Goal: Task Accomplishment & Management: Manage account settings

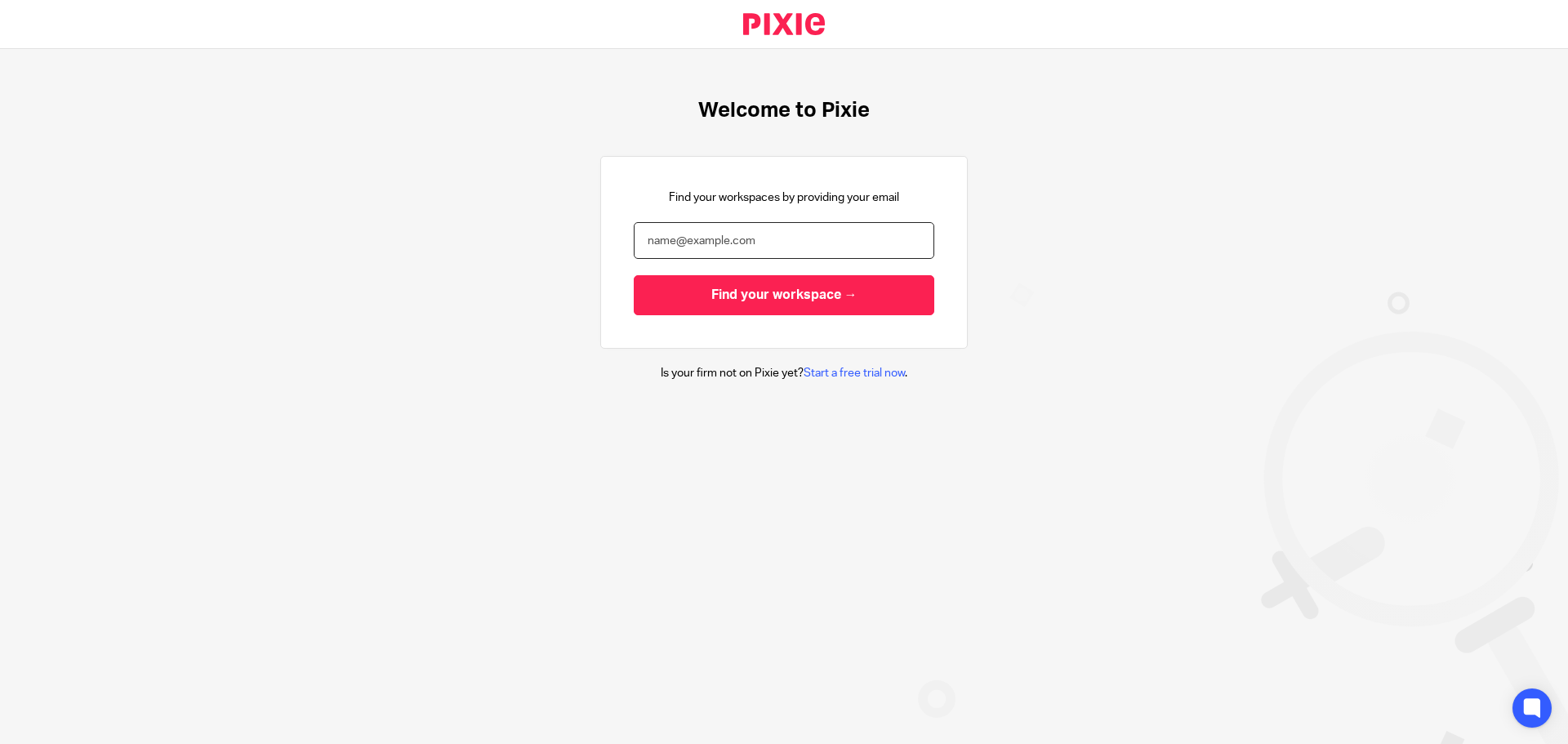
click at [714, 226] on input "email" at bounding box center [784, 240] width 300 height 36
type input "[EMAIL_ADDRESS][DOMAIN_NAME]"
click at [633, 275] on input "Find your workspace →" at bounding box center [784, 295] width 300 height 40
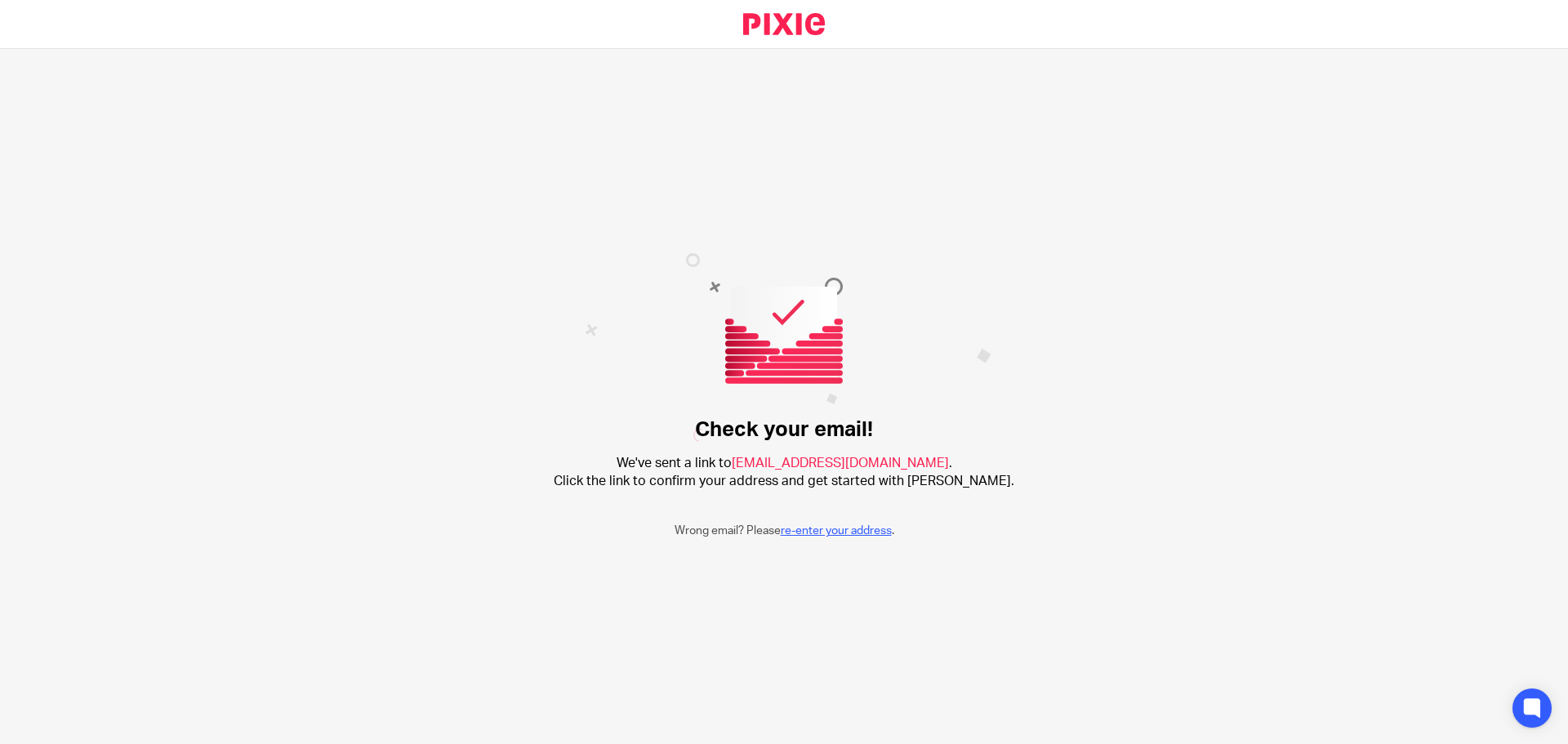
click at [845, 528] on link "re-enter your address" at bounding box center [836, 530] width 111 height 12
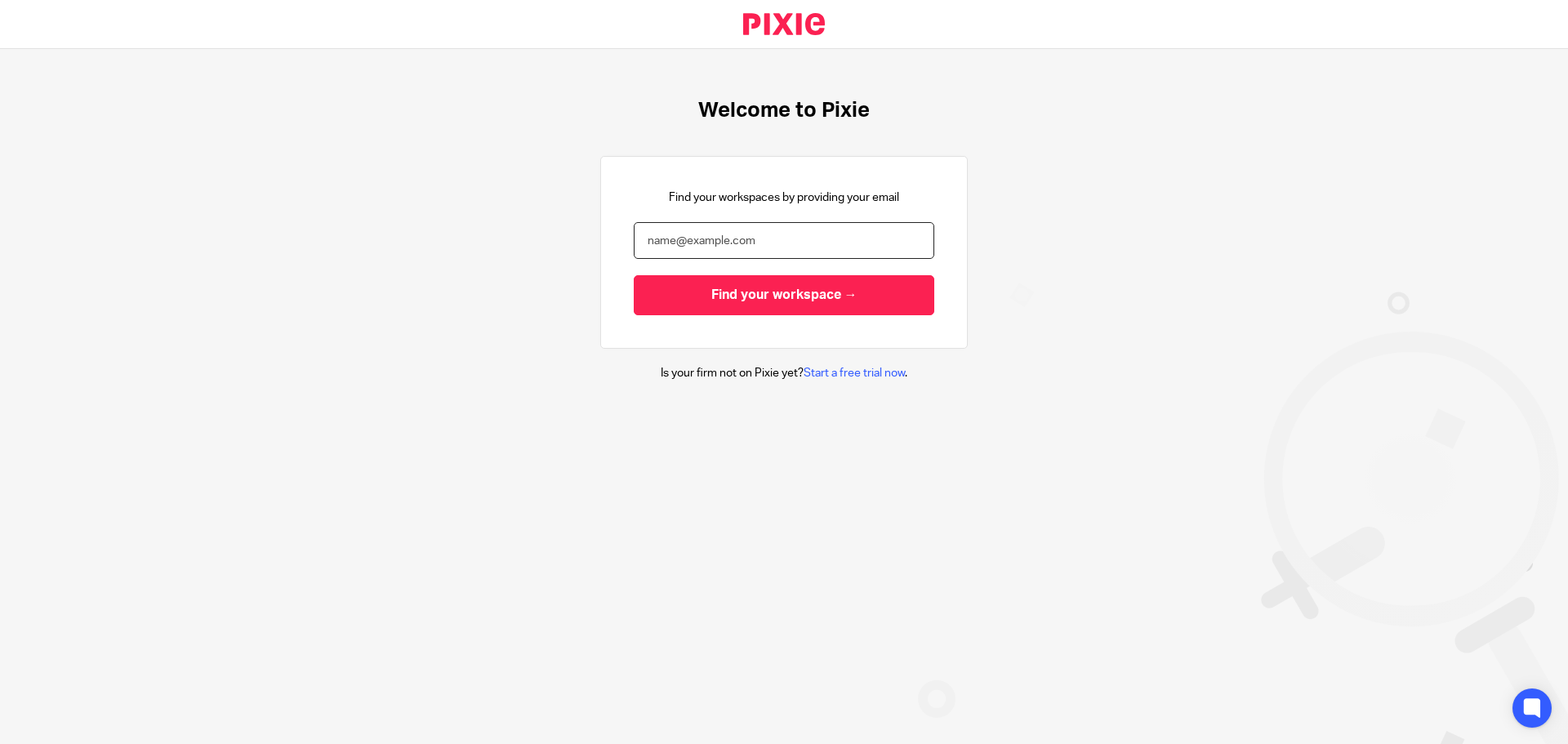
click at [776, 246] on input "email" at bounding box center [784, 240] width 300 height 36
type input "[EMAIL_ADDRESS][DOMAIN_NAME]"
click at [633, 275] on input "Find your workspace →" at bounding box center [784, 295] width 300 height 40
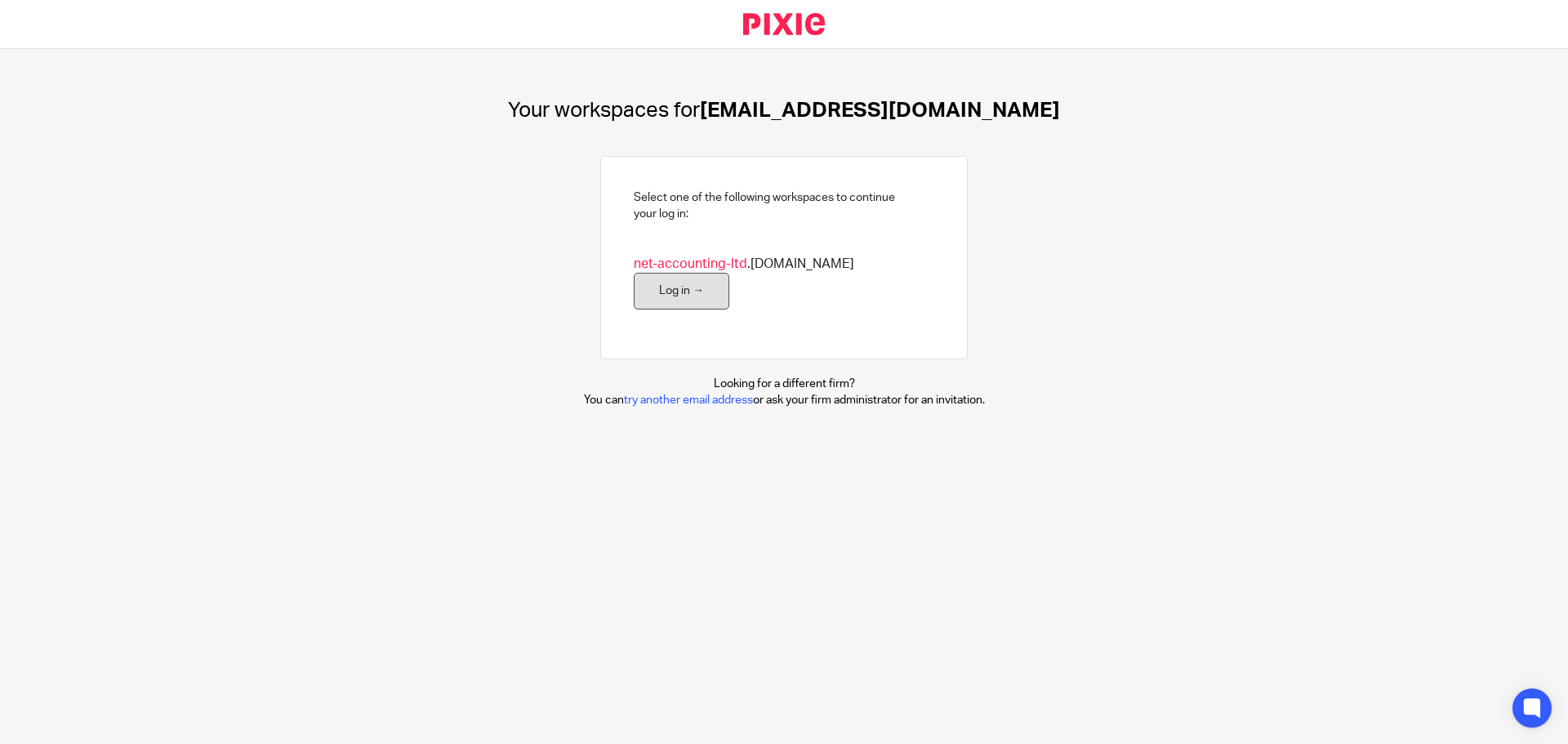
drag, startPoint x: 891, startPoint y: 266, endPoint x: 868, endPoint y: 268, distance: 23.1
click at [729, 273] on link "Log in →" at bounding box center [681, 291] width 96 height 36
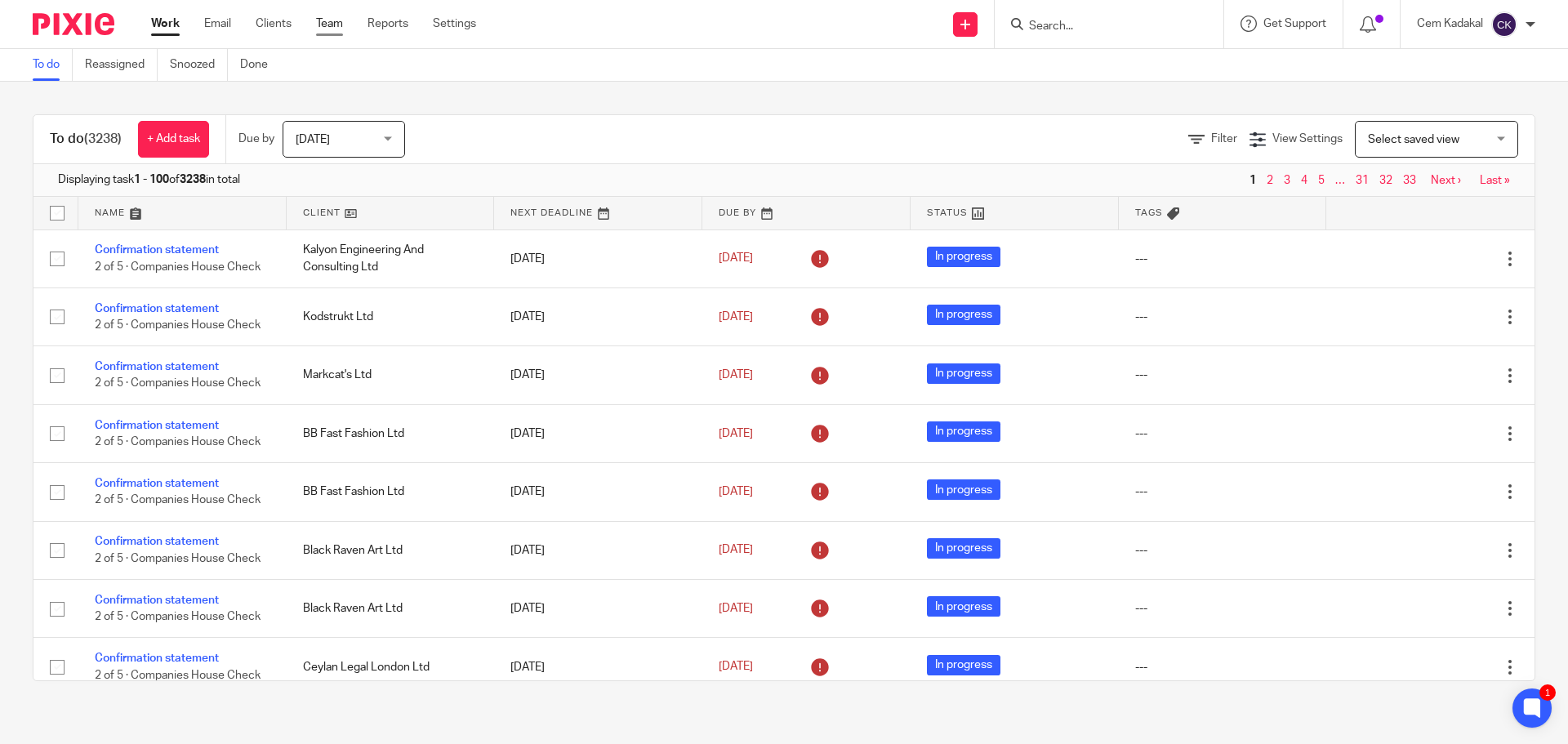
click at [321, 16] on link "Team" at bounding box center [329, 24] width 27 height 16
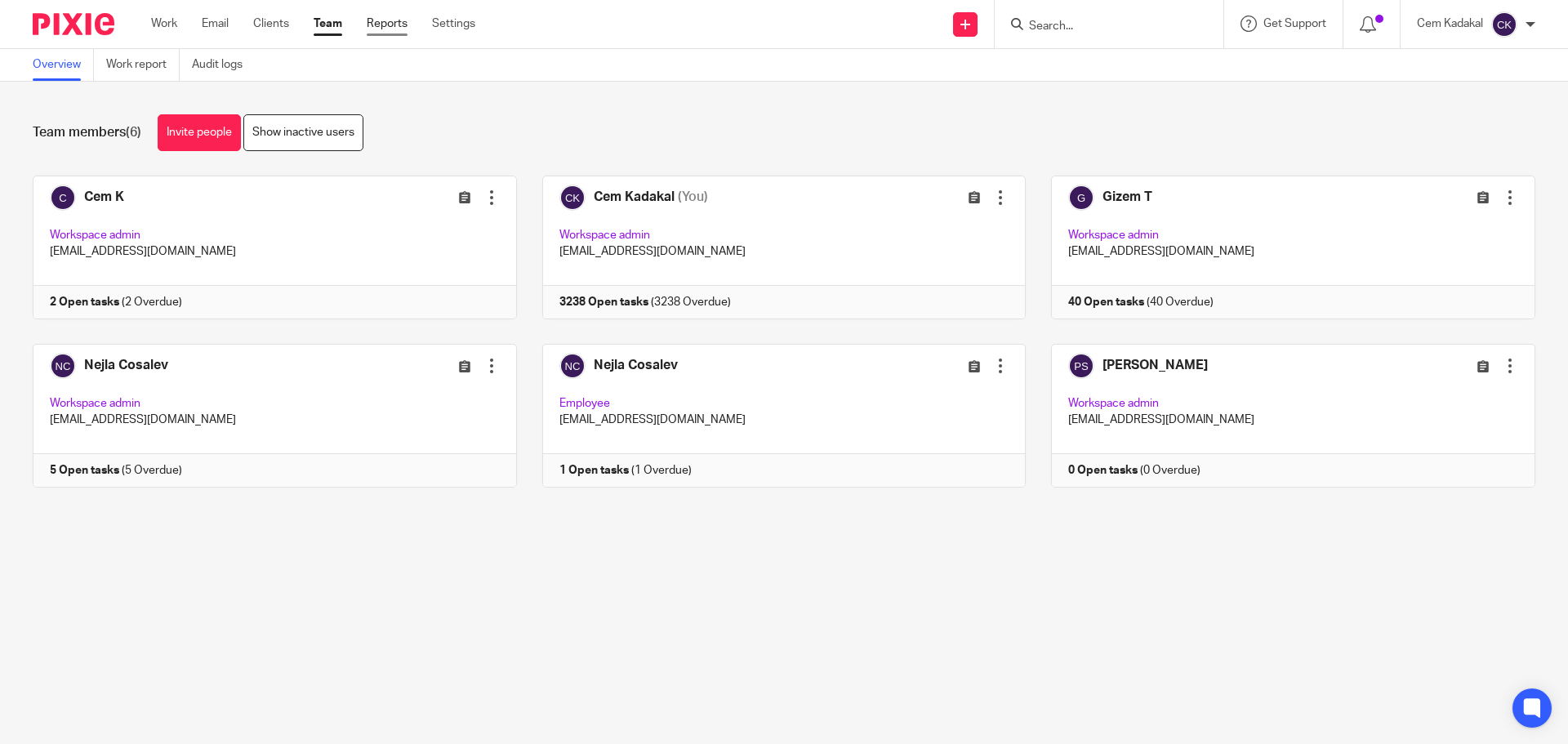
click at [397, 21] on link "Reports" at bounding box center [387, 24] width 41 height 16
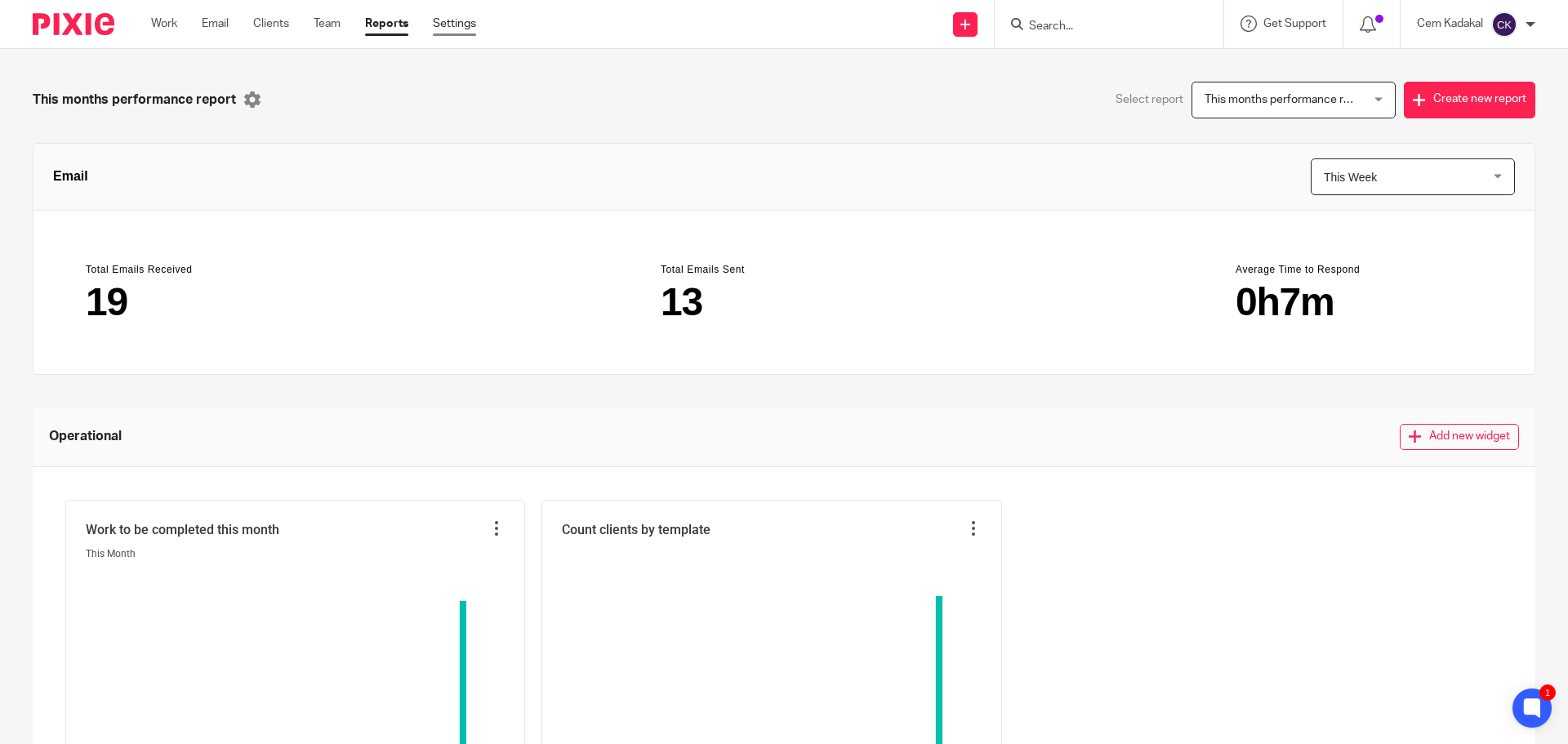
click at [470, 25] on link "Settings" at bounding box center [455, 24] width 44 height 16
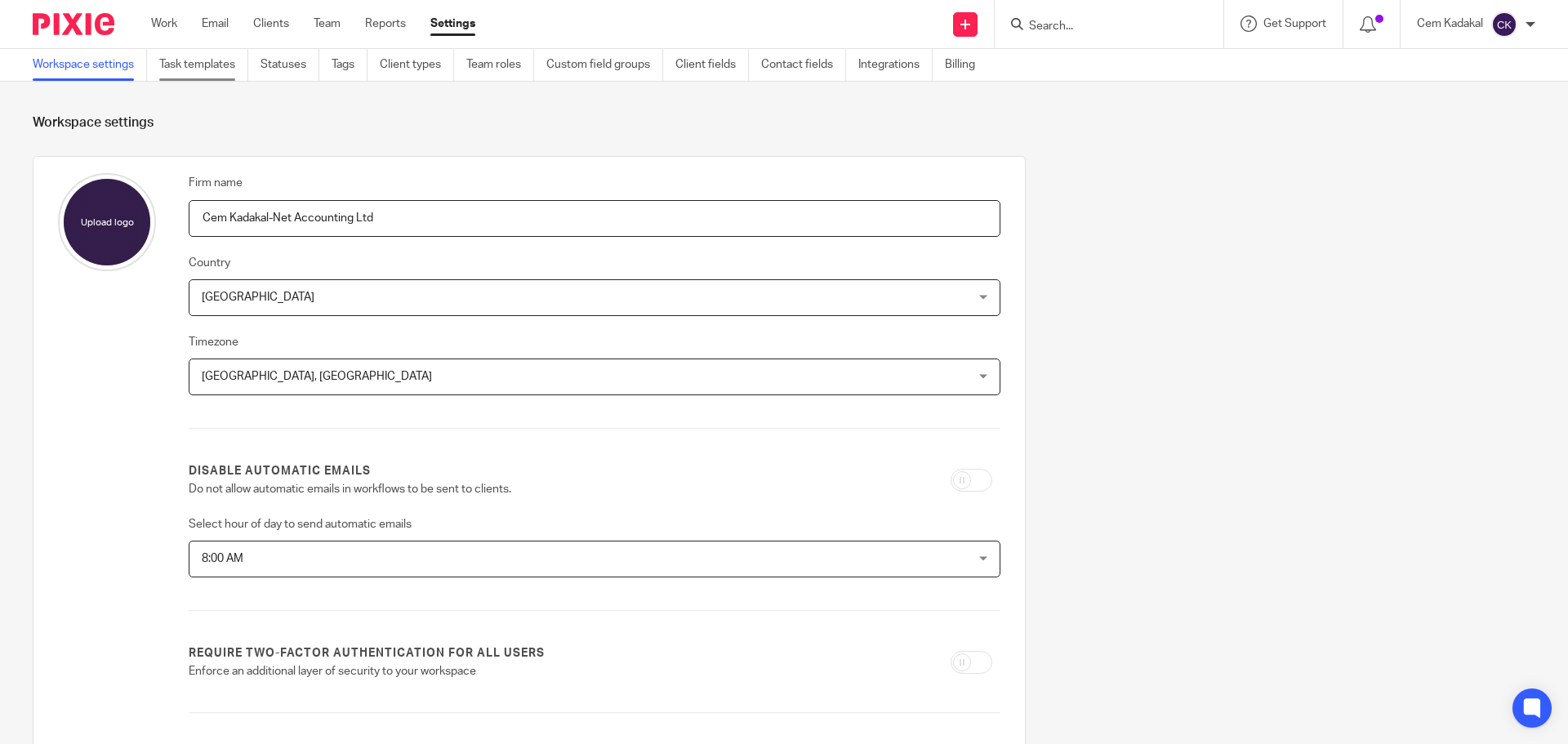
click at [198, 67] on link "Task templates" at bounding box center [204, 65] width 89 height 32
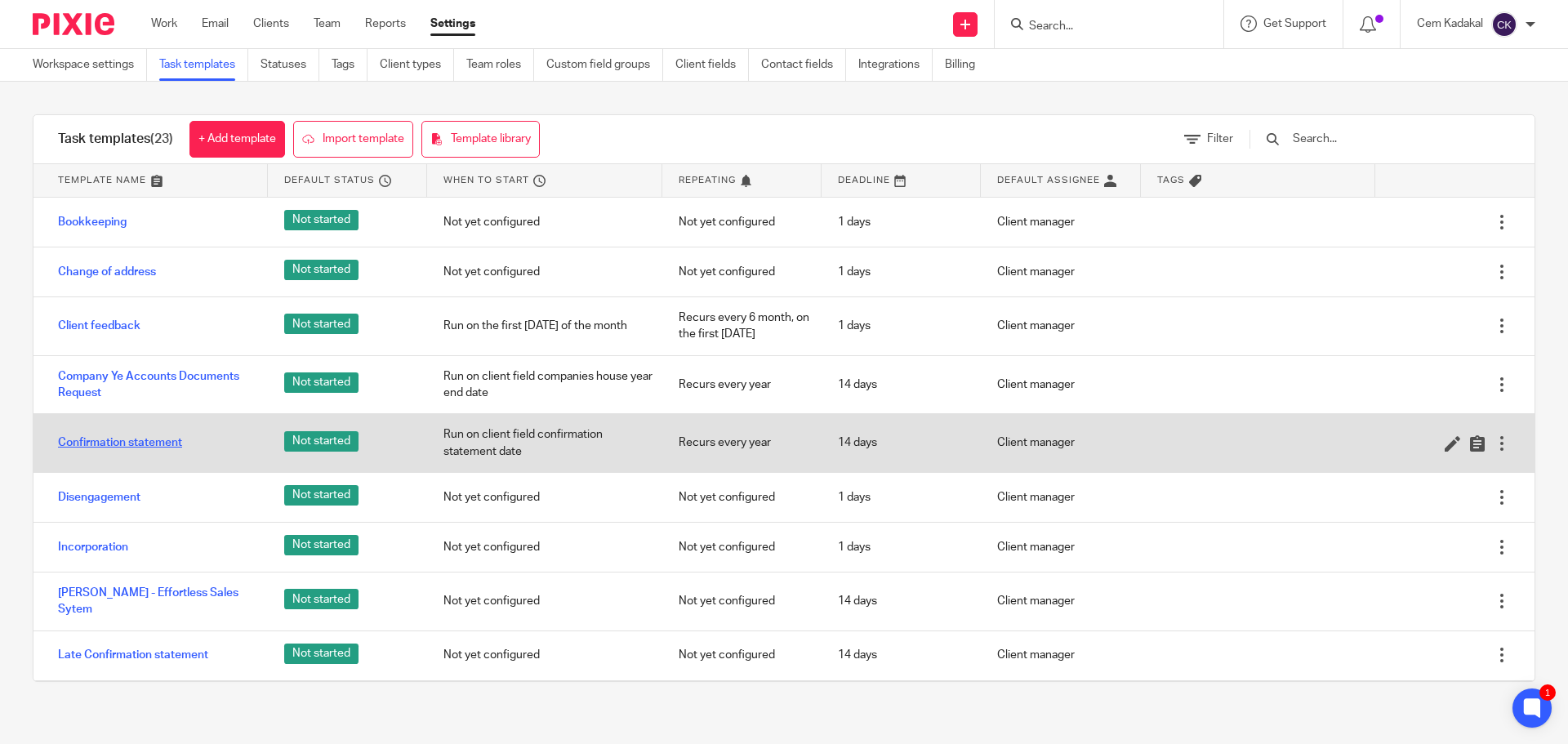
click at [141, 438] on link "Confirmation statement" at bounding box center [120, 442] width 124 height 16
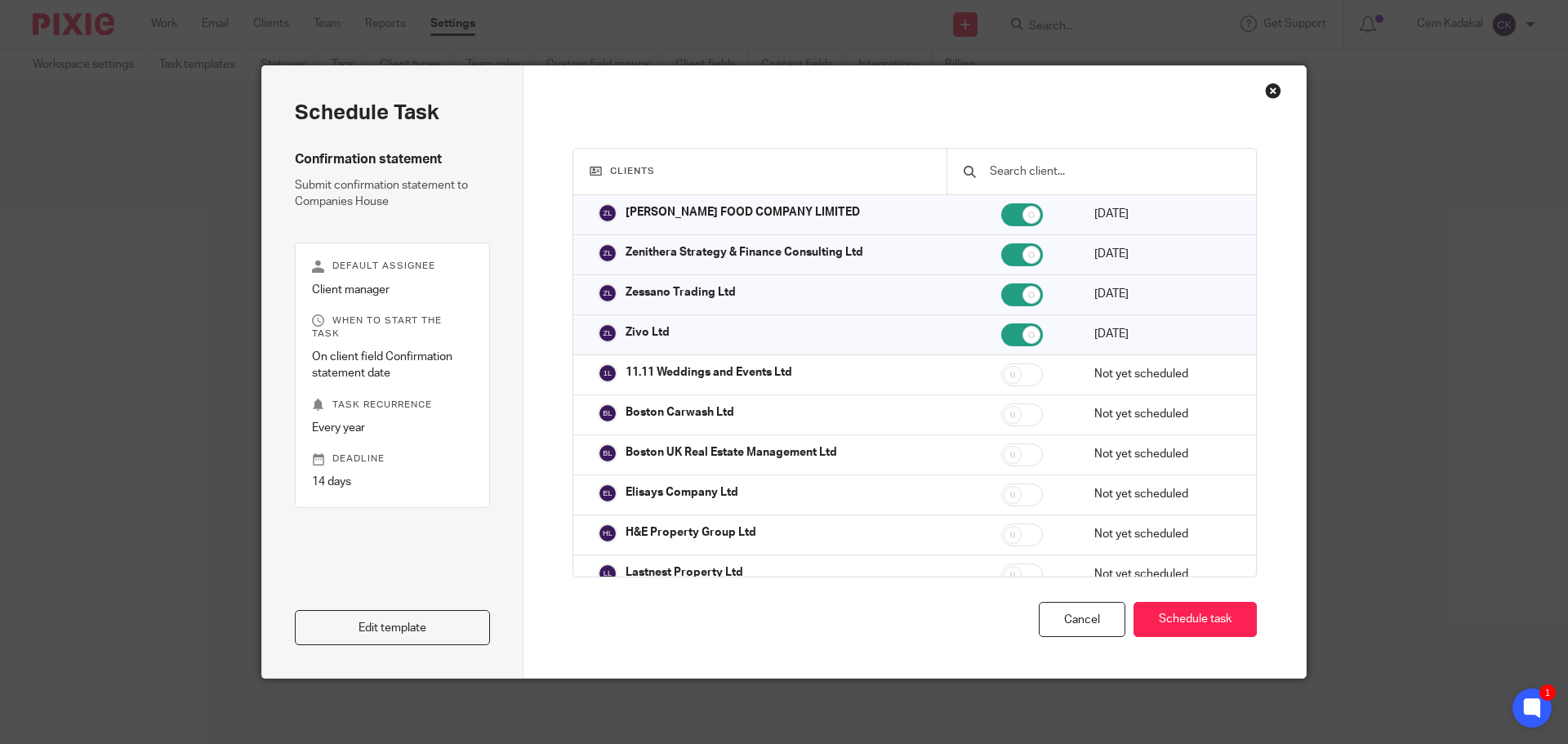
scroll to position [37153, 0]
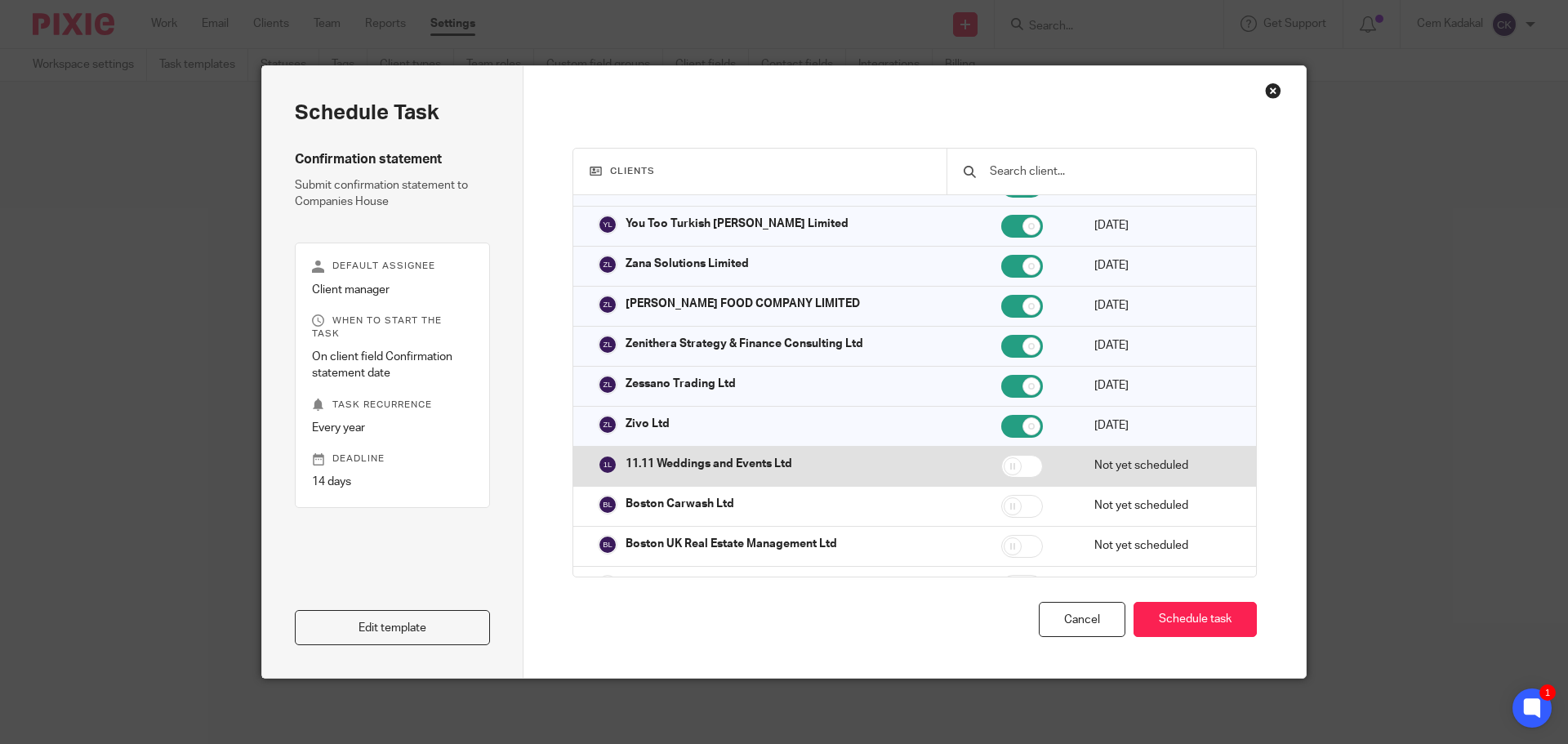
click at [1015, 477] on input "checkbox" at bounding box center [1022, 466] width 42 height 23
checkbox input "false"
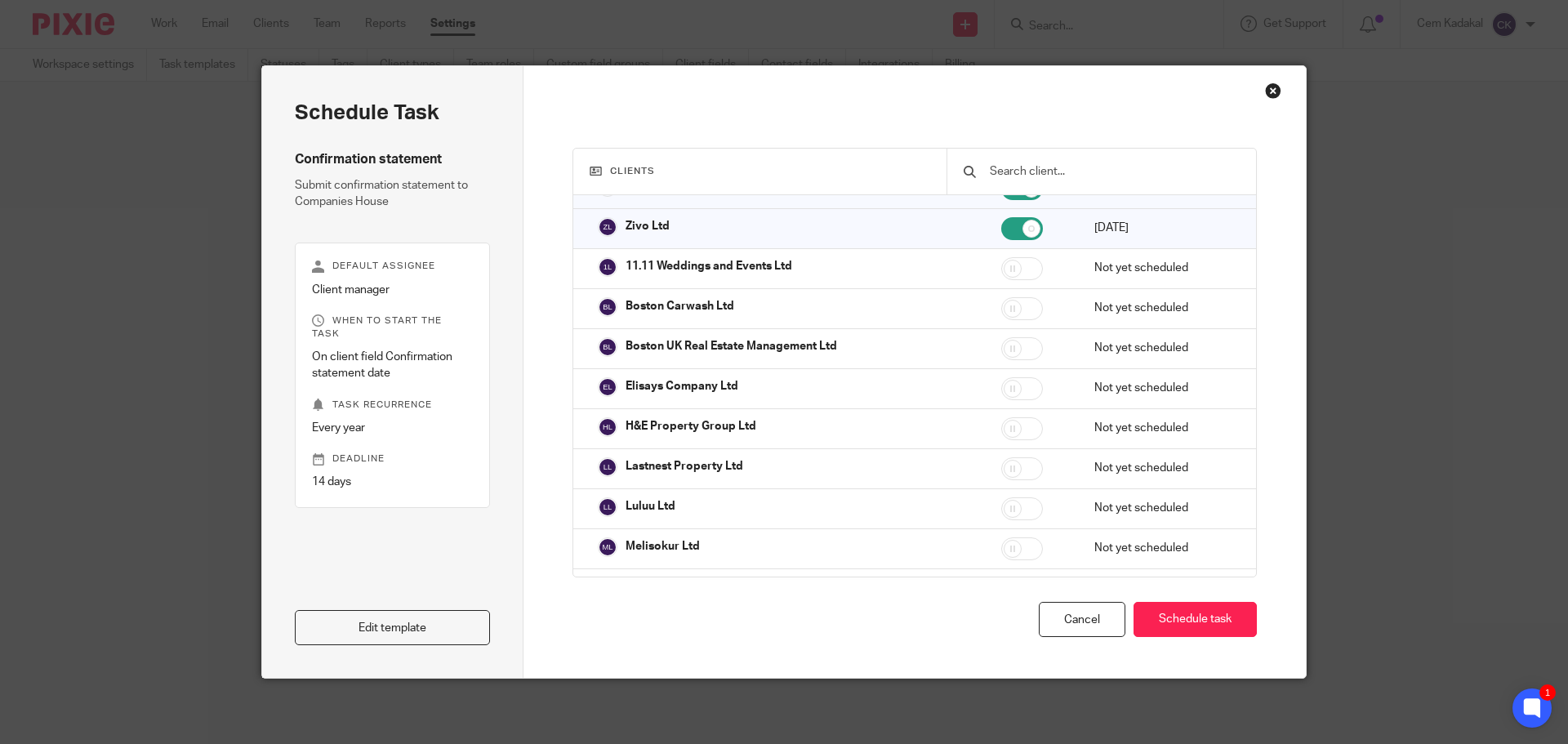
scroll to position [37595, 0]
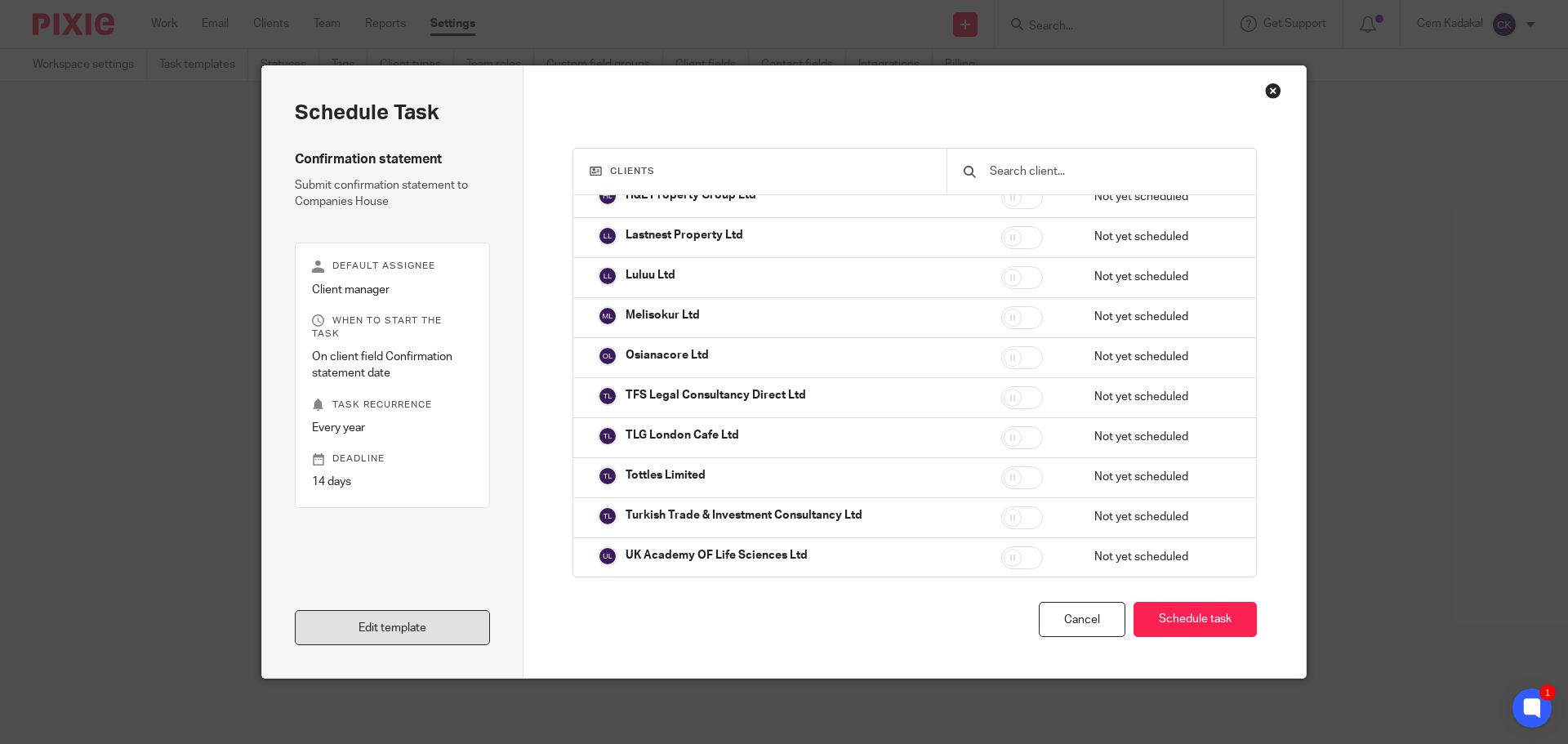
click at [426, 618] on link "Edit template" at bounding box center [392, 627] width 195 height 35
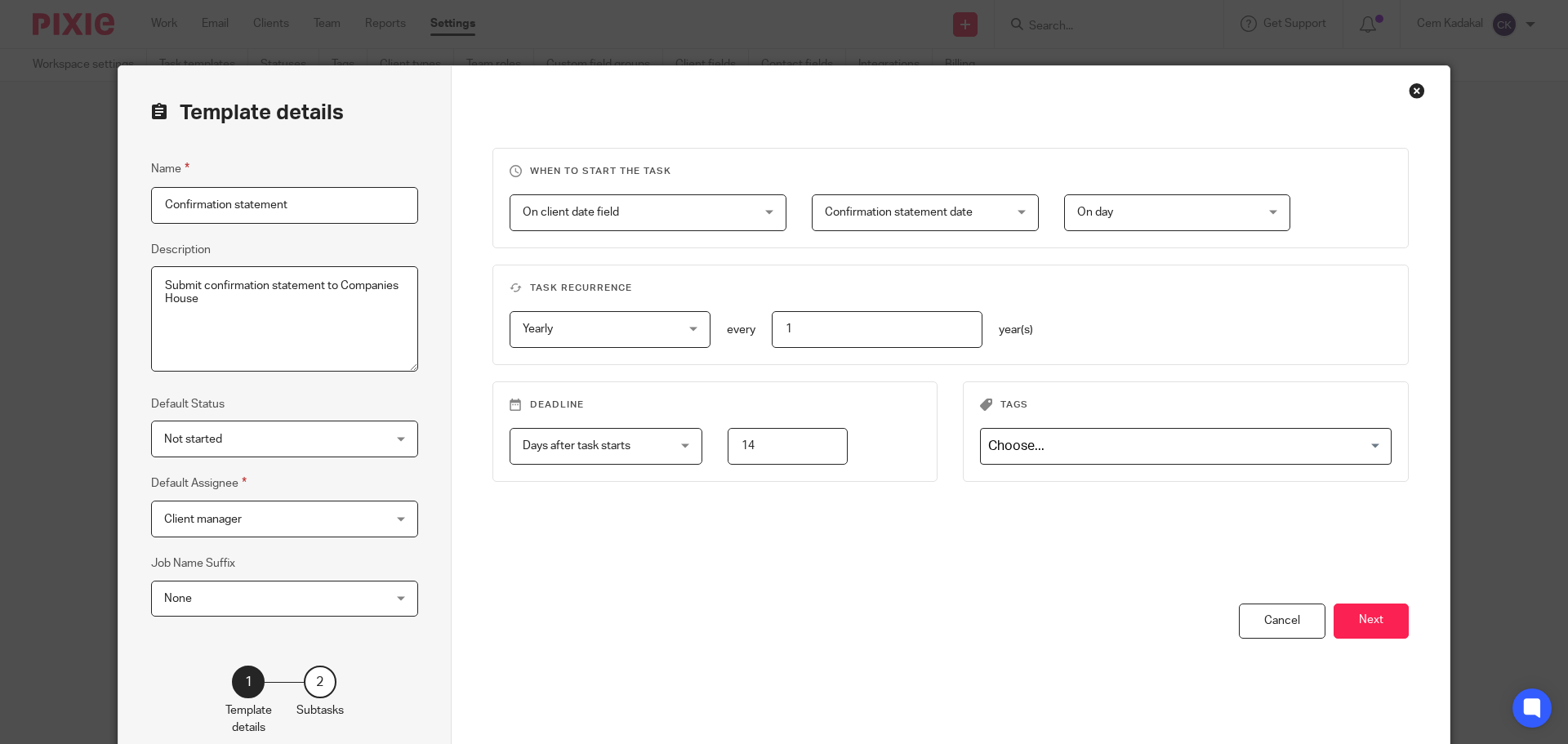
scroll to position [91, 0]
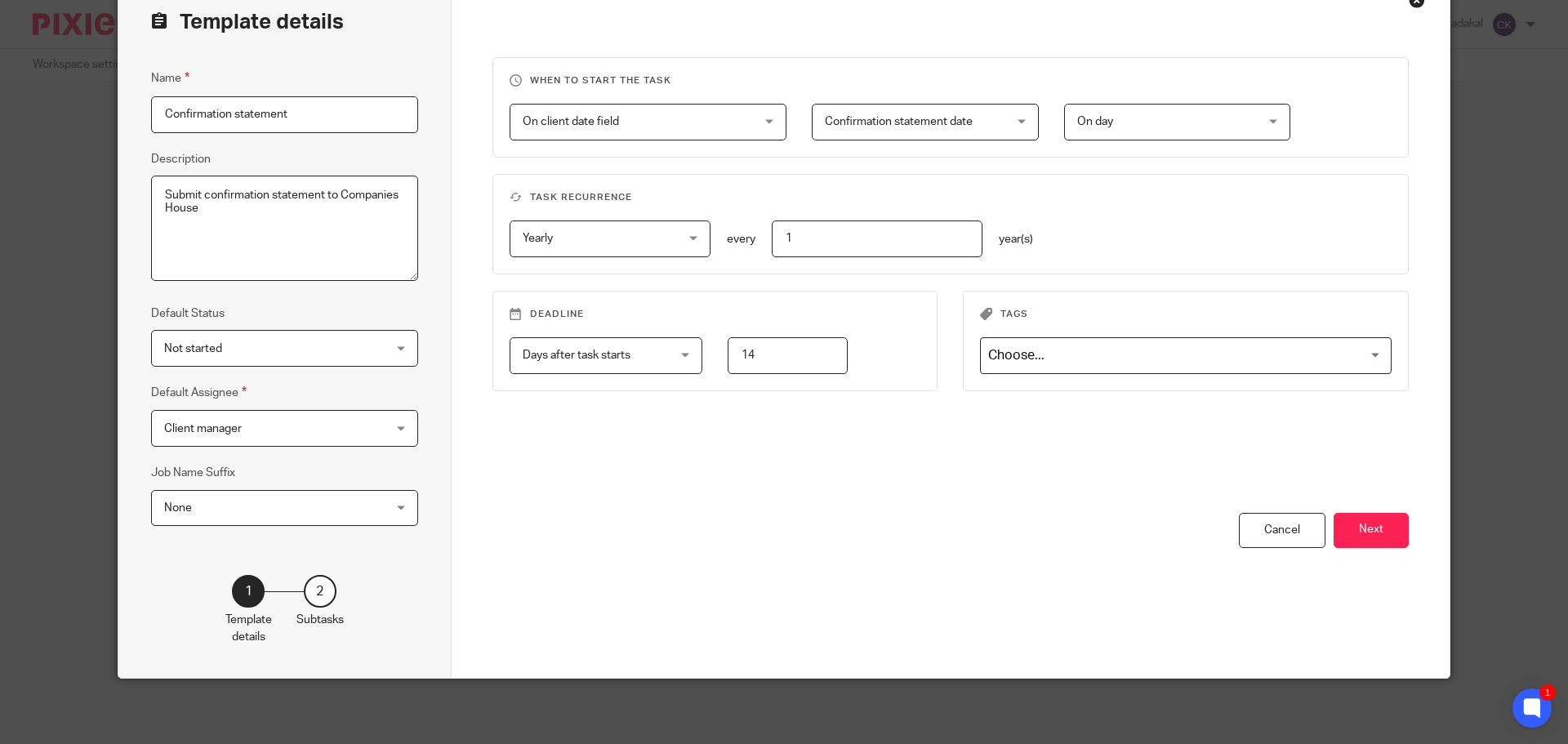
drag, startPoint x: 220, startPoint y: 233, endPoint x: 91, endPoint y: 153, distance: 151.8
click at [93, 154] on div "Template details Name Confirmation statement Description Submit confirmation st…" at bounding box center [784, 372] width 1568 height 744
click at [244, 234] on textarea "Submit confirmation statement to Companies House" at bounding box center [284, 228] width 267 height 106
click at [1265, 538] on div "Cancel" at bounding box center [1281, 530] width 86 height 35
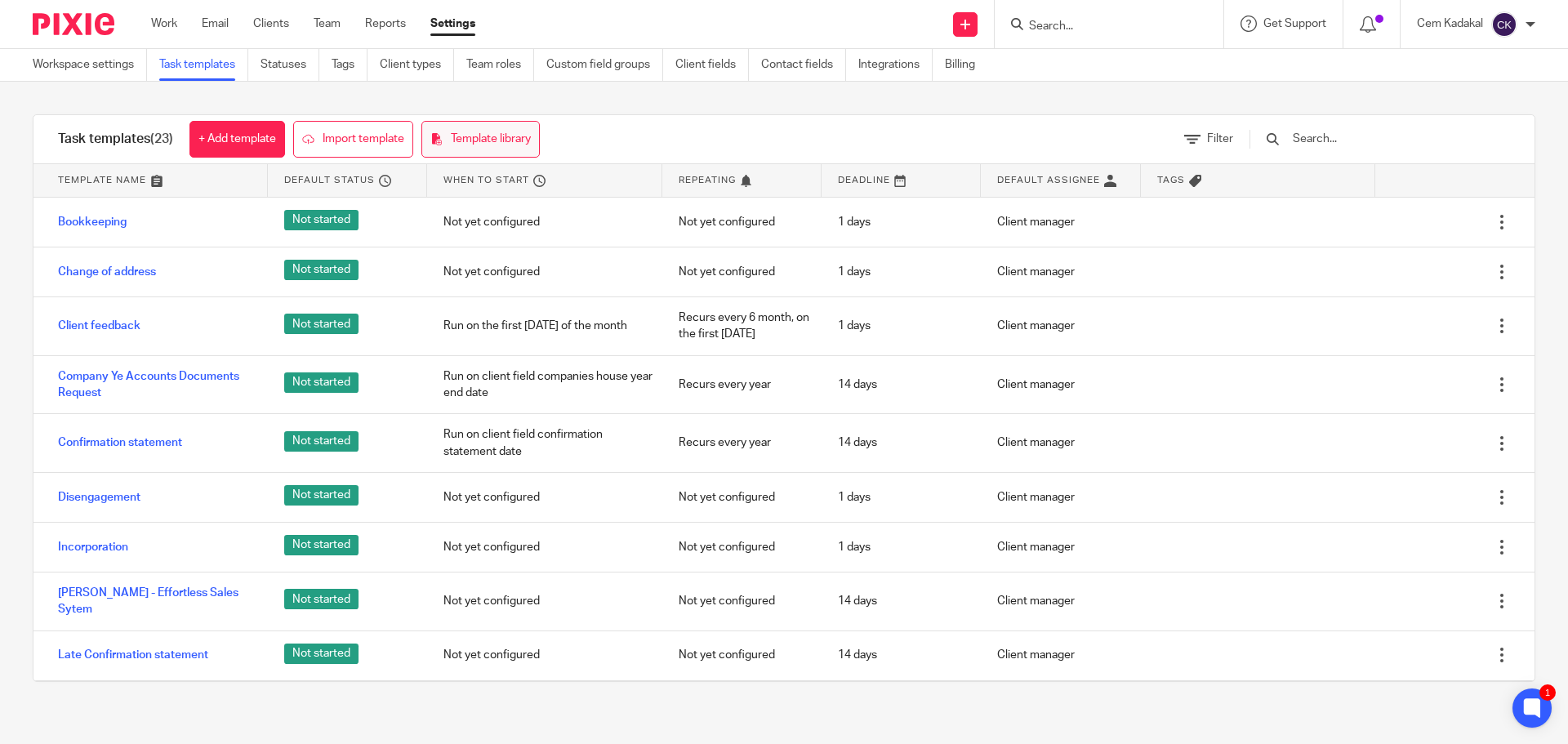
click at [507, 124] on link "Template library" at bounding box center [481, 139] width 118 height 36
click at [200, 65] on link "Task templates" at bounding box center [204, 65] width 89 height 32
click at [116, 73] on link "Workspace settings" at bounding box center [90, 65] width 115 height 32
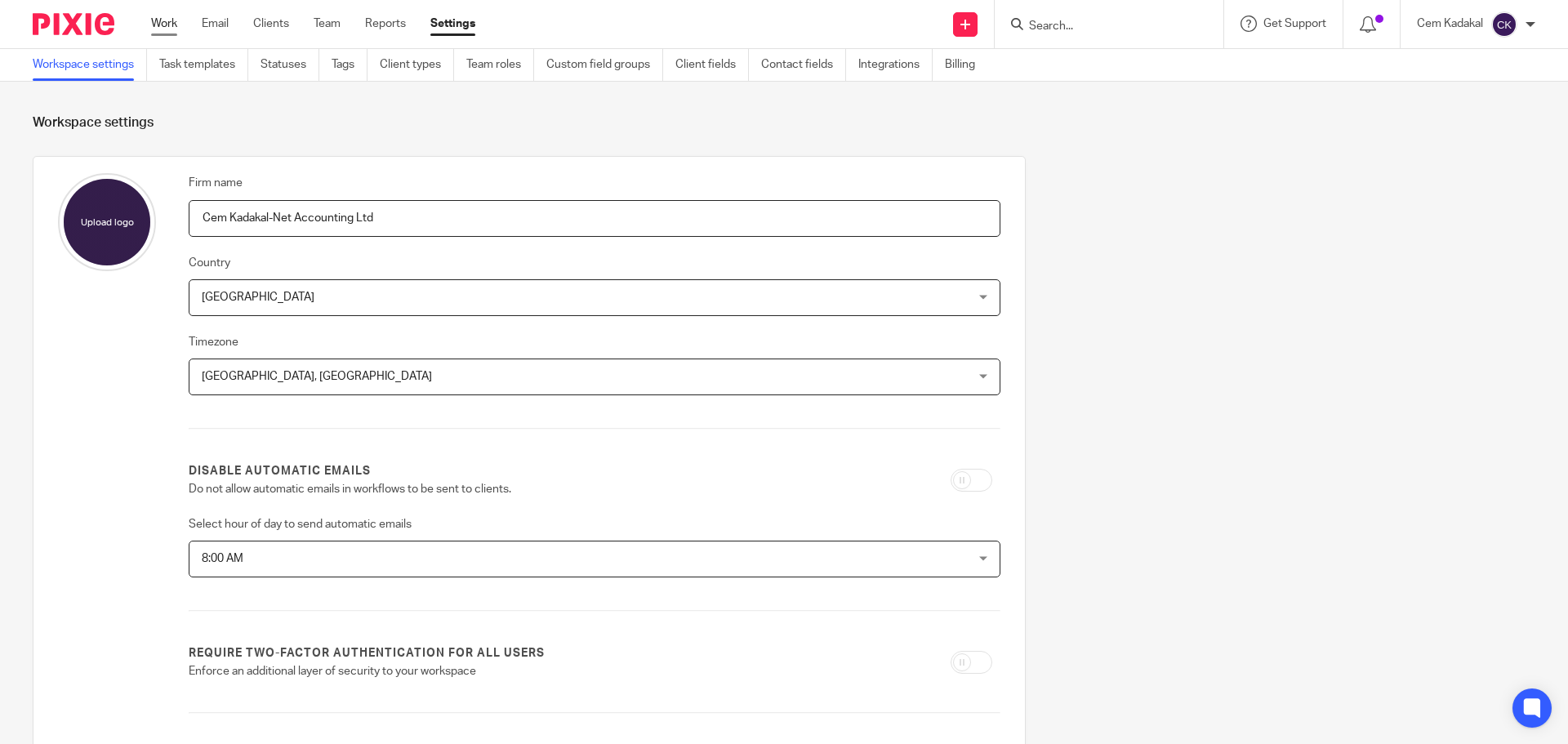
click at [166, 28] on link "Work" at bounding box center [164, 24] width 26 height 16
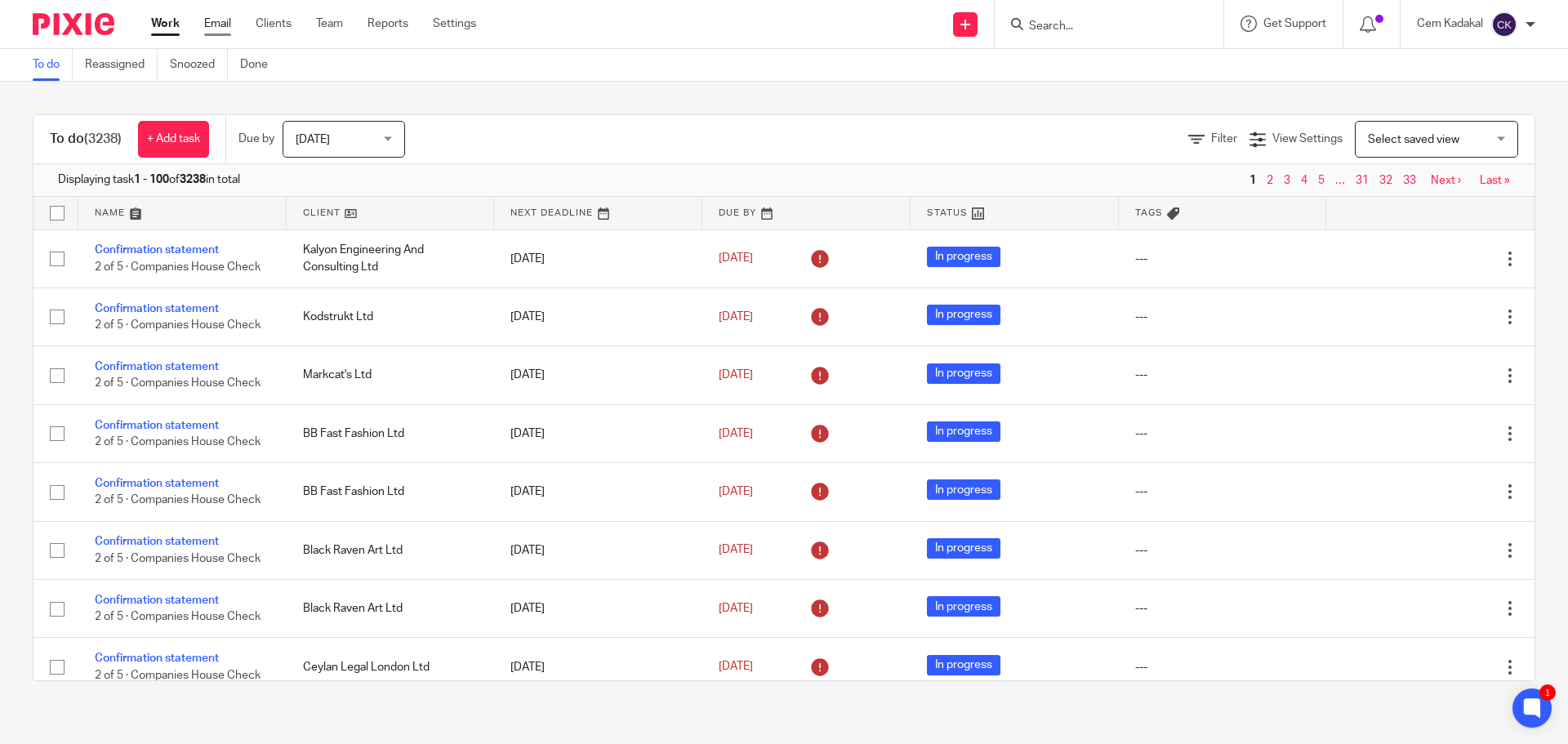
click at [218, 18] on link "Email" at bounding box center [217, 24] width 27 height 16
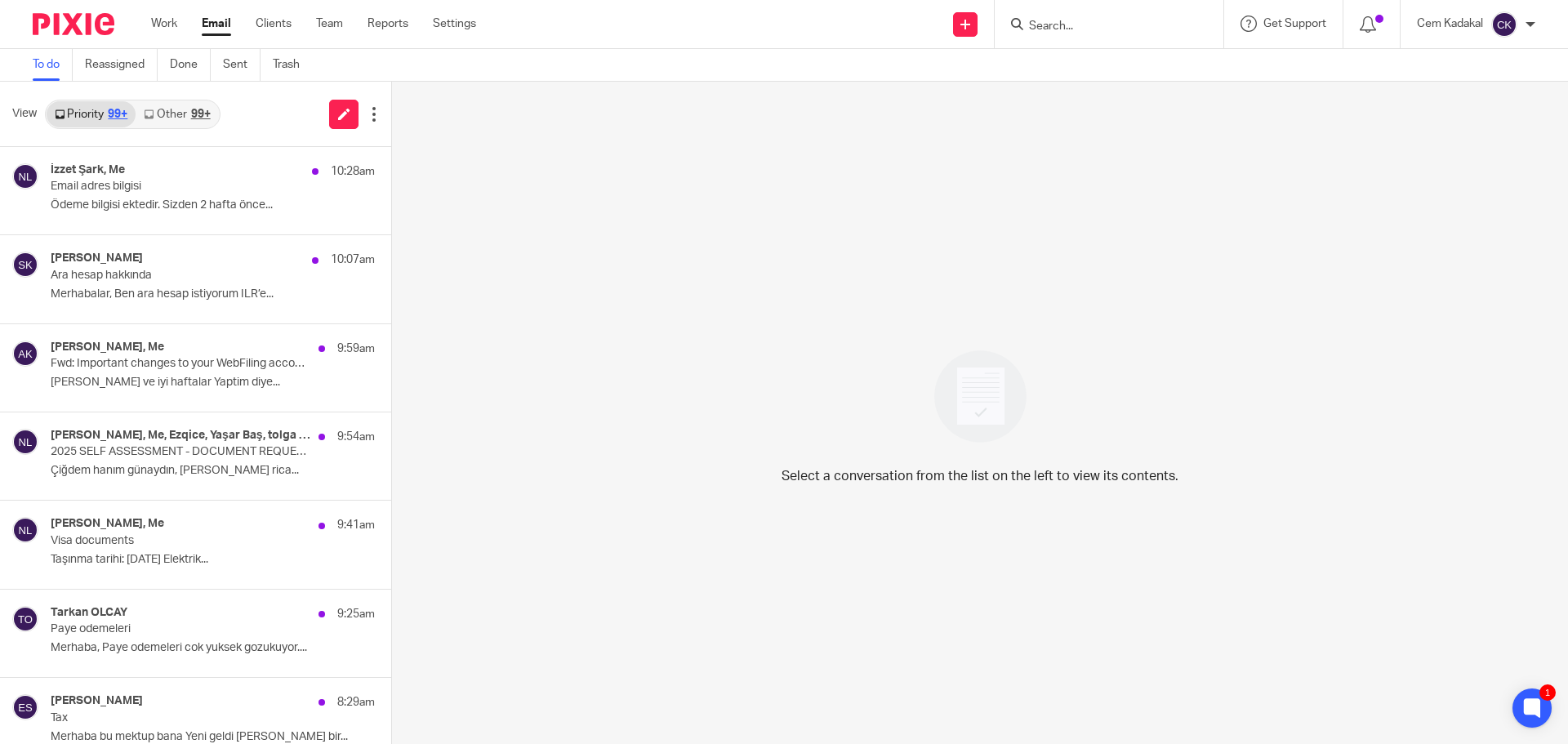
click at [1532, 17] on div "Cem Kadakal" at bounding box center [1476, 25] width 118 height 26
click at [1546, 18] on div "Cem Kadakal My profile Email integration Logout" at bounding box center [1476, 24] width 151 height 48
click at [397, 20] on link "Reports" at bounding box center [388, 24] width 41 height 16
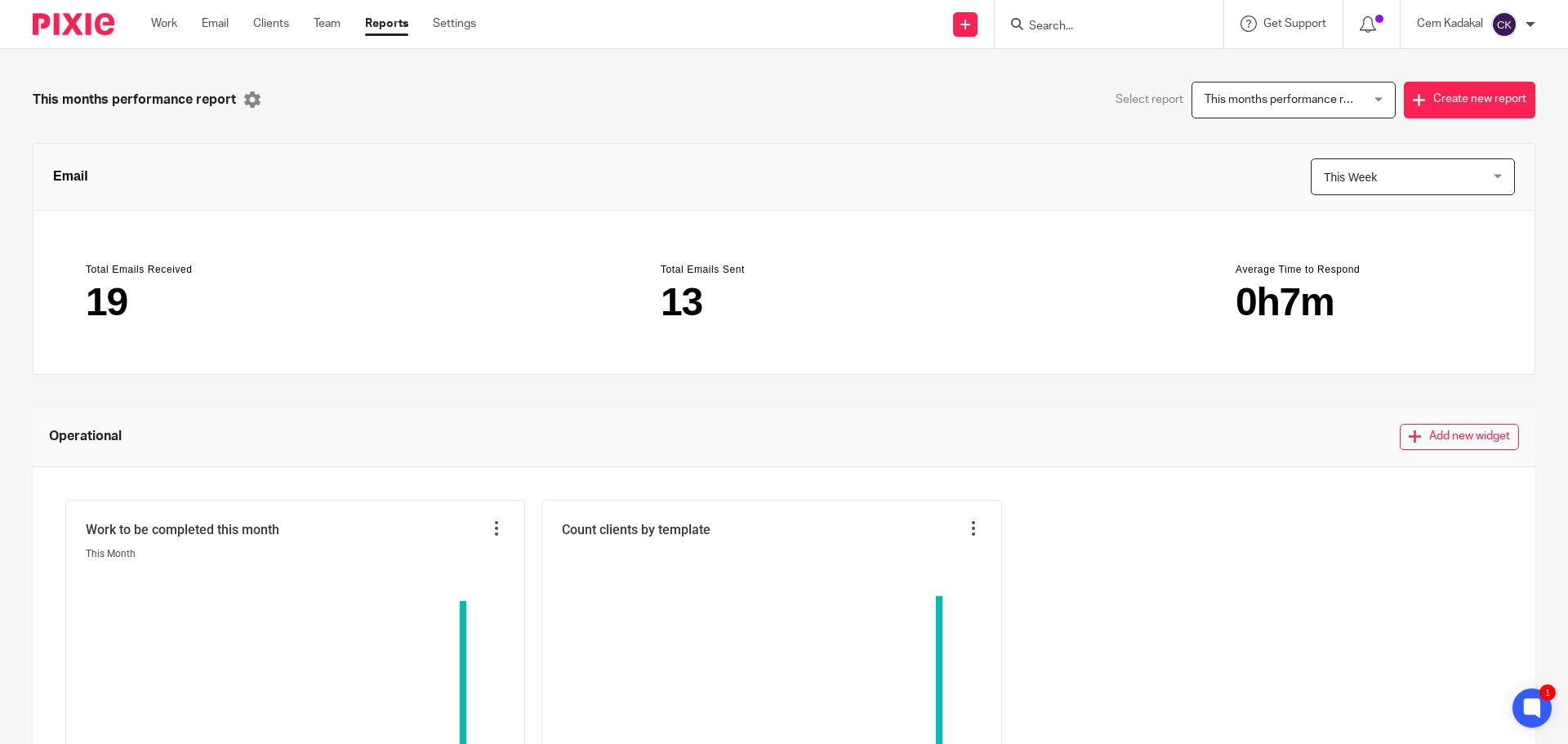
click at [431, 26] on ul "Work Email Clients Team Reports Settings" at bounding box center [326, 24] width 349 height 16
click at [473, 21] on link "Settings" at bounding box center [455, 24] width 44 height 16
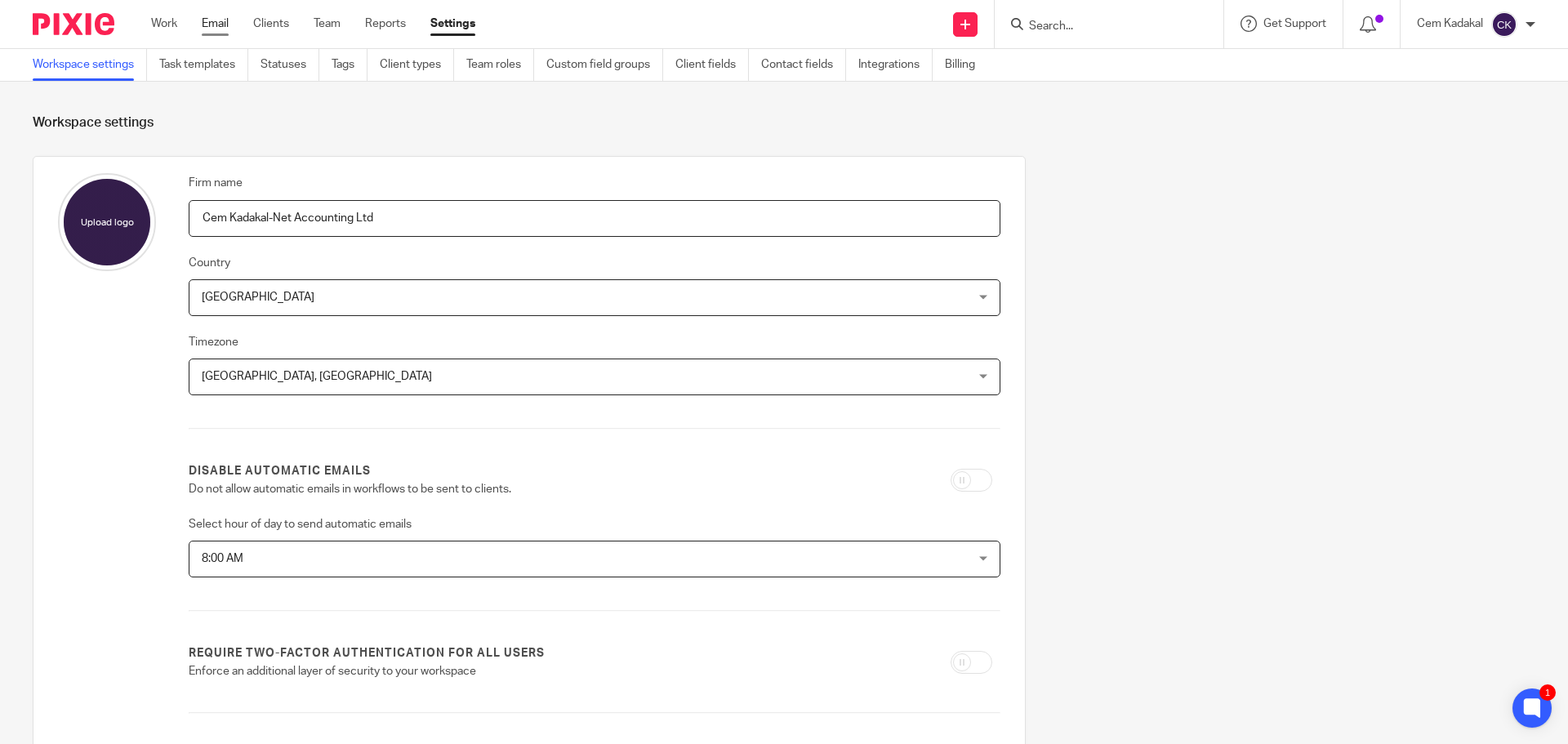
click at [209, 30] on link "Email" at bounding box center [216, 24] width 27 height 16
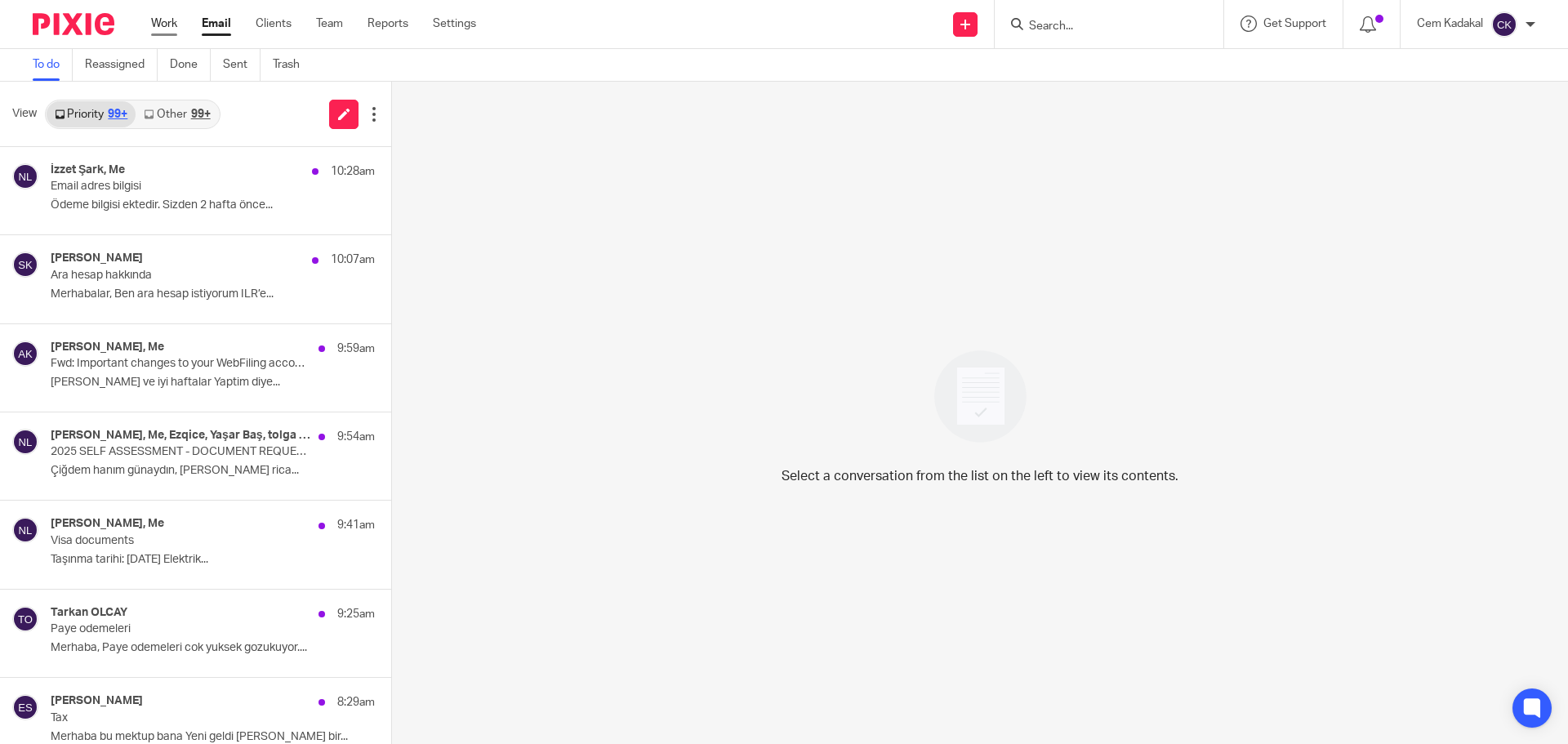
click at [172, 25] on link "Work" at bounding box center [164, 24] width 26 height 16
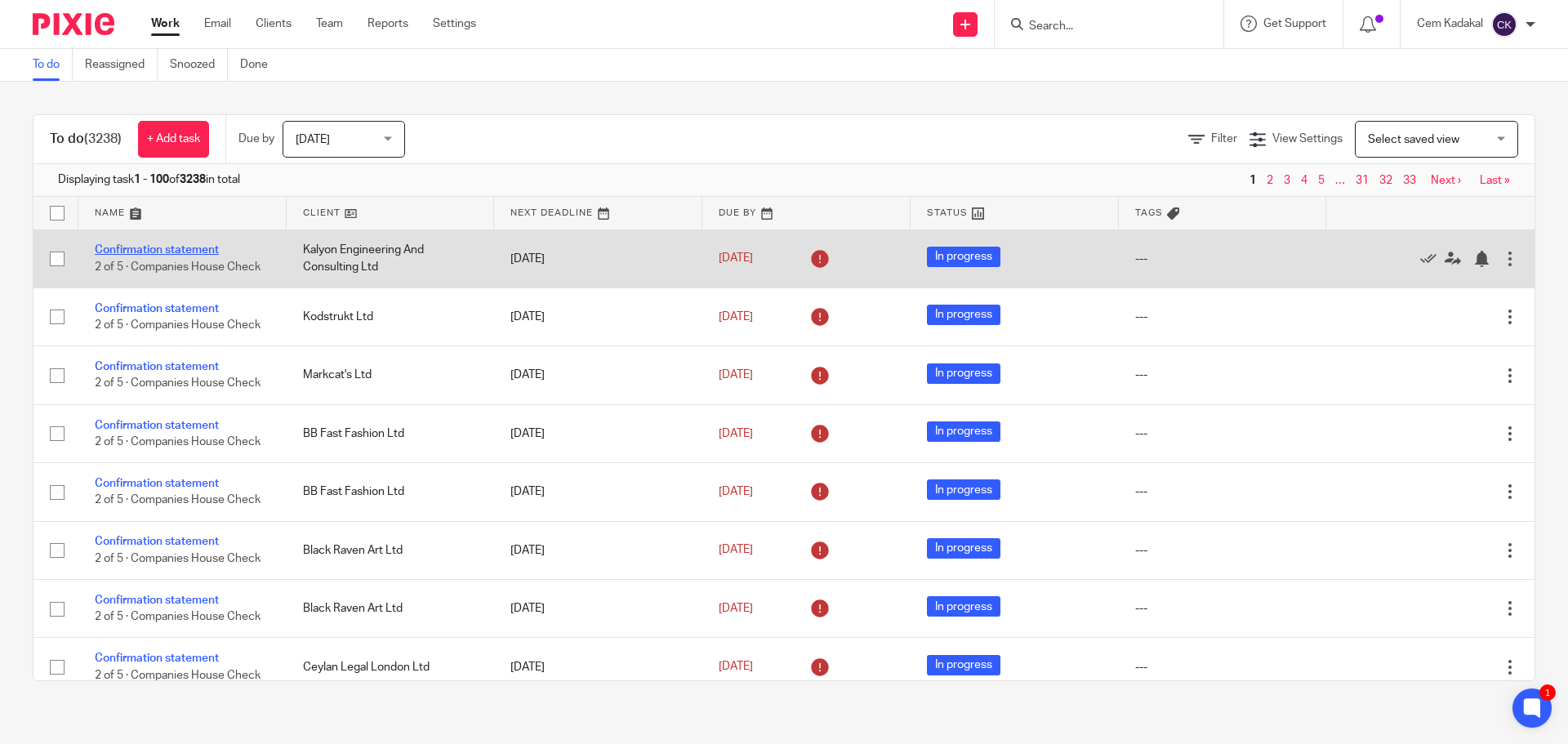
click at [139, 249] on link "Confirmation statement" at bounding box center [157, 249] width 124 height 12
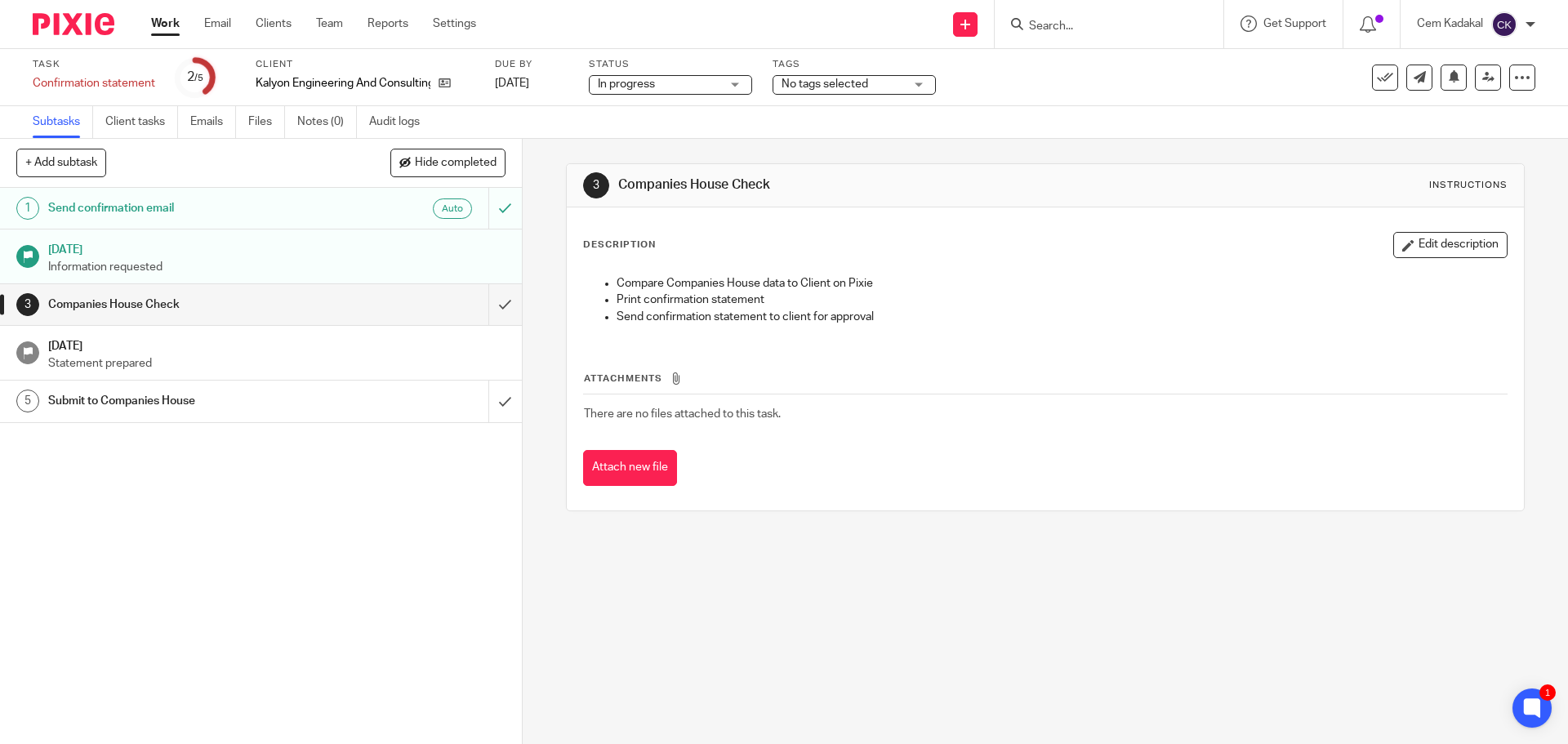
click at [203, 395] on h1 "Submit to Companies House" at bounding box center [189, 400] width 282 height 25
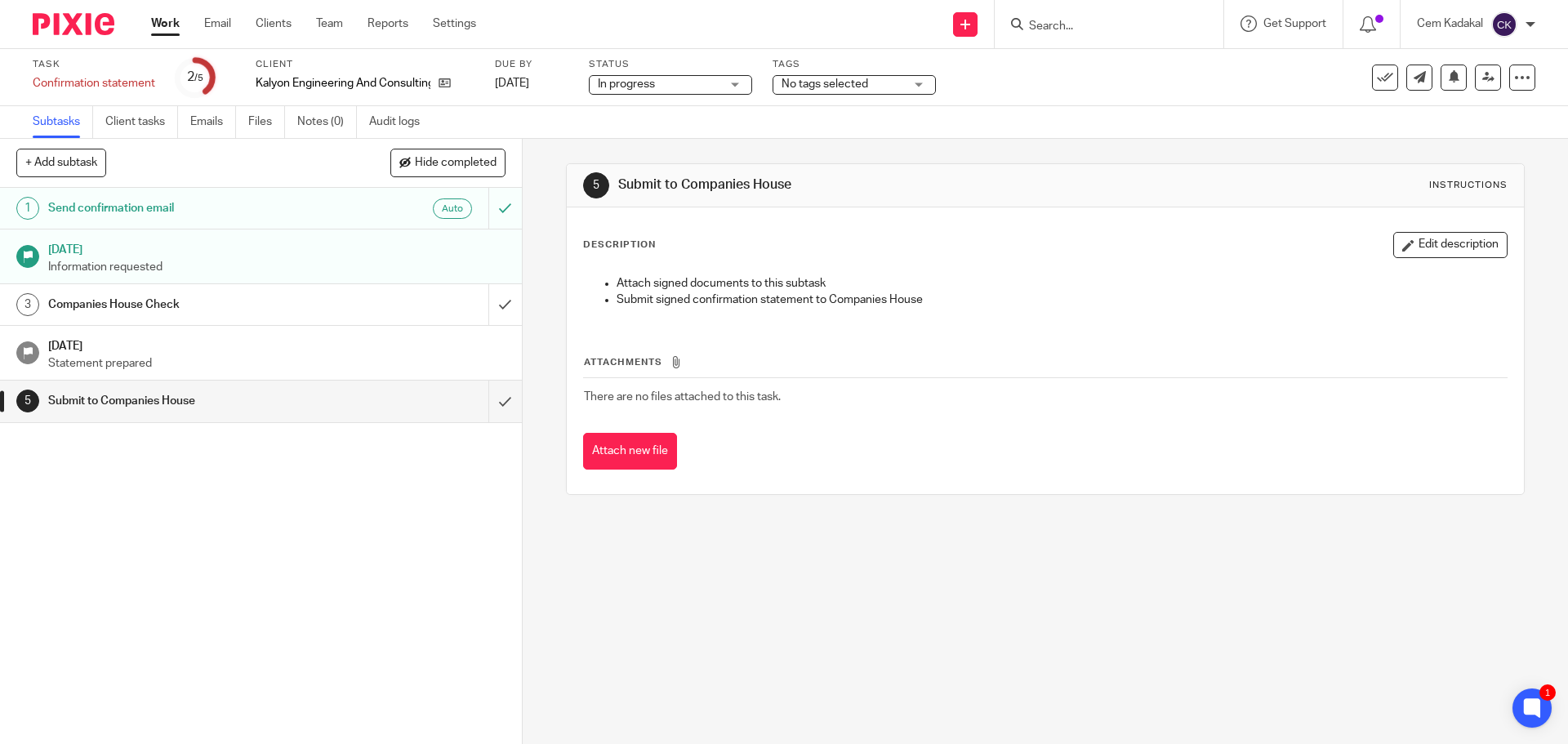
click at [191, 255] on h1 "[DATE]" at bounding box center [277, 247] width 458 height 20
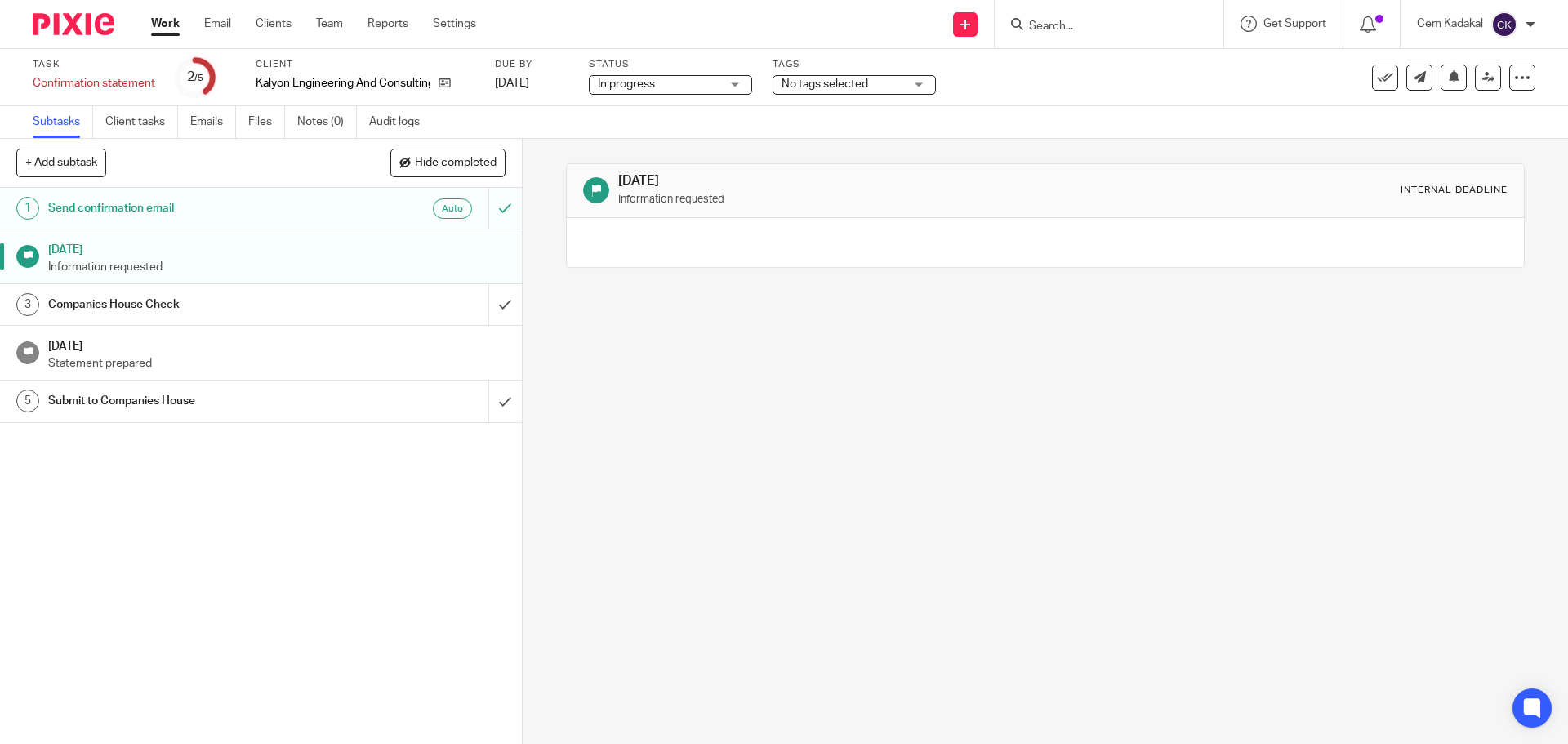
click at [188, 203] on h1 "Send confirmation email" at bounding box center [189, 207] width 282 height 25
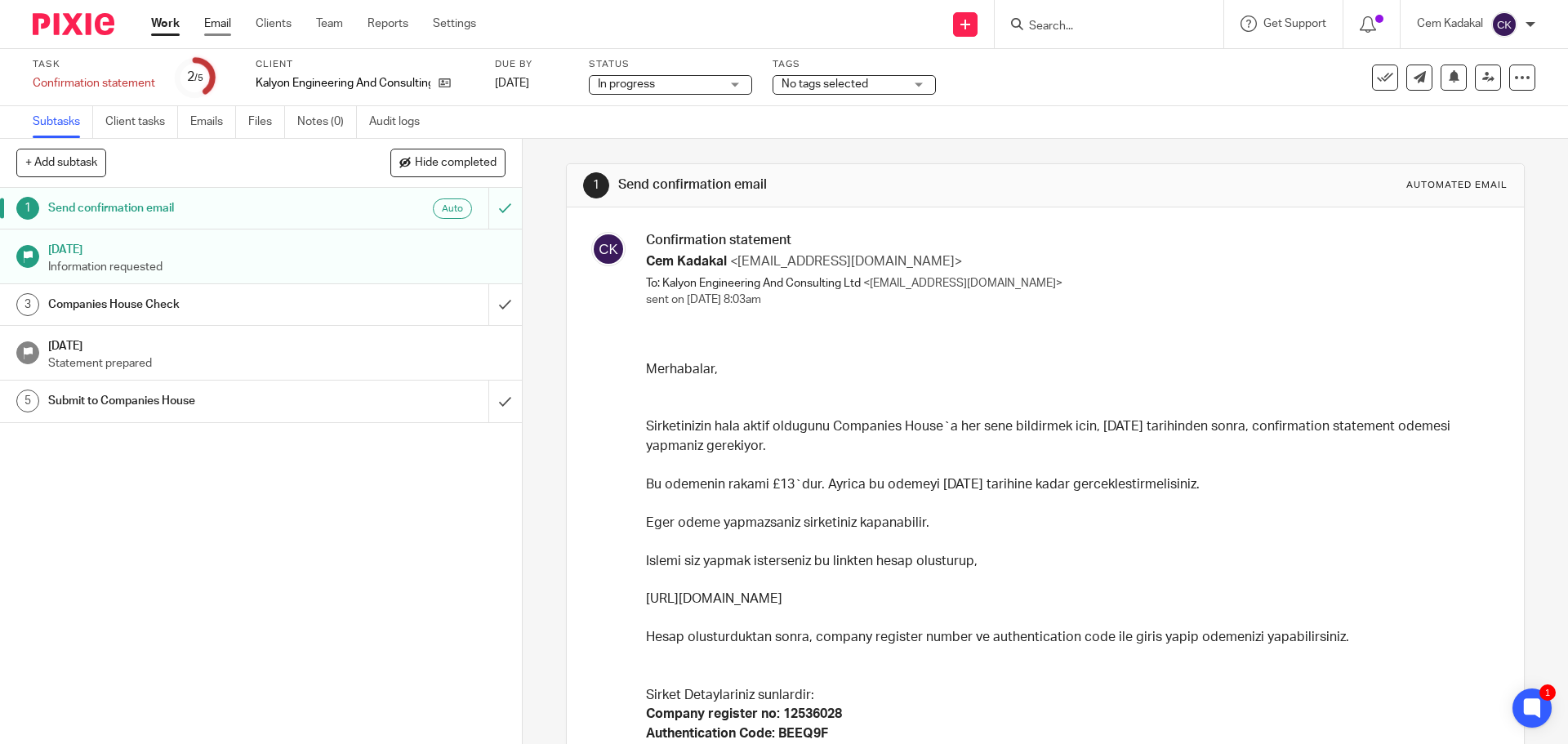
click at [217, 21] on link "Email" at bounding box center [217, 24] width 27 height 16
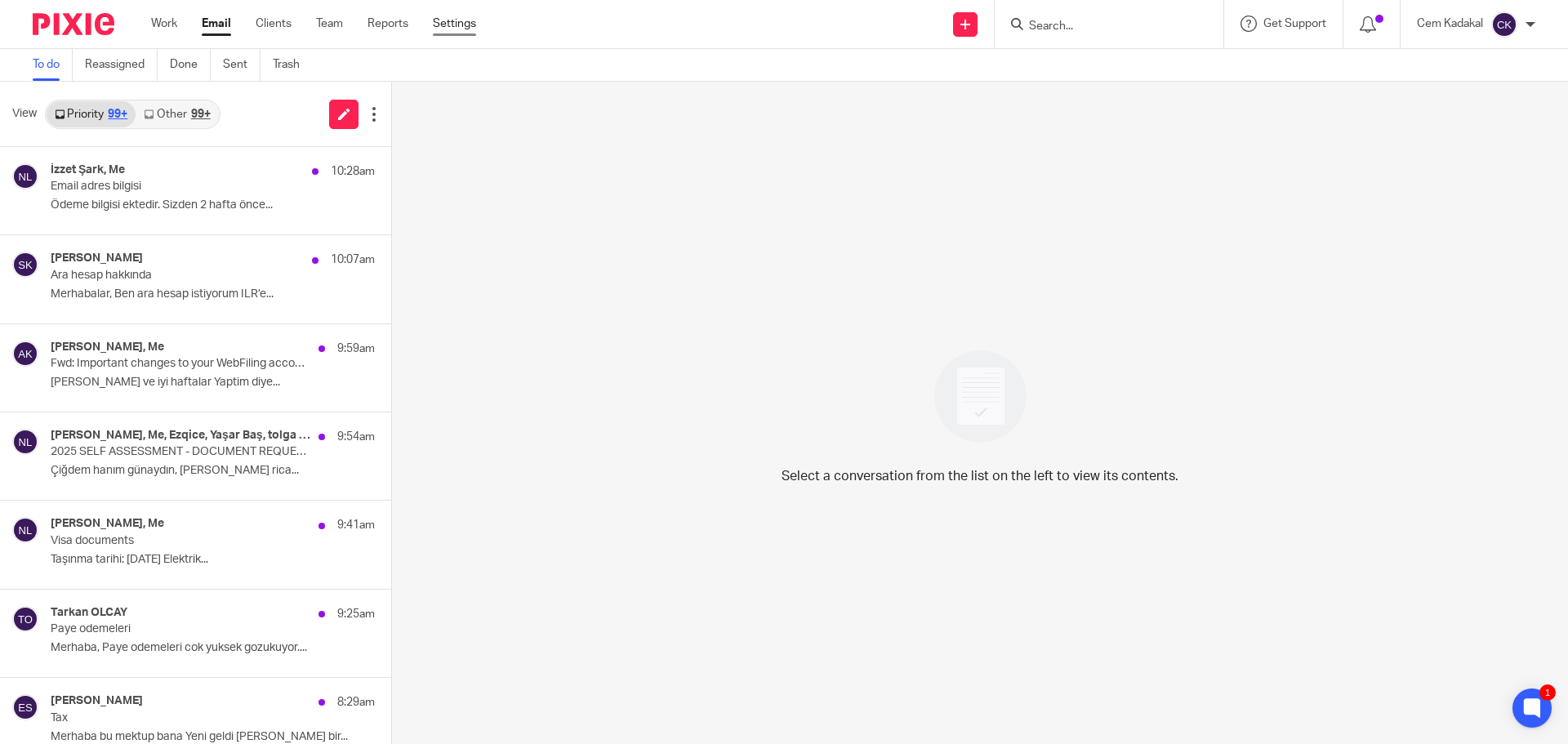
drag, startPoint x: 458, startPoint y: 21, endPoint x: 452, endPoint y: 28, distance: 9.2
click at [458, 22] on link "Settings" at bounding box center [455, 24] width 44 height 16
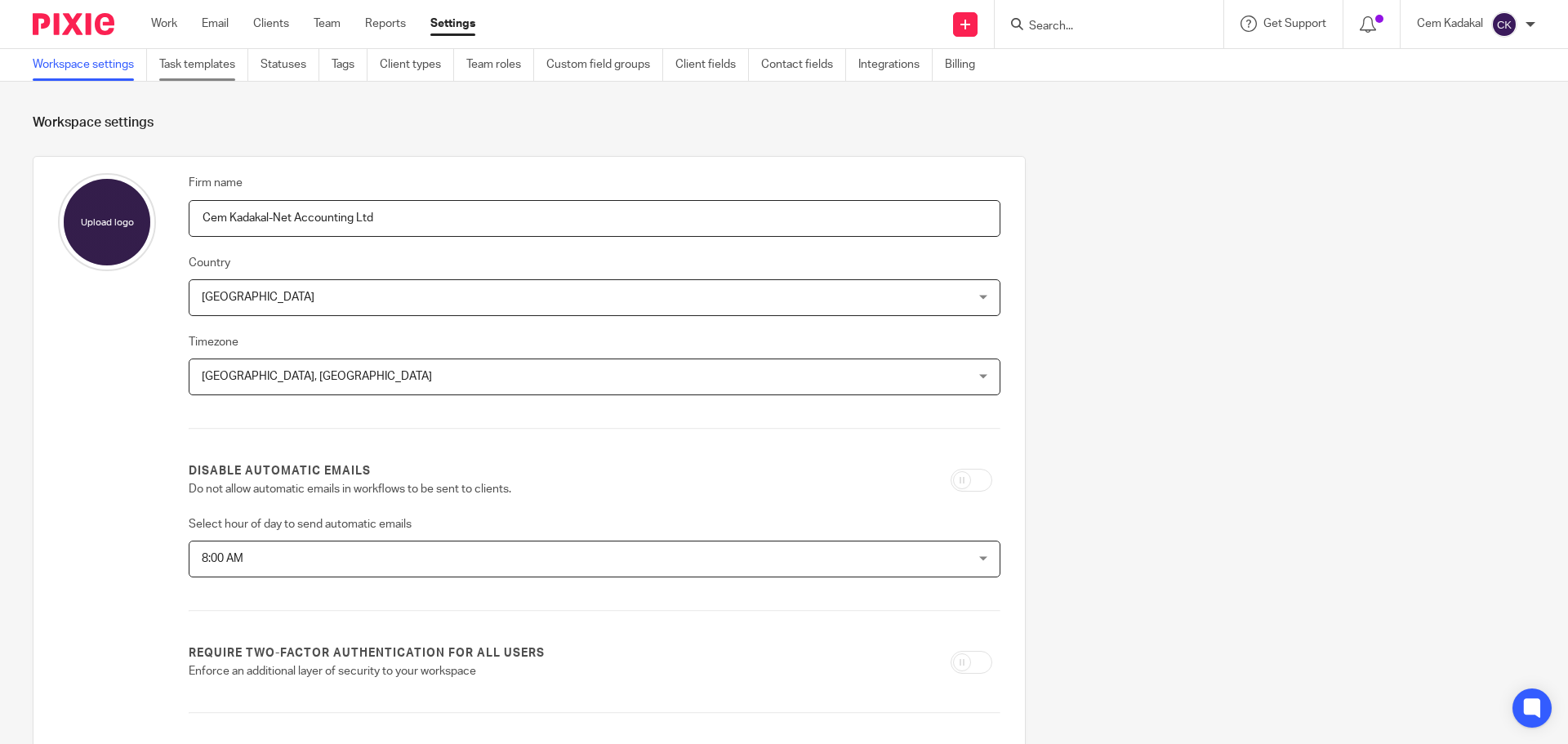
click at [207, 63] on link "Task templates" at bounding box center [204, 65] width 89 height 32
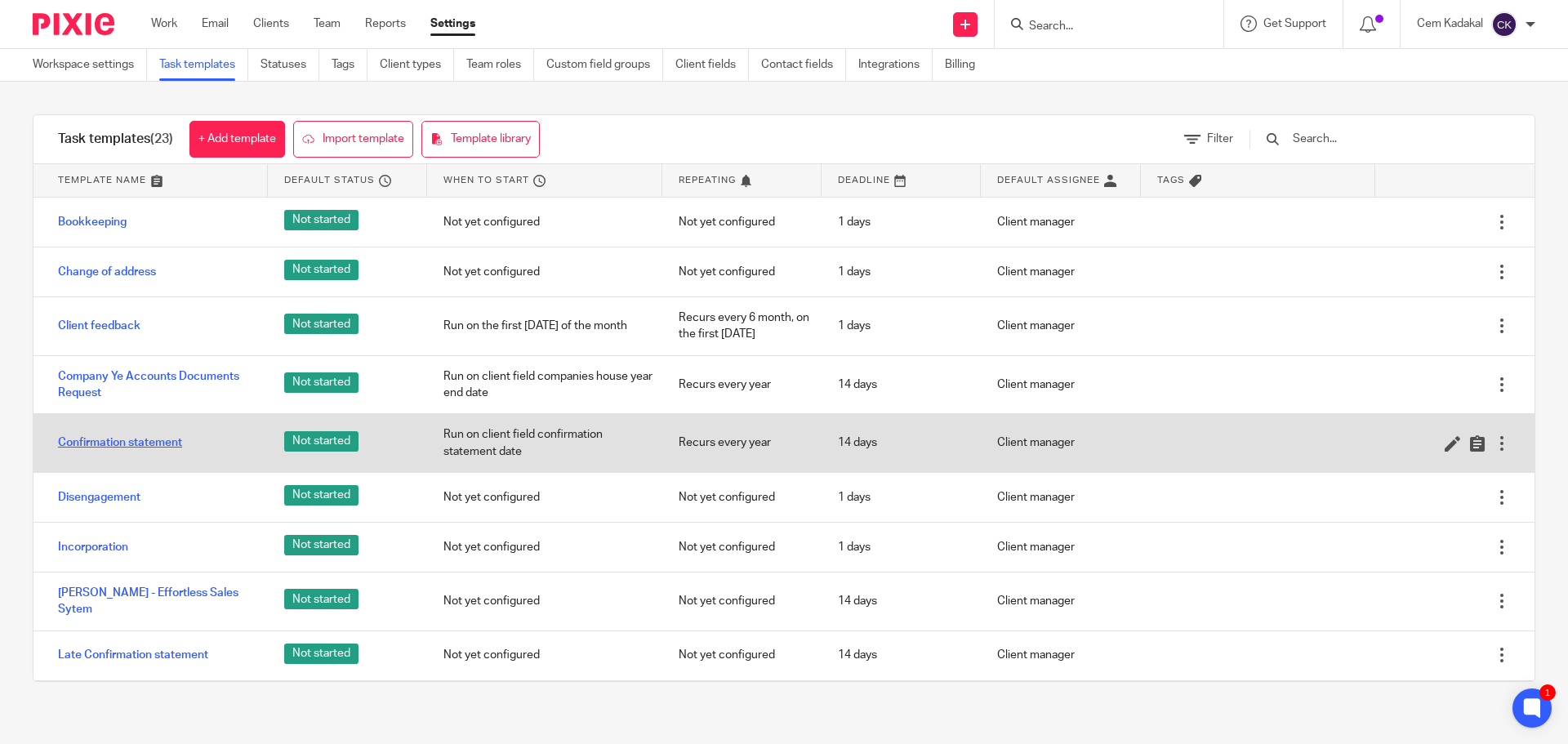
click at [131, 444] on link "Confirmation statement" at bounding box center [120, 442] width 124 height 16
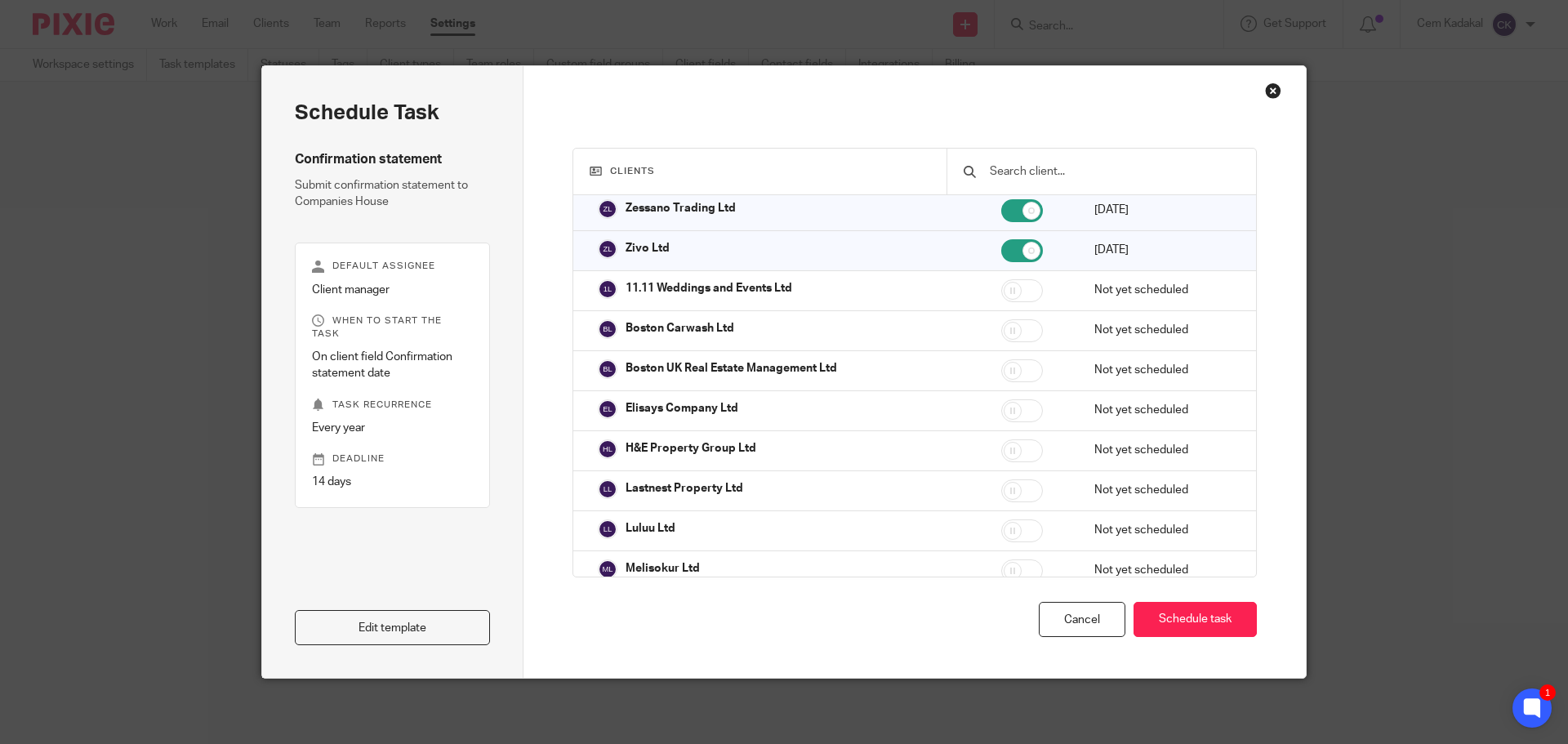
scroll to position [37186, 0]
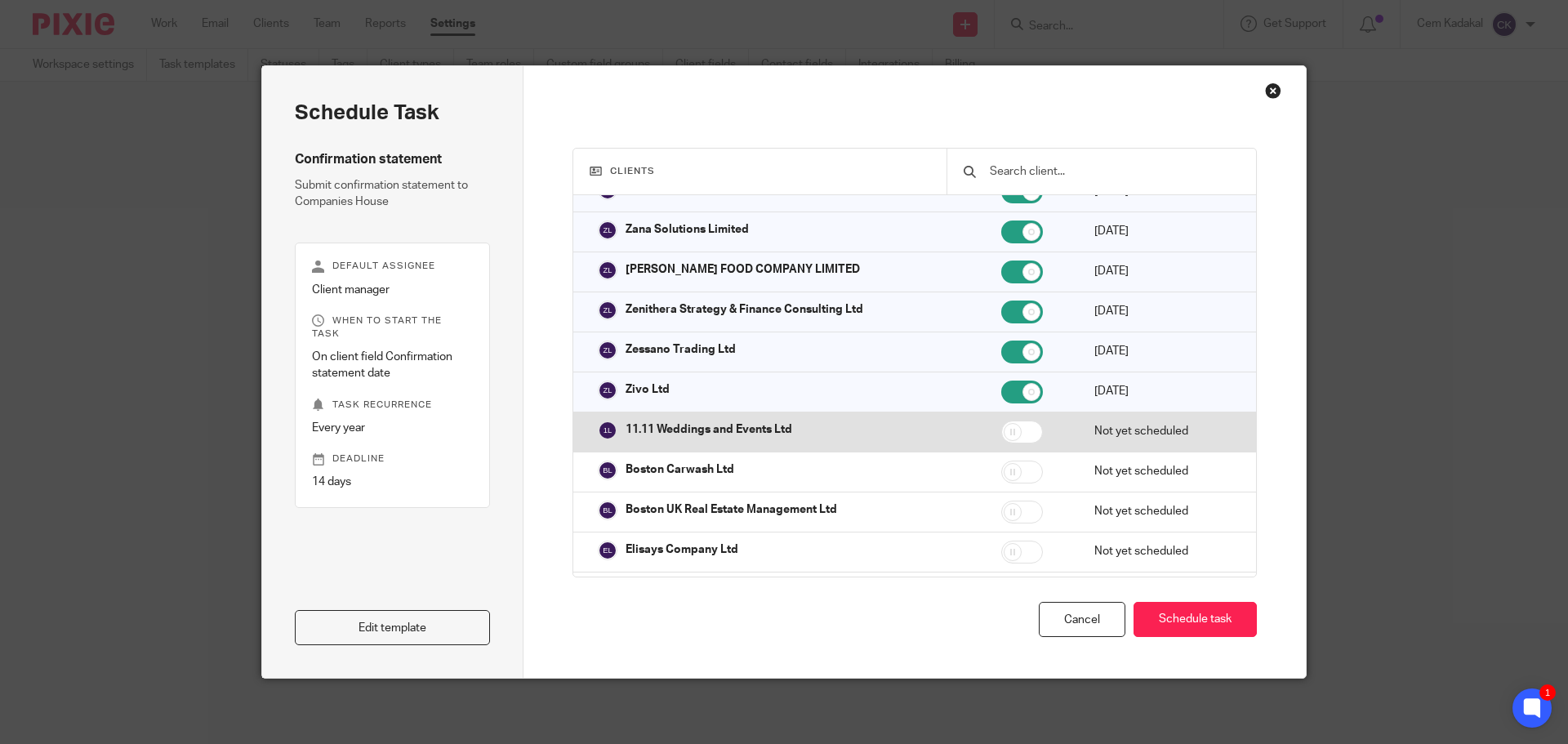
click at [1014, 441] on input "checkbox" at bounding box center [1022, 431] width 42 height 23
checkbox input "true"
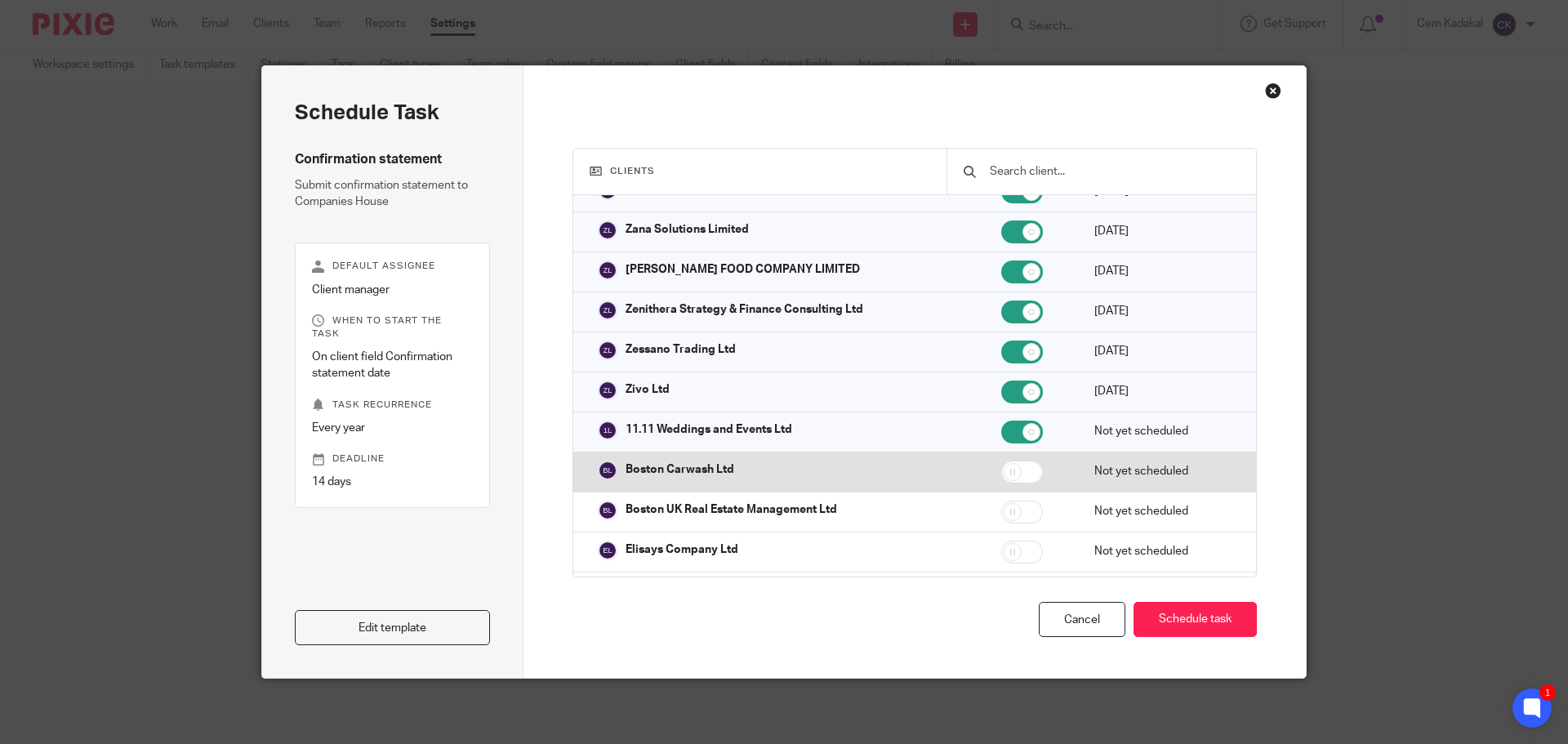
click at [1007, 483] on input "checkbox" at bounding box center [1022, 471] width 42 height 23
checkbox input "true"
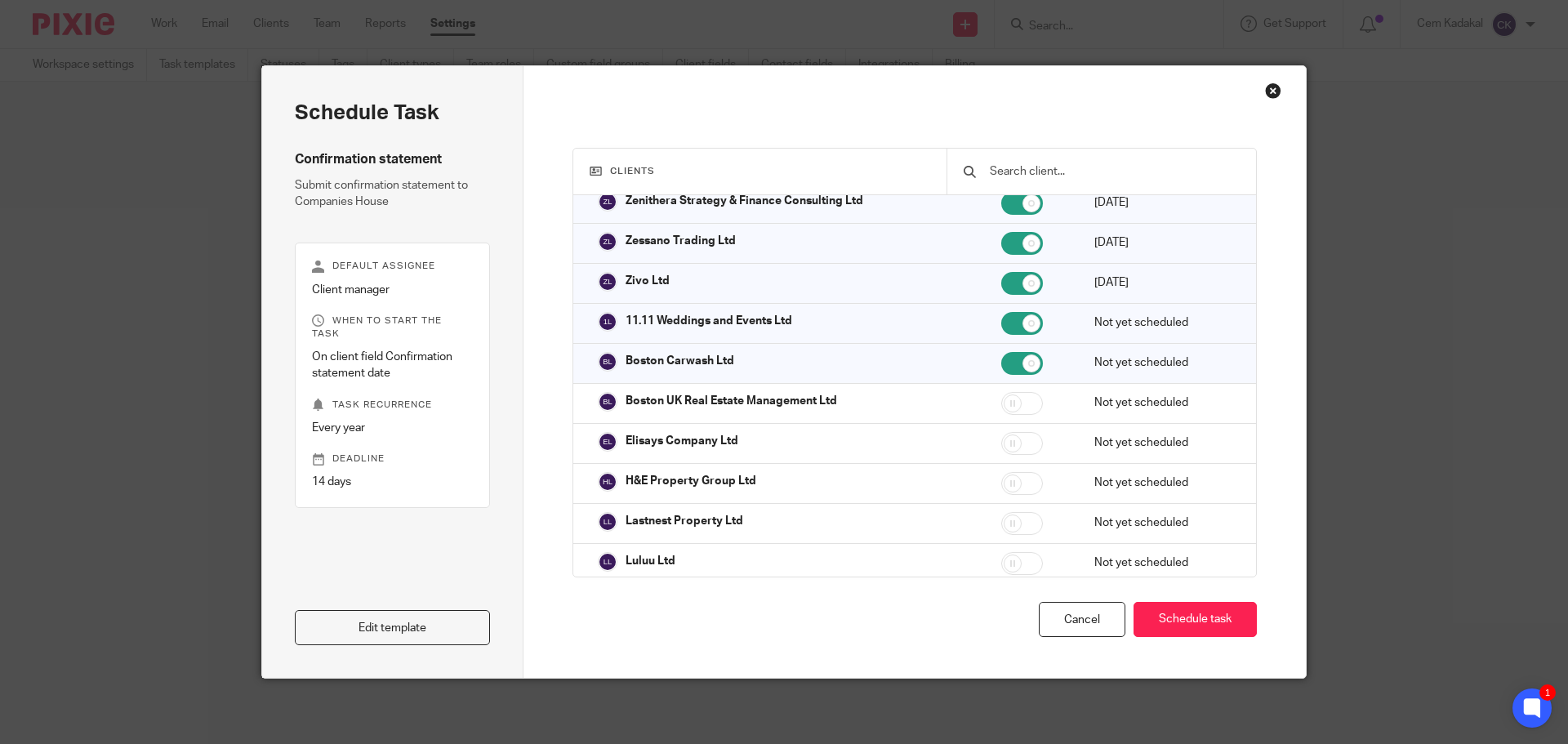
scroll to position [37432, 0]
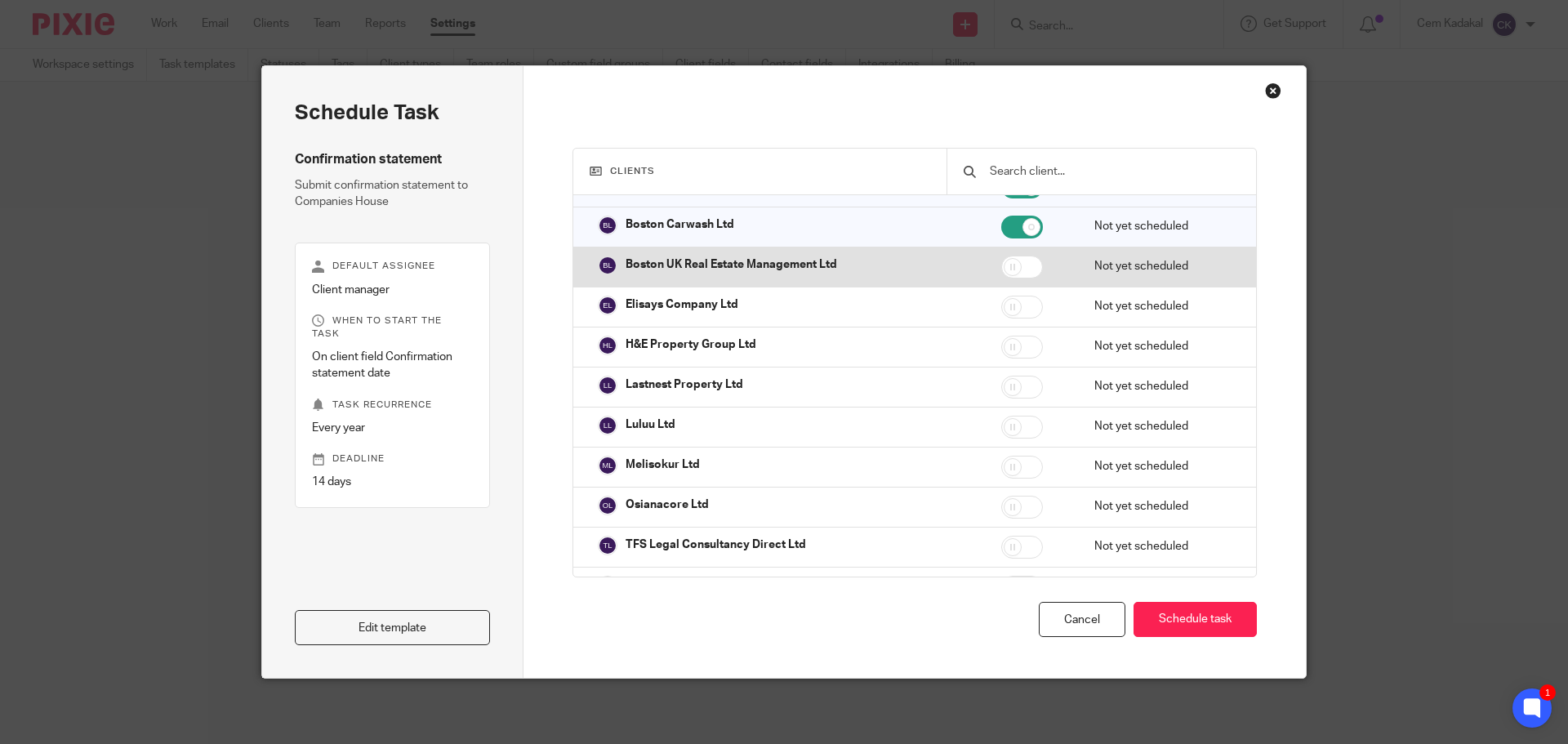
click at [1001, 278] on input "checkbox" at bounding box center [1022, 266] width 42 height 23
checkbox input "true"
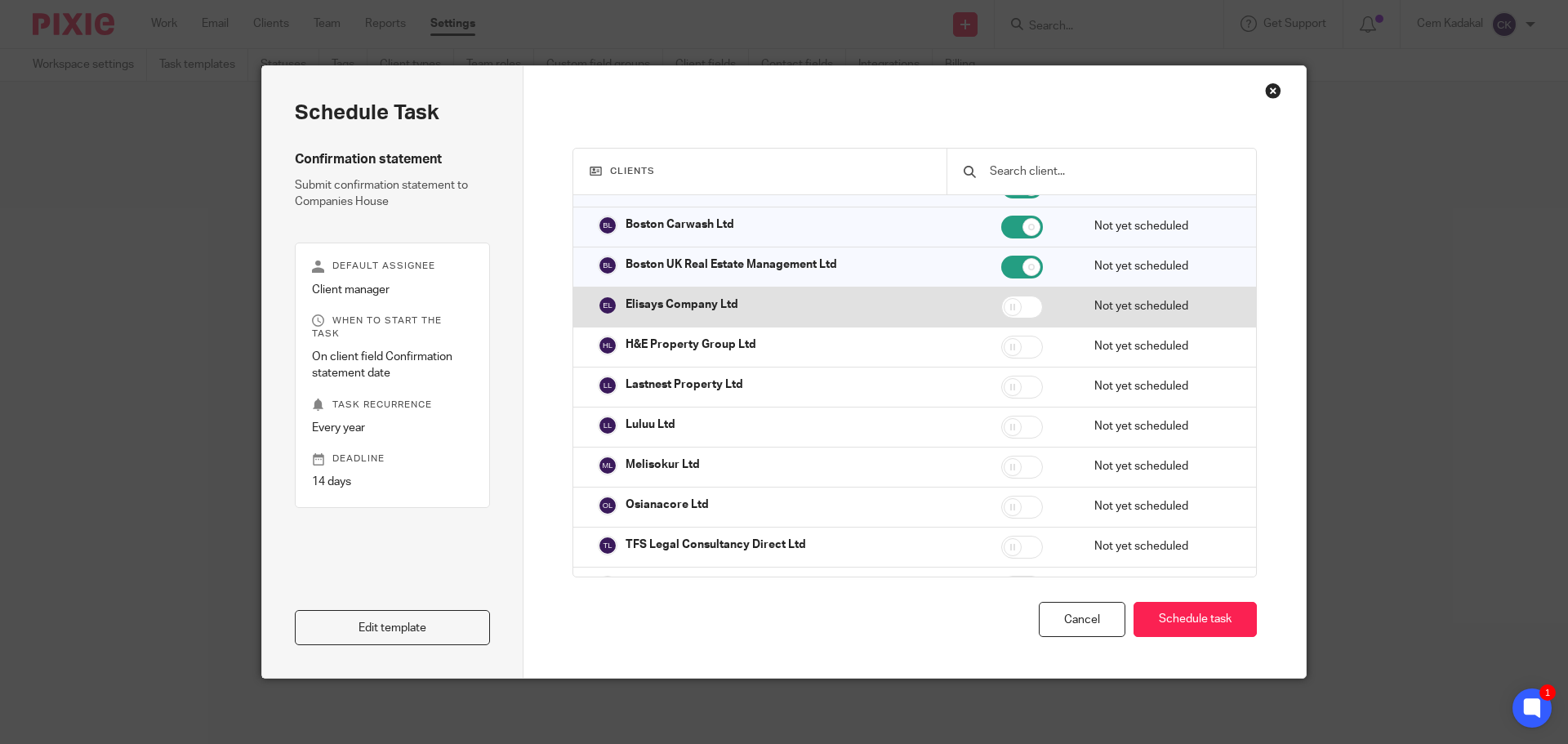
click at [1007, 314] on input "checkbox" at bounding box center [1022, 307] width 42 height 23
checkbox input "true"
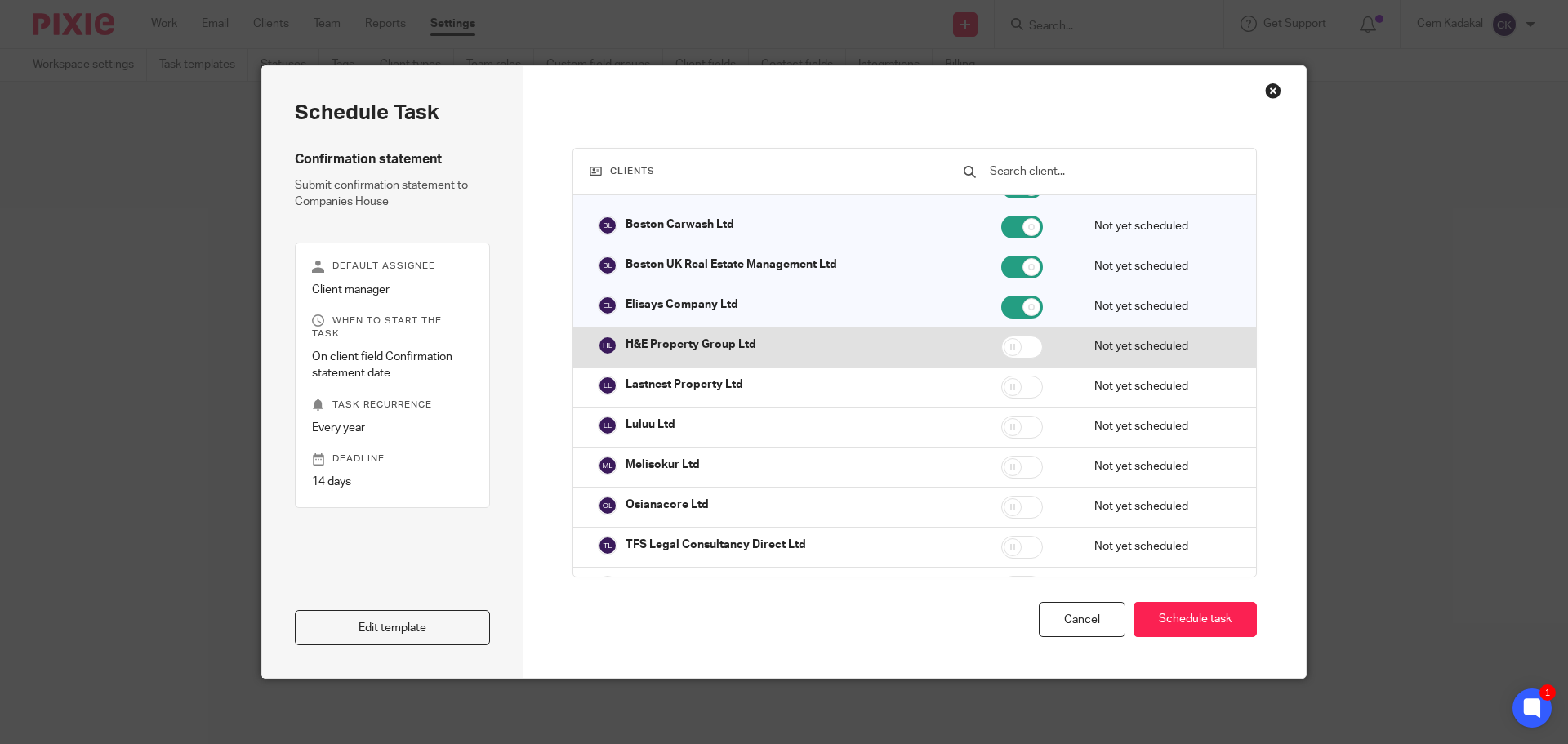
click at [1007, 356] on input "checkbox" at bounding box center [1022, 347] width 42 height 23
checkbox input "true"
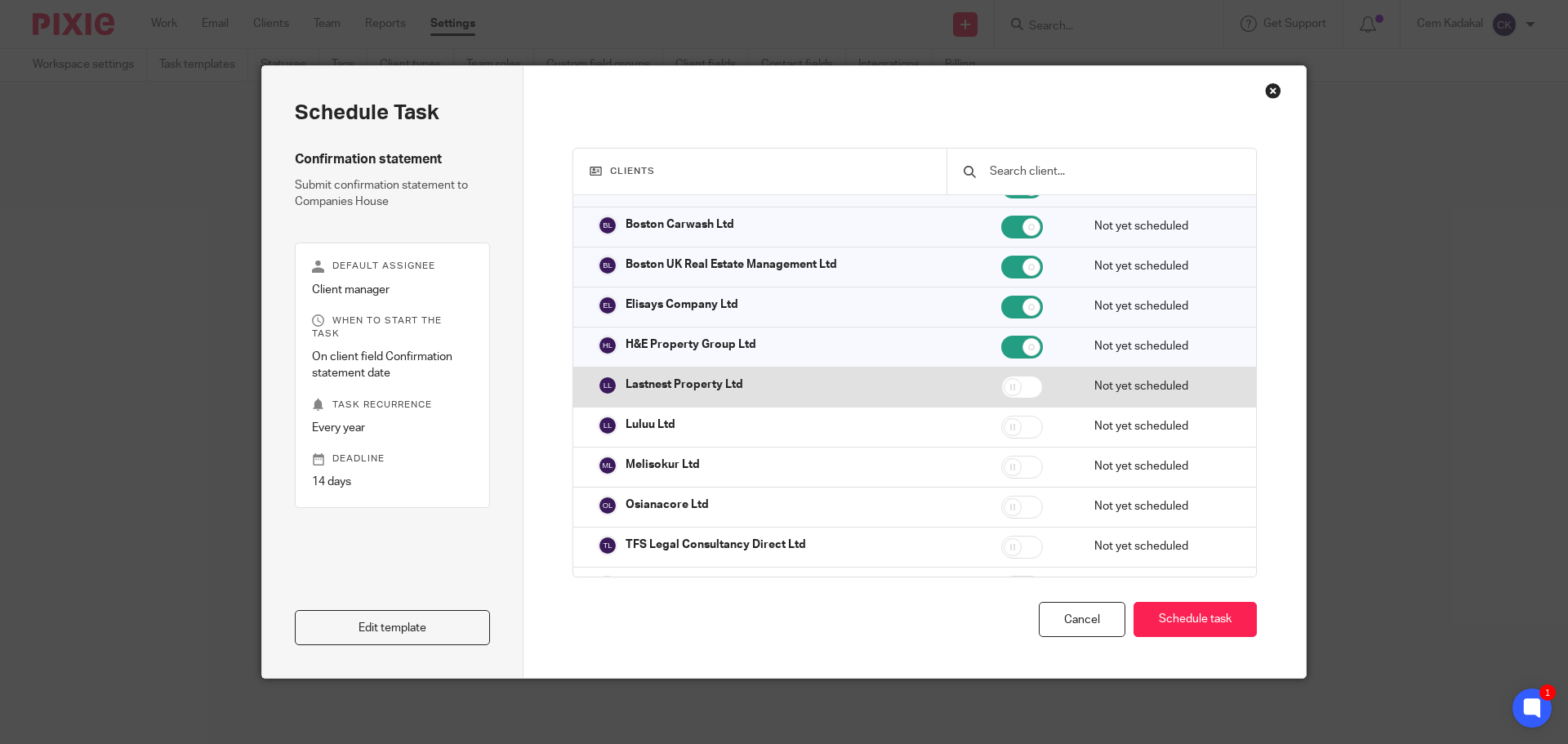
click at [1005, 398] on input "checkbox" at bounding box center [1022, 387] width 42 height 23
checkbox input "true"
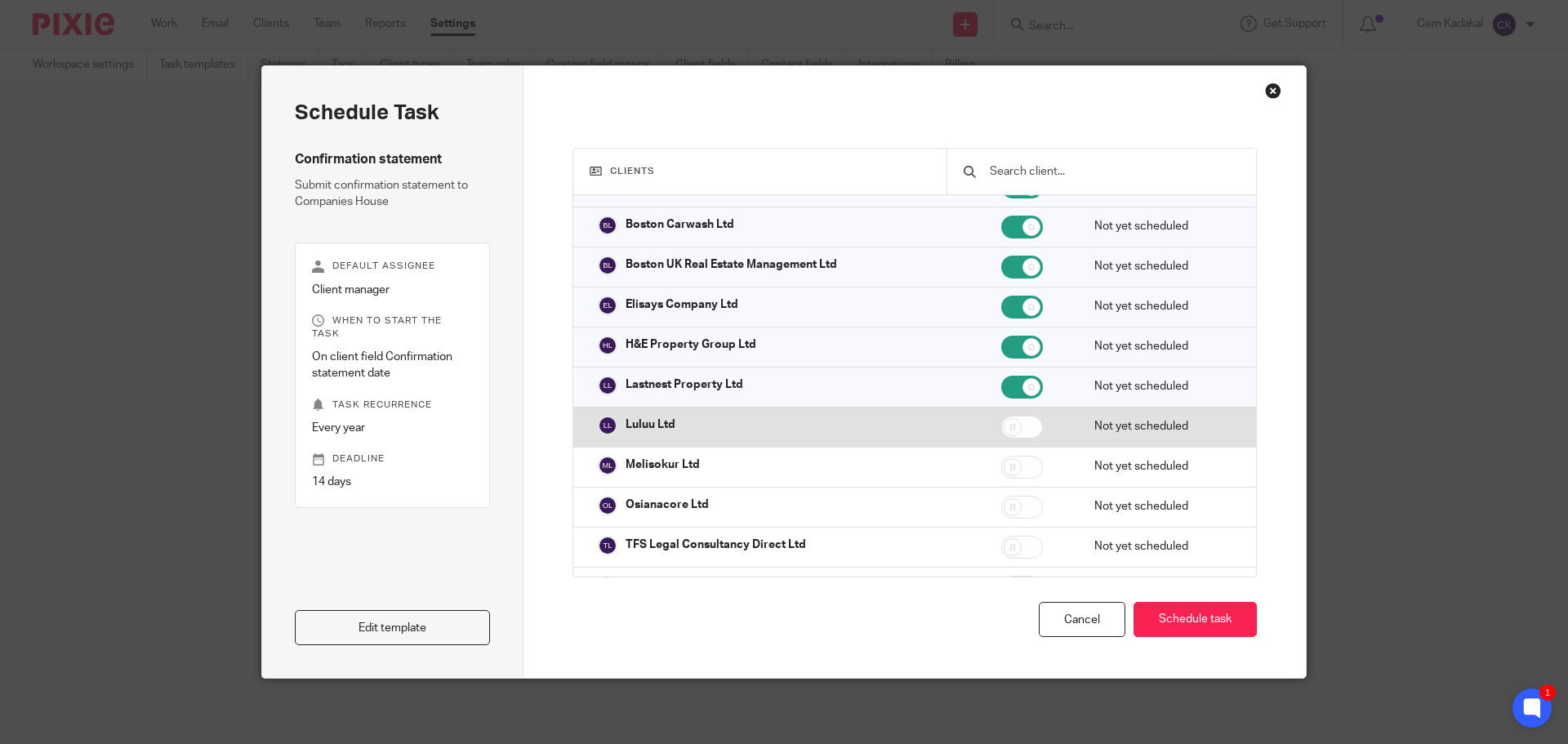
click at [1003, 438] on input "checkbox" at bounding box center [1022, 427] width 42 height 23
checkbox input "true"
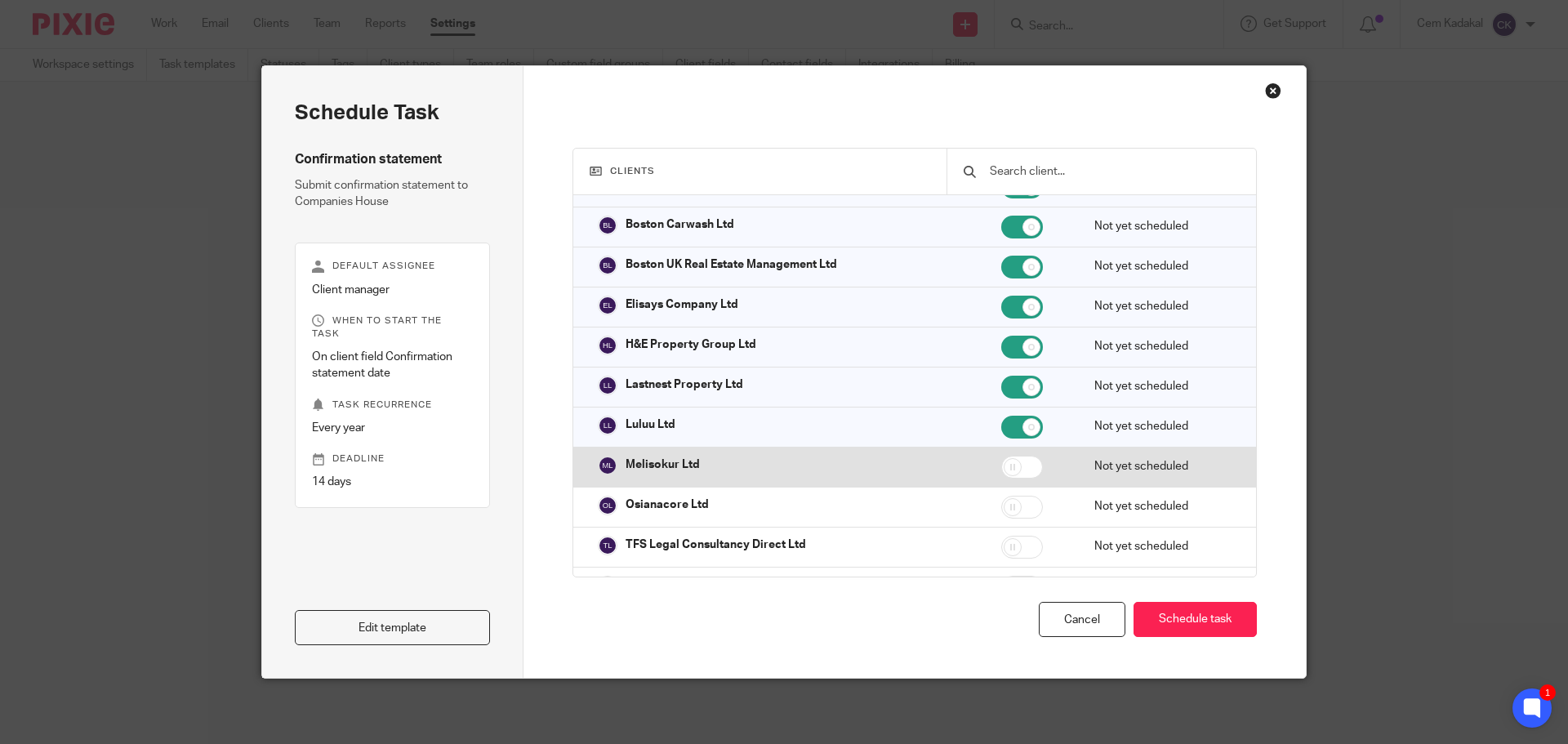
click at [1003, 465] on td at bounding box center [1031, 467] width 93 height 40
checkbox input "true"
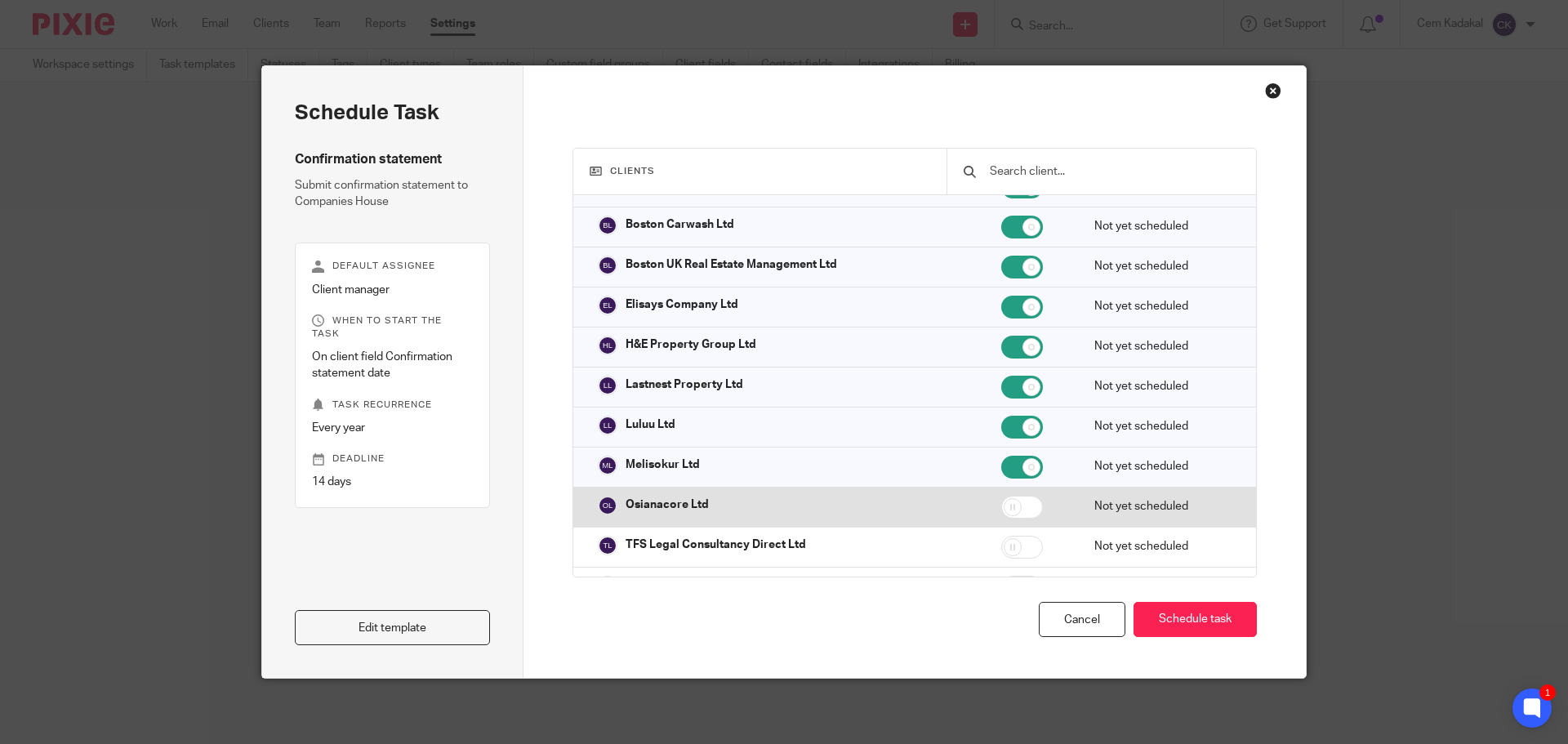
click at [1007, 518] on input "checkbox" at bounding box center [1022, 507] width 42 height 23
checkbox input "true"
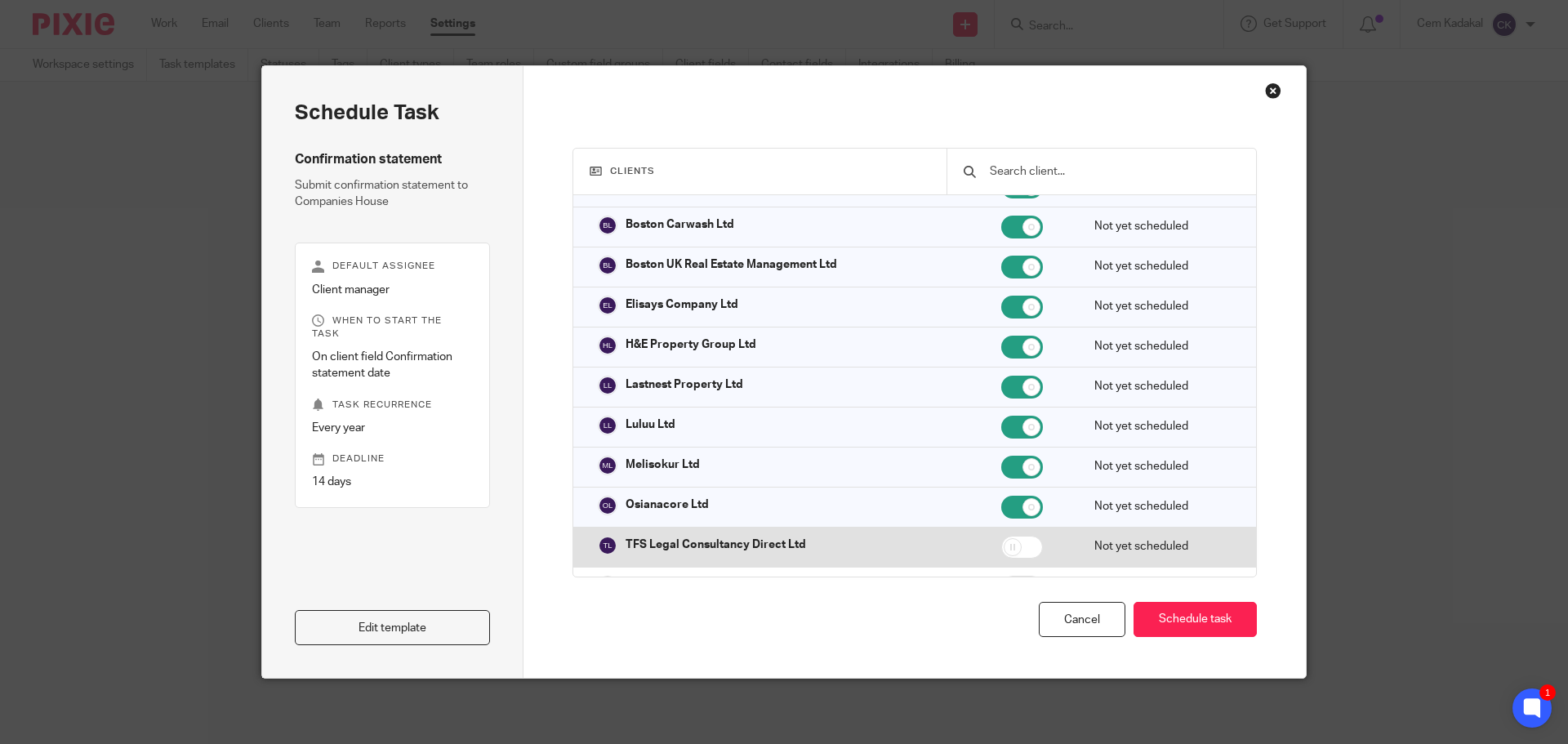
click at [1002, 558] on input "checkbox" at bounding box center [1022, 547] width 42 height 23
checkbox input "true"
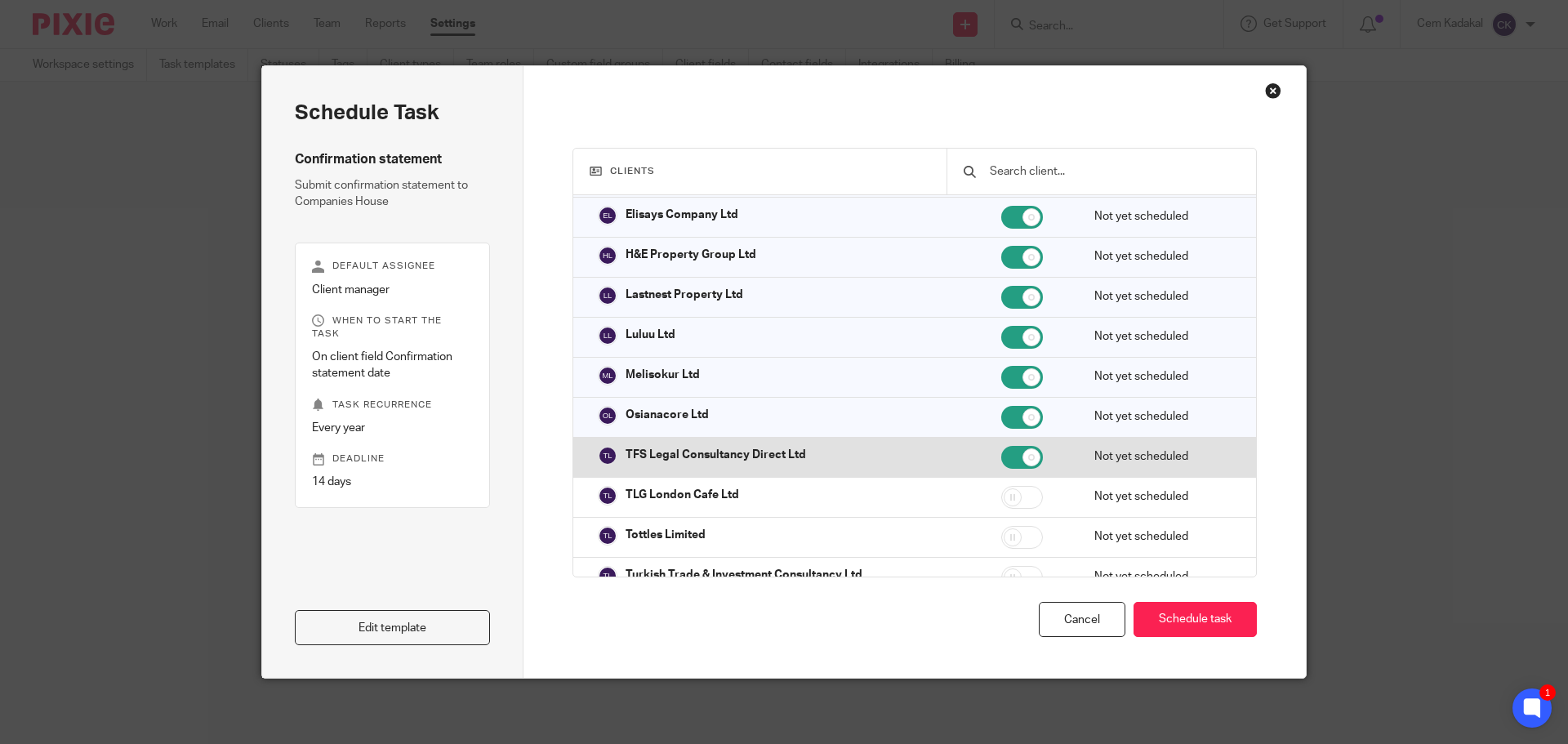
scroll to position [37595, 0]
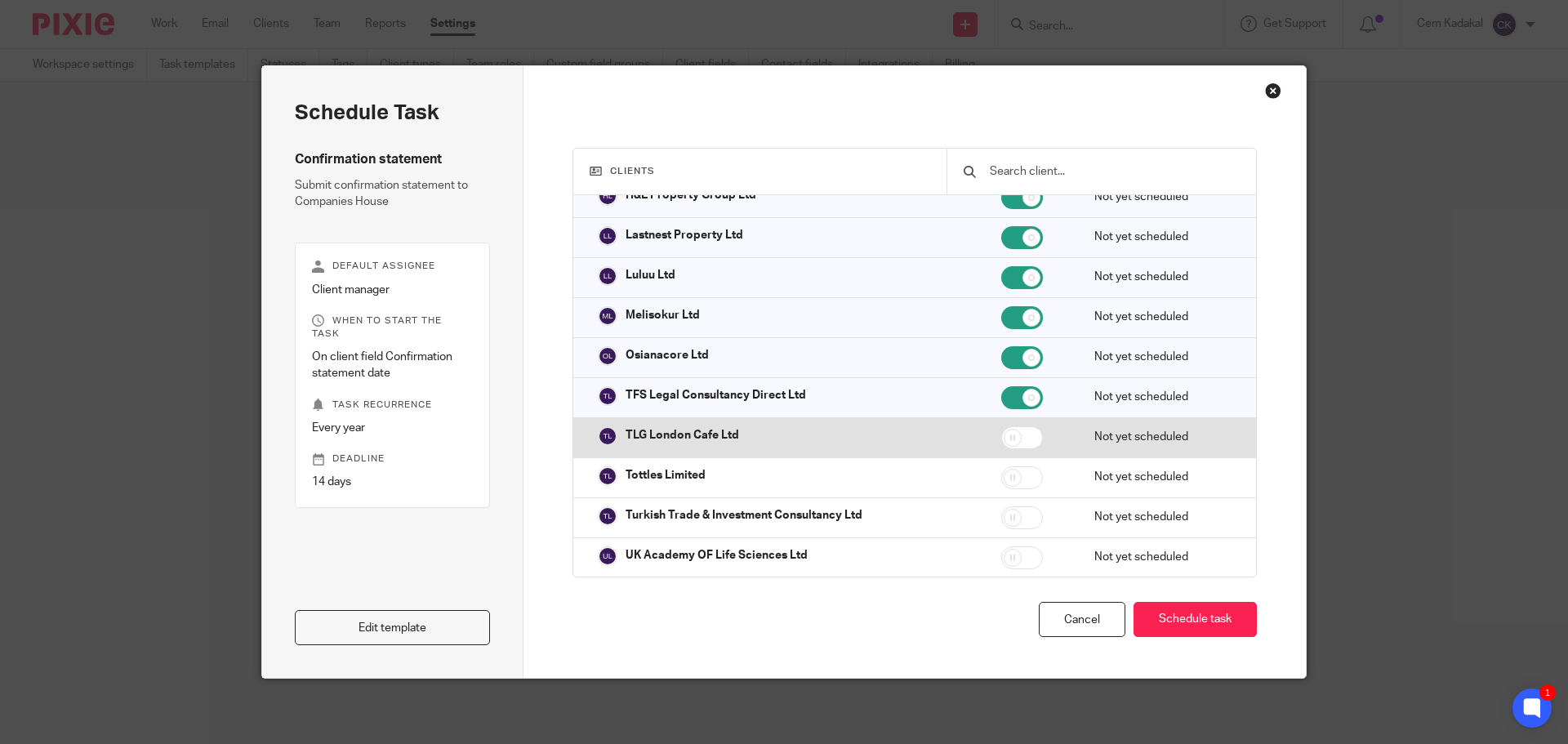
click at [1017, 441] on input "checkbox" at bounding box center [1022, 437] width 42 height 23
checkbox input "true"
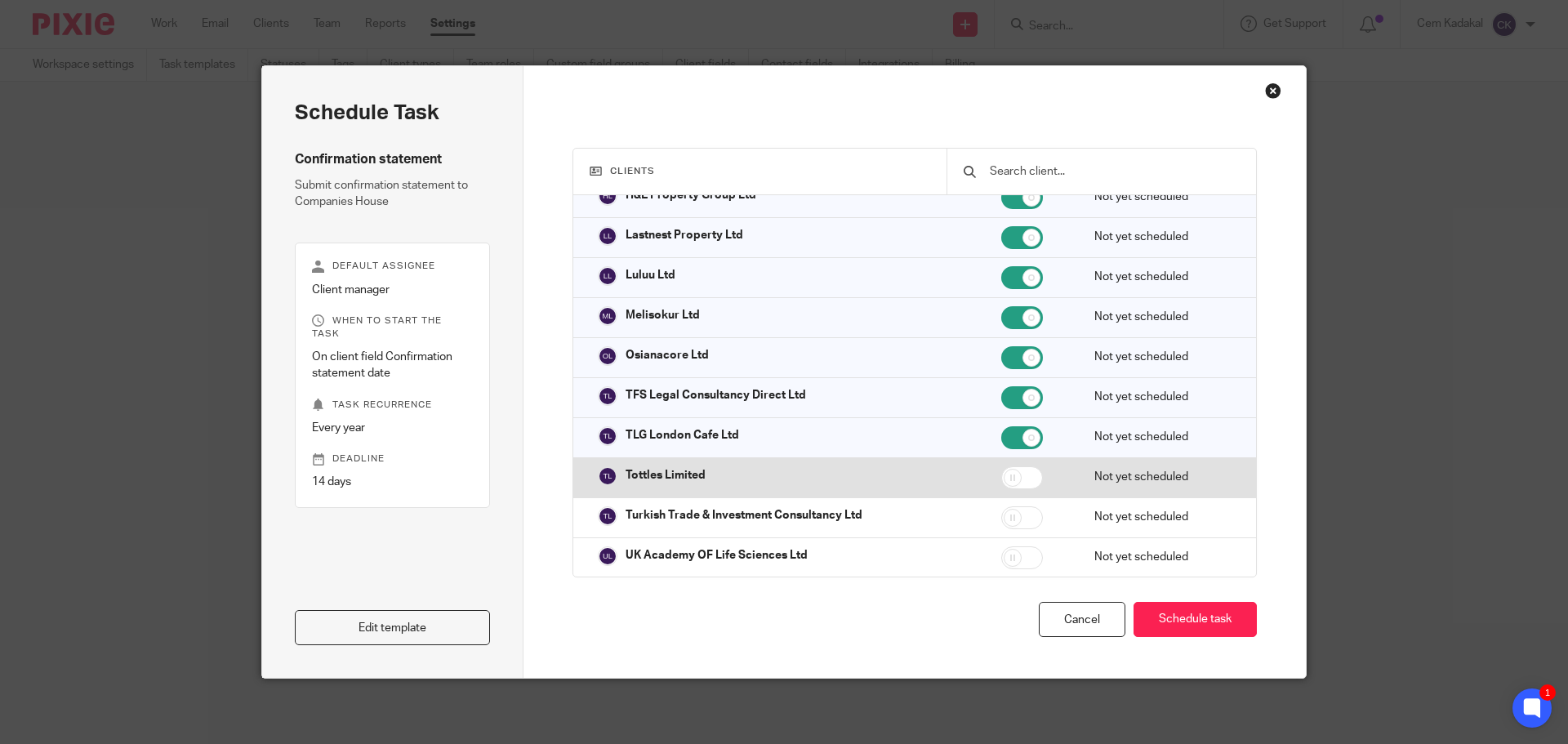
click at [1003, 478] on input "checkbox" at bounding box center [1022, 477] width 42 height 23
checkbox input "true"
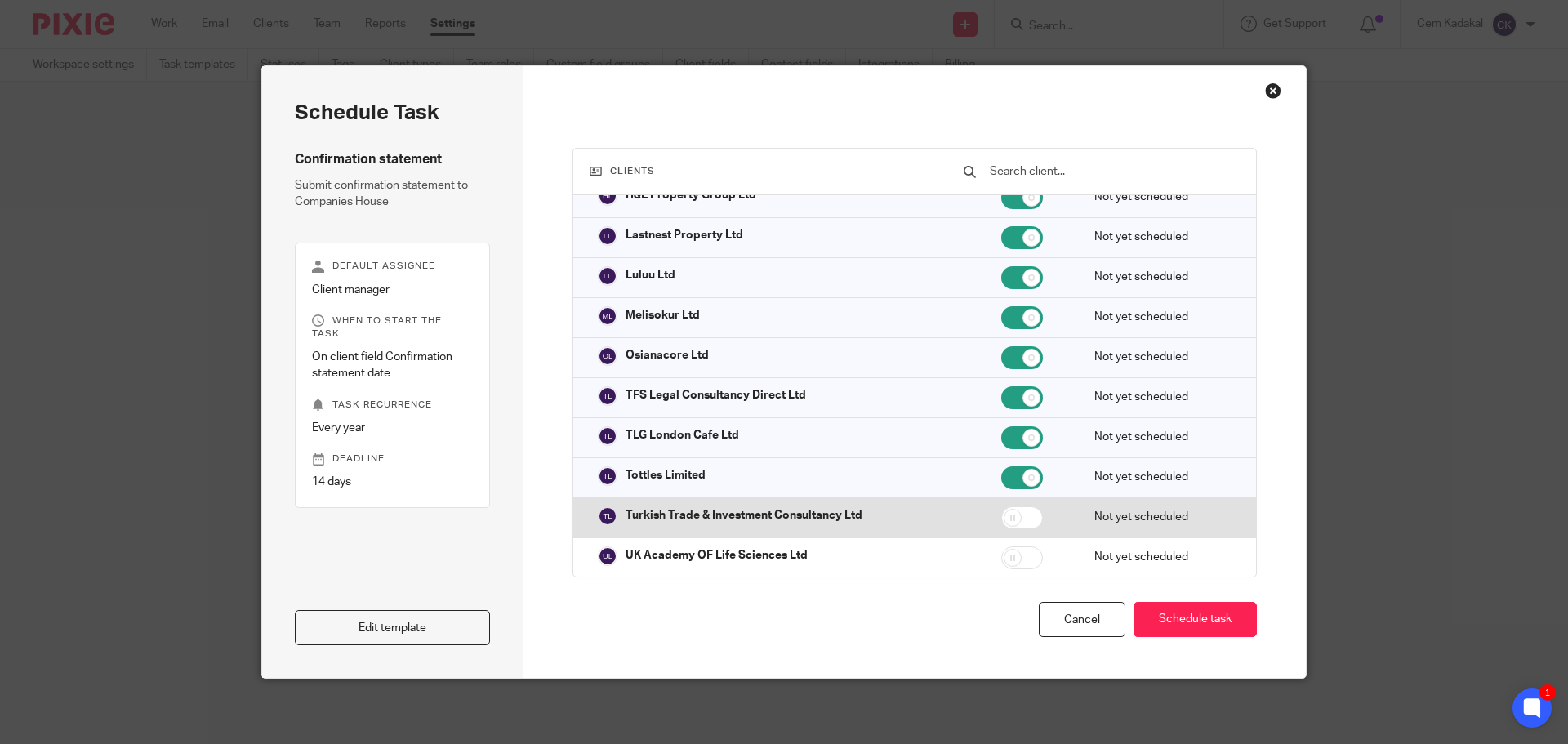
click at [1001, 518] on input "checkbox" at bounding box center [1022, 517] width 42 height 23
checkbox input "true"
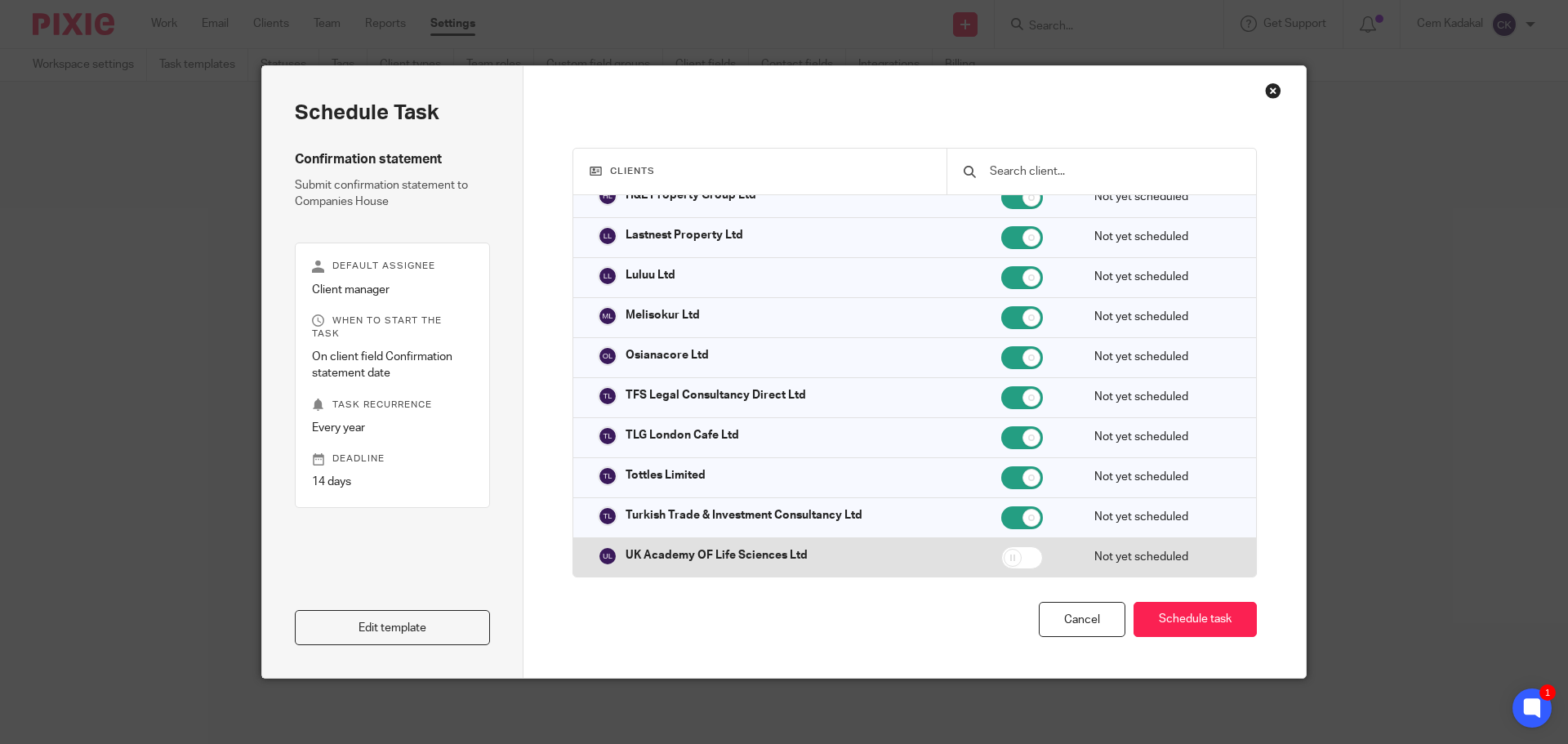
click at [1015, 559] on input "checkbox" at bounding box center [1022, 557] width 42 height 23
checkbox input "true"
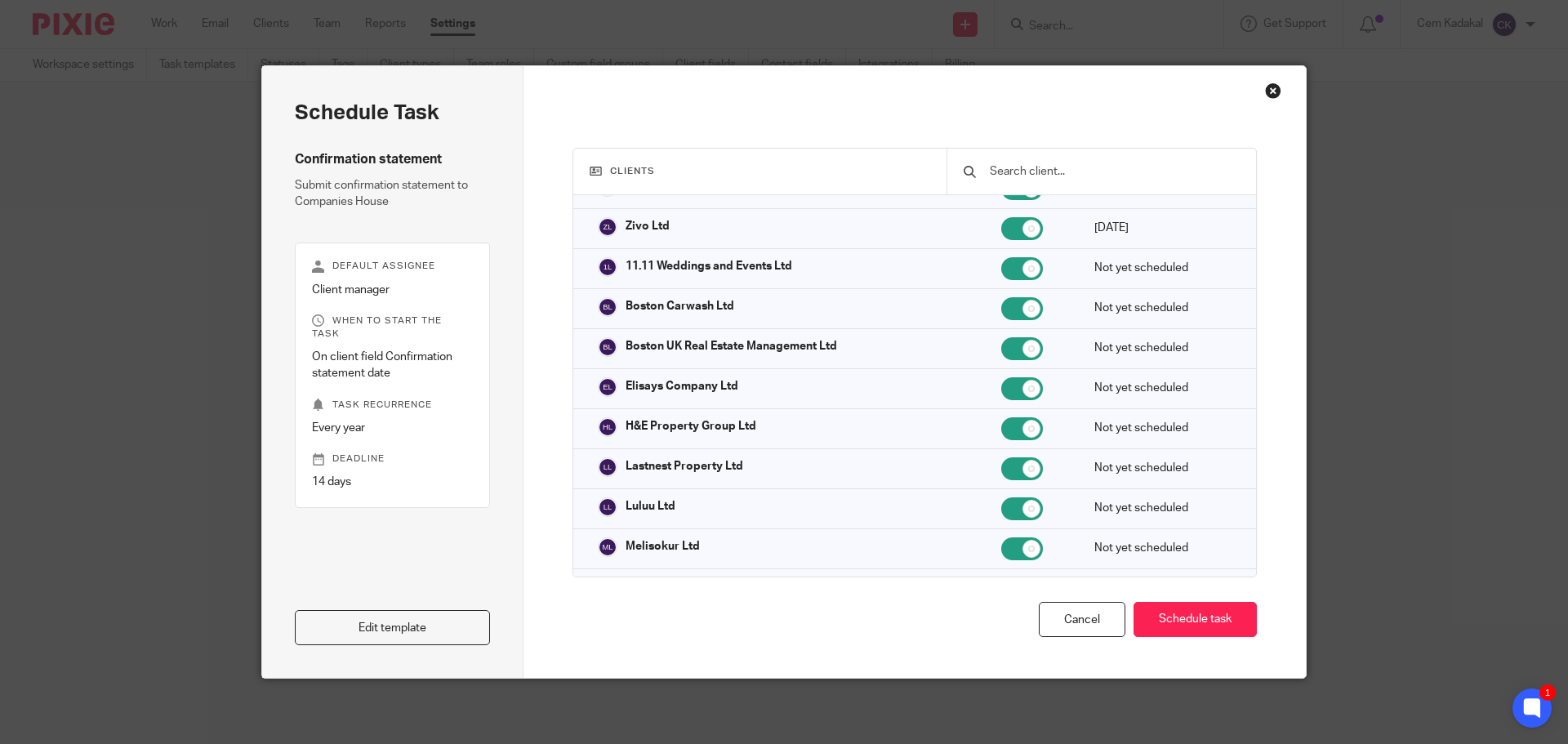
scroll to position [37268, 0]
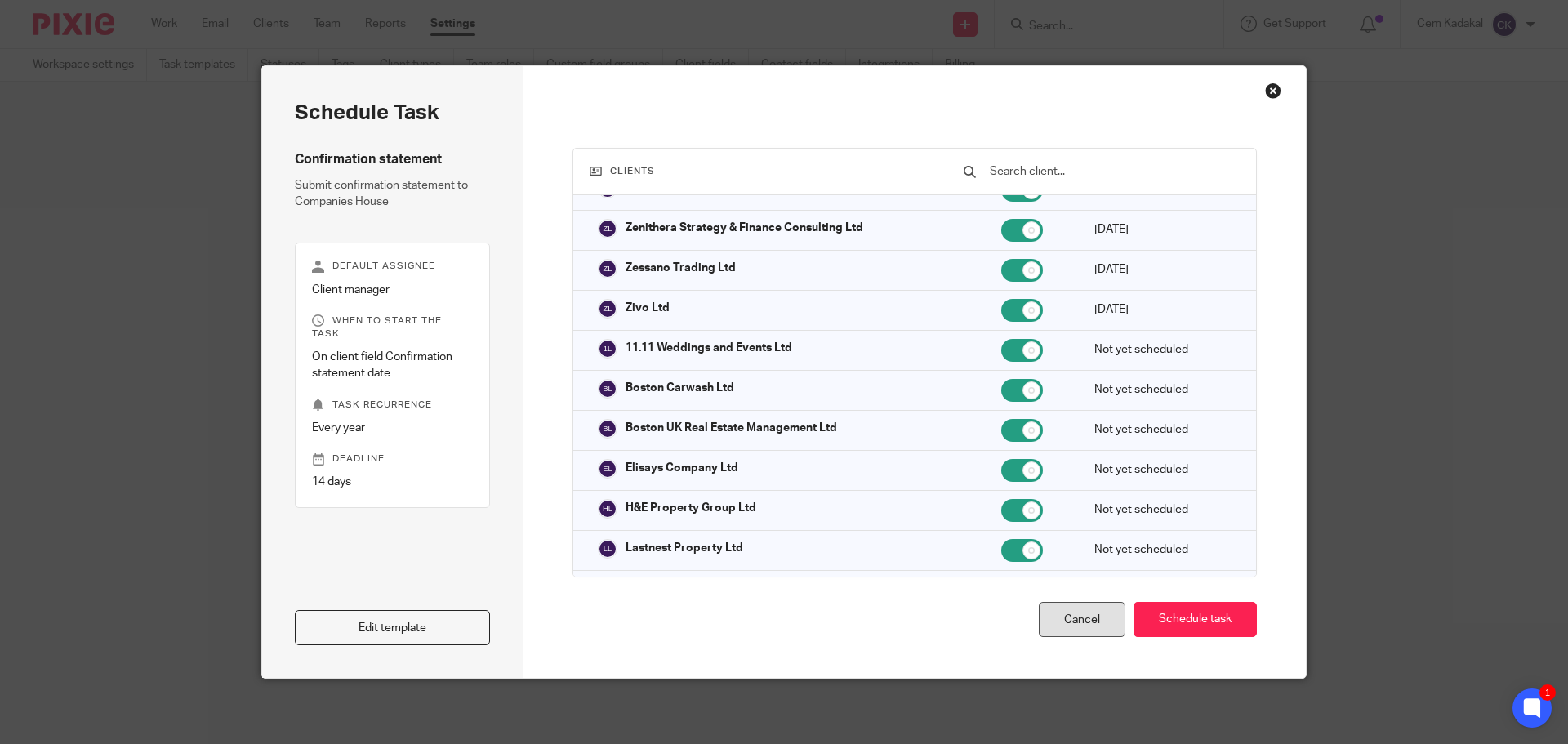
click at [1074, 607] on div "Cancel" at bounding box center [1081, 618] width 86 height 35
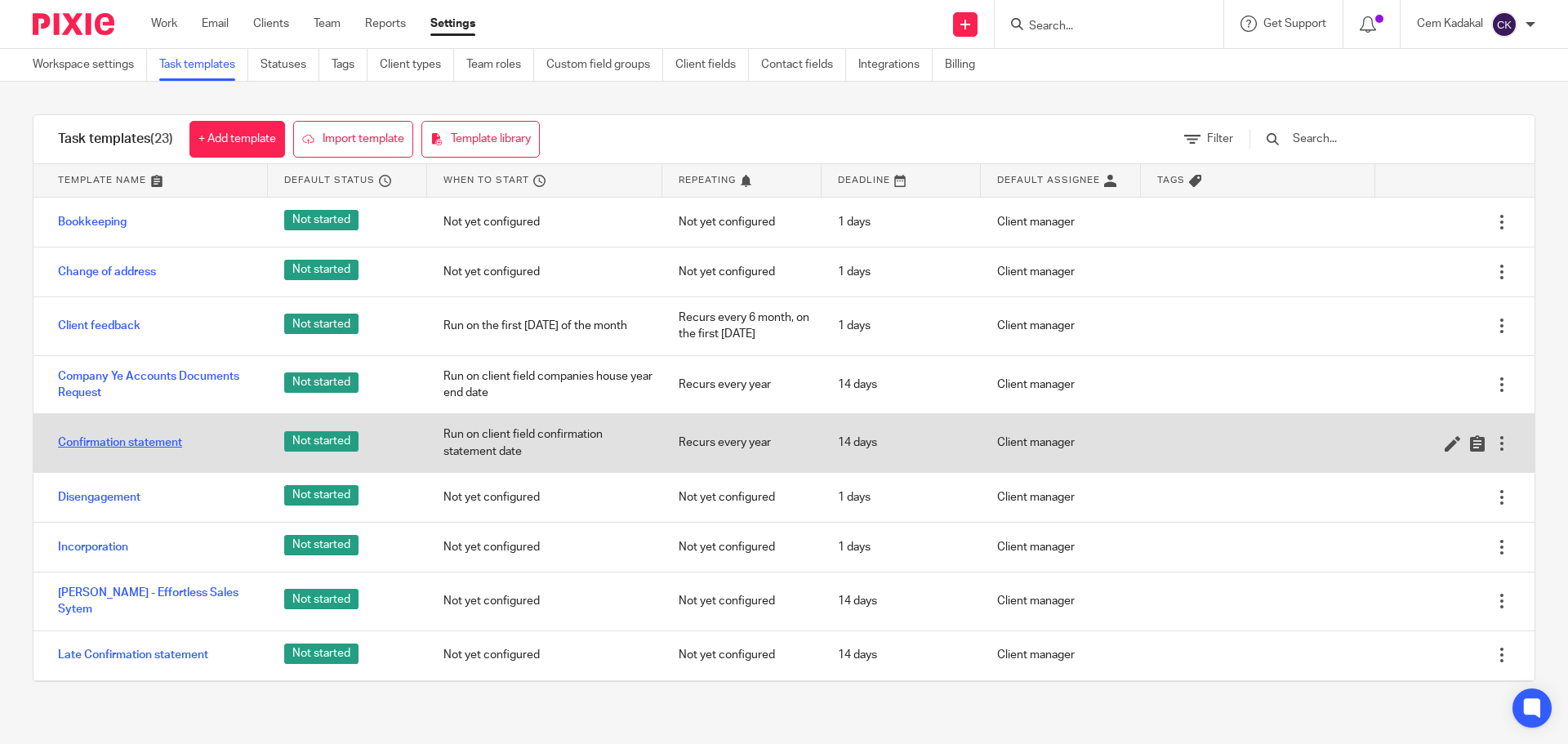
click at [123, 447] on link "Confirmation statement" at bounding box center [120, 442] width 124 height 16
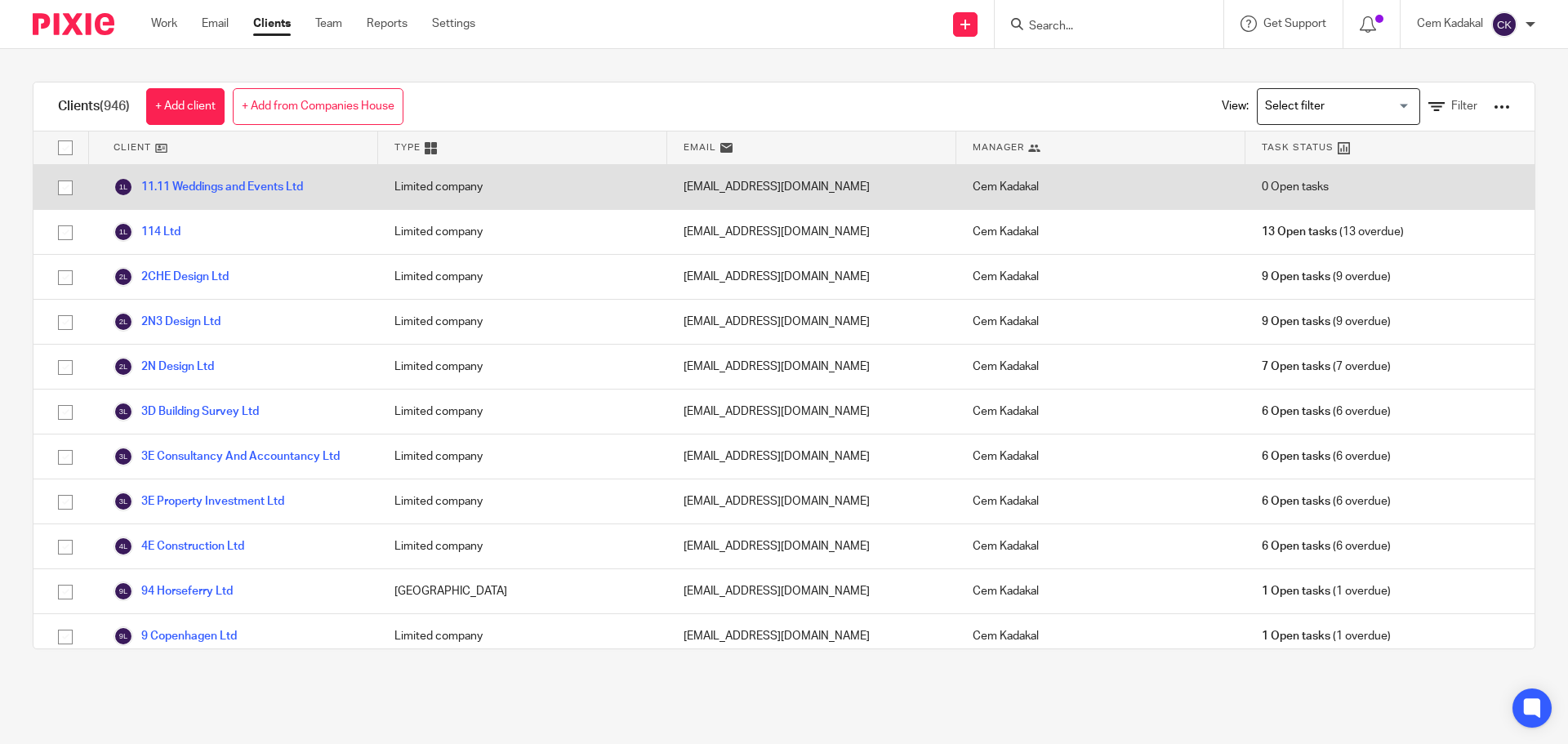
drag, startPoint x: 261, startPoint y: 185, endPoint x: 267, endPoint y: 200, distance: 16.2
click at [261, 185] on link "11.11 Weddings and Events Ltd" at bounding box center [208, 187] width 189 height 20
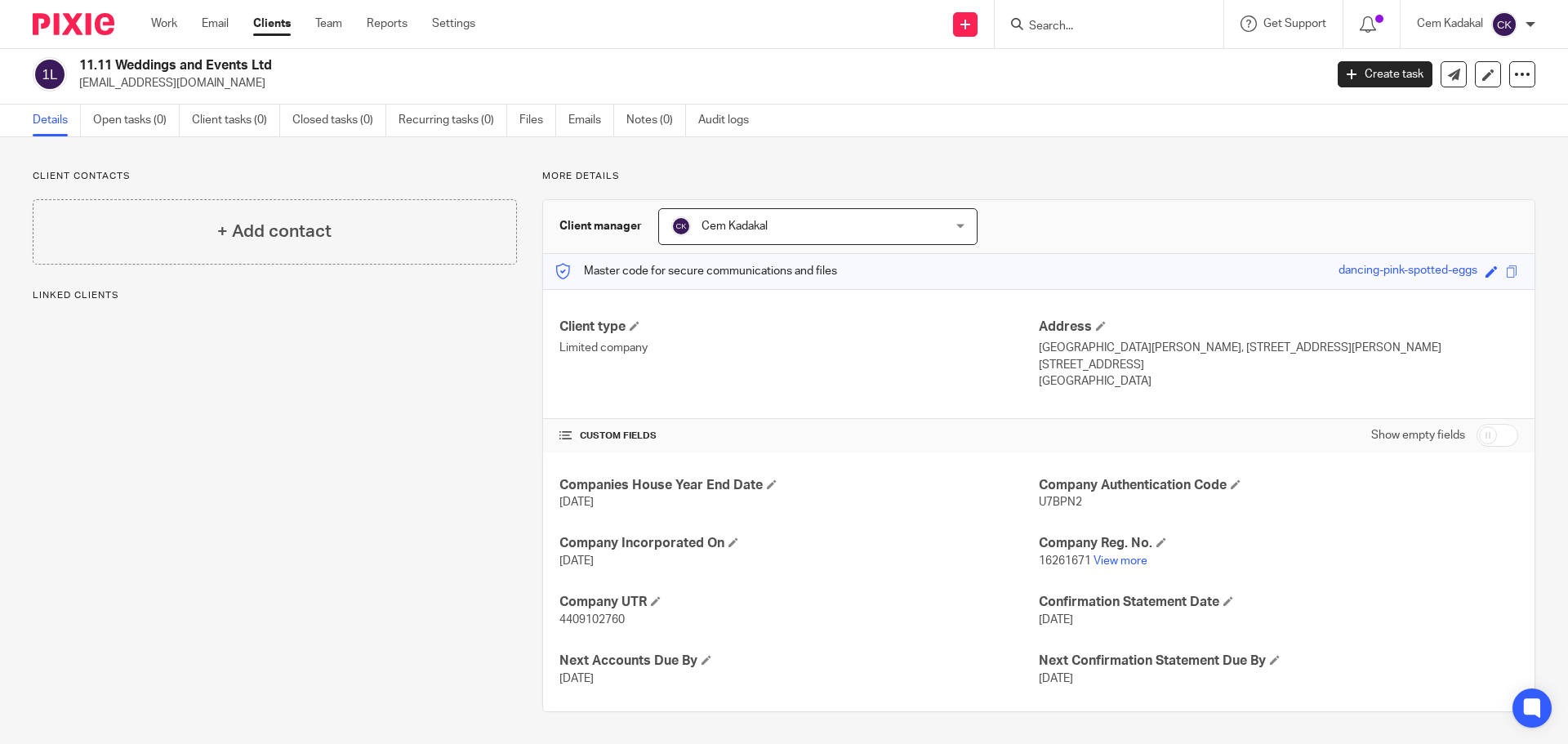
scroll to position [5, 0]
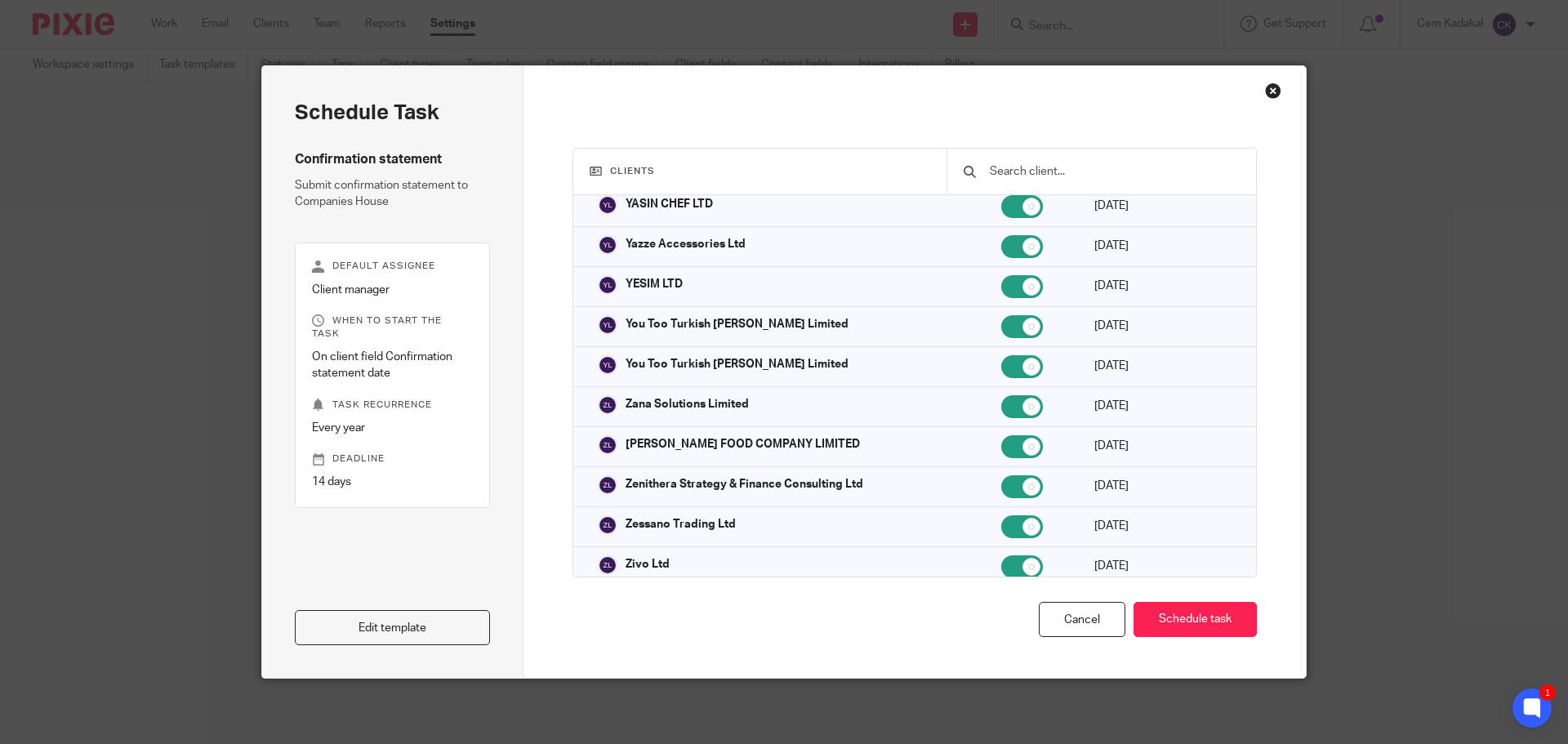
scroll to position [37376, 0]
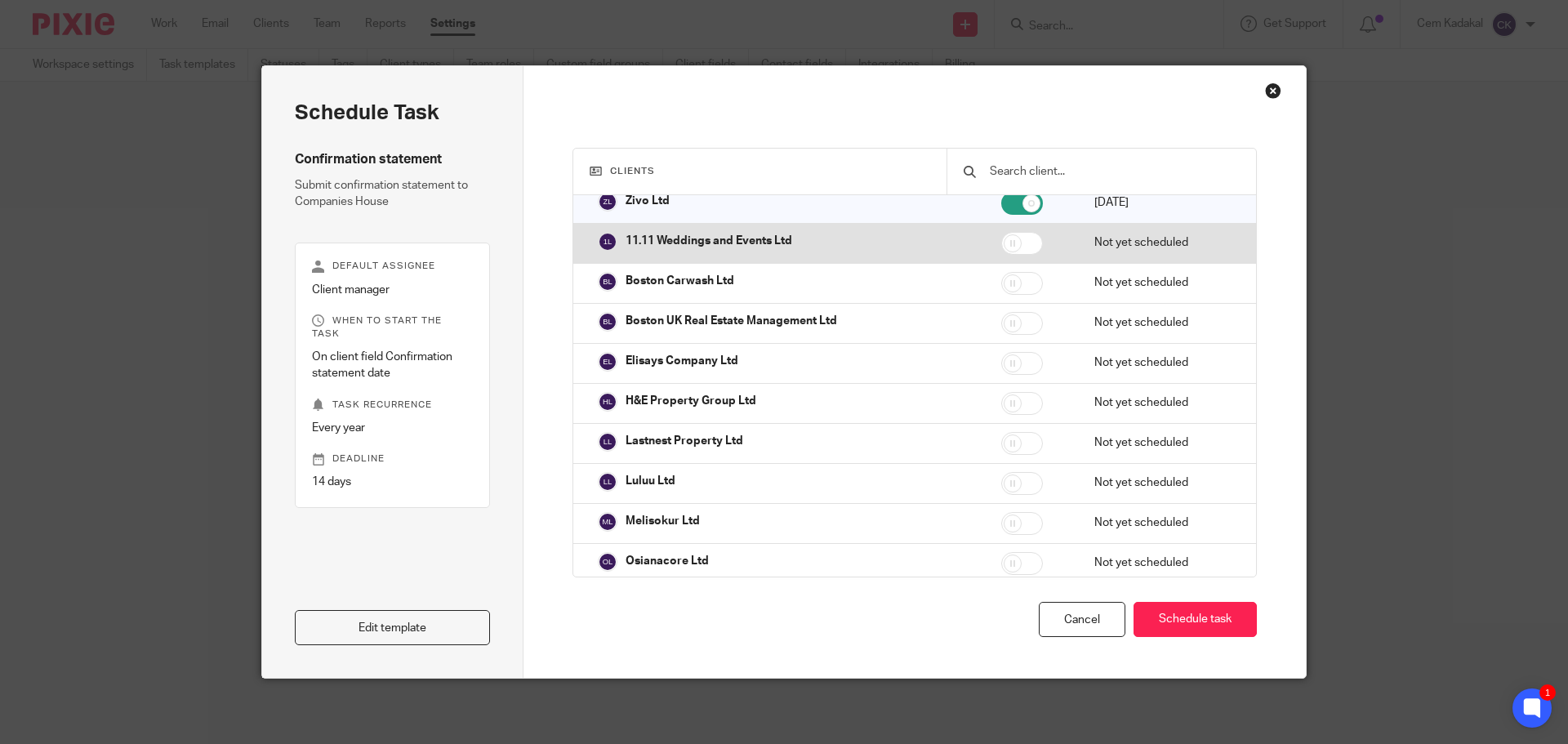
click at [1007, 255] on input "checkbox" at bounding box center [1022, 243] width 42 height 23
checkbox input "true"
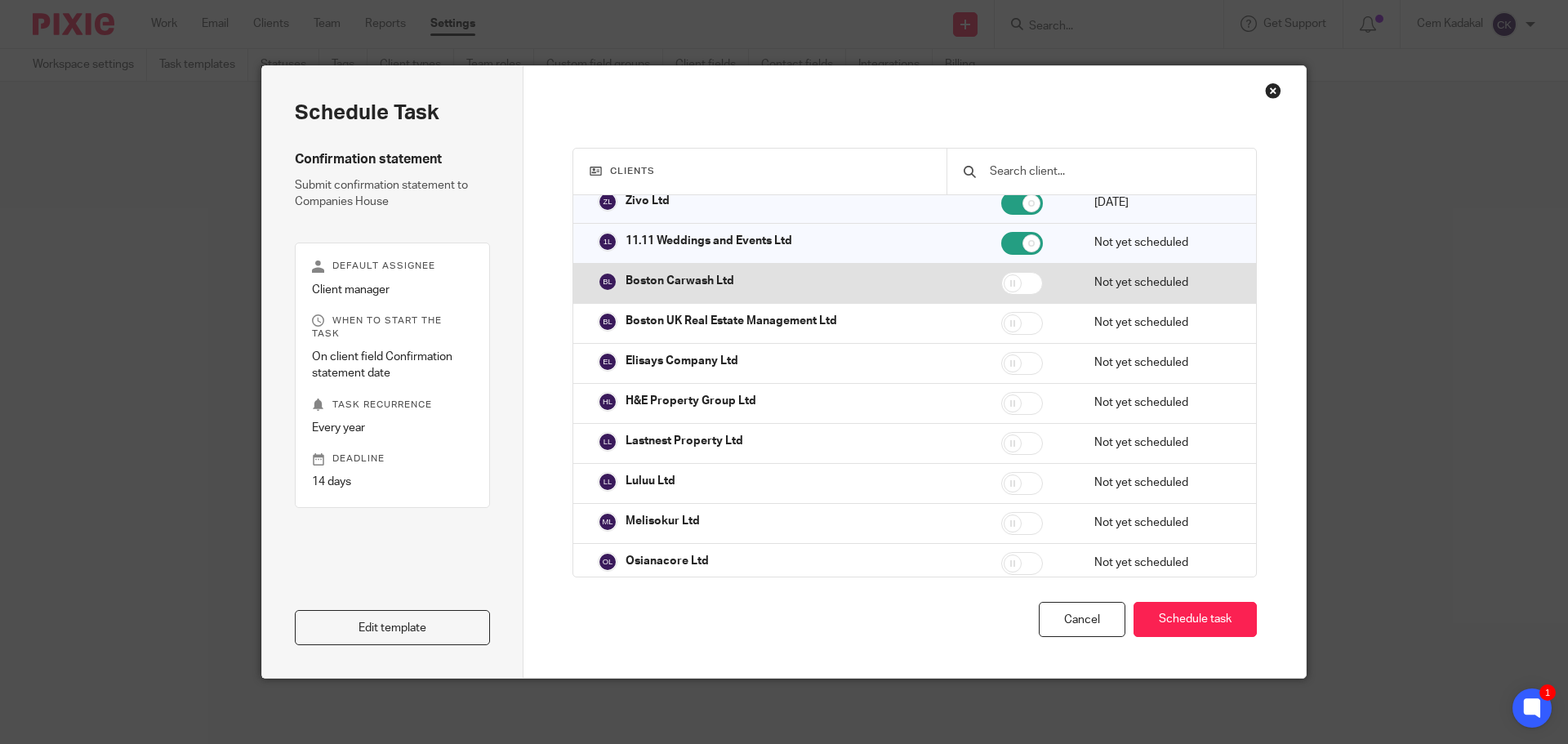
click at [1001, 295] on input "checkbox" at bounding box center [1022, 283] width 42 height 23
checkbox input "true"
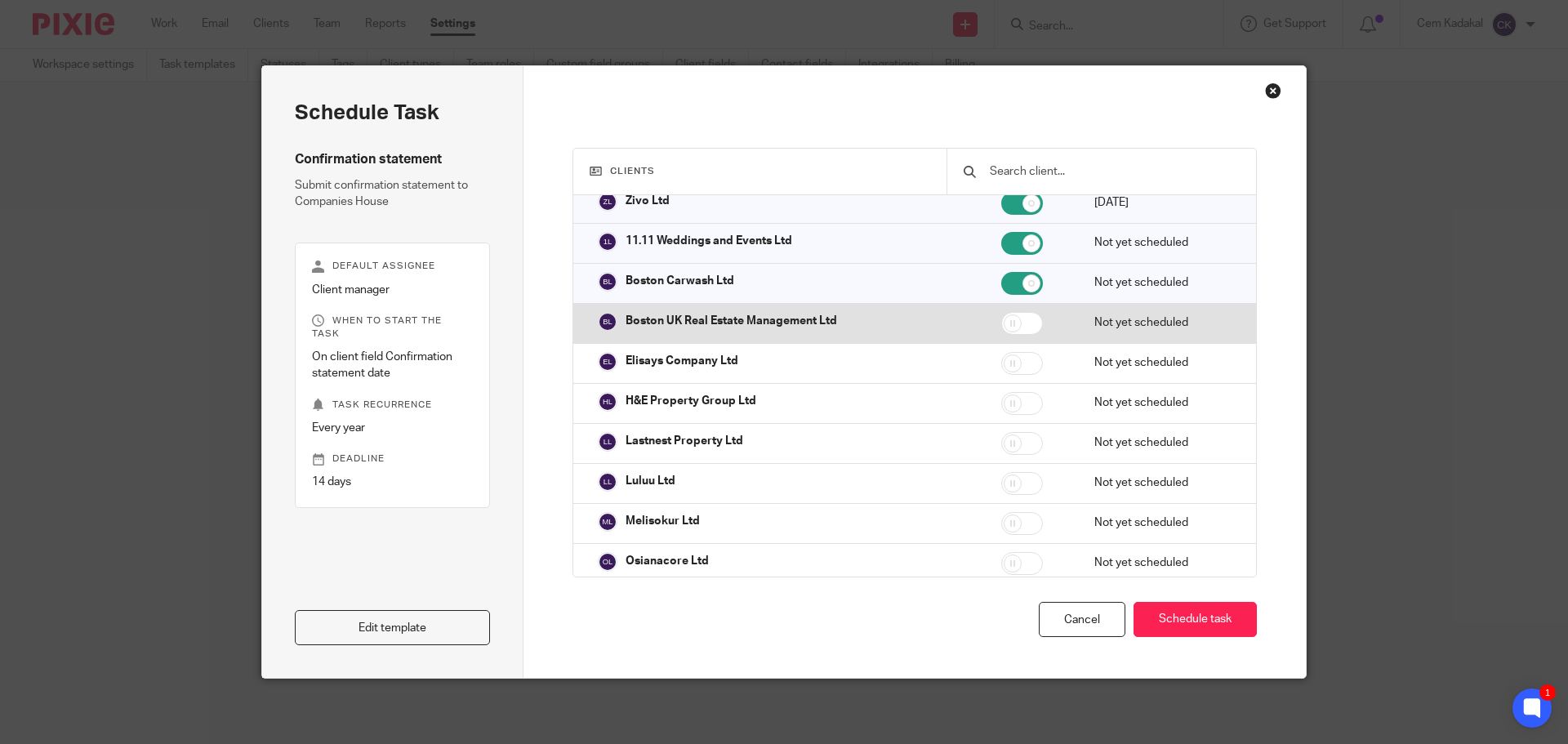
click at [1003, 335] on input "checkbox" at bounding box center [1022, 323] width 42 height 23
checkbox input "true"
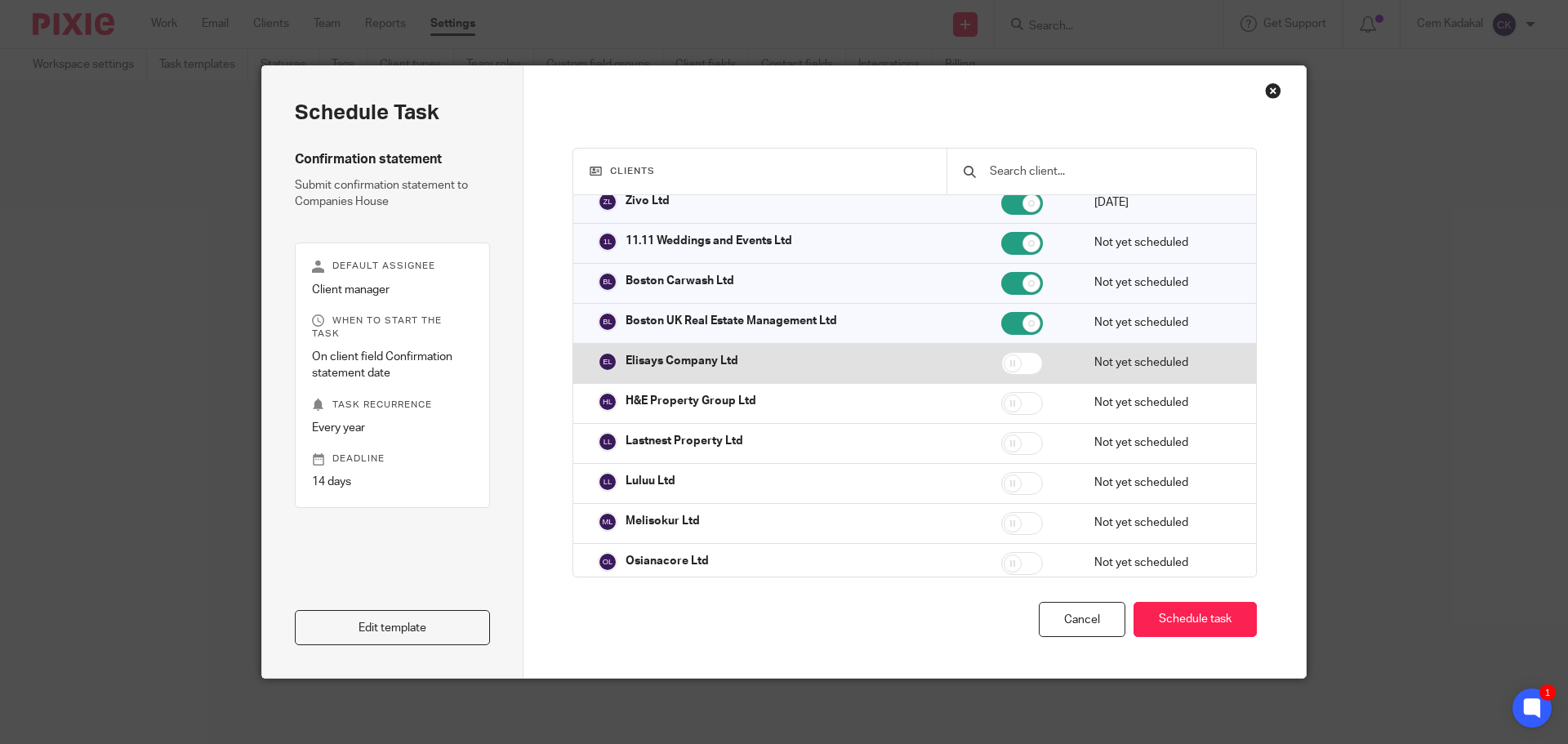
click at [1001, 375] on input "checkbox" at bounding box center [1022, 363] width 42 height 23
checkbox input "true"
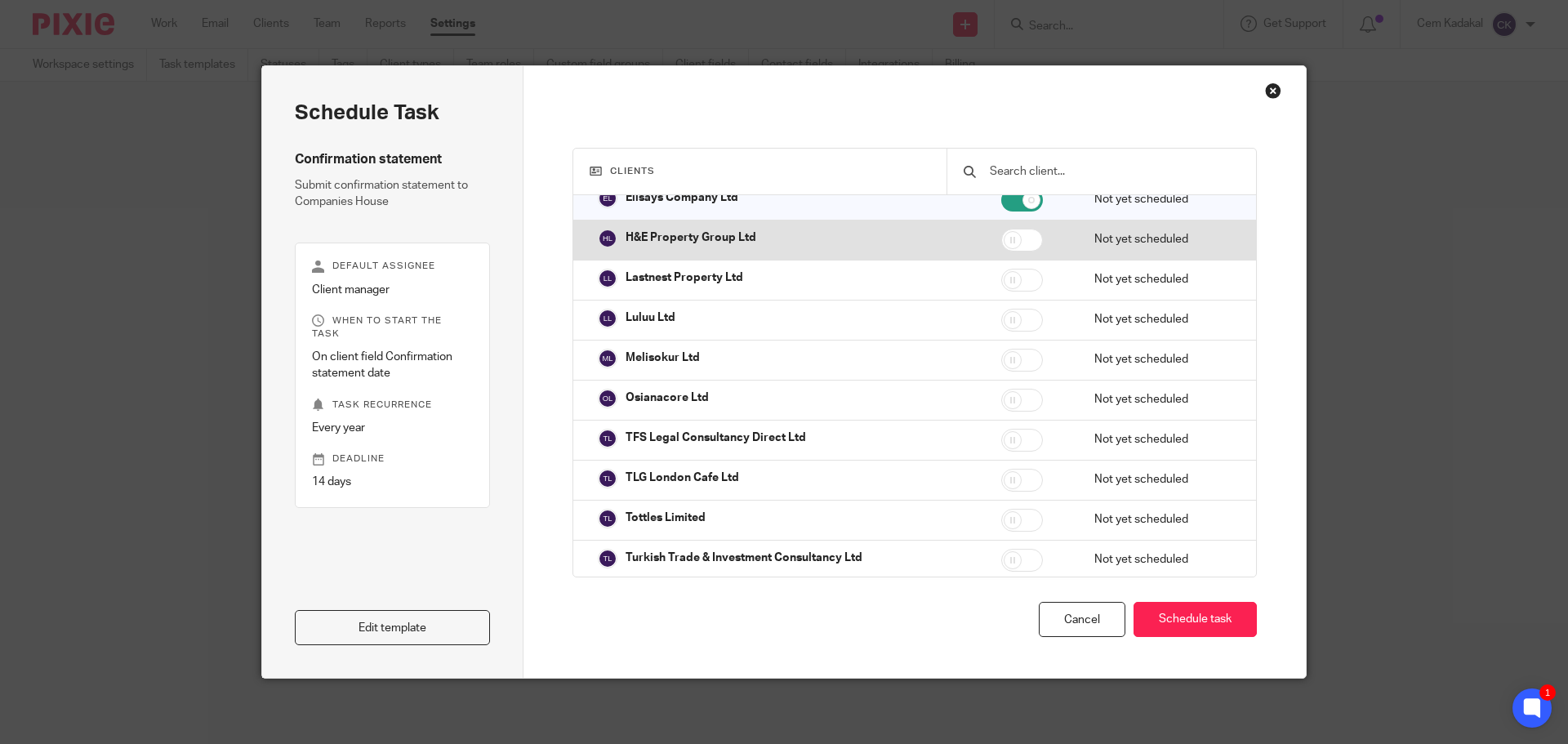
click at [1008, 251] on input "checkbox" at bounding box center [1022, 239] width 42 height 23
checkbox input "true"
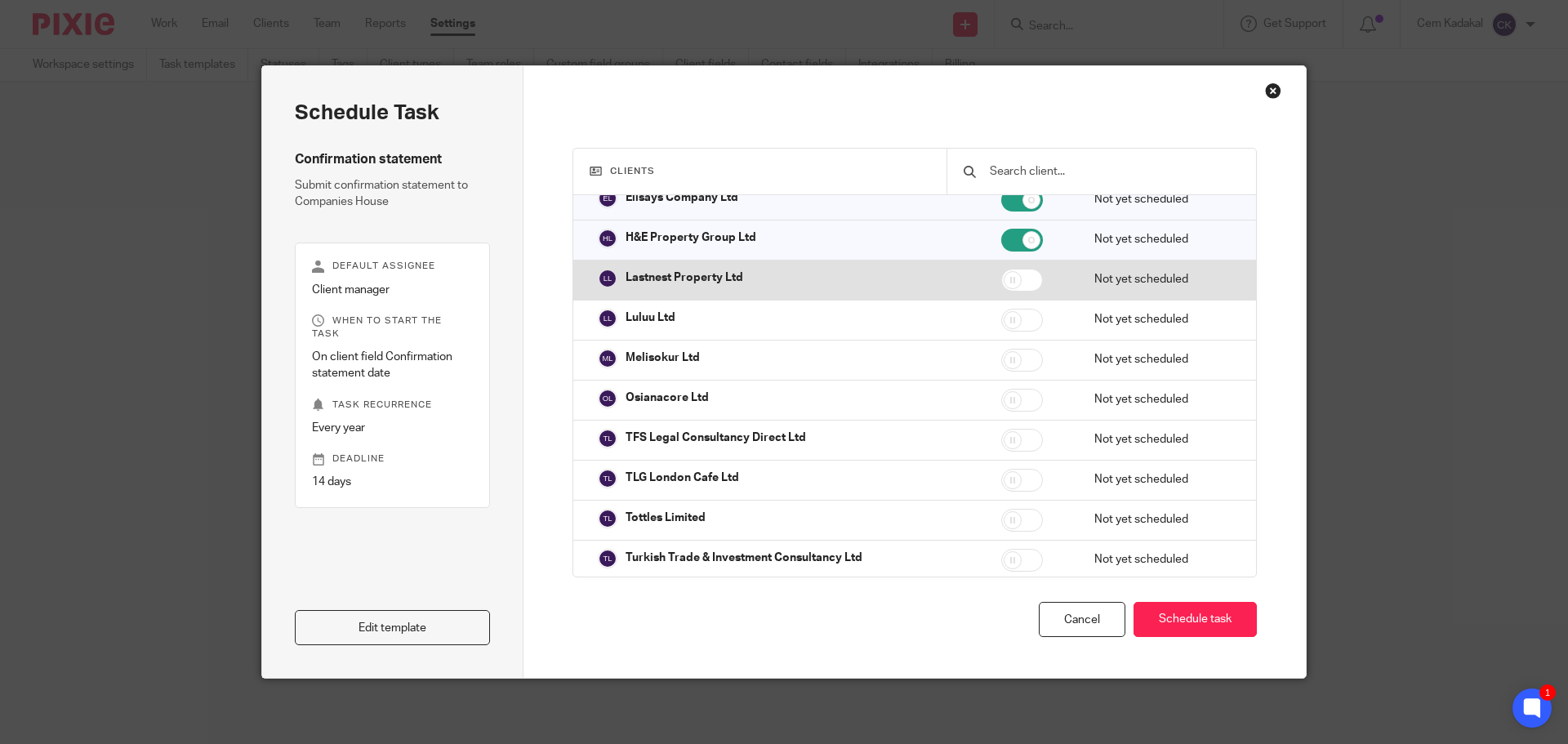
click at [1006, 291] on input "checkbox" at bounding box center [1022, 279] width 42 height 23
checkbox input "true"
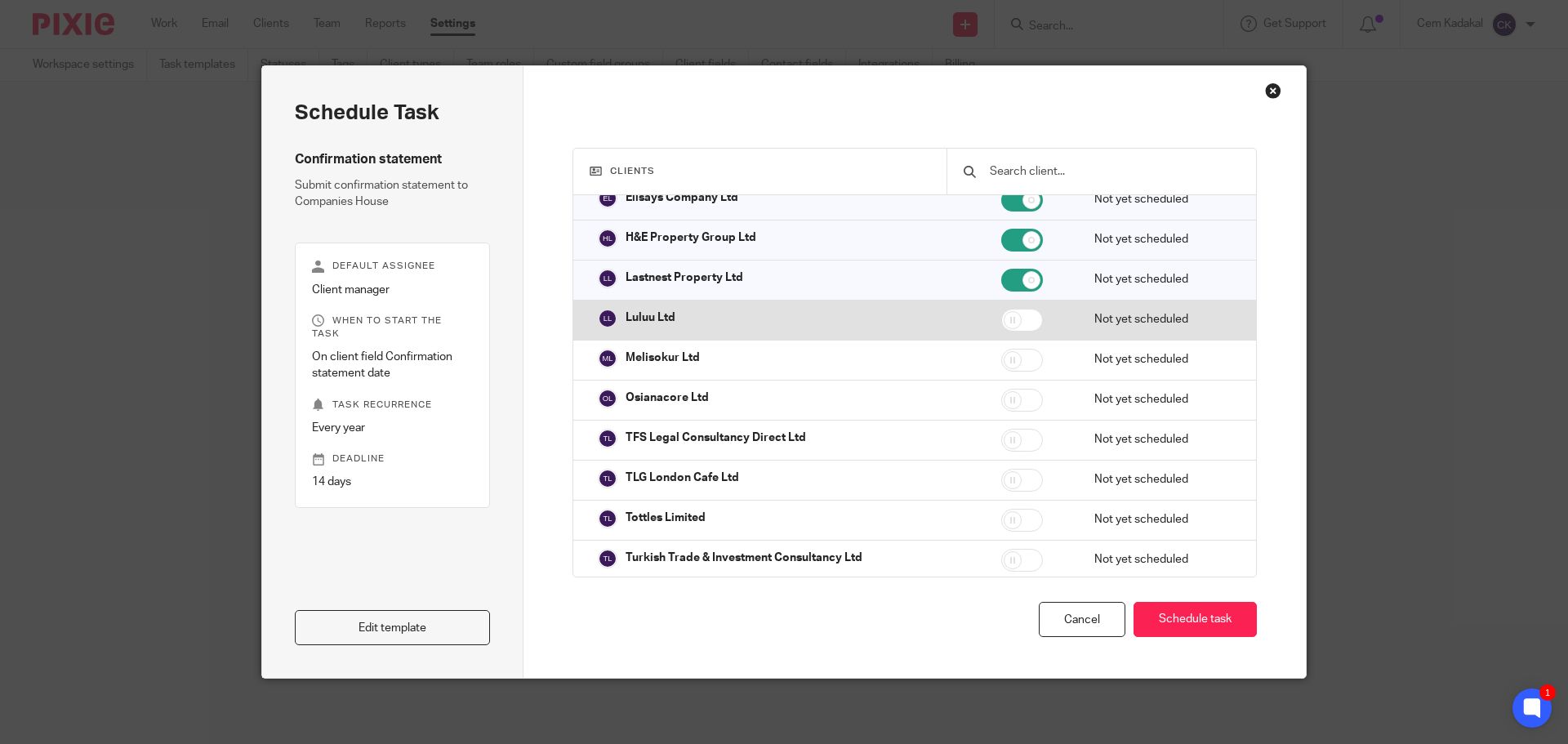
click at [1006, 325] on input "checkbox" at bounding box center [1022, 319] width 42 height 23
checkbox input "true"
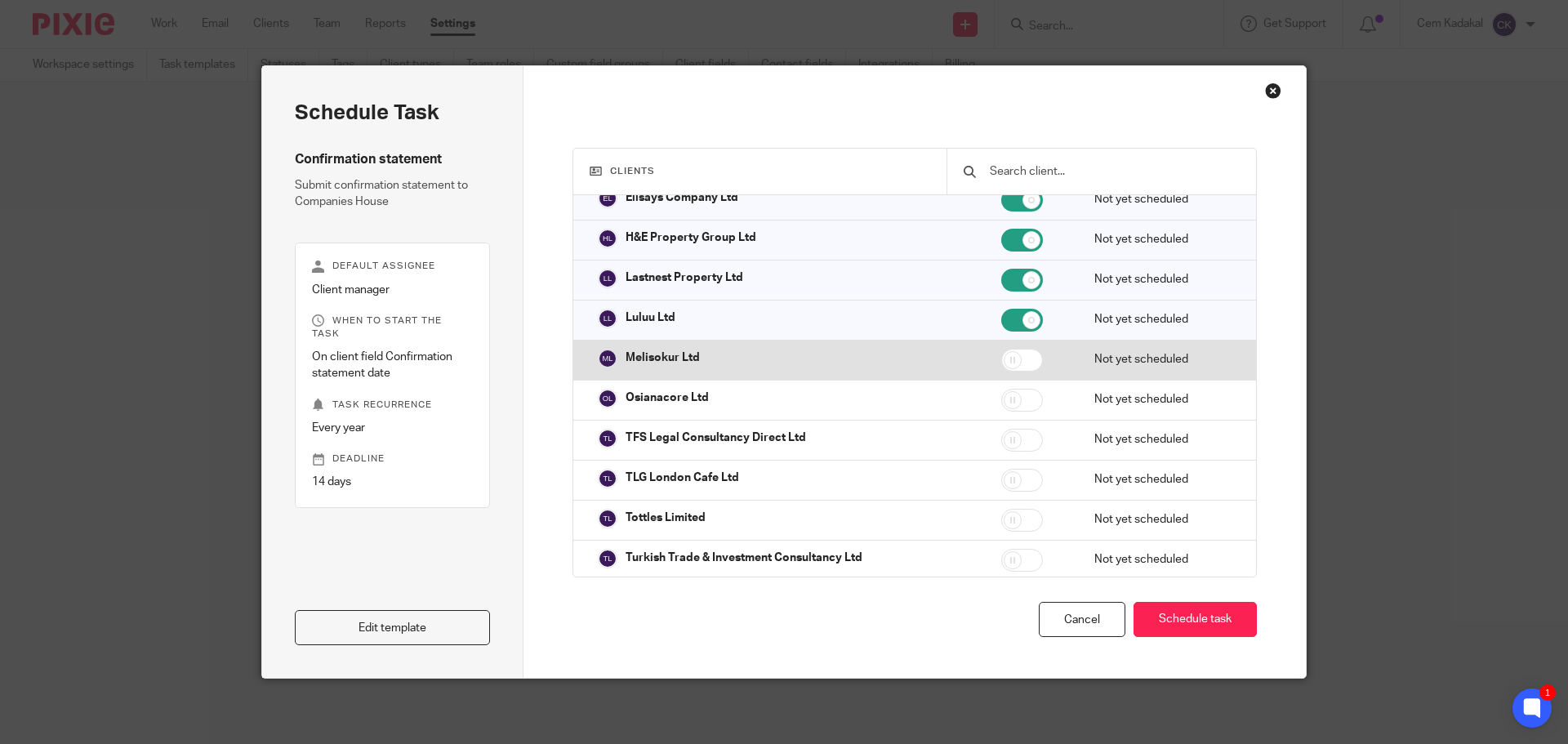
click at [1007, 371] on input "checkbox" at bounding box center [1022, 359] width 42 height 23
checkbox input "true"
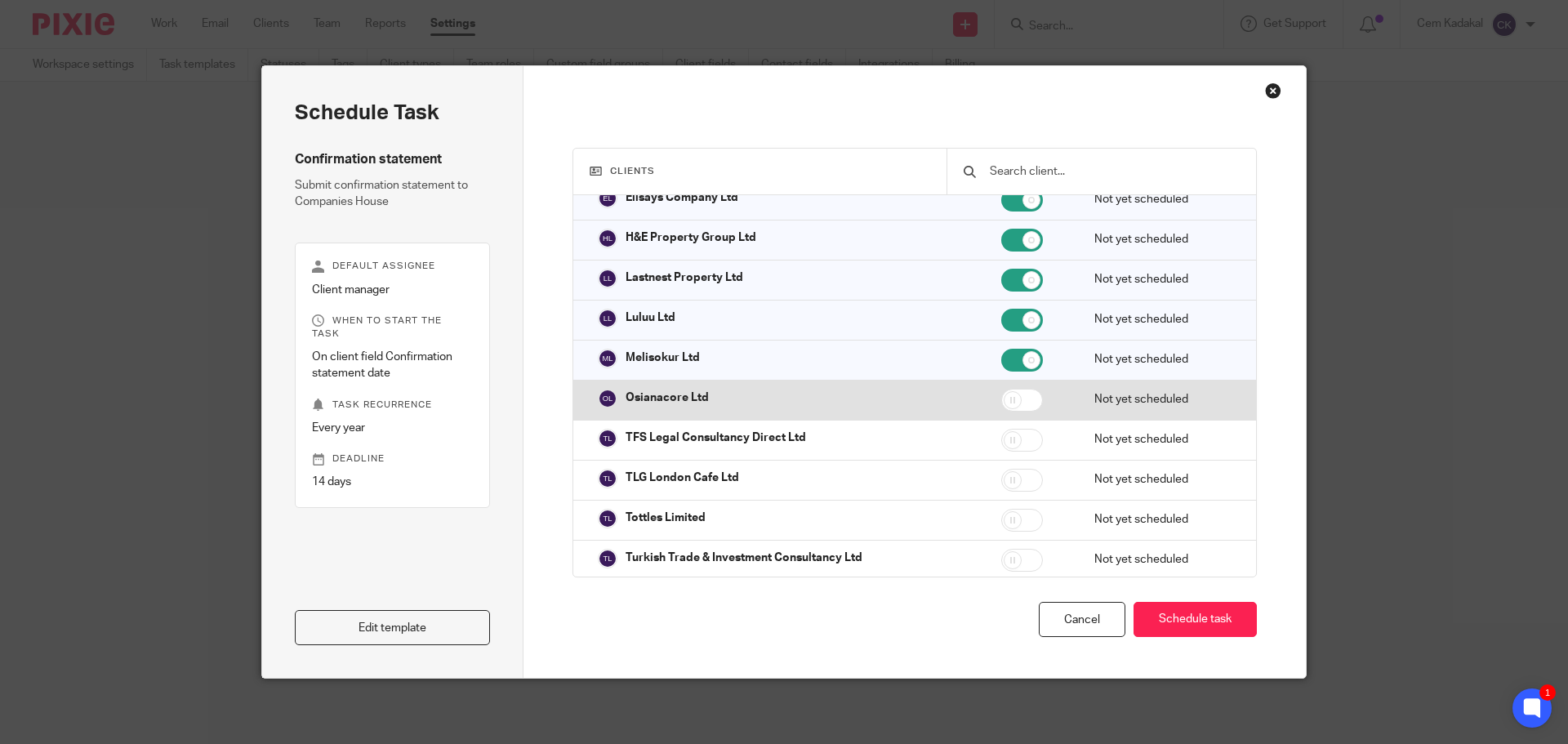
click at [1007, 411] on input "checkbox" at bounding box center [1022, 399] width 42 height 23
checkbox input "true"
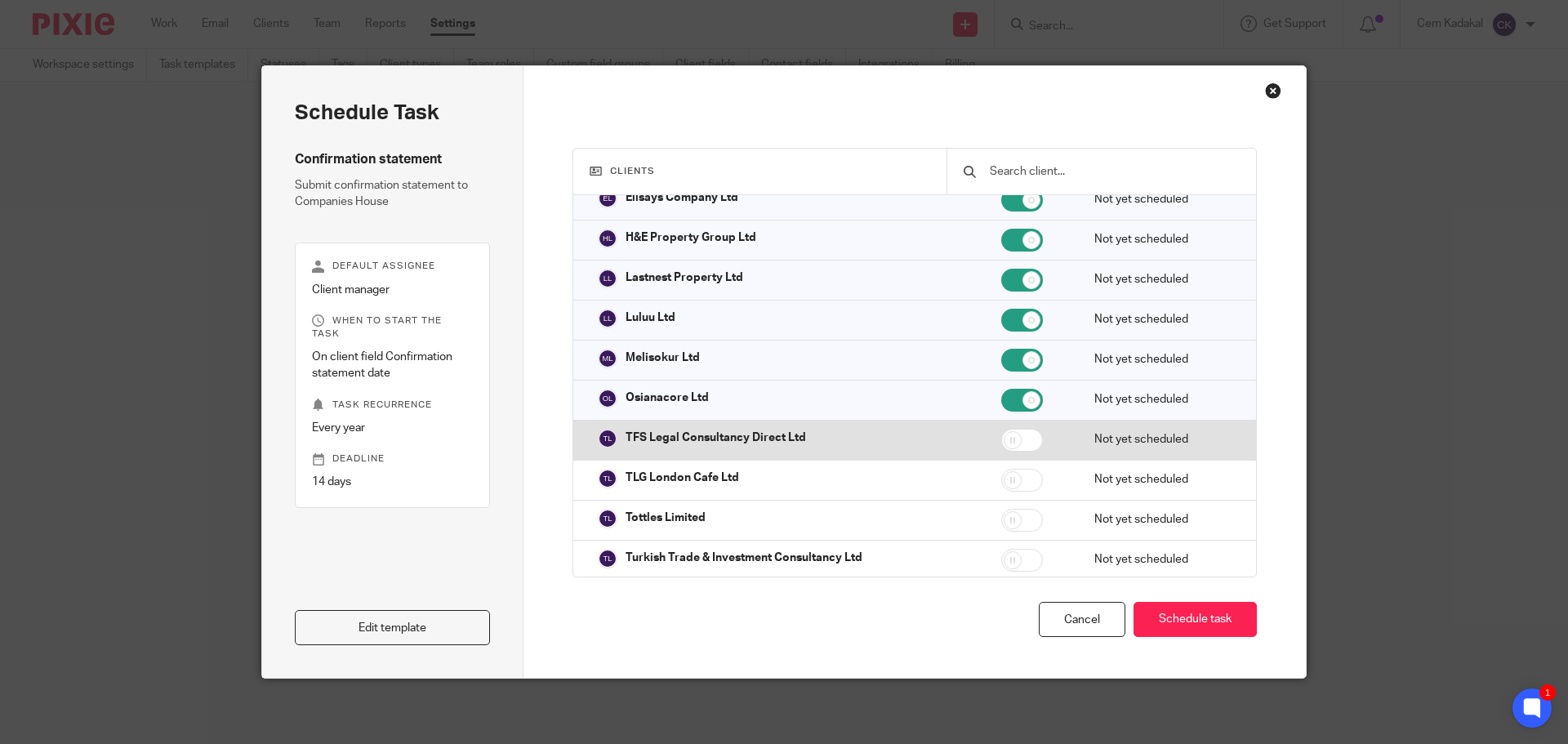
click at [1007, 447] on input "checkbox" at bounding box center [1022, 439] width 42 height 23
checkbox input "true"
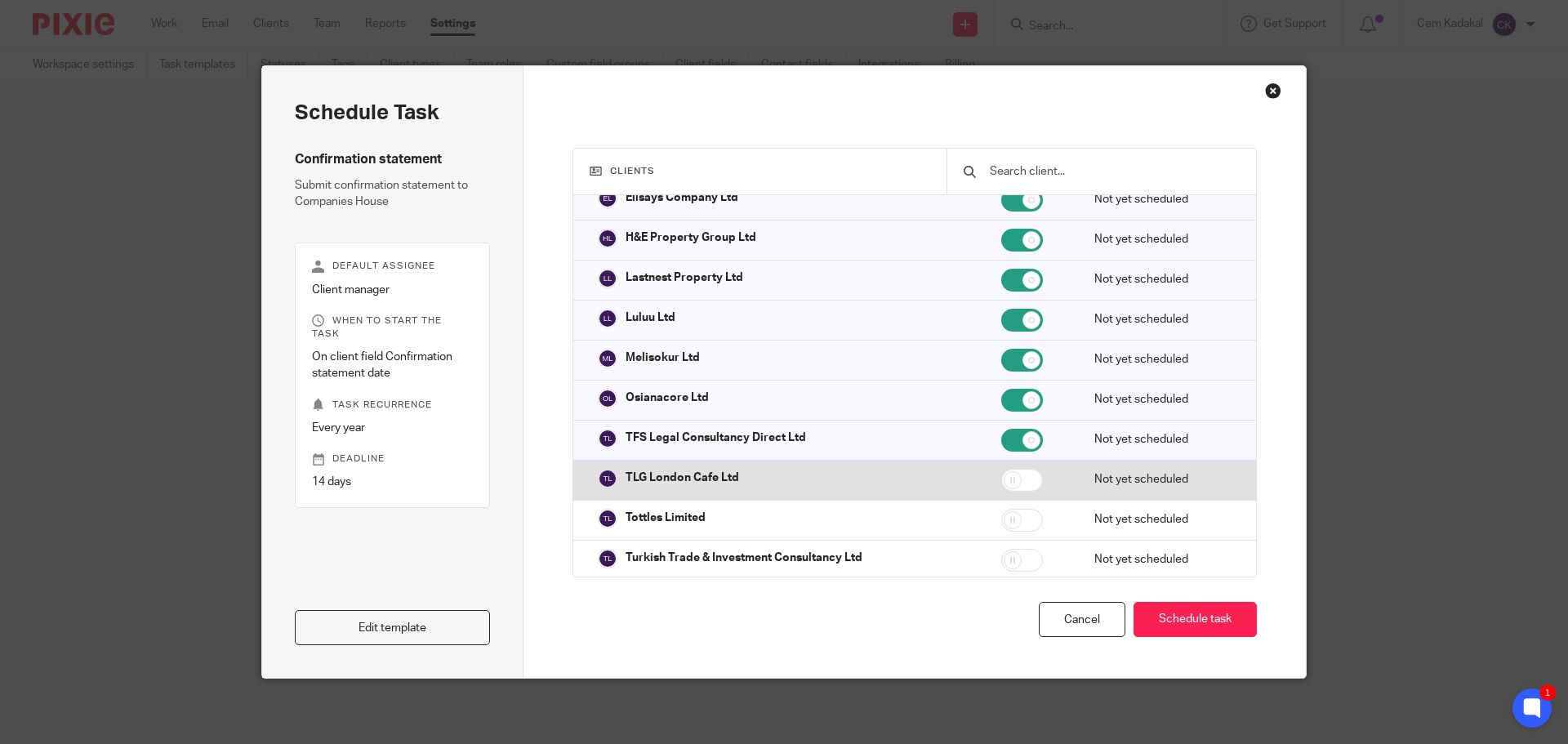
scroll to position [37595, 0]
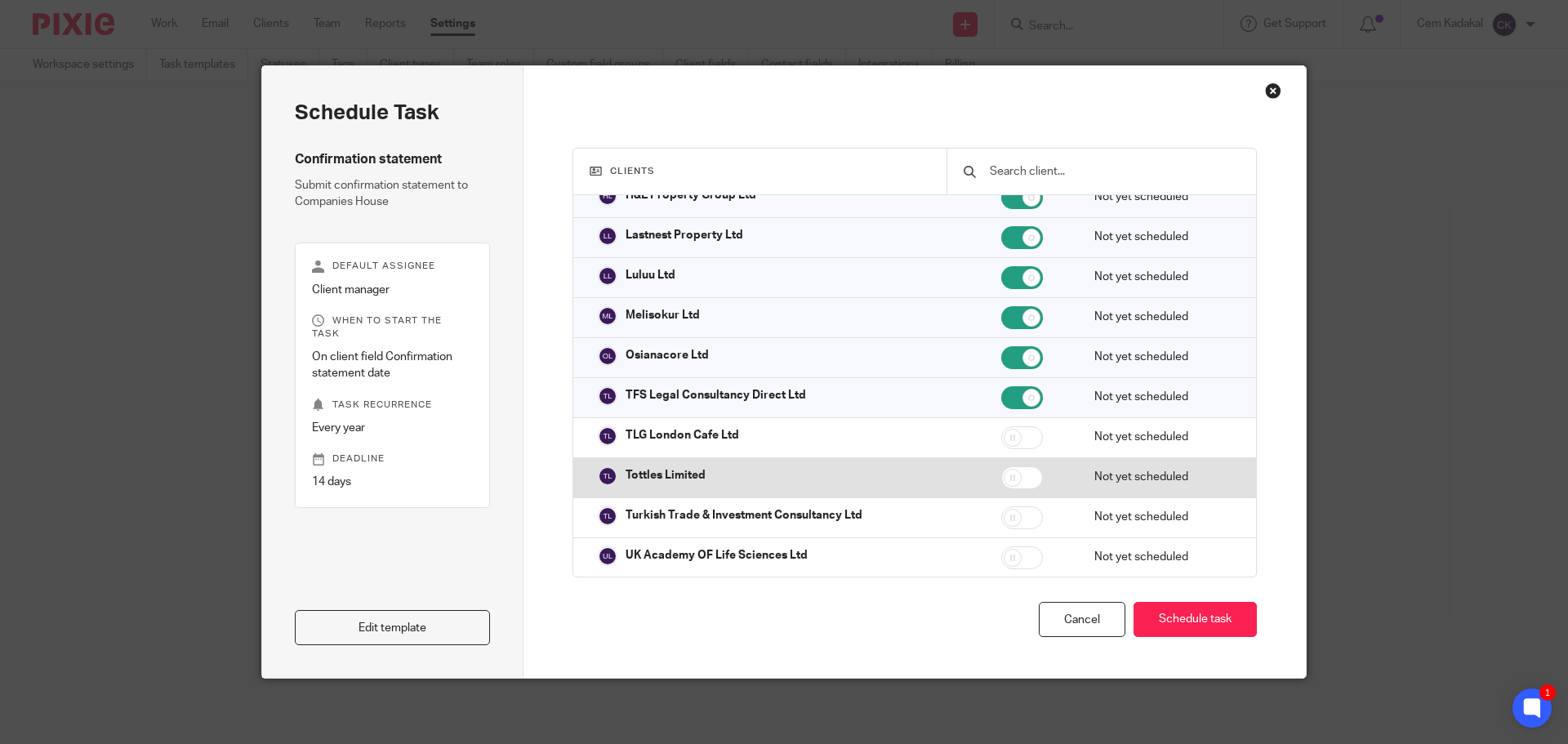
click at [1005, 438] on input "checkbox" at bounding box center [1022, 437] width 42 height 23
checkbox input "true"
click at [1001, 478] on input "checkbox" at bounding box center [1022, 477] width 42 height 23
checkbox input "true"
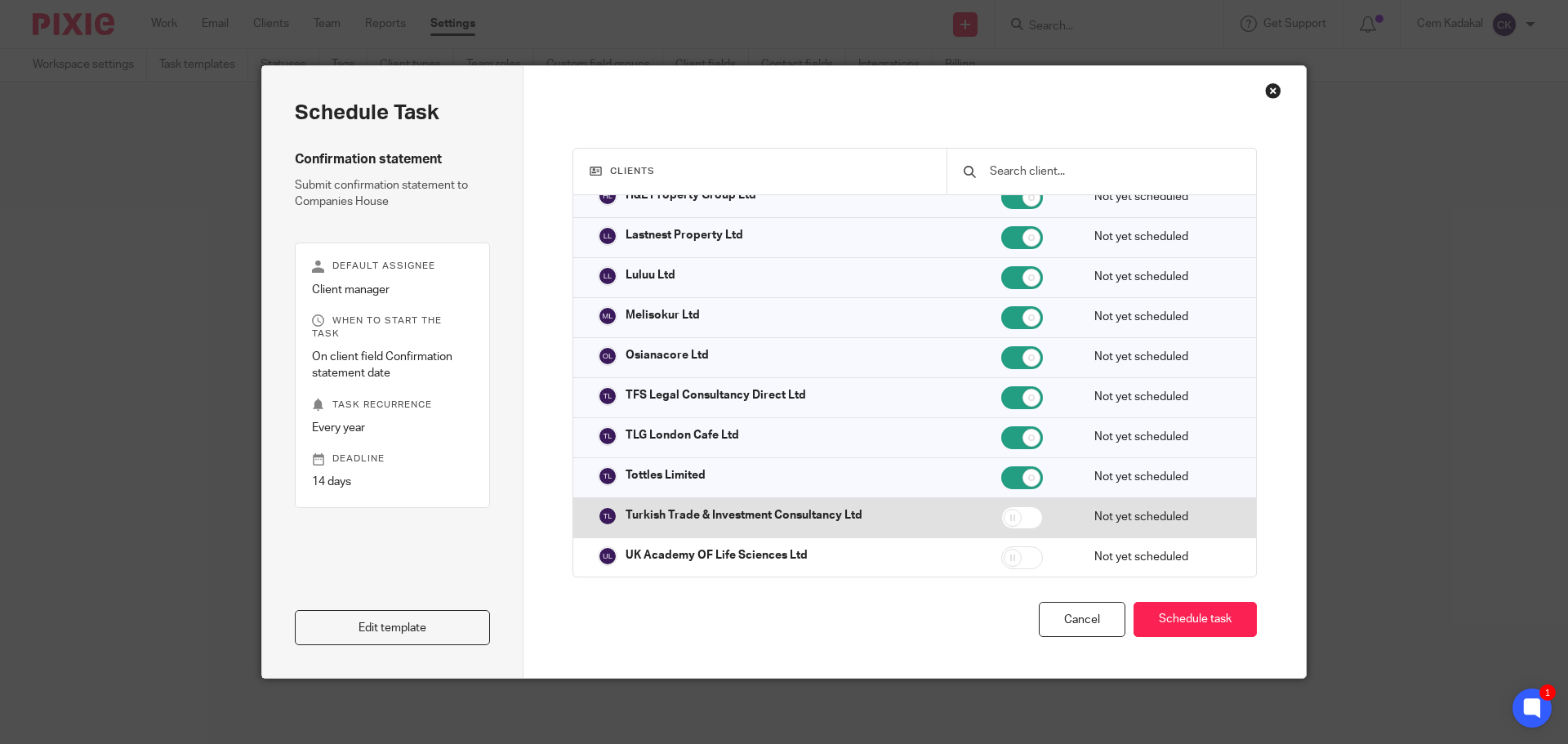
click at [1001, 515] on input "checkbox" at bounding box center [1022, 517] width 42 height 23
checkbox input "true"
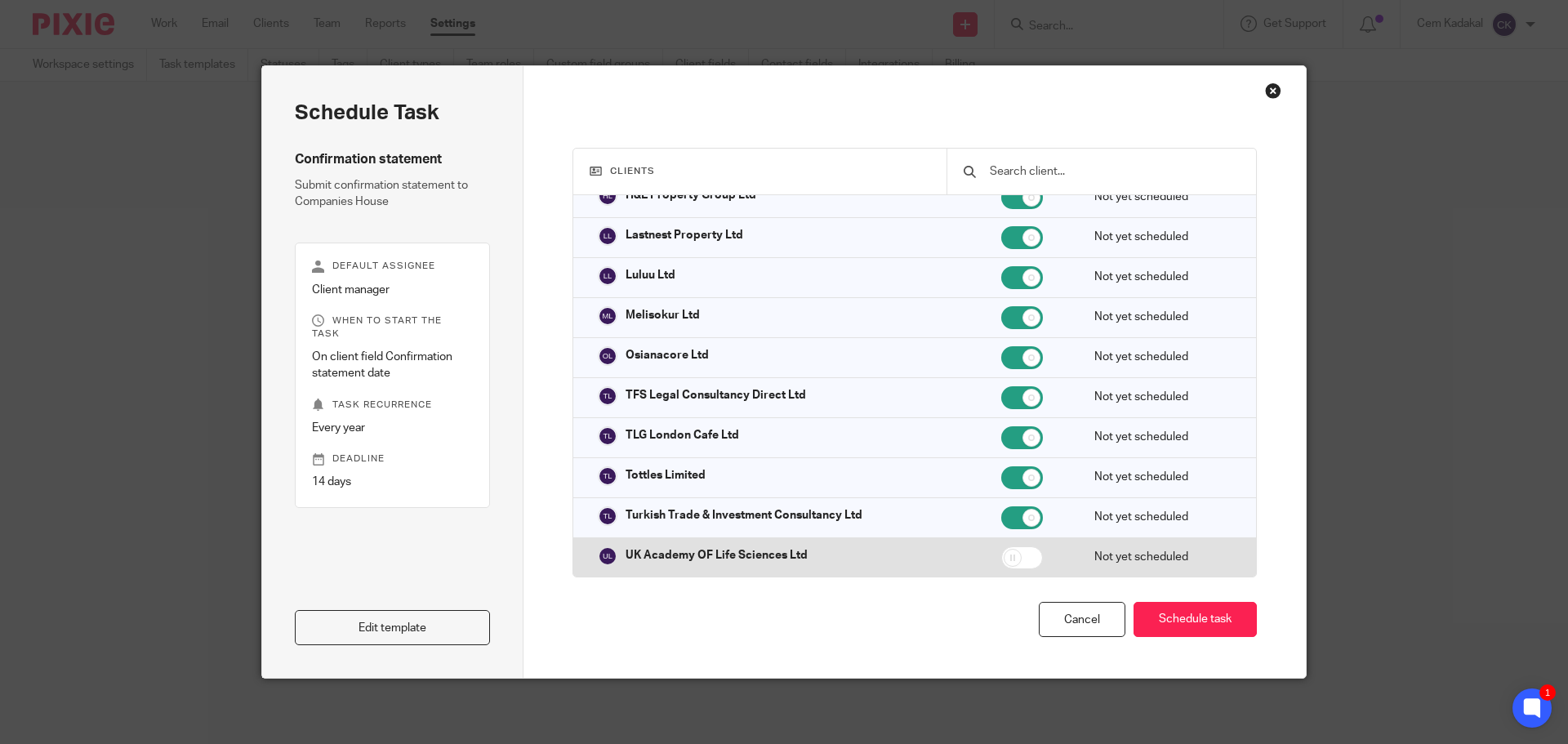
click at [1006, 545] on td at bounding box center [1031, 557] width 93 height 40
checkbox input "true"
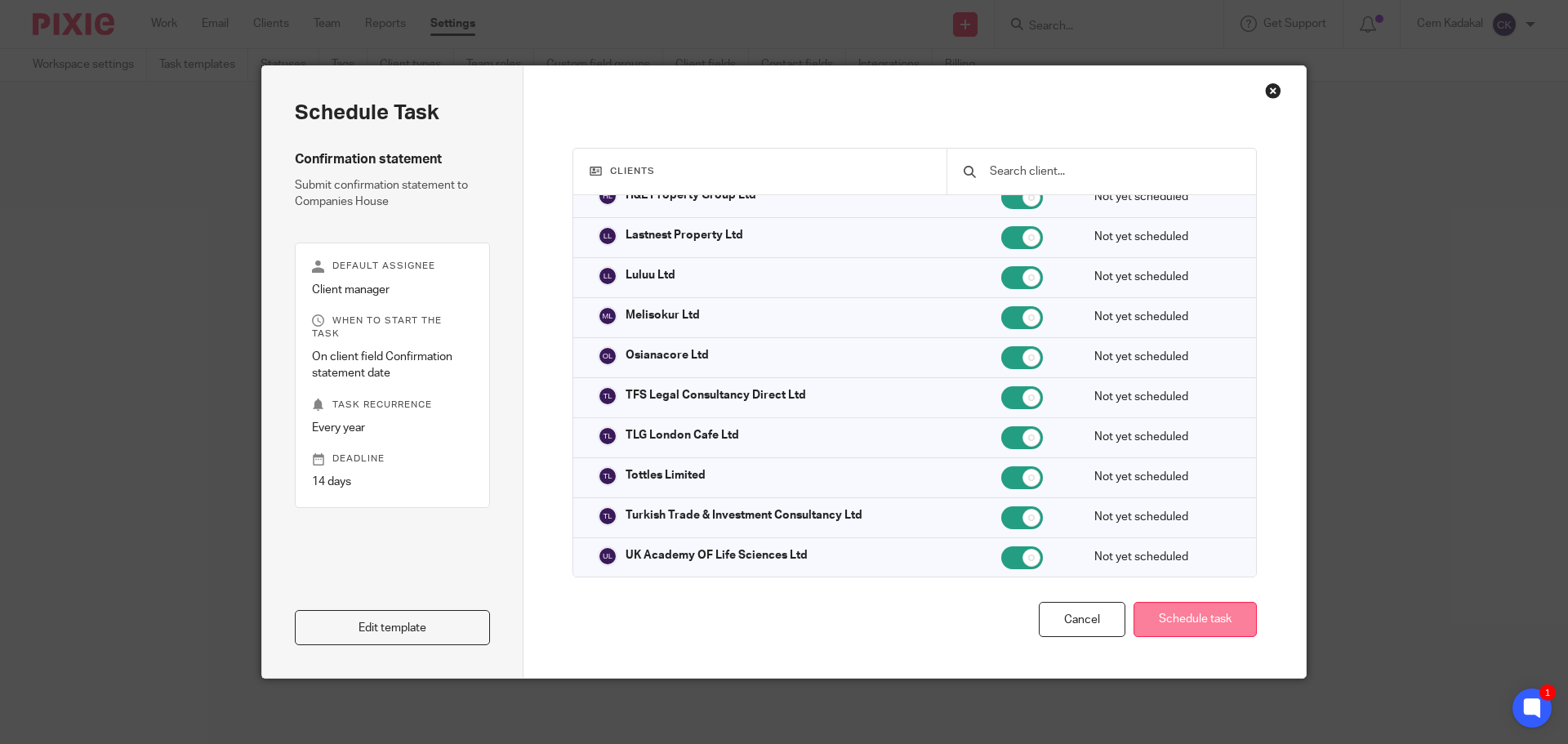
click at [1203, 623] on button "Schedule task" at bounding box center [1196, 618] width 124 height 35
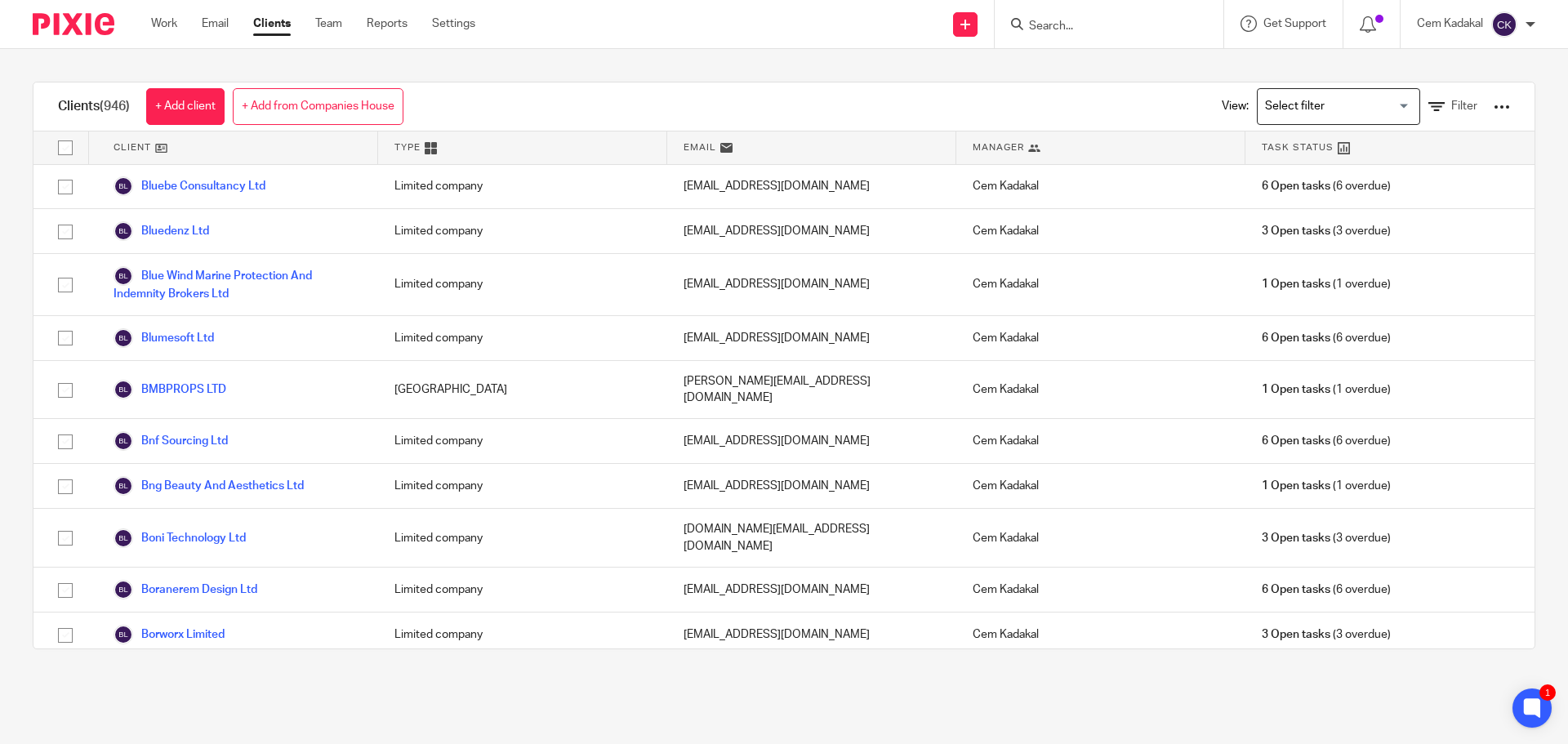
scroll to position [6269, 0]
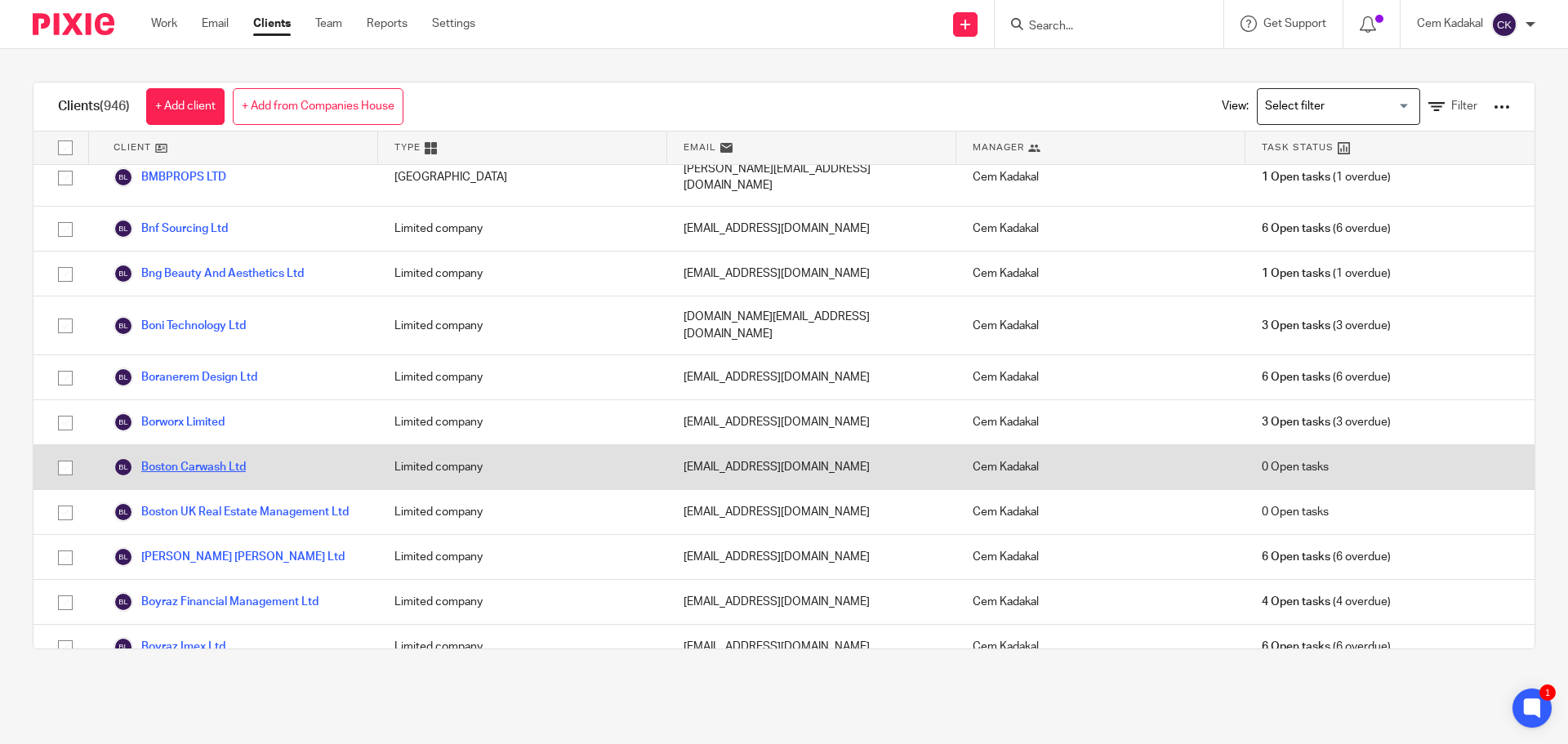
click at [239, 457] on link "Boston Carwash Ltd" at bounding box center [179, 468] width 132 height 20
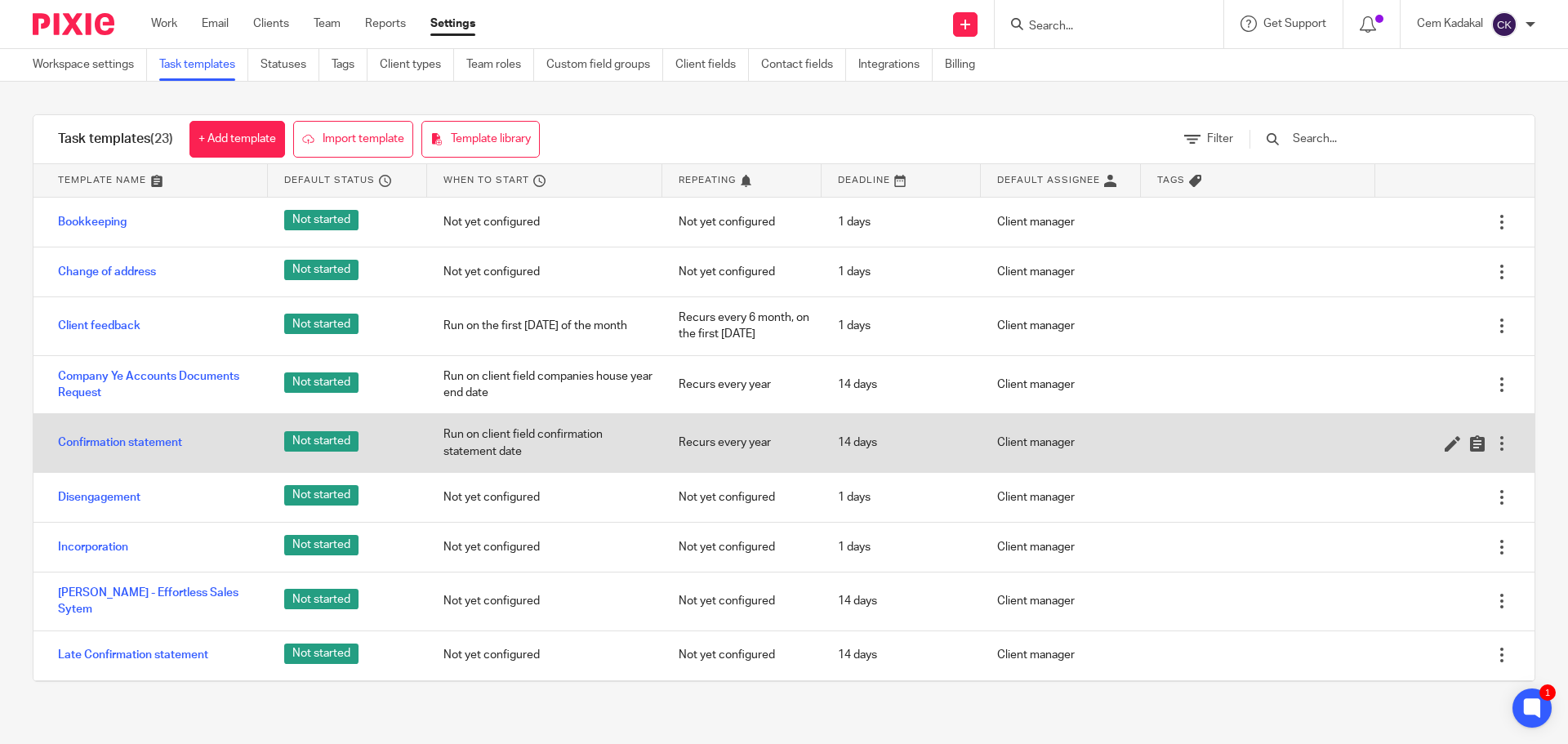
drag, startPoint x: 105, startPoint y: 443, endPoint x: 89, endPoint y: 455, distance: 20.0
click at [105, 443] on link "Confirmation statement" at bounding box center [120, 442] width 124 height 16
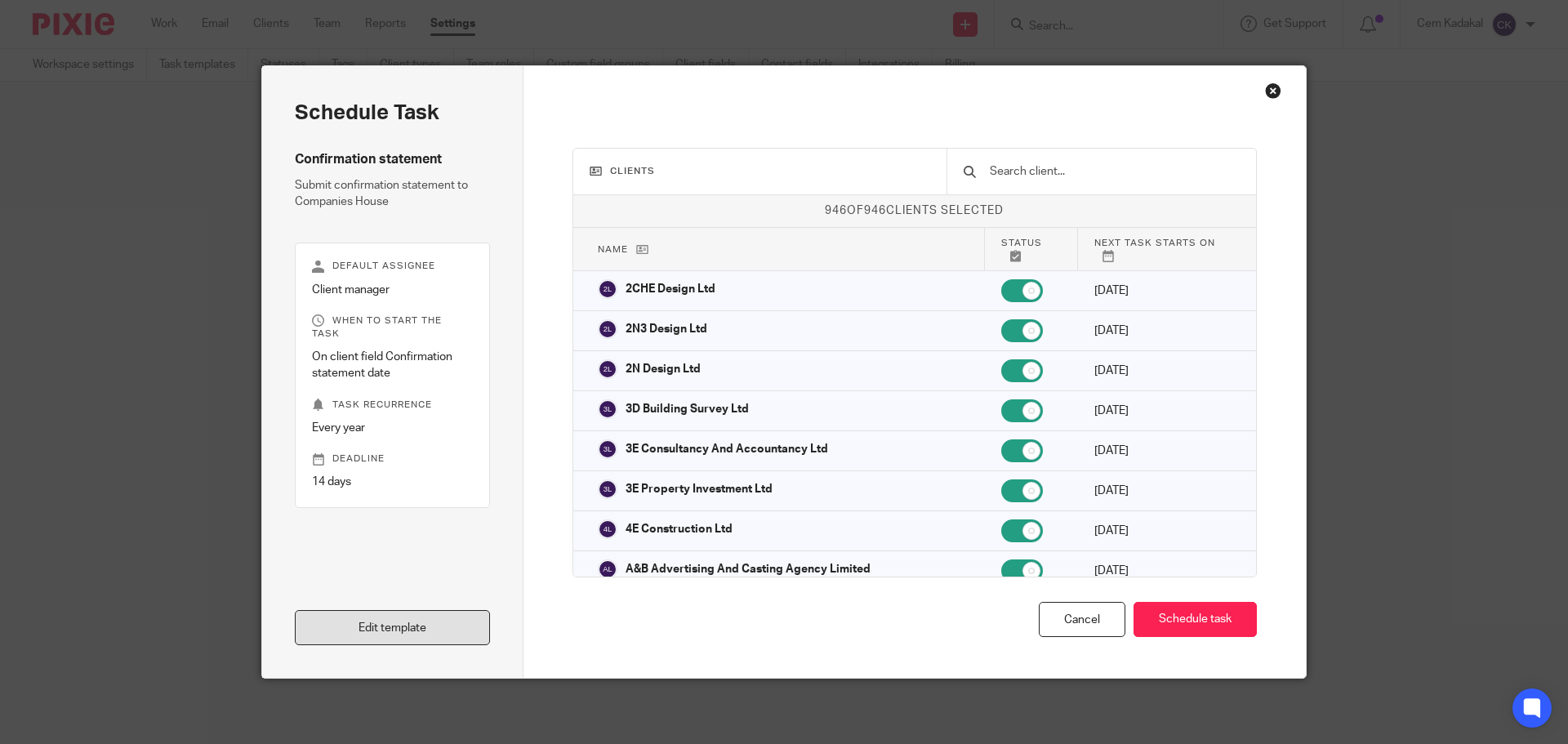
click at [378, 631] on link "Edit template" at bounding box center [392, 627] width 195 height 35
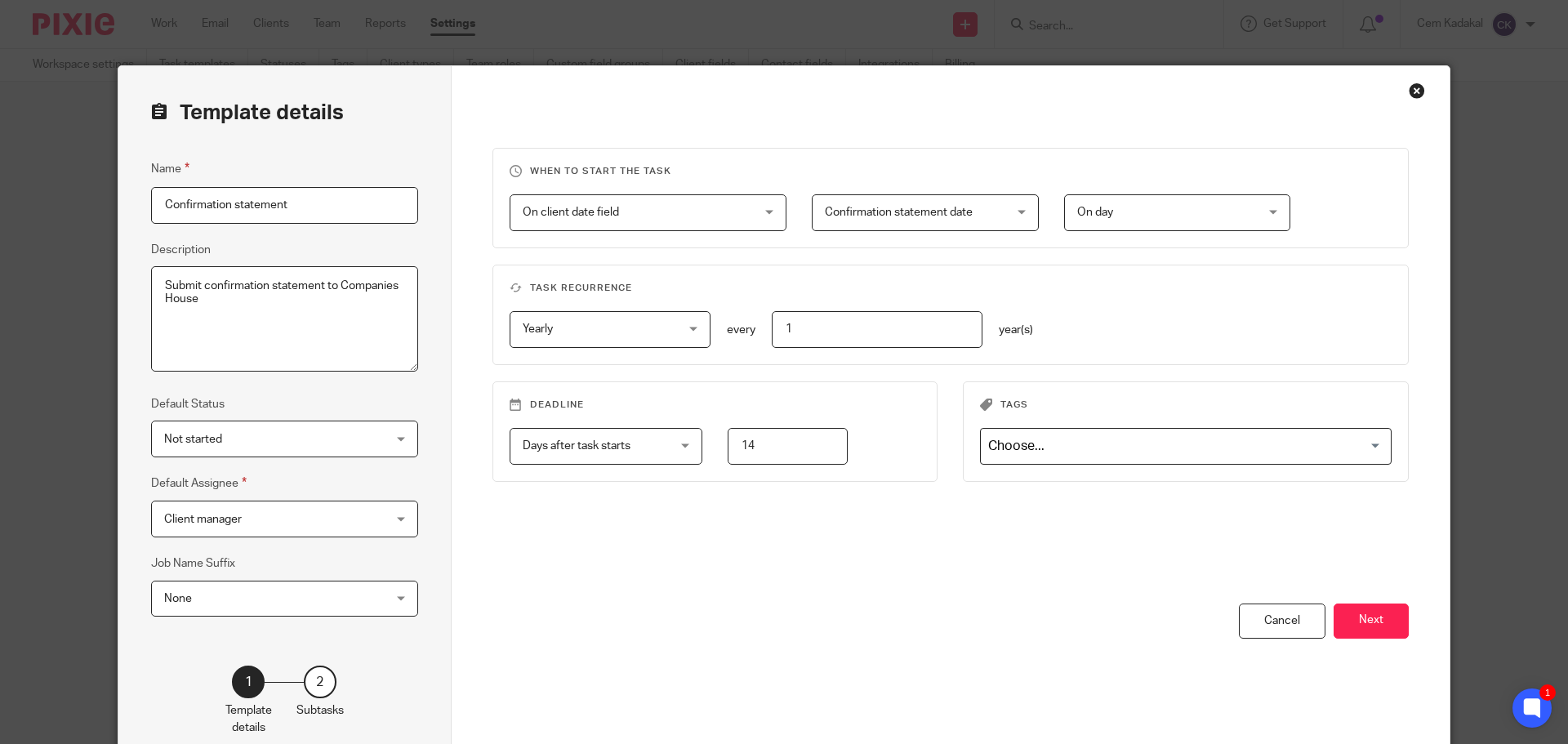
scroll to position [91, 0]
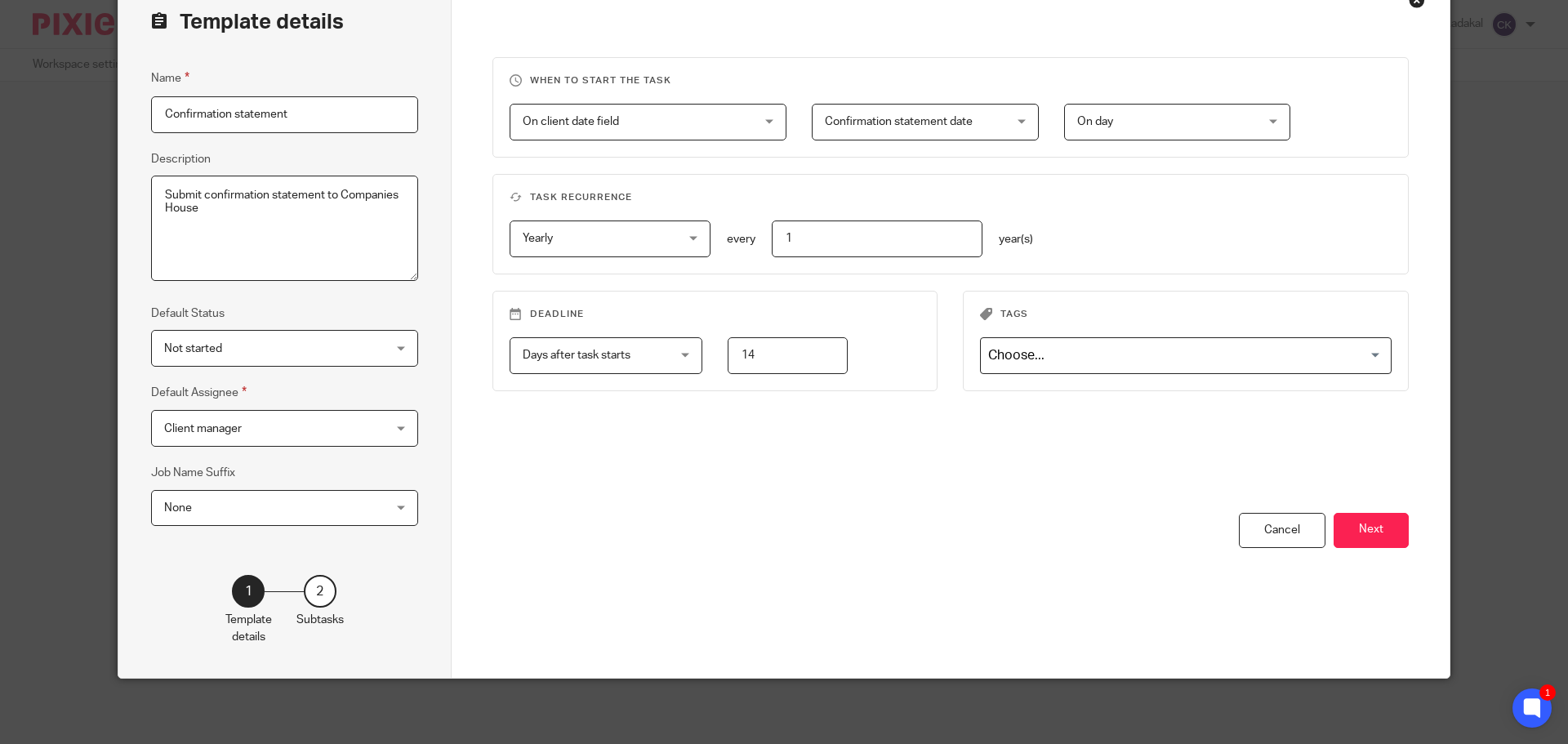
click at [996, 357] on input "Search for option" at bounding box center [1182, 355] width 400 height 28
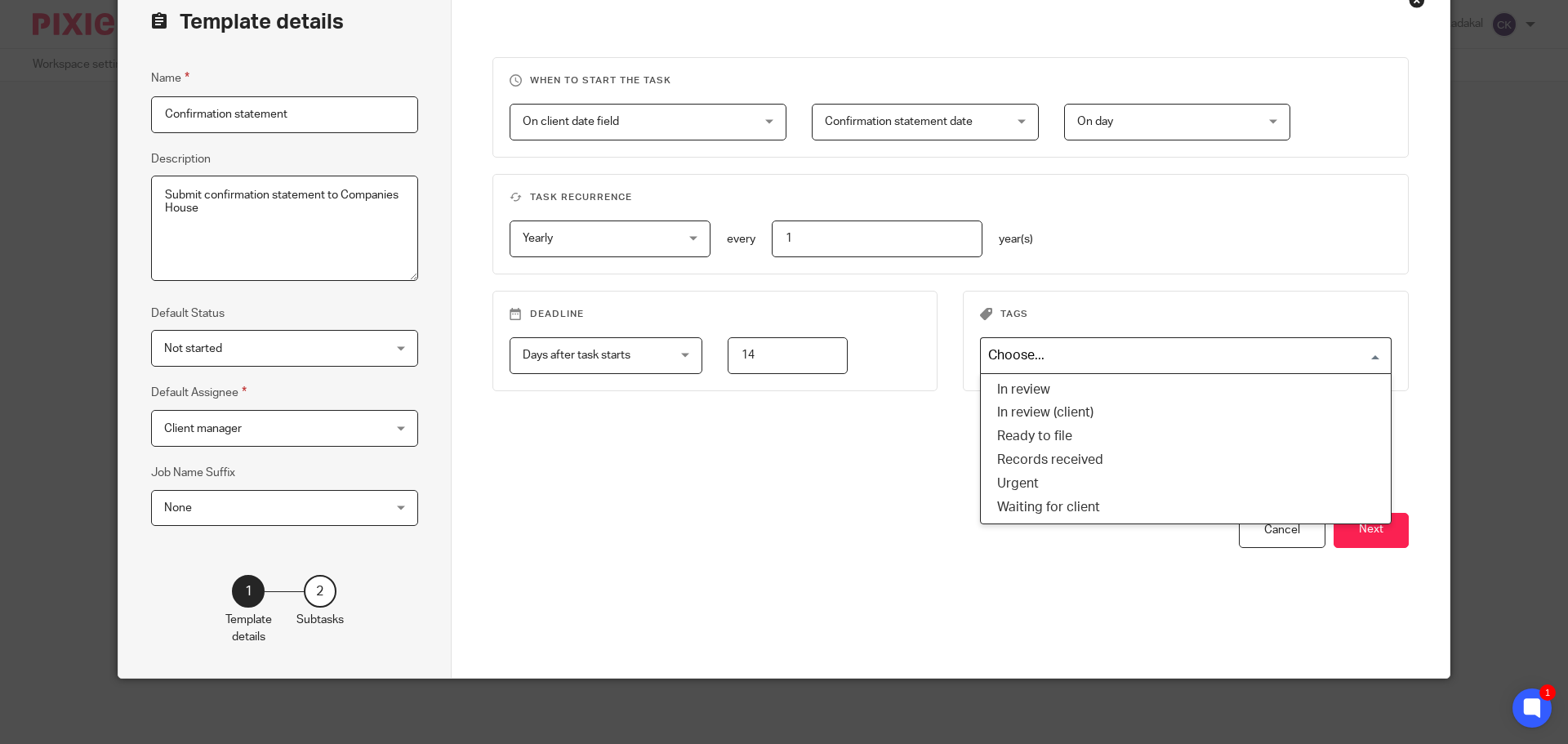
click at [996, 357] on input "Search for option" at bounding box center [1182, 355] width 400 height 28
click at [541, 538] on div "You have unsaved changes Cancel Next" at bounding box center [951, 595] width 917 height 165
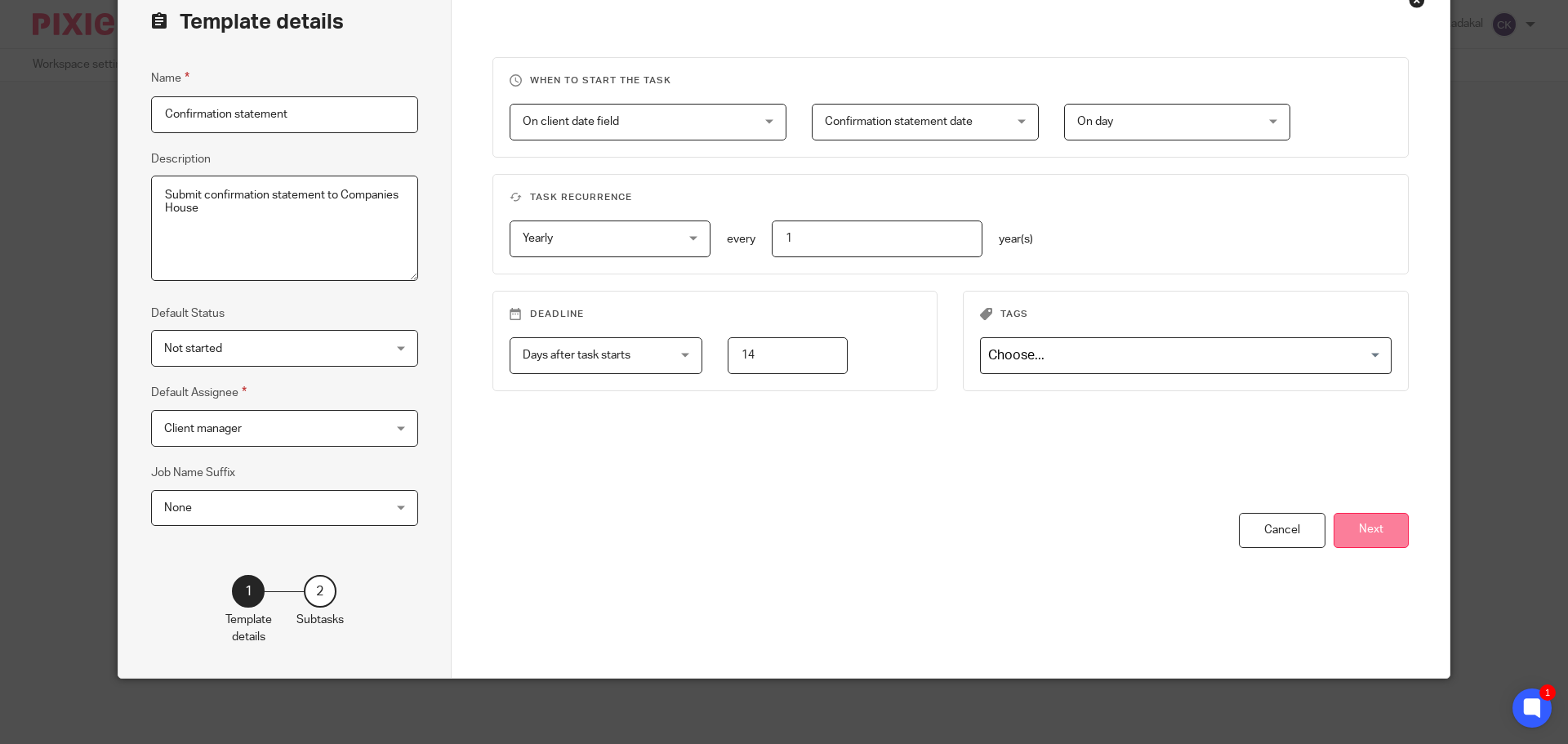
click at [1357, 529] on button "Next" at bounding box center [1371, 530] width 76 height 35
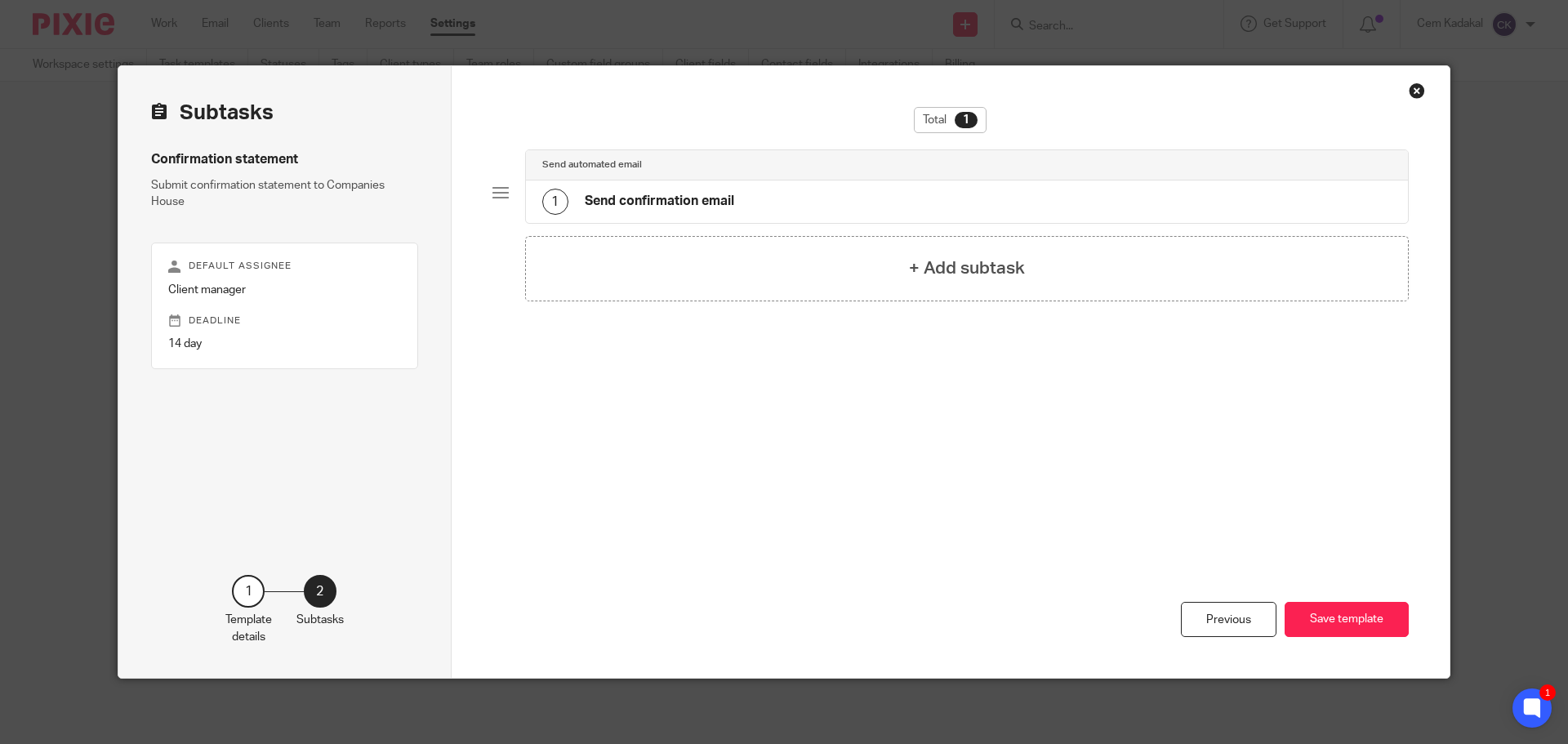
click at [713, 203] on h4 "Send confirmation email" at bounding box center [660, 201] width 149 height 17
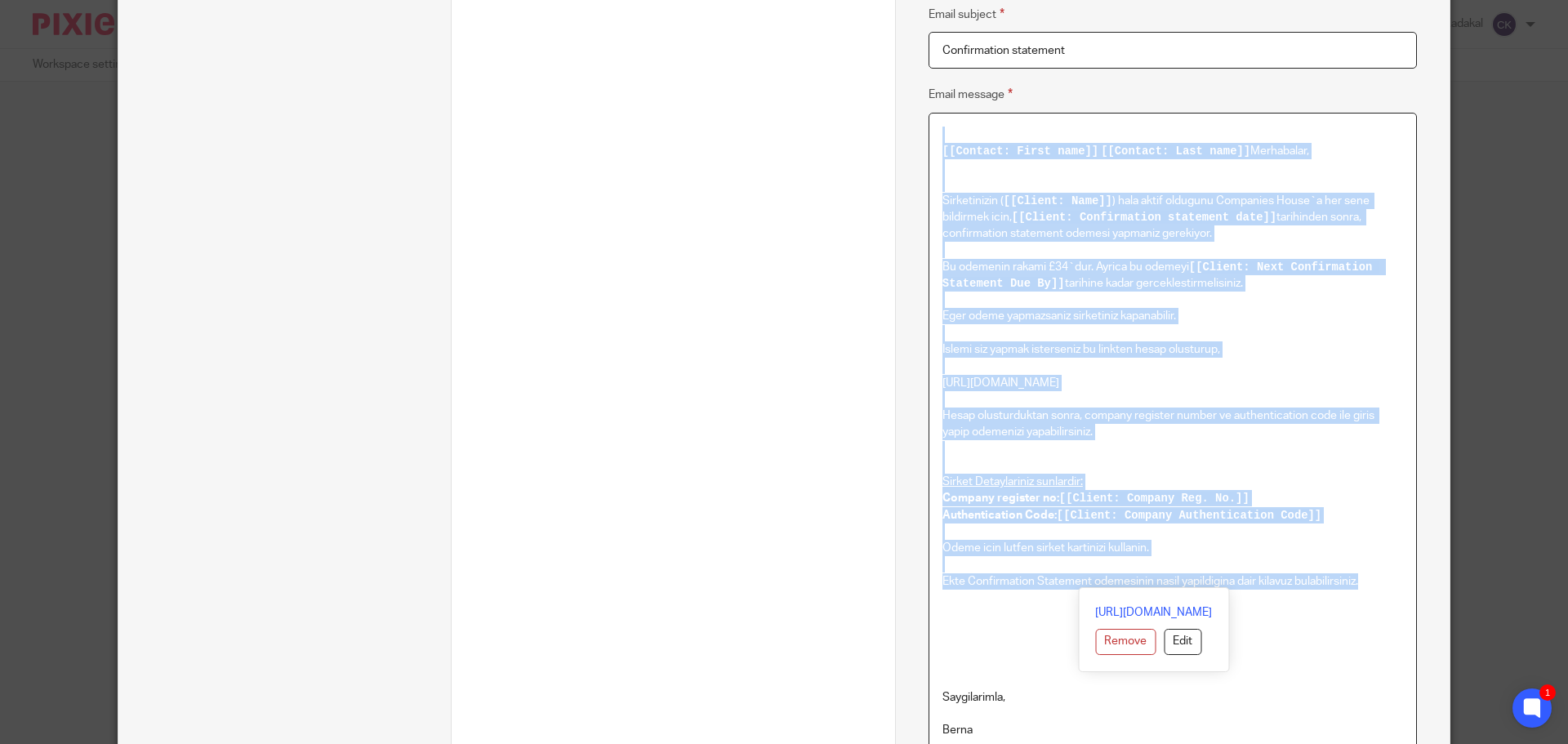
scroll to position [370, 0]
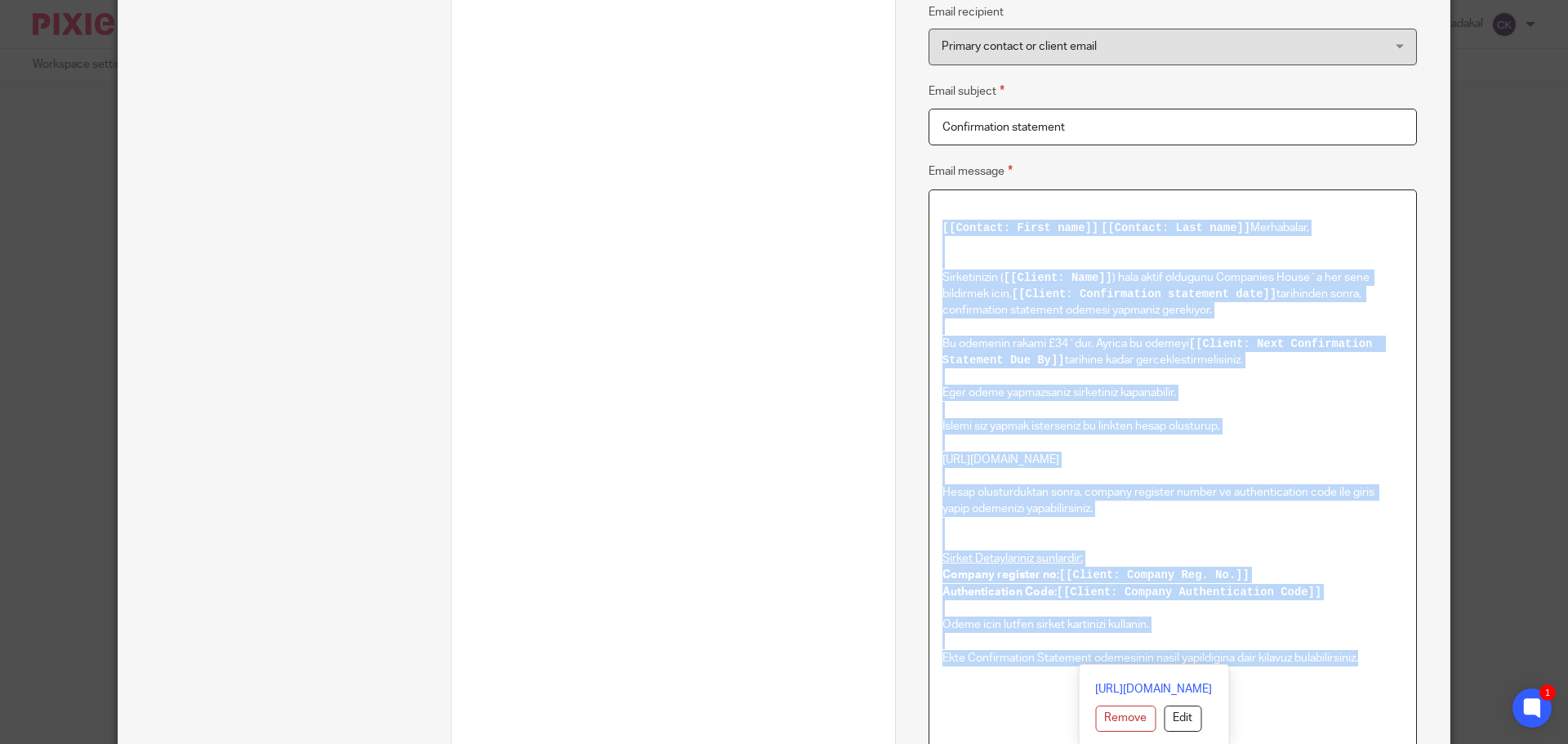
drag, startPoint x: 1373, startPoint y: 463, endPoint x: 930, endPoint y: 225, distance: 502.9
click at [930, 225] on div "[[Contact: First name]] [[Contact: Last name]] [PERSON_NAME], Sirketinizin ( [[…" at bounding box center [1172, 512] width 487 height 645
copy div "[[Contact: First name]] [[Contact: Last name]] [PERSON_NAME], Sirketinizin ( [[…"
click at [1286, 341] on span "[[Client: Next Confirmation Statement Due By]]" at bounding box center [1161, 352] width 437 height 29
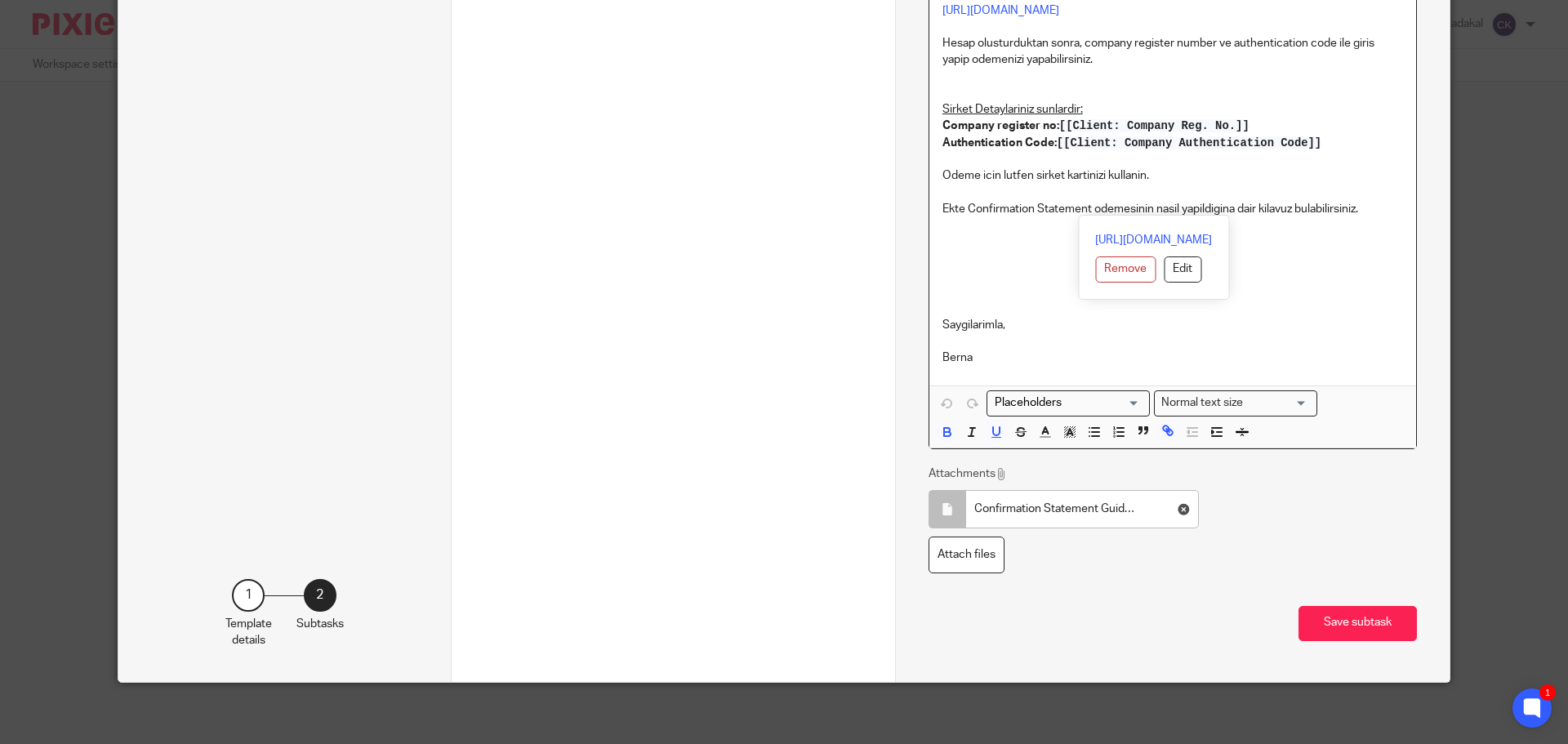
scroll to position [823, 0]
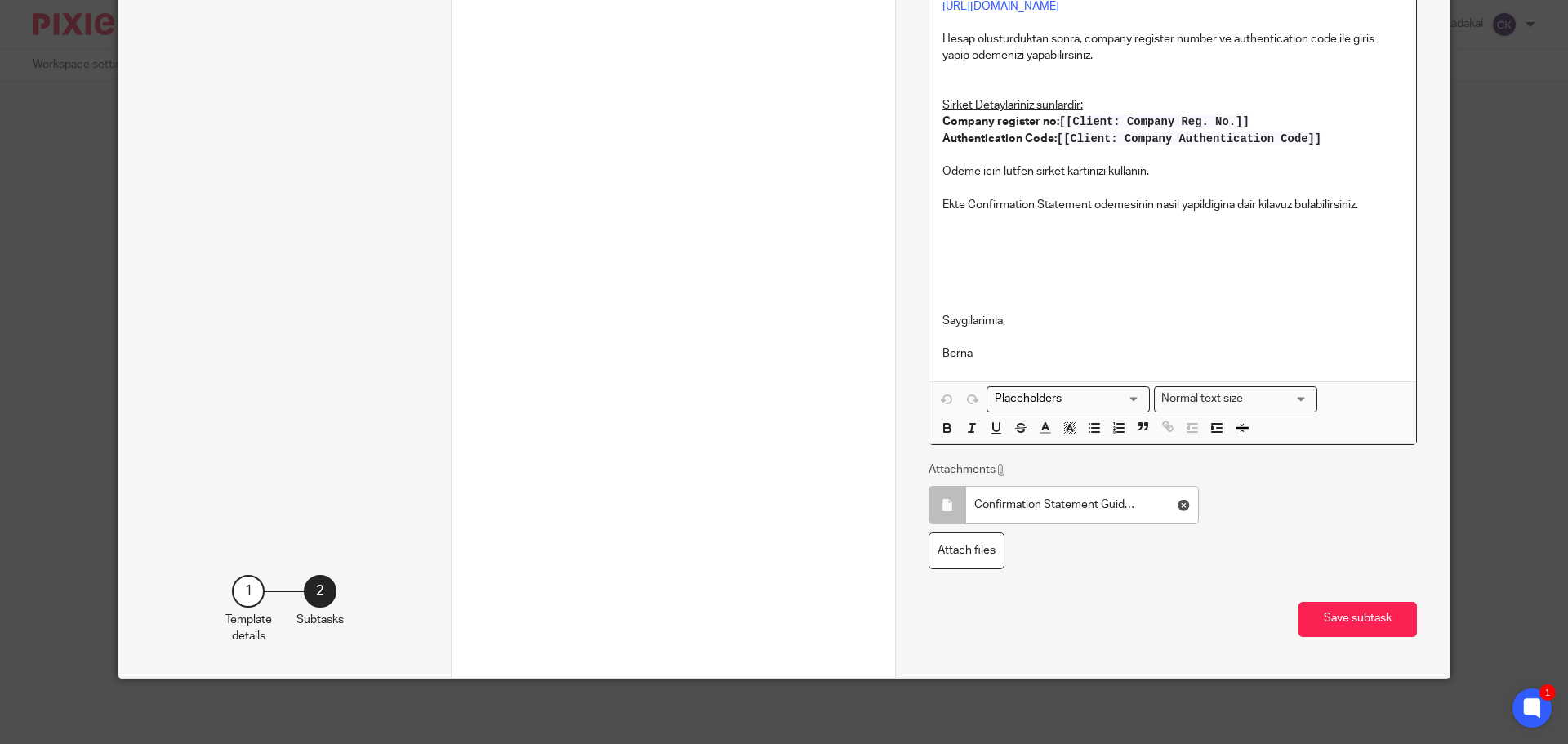
click at [1070, 326] on p "Saygilarimla," at bounding box center [1173, 278] width 460 height 99
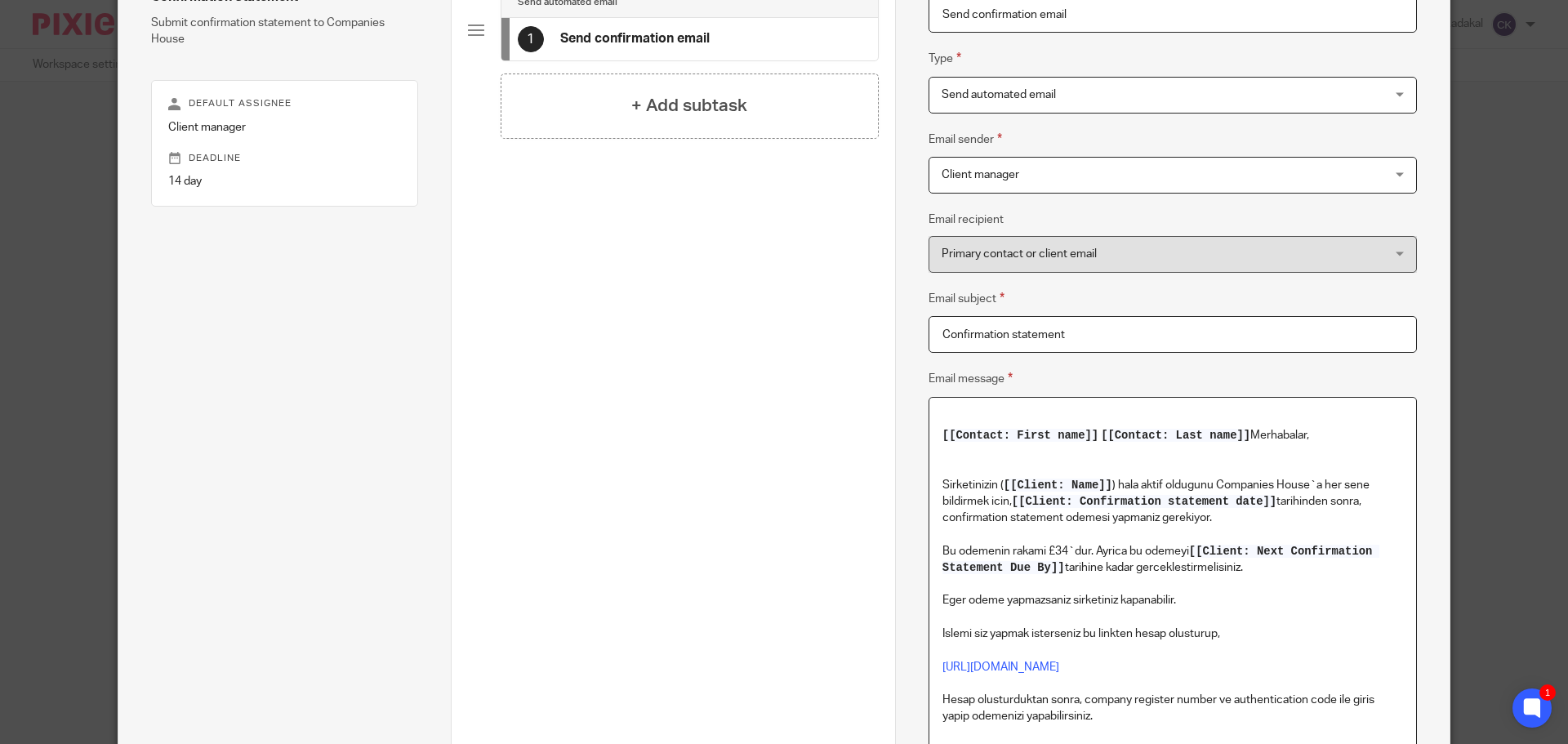
scroll to position [251, 0]
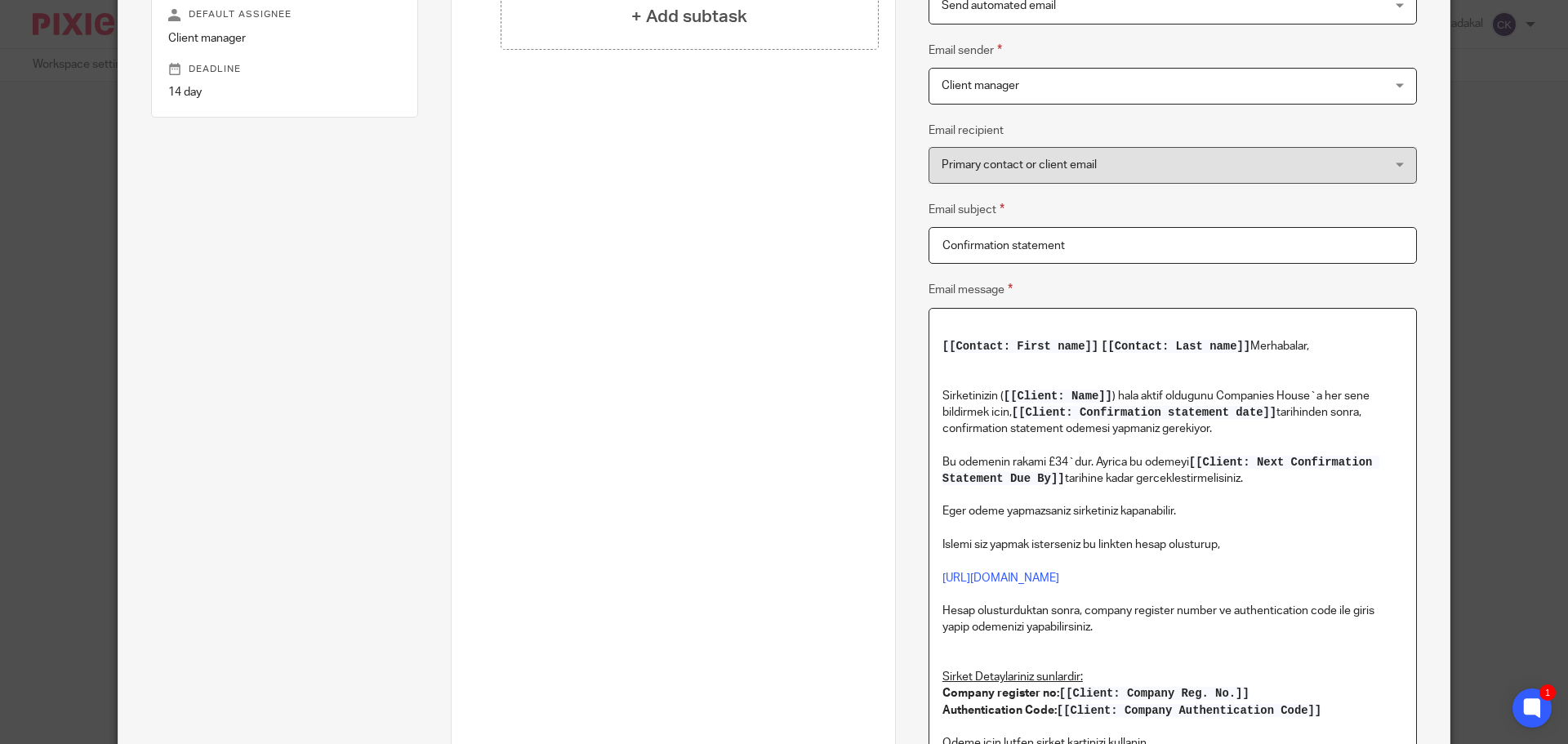
click at [963, 393] on p "Sirketinizin ( [[Client: Name]] ) hala aktif oldugunu Companies House`a her sen…" at bounding box center [1173, 427] width 460 height 116
paste div
drag, startPoint x: 1118, startPoint y: 392, endPoint x: 1009, endPoint y: 409, distance: 110.3
click at [1009, 409] on p "Şirketinizin ( [[Client: Name]] ) hala aktif oldugunu Companies House`a her sen…" at bounding box center [1173, 427] width 460 height 116
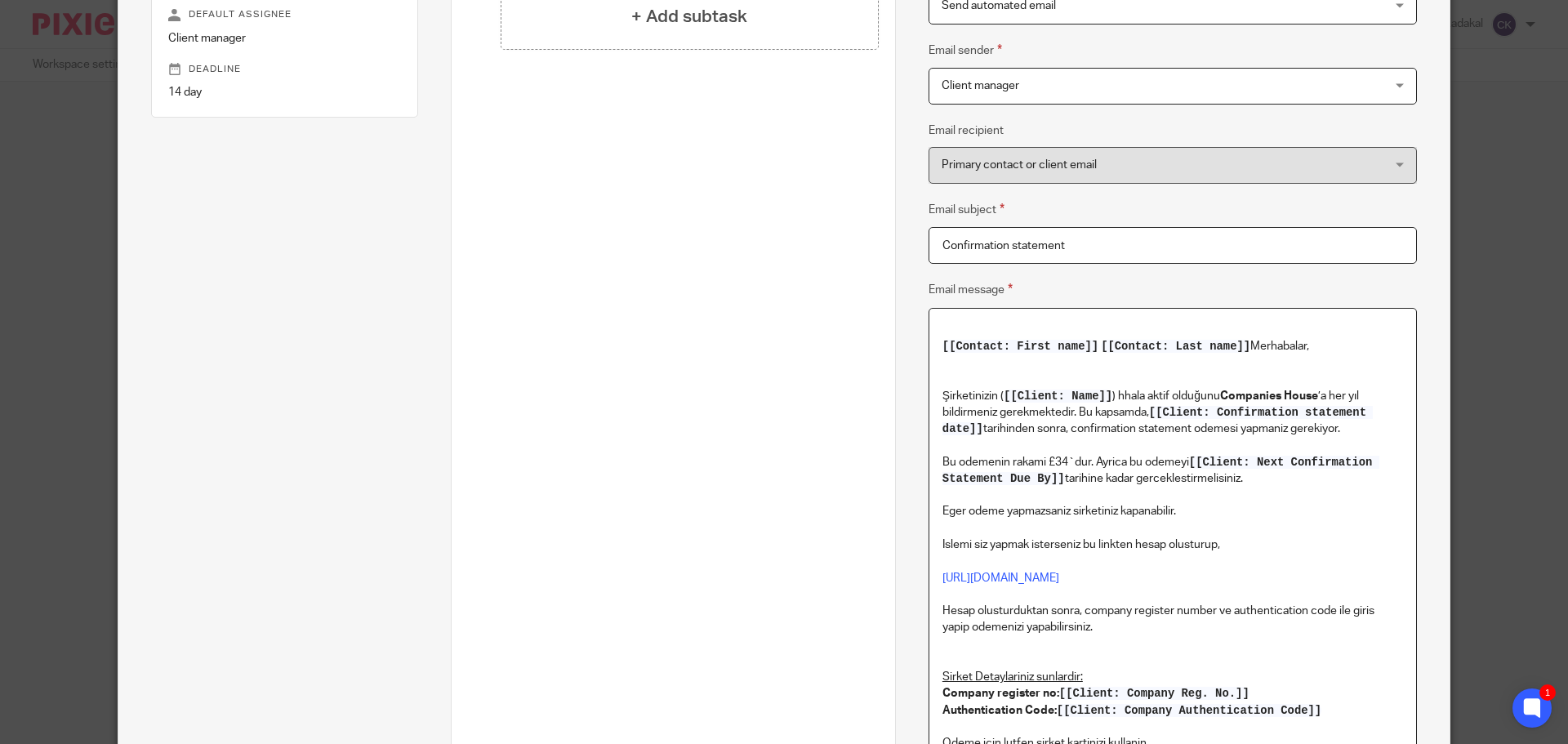
drag, startPoint x: 1071, startPoint y: 428, endPoint x: 1342, endPoint y: 422, distance: 271.1
click at [1342, 422] on p "Şirketinizin ( [[Client: Name]] ) hhala aktif olduğunu Companies House ’a her y…" at bounding box center [1173, 427] width 460 height 116
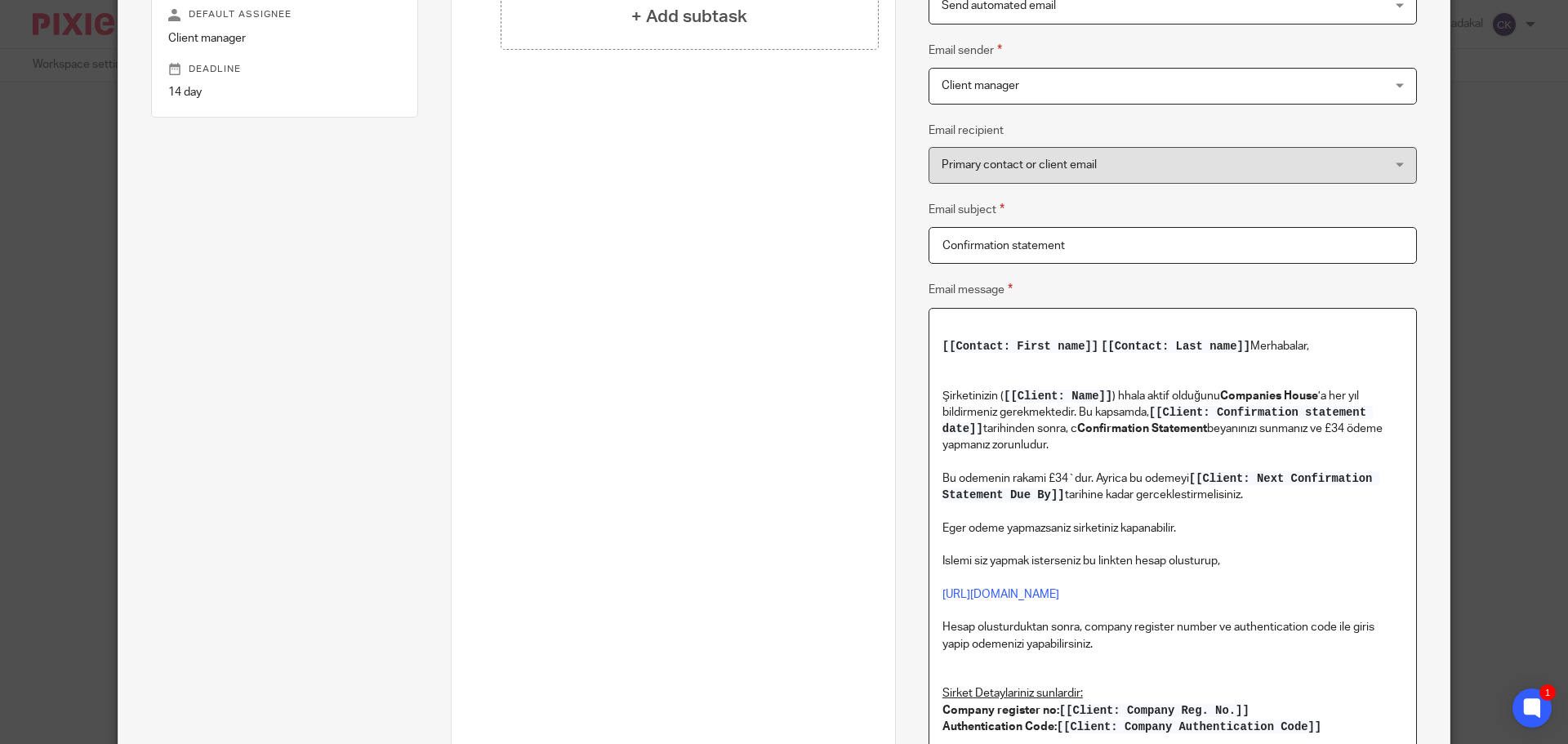
click at [1073, 430] on p "Şirketinizin ( [[Client: Name]] ) hhala aktif olduğunu Companies House ’a her y…" at bounding box center [1173, 436] width 460 height 132
click at [1280, 433] on p "Şirketinizin ( [[Client: Name]] ) hhala aktif olduğunu Companies House ’a her y…" at bounding box center [1173, 436] width 460 height 132
click at [1270, 434] on p "Şirketinizin ( [[Client: Name]] ) hhala aktif olduğunu Companies House ’a her y…" at bounding box center [1173, 436] width 460 height 132
drag, startPoint x: 1290, startPoint y: 427, endPoint x: 1256, endPoint y: 427, distance: 34.0
click at [1256, 427] on p "Şirketinizin ( [[Client: Name]] ) hhala aktif olduğunu Companies House ’a her y…" at bounding box center [1173, 436] width 460 height 132
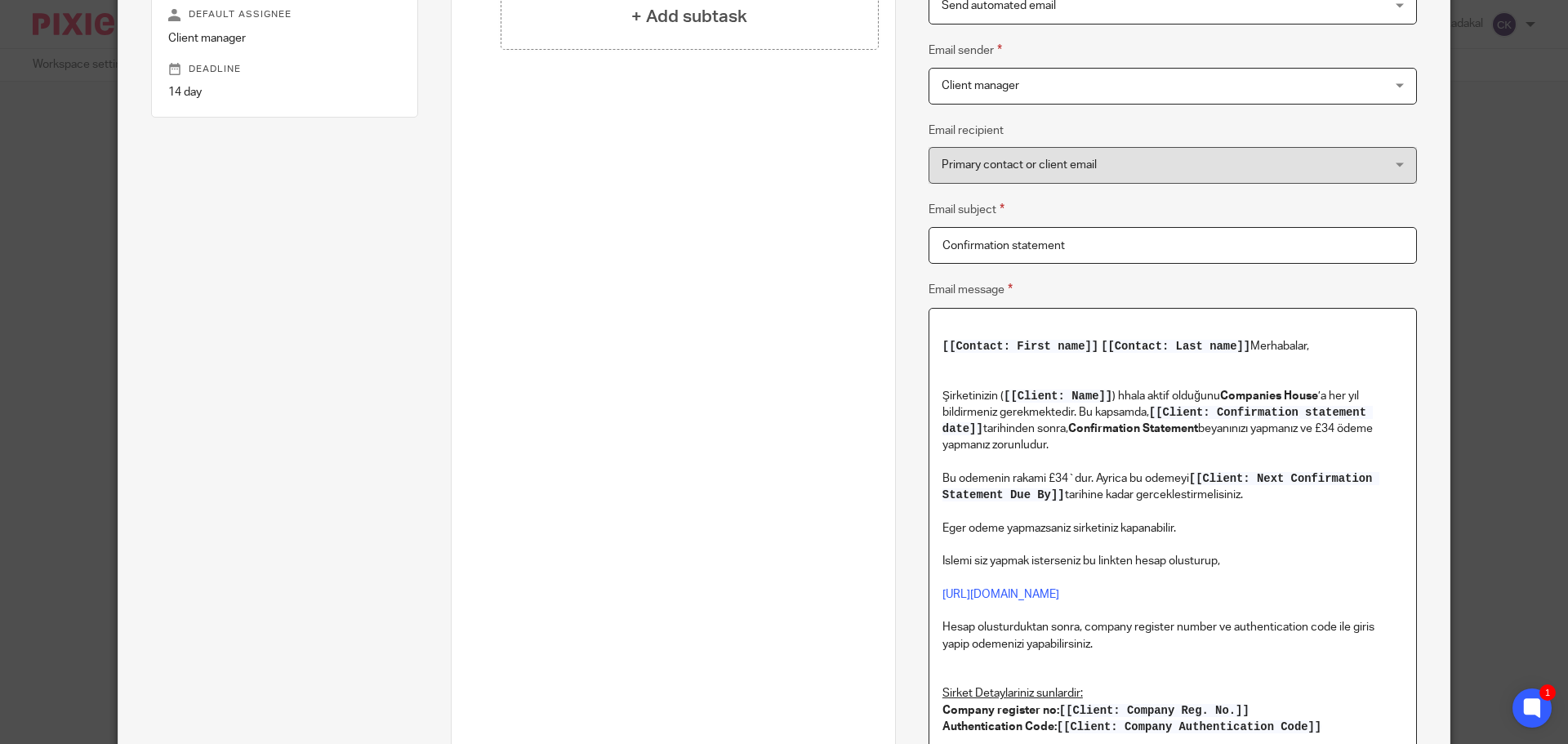
scroll to position [333, 0]
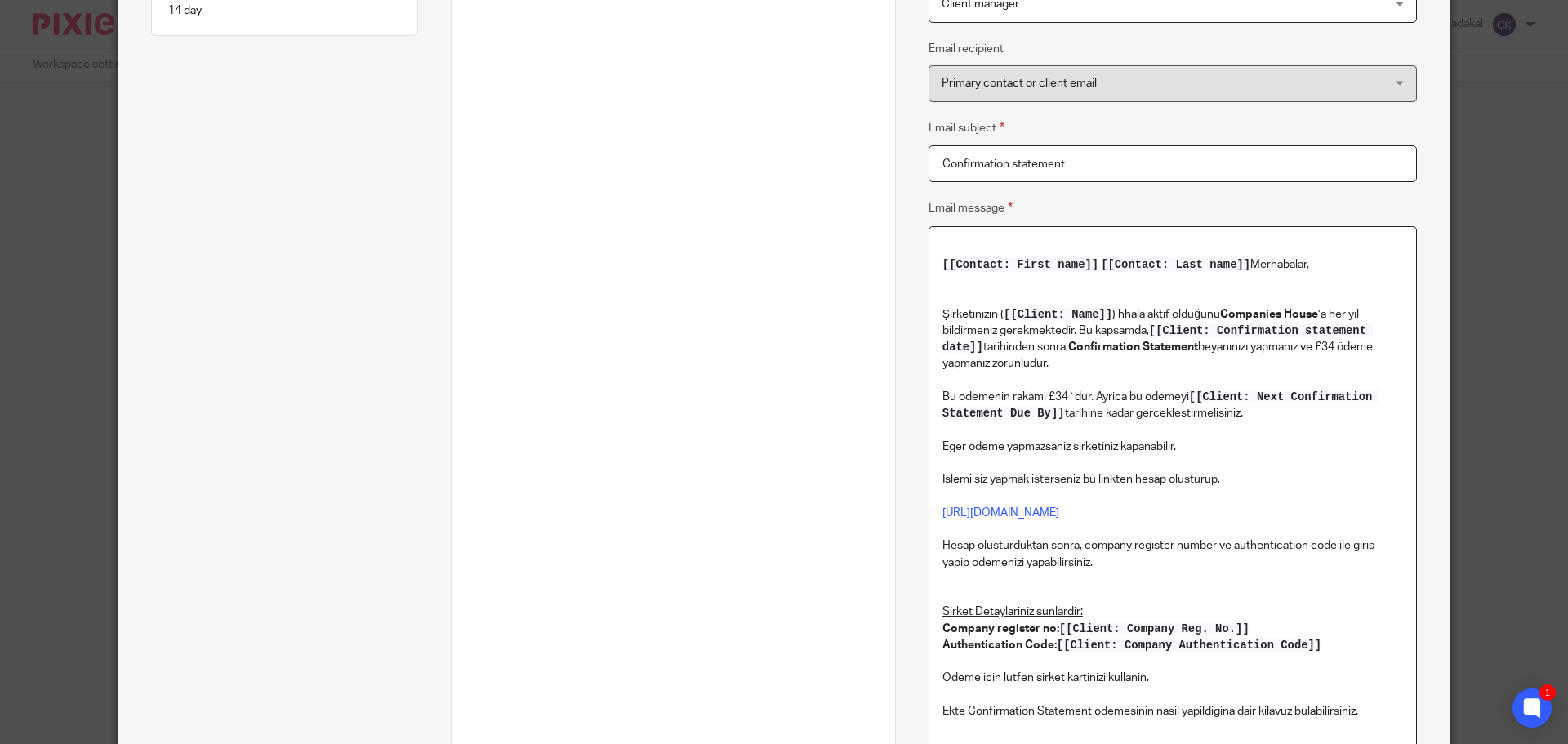
click at [975, 390] on p "Şirketinizin ( [[Client: Name]] ) hhala aktif olduğunu Companies House ’a her y…" at bounding box center [1173, 355] width 460 height 132
click at [1295, 402] on span "[[Client: Next Confirmation Statement Due By]]" at bounding box center [1161, 405] width 437 height 29
drag, startPoint x: 1307, startPoint y: 349, endPoint x: 1310, endPoint y: 361, distance: 12.4
click at [1310, 361] on p "Şirketinizin ( [[Client: Name]] ) hhala aktif olduğunu Companies House ’a her y…" at bounding box center [1173, 355] width 460 height 132
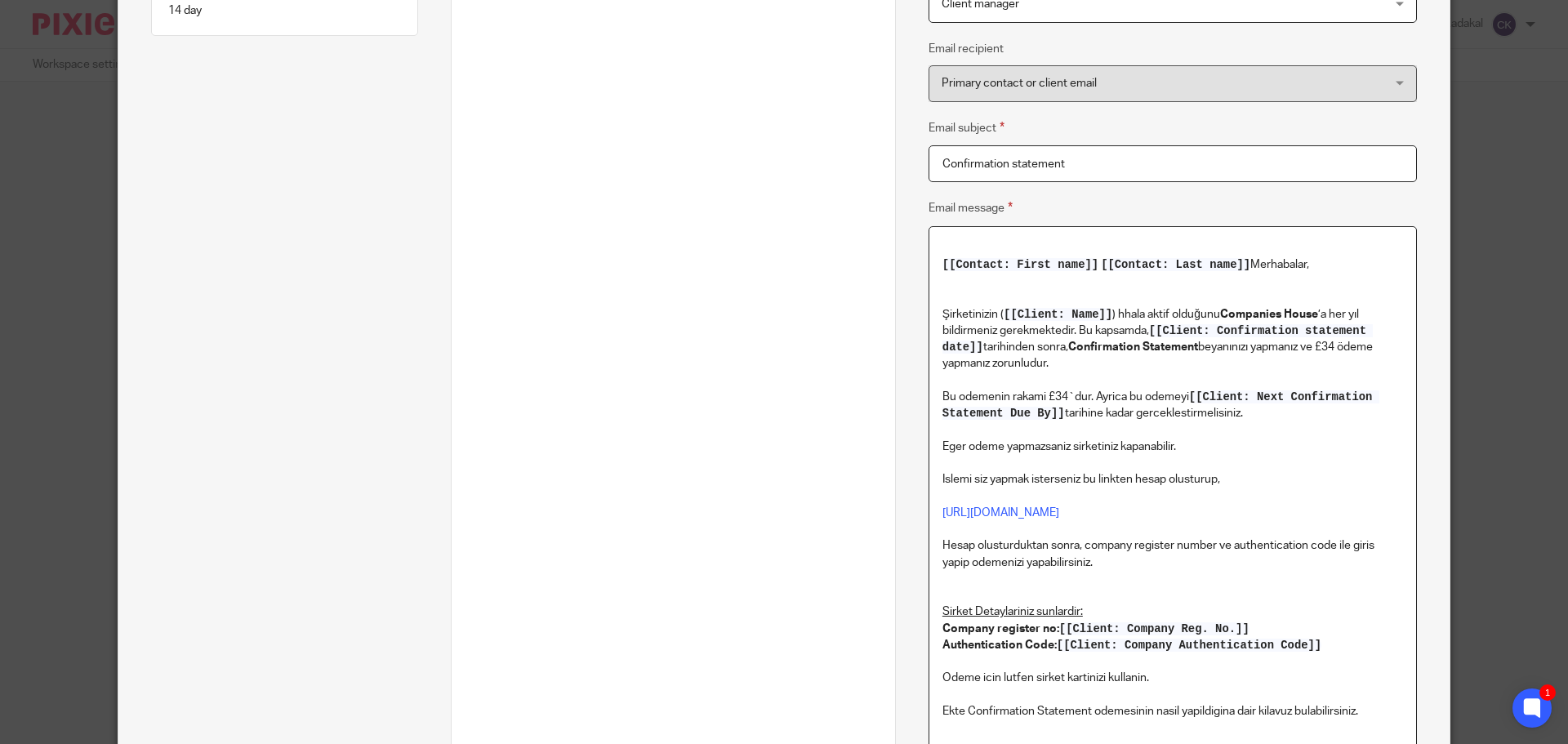
drag, startPoint x: 1310, startPoint y: 363, endPoint x: 1247, endPoint y: 371, distance: 63.5
click at [1310, 362] on p "Şirketinizin ( [[Client: Name]] ) hhala aktif olduğunu Companies House ’a her y…" at bounding box center [1173, 355] width 460 height 132
click at [966, 362] on p "Şirketinizin ( [[Client: Name]] ) hhala aktif olduğunu Companies House ’a her y…" at bounding box center [1173, 355] width 460 height 132
click at [983, 365] on p "Şirketinizin ( [[Client: Name]] ) hhala aktif olduğunu Companies House ’a her y…" at bounding box center [1173, 355] width 460 height 132
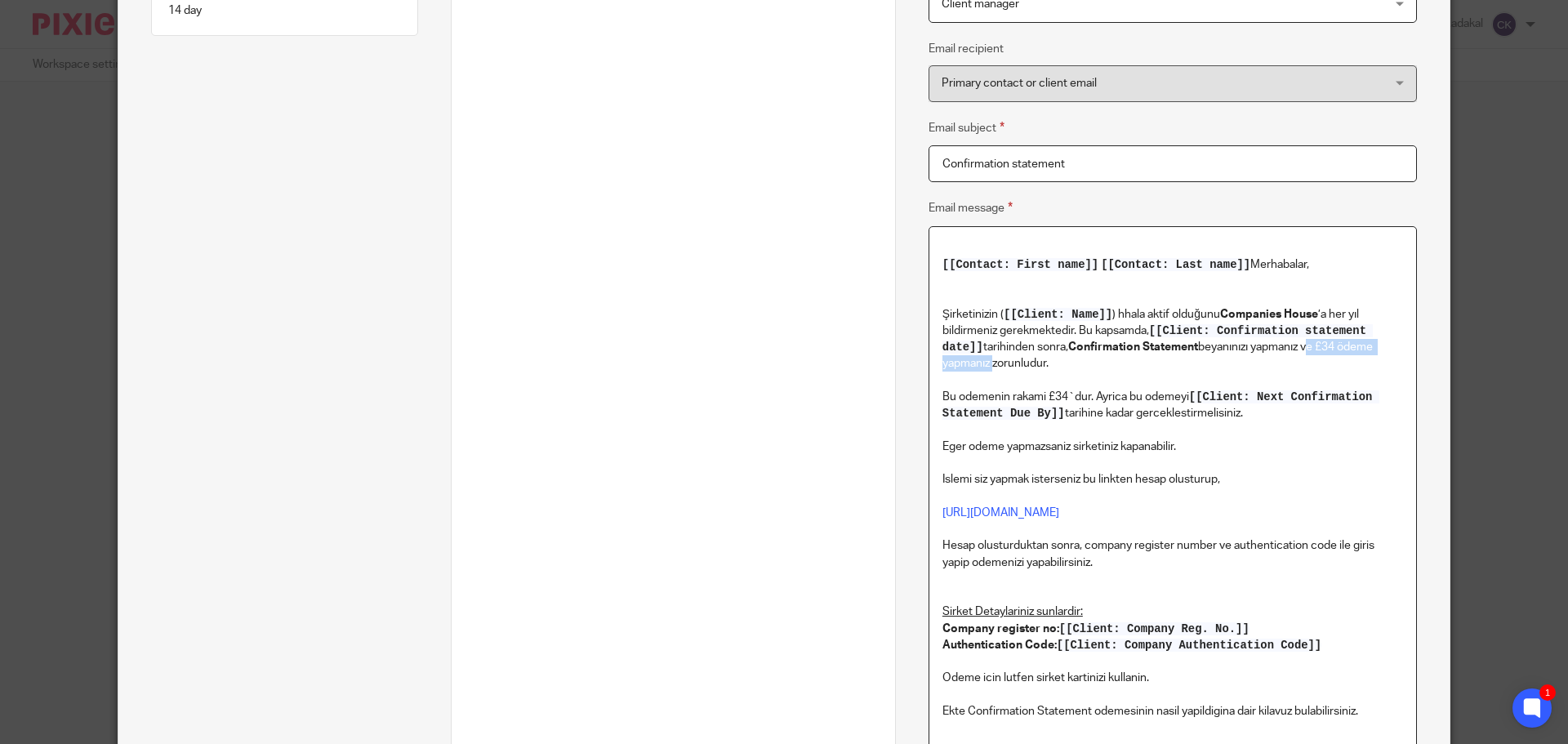
drag, startPoint x: 986, startPoint y: 367, endPoint x: 1308, endPoint y: 352, distance: 322.3
click at [1308, 352] on p "Şirketinizin ( [[Client: Name]] ) hhala aktif olduğunu Companies House ’a her y…" at bounding box center [1173, 355] width 460 height 132
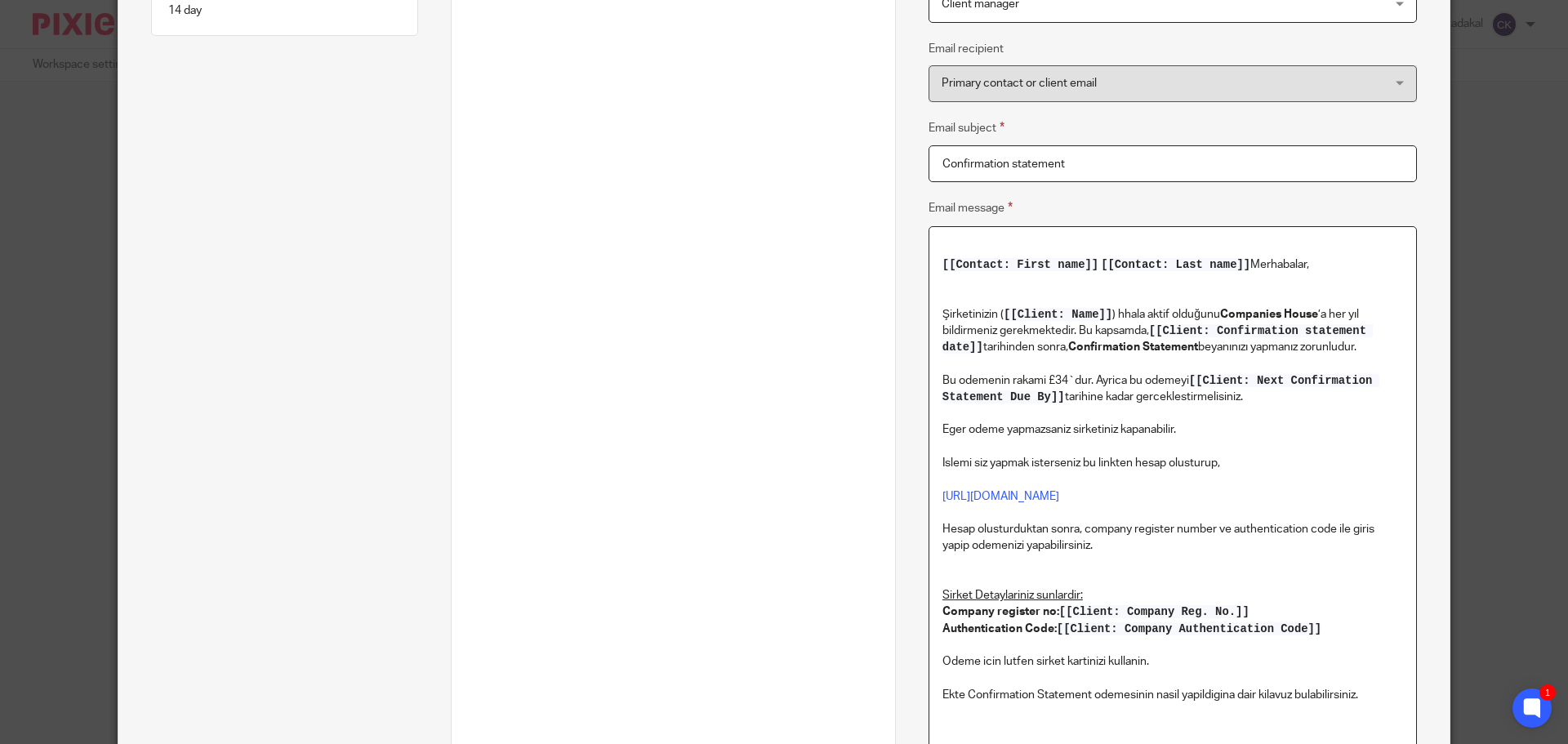
click at [1124, 381] on p "Şirketinizin ( [[Client: Name]] ) hhala aktif olduğunu Companies House ’a her y…" at bounding box center [1173, 347] width 460 height 116
click at [1274, 423] on p "Eger odeme yapmazsaniz sirketiniz kapanabilir. Islemi siz yapmak isterseniz bu …" at bounding box center [1173, 537] width 460 height 232
click at [1087, 394] on p "Şirketinizin ( [[Client: Name]] ) hhala aktif olduğunu Companies House ’a her y…" at bounding box center [1173, 347] width 460 height 116
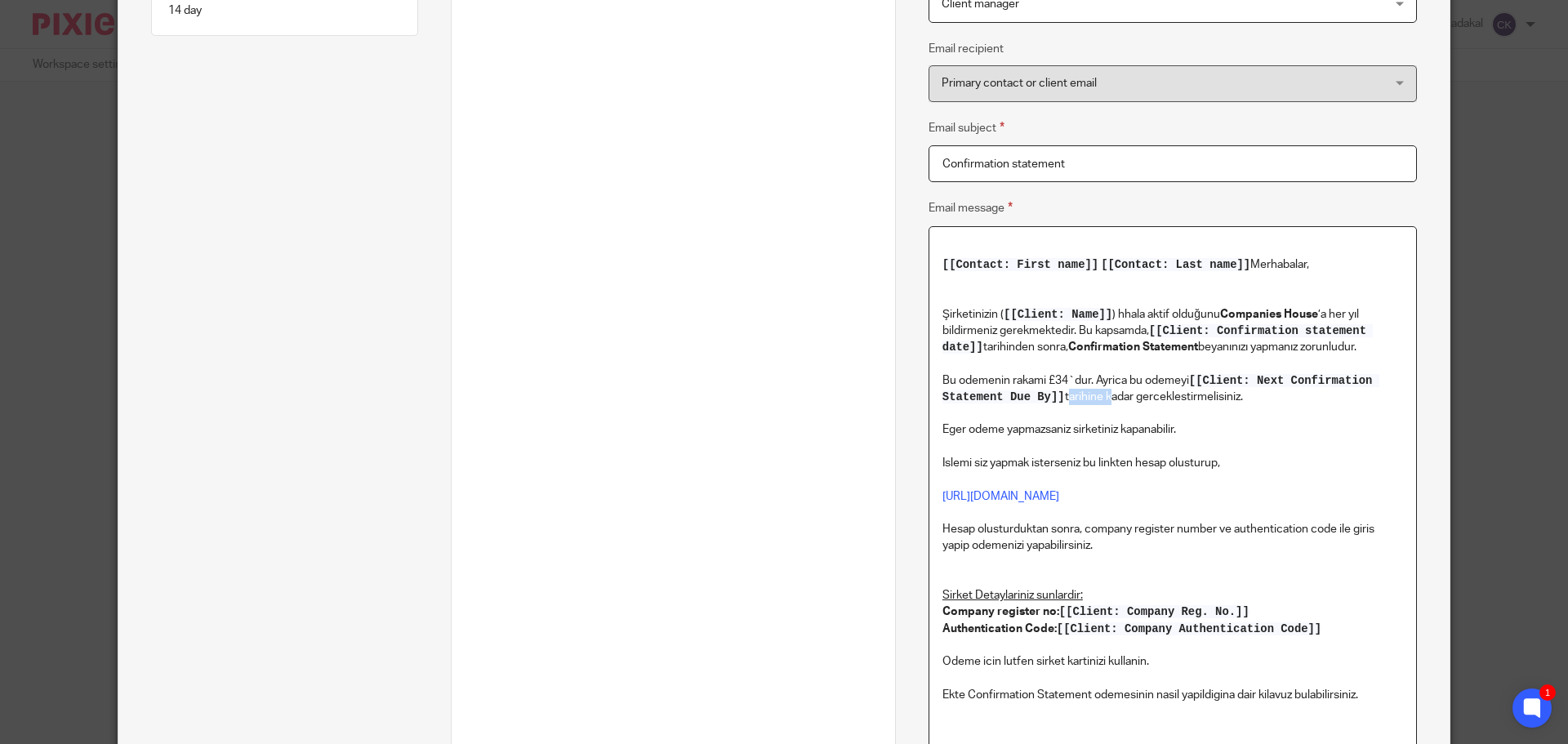
click at [1087, 394] on p "Şirketinizin ( [[Client: Name]] ) hhala aktif olduğunu Companies House ’a her y…" at bounding box center [1173, 347] width 460 height 116
click at [1291, 418] on p at bounding box center [1173, 413] width 460 height 16
click at [989, 434] on p "Eger odeme yapmazsaniz sirketiniz kapanabilir. Islemi siz yapmak isterseniz bu …" at bounding box center [1173, 537] width 460 height 232
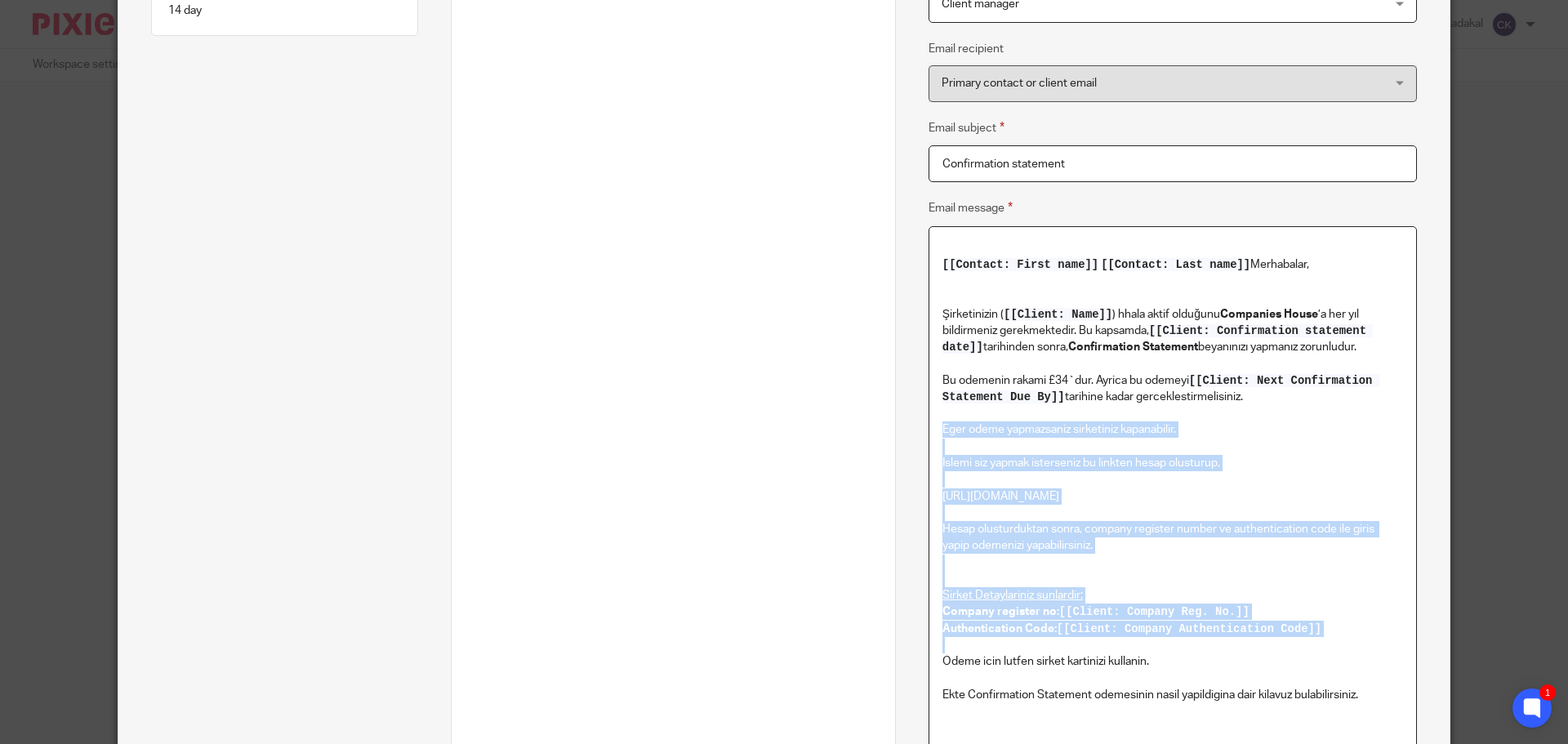
click at [989, 434] on p "Eger odeme yapmazsaniz sirketiniz kapanabilir. Islemi siz yapmak isterseniz bu …" at bounding box center [1173, 537] width 460 height 232
click at [1132, 428] on p "Eger odeme yapmazsaniz sirketiniz kapanabilir. Islemi siz yapmak isterseniz bu …" at bounding box center [1173, 537] width 460 height 232
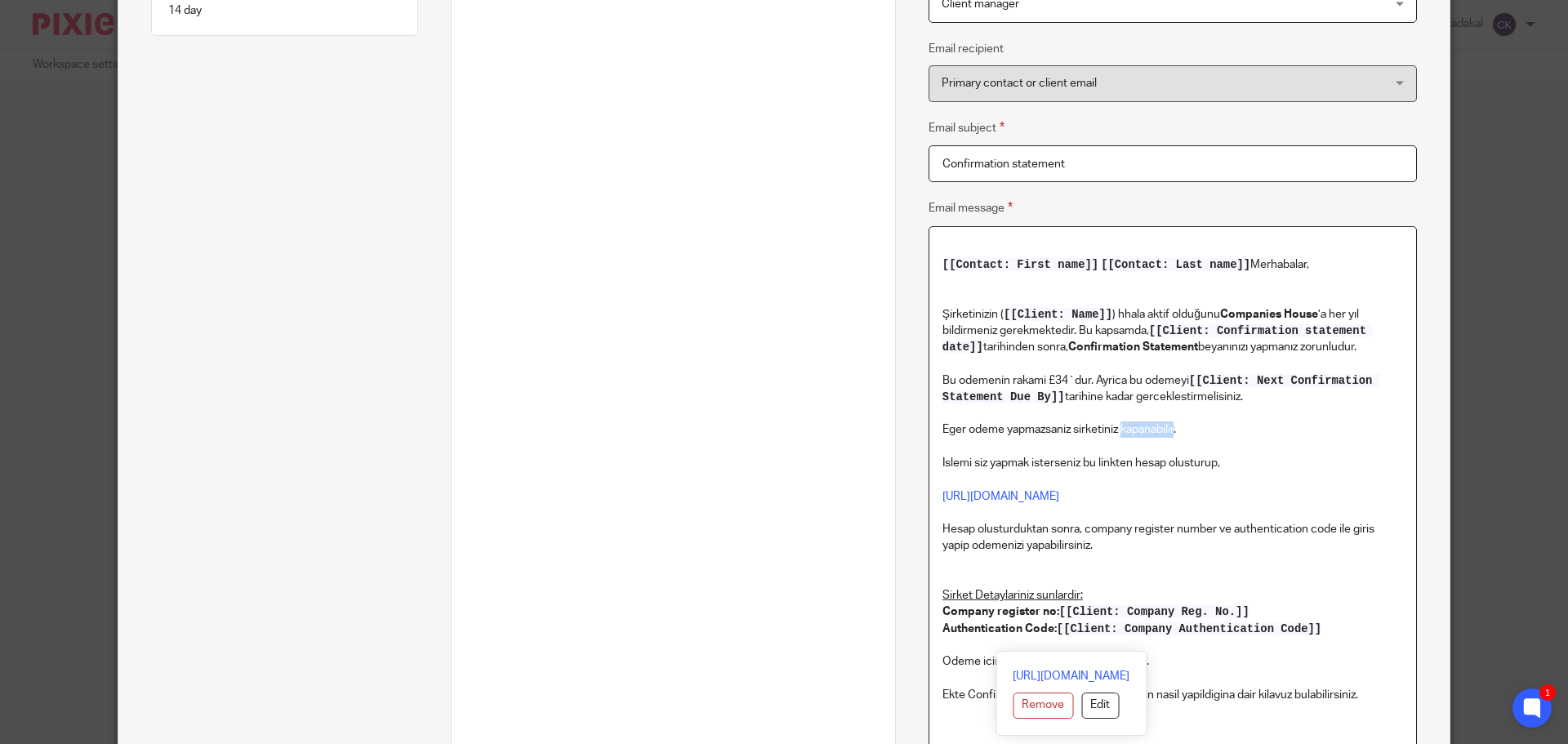
click at [1132, 428] on p "Eger odeme yapmazsaniz sirketiniz kapanabilir. Islemi siz yapmak isterseniz bu …" at bounding box center [1173, 537] width 460 height 232
click at [1197, 429] on p "Eger odeme yapmazsaniz sirketiniz kapanabilir. Islemi siz yapmak isterseniz bu …" at bounding box center [1173, 537] width 460 height 232
click at [1059, 461] on p "Eger odeme yapmazsaniz sirketiniz kapanabilir. Islemi siz yapmak isterseniz bu …" at bounding box center [1173, 537] width 460 height 232
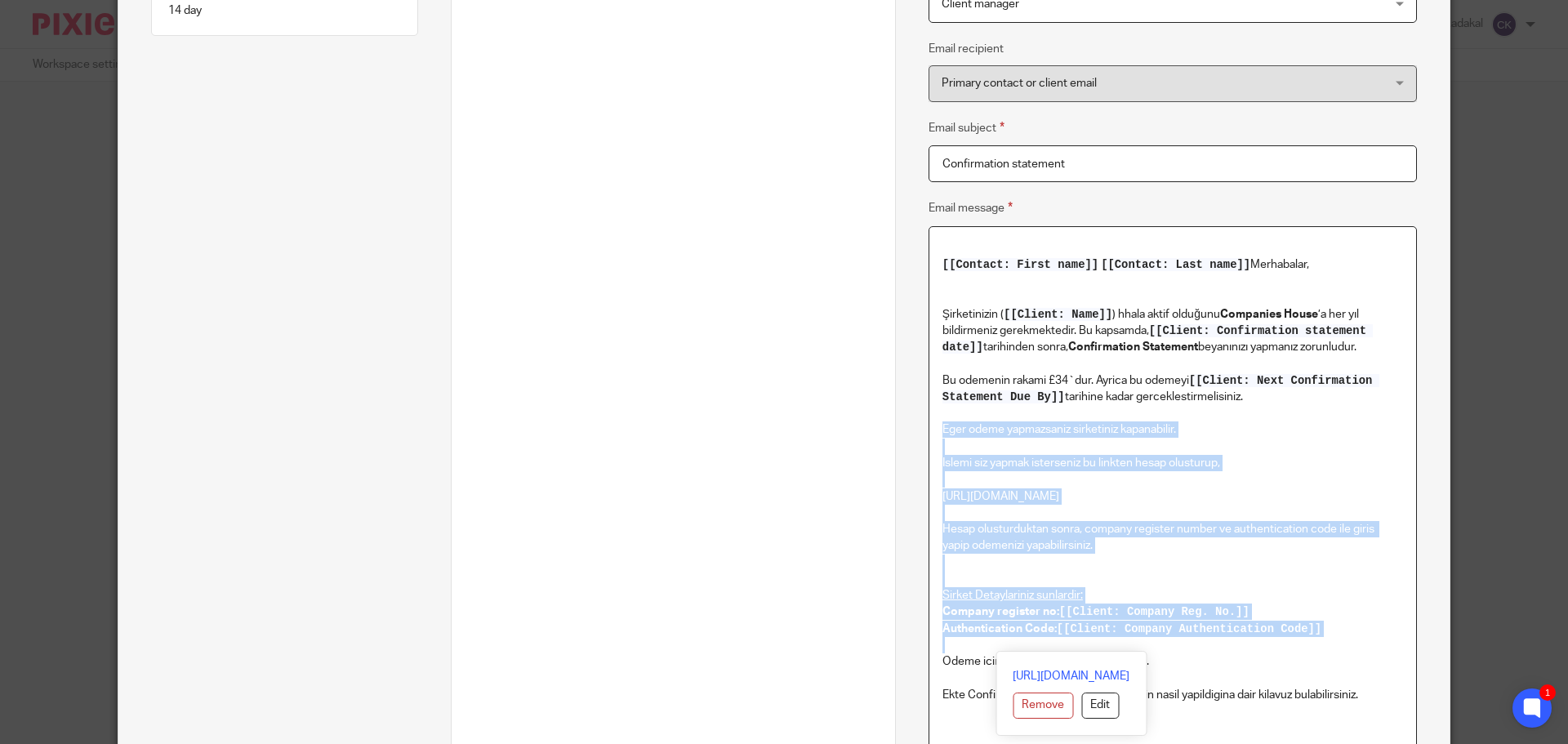
click at [1059, 461] on p "Eger odeme yapmazsaniz sirketiniz kapanabilir. Islemi siz yapmak isterseniz bu …" at bounding box center [1173, 537] width 460 height 232
click at [1118, 458] on p "Eger odeme yapmazsaniz sirketiniz kapanabilir. Islemi siz yapmak isterseniz bu …" at bounding box center [1173, 537] width 460 height 232
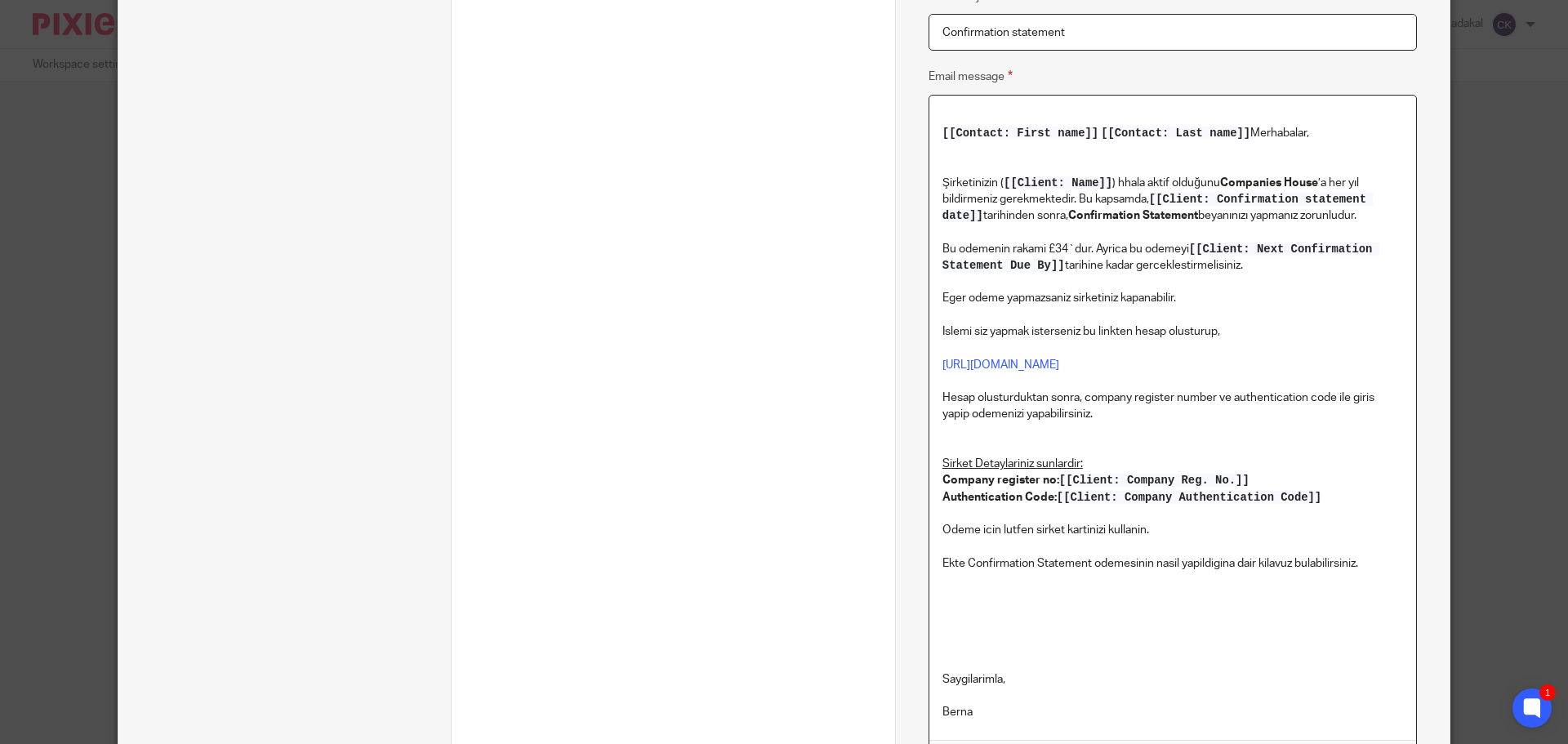
scroll to position [497, 0]
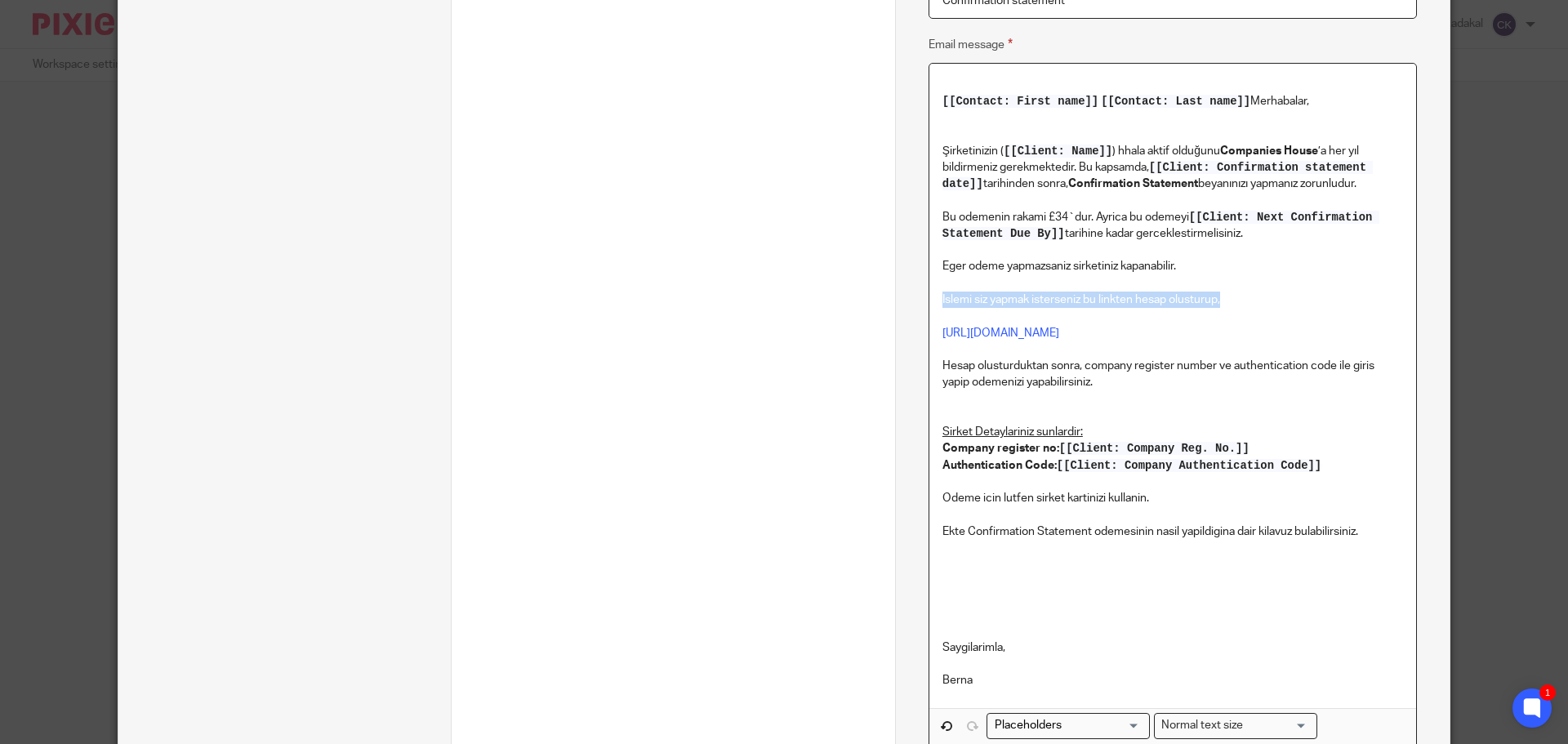
drag, startPoint x: 934, startPoint y: 299, endPoint x: 1227, endPoint y: 304, distance: 293.0
click at [1227, 304] on div "[[Contact: First name]] [[Contact: Last name]] Merhabalar, Şirketinizin ( [[Cli…" at bounding box center [1172, 386] width 487 height 645
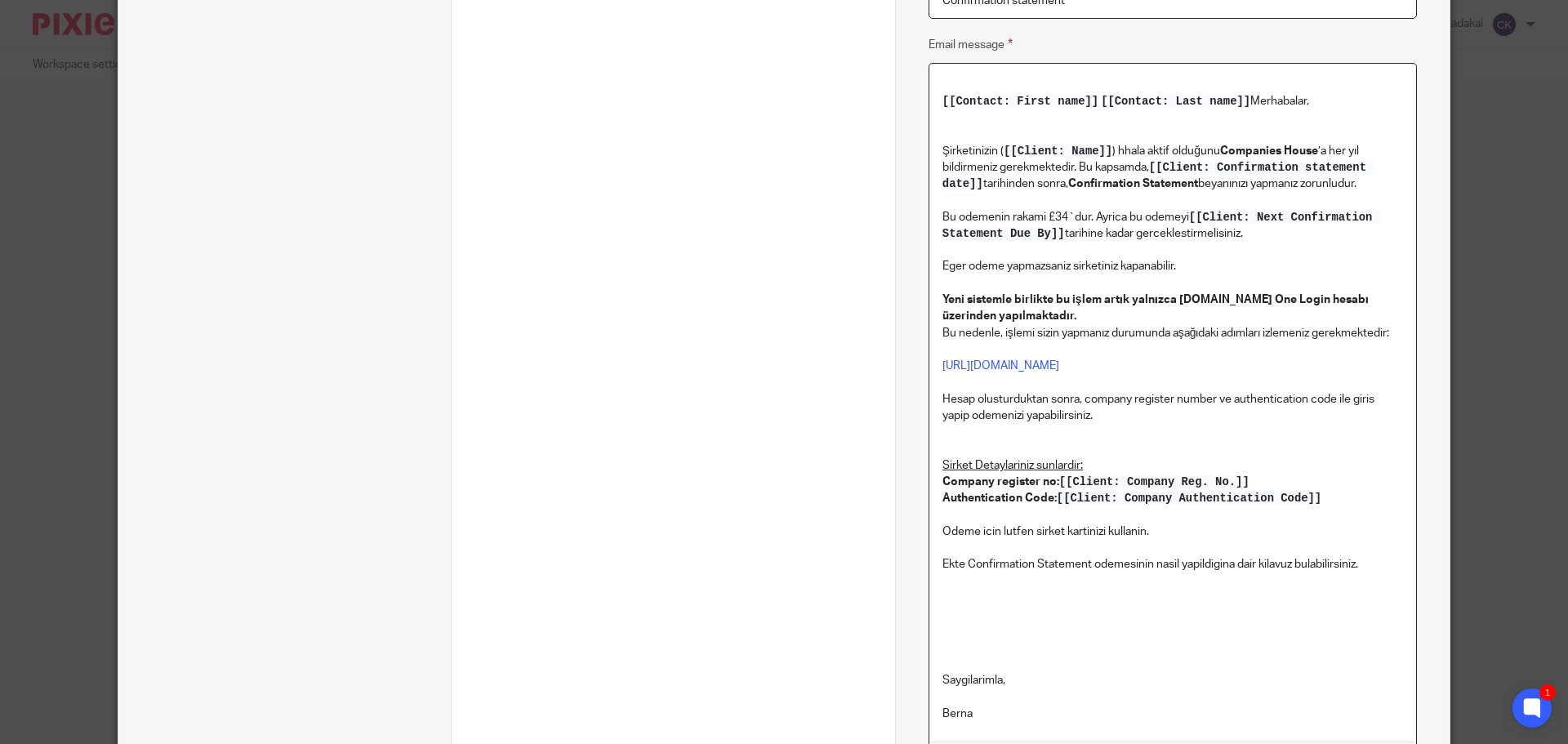
click at [1073, 317] on p "Eger odeme yapmazsaniz sirketiniz kapanabilir. Yeni sistemle birlikte bu işlem …" at bounding box center [1173, 390] width 460 height 265
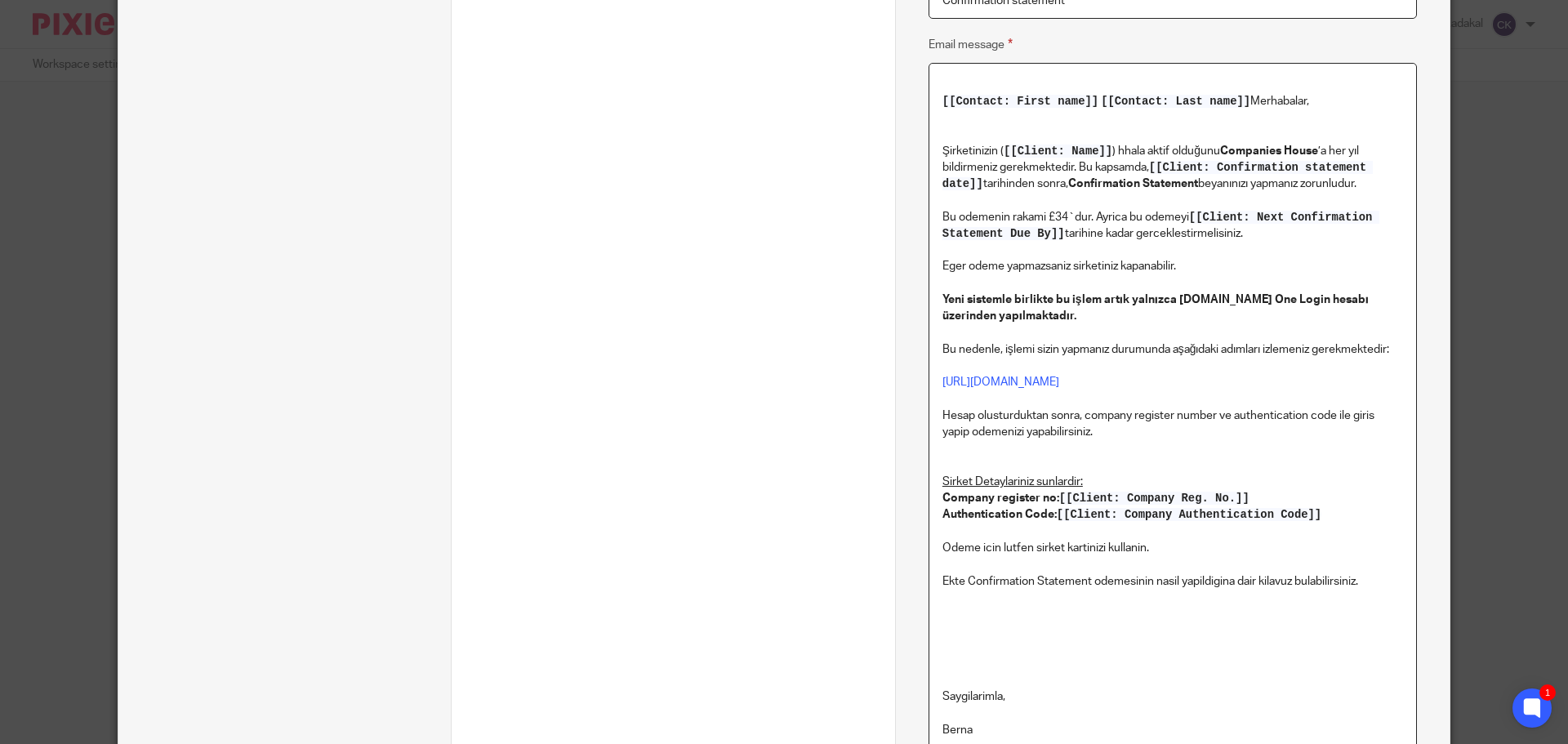
click at [1168, 349] on p "Bu nedenle, işlemi sizin yapmanız durumunda aşağıdaki adımları izlemeniz gerekm…" at bounding box center [1173, 432] width 460 height 215
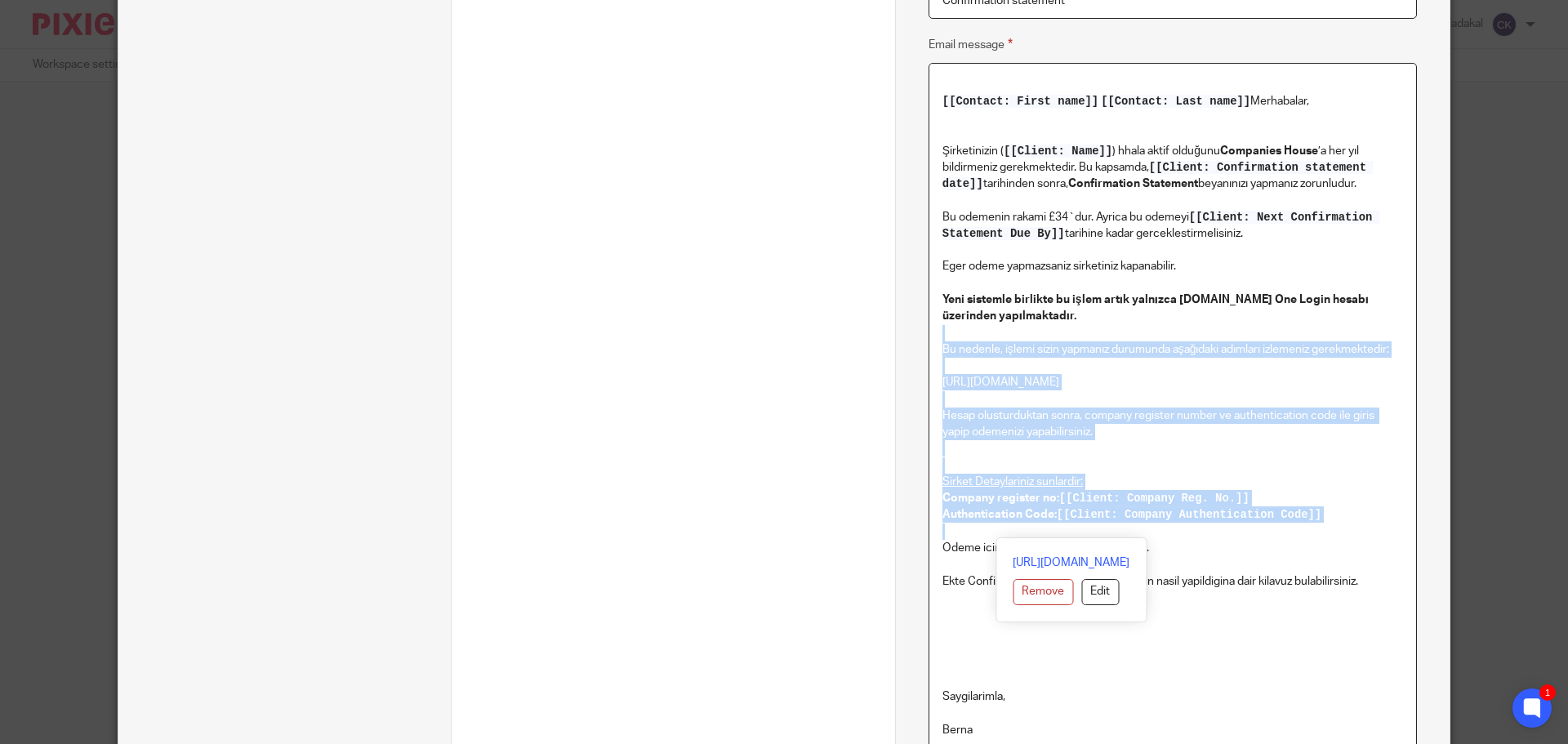
click at [1168, 349] on p "Bu nedenle, işlemi sizin yapmanız durumunda aşağıdaki adımları izlemeniz gerekm…" at bounding box center [1173, 432] width 460 height 215
click at [1059, 379] on link "[URL][DOMAIN_NAME]" at bounding box center [1001, 382] width 116 height 12
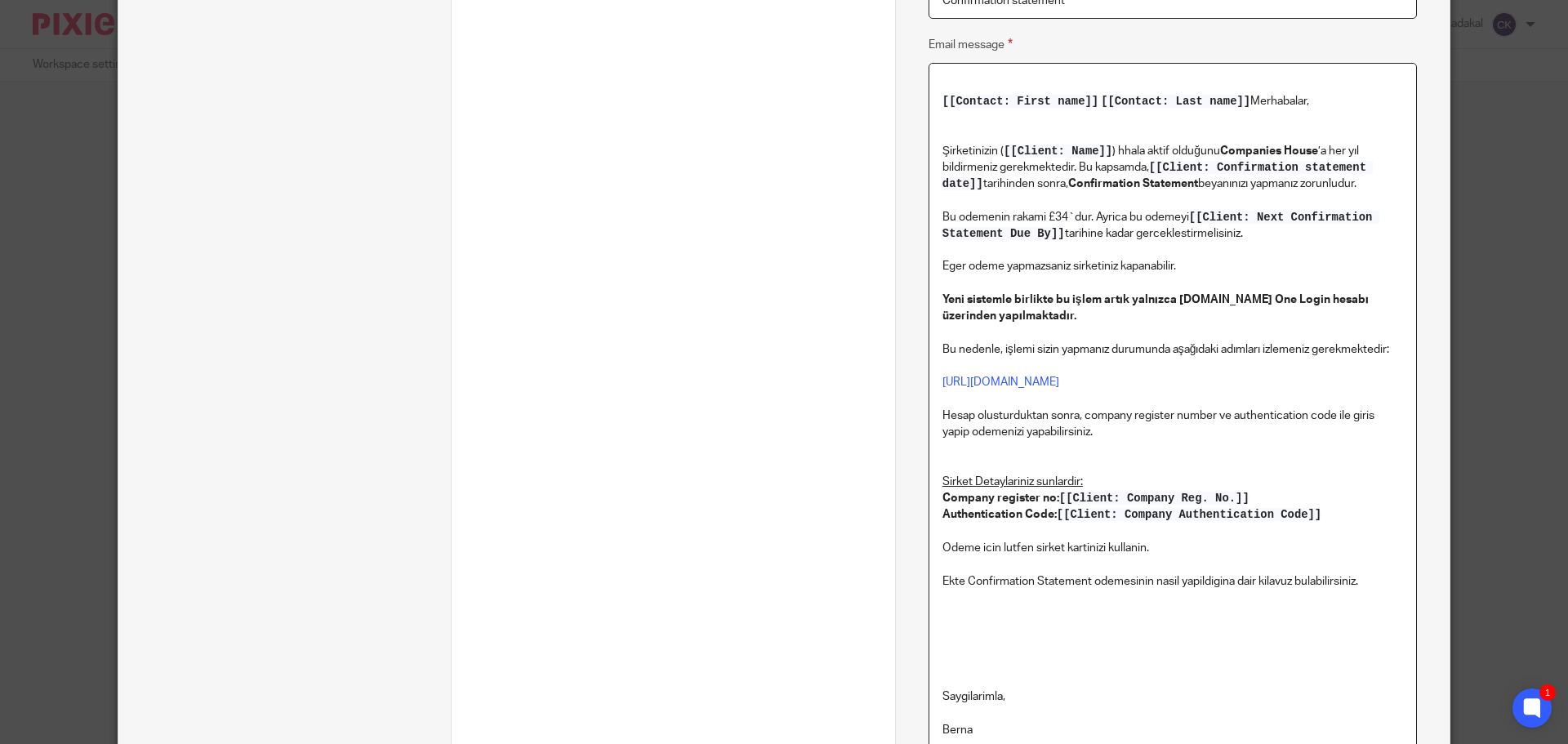
click at [1253, 352] on p "Bu nedenle, işlemi sizin yapmanız durumunda aşağıdaki adımları izlemeniz gerekm…" at bounding box center [1173, 432] width 460 height 215
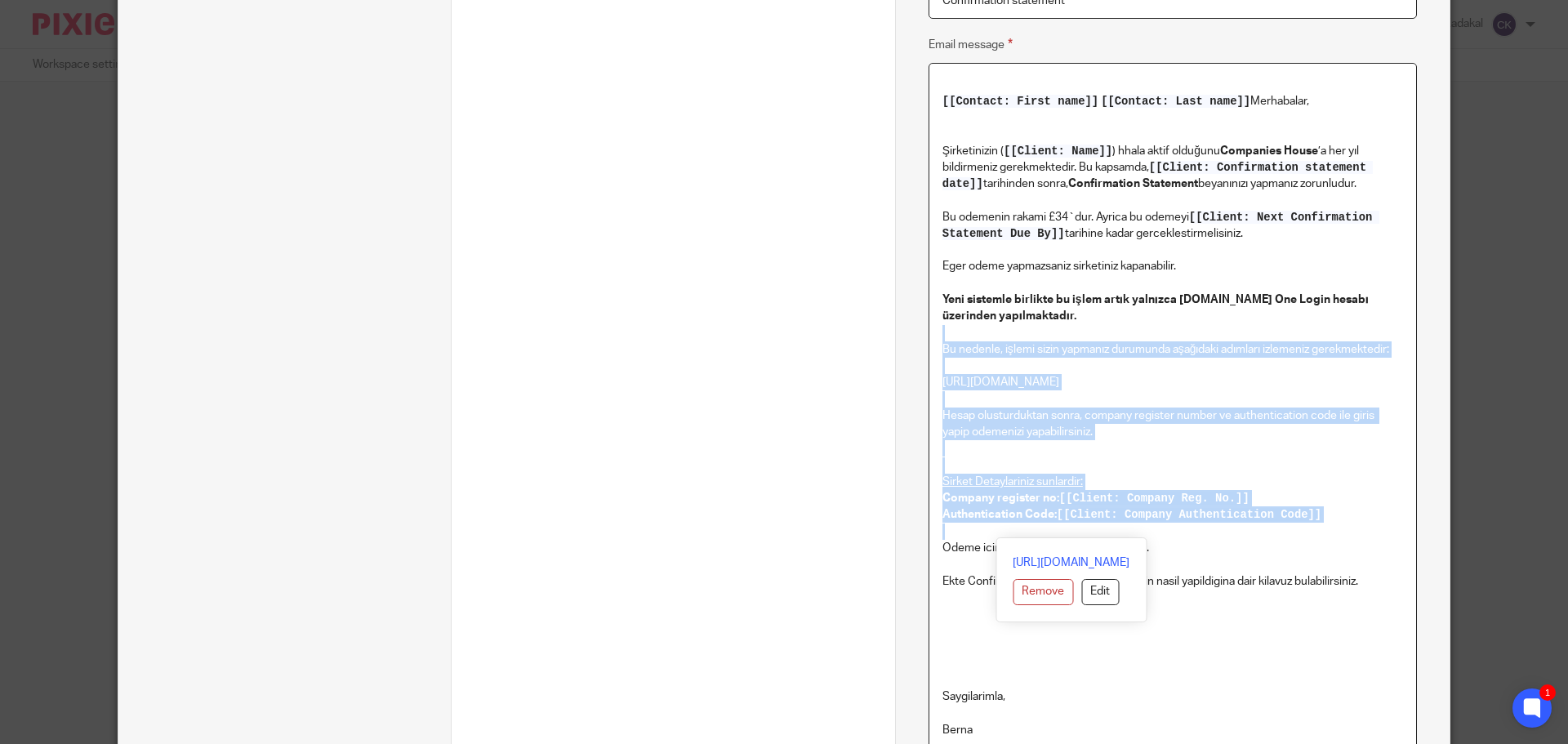
click at [1253, 352] on p "Bu nedenle, işlemi sizin yapmanız durumunda aşağıdaki adımları izlemeniz gerekm…" at bounding box center [1173, 432] width 460 height 215
click at [1395, 359] on p "Bu nedenle, işlemi sizin yapmanız durumunda aşağıdaki adımları izlemeniz gerekm…" at bounding box center [1173, 432] width 460 height 215
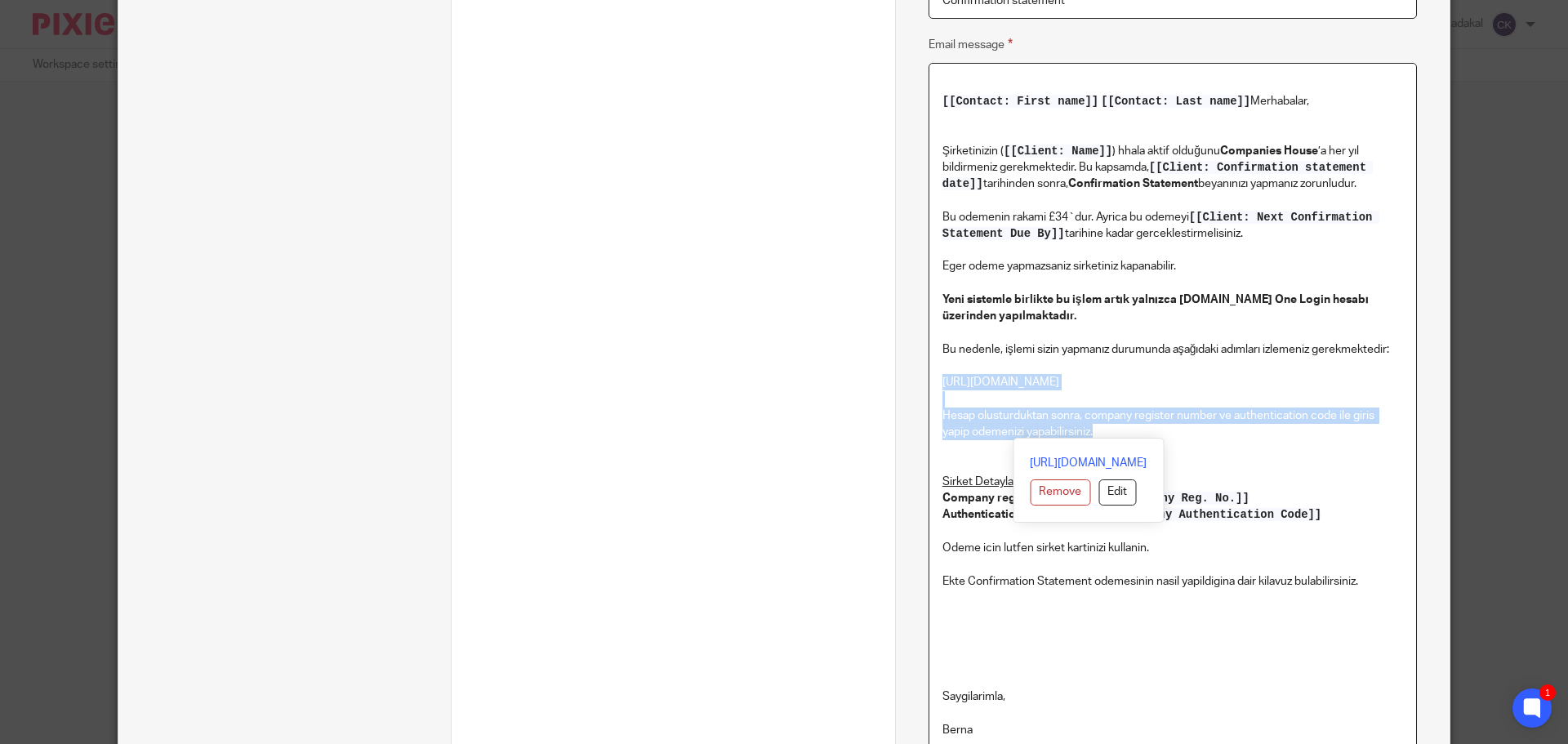
drag, startPoint x: 935, startPoint y: 382, endPoint x: 1093, endPoint y: 430, distance: 165.1
click at [1093, 430] on div "[[Contact: First name]] [[Contact: Last name]] Merhabalar, Şirketinizin ( [[Cli…" at bounding box center [1172, 411] width 487 height 695
click at [1133, 372] on p "Bu nedenle, işlemi sizin yapmanız durumunda aşağıdaki adımları izlemeniz gerekm…" at bounding box center [1173, 432] width 460 height 215
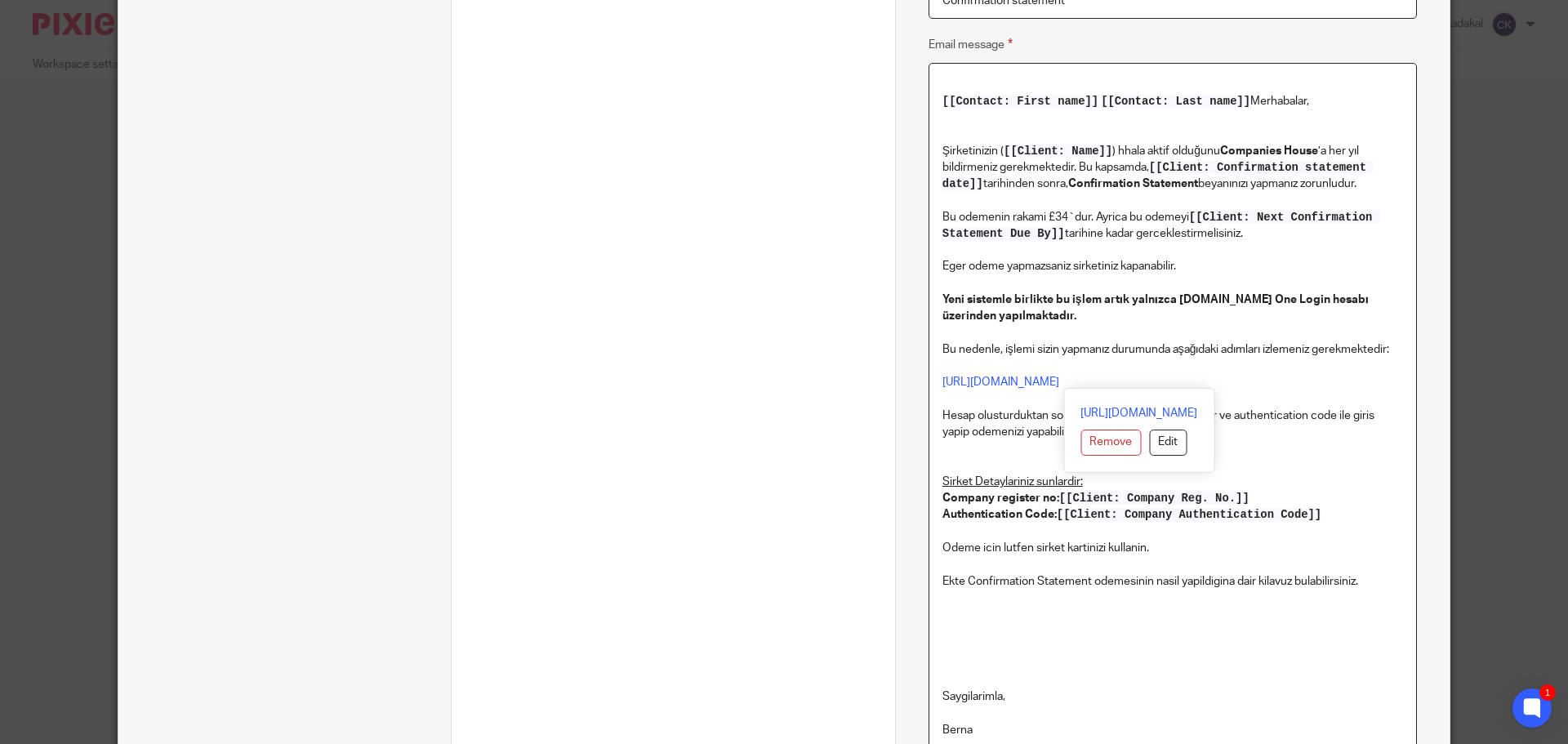
drag, startPoint x: 1351, startPoint y: 381, endPoint x: 918, endPoint y: 377, distance: 433.0
click at [918, 377] on div "Name Send confirmation email Type Send automated email Send automated email Ins…" at bounding box center [1172, 311] width 554 height 1483
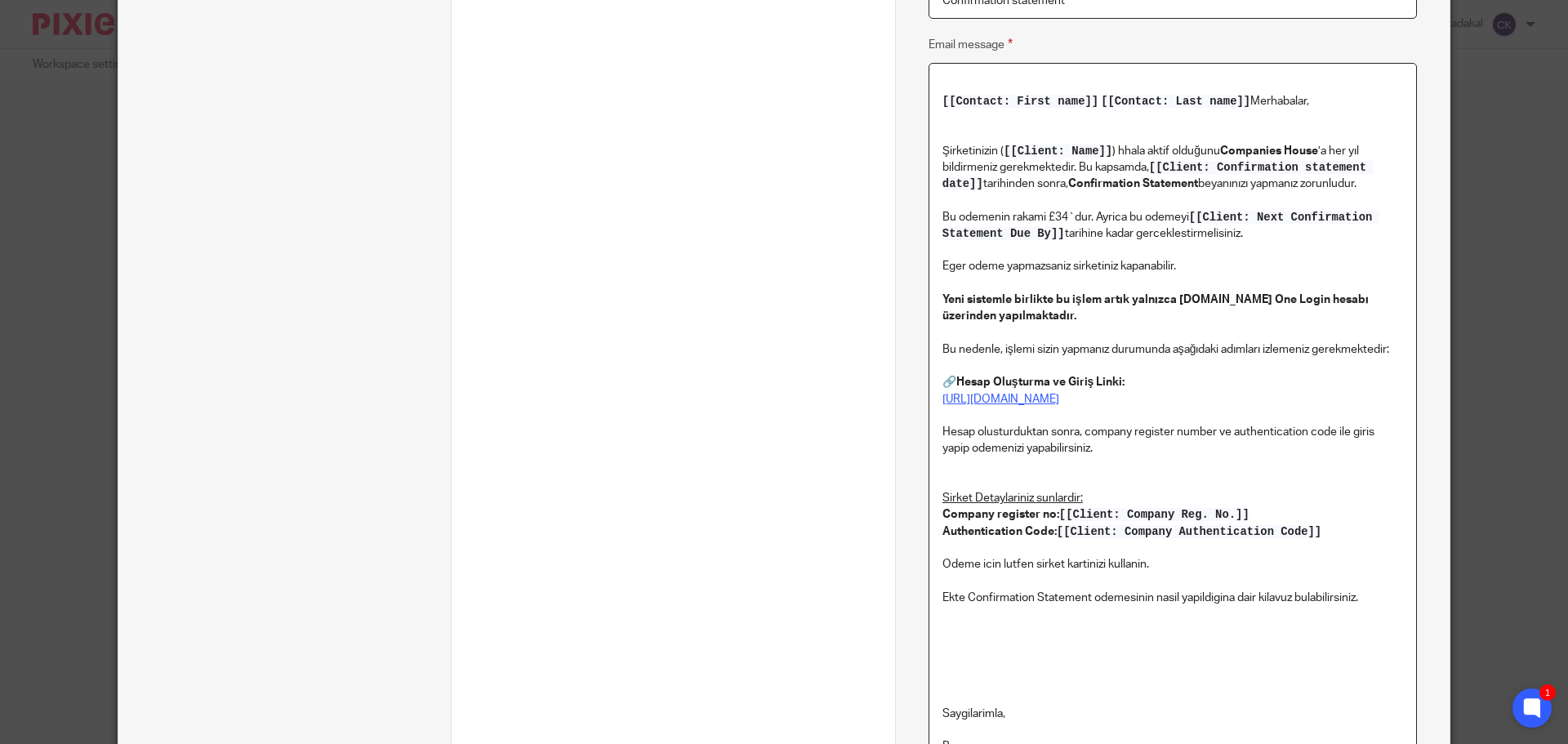
click at [1059, 399] on link "[URL][DOMAIN_NAME]" at bounding box center [1001, 399] width 116 height 12
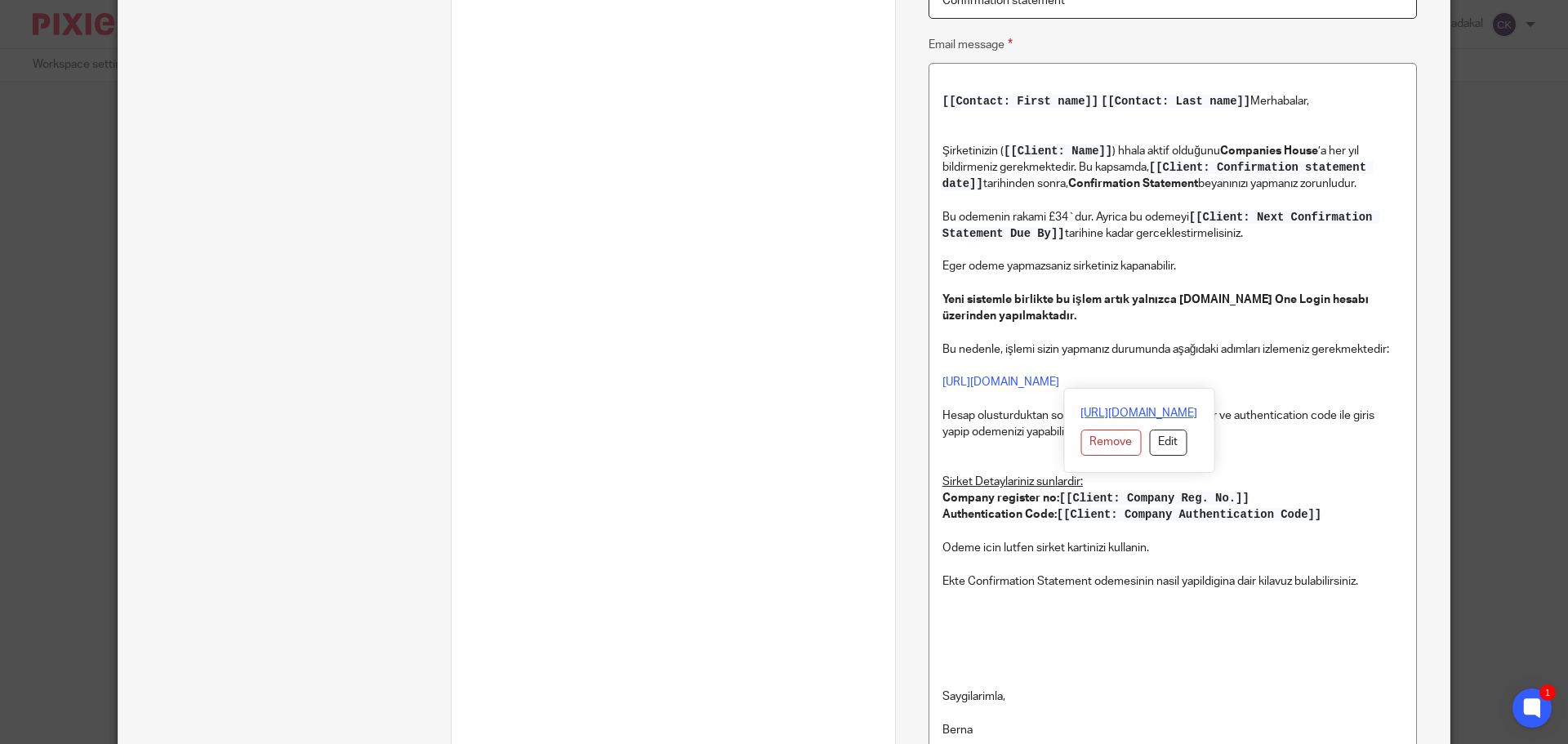
click at [1107, 412] on link "[URL][DOMAIN_NAME]" at bounding box center [1138, 413] width 116 height 16
click at [1166, 579] on p "Ekte Confirmation Statement odemesinin nasil yapildigina dair kilavuz bulabilir…" at bounding box center [1173, 572] width 460 height 34
click at [1027, 351] on p "Bu nedenle, işlemi sizin yapmanız durumunda aşağıdaki adımları izlemeniz gerekm…" at bounding box center [1173, 432] width 460 height 215
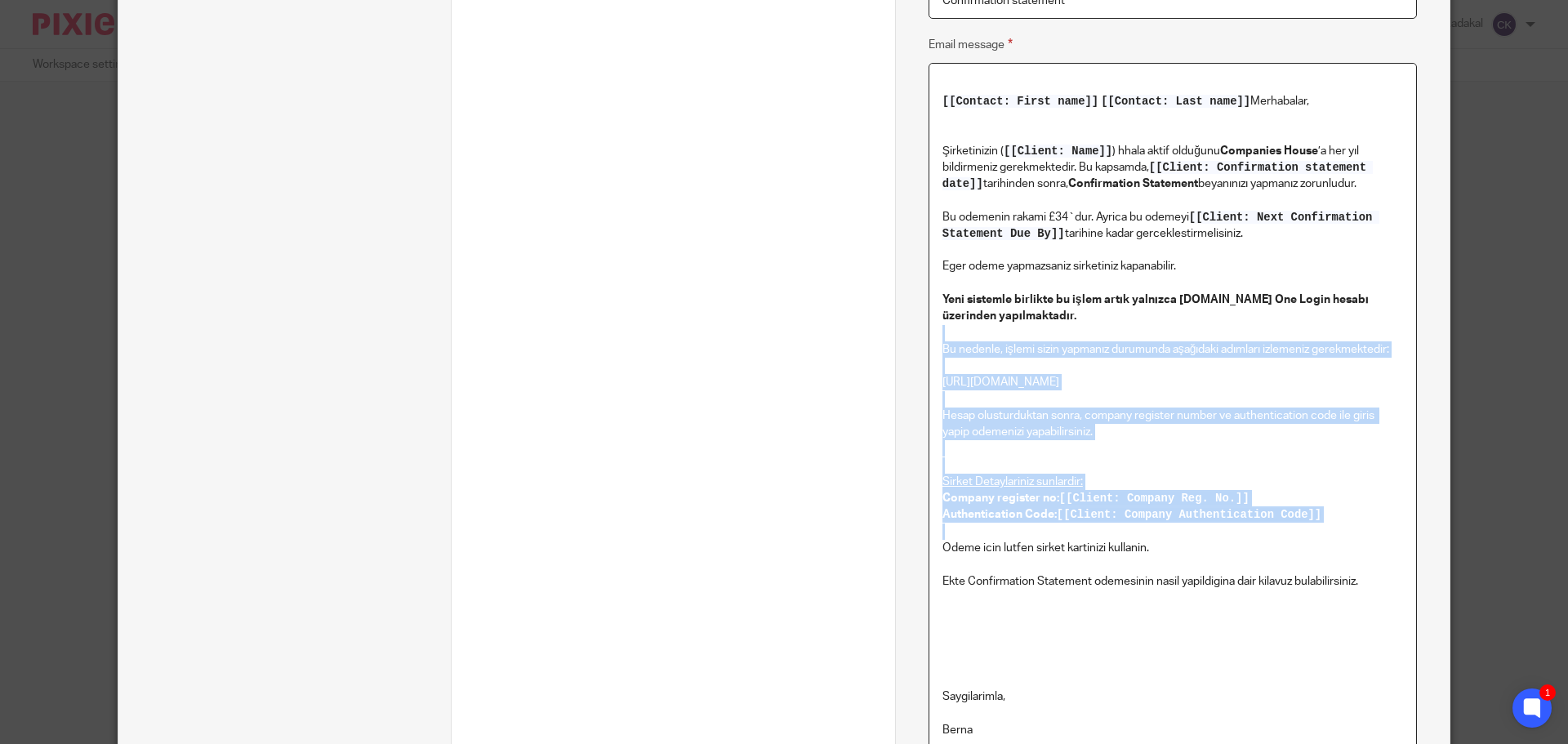
click at [1027, 351] on p "Bu nedenle, işlemi sizin yapmanız durumunda aşağıdaki adımları izlemeniz gerekm…" at bounding box center [1173, 432] width 460 height 215
click at [1183, 438] on p "Bu nedenle, işlemi sizin yapmanız durumunda aşağıdaki adımları izlemeniz gerekm…" at bounding box center [1173, 432] width 460 height 215
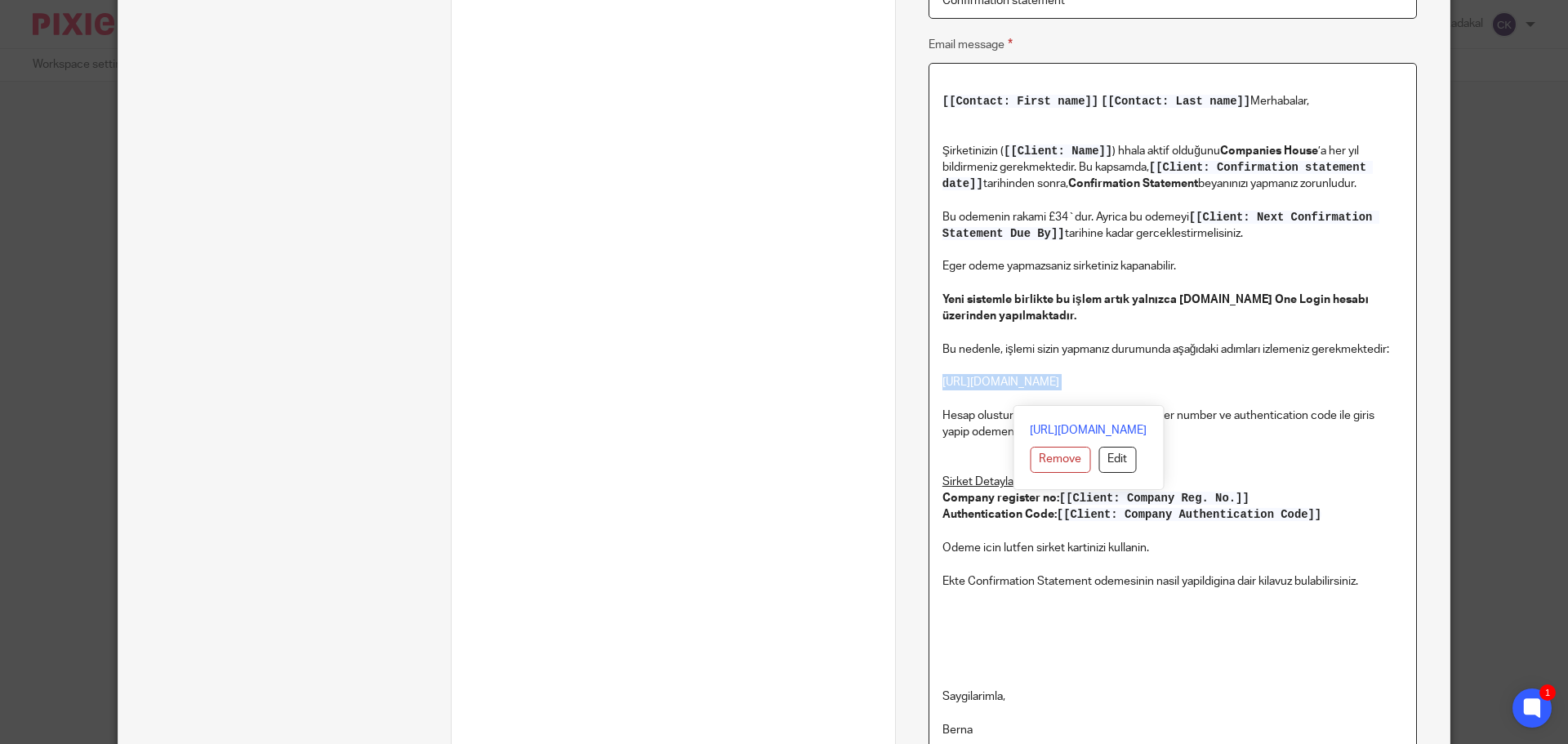
drag, startPoint x: 932, startPoint y: 381, endPoint x: 1353, endPoint y: 394, distance: 421.2
click at [1353, 394] on div "[[Contact: First name]] [[Contact: Last name]] Merhabalar, Şirketinizin ( [[Cli…" at bounding box center [1172, 411] width 487 height 695
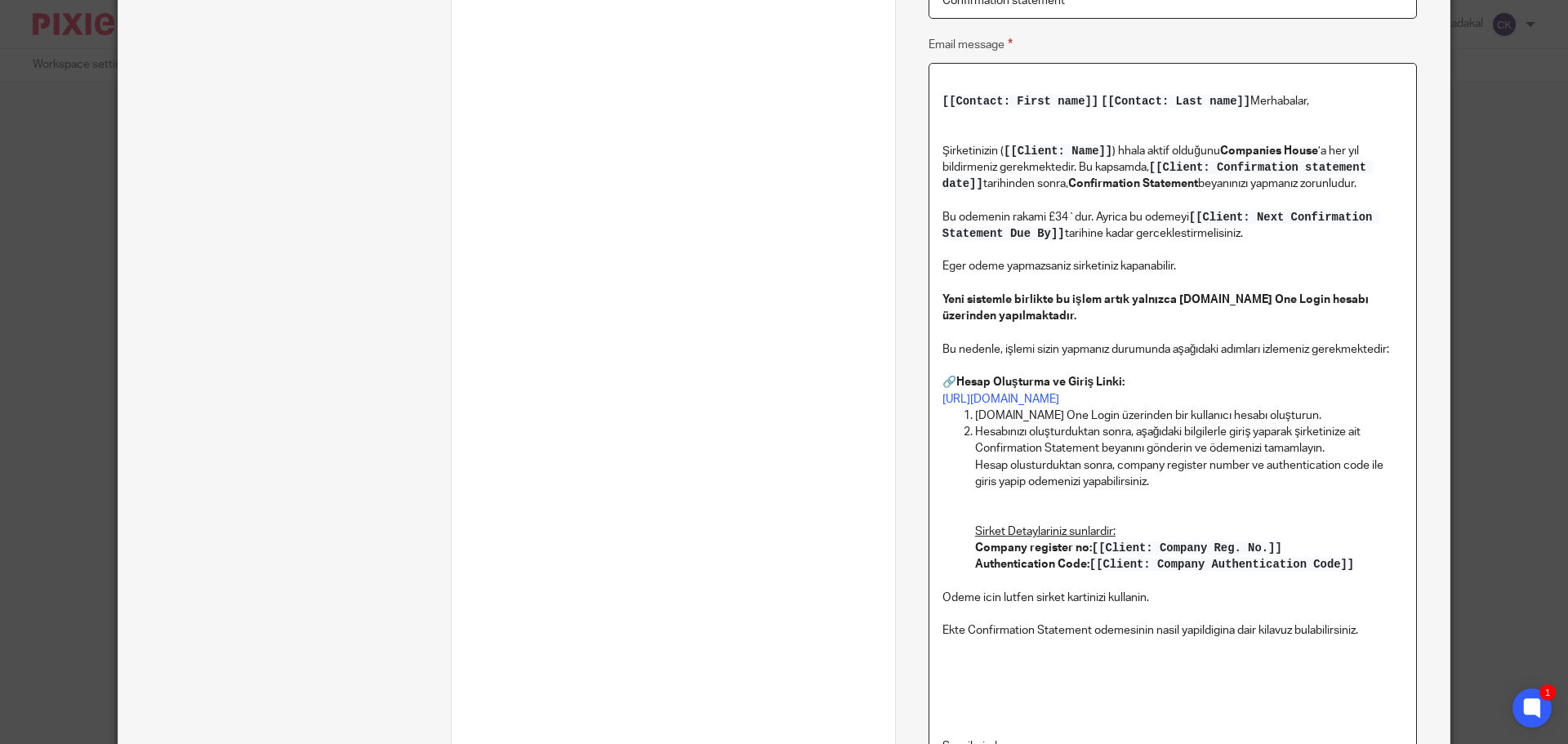
click at [975, 413] on li "Gov.uk One Login üzerinden bir kullanıcı hesabı oluşturun." at bounding box center [1189, 416] width 428 height 16
click at [975, 417] on li "Gov.uk One Login üzerinden bir kullanıcı hesabı oluşturun." at bounding box center [1189, 416] width 428 height 16
click at [956, 380] on strong "Hesap Oluşturma ve Giriş Linki:" at bounding box center [1040, 382] width 168 height 12
click at [990, 531] on u "Sirket Detaylariniz sunlardir:" at bounding box center [1045, 531] width 140 height 12
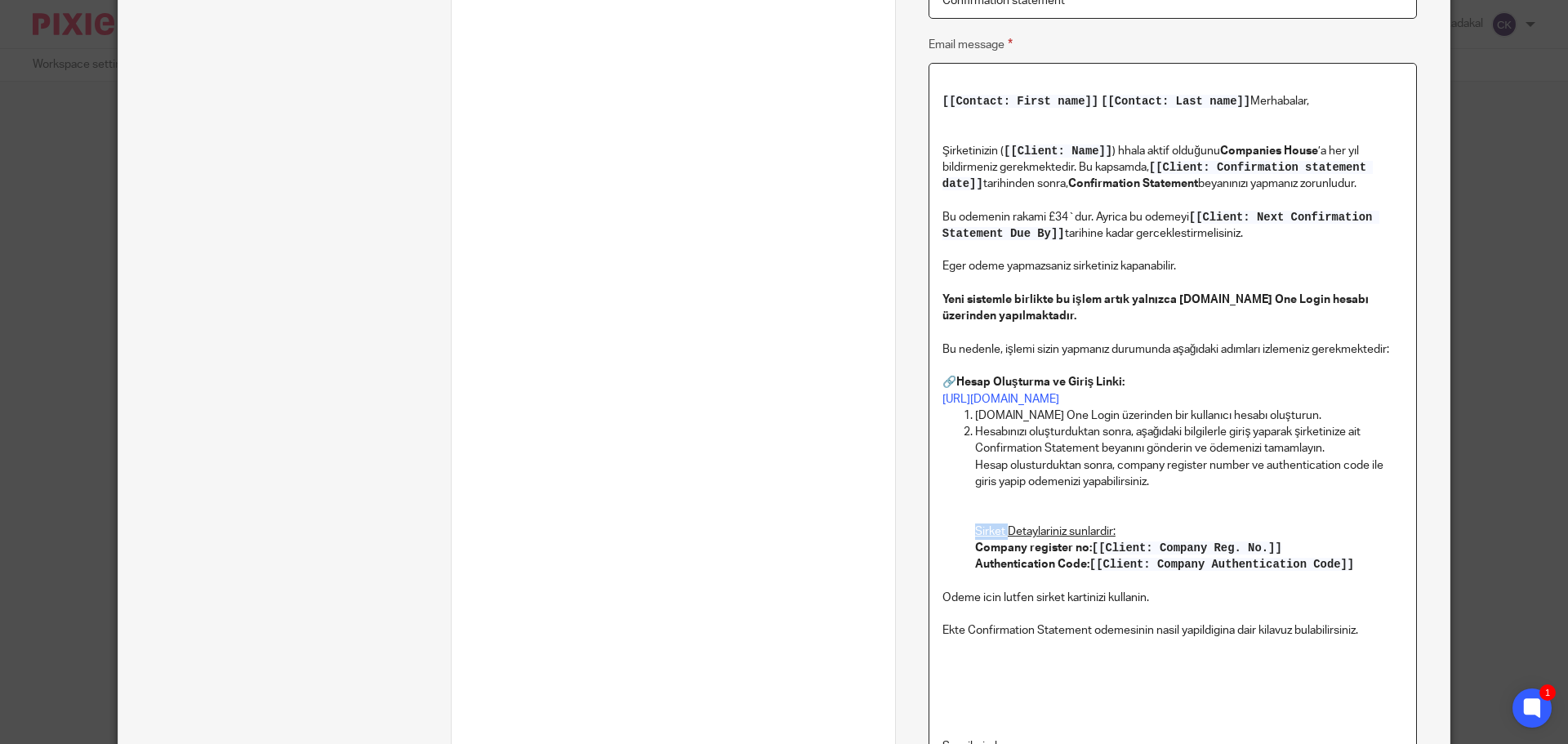
click at [990, 531] on u "Sirket Detaylariniz sunlardir:" at bounding box center [1045, 531] width 140 height 12
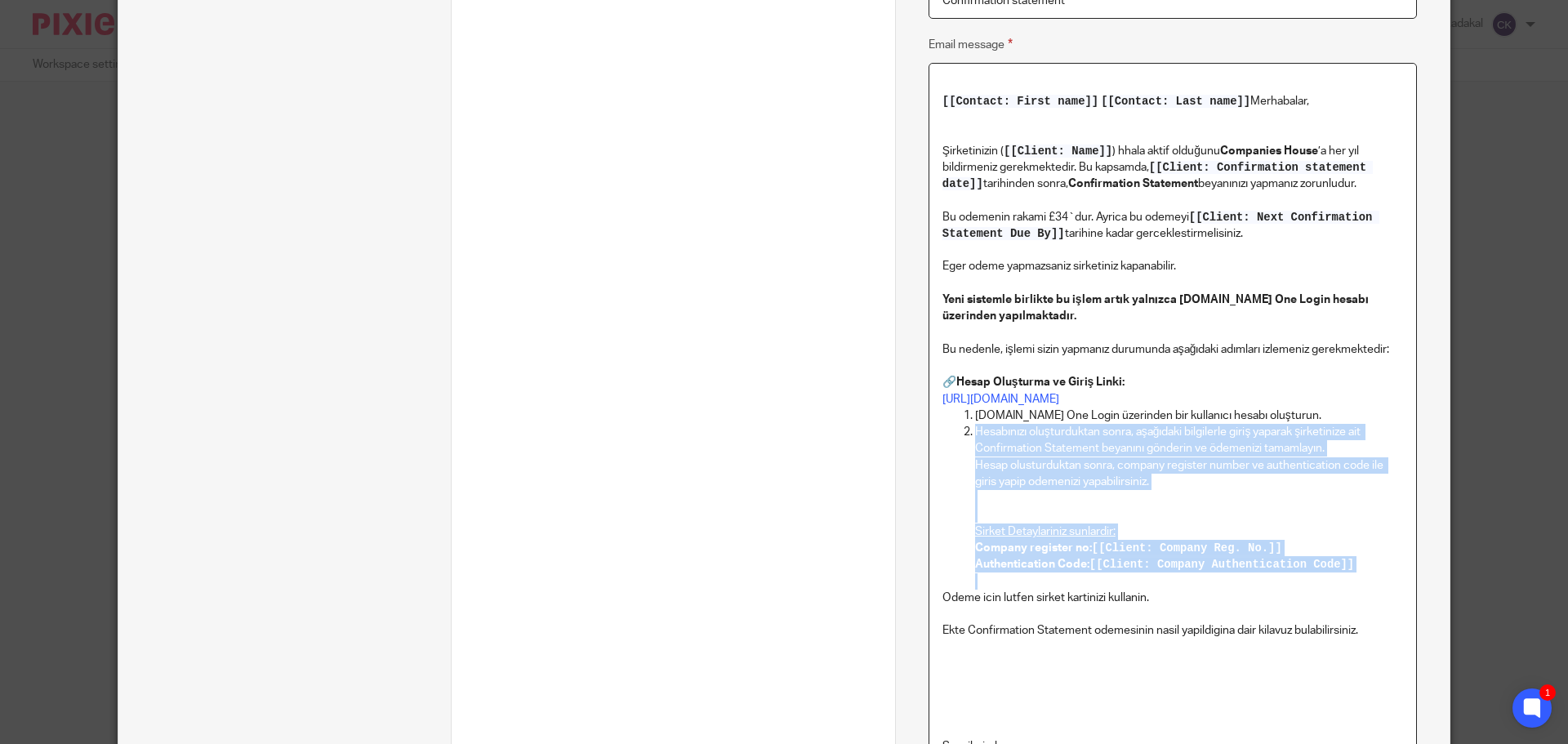
click at [990, 531] on u "Sirket Detaylariniz sunlardir:" at bounding box center [1045, 531] width 140 height 12
click at [1053, 529] on u "Sirket Detaylariniz sunlardir:" at bounding box center [1045, 531] width 140 height 12
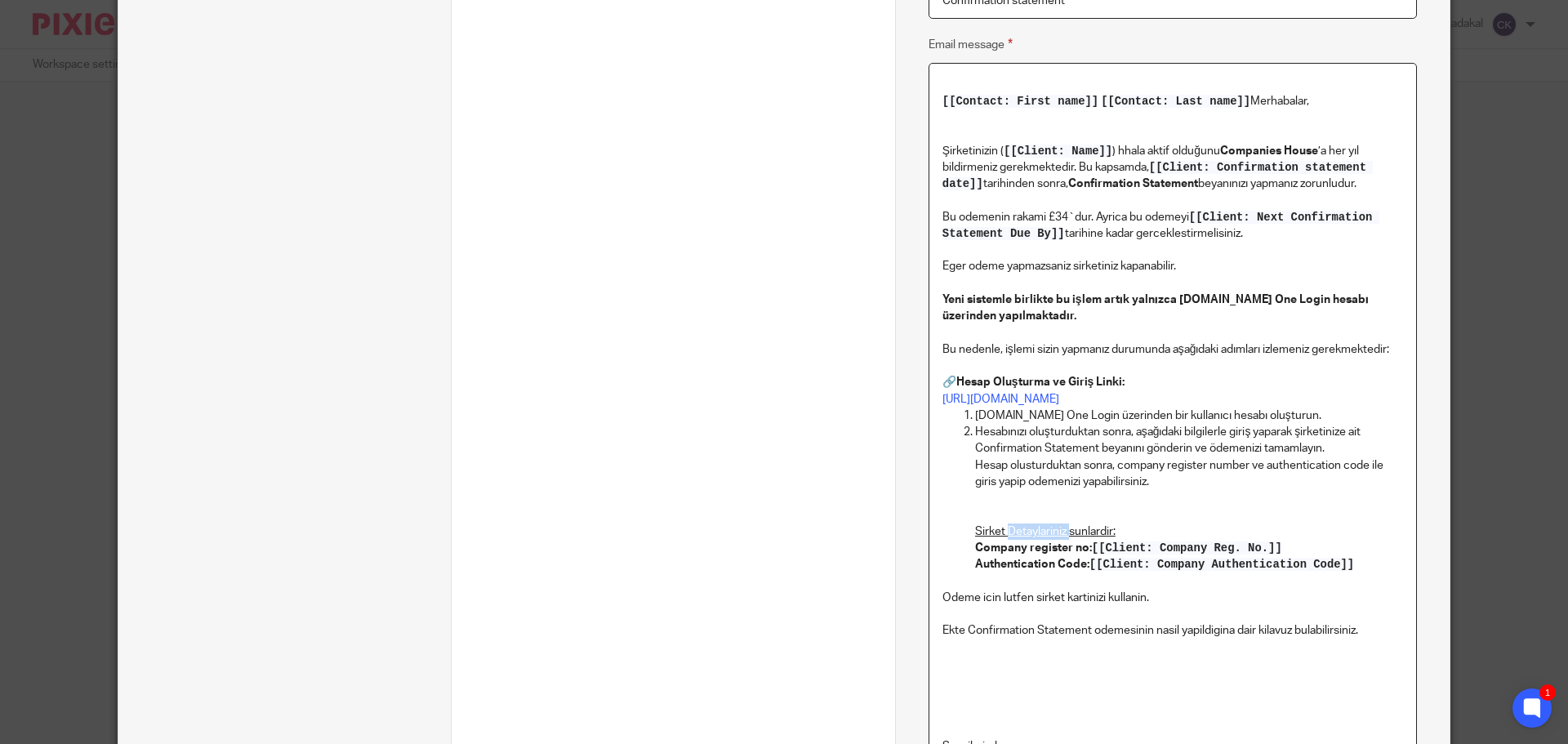
click at [1053, 529] on u "Sirket Detaylariniz sunlardir:" at bounding box center [1045, 531] width 140 height 12
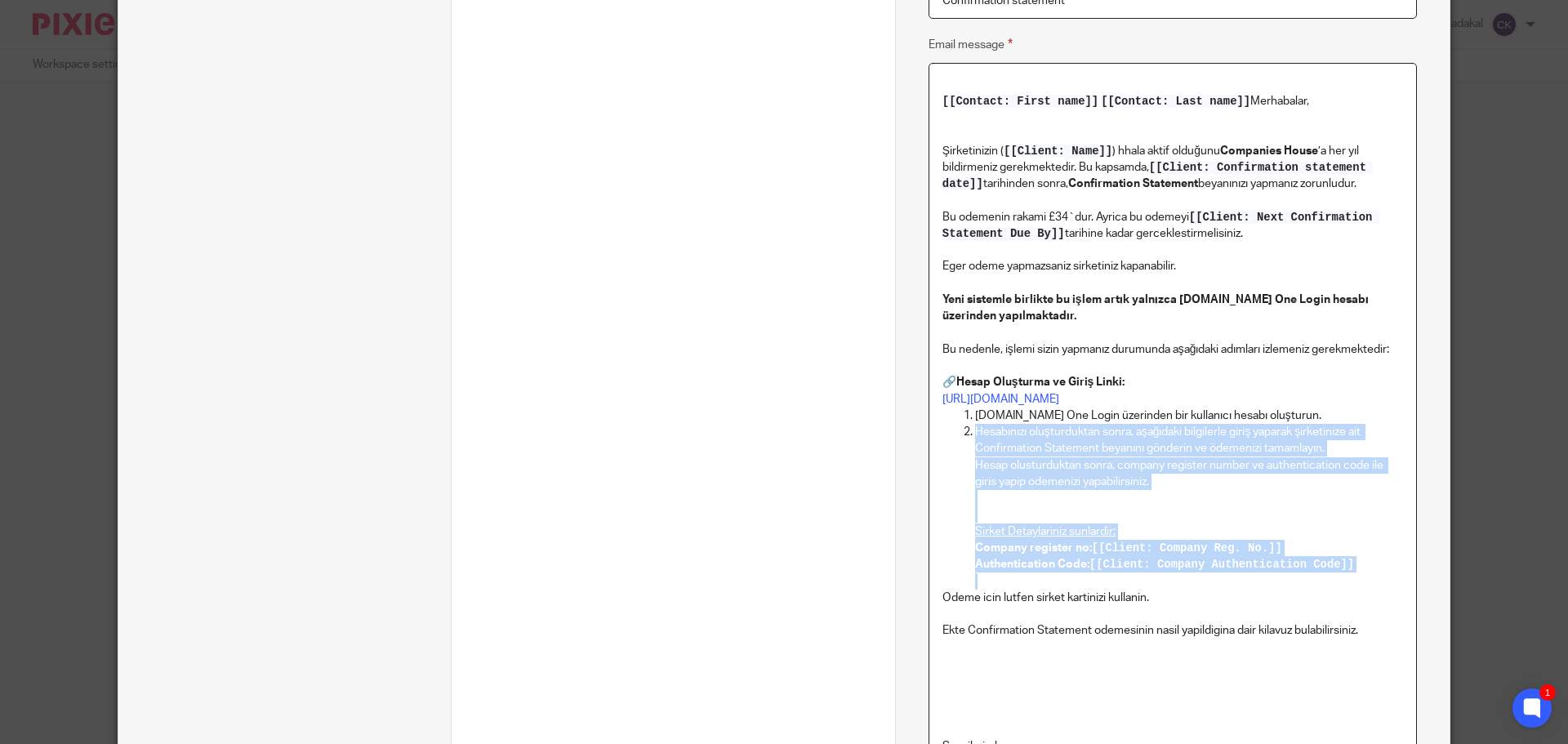
click at [1053, 529] on u "Sirket Detaylariniz sunlardir:" at bounding box center [1045, 531] width 140 height 12
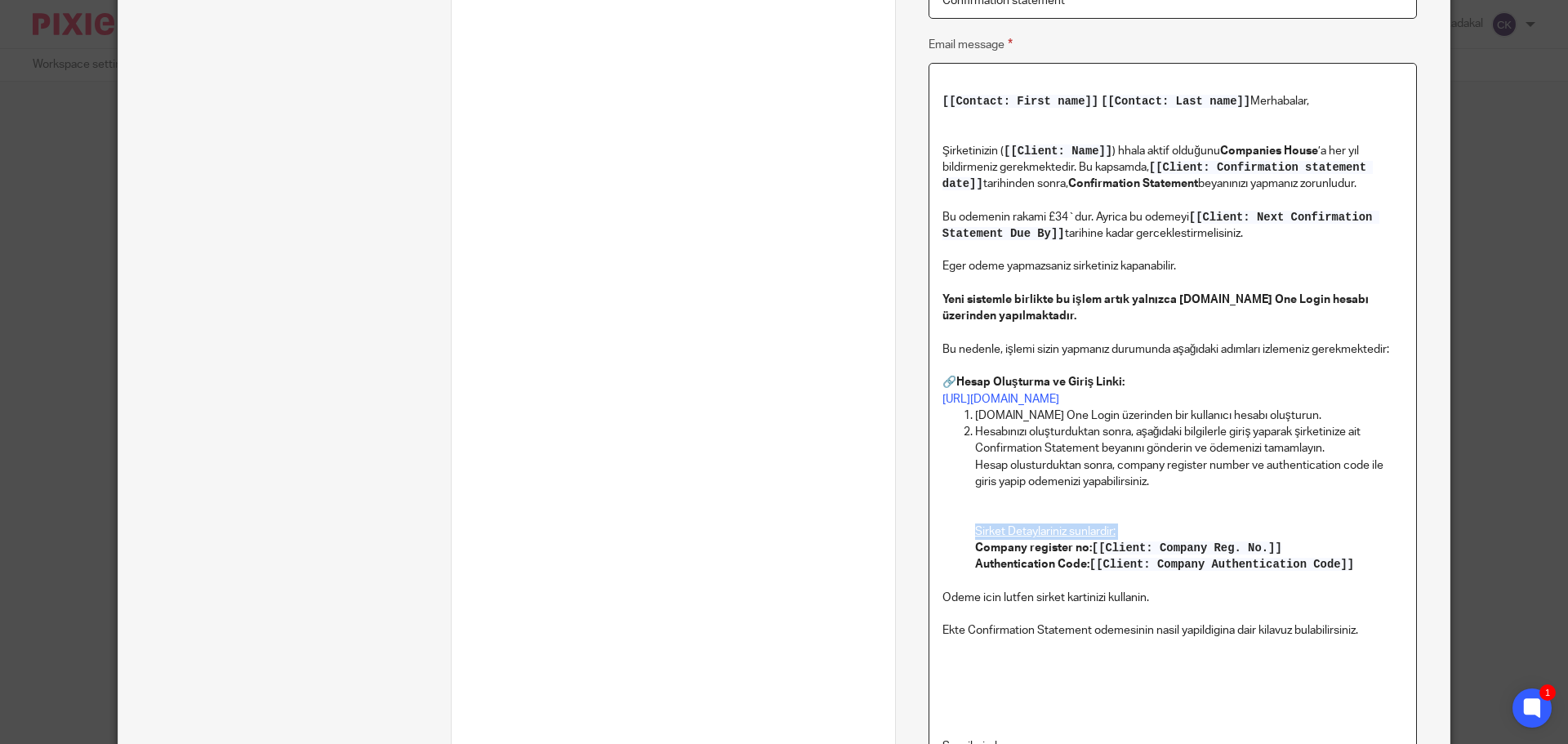
click at [1053, 529] on u "Sirket Detaylariniz sunlardir:" at bounding box center [1045, 531] width 140 height 12
click at [989, 536] on strong "Şirket Bilgileriniz:" at bounding box center [1022, 531] width 96 height 12
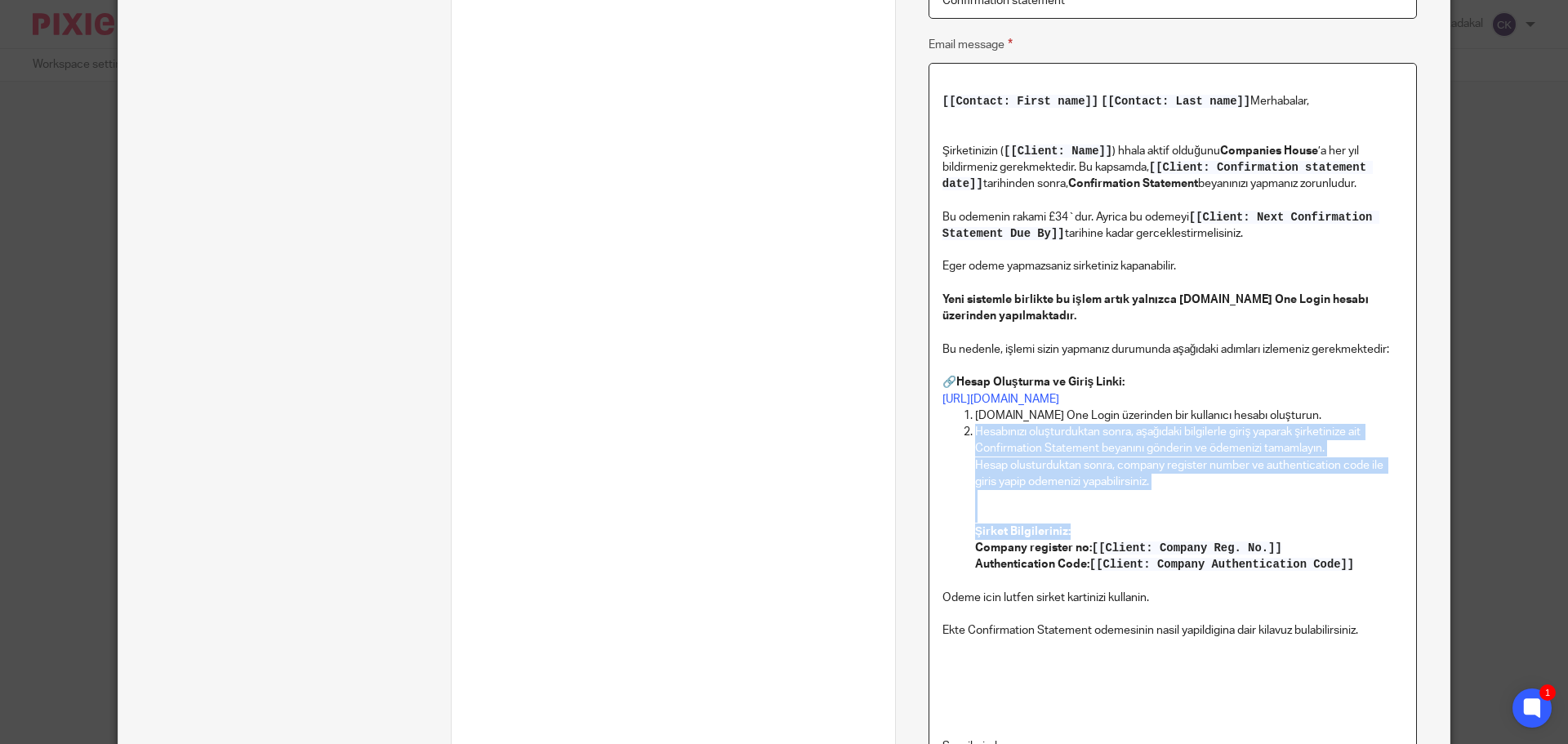
click at [990, 536] on strong "Şirket Bilgileriniz:" at bounding box center [1022, 531] width 96 height 12
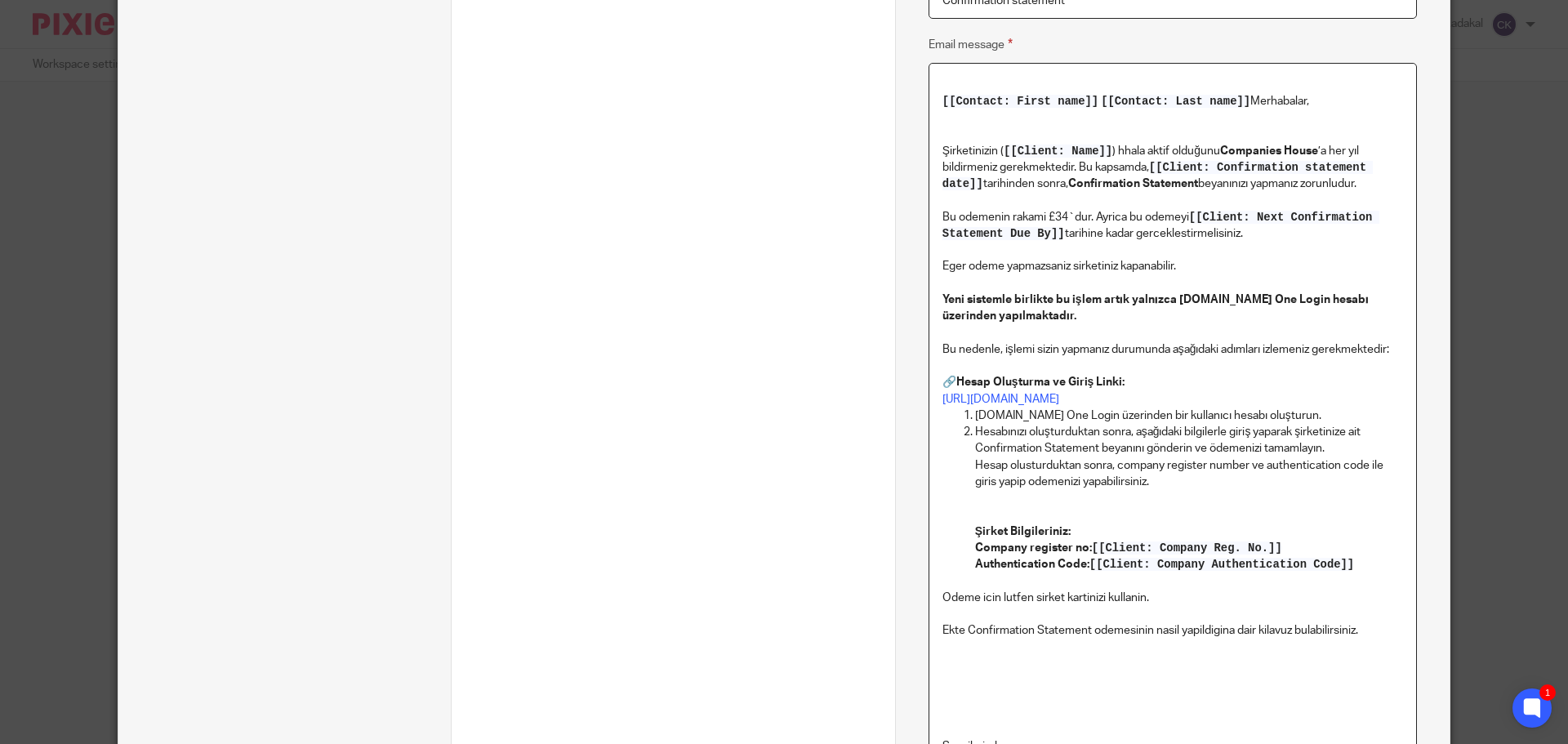
click at [1051, 555] on p "Company register no: [[Client: Company Reg. No.]] Authentication Code: [[Client…" at bounding box center [1189, 564] width 428 height 50
drag, startPoint x: 1075, startPoint y: 533, endPoint x: 967, endPoint y: 535, distance: 108.0
click at [967, 535] on ol "Gov.uk One Login üzerinden bir kullanıcı hesabı oluşturun. Hesabınızı oluşturdu…" at bounding box center [1173, 498] width 460 height 182
click at [946, 383] on p "Bu nedenle, işlemi sizin yapmanız durumunda aşağıdaki adımları izlemeniz gerekm…" at bounding box center [1173, 366] width 460 height 83
click at [975, 528] on u "Şirket Bilgileriniz:" at bounding box center [1022, 531] width 96 height 12
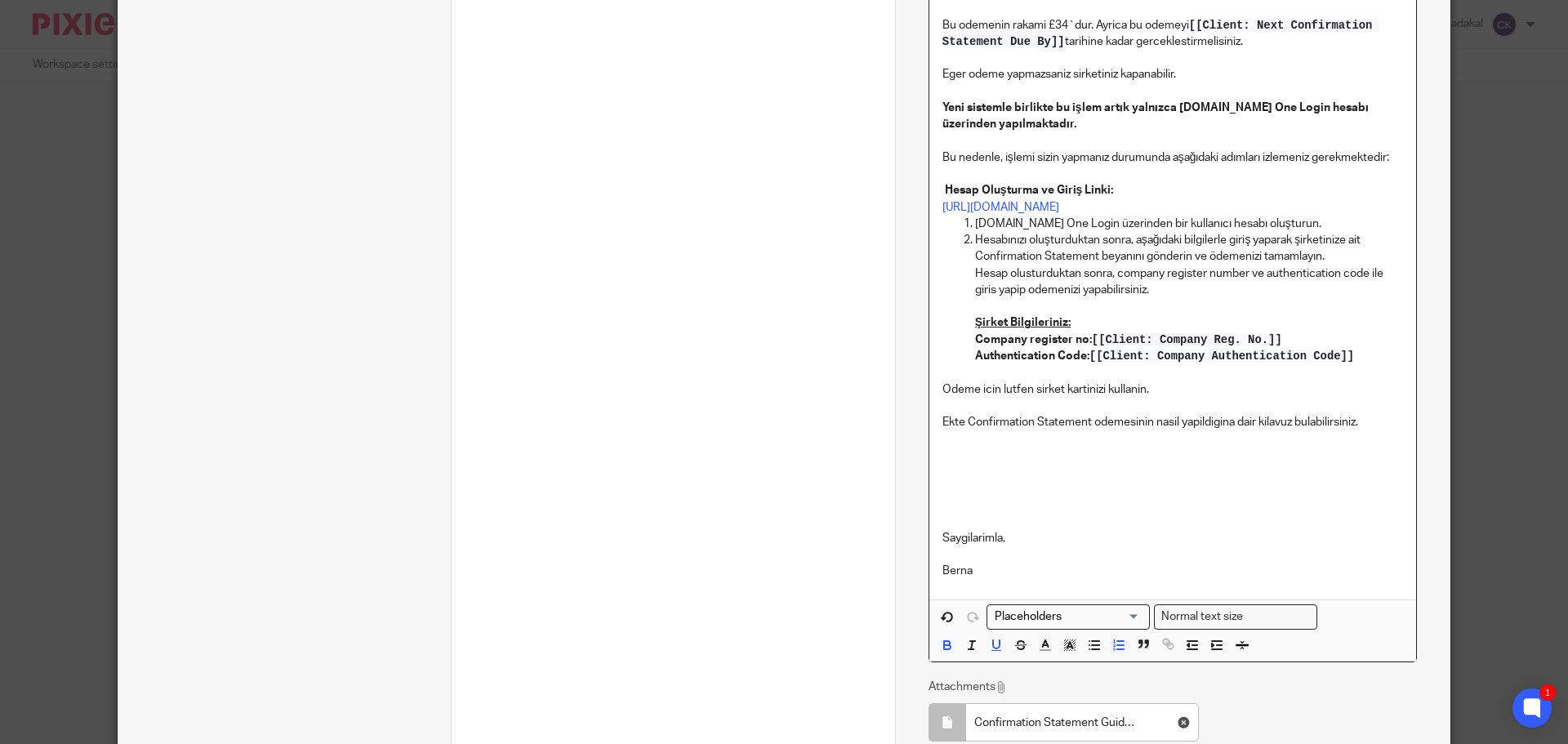
scroll to position [905, 0]
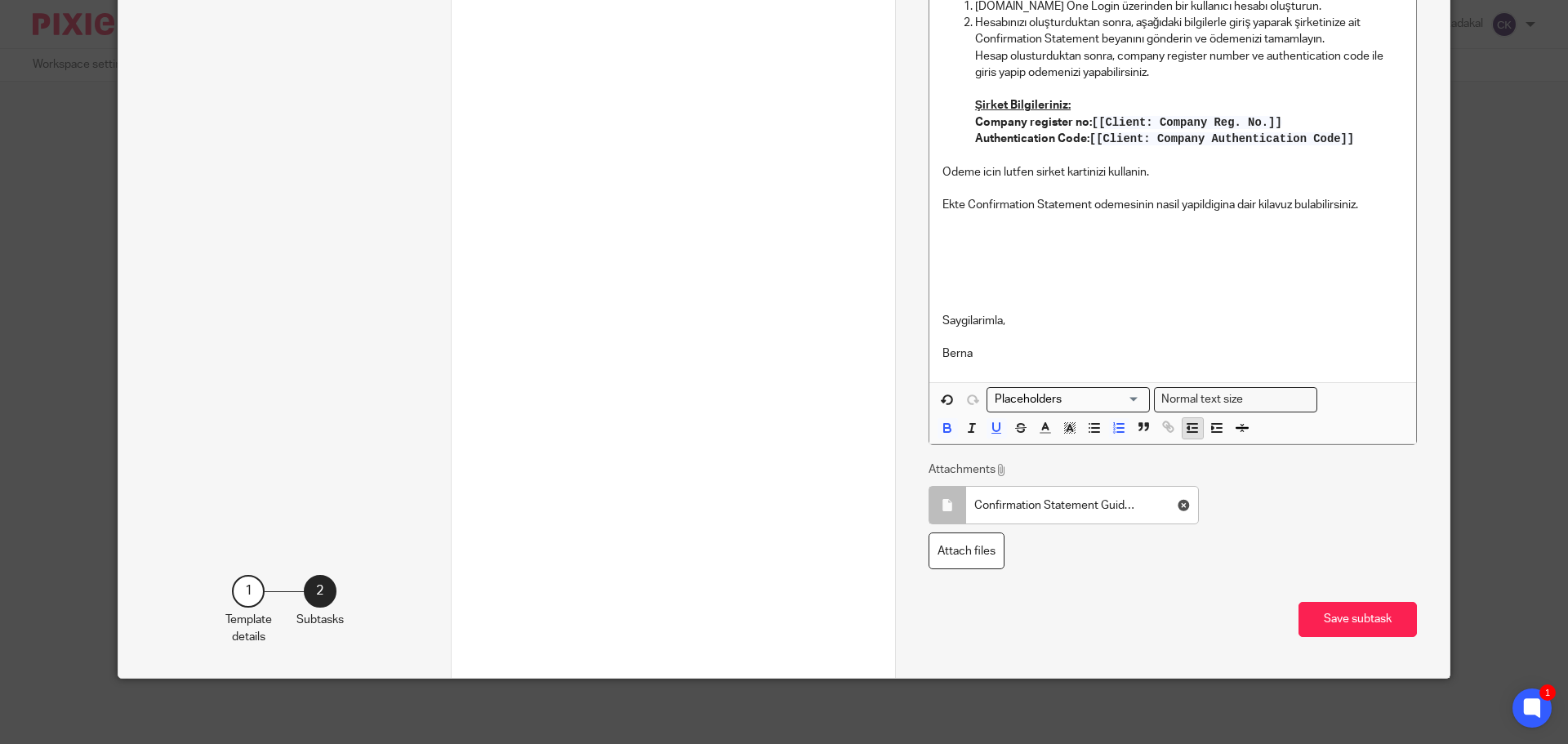
click at [1193, 432] on icon "button" at bounding box center [1192, 427] width 15 height 15
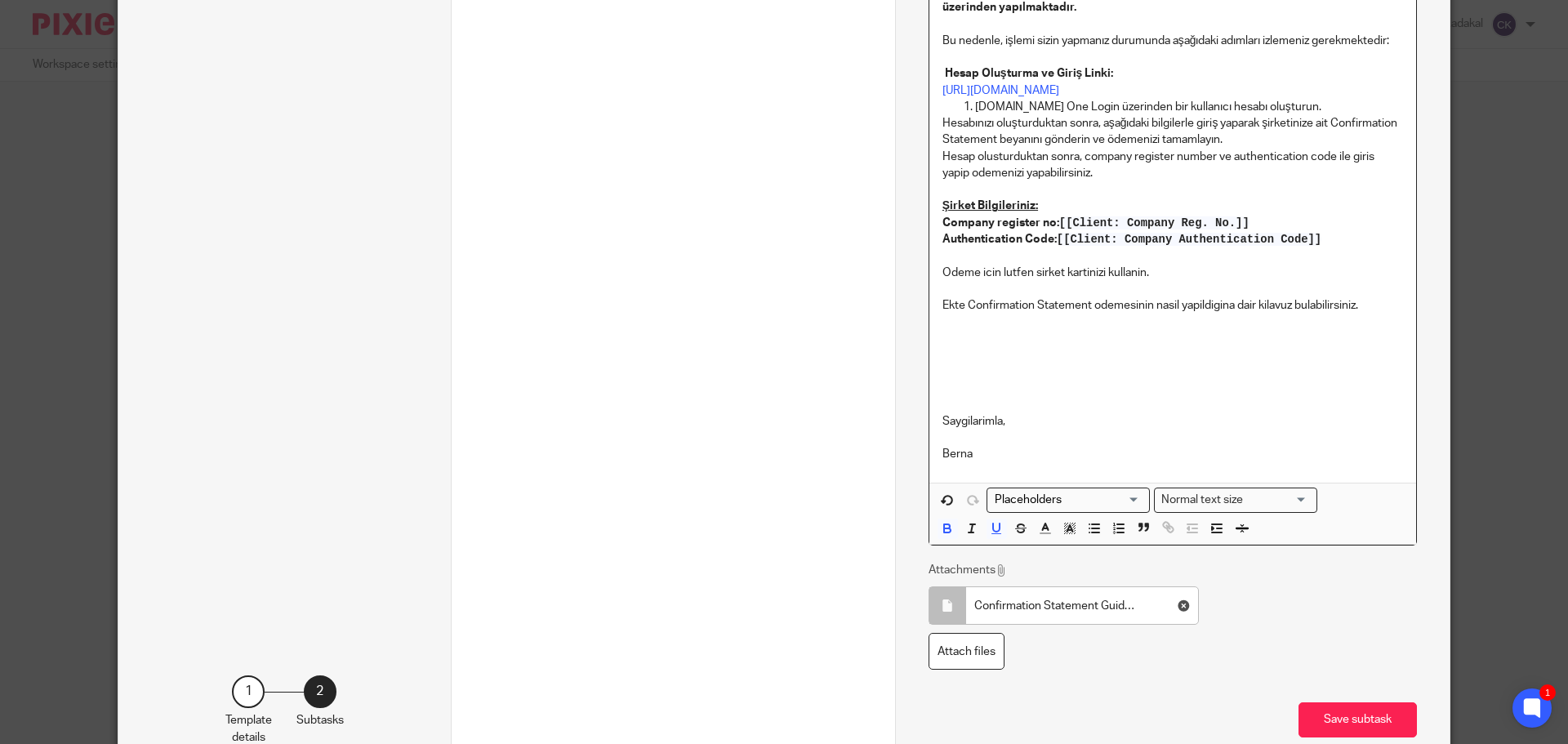
scroll to position [660, 0]
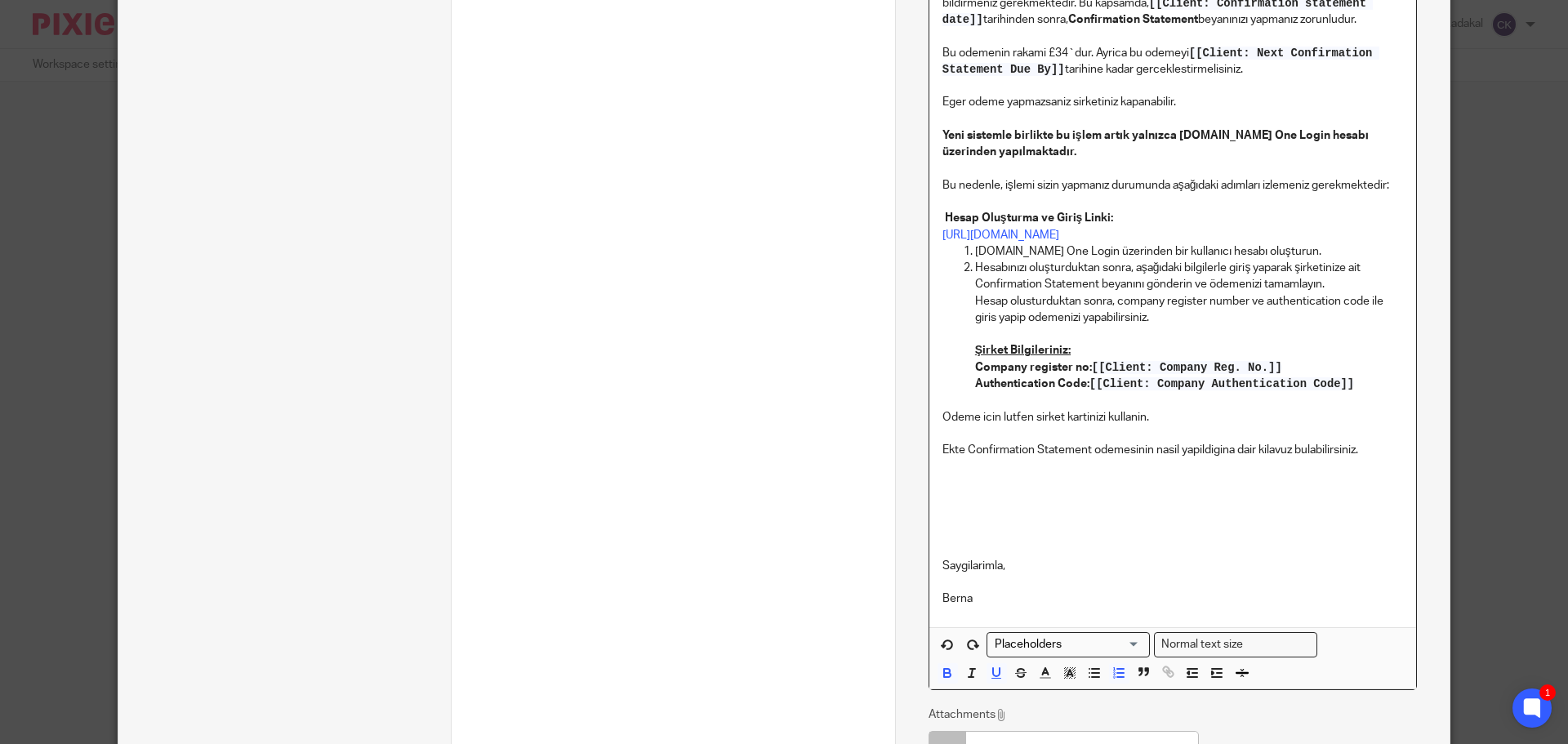
click at [978, 337] on p at bounding box center [1189, 334] width 428 height 16
click at [967, 348] on ol "Gov.uk One Login üzerinden bir kullanıcı hesabı oluşturun. Hesabınızı oluşturdu…" at bounding box center [1173, 326] width 460 height 166
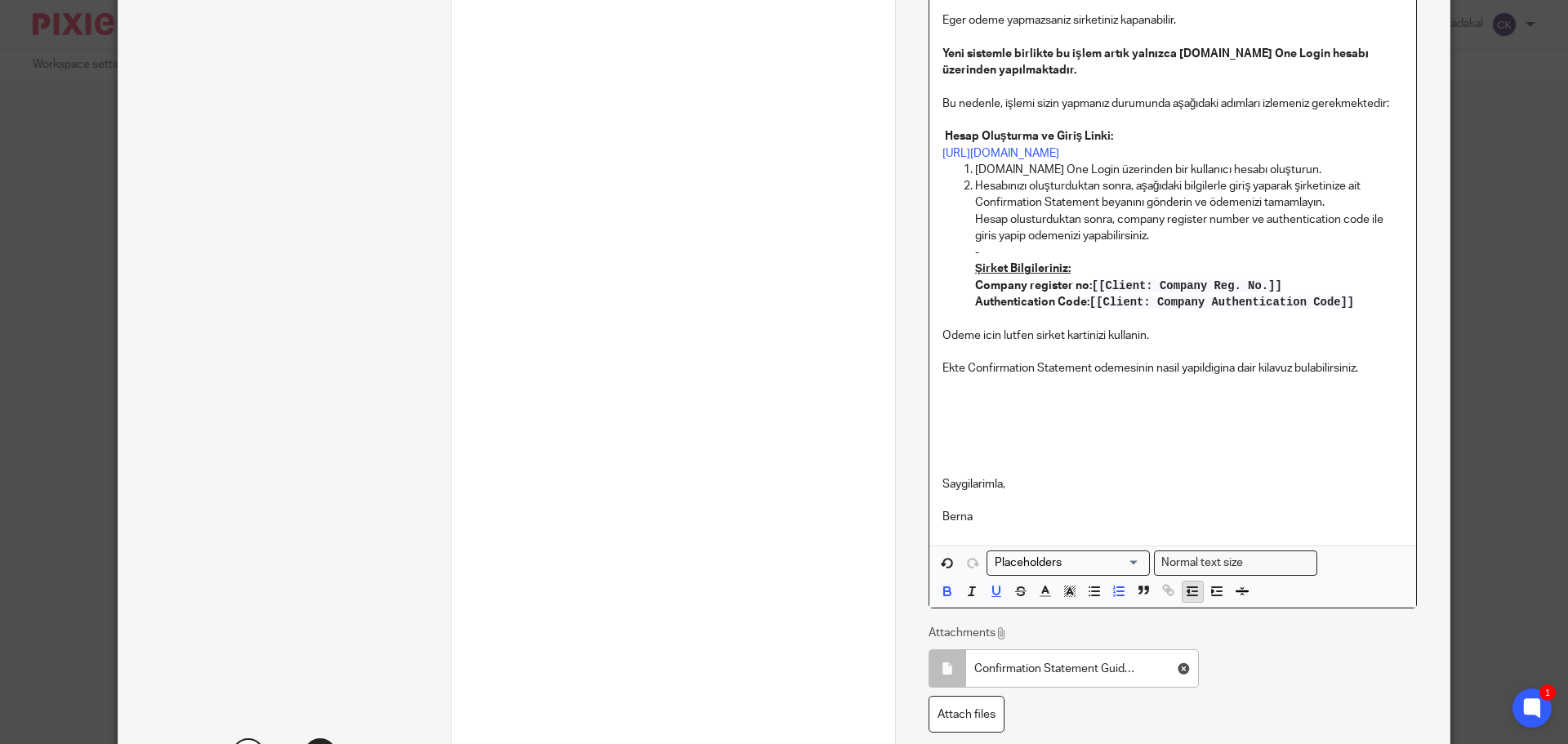
click at [1191, 597] on icon "button" at bounding box center [1192, 591] width 15 height 15
click at [1207, 592] on button "button" at bounding box center [1217, 591] width 20 height 20
click at [975, 172] on li "Gov.uk One Login üzerinden bir kullanıcı hesabı oluşturun." at bounding box center [1189, 170] width 428 height 16
click at [1192, 591] on line "button" at bounding box center [1194, 591] width 5 height 0
click at [975, 189] on li "Hesabınızı oluşturduktan sonra, aşağıdaki bilgilerle giriş yaparak şirketinize …" at bounding box center [1189, 252] width 428 height 148
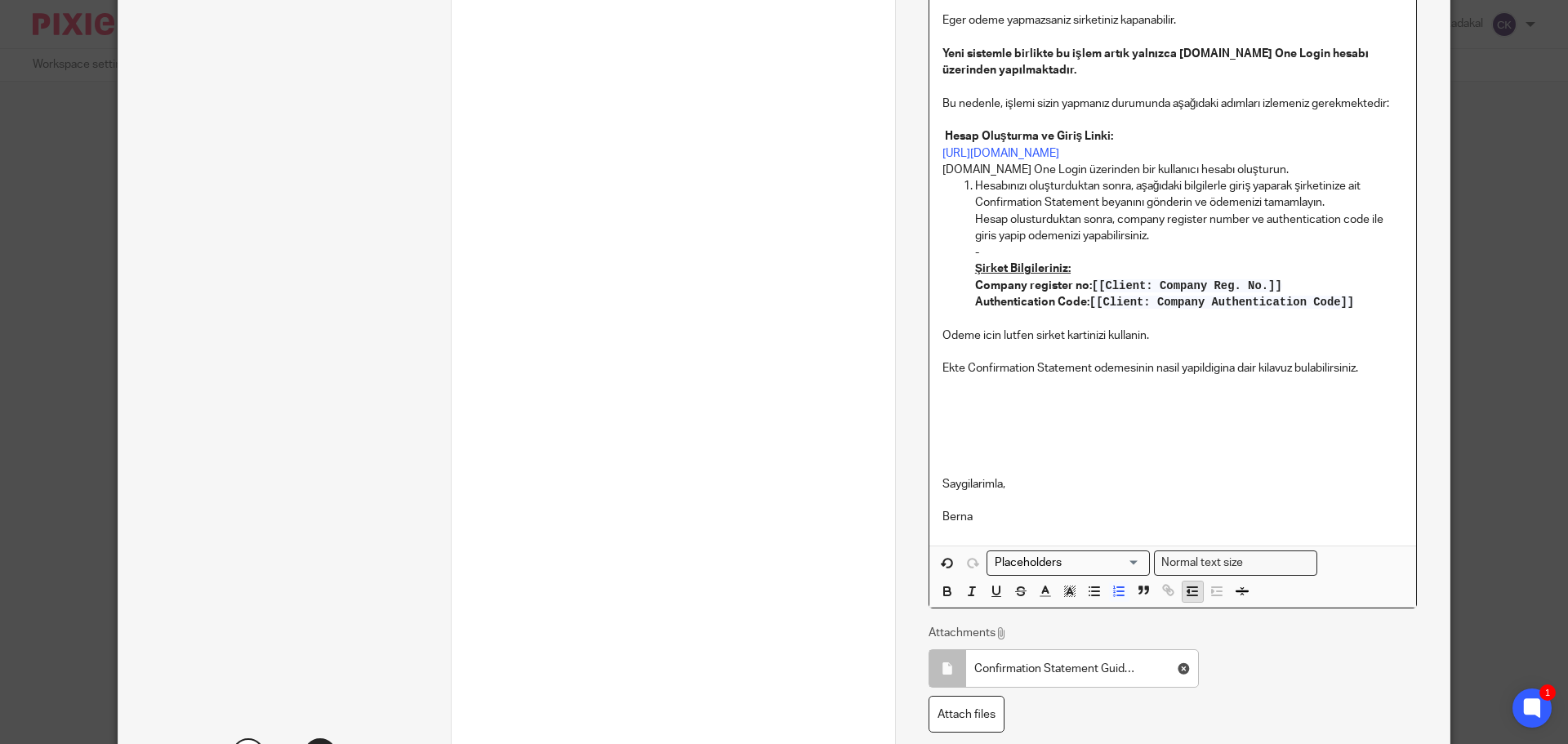
click at [1188, 595] on line "button" at bounding box center [1192, 595] width 10 height 0
click at [935, 168] on div "[[Contact: First name]] [[Contact: Last name]] Merhabalar, Şirketinizin ( [[Cli…" at bounding box center [1172, 182] width 487 height 728
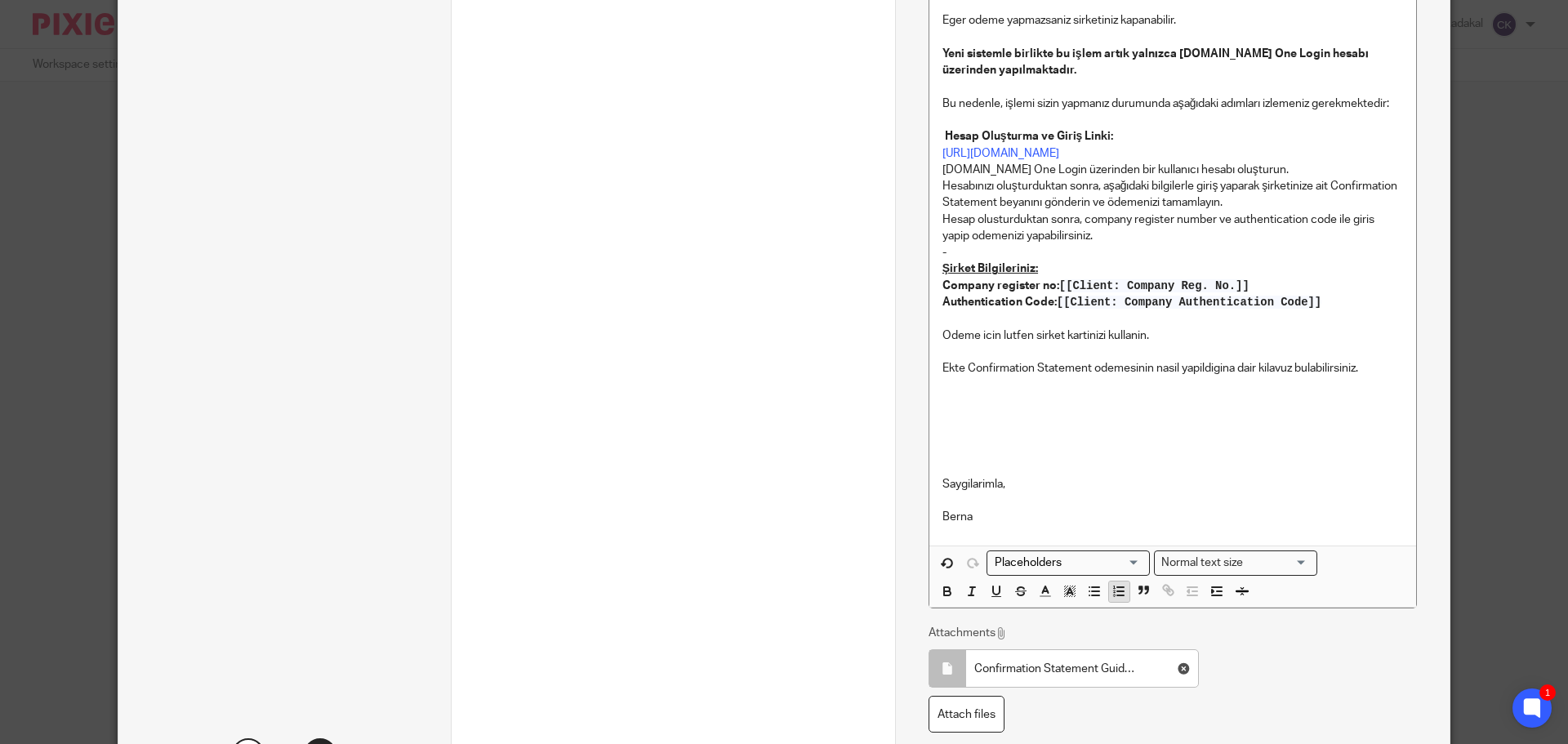
click at [1113, 593] on icon "button" at bounding box center [1118, 591] width 15 height 15
click at [932, 186] on div "[[Contact: First name]] [[Contact: Last name]] Merhabalar, Şirketinizin ( [[Cli…" at bounding box center [1172, 182] width 487 height 728
click at [1118, 588] on icon "button" at bounding box center [1118, 591] width 15 height 15
click at [967, 217] on ol "Gov.uk One Login üzerinden bir kullanıcı hesabı oluşturun. Hesabınızı oluşturdu…" at bounding box center [1173, 203] width 460 height 83
drag, startPoint x: 1148, startPoint y: 236, endPoint x: 1116, endPoint y: 229, distance: 32.8
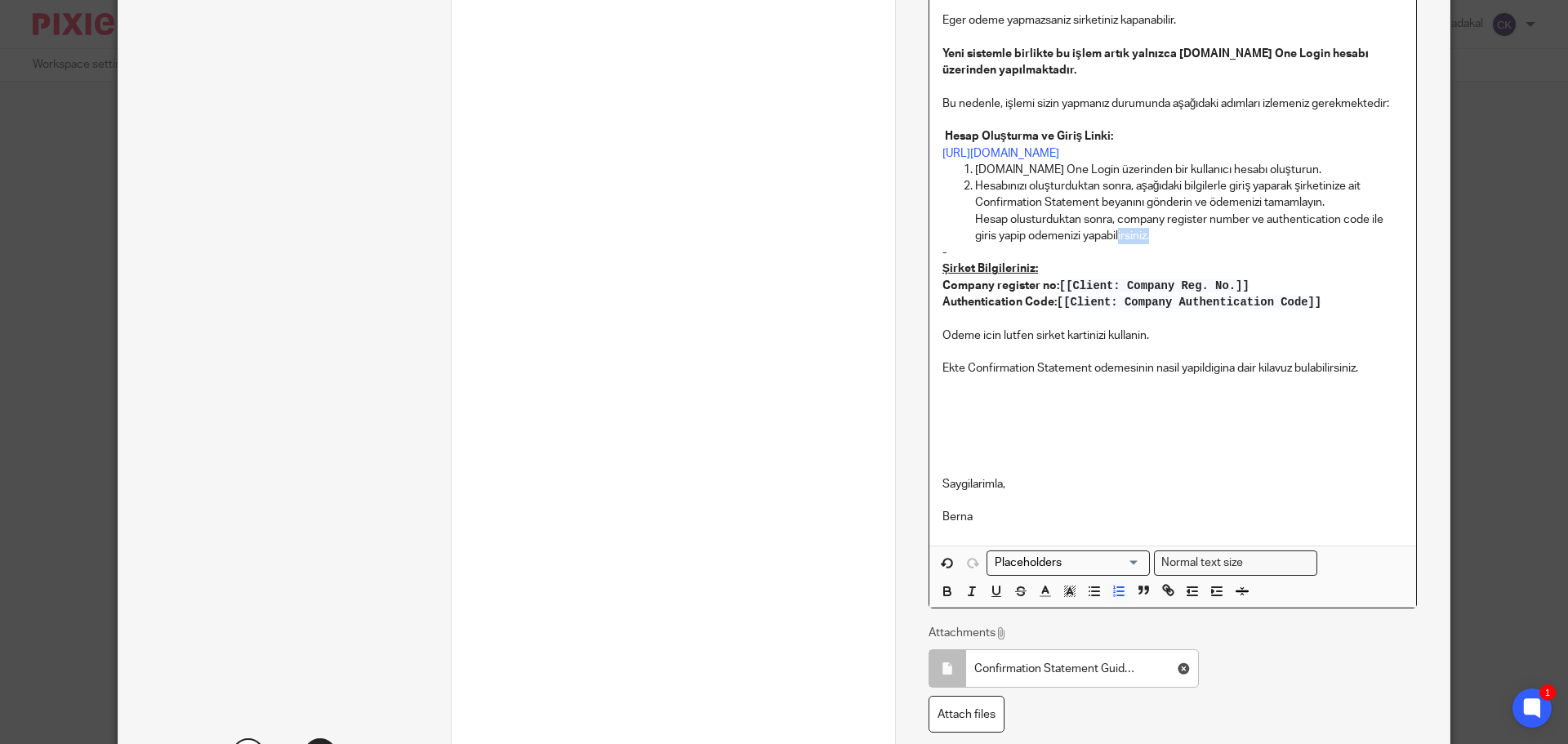
click at [1116, 229] on p "Hesabınızı oluşturduktan sonra, aşağıdaki bilgilerle giriş yaparak şirketinize …" at bounding box center [1189, 211] width 428 height 66
click at [1154, 237] on p "Hesabınızı oluşturduktan sonra, aşağıdaki bilgilerle giriş yaparak şirketinize …" at bounding box center [1189, 211] width 428 height 66
click at [1174, 236] on p "Hesabınızı oluşturduktan sonra, aşağıdaki bilgilerle giriş yaparak şirketinize …" at bounding box center [1189, 211] width 428 height 66
drag, startPoint x: 1118, startPoint y: 234, endPoint x: 955, endPoint y: 224, distance: 163.3
click at [955, 224] on ol "Gov.uk One Login üzerinden bir kullanıcı hesabı oluşturun. Hesabınızı oluşturdu…" at bounding box center [1173, 203] width 460 height 83
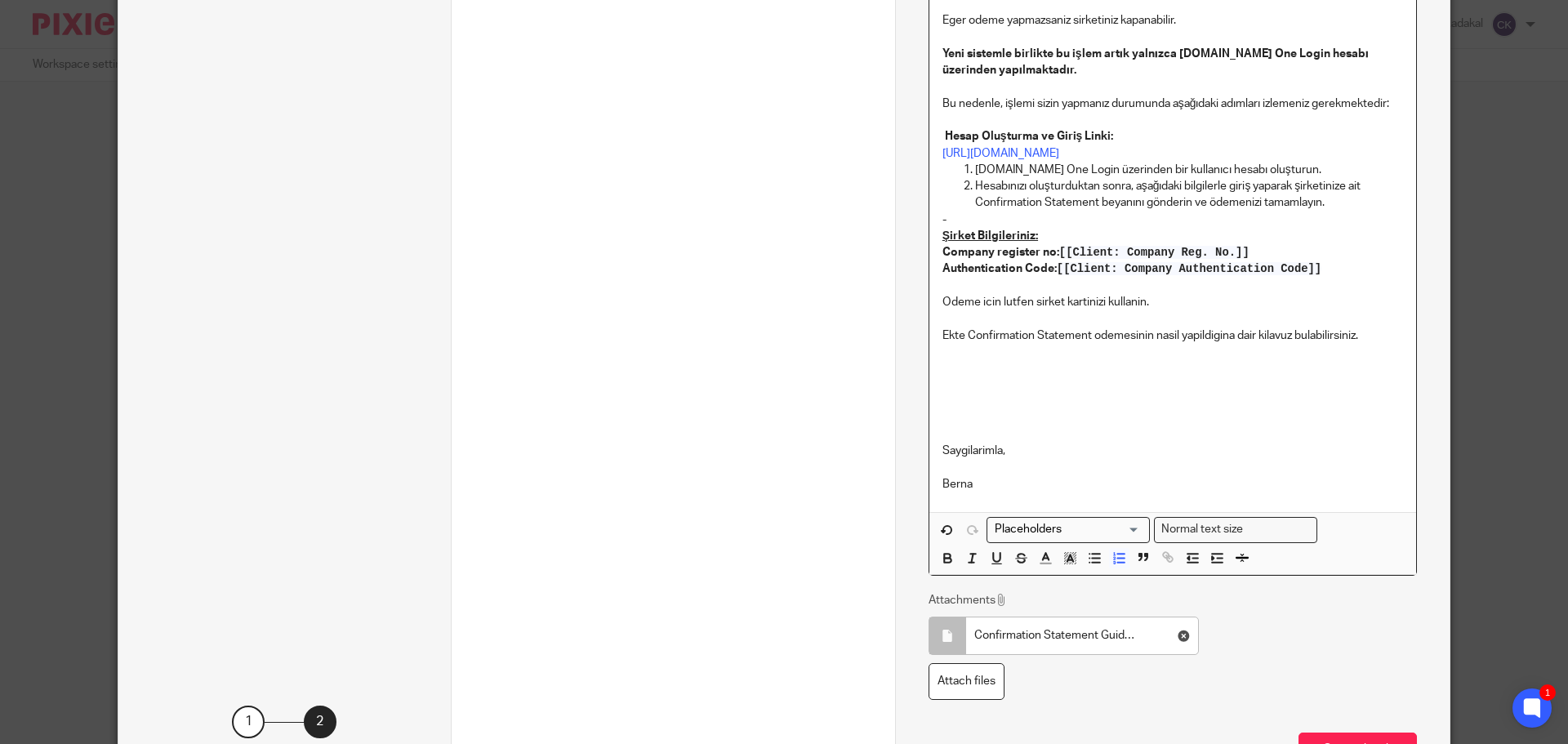
click at [978, 218] on p "-" at bounding box center [1173, 219] width 460 height 16
click at [991, 301] on p "Odeme icin lutfen sirket kartinizi kullanin." at bounding box center [1173, 302] width 460 height 16
click at [965, 338] on p "Ekte Confirmation Statement odemesinin nasil yapildigina dair kilavuz bulabilir…" at bounding box center [1173, 327] width 460 height 34
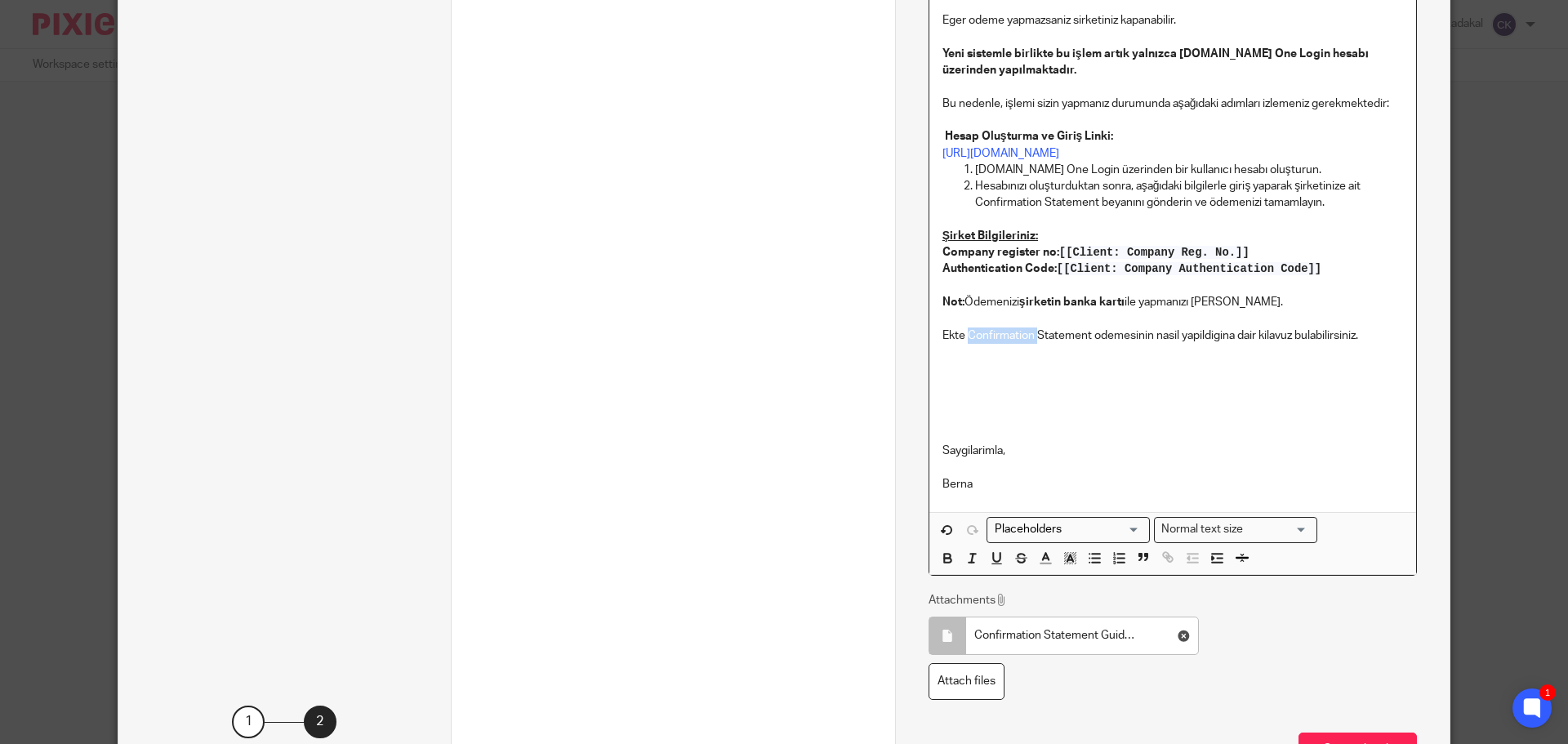
click at [965, 338] on p "Ekte Confirmation Statement odemesinin nasil yapildigina dair kilavuz bulabilir…" at bounding box center [1173, 327] width 460 height 34
click at [1179, 373] on p "Saygilarimla," at bounding box center [1173, 409] width 460 height 99
click at [1215, 332] on p "Ekte Confirmation Statement odemesinin nasil yapildigina dair kilavuz bulabilir…" at bounding box center [1173, 327] width 460 height 34
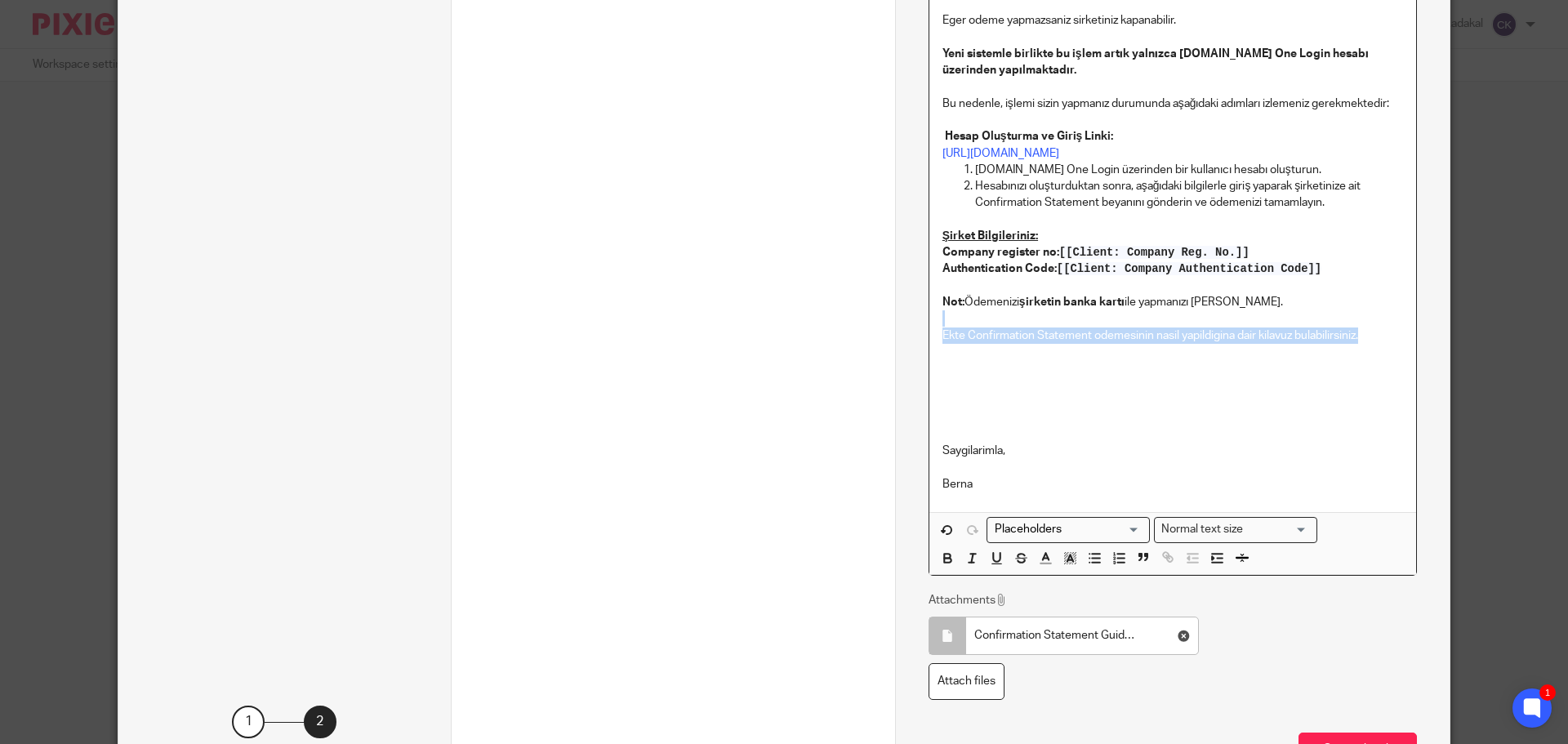
click at [1215, 332] on p "Ekte Confirmation Statement odemesinin nasil yapildigina dair kilavuz bulabilir…" at bounding box center [1173, 327] width 460 height 34
click at [1216, 387] on p "Saygilarimla," at bounding box center [1173, 409] width 460 height 99
click at [975, 333] on p "Ekte Confirmation Statement odemesinin nasil yapildigina dair kilavuz bulabilir…" at bounding box center [1173, 327] width 460 height 34
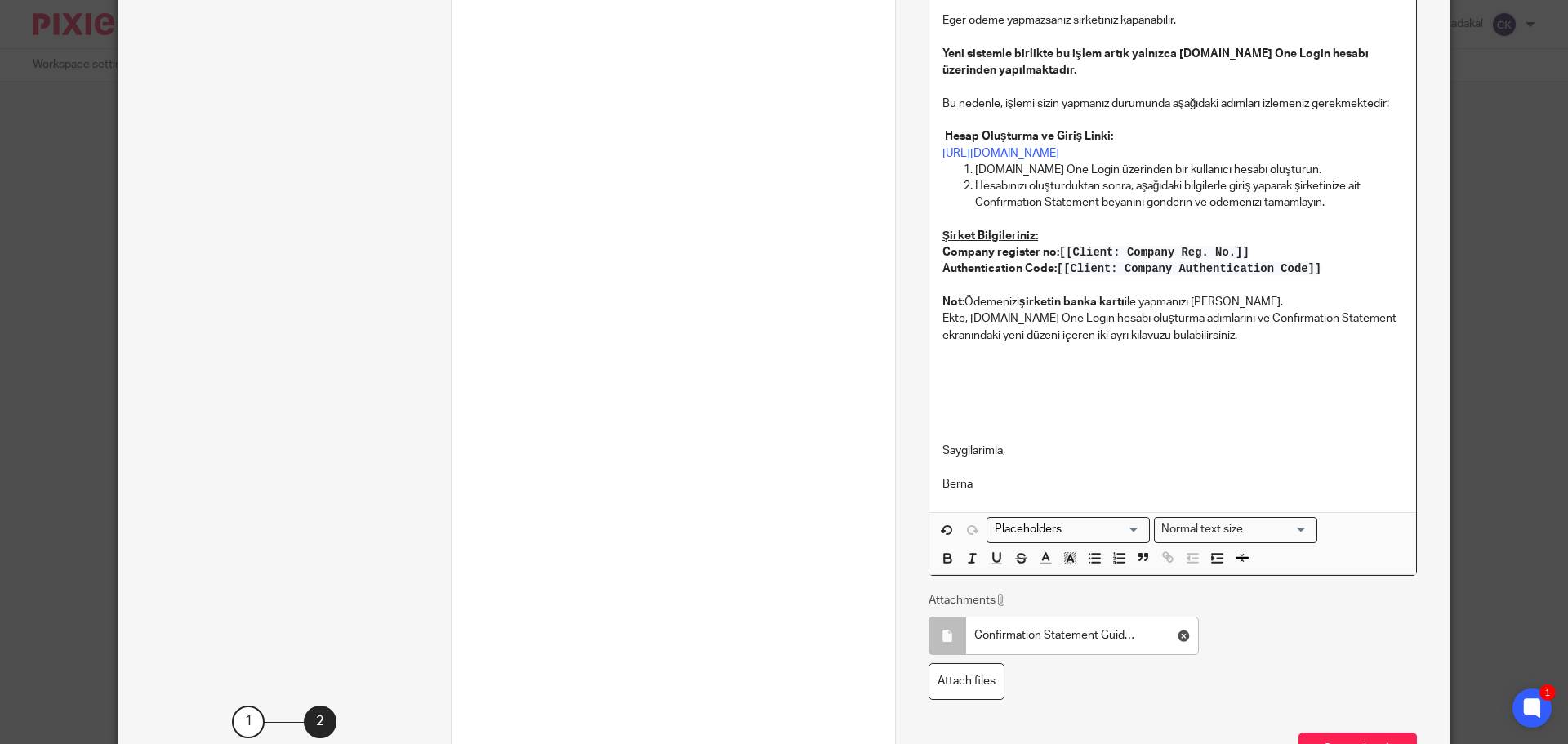
click at [1229, 294] on p "Not: Ödemenizi şirketin banka kartı ile yapmanızı rica ederiz." at bounding box center [1173, 302] width 460 height 16
click at [1264, 301] on p "Not: Ödemenizi şirketin banka kartı ile yapmanızı rica ederiz." at bounding box center [1173, 302] width 460 height 16
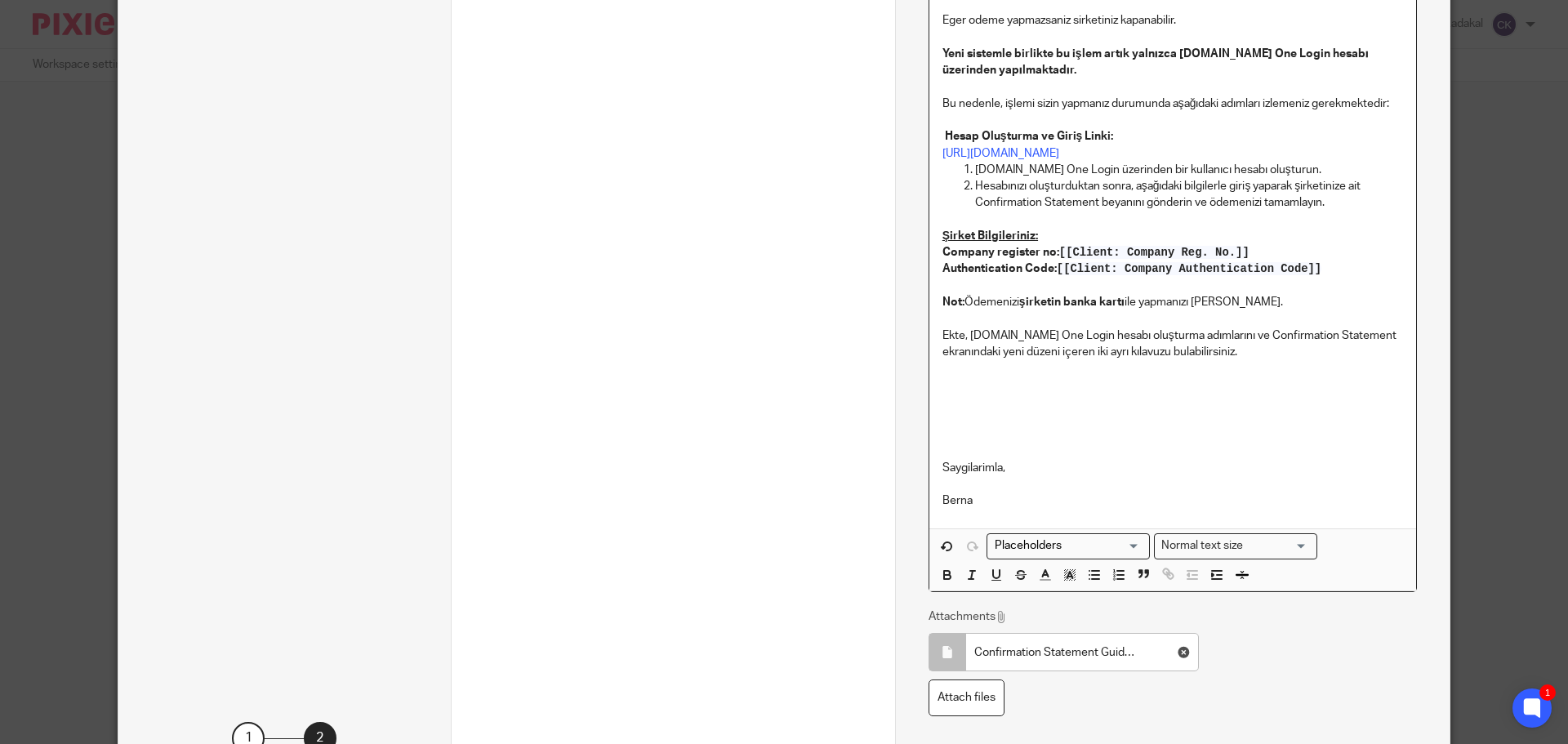
click at [1007, 438] on p "Saygilarimla," at bounding box center [1173, 426] width 460 height 99
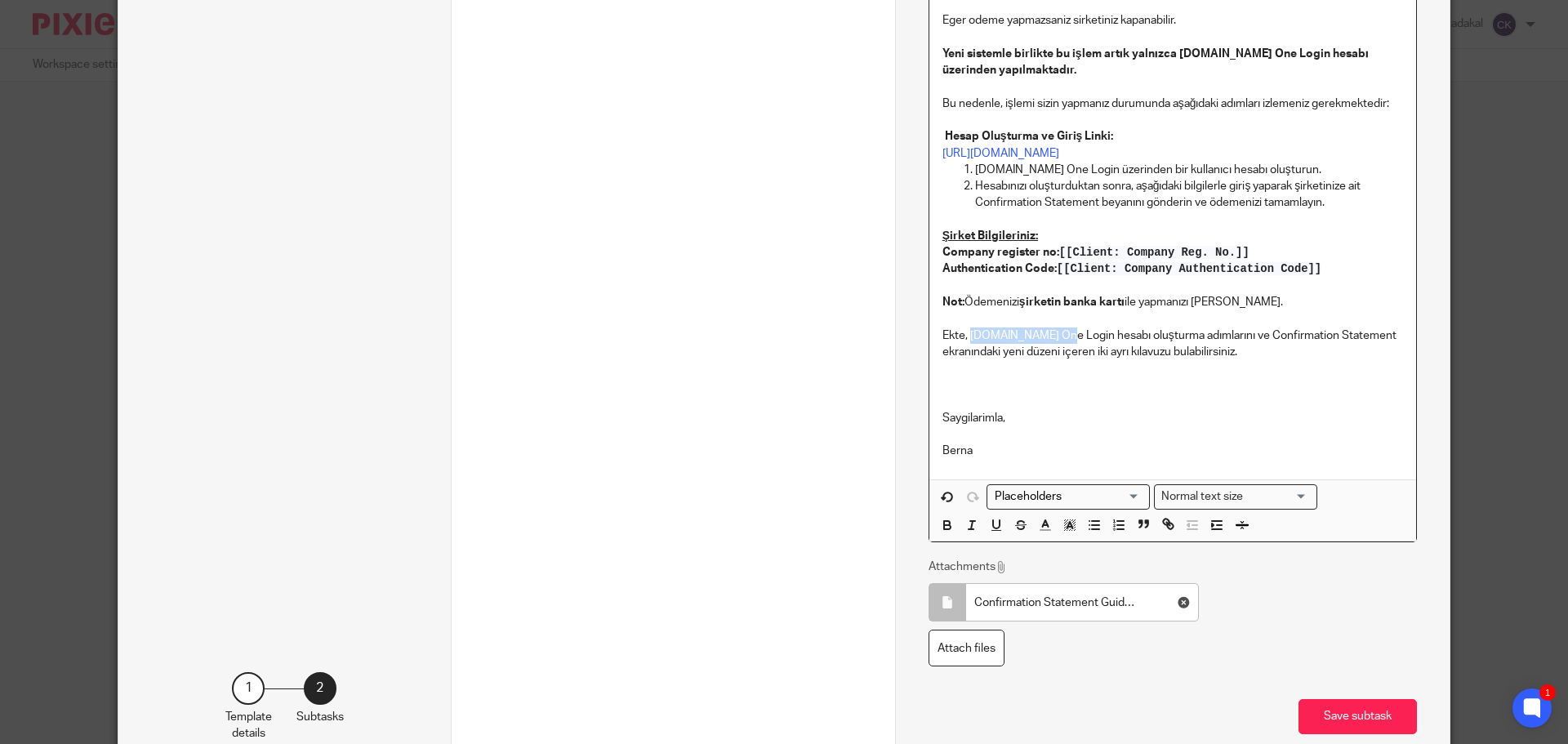
drag, startPoint x: 966, startPoint y: 335, endPoint x: 1053, endPoint y: 333, distance: 87.0
click at [1053, 333] on p "Ekte, Gov.uk One Login hesabı oluşturma adımlarını ve Confirmation Statement ek…" at bounding box center [1173, 344] width 460 height 34
click at [1077, 397] on p "Saygilarimla," at bounding box center [1173, 401] width 460 height 50
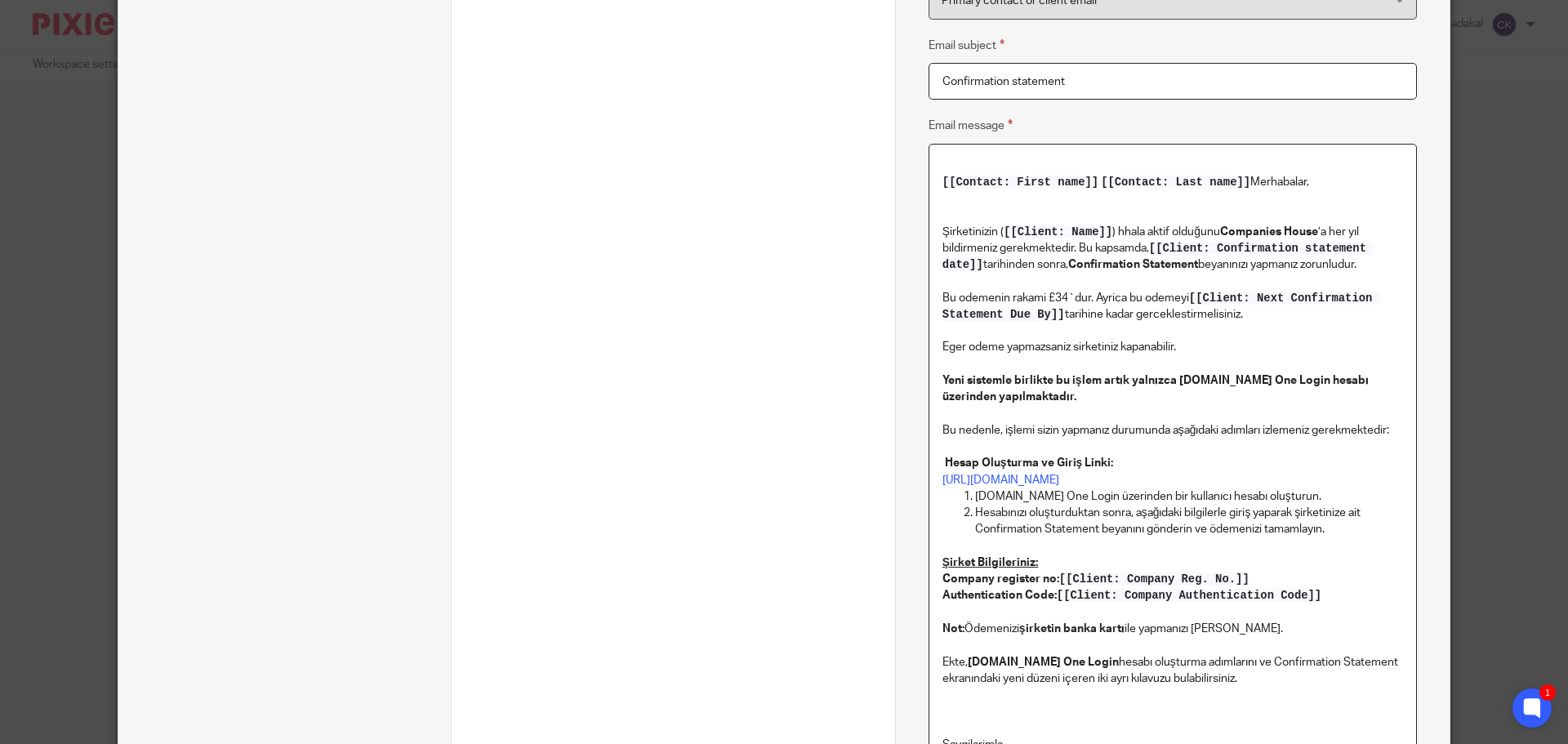
click at [1029, 207] on p "Şirketinizin ( [[Client: Name]] ) hhala aktif olduğunu Companies House ’a her y…" at bounding box center [1173, 264] width 460 height 116
click at [943, 180] on span "[[Contact: First name]]" at bounding box center [1020, 182] width 156 height 13
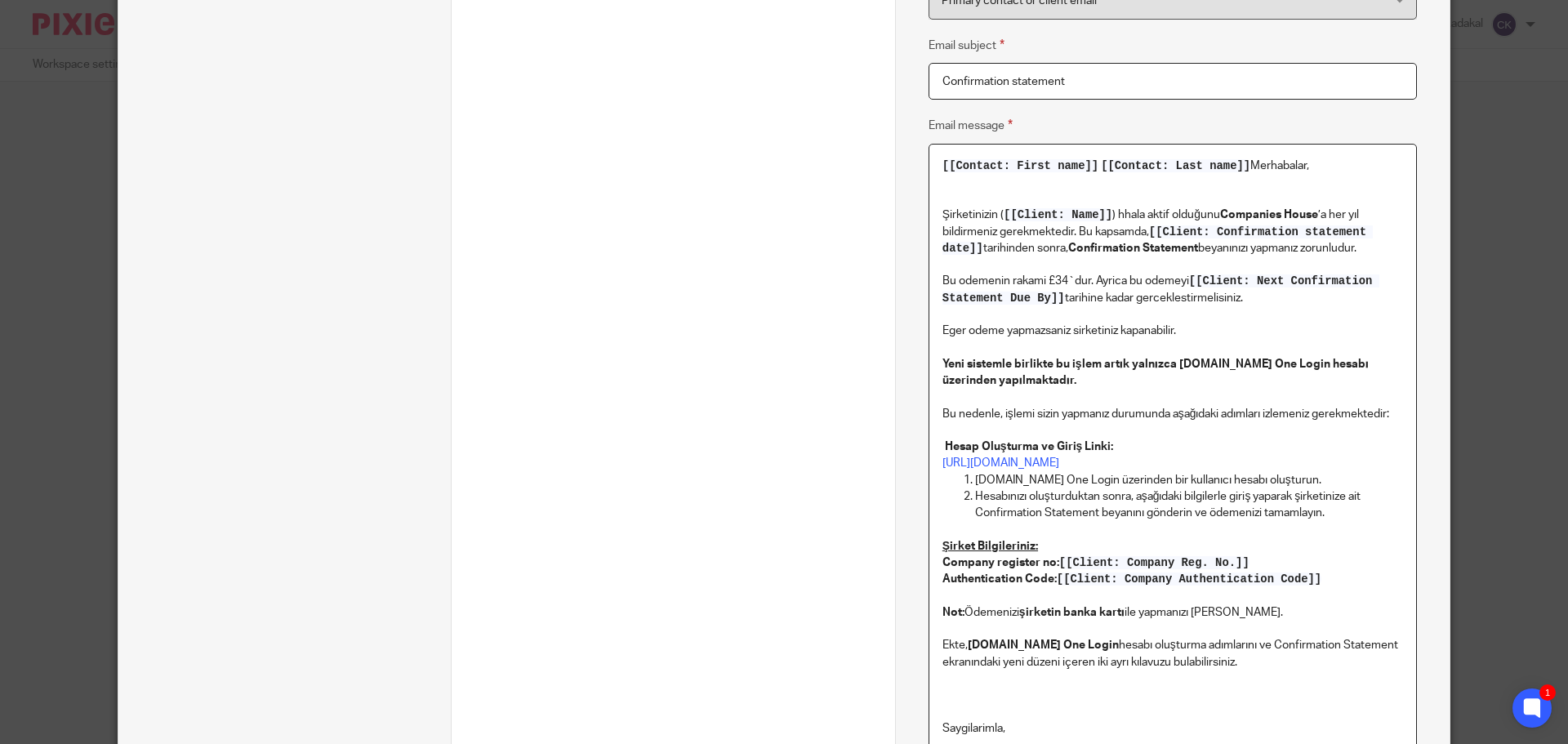
click at [967, 282] on p "Şirketinizin ( [[Client: Name]] ) hhala aktif olduğunu Companies House ’a her y…" at bounding box center [1173, 247] width 460 height 116
click at [1204, 283] on span "[[Client: Next Confirmation Statement Due By]]" at bounding box center [1161, 289] width 437 height 29
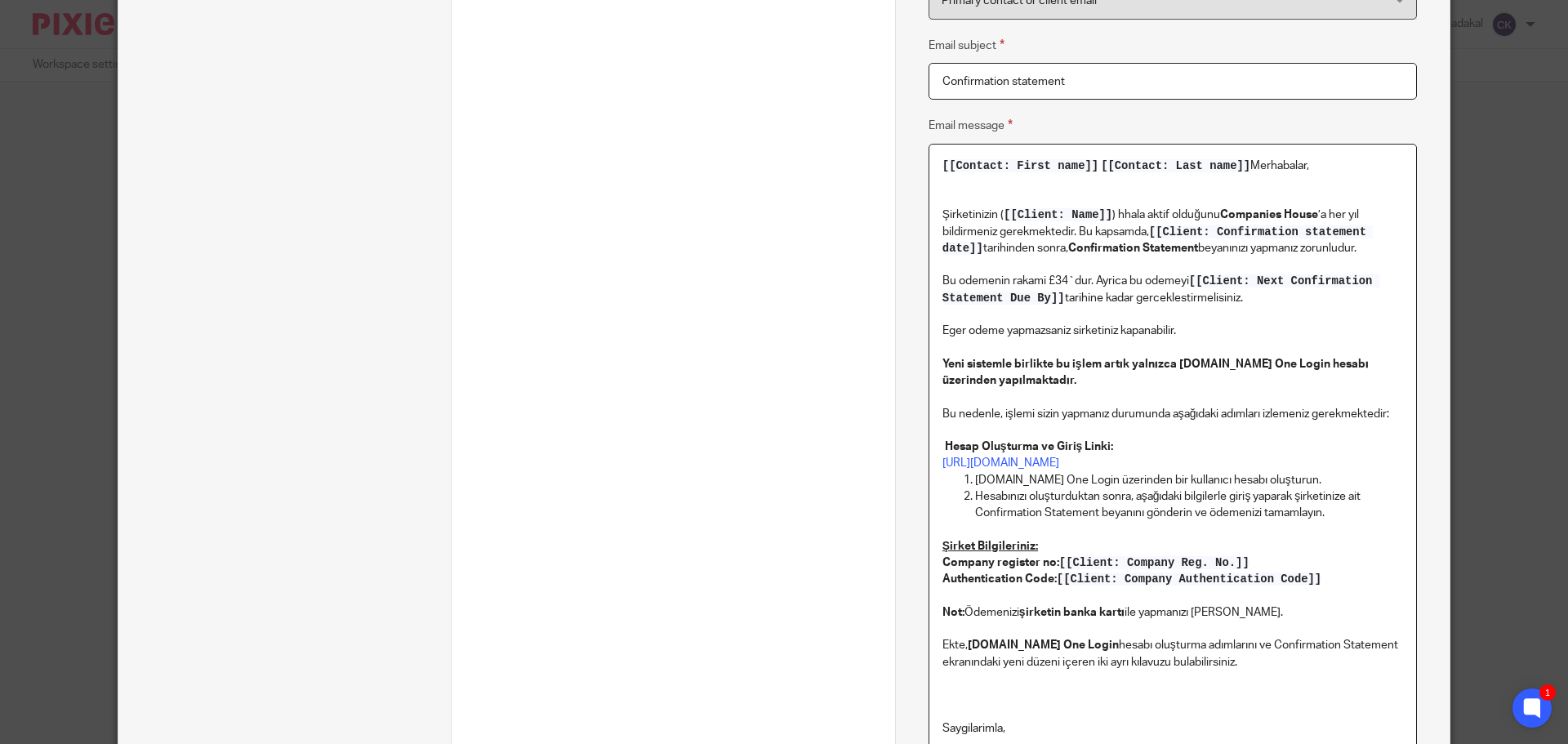
click at [1204, 283] on span "[[Client: Next Confirmation Statement Due By]]" at bounding box center [1161, 289] width 437 height 29
click at [1271, 313] on p at bounding box center [1173, 315] width 460 height 16
click at [1055, 301] on span "[[Client: Next Confirmation Statement Due By]]" at bounding box center [1161, 289] width 437 height 29
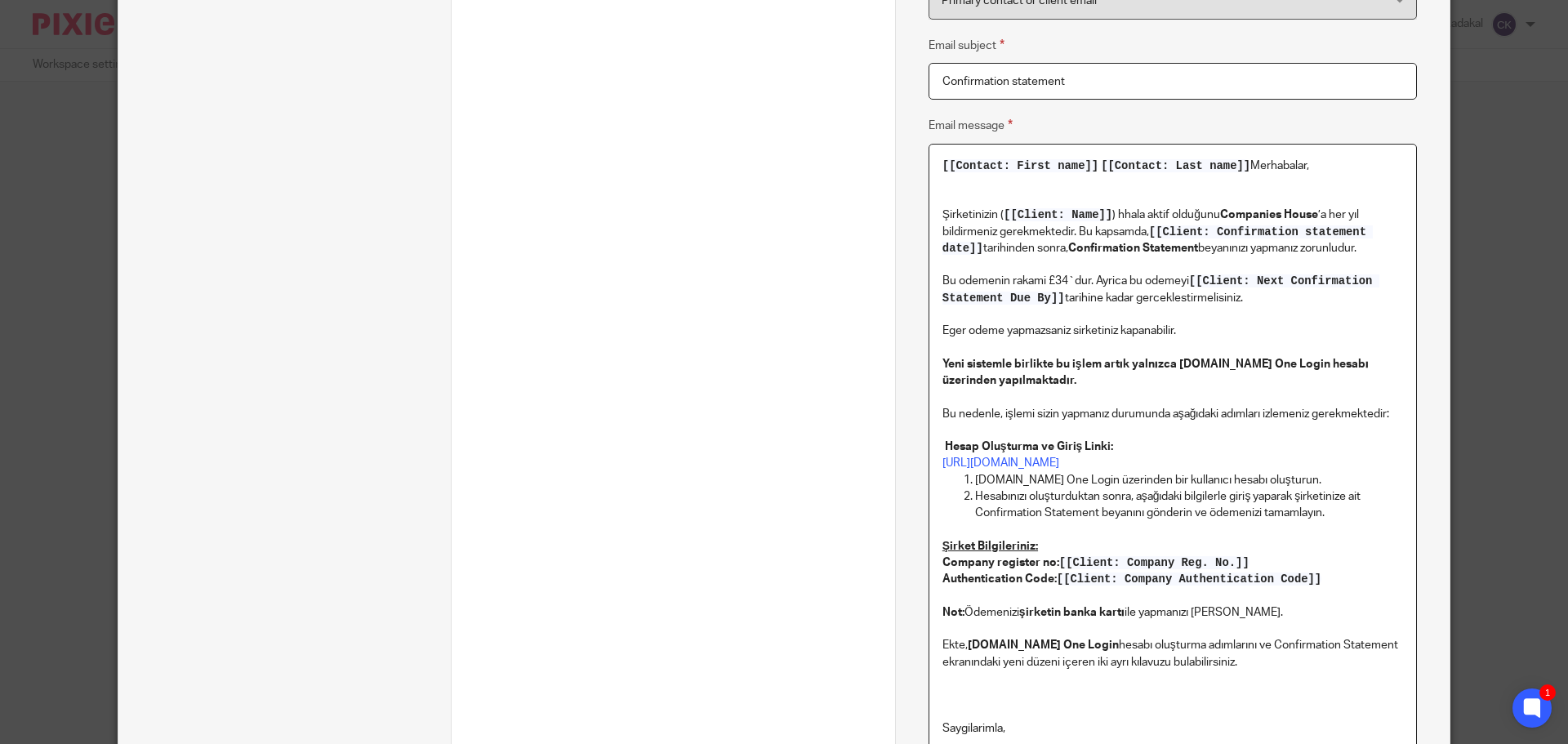
drag, startPoint x: 1055, startPoint y: 301, endPoint x: 969, endPoint y: 327, distance: 89.8
click at [969, 327] on p "Eger odeme yapmazsaniz sirketiniz kapanabilir. Yeni sistemle birlikte bu işlem …" at bounding box center [1173, 355] width 460 height 66
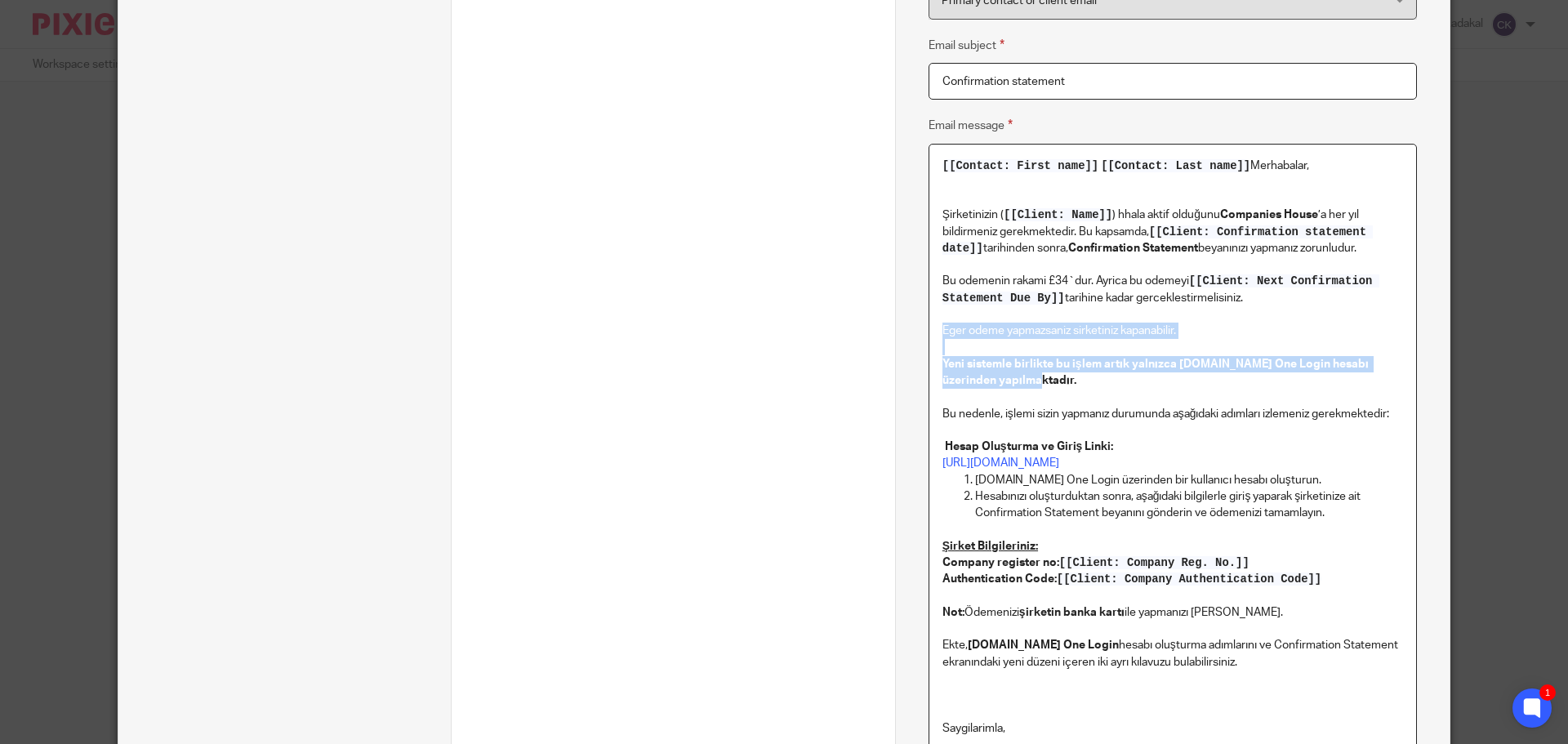
click at [969, 327] on p "Eger odeme yapmazsaniz sirketiniz kapanabilir. Yeni sistemle birlikte bu işlem …" at bounding box center [1173, 355] width 460 height 66
click at [1037, 334] on p "Eger odeme yapmazsaniz sirketiniz kapanabilir. Yeni sistemle birlikte bu işlem …" at bounding box center [1173, 355] width 460 height 66
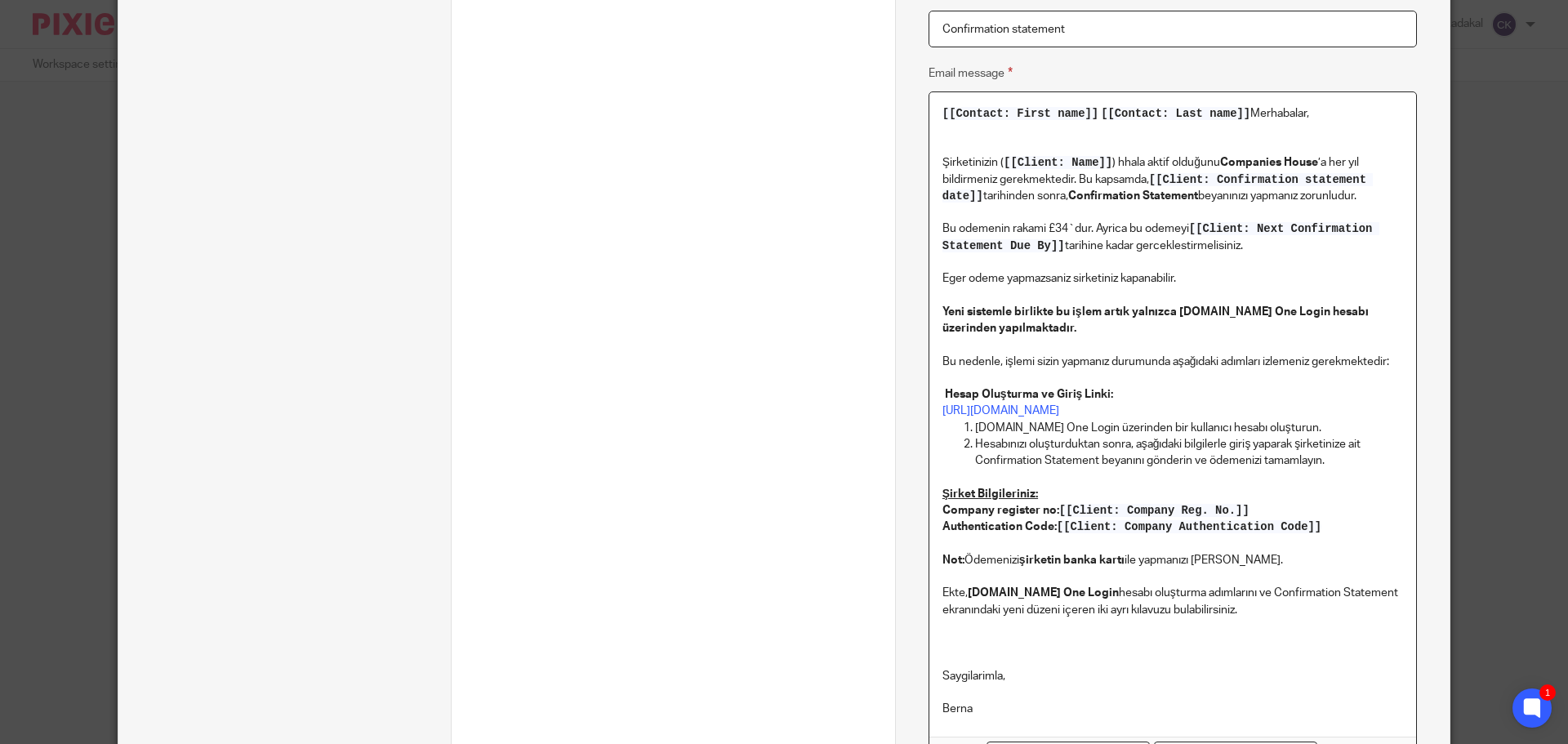
scroll to position [498, 0]
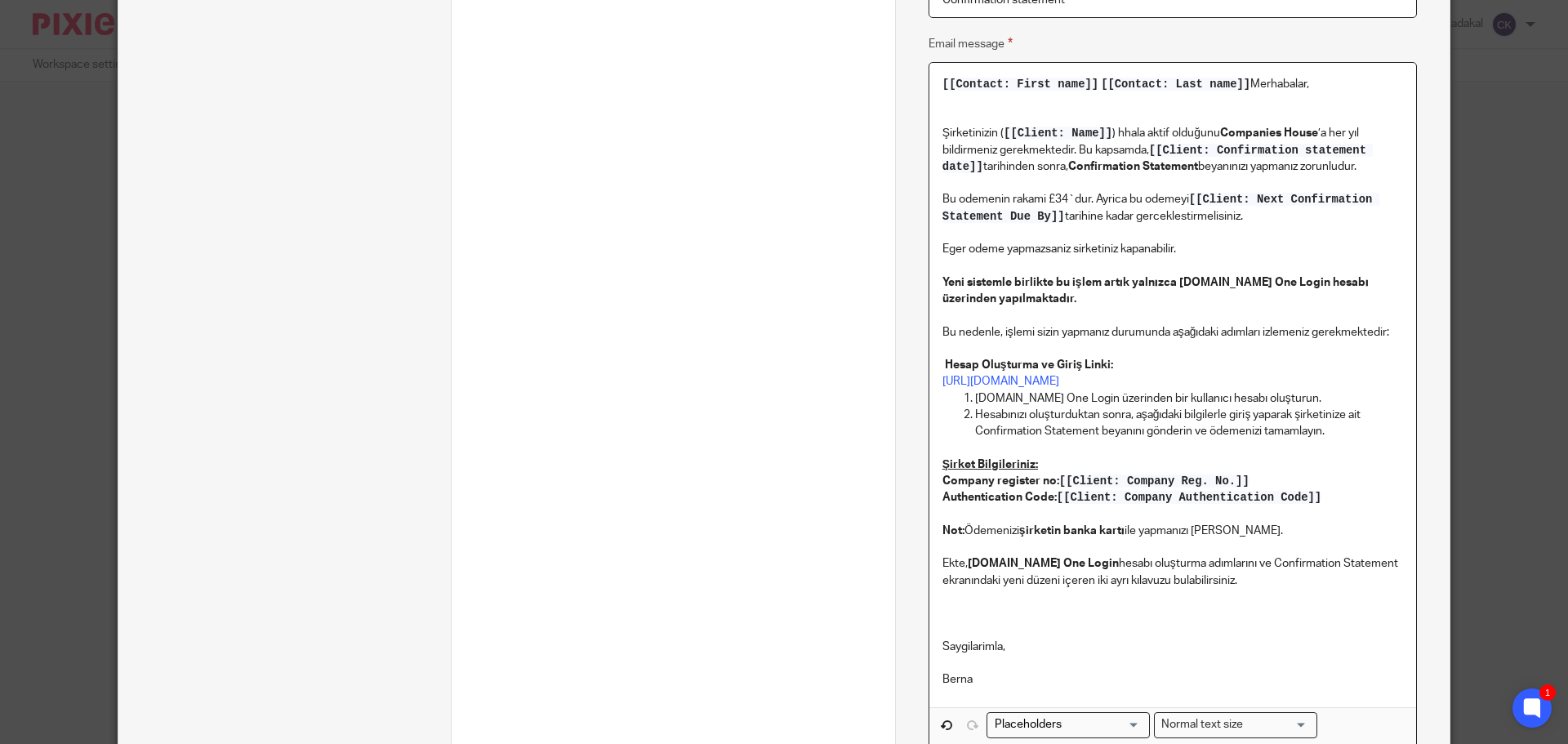
click at [969, 298] on strong "Yeni sistemle birlikte bu işlem artık yalnızca Gov.uk One Login hesabı üzerinde…" at bounding box center [1157, 290] width 429 height 28
click at [1073, 287] on strong "Yeni sistemle birlikte bu işlem artık yalnızca Gov.uk One Login hesabı üzerinde…" at bounding box center [1157, 290] width 429 height 28
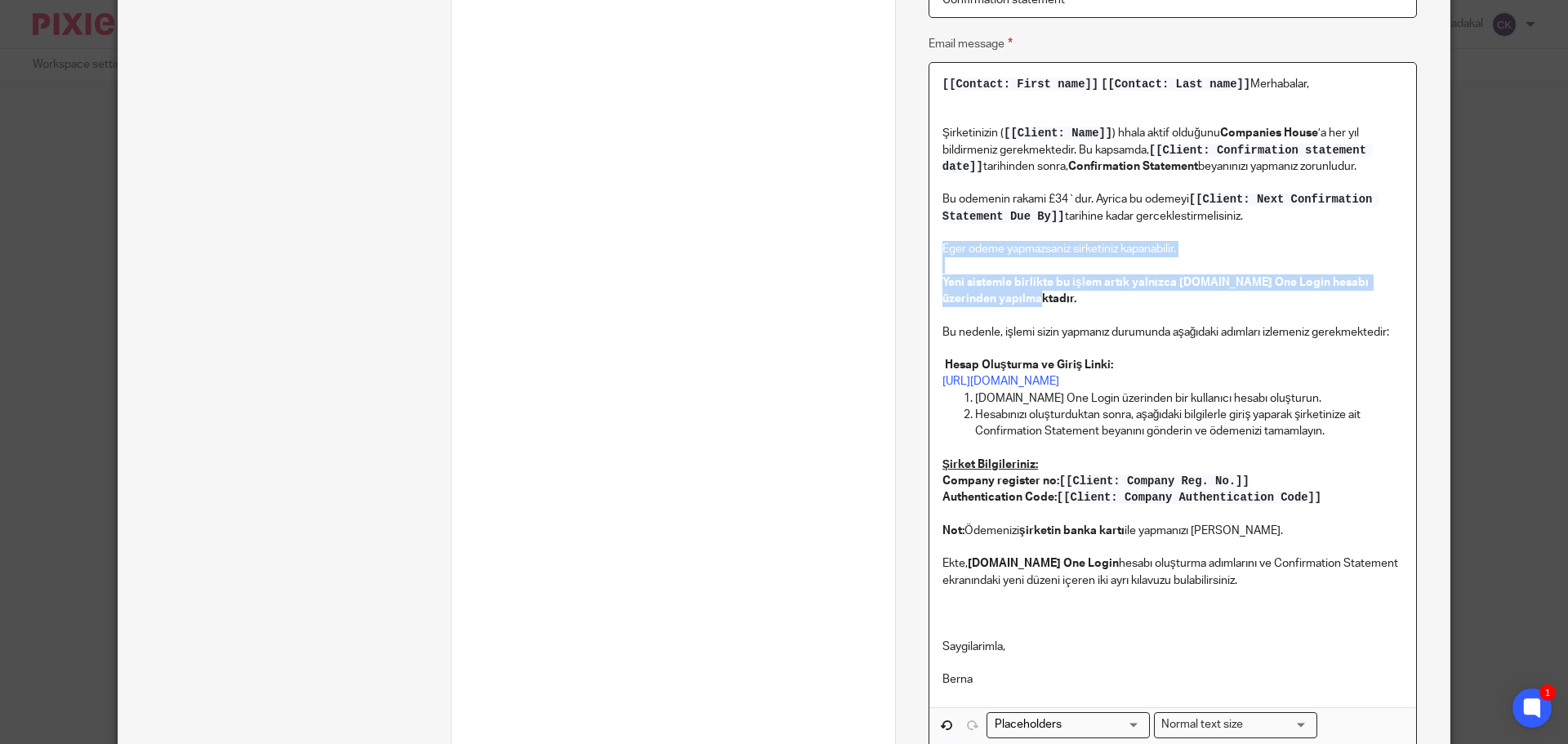
click at [1073, 287] on strong "Yeni sistemle birlikte bu işlem artık yalnızca Gov.uk One Login hesabı üzerinde…" at bounding box center [1157, 290] width 429 height 28
click at [973, 256] on p "Eger odeme yapmazsaniz sirketiniz kapanabilir. Yeni sistemle birlikte bu işlem …" at bounding box center [1173, 274] width 460 height 66
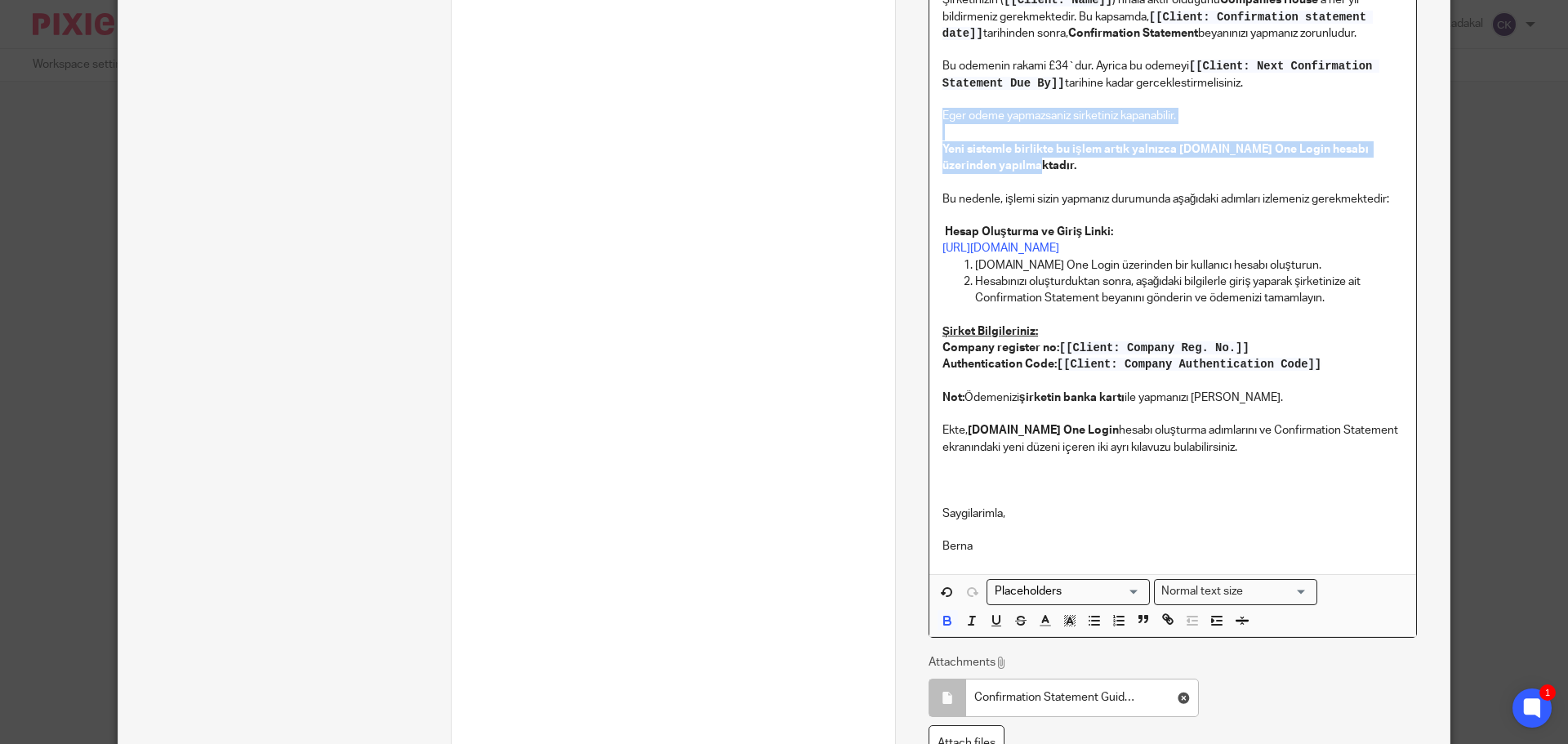
scroll to position [578, 0]
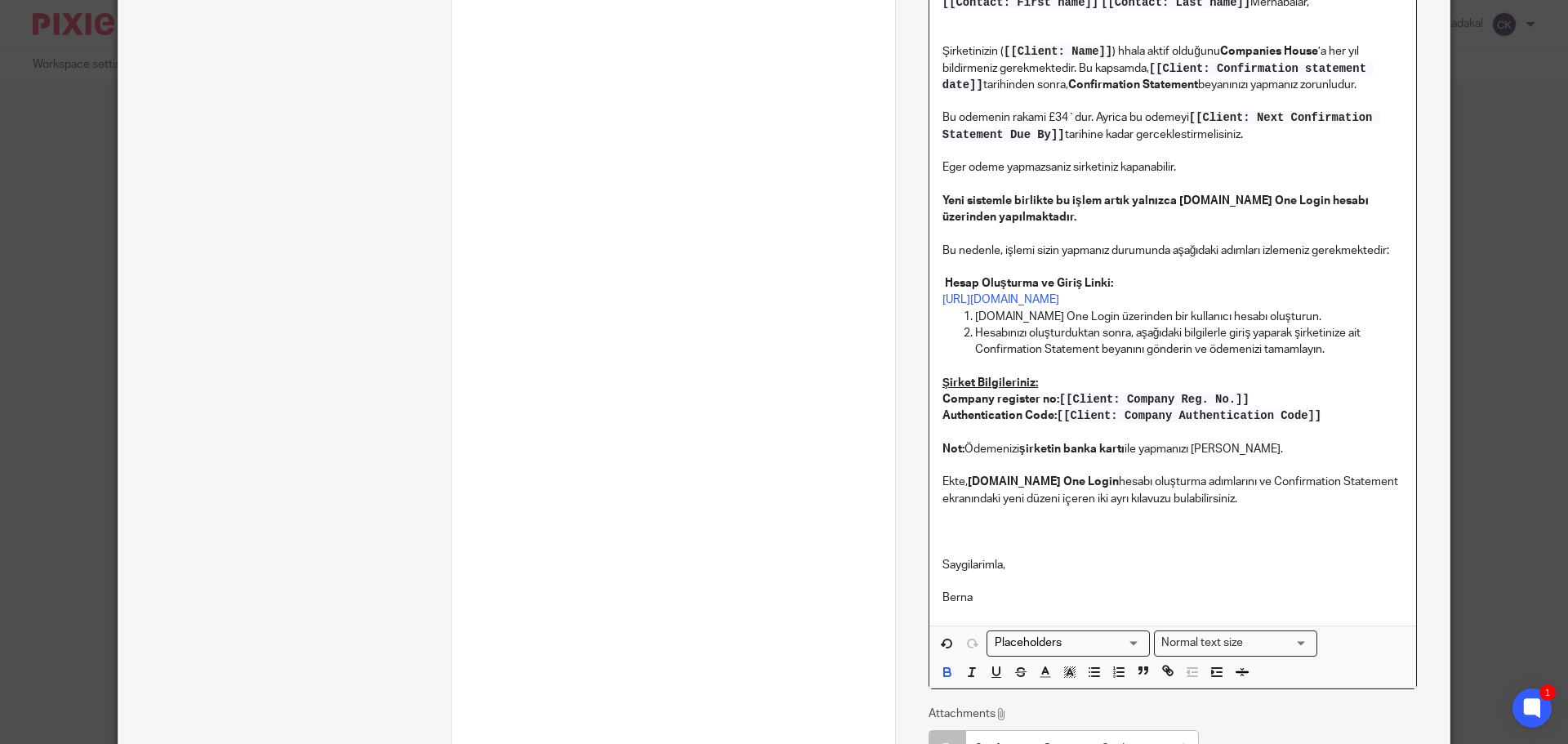
click at [966, 116] on p "Şirketinizin ( [[Client: Name]] ) hhala aktif olduğunu Companies House ’a her y…" at bounding box center [1173, 85] width 460 height 116
click at [1001, 170] on p "Eger odeme yapmazsaniz sirketiniz kapanabilir. Yeni sistemle birlikte bu işlem …" at bounding box center [1173, 192] width 460 height 66
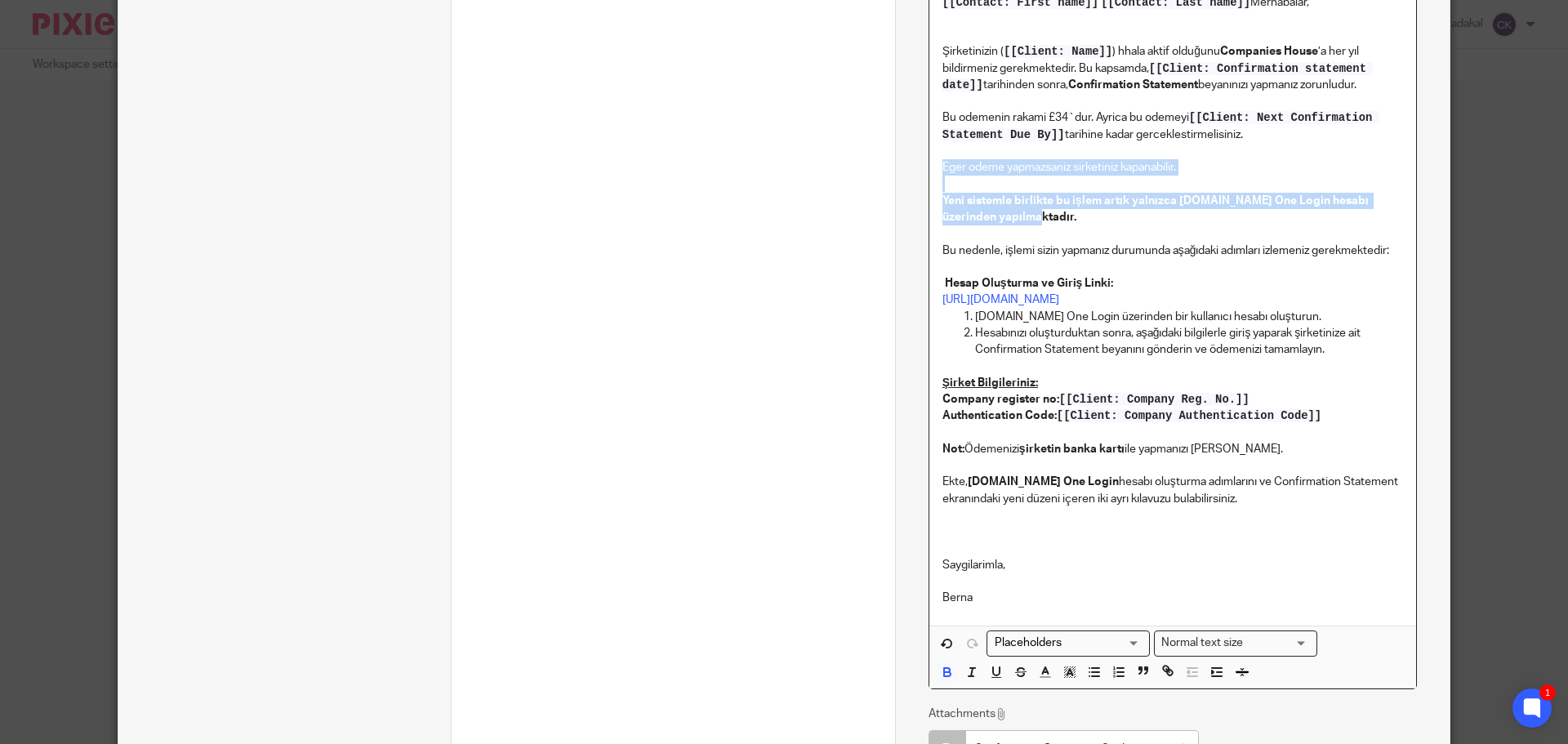
click at [1001, 170] on p "Eger odeme yapmazsaniz sirketiniz kapanabilir. Yeni sistemle birlikte bu işlem …" at bounding box center [1173, 192] width 460 height 66
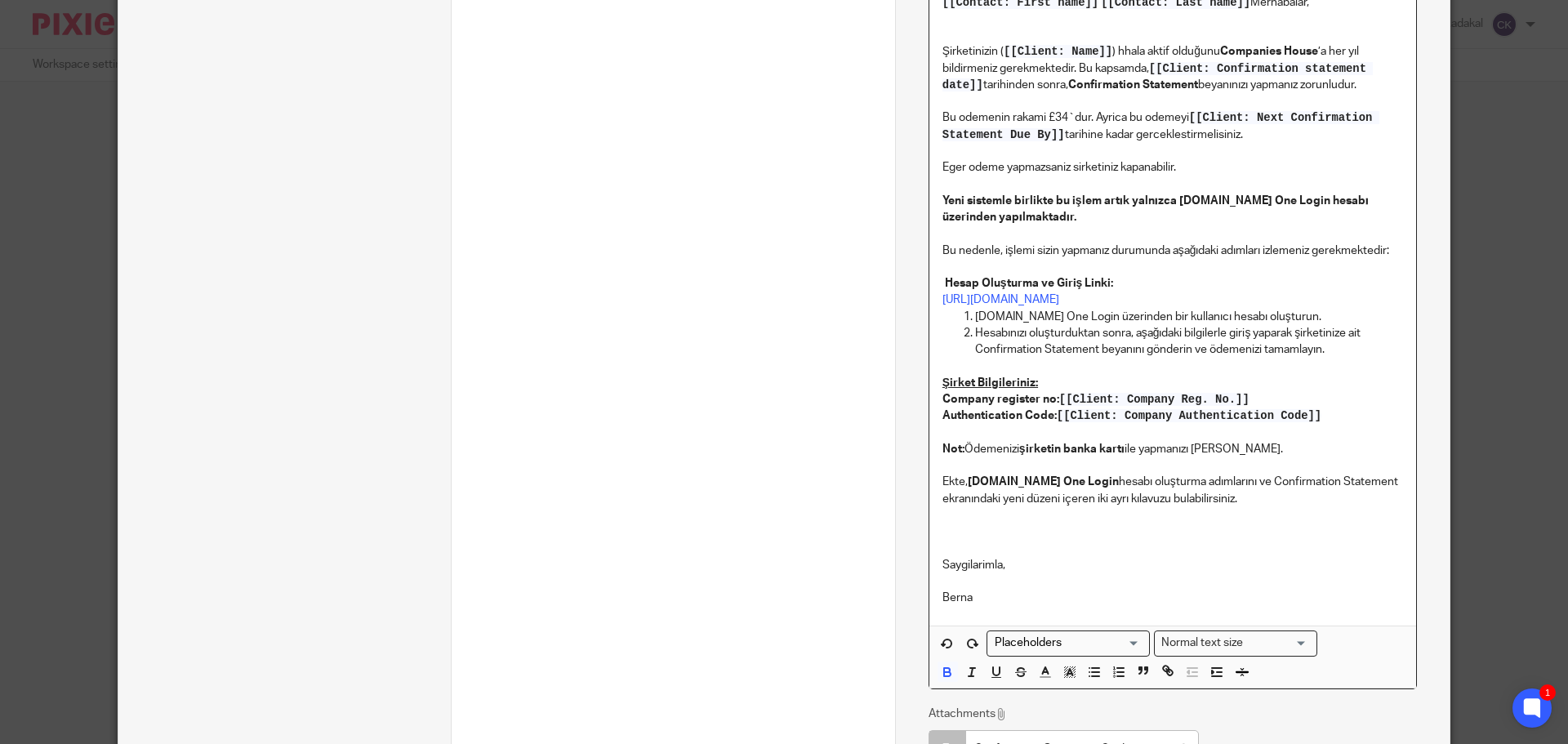
click at [1019, 166] on p "Eger odeme yapmazsaniz sirketiniz kapanabilir. Yeni sistemle birlikte bu işlem …" at bounding box center [1173, 192] width 460 height 66
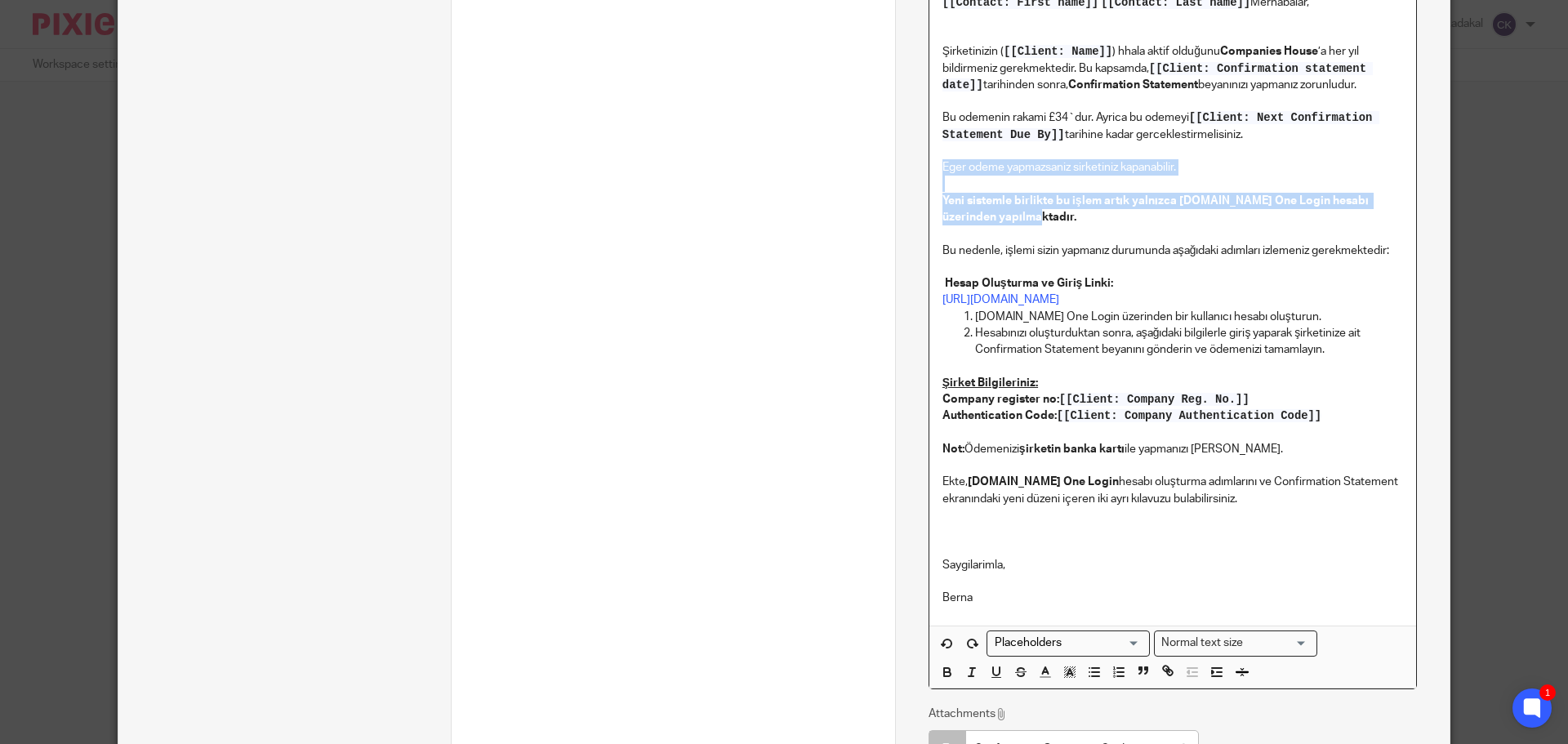
click at [1019, 166] on p "Eger odeme yapmazsaniz sirketiniz kapanabilir. Yeni sistemle birlikte bu işlem …" at bounding box center [1173, 192] width 460 height 66
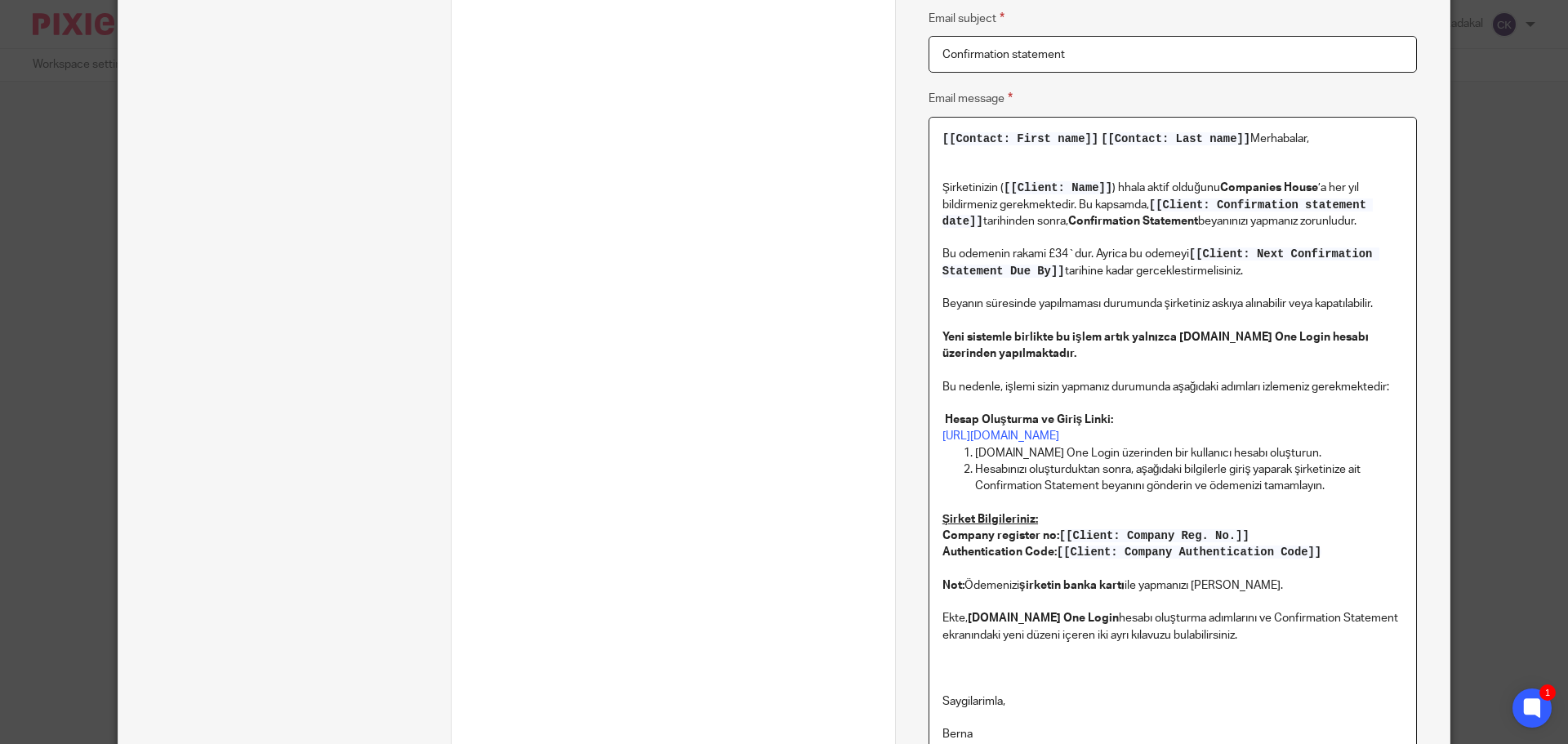
scroll to position [416, 0]
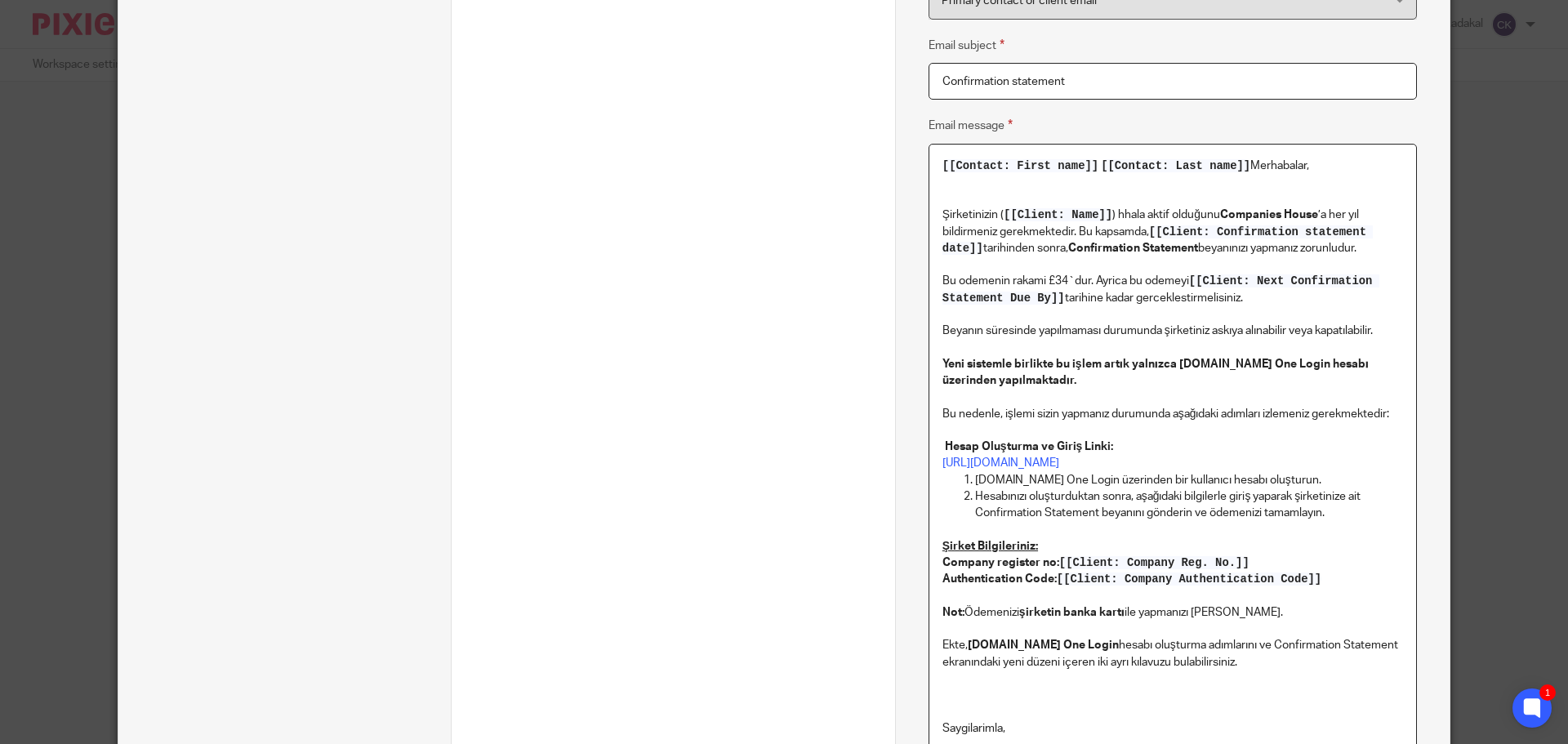
click at [1035, 327] on p "Beyanın süresinde yapılmaması durumunda şirketiniz askıya alınabilir veya kapat…" at bounding box center [1173, 330] width 460 height 16
click at [1062, 327] on p "Beyanın süresinde yapılmaması durumunda şirketiniz askıya alınabilir veya kapat…" at bounding box center [1173, 330] width 460 height 16
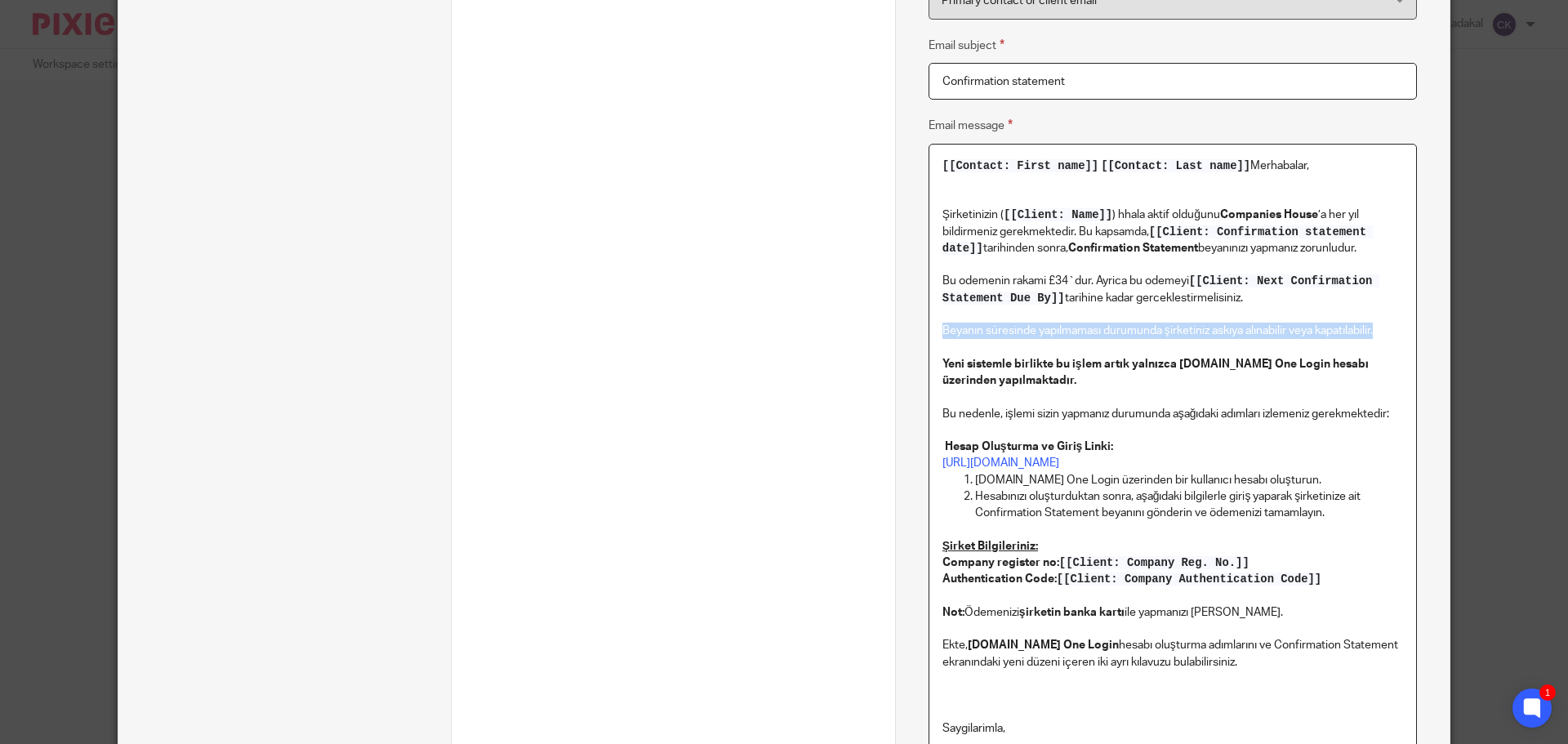
click at [1062, 327] on p "Beyanın süresinde yapılmaması durumunda şirketiniz askıya alınabilir veya kapat…" at bounding box center [1173, 330] width 460 height 16
click at [1221, 325] on p "Beyanın süresinde yapılmaması durumunda şirketiniz askıya alınabilir veya kapat…" at bounding box center [1173, 330] width 460 height 16
click at [1325, 333] on p "Beyanın süresinde yapılmaması durumunda şirketiniz askıya alınabilir veya kapat…" at bounding box center [1173, 330] width 460 height 16
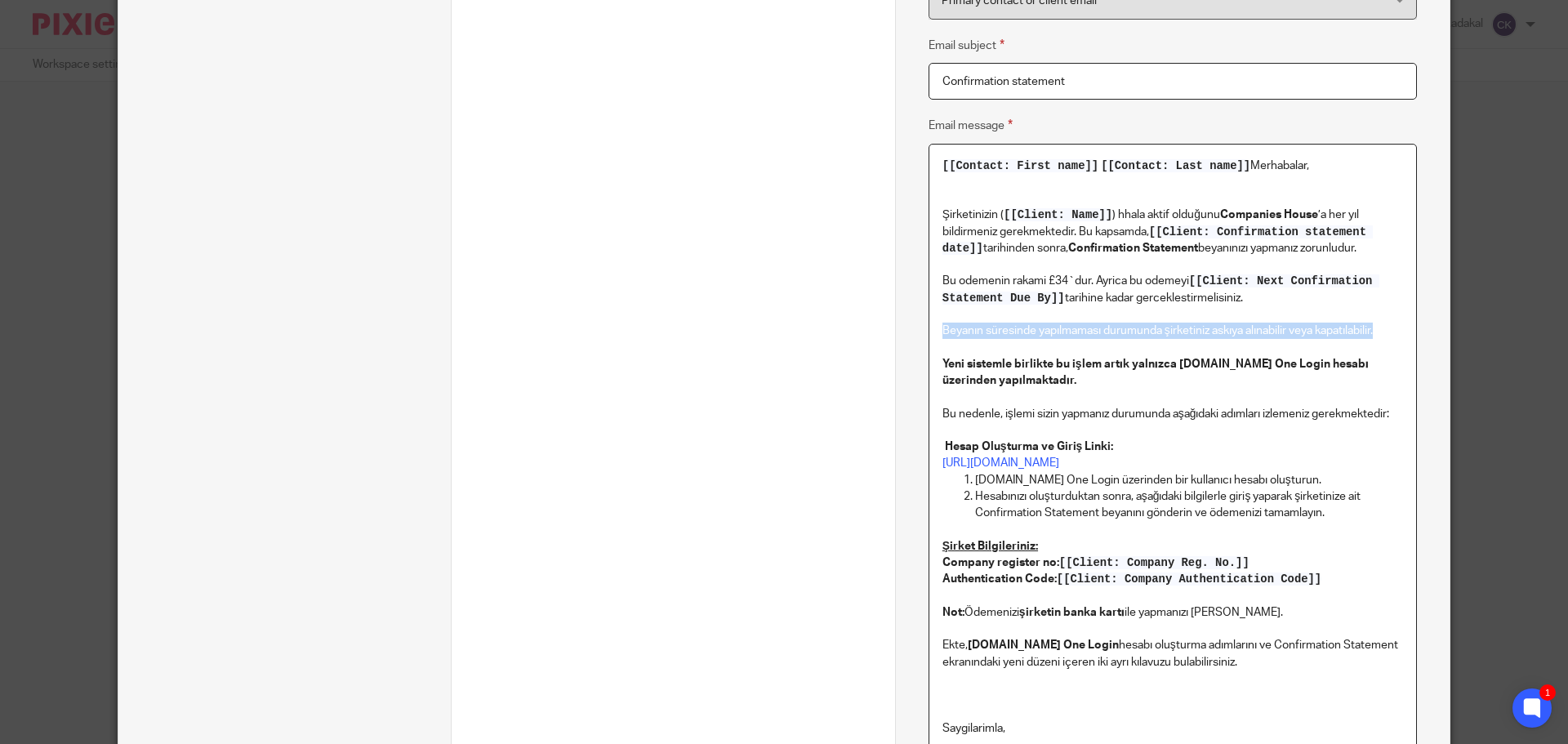
click at [1325, 333] on p "Beyanın süresinde yapılmaması durumunda şirketiniz askıya alınabilir veya kapat…" at bounding box center [1173, 330] width 460 height 16
click at [1230, 354] on p "Yeni sistemle birlikte bu işlem artık yalnızca Gov.uk One Login hesabı üzerinde…" at bounding box center [1173, 363] width 460 height 50
click at [957, 371] on p "Yeni sistemle birlikte bu işlem artık yalnızca Gov.uk One Login hesabı üzerinde…" at bounding box center [1173, 363] width 460 height 50
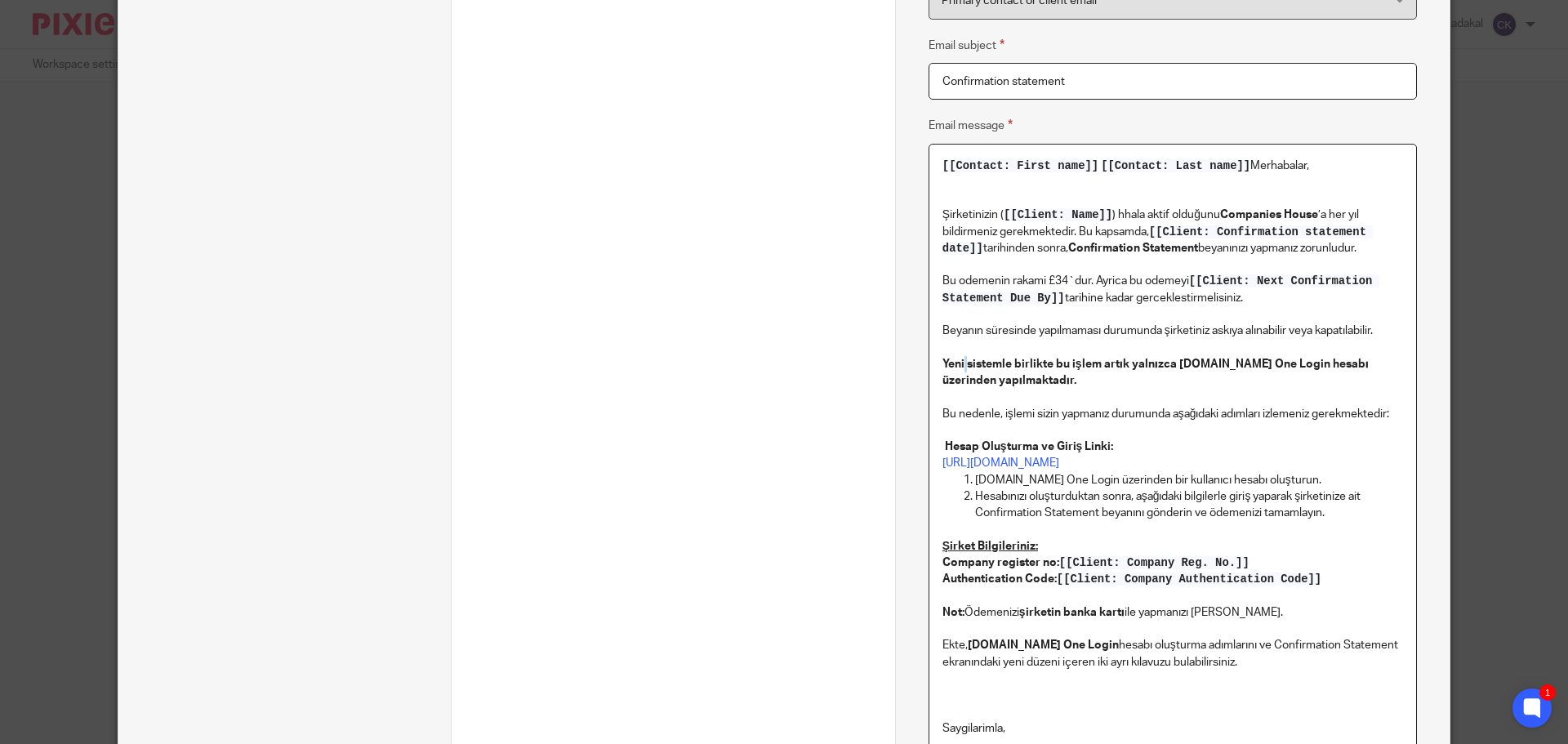
click at [957, 371] on p "Yeni sistemle birlikte bu işlem artık yalnızca Gov.uk One Login hesabı üzerinde…" at bounding box center [1173, 363] width 460 height 50
click at [1294, 324] on p "Beyanın süresinde yapılmaması durumunda şirketiniz askıya alınabilir veya kapat…" at bounding box center [1173, 330] width 460 height 16
drag, startPoint x: 1209, startPoint y: 332, endPoint x: 1317, endPoint y: 331, distance: 108.0
click at [1317, 331] on p "Beyanın süresinde yapılmaması durumunda şirketiniz askıya alınabilir veya kapat…" at bounding box center [1173, 330] width 460 height 16
click at [1000, 386] on strong "Yeni sistemle birlikte bu işlem artık yalnızca Gov.uk One Login hesabı üzerinde…" at bounding box center [1157, 372] width 429 height 28
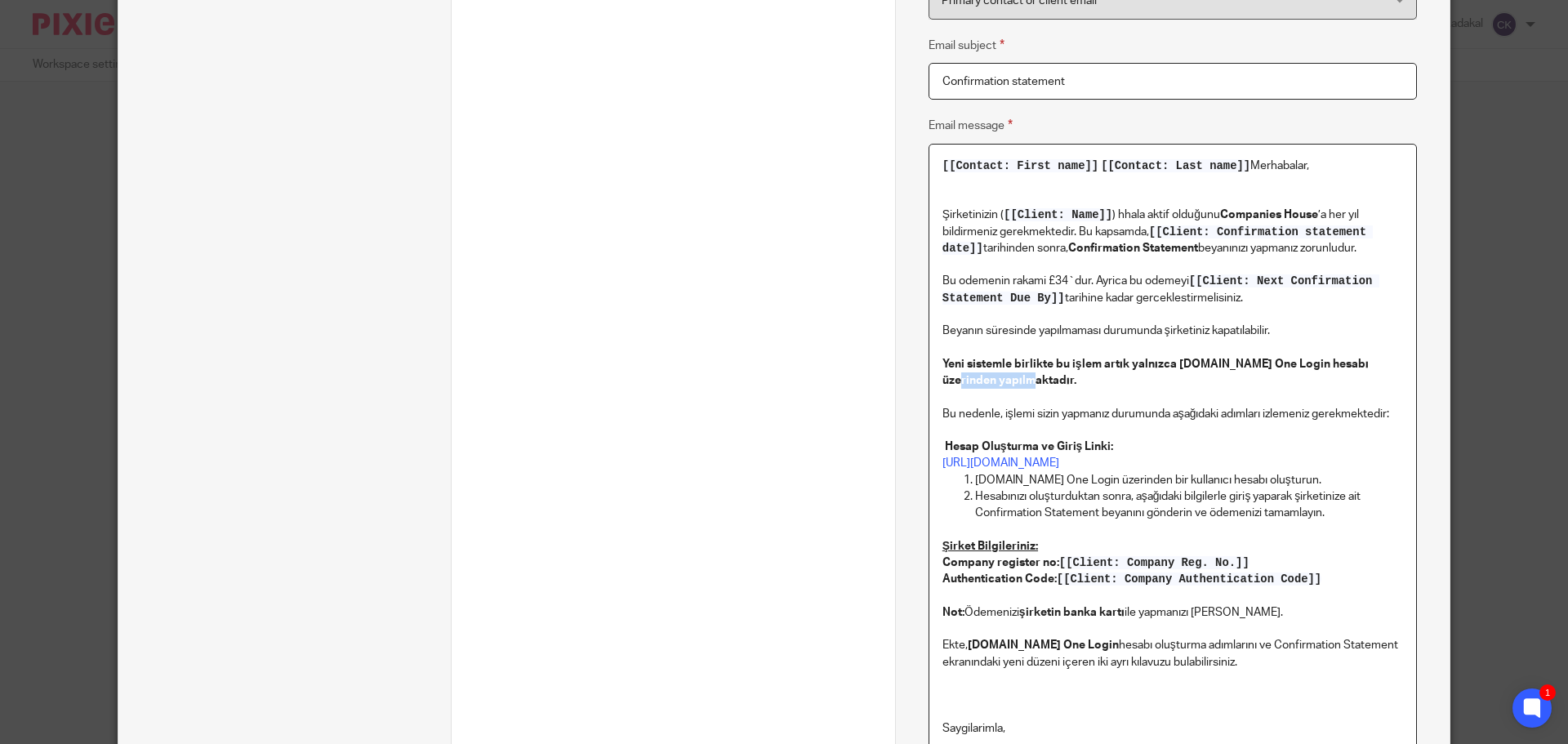
click at [1000, 386] on strong "Yeni sistemle birlikte bu işlem artık yalnızca Gov.uk One Login hesabı üzerinde…" at bounding box center [1157, 372] width 429 height 28
click at [1000, 389] on div "[[Contact: First name]] [[Contact: Last name]] Merhabalar, Şirketinizin ( [[Cli…" at bounding box center [1172, 467] width 487 height 645
click at [1055, 367] on strong "Yeni sistemle birlikte bu işlem artık yalnızca Gov.uk One Login hesabı üzerinde…" at bounding box center [1157, 372] width 429 height 28
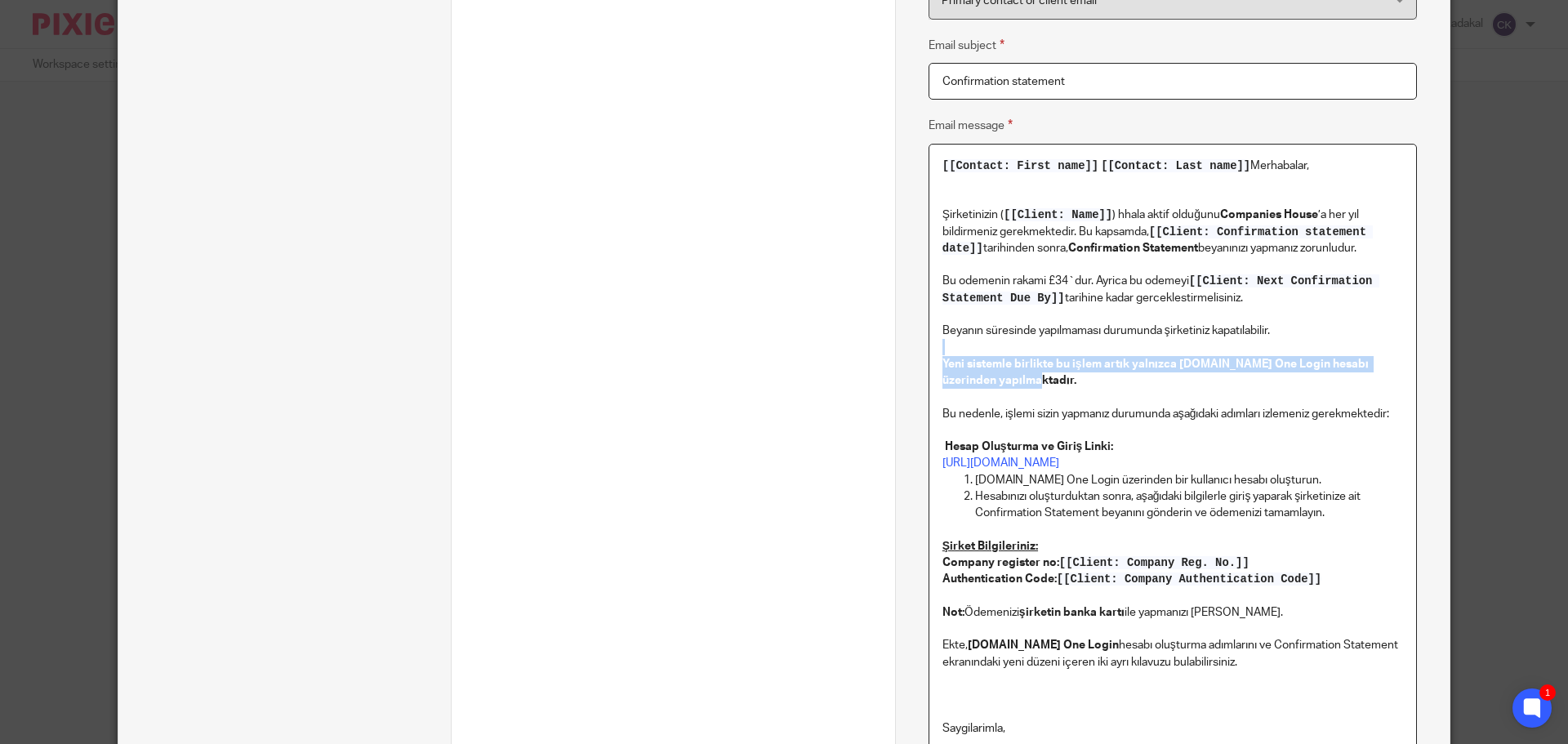
click at [1137, 362] on strong "Yeni sistemle birlikte bu işlem artık yalnızca Gov.uk One Login hesabı üzerinde…" at bounding box center [1157, 372] width 429 height 28
click at [1225, 358] on strong "Yeni sistemle birlikte bu işlem artık yalnızca Gov.uk One Login hesabı üzerinde…" at bounding box center [1157, 372] width 429 height 28
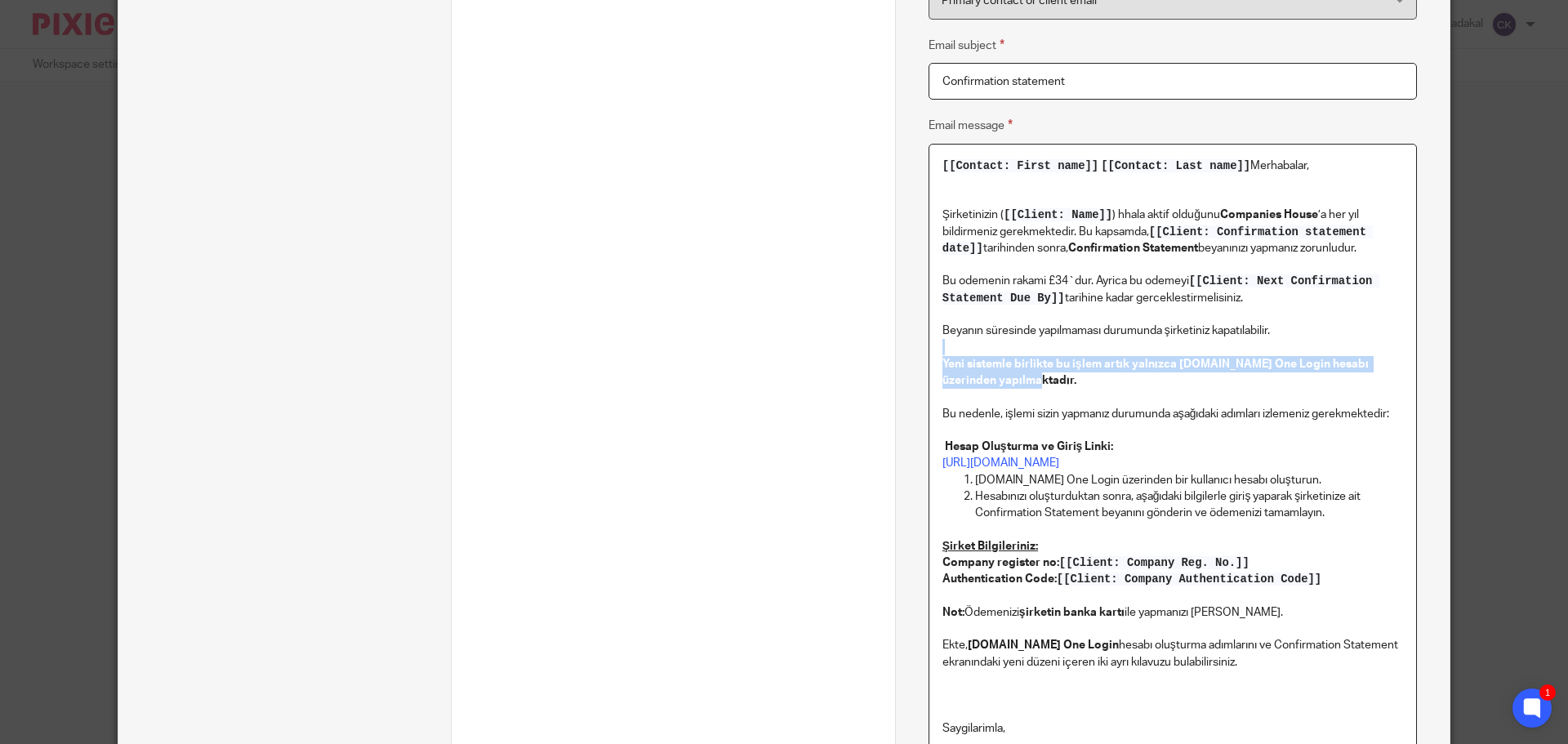
click at [1225, 358] on strong "Yeni sistemle birlikte bu işlem artık yalnızca Gov.uk One Login hesabı üzerinde…" at bounding box center [1157, 372] width 429 height 28
click at [1284, 358] on strong "Yeni sistemle birlikte bu işlem artık yalnızca Gov.uk One Login hesabı üzerinde…" at bounding box center [1157, 372] width 429 height 28
drag, startPoint x: 1154, startPoint y: 385, endPoint x: 1130, endPoint y: 400, distance: 28.3
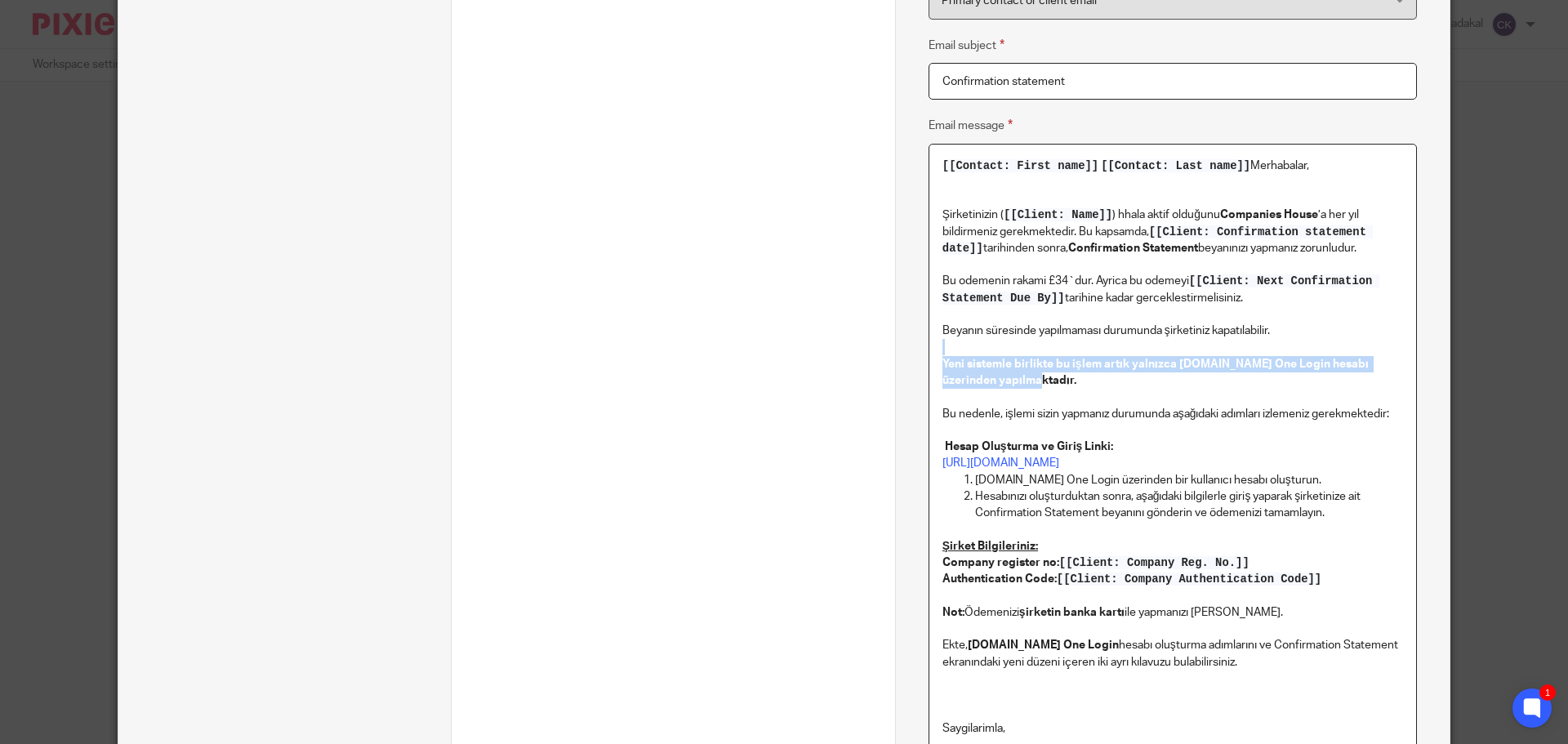
click at [1155, 385] on p "Yeni sistemle birlikte bu işlem artık yalnızca [DOMAIN_NAME] One Login hesabı ü…" at bounding box center [1173, 363] width 460 height 50
click at [1093, 405] on p "Bu nedenle, işlemi sizin yapmanız durumunda aşağıdaki adımları izlemeniz gerekm…" at bounding box center [1173, 429] width 460 height 83
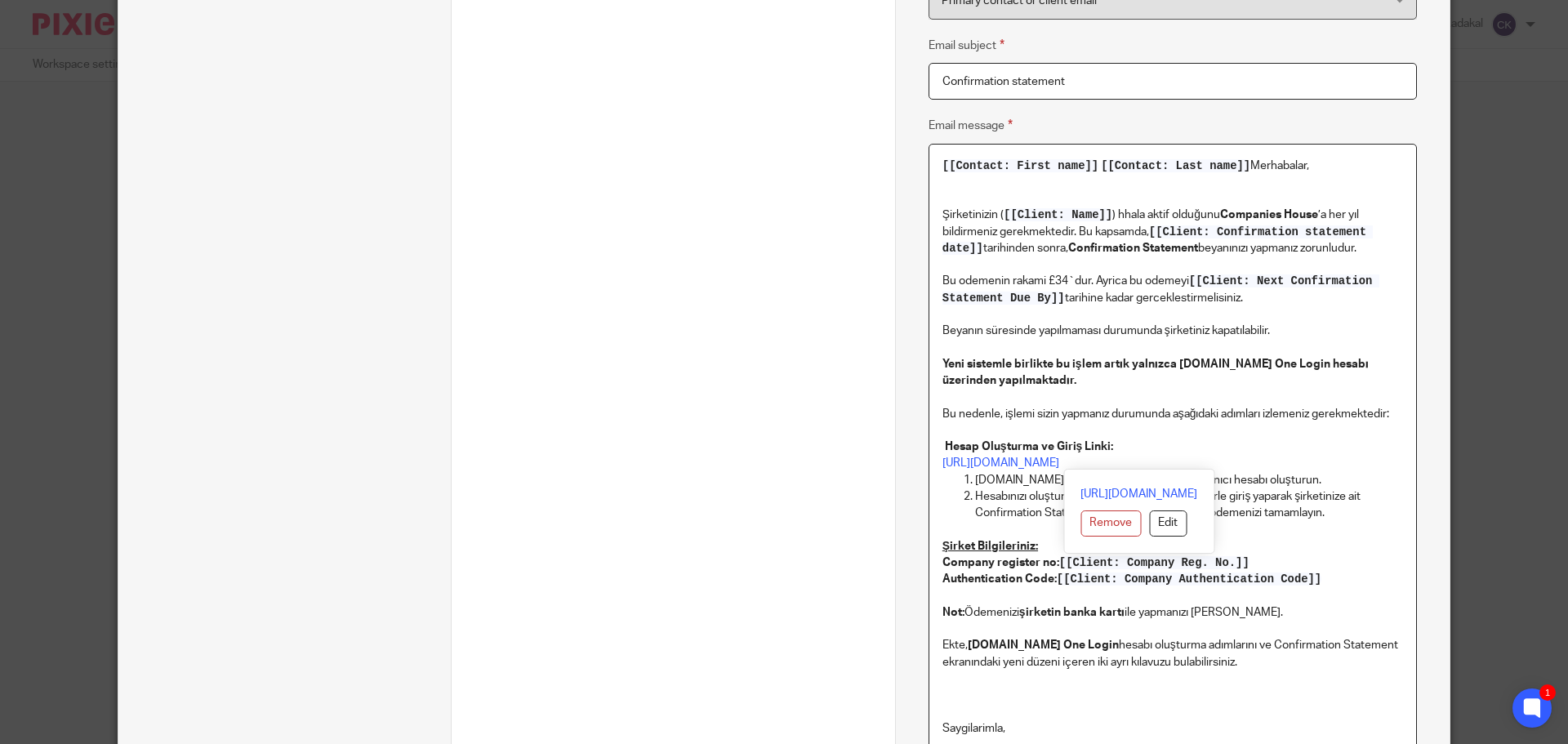
click at [1093, 405] on p "Bu nedenle, işlemi sizin yapmanız durumunda aşağıdaki adımları izlemeniz gerekm…" at bounding box center [1173, 429] width 460 height 83
click at [1165, 415] on p "Bu nedenle, işlemi sizin yapmanız durumunda aşağıdaki adımları izlemeniz gerekm…" at bounding box center [1173, 429] width 460 height 83
click at [1180, 429] on p "Bu nedenle, işlemi sizin yapmanız durumunda aşağıdaki adımları izlemeniz gerekm…" at bounding box center [1173, 429] width 460 height 83
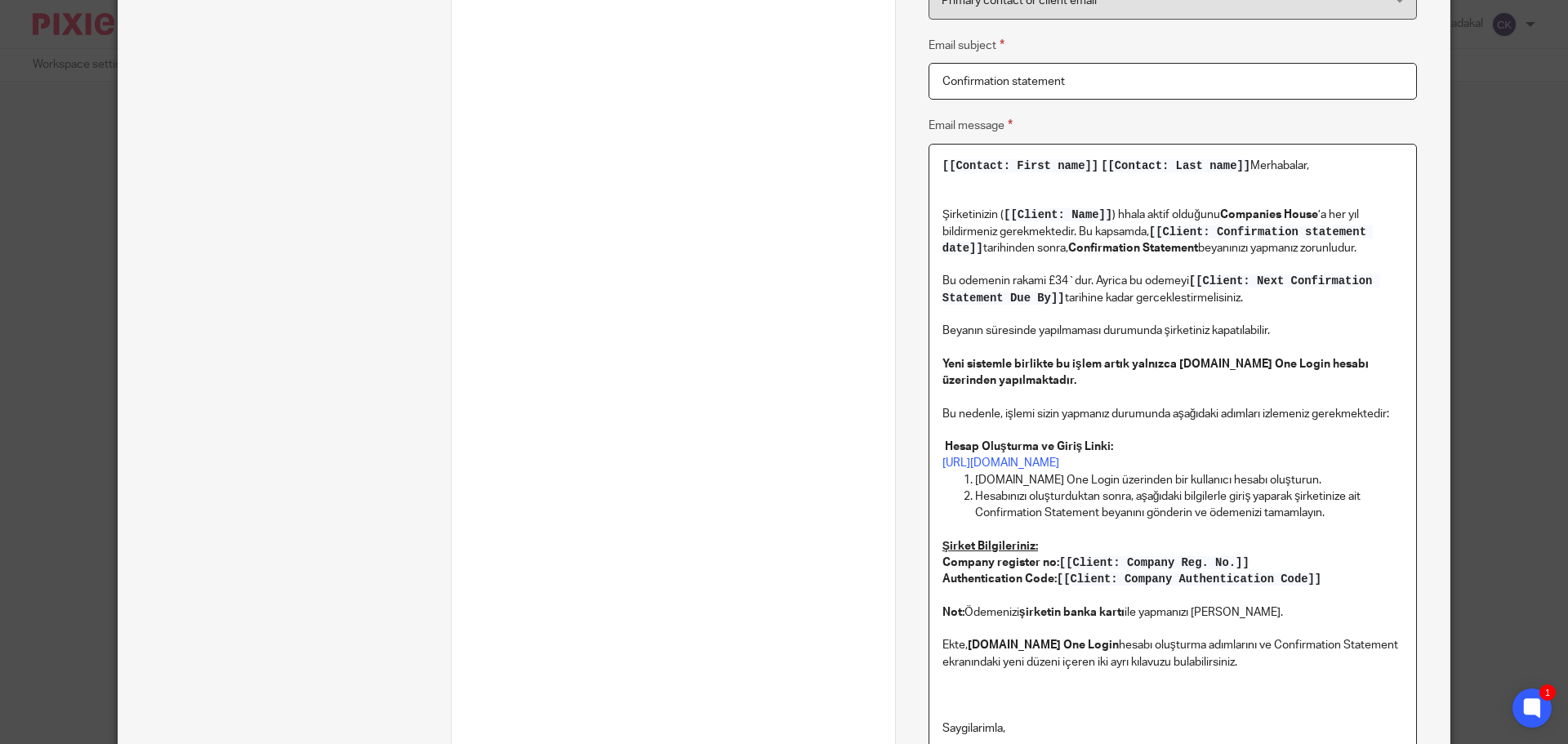
click at [1138, 417] on p "Bu nedenle, işlemi sizin yapmanız durumunda aşağıdaki adımları izlemeniz gerekm…" at bounding box center [1173, 429] width 460 height 83
click at [1240, 413] on p "Bu nedenle, işlemi sizin yapmanız durumunda aşağıdaki adımları izlemeniz gerekm…" at bounding box center [1173, 429] width 460 height 83
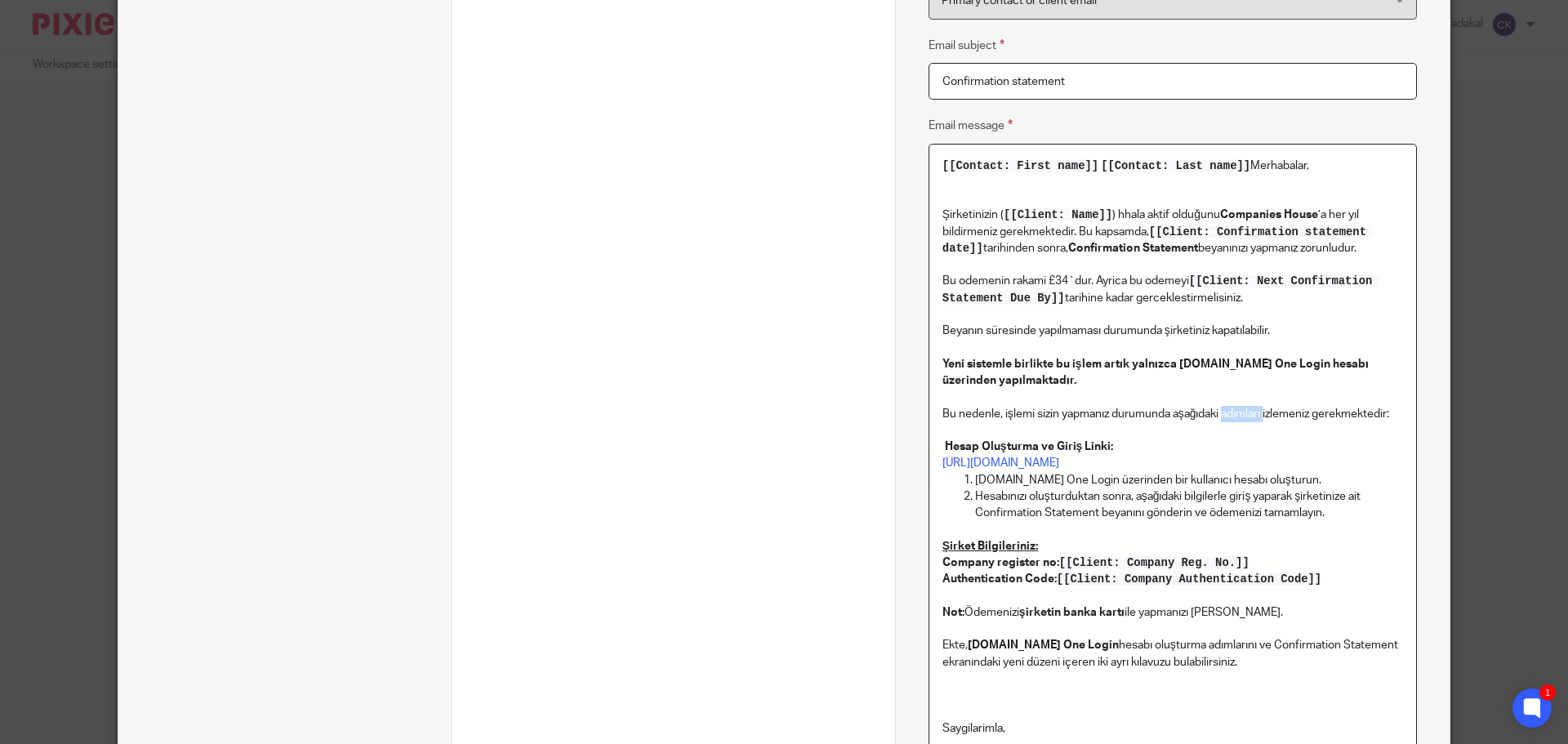
click at [1240, 413] on p "Bu nedenle, işlemi sizin yapmanız durumunda aşağıdaki adımları izlemeniz gerekm…" at bounding box center [1173, 429] width 460 height 83
click at [1326, 424] on p "Bu nedenle, işlemi sizin yapmanız durumunda aşağıdaki adımları izlemeniz gerekm…" at bounding box center [1173, 429] width 460 height 83
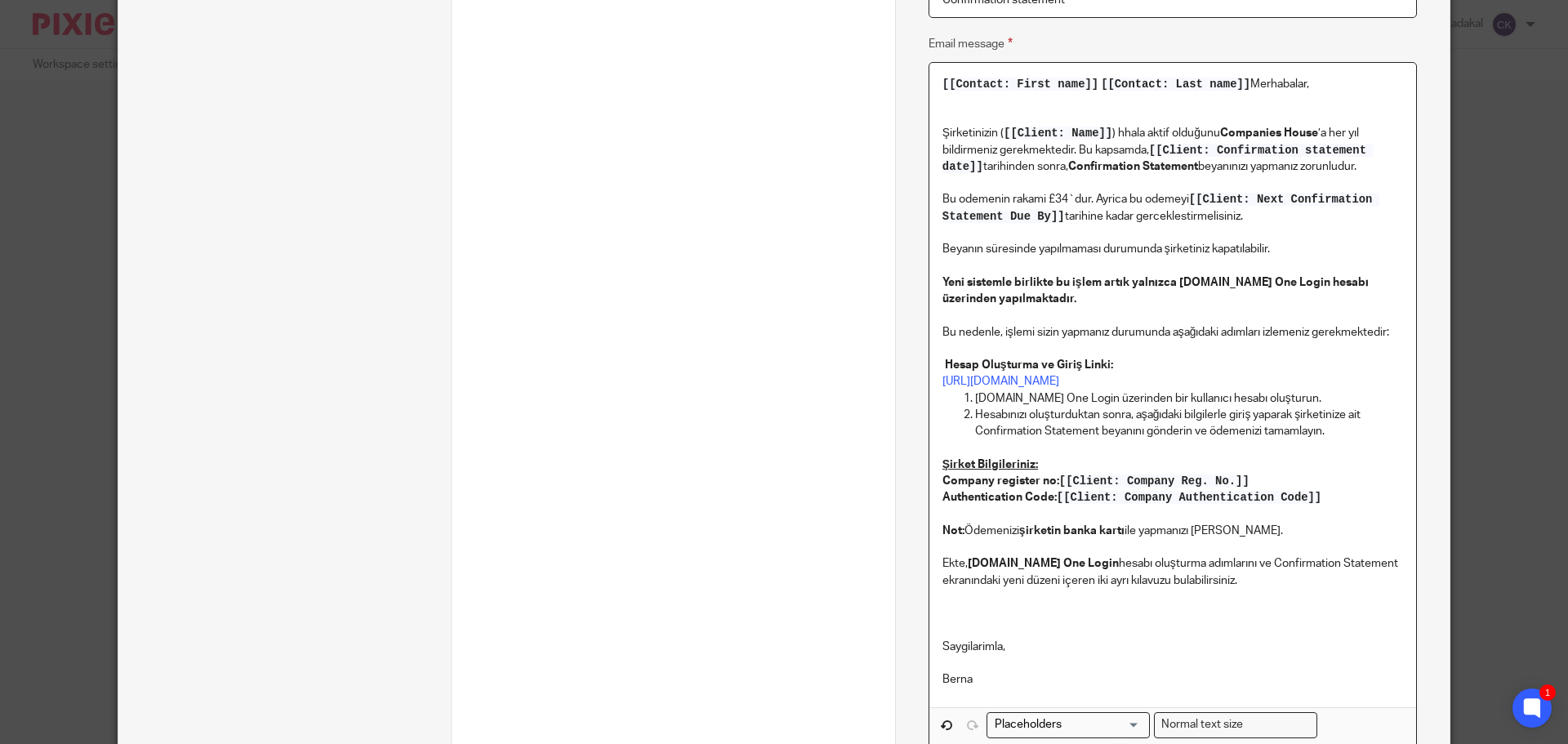
click at [975, 398] on p "[DOMAIN_NAME] One Login üzerinden bir kullanıcı hesabı oluşturun." at bounding box center [1189, 398] width 428 height 16
click at [1214, 397] on p "[DOMAIN_NAME] One Login üzerinden bir kullanıcı hesabı oluşturun." at bounding box center [1189, 398] width 428 height 16
click at [985, 417] on p "Hesabınızı oluşturduktan sonra, aşağıdaki bilgilerle giriş yaparak şirketinize …" at bounding box center [1189, 423] width 428 height 34
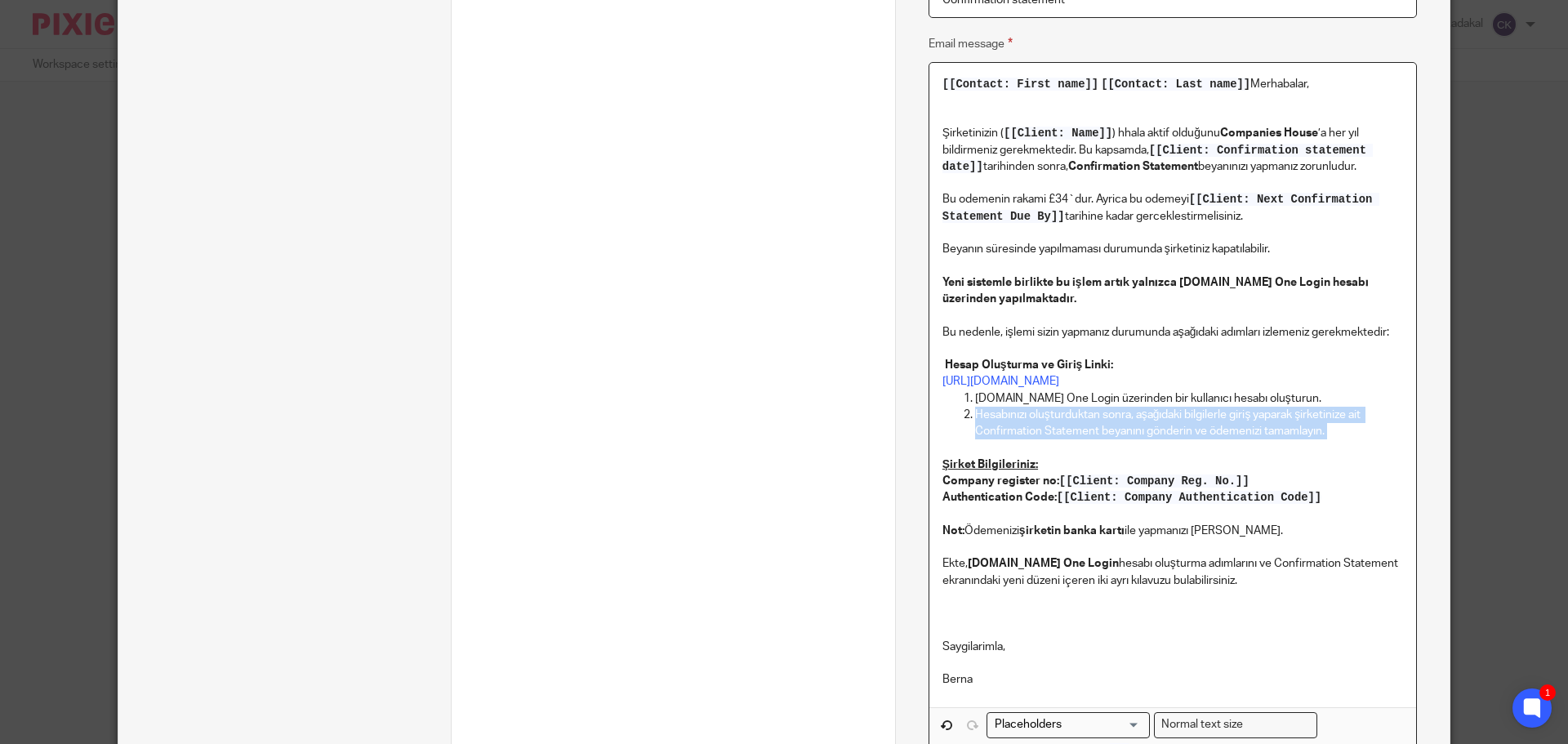
click at [985, 417] on p "Hesabınızı oluşturduktan sonra, aşağıdaki bilgilerle giriş yaparak şirketinize …" at bounding box center [1189, 423] width 428 height 34
click at [1185, 426] on p "Hesabınızı oluşturduktan sonra, aşağıdaki bilgilerle giriş yaparak şirketinize …" at bounding box center [1189, 423] width 428 height 34
click at [1310, 428] on p "Hesabınızı oluşturduktan sonra, aşağıdaki bilgilerle giriş yaparak şirketinize …" at bounding box center [1189, 423] width 428 height 34
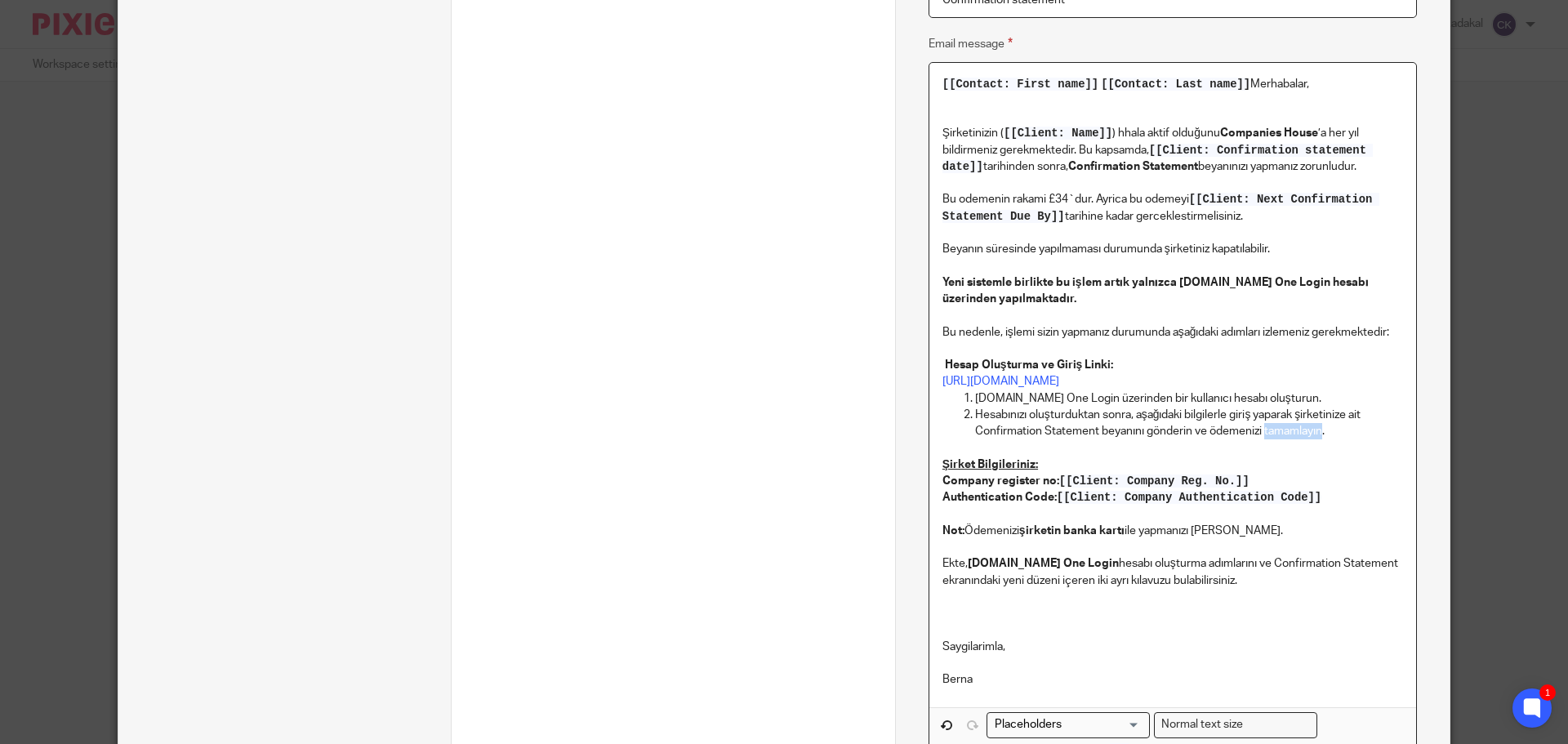
click at [1310, 428] on p "Hesabınızı oluşturduktan sonra, aşağıdaki bilgilerle giriş yaparak şirketinize …" at bounding box center [1189, 423] width 428 height 34
click at [1355, 447] on p at bounding box center [1173, 447] width 460 height 16
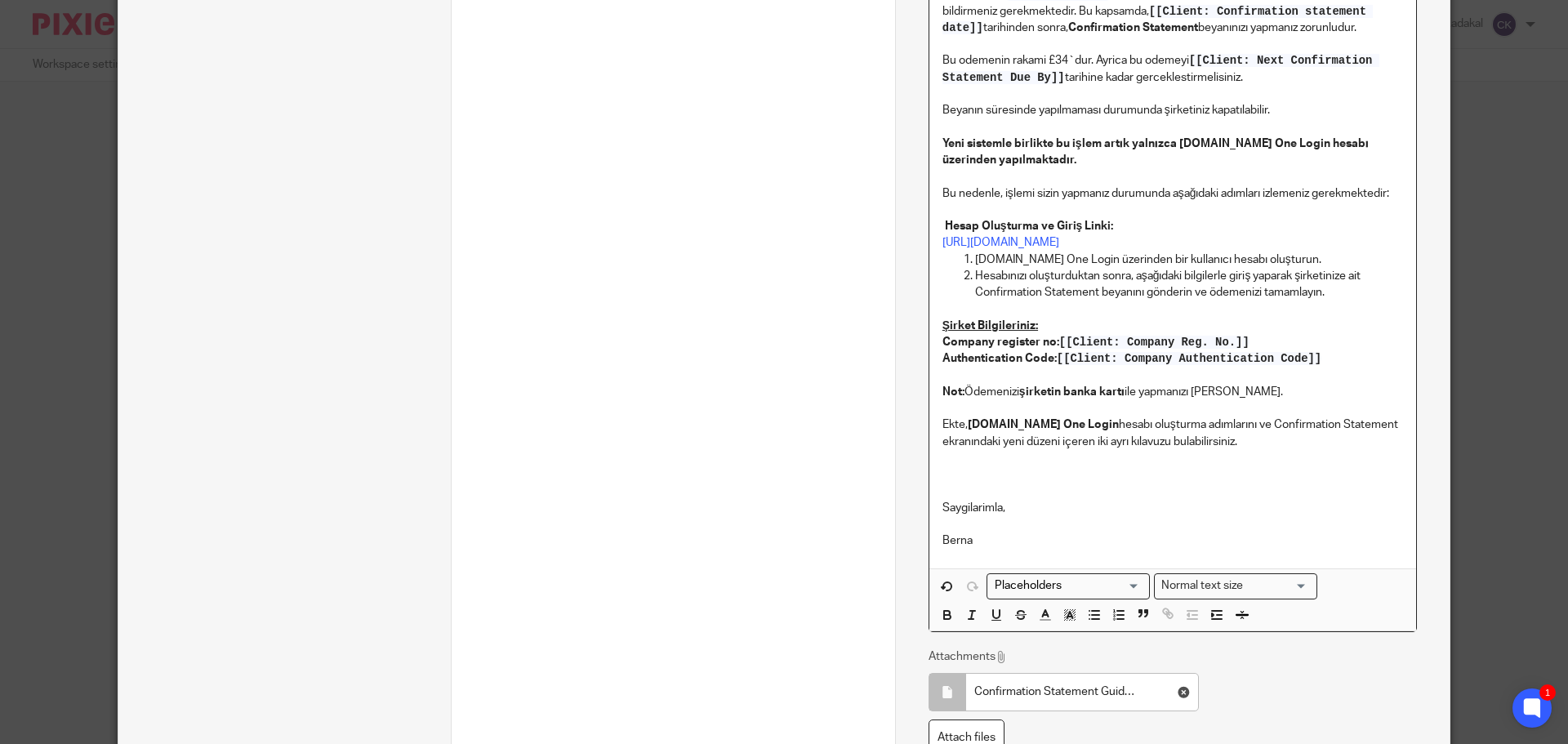
scroll to position [823, 0]
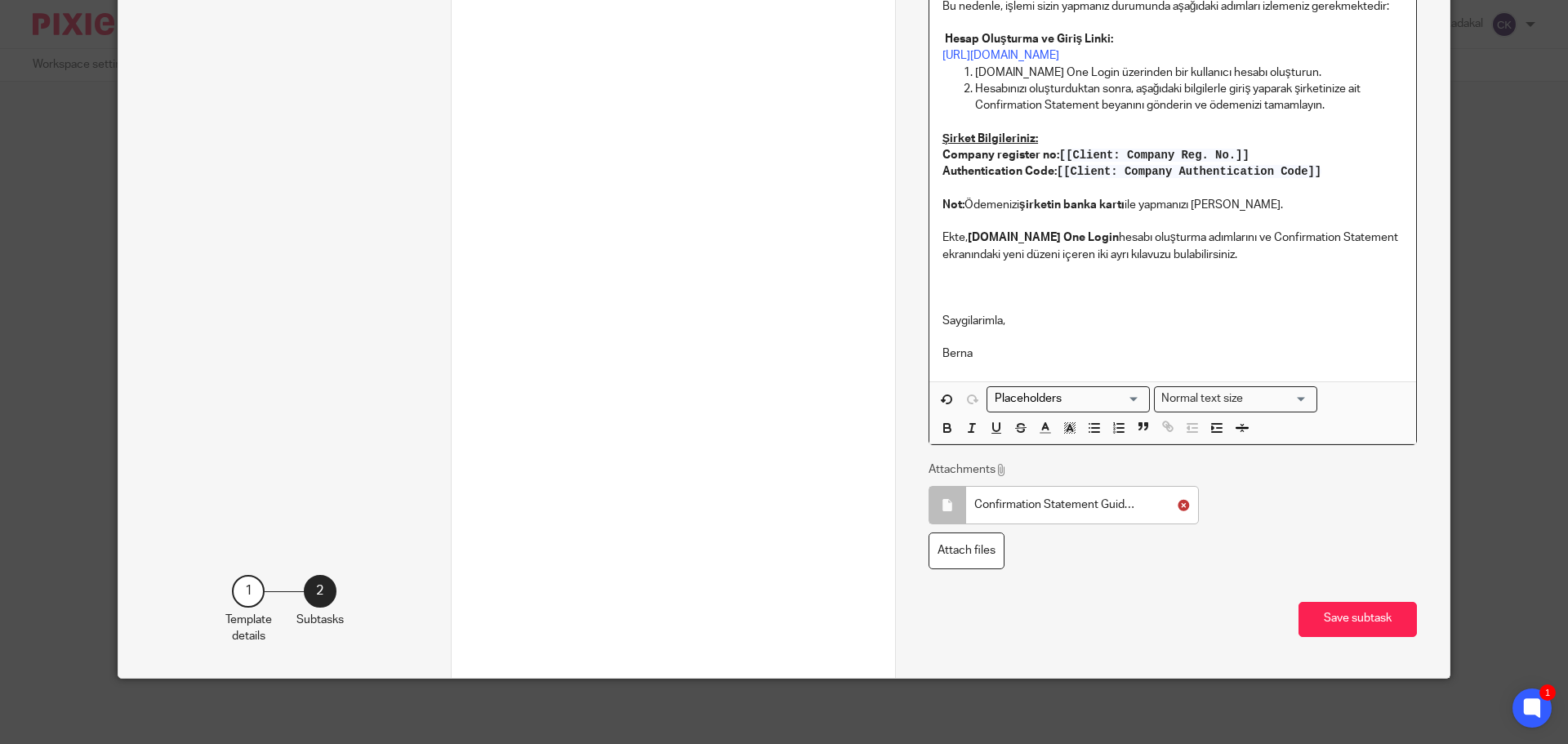
click at [1178, 506] on icon at bounding box center [1183, 504] width 12 height 12
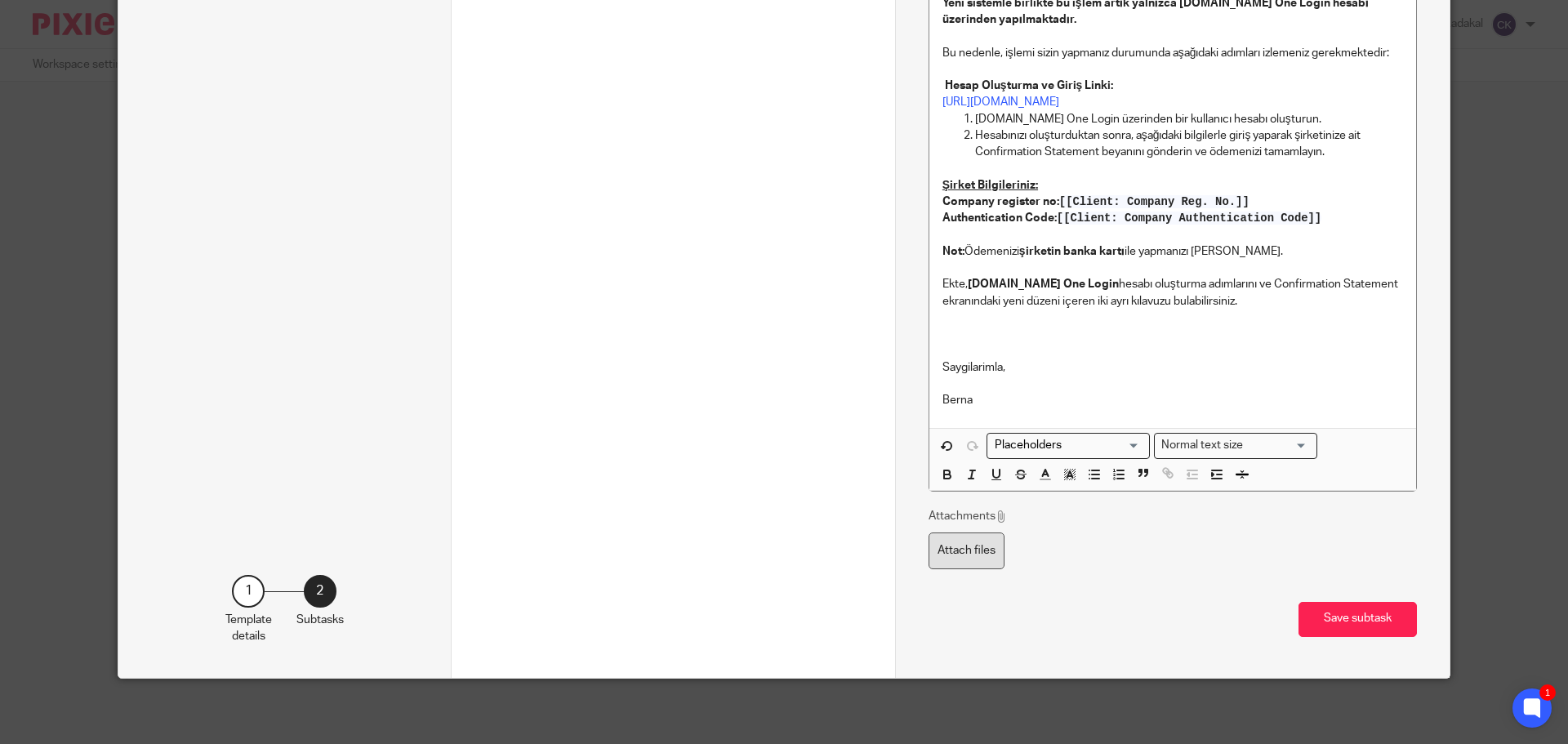
click at [959, 553] on label "Attach files" at bounding box center [966, 550] width 76 height 36
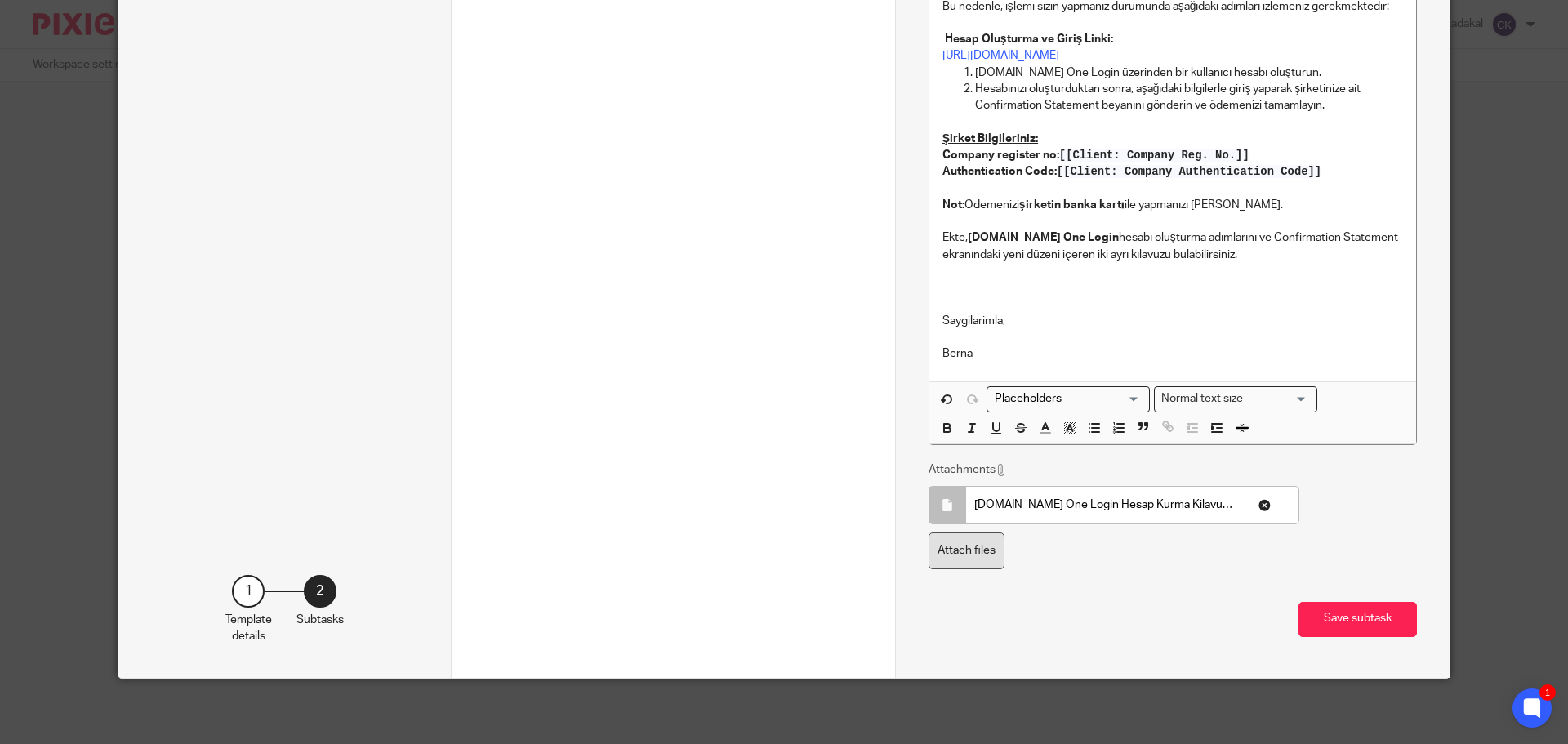
click at [970, 550] on label "Attach files" at bounding box center [966, 550] width 76 height 36
click at [975, 555] on label "Attach files" at bounding box center [966, 550] width 76 height 36
type input "C:\fakepath\GOV.UK One Login Confirmation Statement Odeme Kilavuzu.pdf"
click at [1085, 506] on icon at bounding box center [1085, 504] width 12 height 12
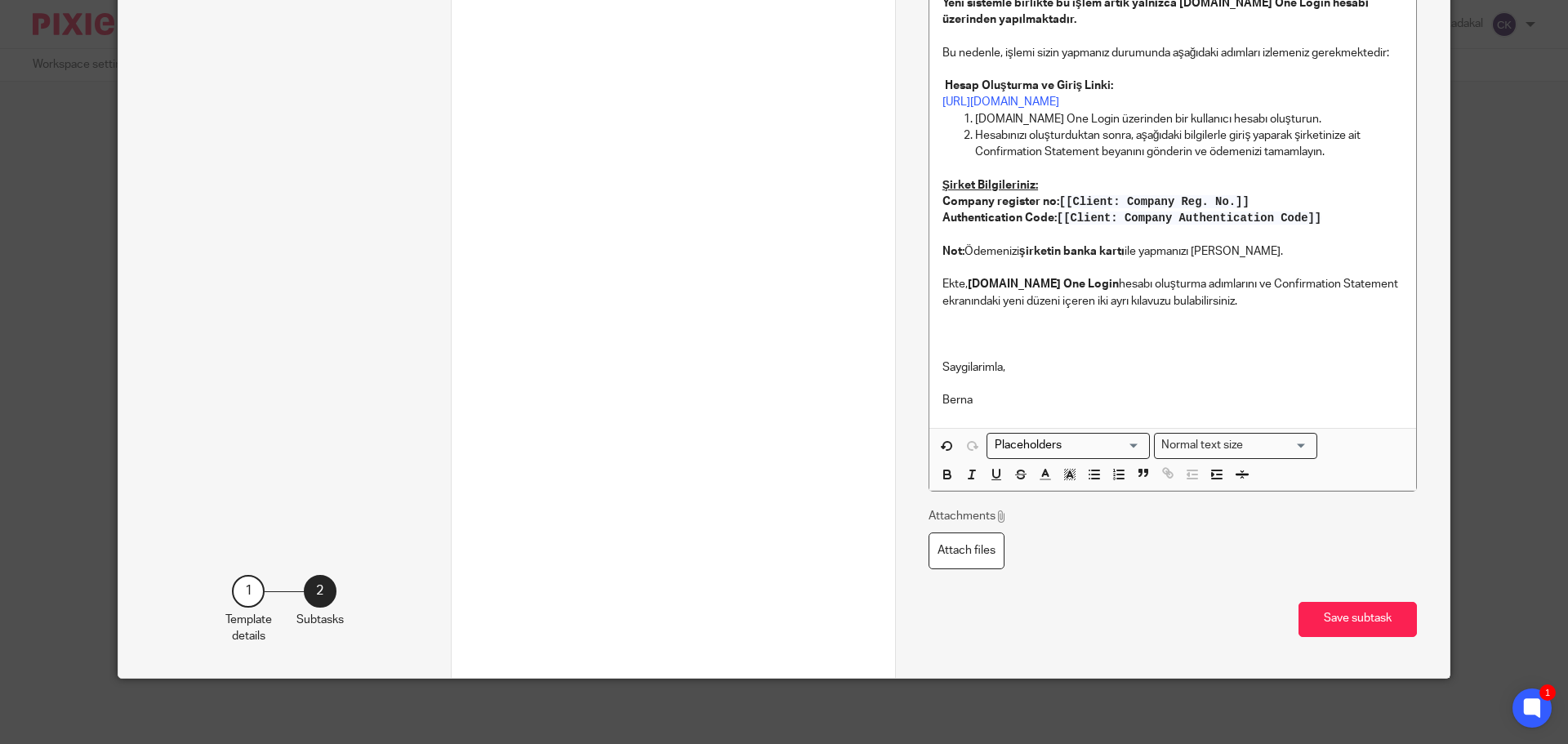
scroll to position [776, 0]
click at [951, 544] on label "Attach files" at bounding box center [966, 550] width 76 height 36
type input "C:\fakepath\GOV.UK One Login Confirmation Statement Odeme Kilavuzu.pdf"
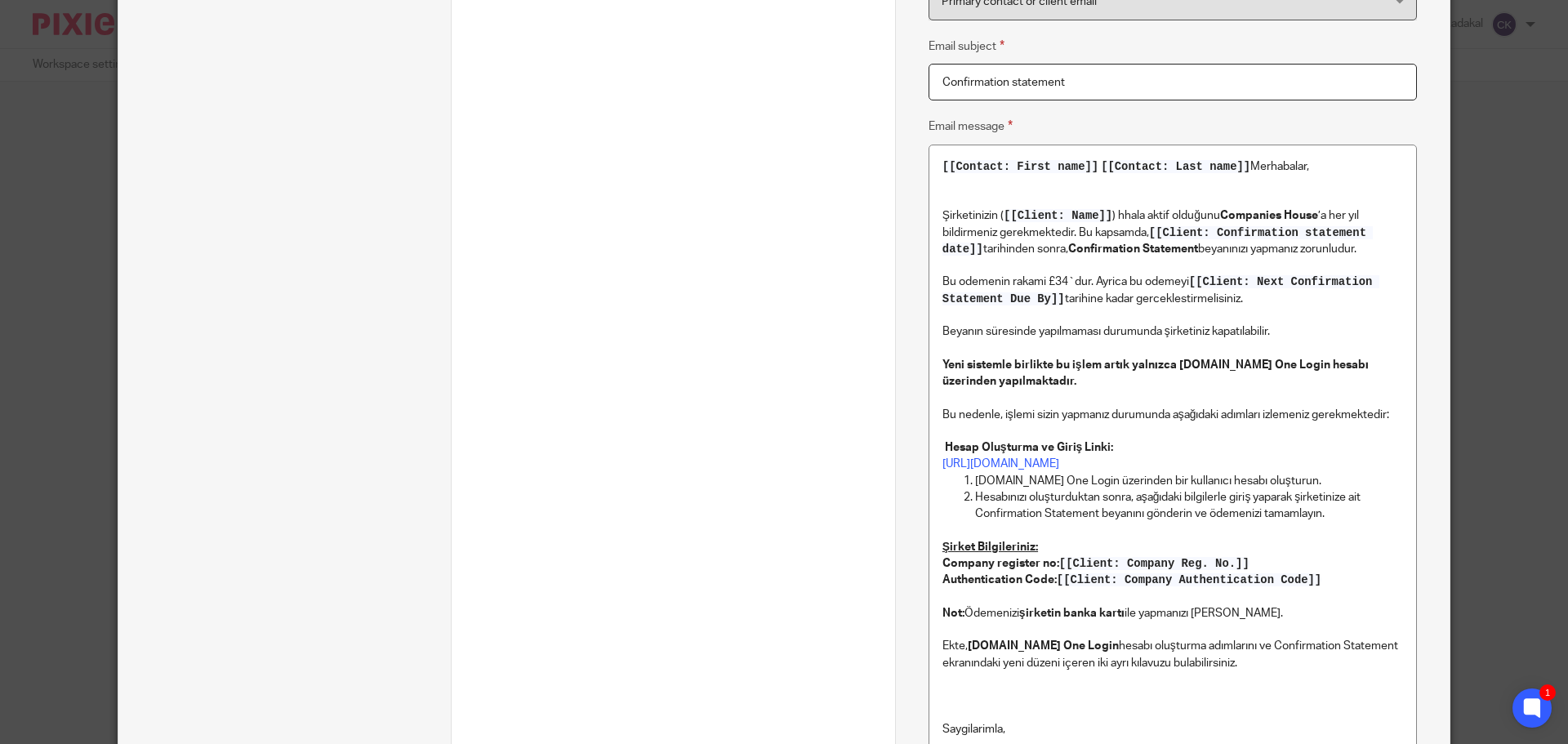
scroll to position [333, 0]
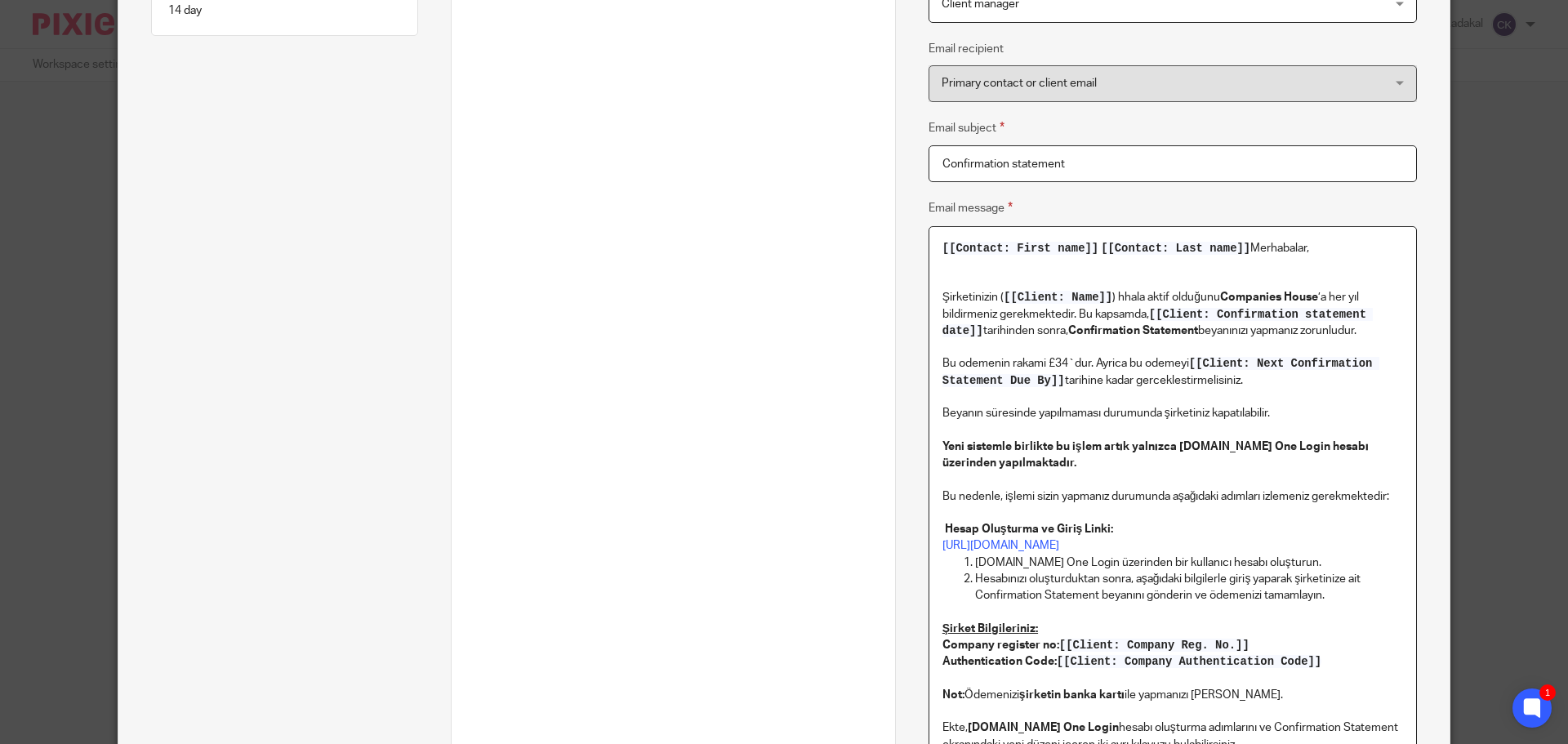
click at [1126, 298] on p "Şirketinizin ( [[Client: Name]] ) hhala aktif olduğunu Companies House ’a her y…" at bounding box center [1173, 330] width 460 height 116
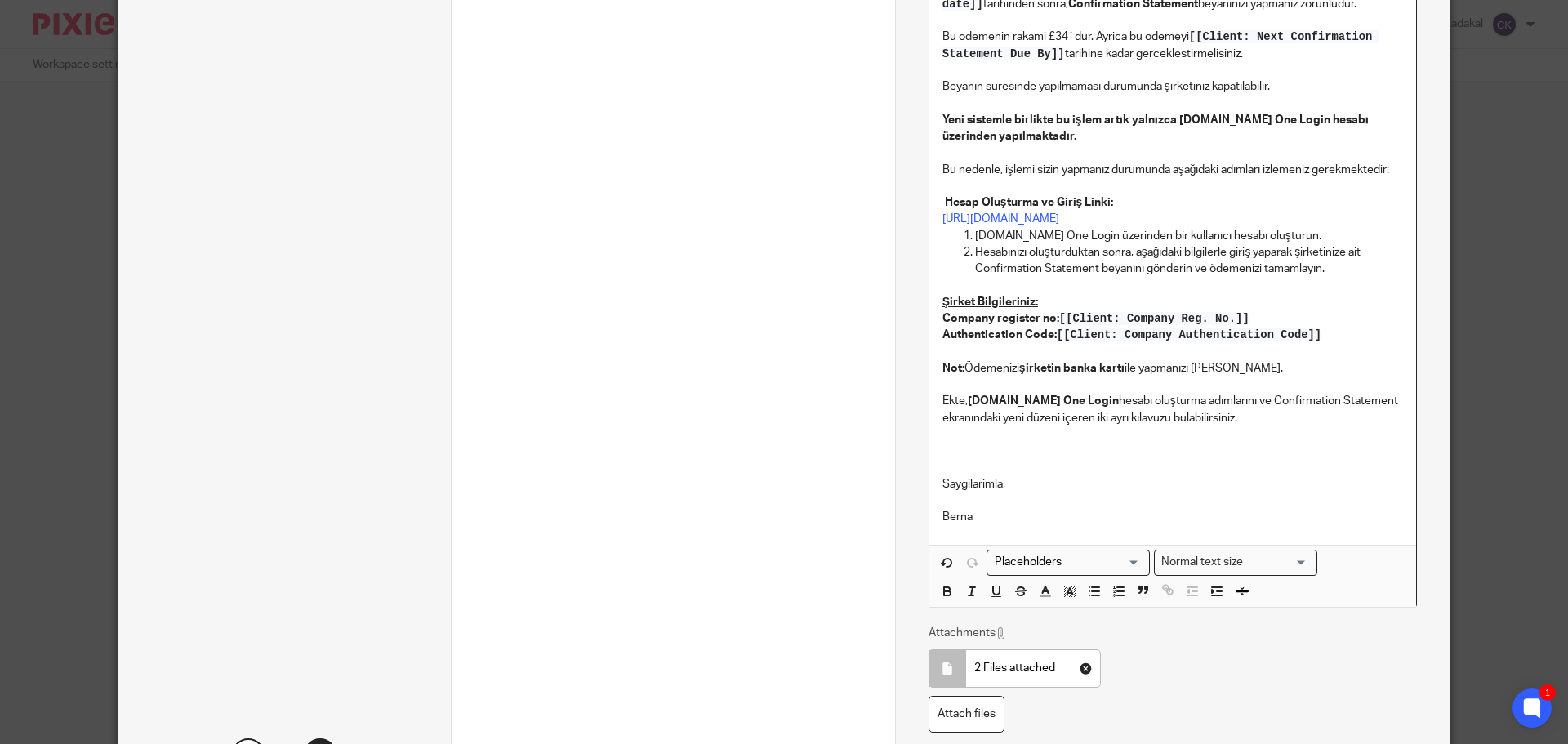
scroll to position [578, 0]
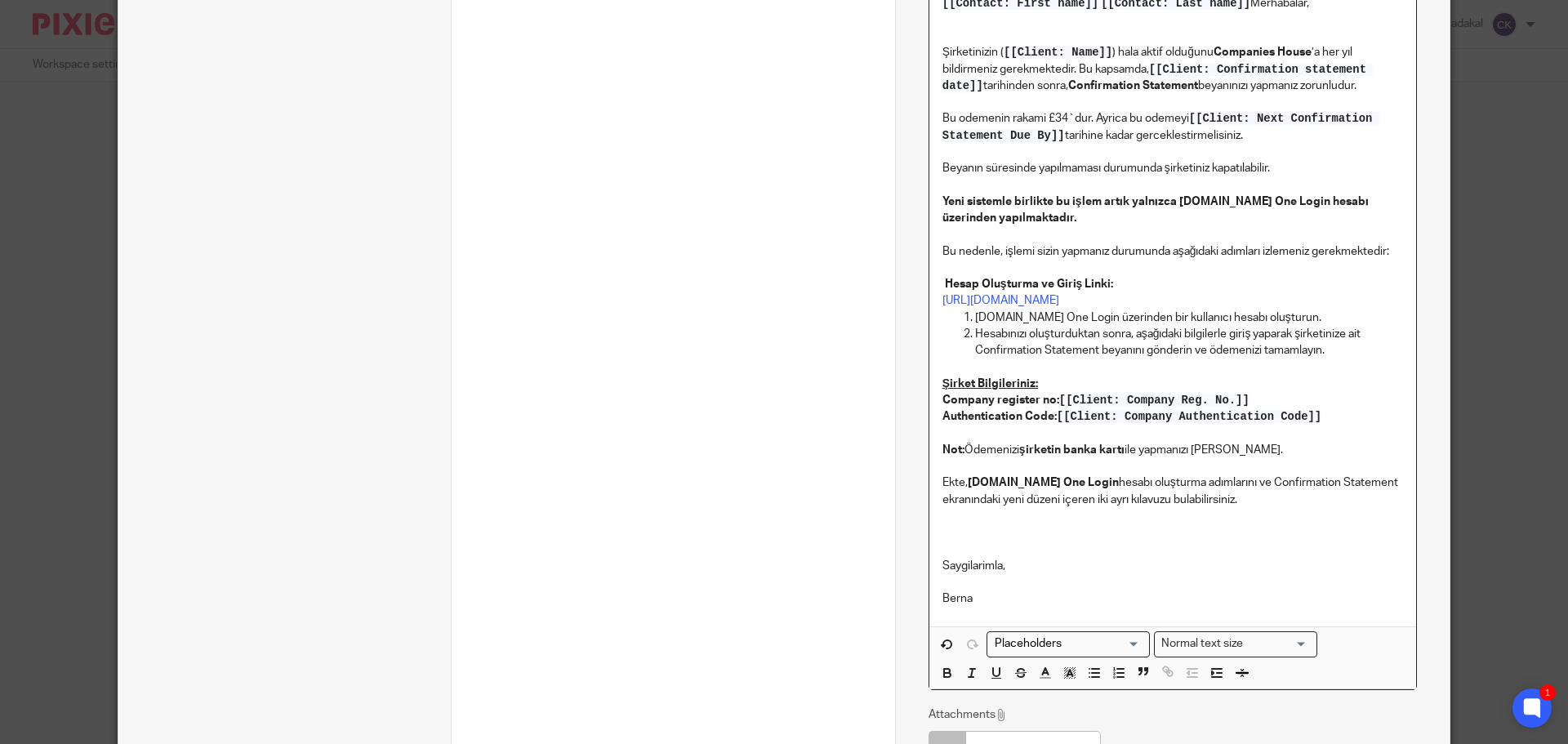
click at [1045, 256] on p "Bu nedenle, işlemi sizin yapmanız durumunda aşağıdaki adımları izlemeniz gerekm…" at bounding box center [1173, 267] width 460 height 83
click at [1187, 260] on p "Bu nedenle, işlemi yapmanız durumunda aşağıdaki adımları izlemeniz gerekmektedi…" at bounding box center [1173, 267] width 460 height 83
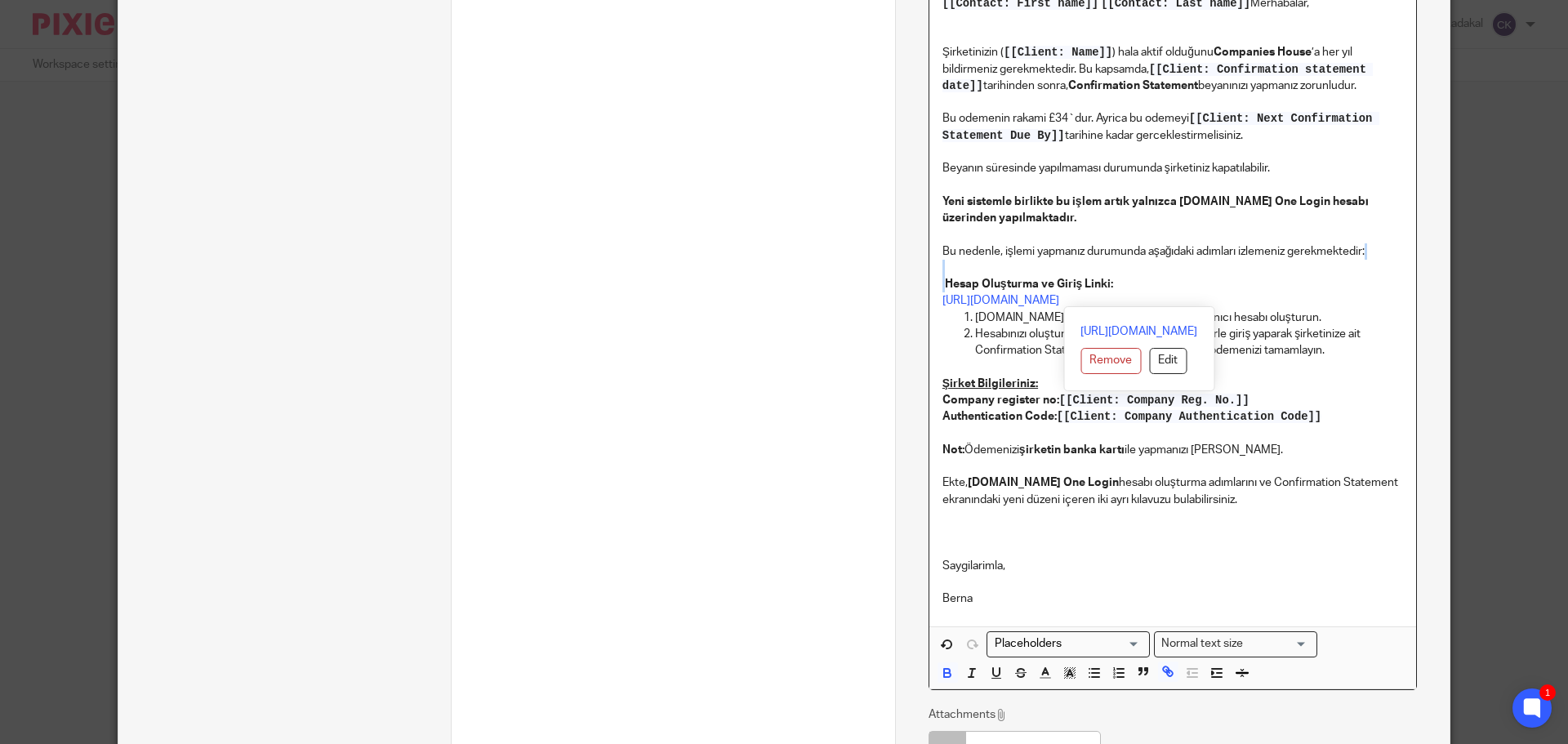
click at [1263, 279] on p "Bu nedenle, işlemi yapmanız durumunda aşağıdaki adımları izlemeniz gerekmektedi…" at bounding box center [1173, 267] width 460 height 83
click at [1268, 250] on p "Bu nedenle, işlemi yapmanız durumunda aşağıdaki adımları izlemeniz gerekmektedi…" at bounding box center [1173, 267] width 460 height 83
click at [1357, 287] on p "Bu nedenle, işlemi yapmanız durumunda aşağıdaki adımları izlemeniz gerekmektedi…" at bounding box center [1173, 267] width 460 height 83
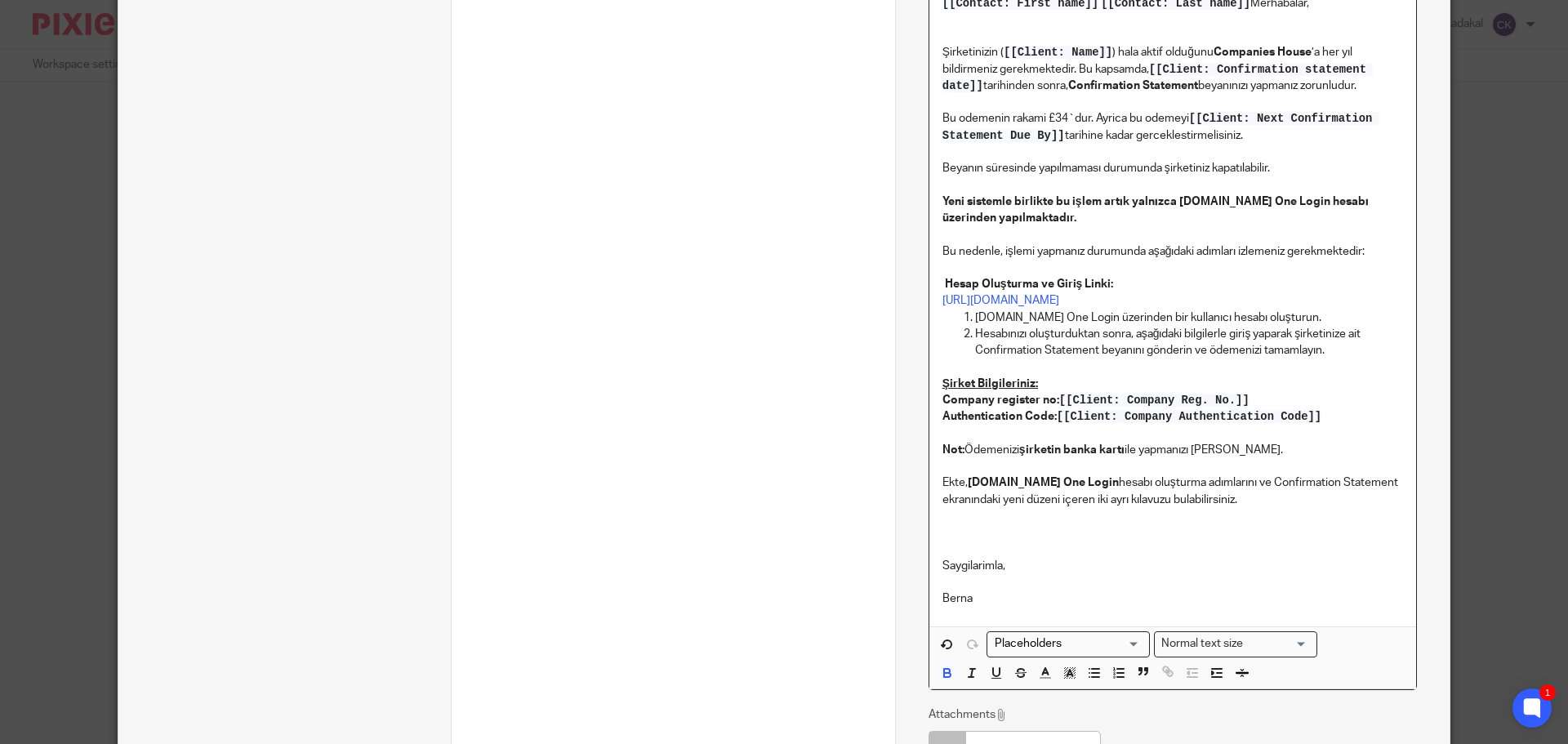
scroll to position [659, 0]
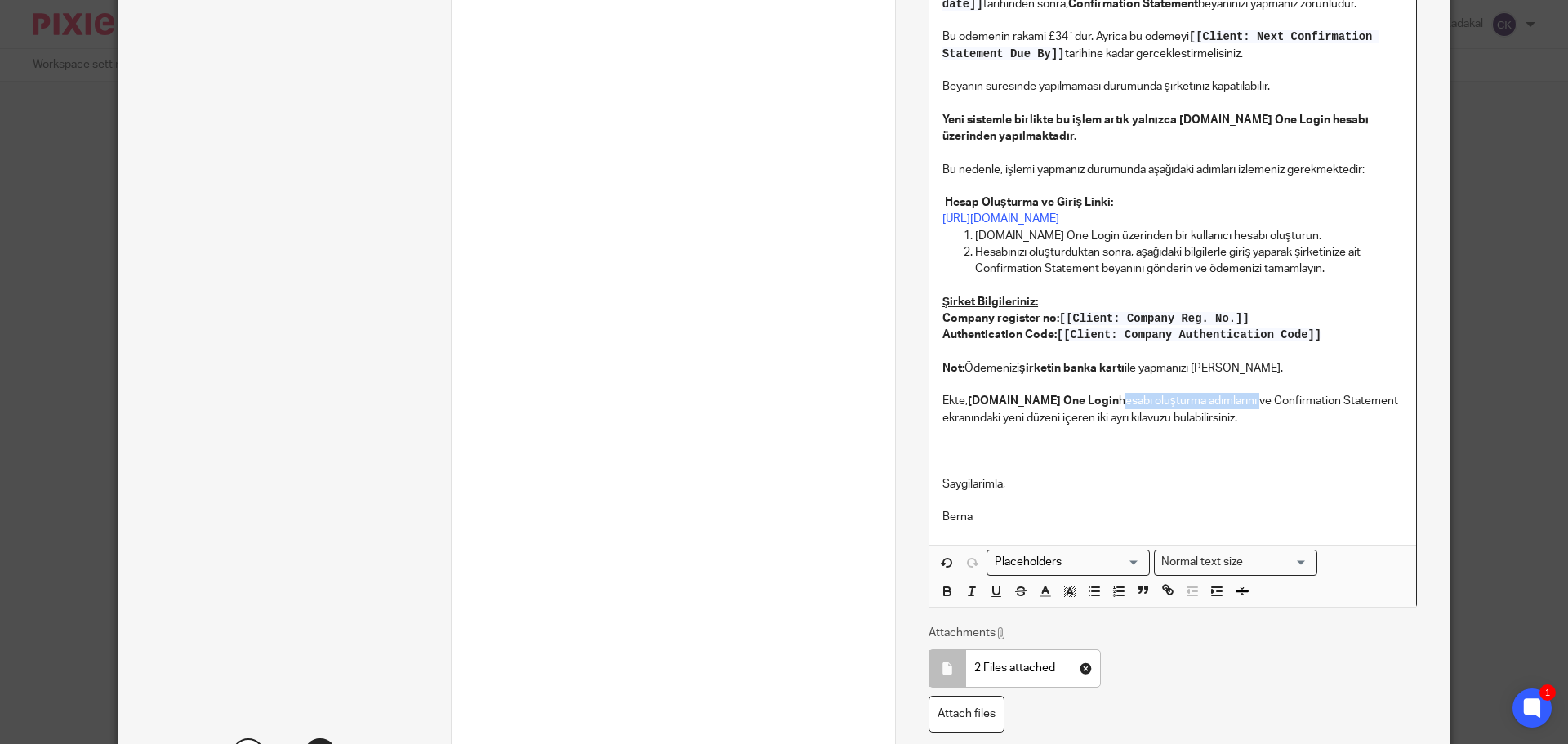
drag, startPoint x: 1061, startPoint y: 402, endPoint x: 1199, endPoint y: 400, distance: 138.0
click at [1199, 400] on p "Ekte, Gov.uk One Login hesabı oluşturma adımlarını ve Confirmation Statement ek…" at bounding box center [1173, 409] width 460 height 34
drag, startPoint x: 1229, startPoint y: 398, endPoint x: 1056, endPoint y: 414, distance: 173.7
click at [1056, 414] on p "Ekte, Gov.uk One Login hesabı oluşturma adımlarını ve Confirmation Statement ek…" at bounding box center [1173, 409] width 460 height 34
drag, startPoint x: 976, startPoint y: 454, endPoint x: 976, endPoint y: 413, distance: 41.0
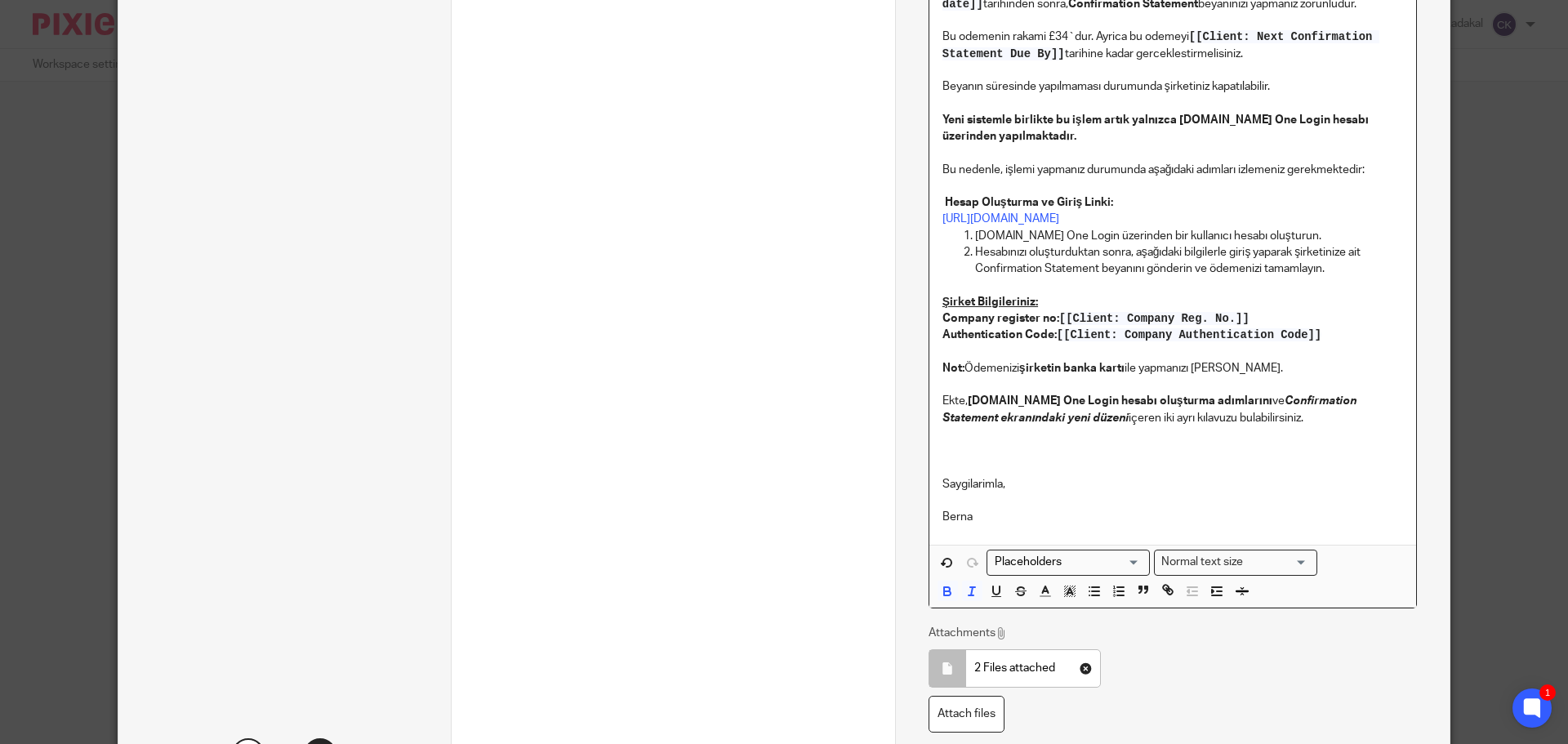
click at [976, 435] on div "[[Contact: First name]] [[Contact: Last name]] Merhabalar, Şirketinizin ( [[Cli…" at bounding box center [1172, 223] width 487 height 645
drag, startPoint x: 966, startPoint y: 398, endPoint x: 1209, endPoint y: 393, distance: 243.1
click at [1209, 393] on p "Ekte, Gov.uk One Login hesabı oluşturma adımlarını ve Confirmation Statement ek…" at bounding box center [1173, 409] width 460 height 34
click at [1104, 418] on p "Ekte, Gov.uk One Login hesabı oluşturma adımlarını ve Confirmation Statement ek…" at bounding box center [1173, 409] width 460 height 34
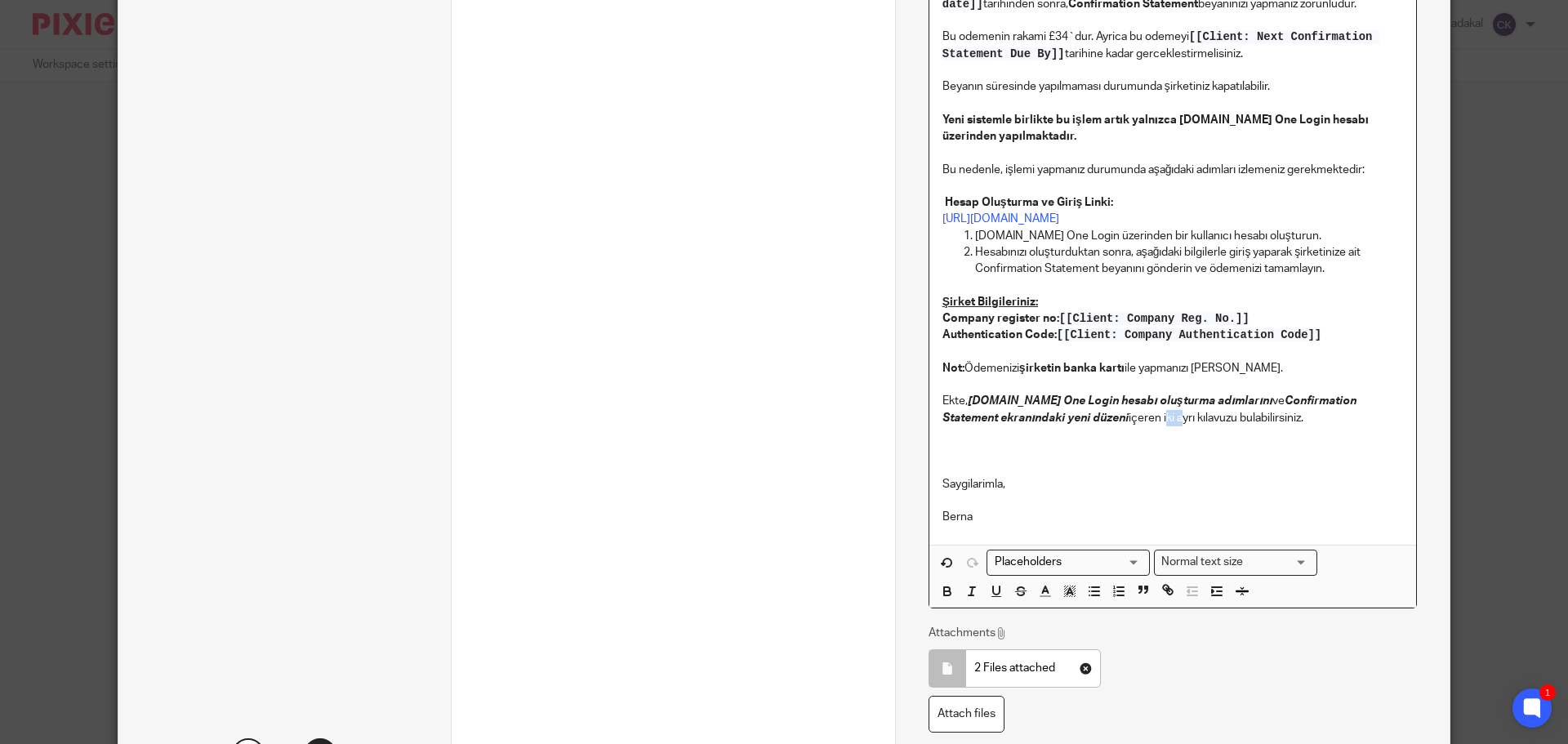
click at [1102, 417] on p "Ekte, Gov.uk One Login hesabı oluşturma adımlarını ve Confirmation Statement ek…" at bounding box center [1173, 409] width 460 height 34
click at [1100, 417] on p "Ekte, Gov.uk One Login hesabı oluşturma adımlarını ve Confirmation Statement ek…" at bounding box center [1173, 409] width 460 height 34
drag, startPoint x: 1110, startPoint y: 417, endPoint x: 1099, endPoint y: 417, distance: 11.0
click at [1099, 417] on p "Ekte, Gov.uk One Login hesabı oluşturma adımlarını ve Confirmation Statement ek…" at bounding box center [1173, 409] width 460 height 34
click at [1143, 417] on p "Ekte, Gov.uk One Login hesabı oluşturma adımlarını ve Confirmation Statement ek…" at bounding box center [1173, 409] width 460 height 34
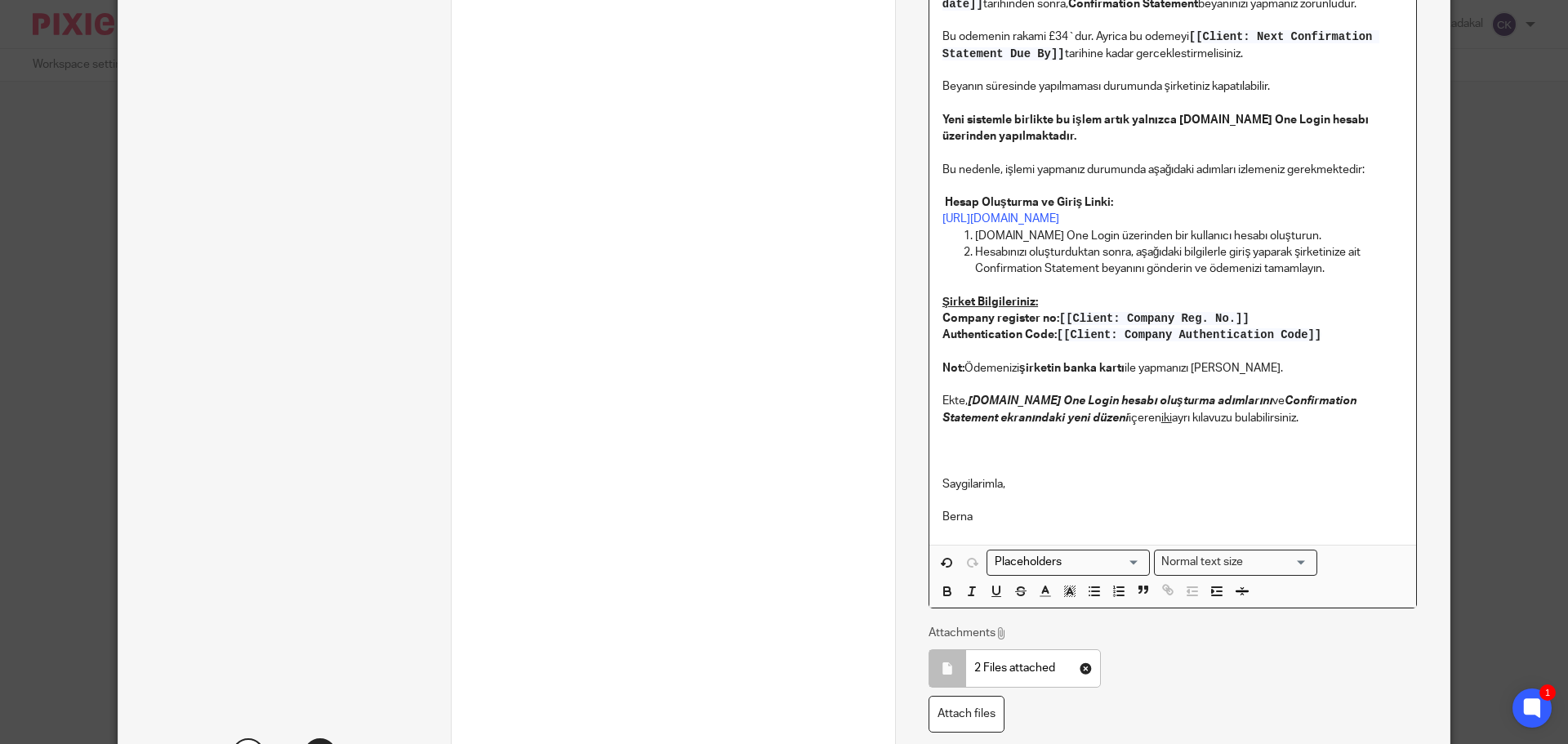
click at [1218, 416] on p "Ekte, Gov.uk One Login hesabı oluşturma adımlarını ve Confirmation Statement ek…" at bounding box center [1173, 409] width 460 height 34
click at [1251, 412] on p "Ekte, Gov.uk One Login hesabı oluşturma adımlarını ve Confirmation Statement ek…" at bounding box center [1173, 409] width 460 height 34
click at [998, 454] on p "Saygilarimla," at bounding box center [1173, 467] width 460 height 50
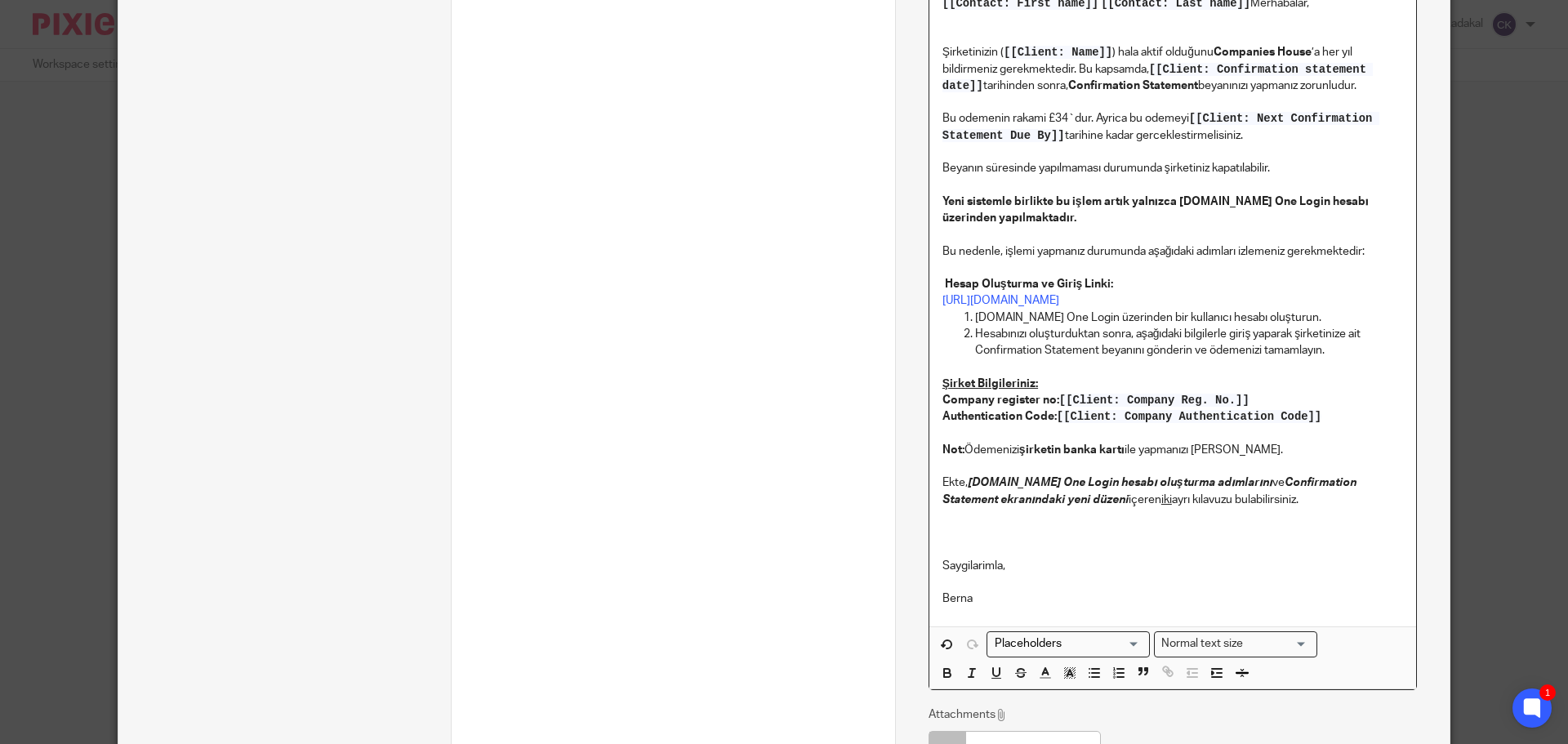
scroll to position [823, 0]
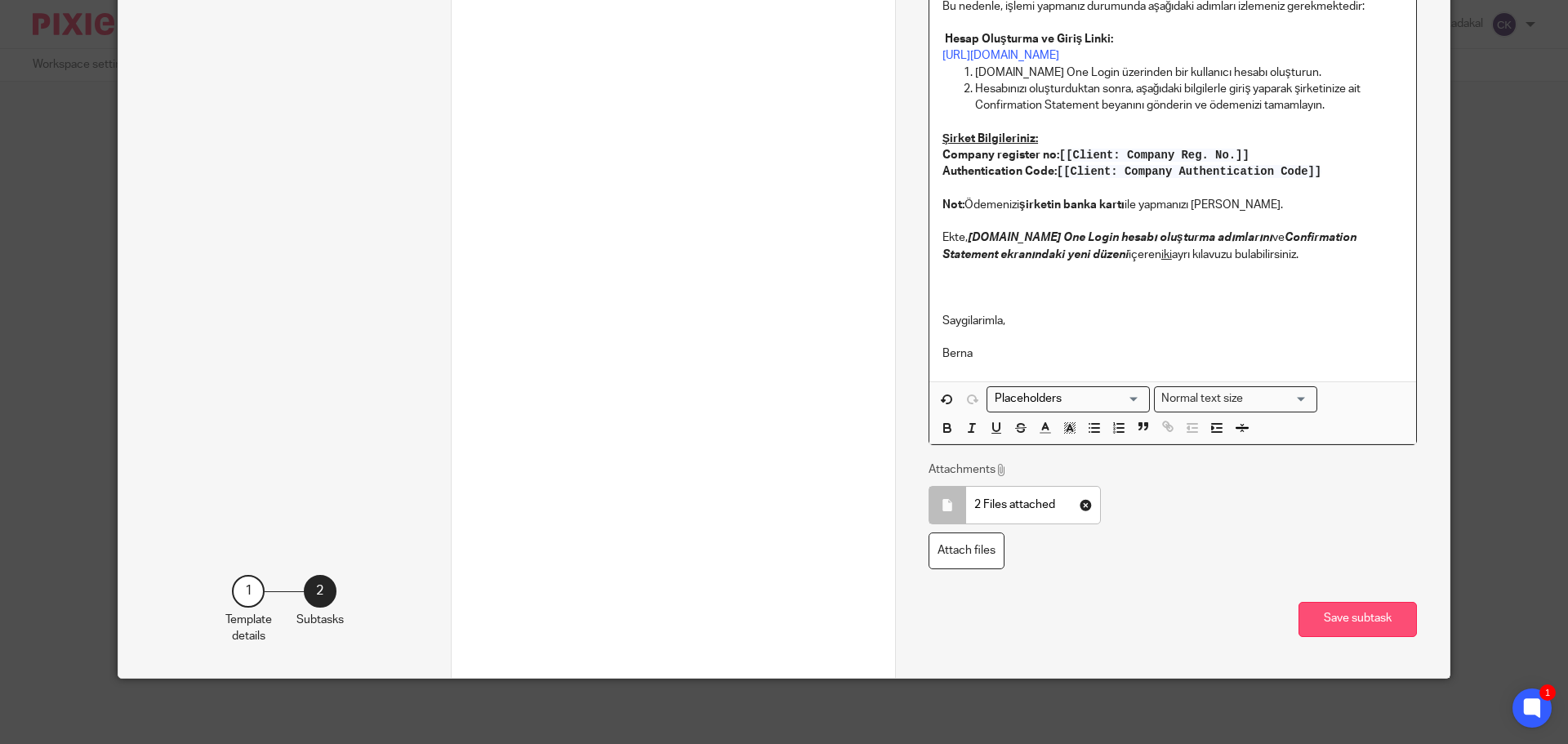
click at [1372, 632] on button "Save subtask" at bounding box center [1358, 618] width 118 height 35
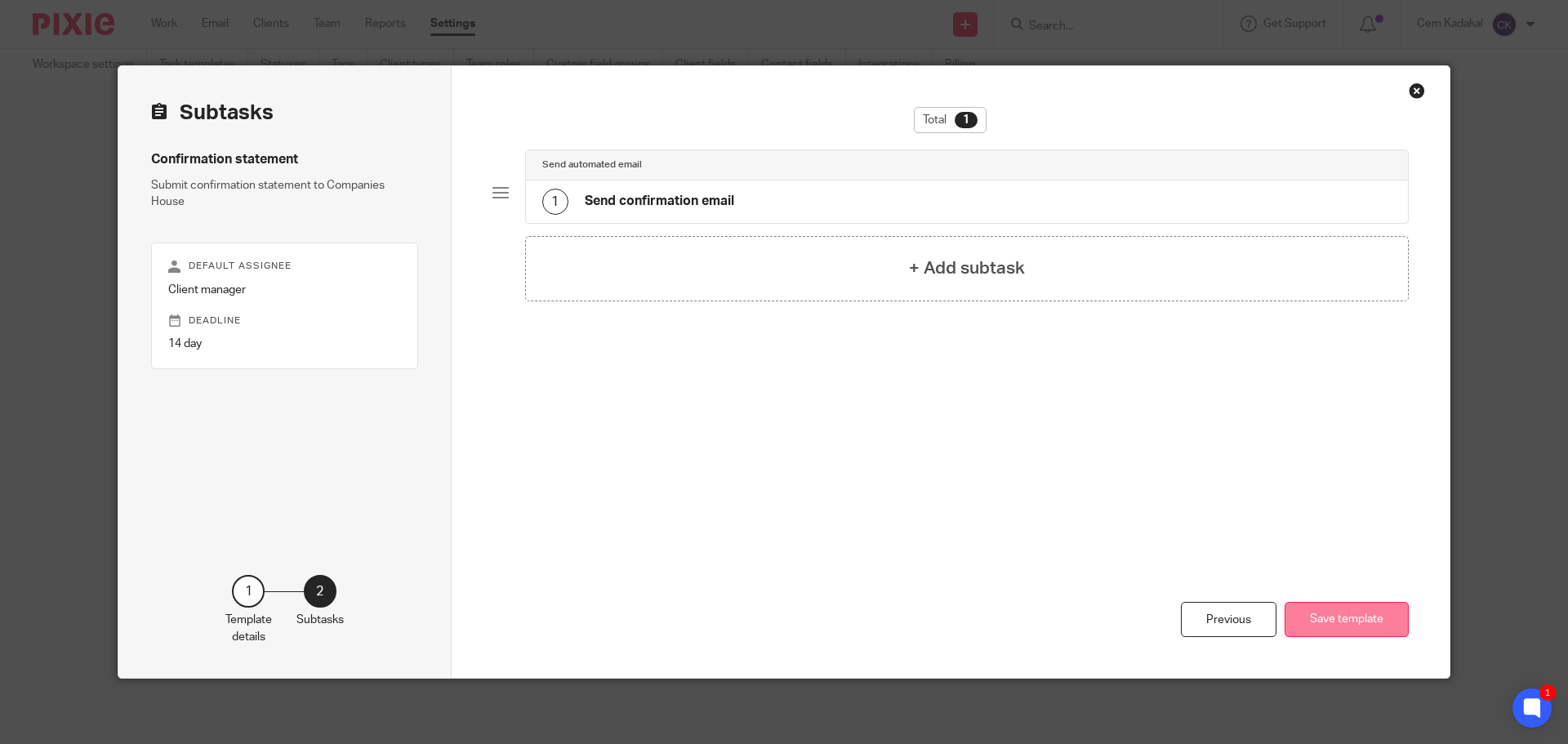
click at [1365, 619] on button "Save template" at bounding box center [1347, 618] width 124 height 35
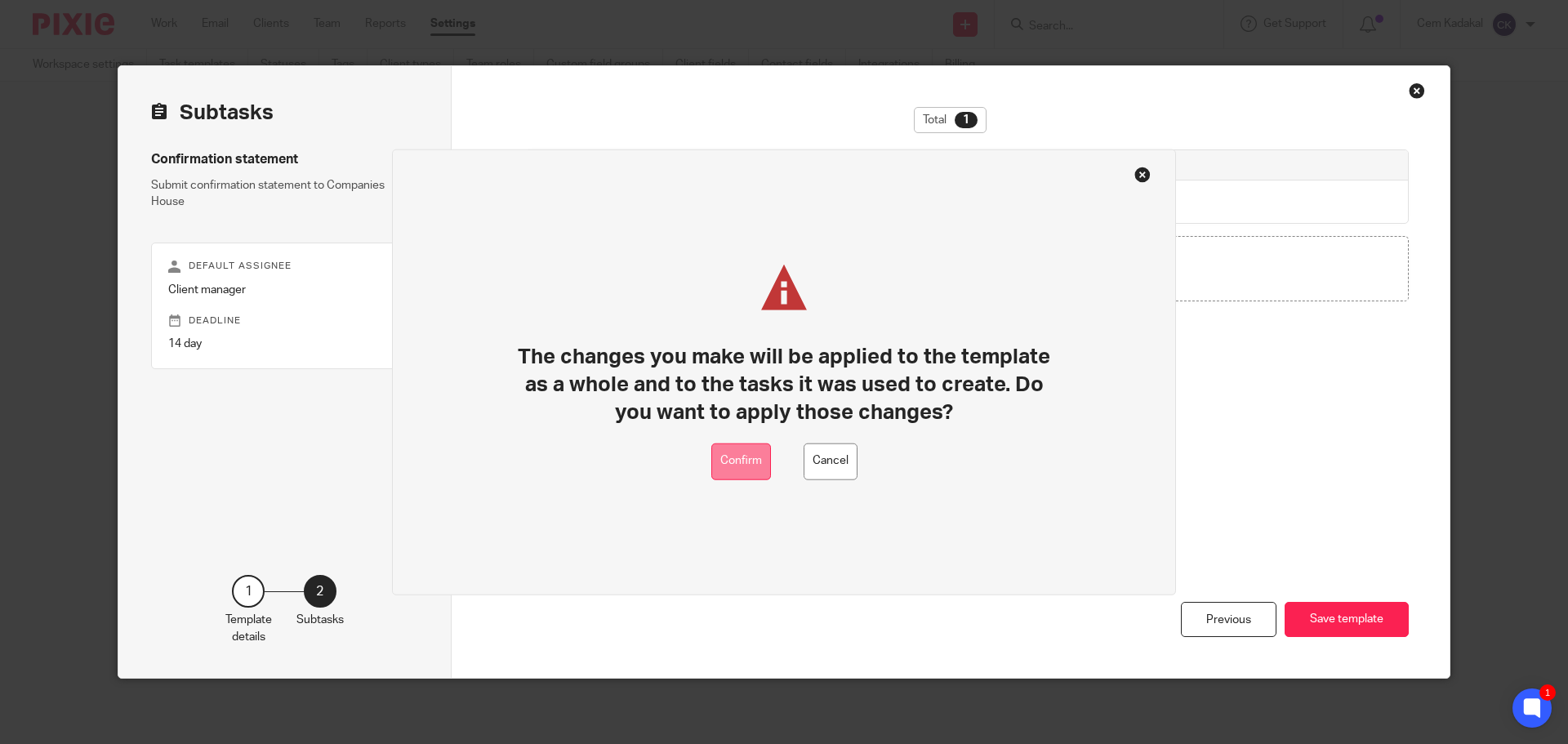
click at [732, 457] on button "Confirm" at bounding box center [742, 460] width 60 height 36
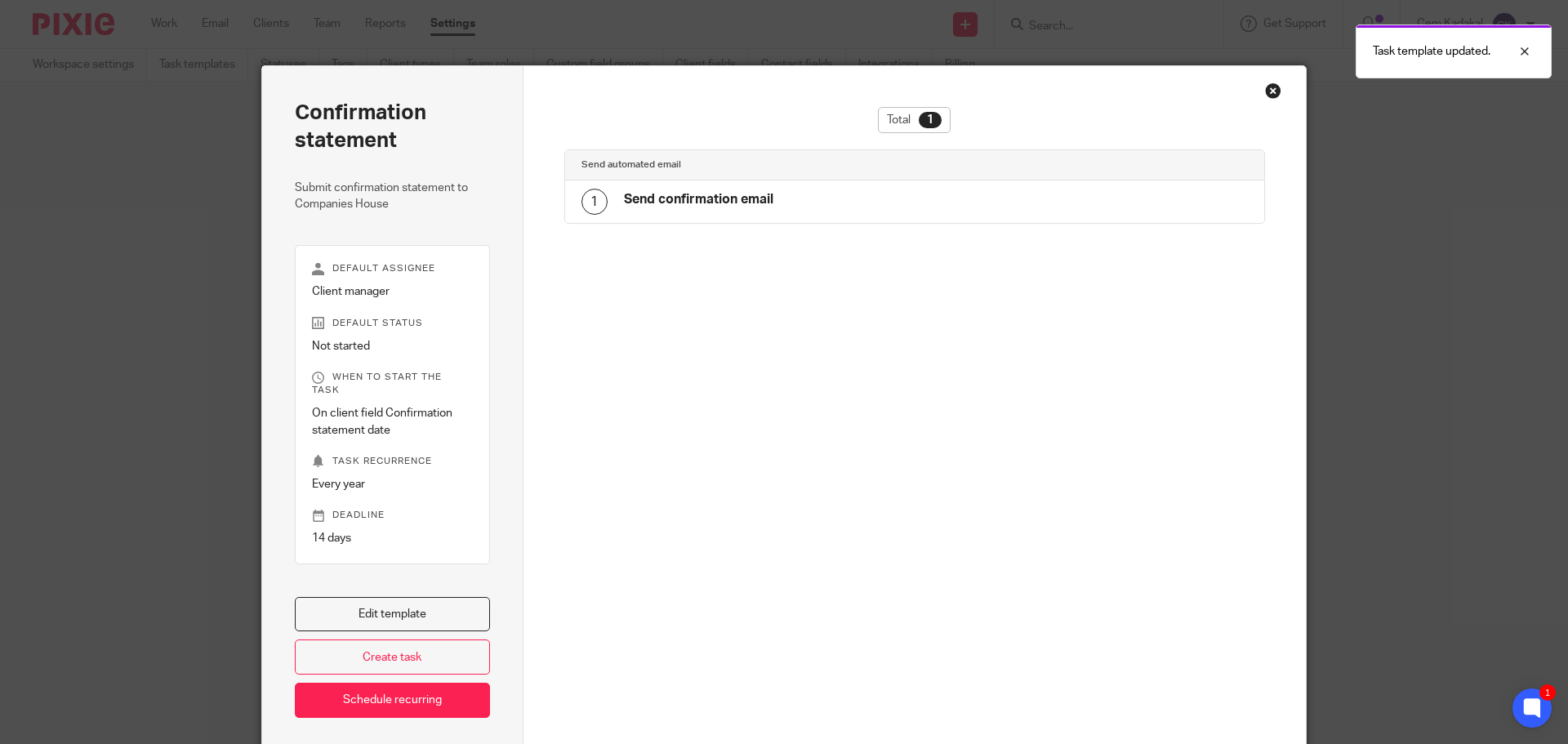
scroll to position [60, 0]
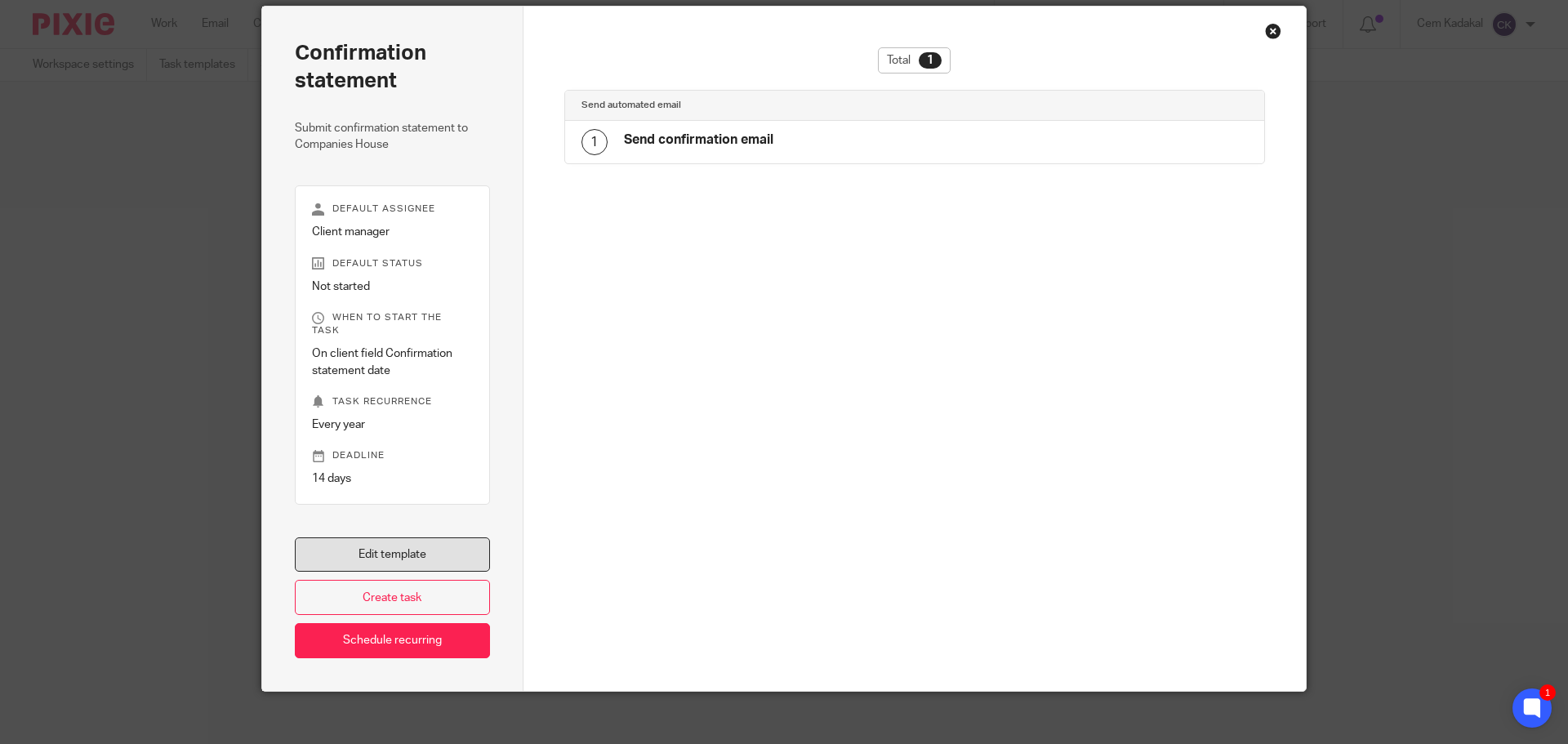
click at [443, 544] on link "Edit template" at bounding box center [392, 554] width 195 height 35
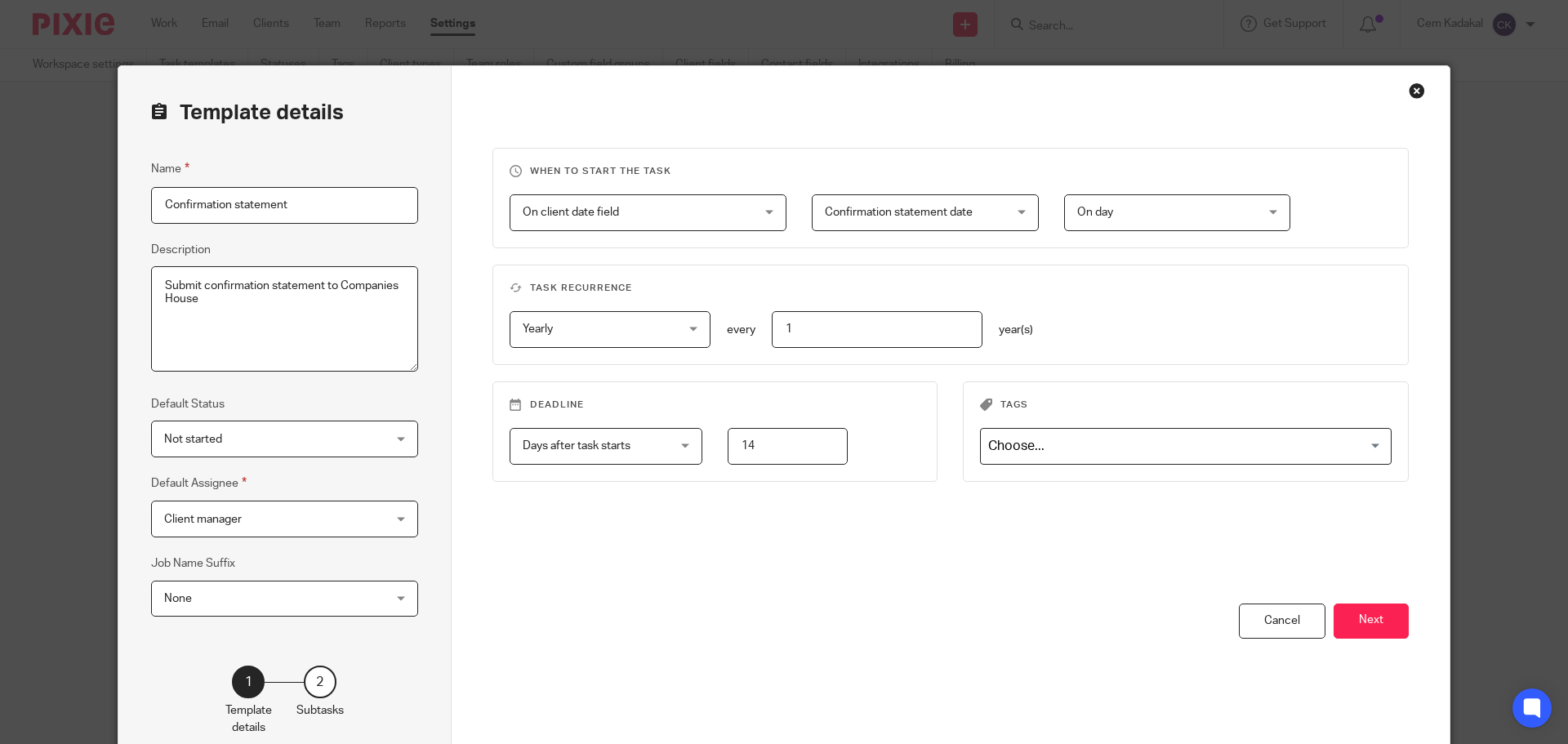
click at [235, 208] on input "Confirmation statement" at bounding box center [284, 205] width 267 height 36
type input "Confirmation Statement"
click at [1348, 618] on button "Next" at bounding box center [1371, 620] width 76 height 35
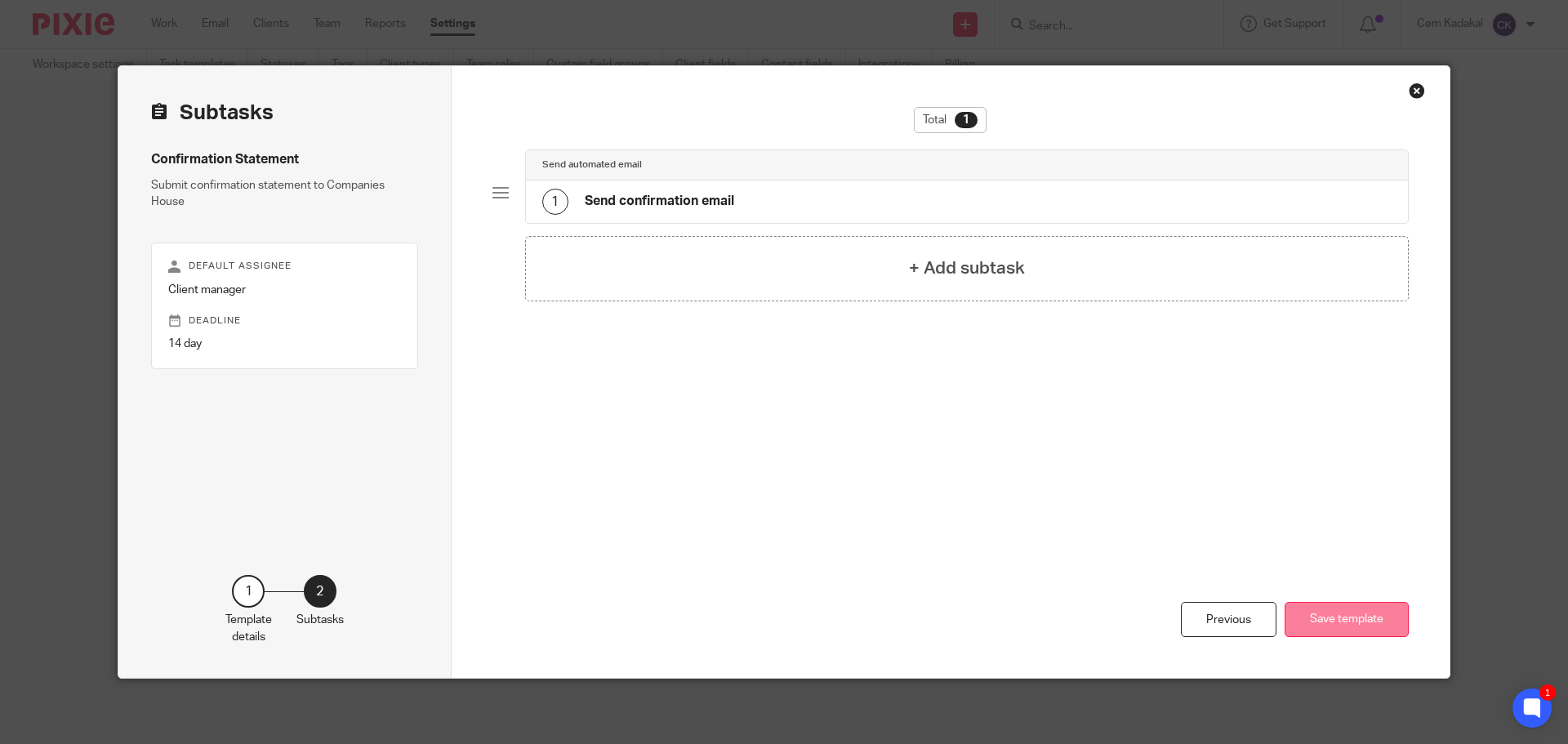
click at [1333, 620] on button "Save template" at bounding box center [1347, 618] width 124 height 35
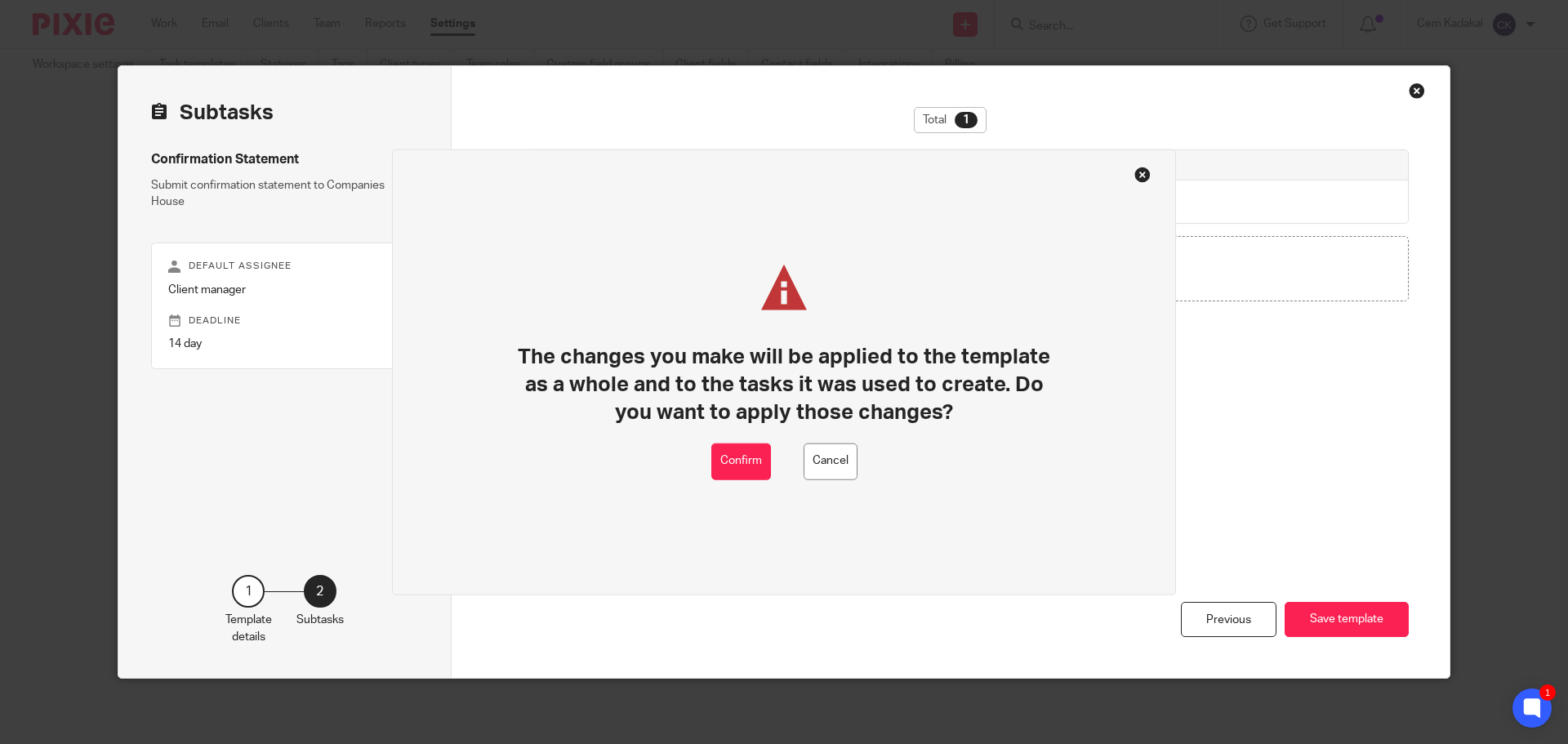
click at [1144, 171] on button at bounding box center [1142, 174] width 16 height 16
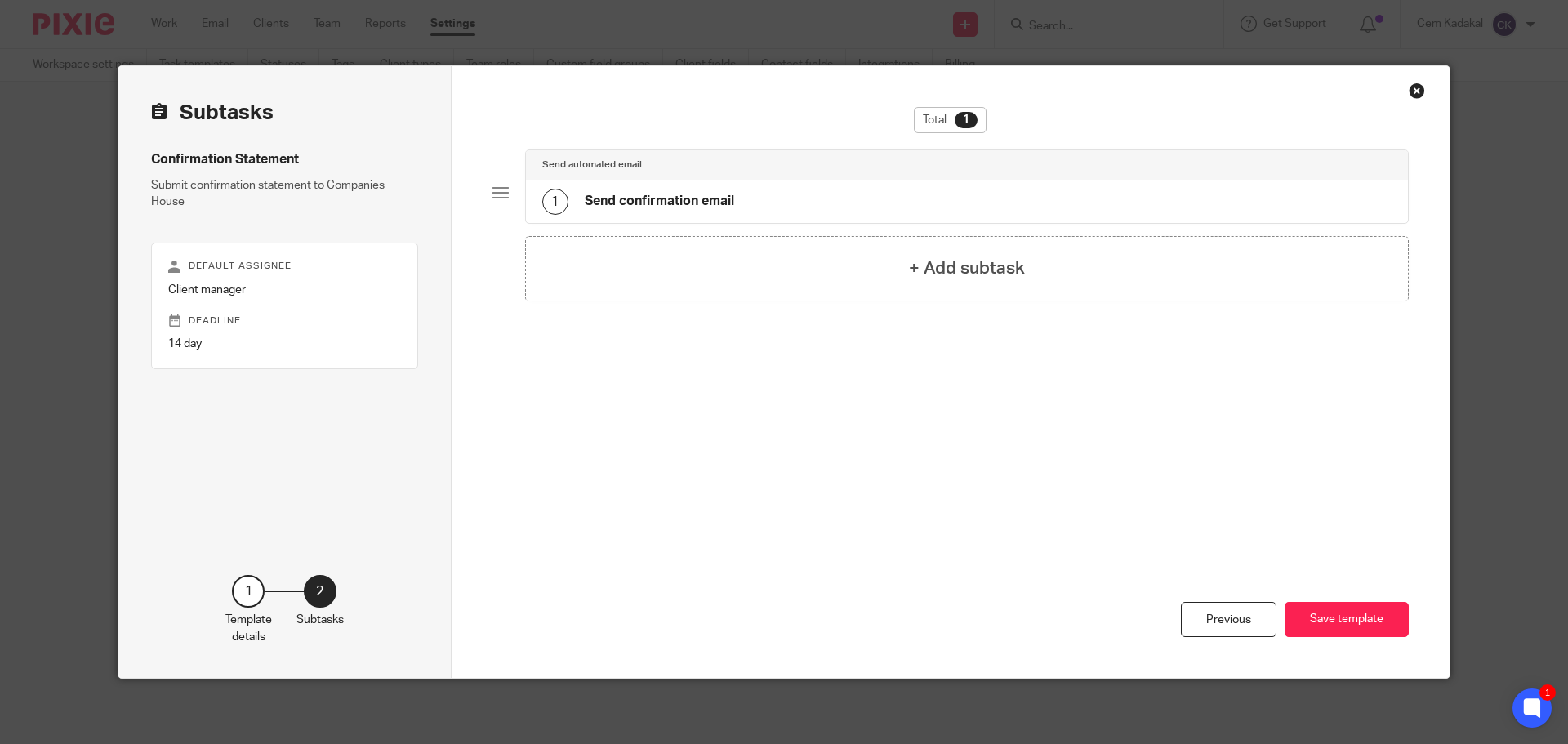
click at [659, 204] on h4 "Send confirmation email" at bounding box center [660, 201] width 149 height 17
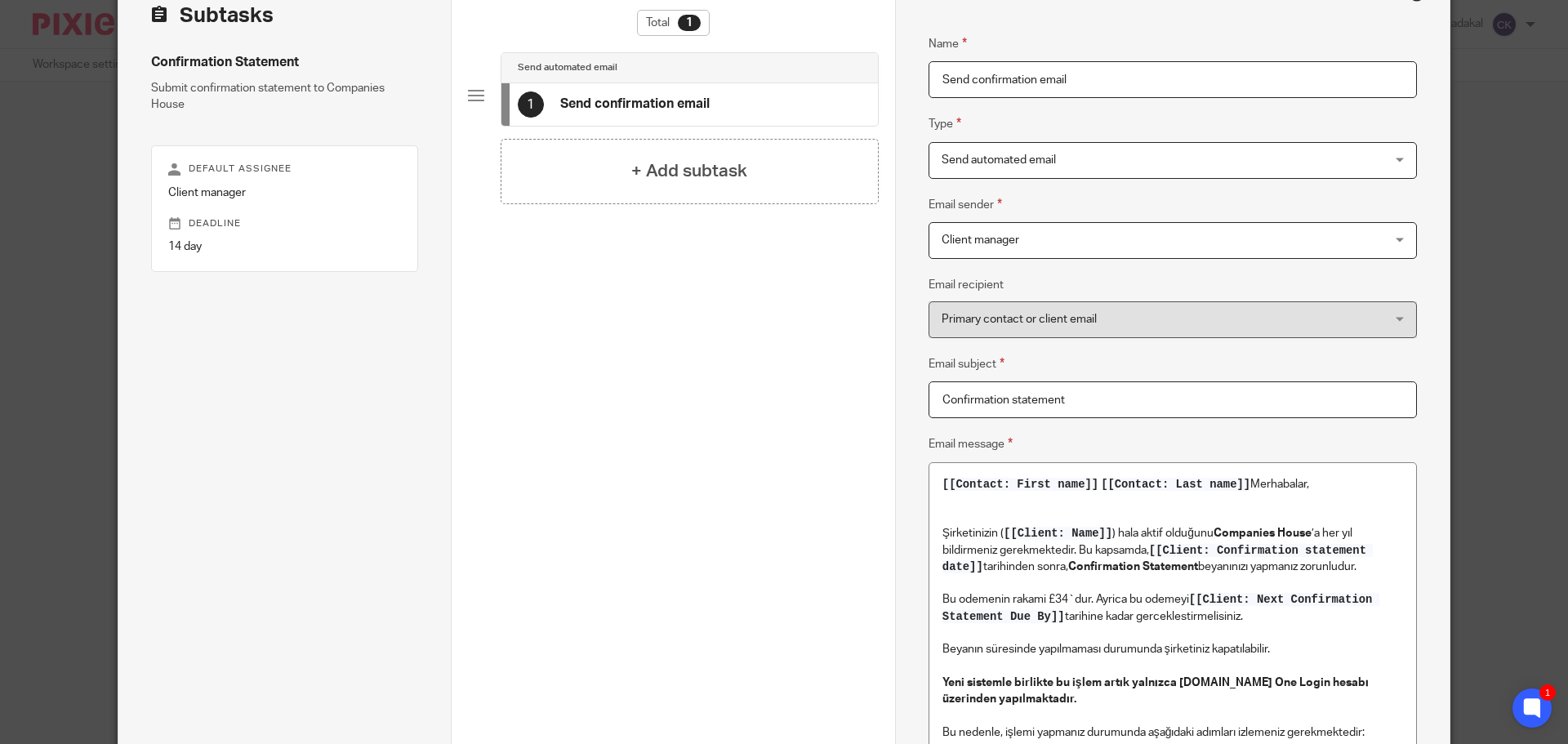
scroll to position [245, 0]
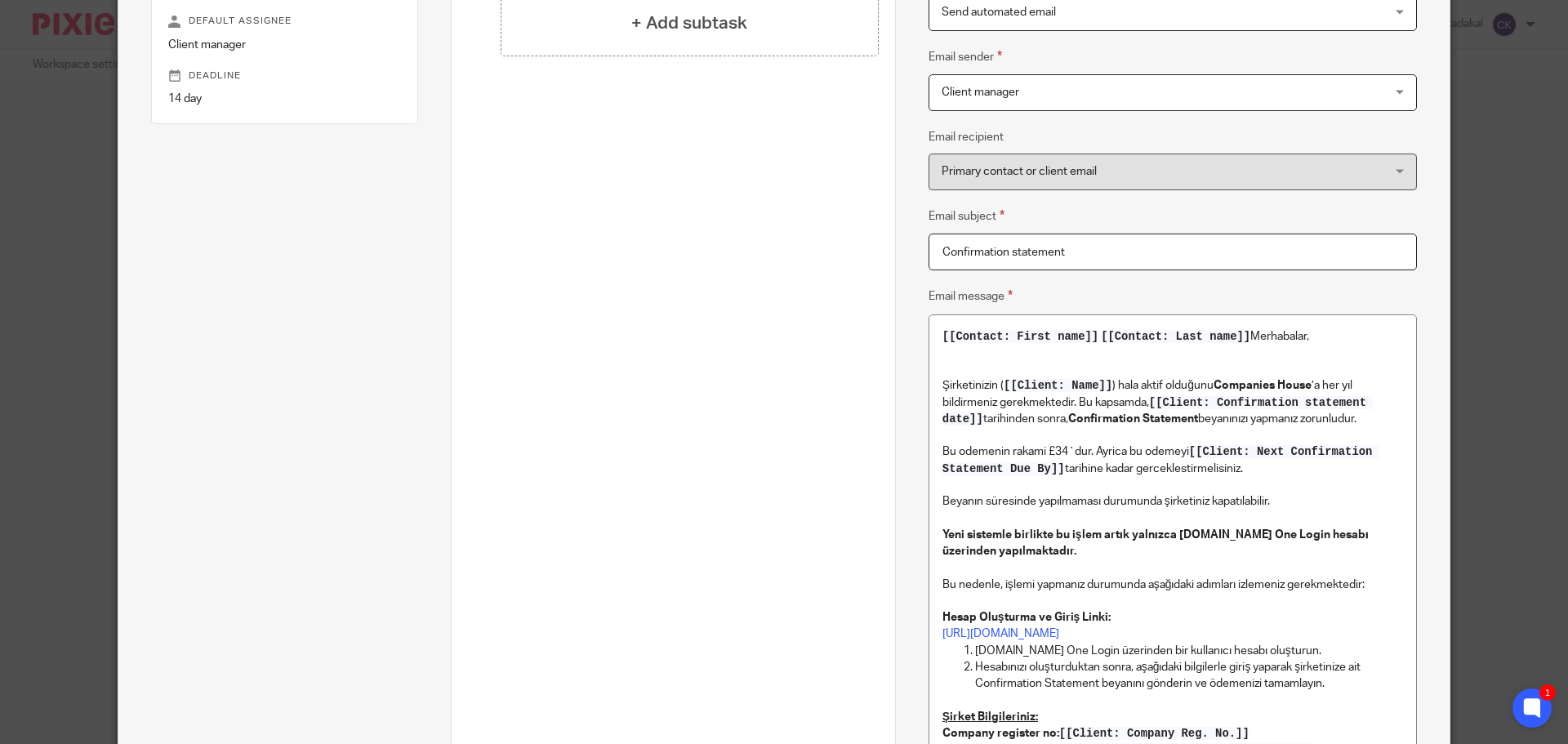
click at [1008, 246] on input "Confirmation statement" at bounding box center [1172, 252] width 489 height 36
click at [1128, 251] on input "Confirmation Statement" at bounding box center [1172, 252] width 489 height 36
click at [934, 256] on input "Confirmation Statement" at bounding box center [1172, 252] width 489 height 36
drag, startPoint x: 1147, startPoint y: 402, endPoint x: 1363, endPoint y: 403, distance: 216.0
click at [1363, 403] on span "[[Client: Confirmation statement date]]" at bounding box center [1158, 410] width 430 height 29
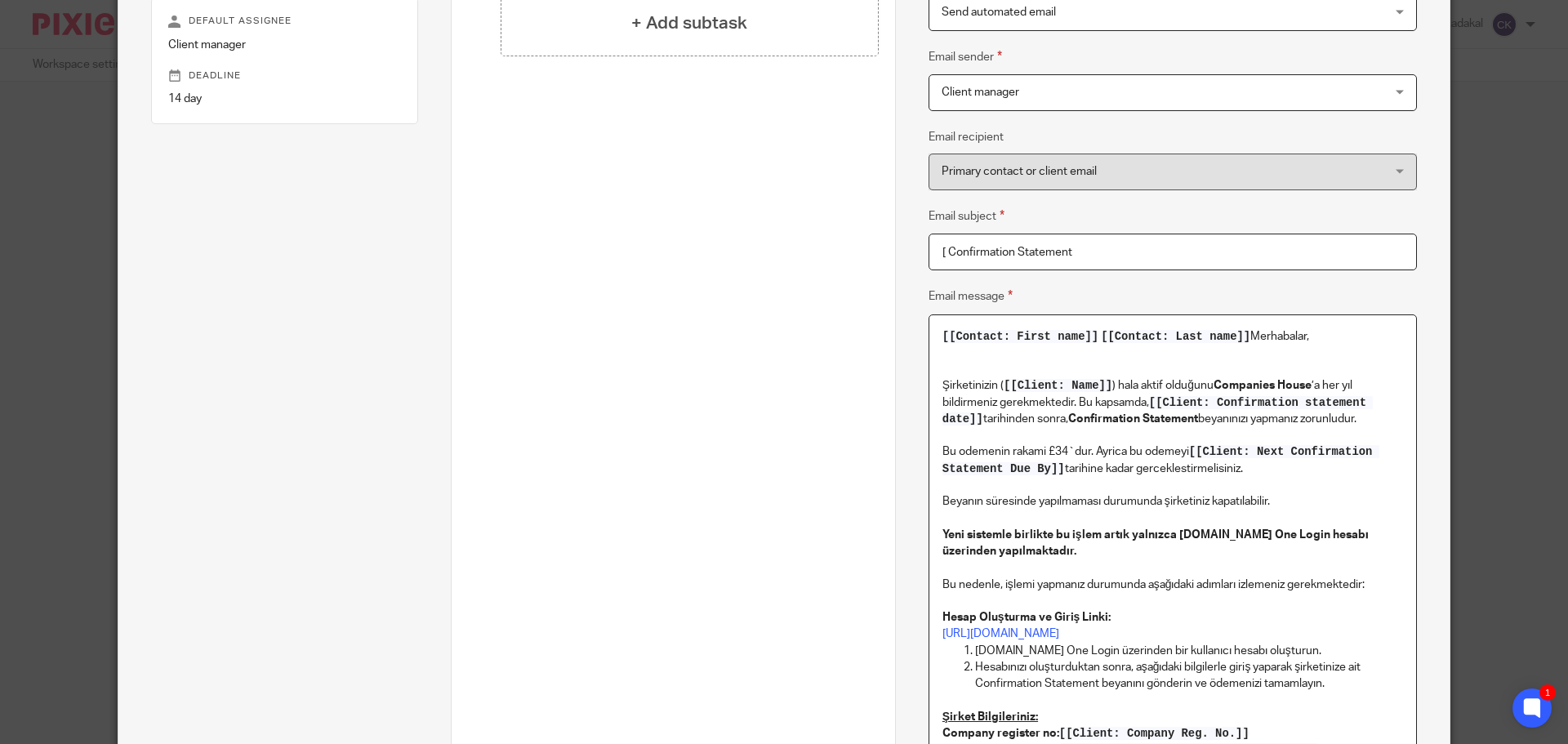
drag, startPoint x: 1152, startPoint y: 400, endPoint x: 1214, endPoint y: 405, distance: 62.2
click at [1214, 405] on span "[[Client: Confirmation statement date]]" at bounding box center [1158, 410] width 430 height 29
drag, startPoint x: 980, startPoint y: 417, endPoint x: 1148, endPoint y: 405, distance: 168.4
click at [1148, 405] on p "Şirketinizin ( [[Client: Name]] ) hala aktif olduğunu Companies House ’a her yı…" at bounding box center [1173, 418] width 460 height 116
copy p "’a her yıl bildirmeniz gerekmektedir. Bu kapsamda, [[Client: Confirmation state…"
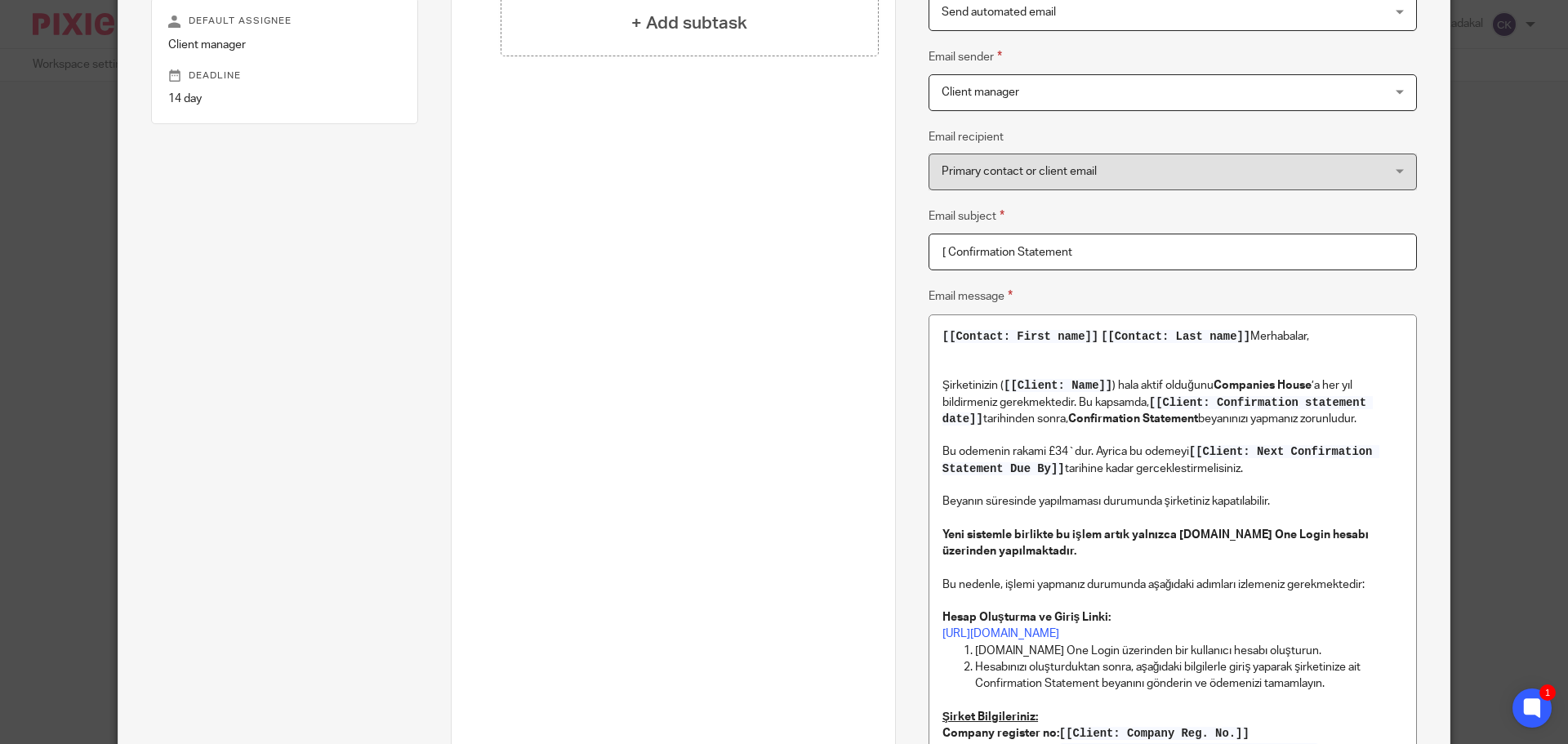
click at [939, 258] on input "[ Confirmation Statement" at bounding box center [1172, 252] width 489 height 36
paste input "text"
drag, startPoint x: 1149, startPoint y: 402, endPoint x: 975, endPoint y: 422, distance: 175.1
click at [975, 422] on span "[[Client: Confirmation statement date]]" at bounding box center [1158, 410] width 430 height 29
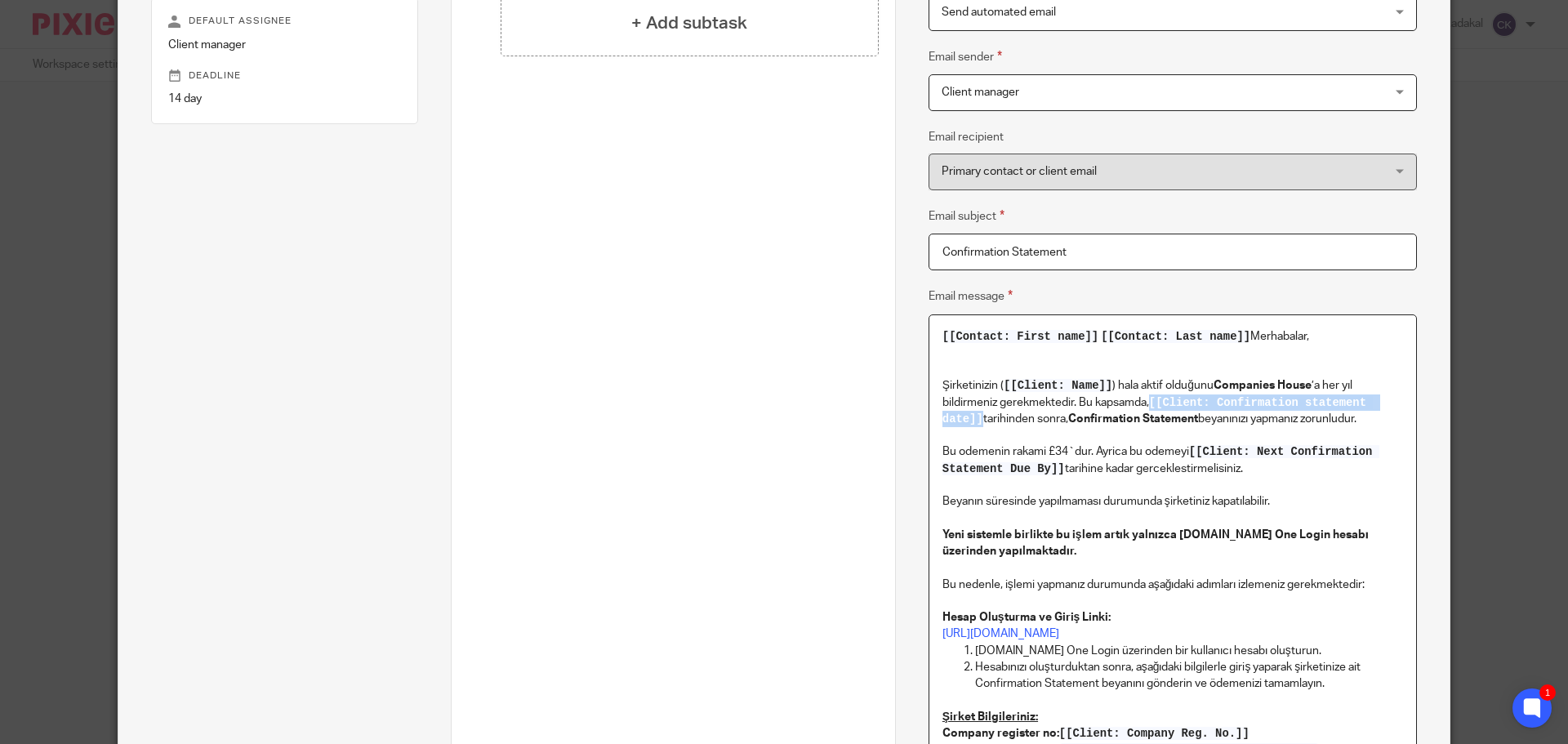
copy p "’a her yıl bildirmeniz gerekmektedir. Bu kapsamda, [[Client: Confirmation state…"
click at [933, 257] on input "Confirmation Statement" at bounding box center [1172, 252] width 489 height 36
paste input "text"
type input "Confirmation Statement"
click at [1204, 396] on span "[[Client: Confirmation statement date]]" at bounding box center [1158, 410] width 430 height 29
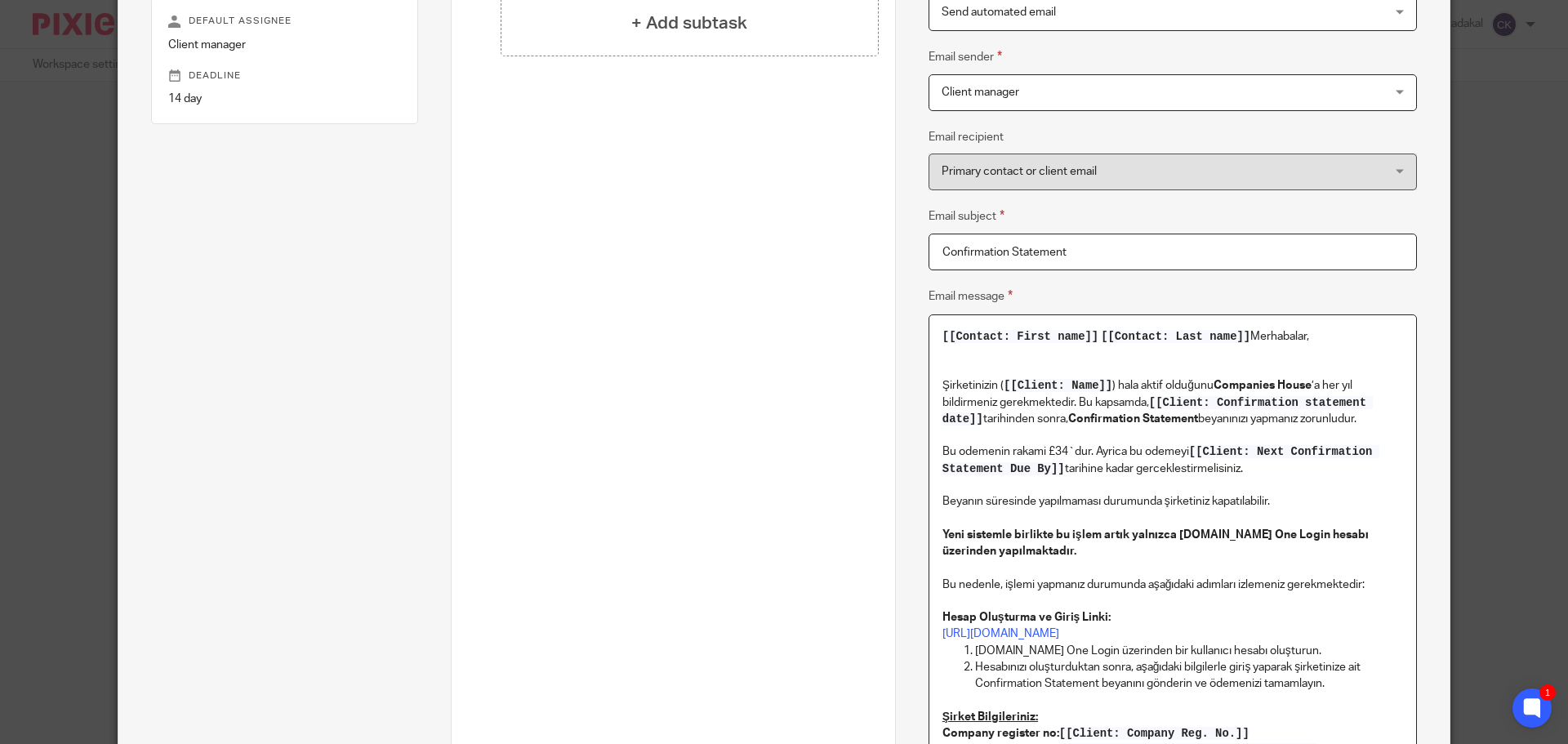
click at [1199, 418] on p "Şirketinizin ( [[Client: Name]] ) hala aktif olduğunu Companies House ’a her yı…" at bounding box center [1173, 418] width 460 height 116
click at [1249, 417] on p "Şirketinizin ( [[Client: Name]] ) hala aktif olduğunu Companies House ’a her yı…" at bounding box center [1173, 418] width 460 height 116
click at [1249, 417] on p "Şirketinizin ( [[Client: Name]] ) hala aktif olduğunu Companies House ’a her yı…" at bounding box center [1173, 418] width 460 height 116
click at [1246, 473] on p "Şirketinizin ( [[Client: Name]] ) hala aktif olduğunu Companies House ’a her yı…" at bounding box center [1173, 418] width 460 height 116
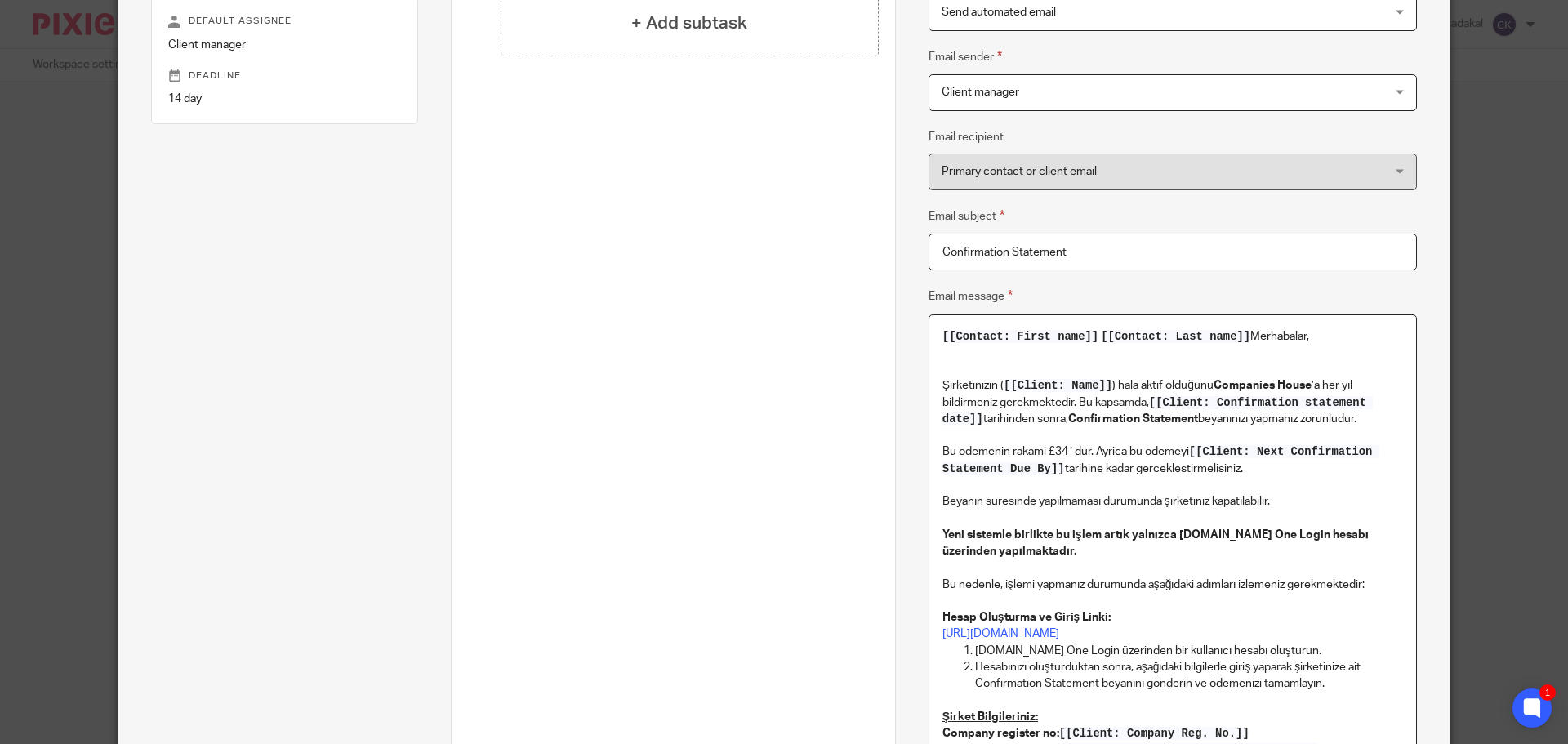
click at [998, 472] on span "[[Client: Next Confirmation Statement Due By]]" at bounding box center [1161, 459] width 437 height 29
click at [1157, 455] on p "Şirketinizin ( [[Client: Name]] ) hala aktif olduğunu Companies House ’a her yı…" at bounding box center [1173, 418] width 460 height 116
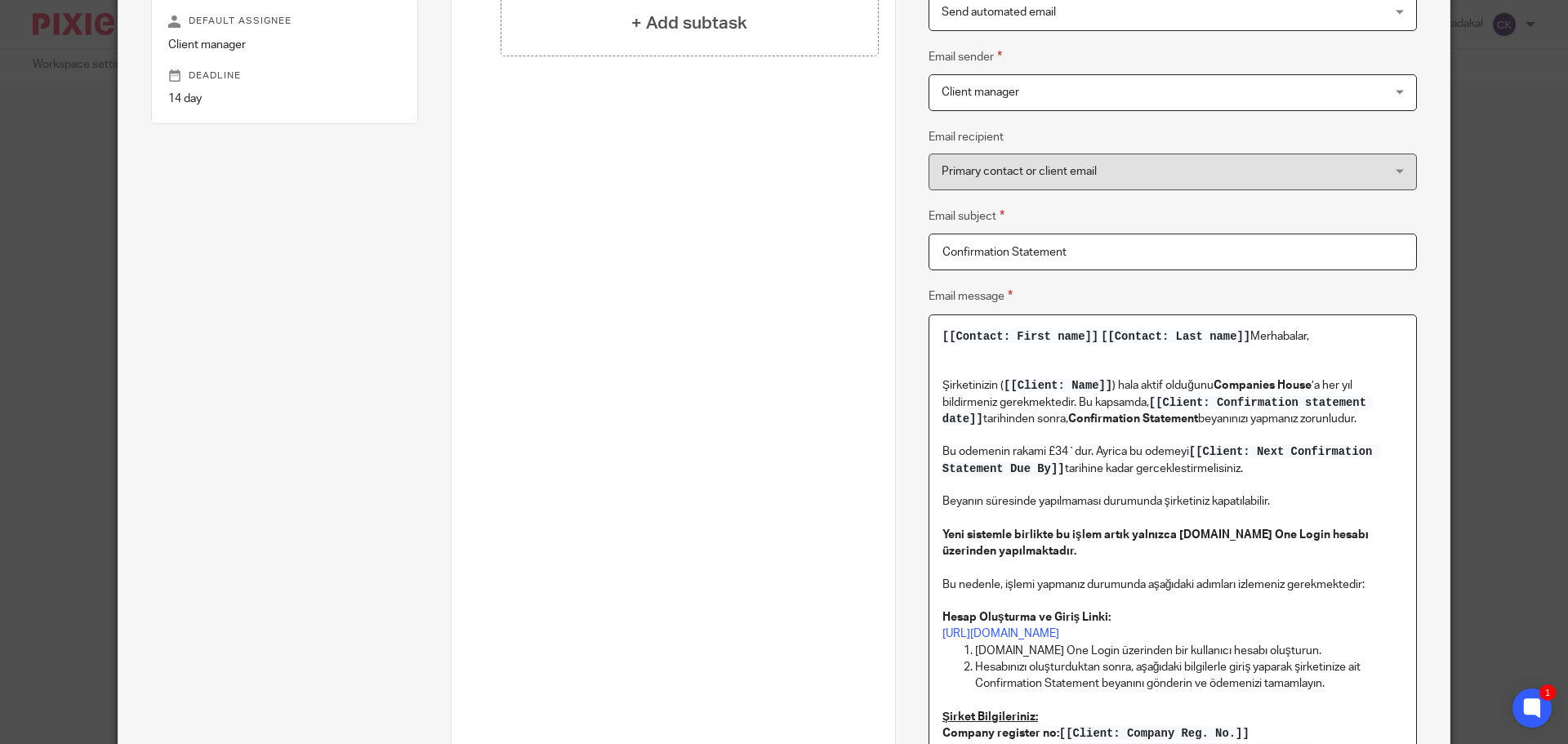
click at [1157, 455] on p "Şirketinizin ( [[Client: Name]] ) hala aktif olduğunu Companies House ’a her yı…" at bounding box center [1173, 418] width 460 height 116
click at [1270, 452] on span "[[Client: Next Confirmation Statement Due By]]" at bounding box center [1161, 459] width 437 height 29
click at [1270, 470] on p "Şirketinizin ( [[Client: Name]] ) hala aktif olduğunu Companies House ’a her yı…" at bounding box center [1173, 418] width 460 height 116
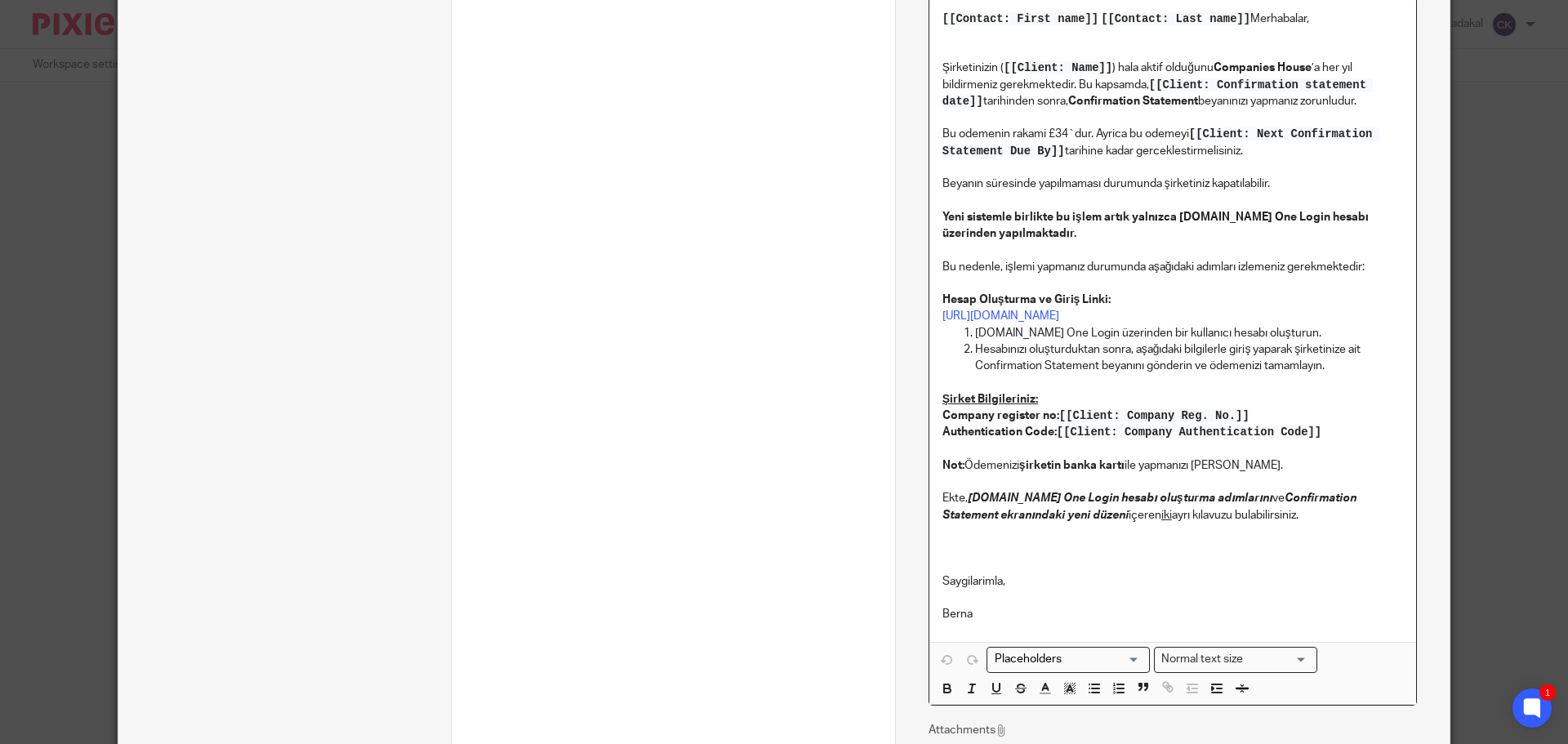
scroll to position [571, 0]
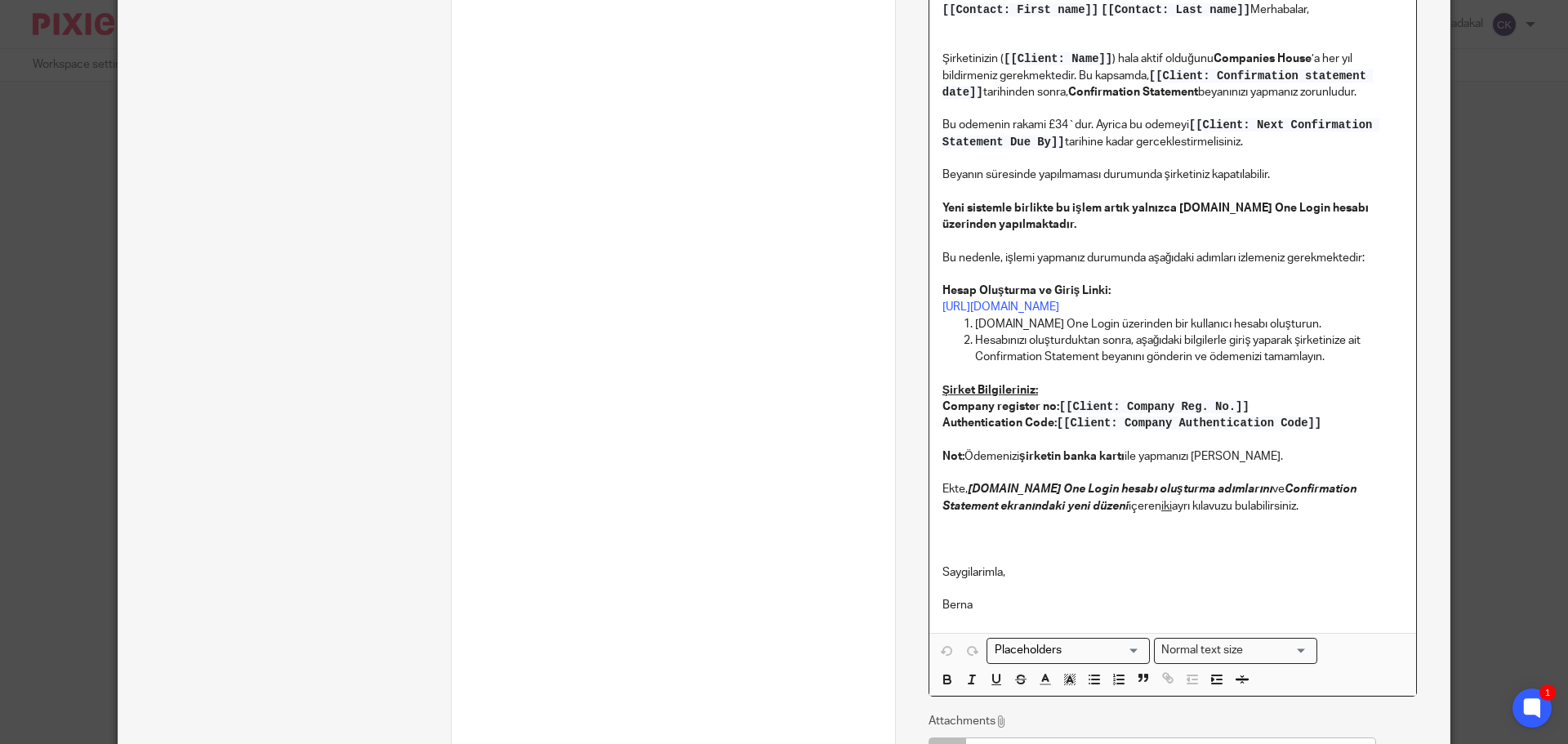
click at [1236, 545] on p "Saygilarimla," at bounding box center [1173, 555] width 460 height 50
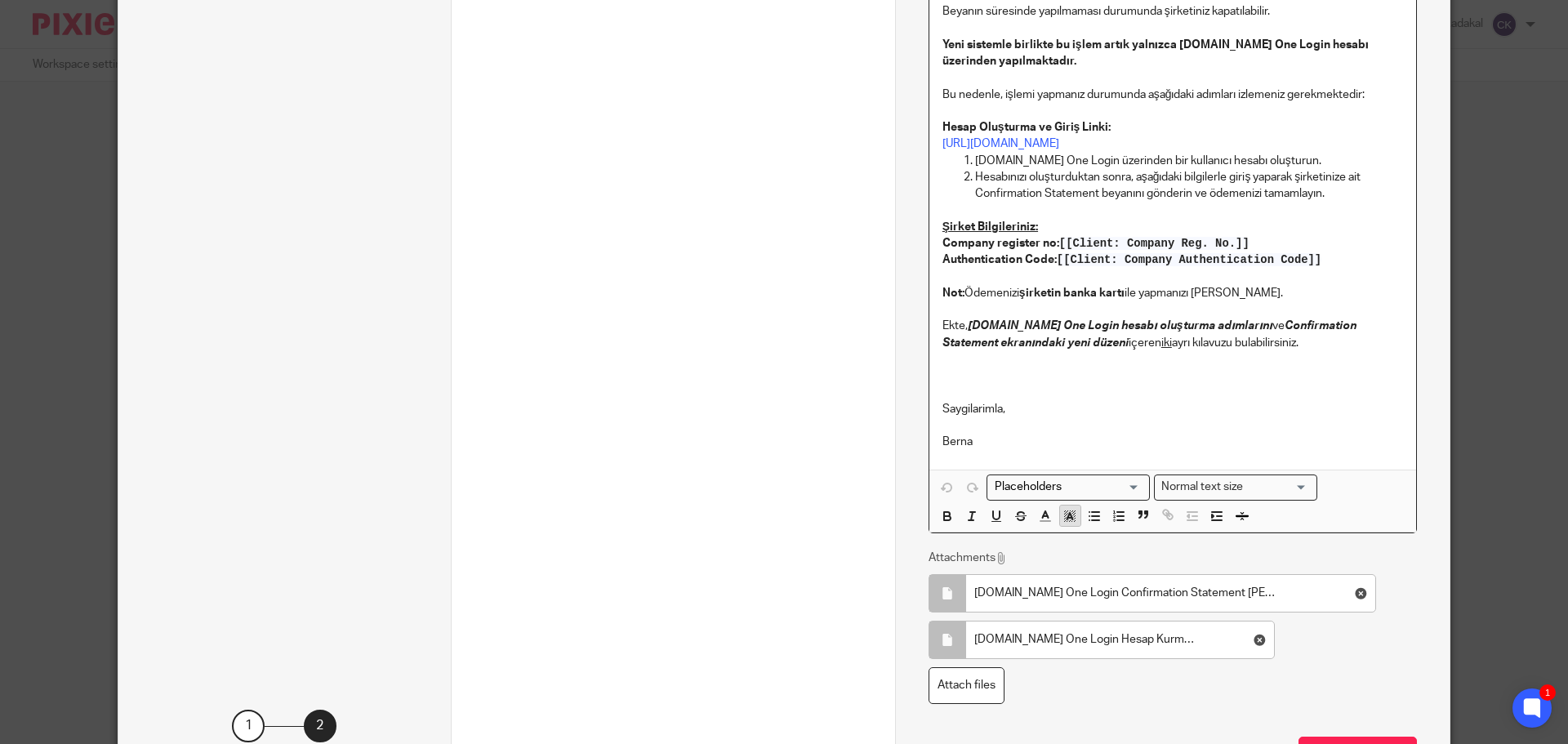
scroll to position [653, 0]
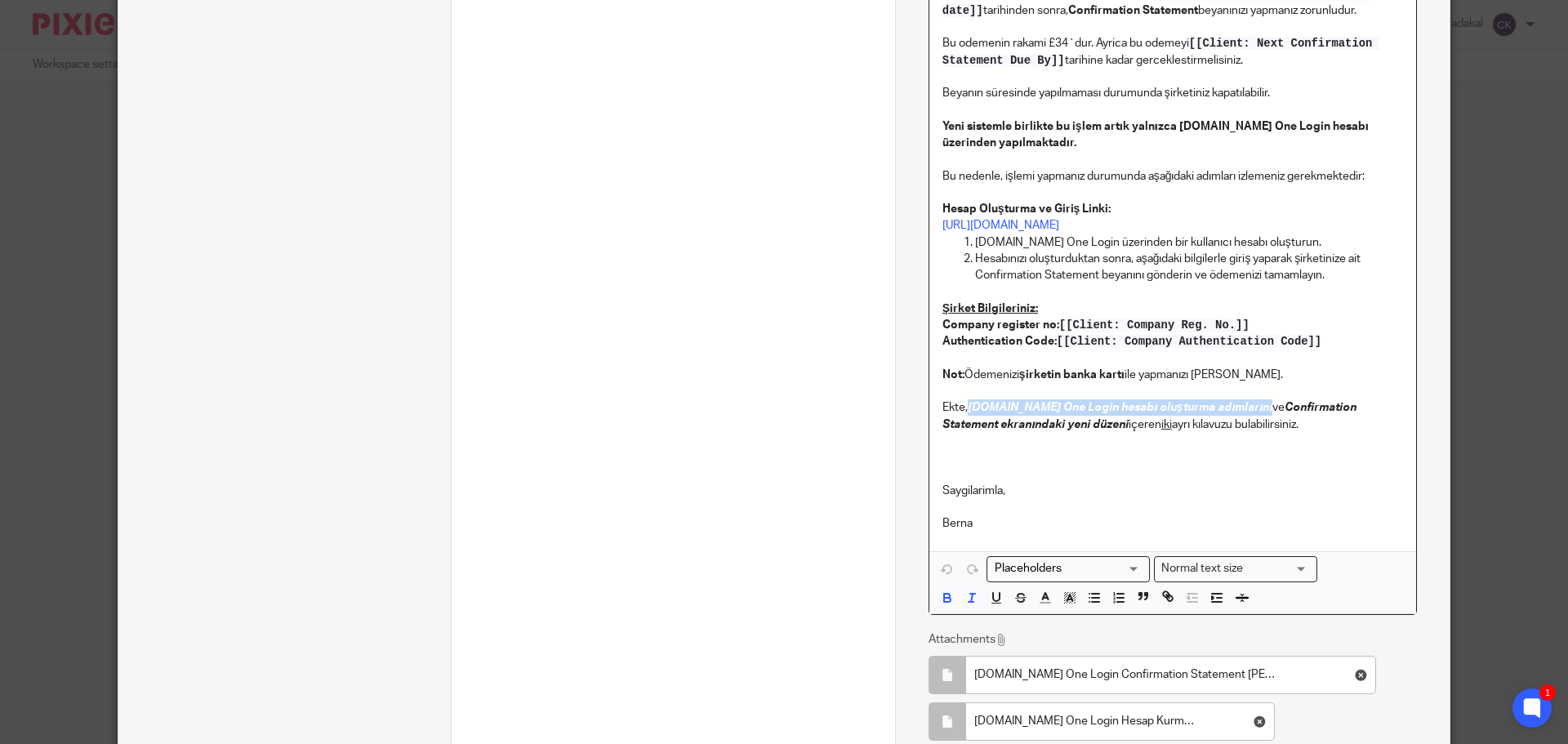
drag, startPoint x: 966, startPoint y: 402, endPoint x: 1209, endPoint y: 402, distance: 243.0
click at [1209, 402] on p "Ekte, [DOMAIN_NAME] One Login hesabı oluşturma adımlarını ve Confirmation State…" at bounding box center [1173, 416] width 460 height 34
click at [1069, 600] on icon "button" at bounding box center [1069, 598] width 15 height 15
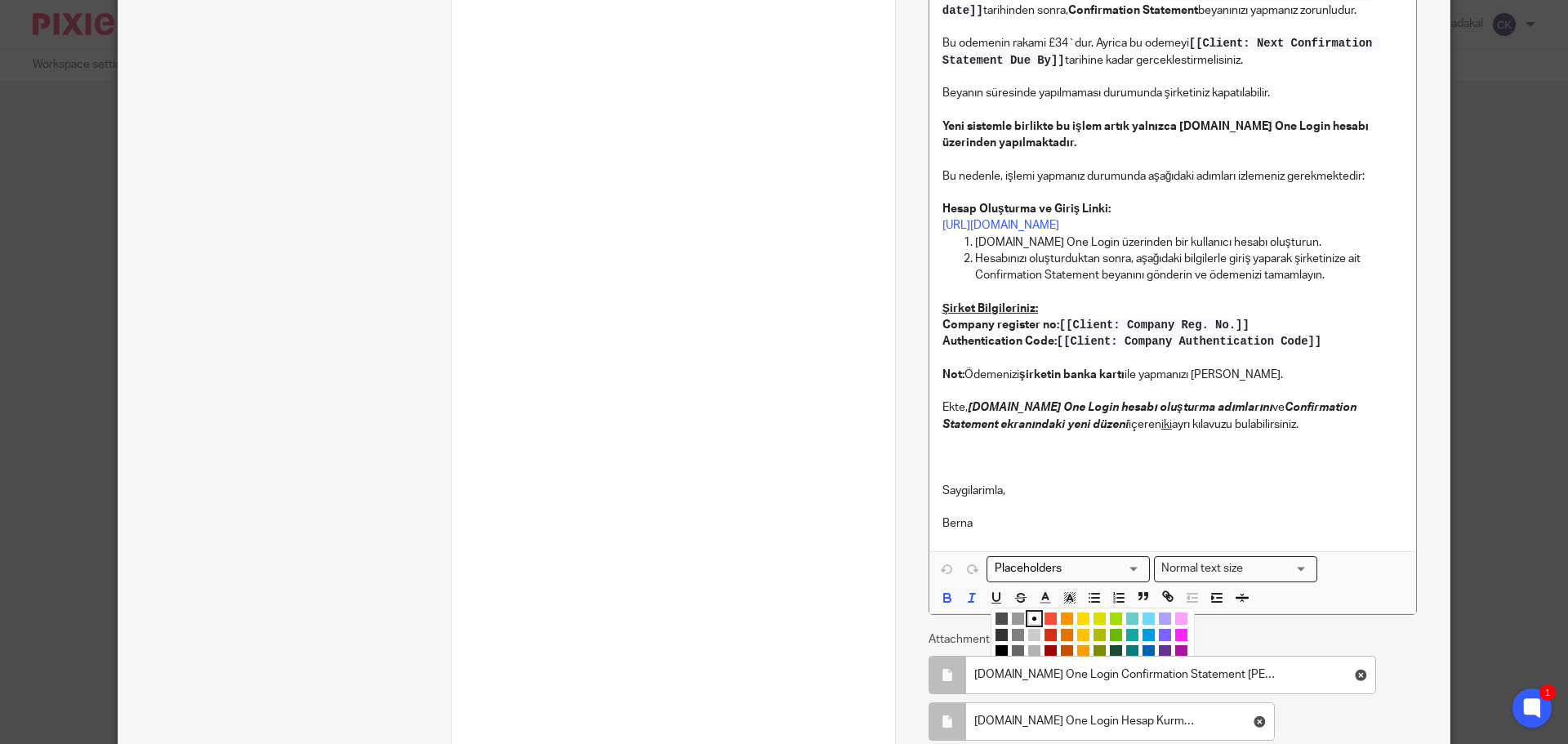
click at [1077, 621] on li "color:#FCDC00" at bounding box center [1083, 618] width 12 height 12
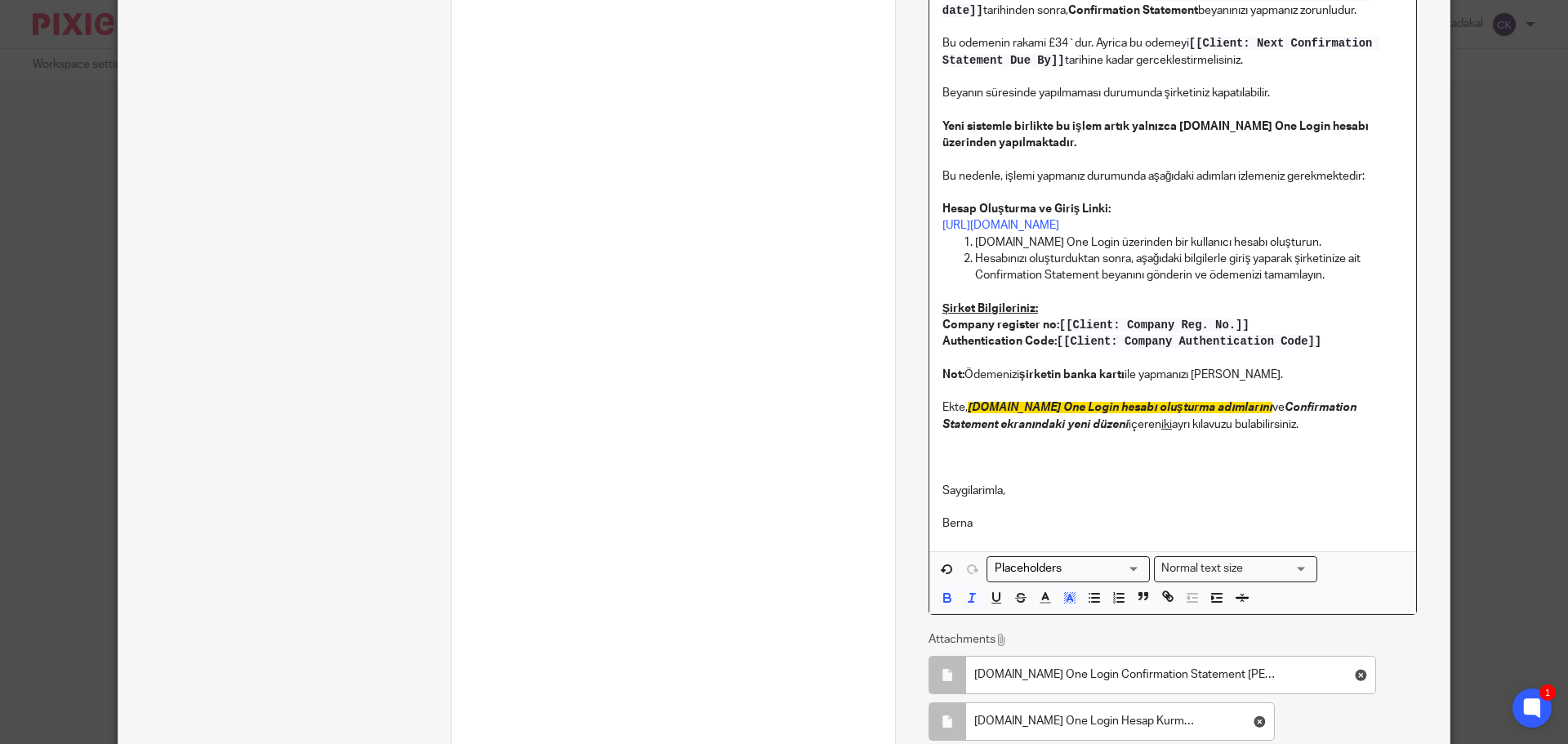
click at [1105, 486] on p "Saygilarimla," at bounding box center [1173, 474] width 460 height 50
drag, startPoint x: 965, startPoint y: 407, endPoint x: 1212, endPoint y: 402, distance: 247.1
click at [1212, 402] on p "Ekte, [DOMAIN_NAME] One Login hesabı oluşturma adımlarını ve Confirmation State…" at bounding box center [1173, 416] width 460 height 34
click at [1062, 599] on icon "button" at bounding box center [1069, 598] width 15 height 15
click at [1094, 620] on li "color:#DBDF00" at bounding box center [1099, 618] width 12 height 12
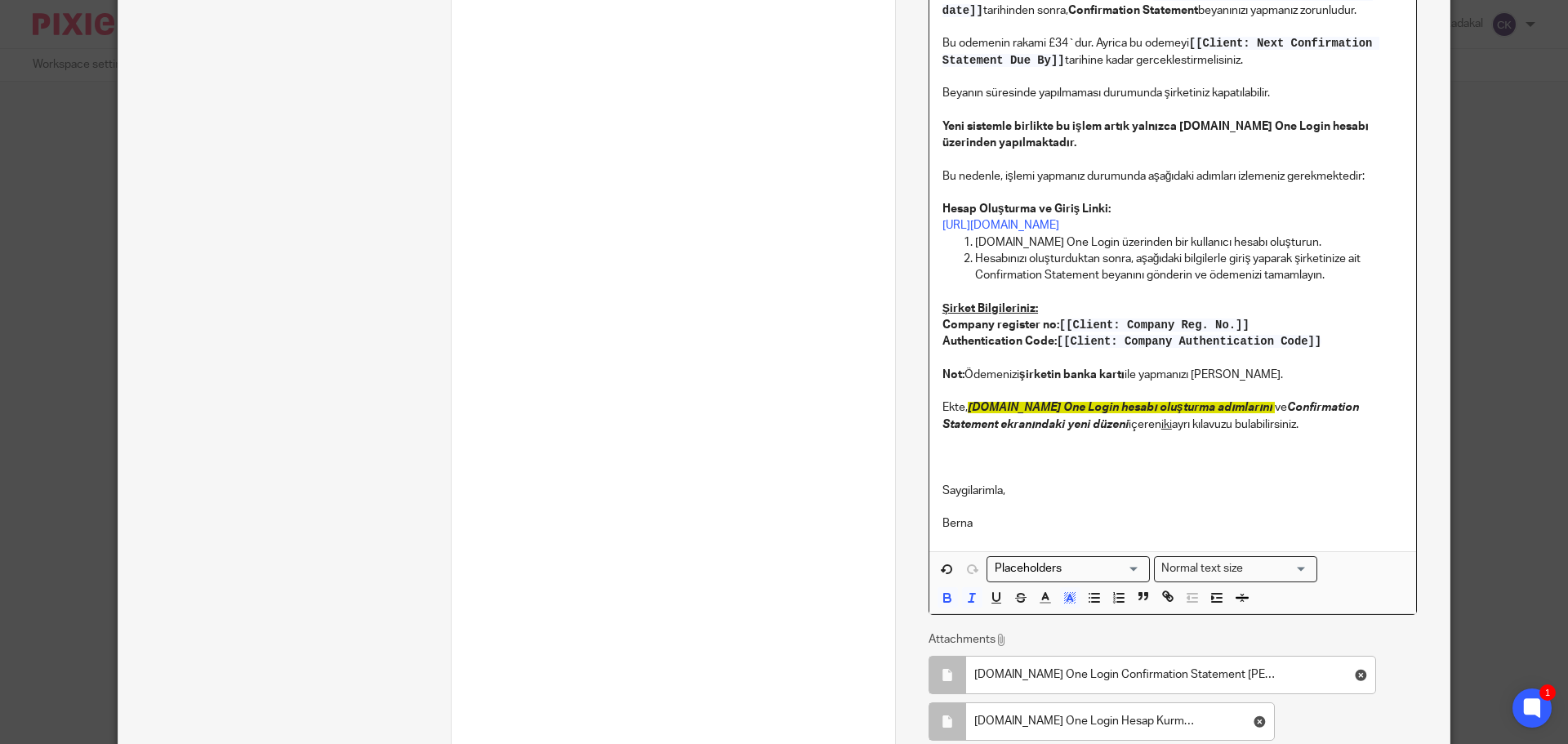
click at [1136, 419] on p "Ekte, [DOMAIN_NAME] One Login hesabı oluşturma adımlarını ve Confirmation State…" at bounding box center [1173, 416] width 460 height 34
drag, startPoint x: 965, startPoint y: 407, endPoint x: 1213, endPoint y: 407, distance: 248.0
click at [1213, 407] on p "Ekte, [DOMAIN_NAME] One Login hesabı oluşturma adımlarını ve Confirmation State…" at bounding box center [1173, 416] width 460 height 34
click at [1073, 593] on rect "button" at bounding box center [1073, 593] width 1 height 1
click at [1028, 622] on li "color:#FFFFFF" at bounding box center [1034, 618] width 12 height 12
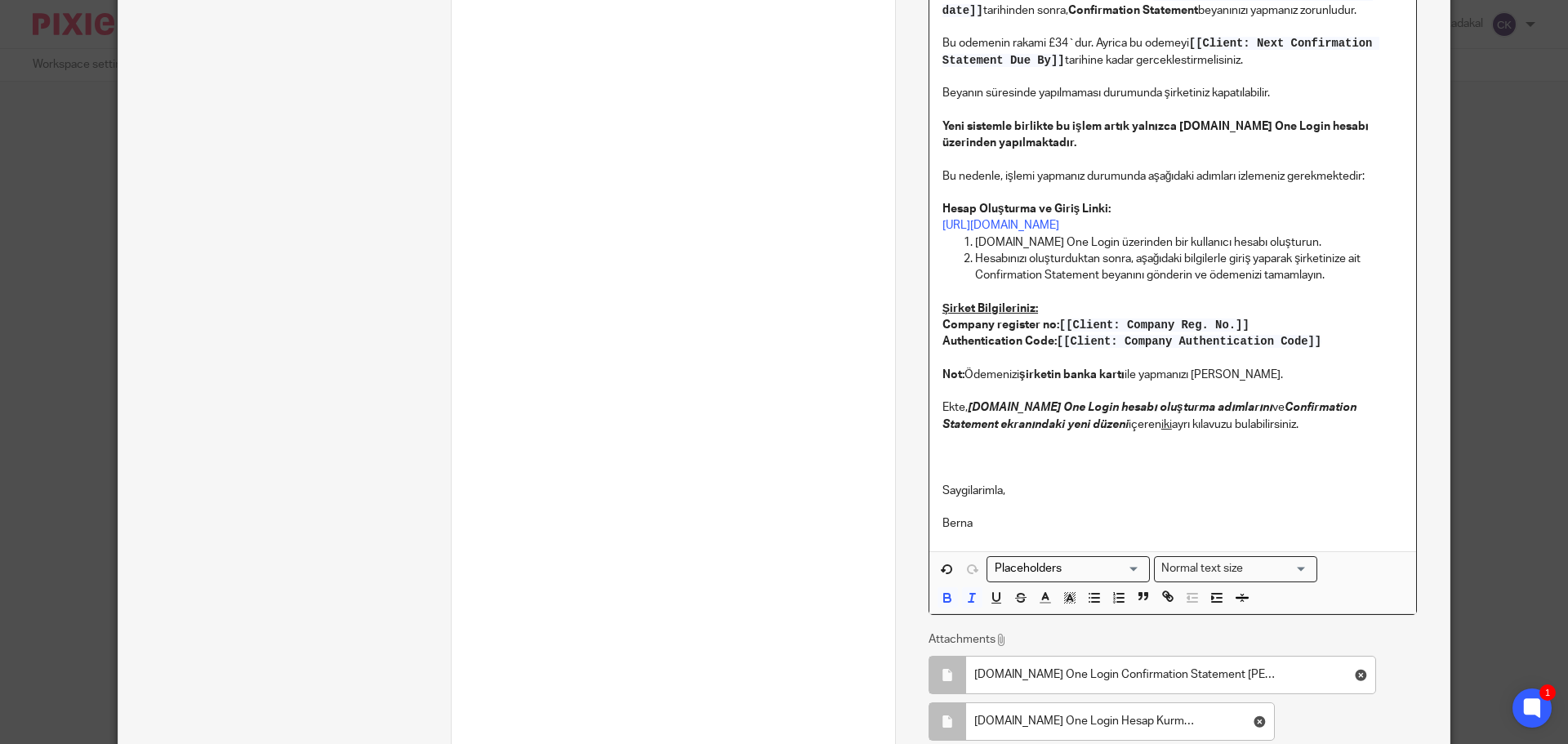
click at [1107, 479] on p "Saygilarimla," at bounding box center [1173, 474] width 460 height 50
drag, startPoint x: 1209, startPoint y: 406, endPoint x: 966, endPoint y: 400, distance: 243.1
click at [966, 400] on p "Ekte, [DOMAIN_NAME] One Login hesabı oluşturma adımlarını ve Confirmation State…" at bounding box center [1173, 416] width 460 height 34
click at [1070, 598] on icon "button" at bounding box center [1069, 598] width 15 height 15
click at [1142, 620] on li "color:#73D8FF" at bounding box center [1148, 618] width 12 height 12
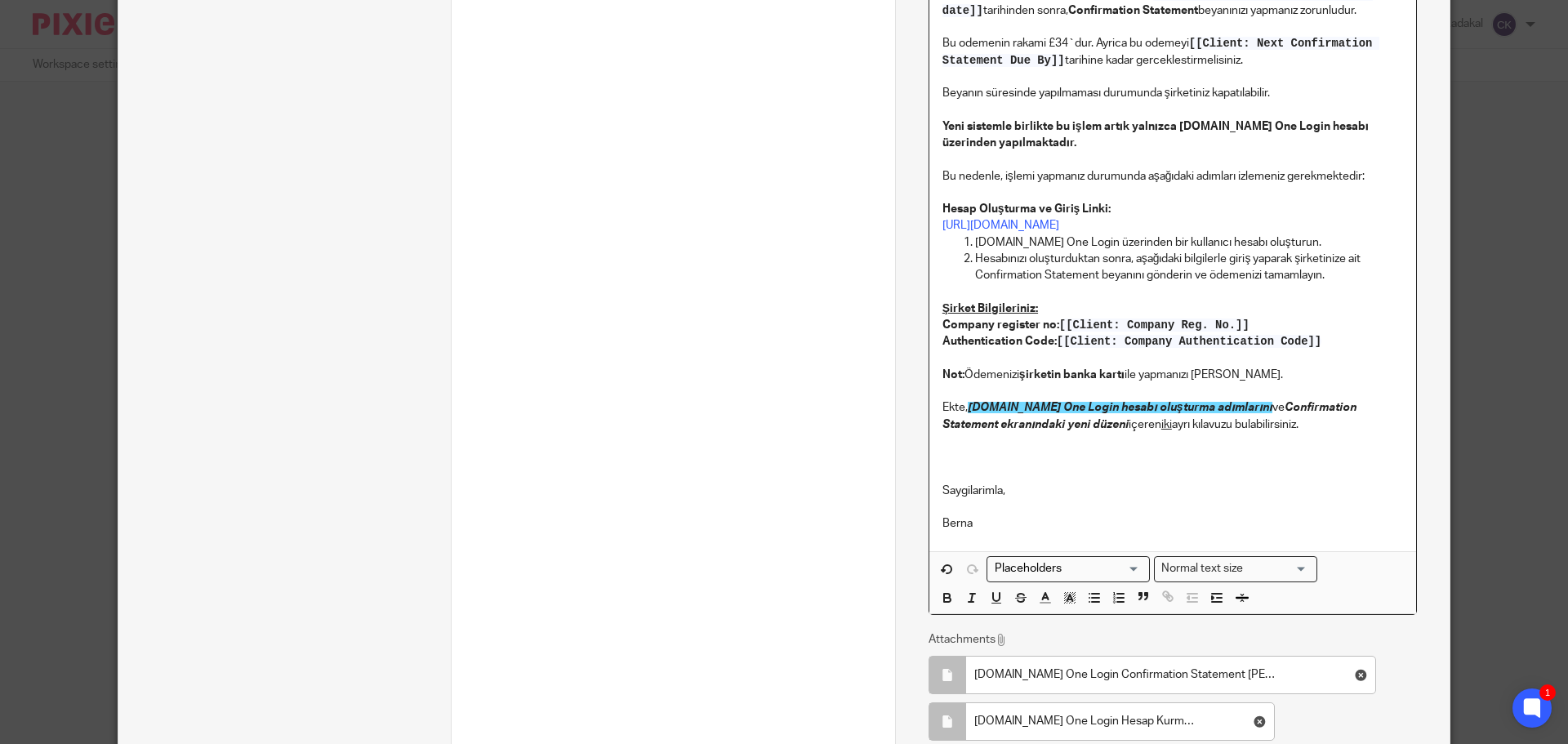
click at [1101, 473] on p "Saygilarimla," at bounding box center [1173, 474] width 460 height 50
click at [976, 403] on span "[DOMAIN_NAME] One Login" at bounding box center [1043, 407] width 151 height 12
drag, startPoint x: 965, startPoint y: 405, endPoint x: 1211, endPoint y: 404, distance: 246.0
click at [1211, 404] on p "Ekte, [DOMAIN_NAME] One Login hesabı oluşturma adımlarını ve Confirmation State…" at bounding box center [1173, 416] width 460 height 34
click at [1067, 594] on polyline "button" at bounding box center [1070, 597] width 5 height 6
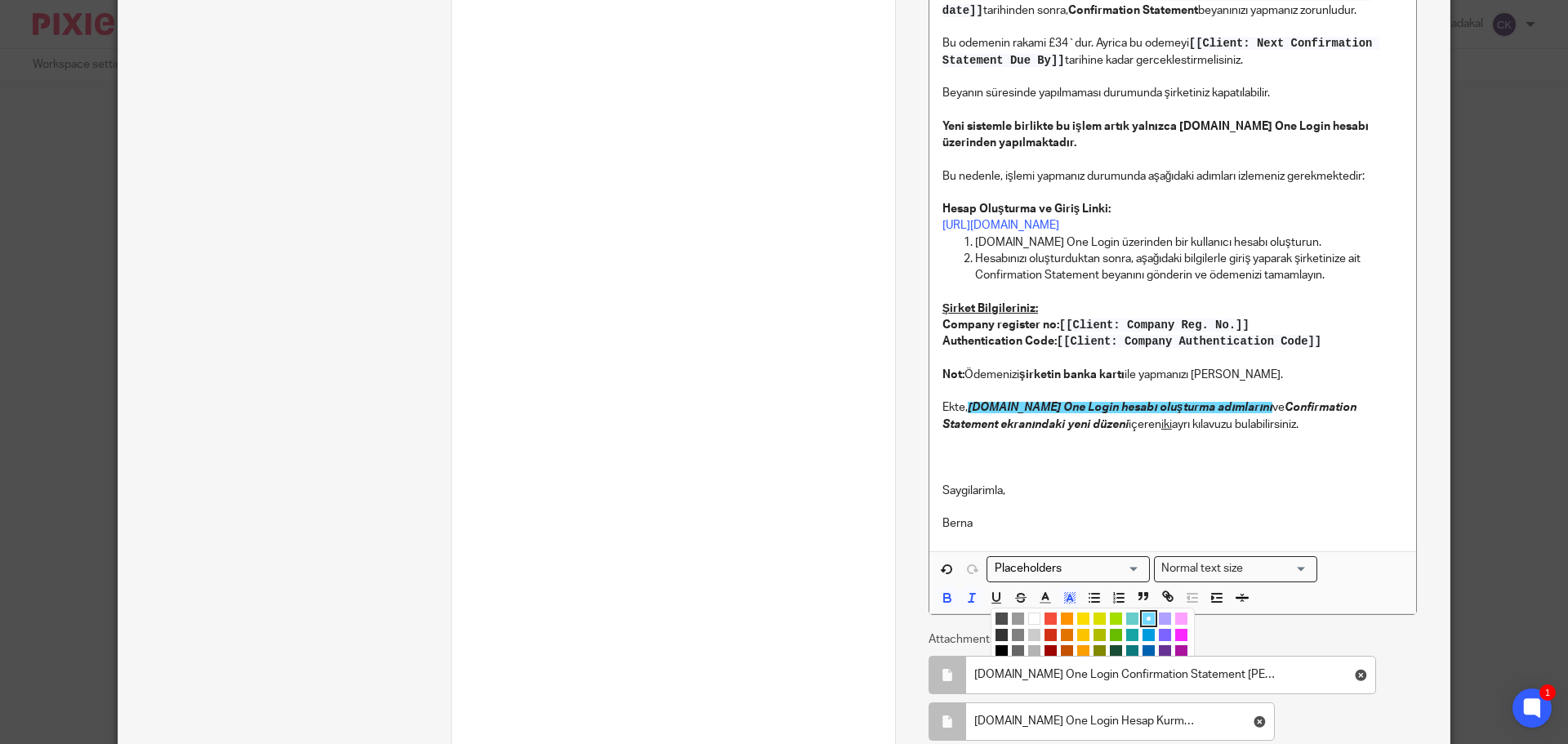
click at [1030, 617] on li "color:#FFFFFF" at bounding box center [1034, 618] width 12 height 12
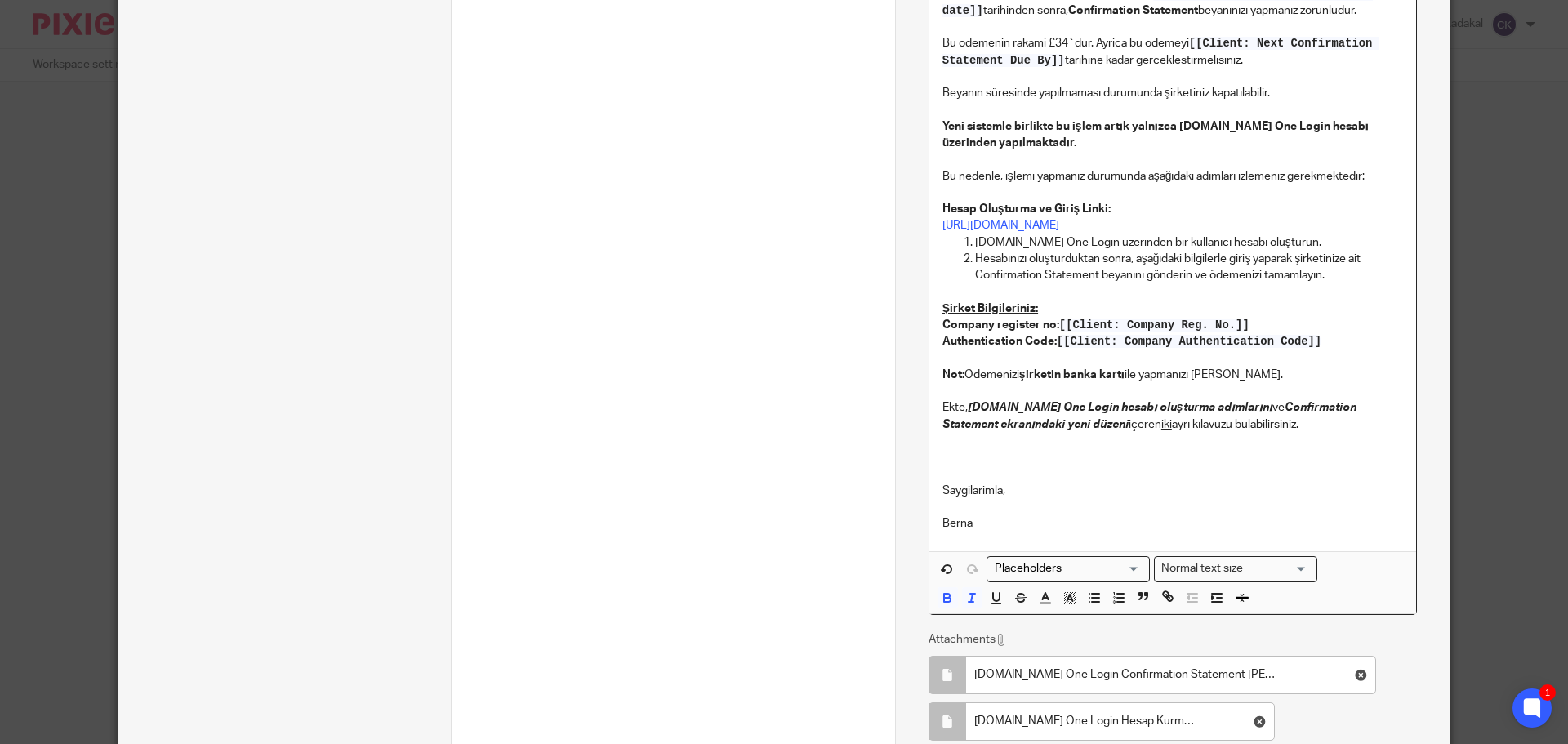
click at [1123, 488] on p "Saygilarimla," at bounding box center [1173, 474] width 460 height 50
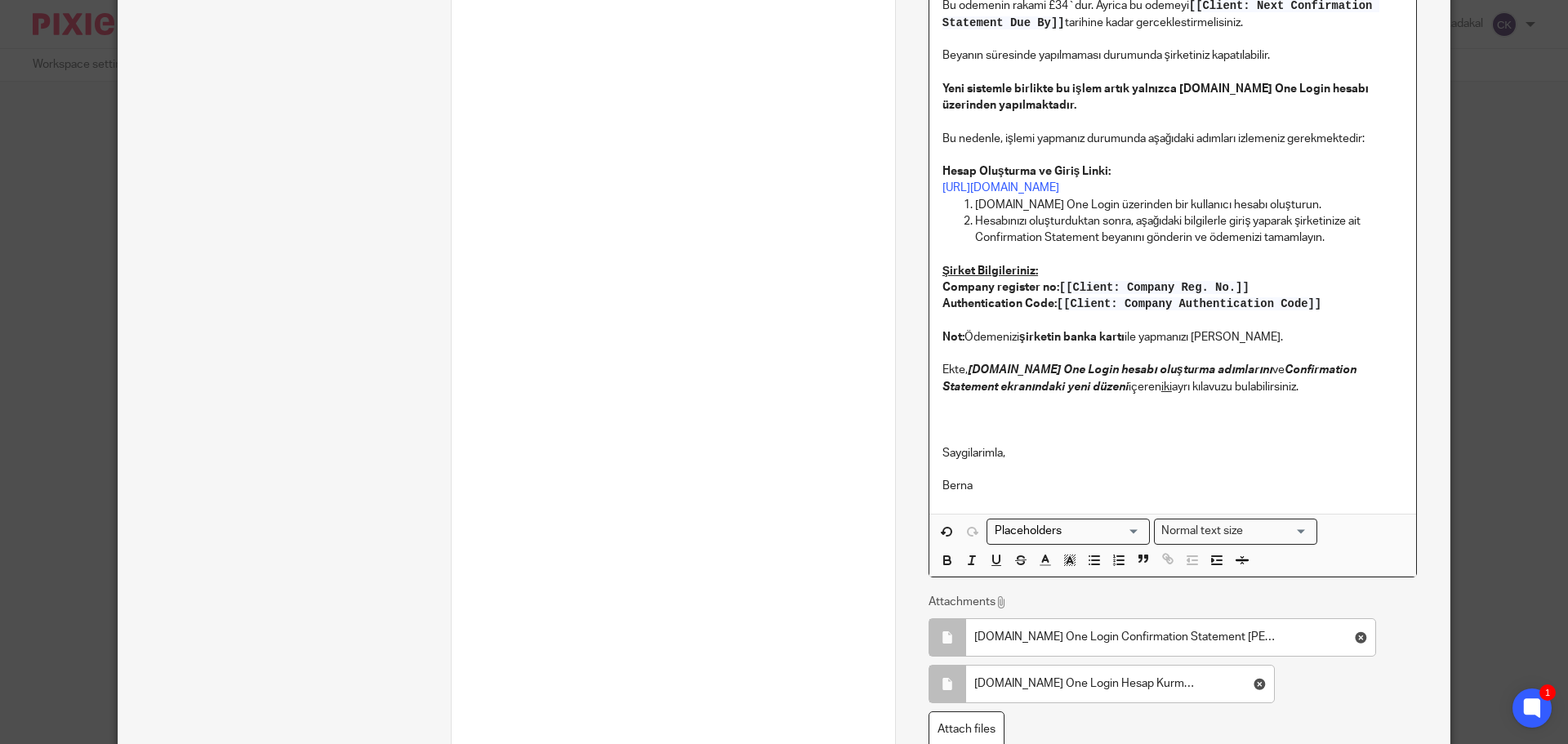
scroll to position [870, 0]
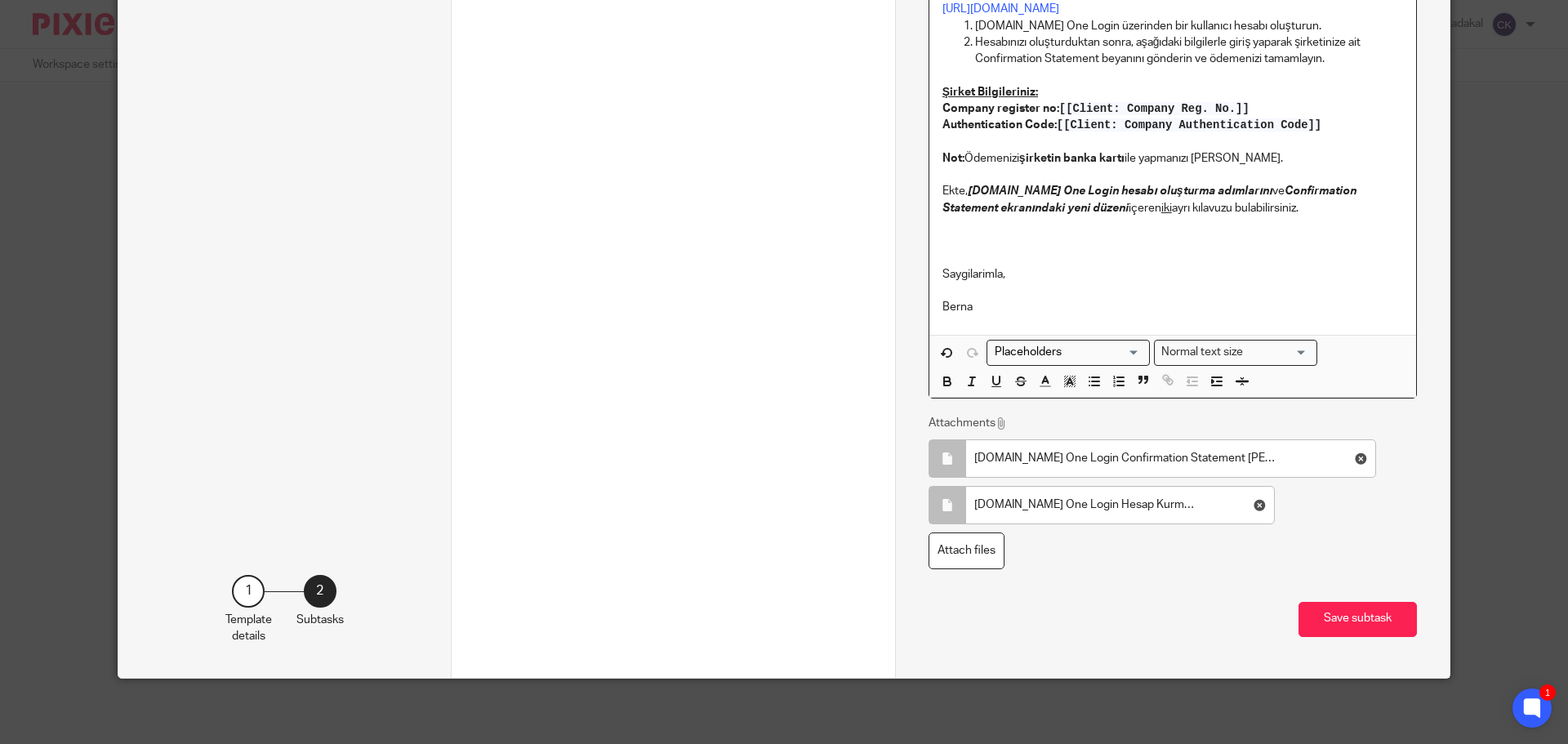
click at [1082, 355] on input "Search for option" at bounding box center [1065, 352] width 151 height 17
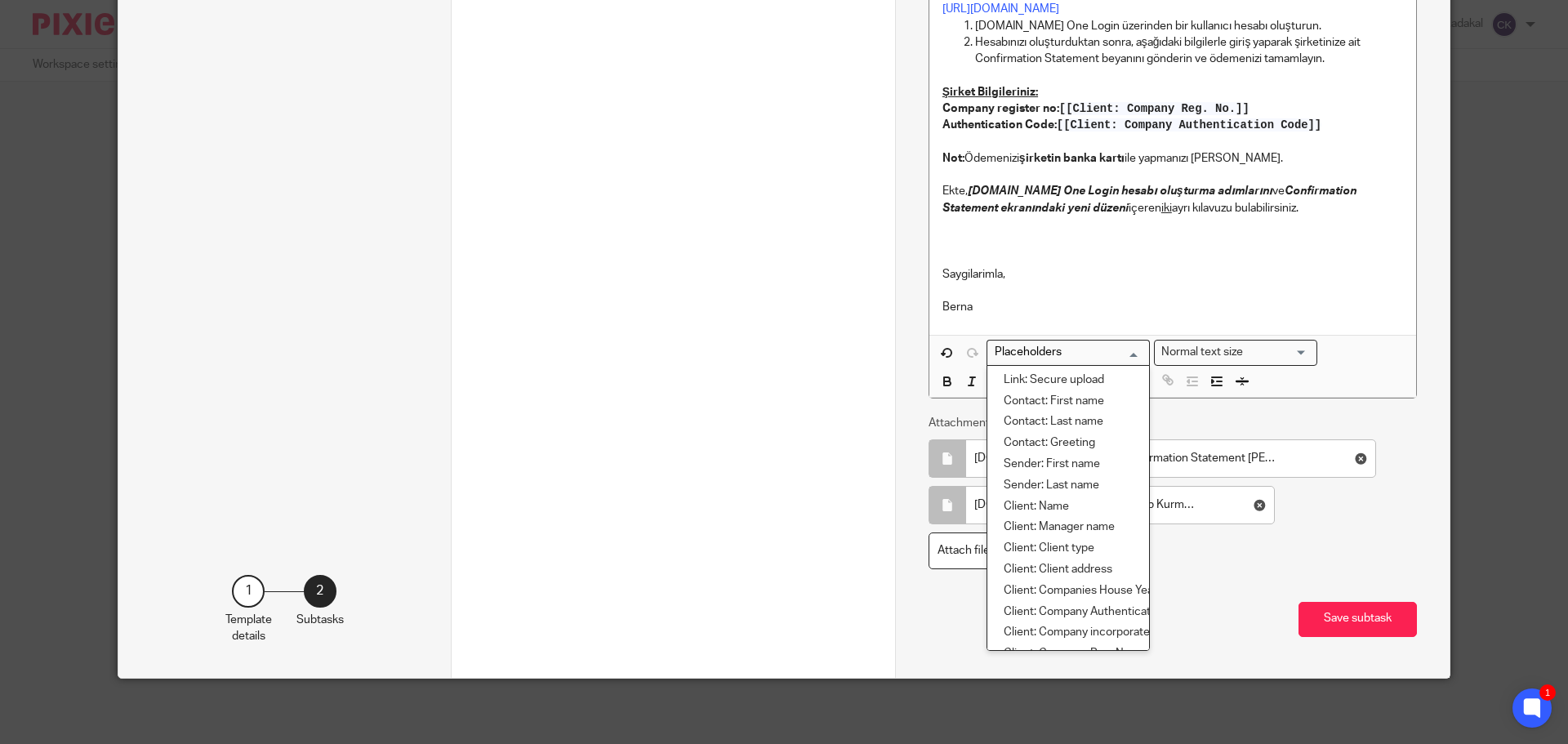
click at [1082, 355] on input "Search for option" at bounding box center [1065, 352] width 151 height 17
click at [1134, 307] on p "Berna" at bounding box center [1173, 307] width 460 height 16
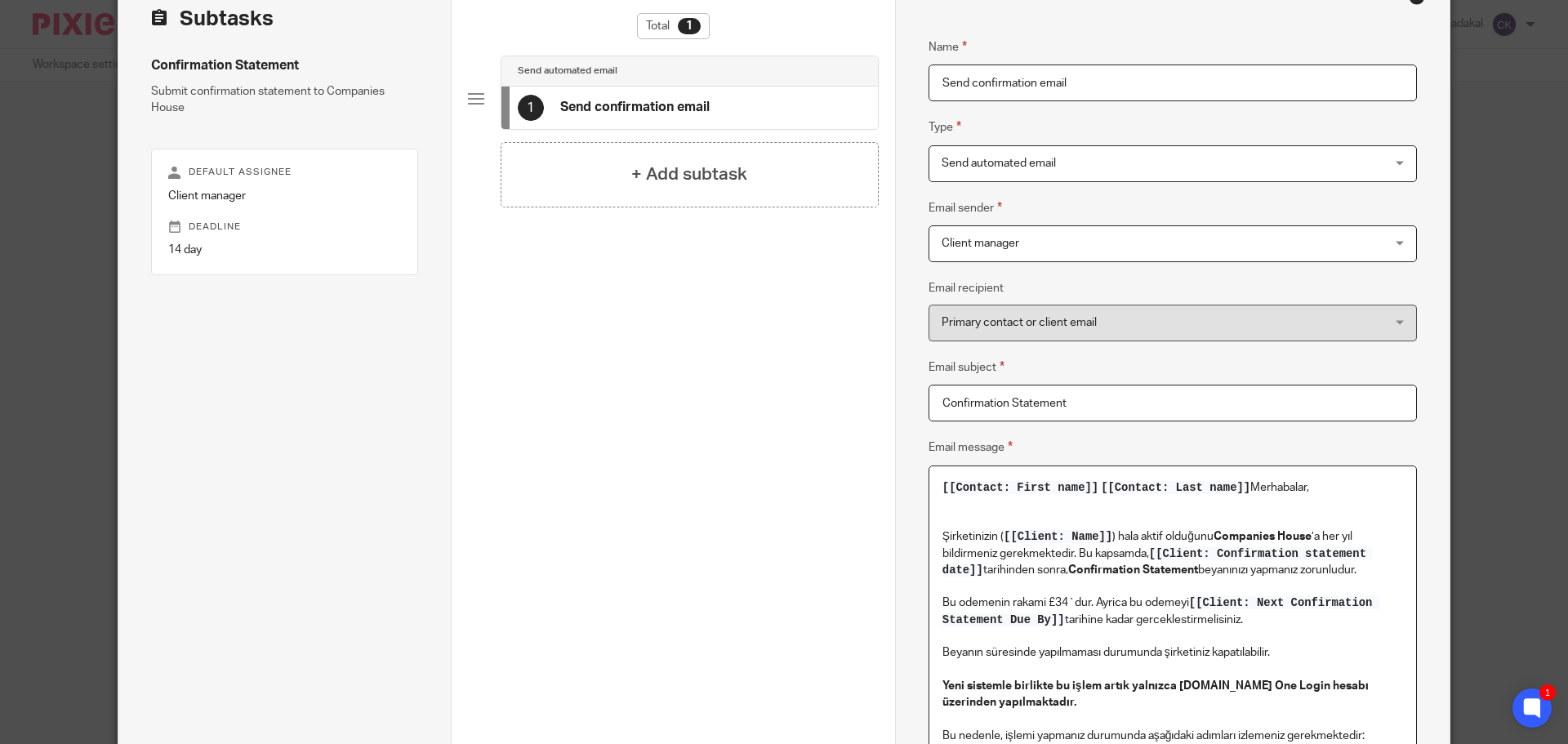
scroll to position [0, 0]
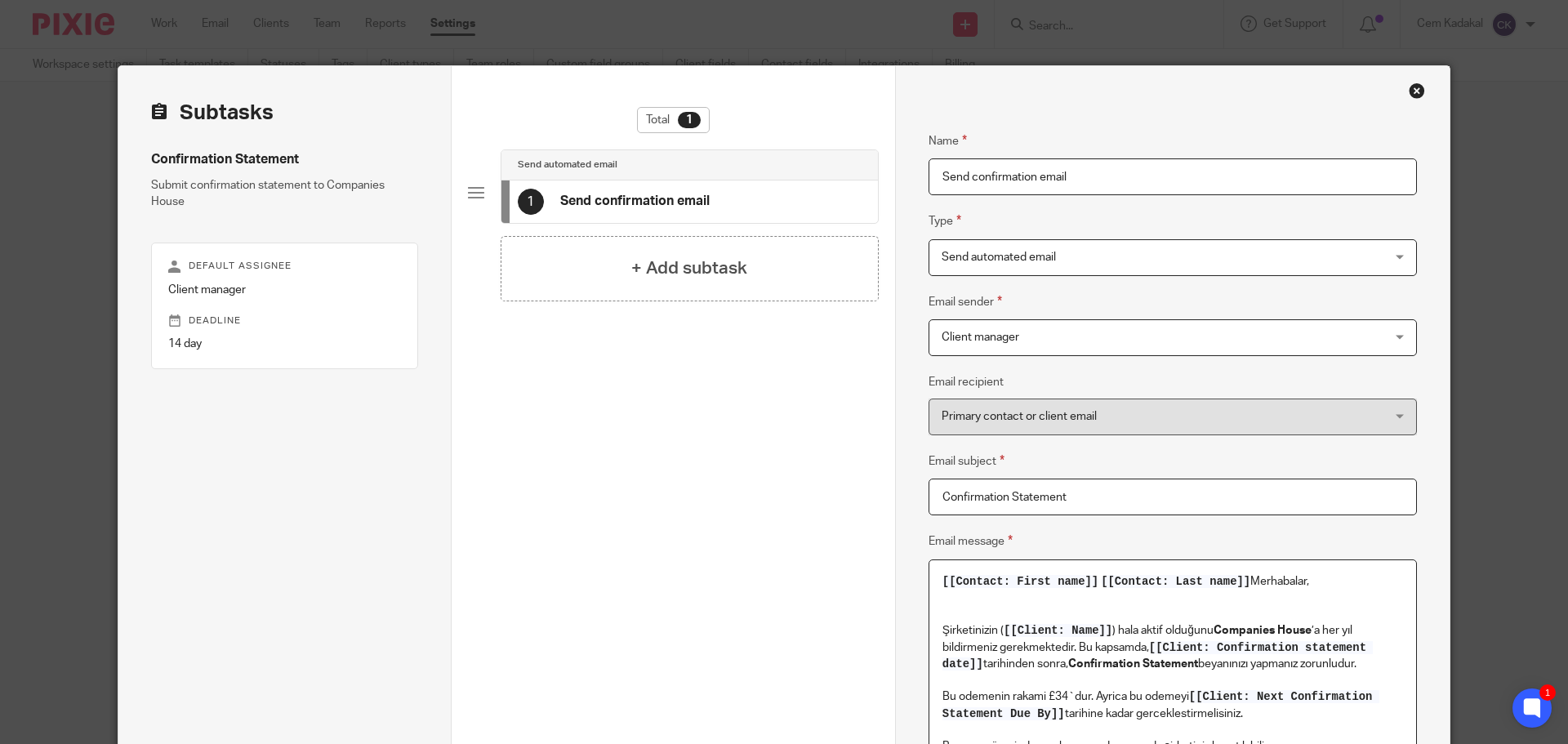
drag, startPoint x: 1258, startPoint y: 455, endPoint x: 913, endPoint y: 574, distance: 364.9
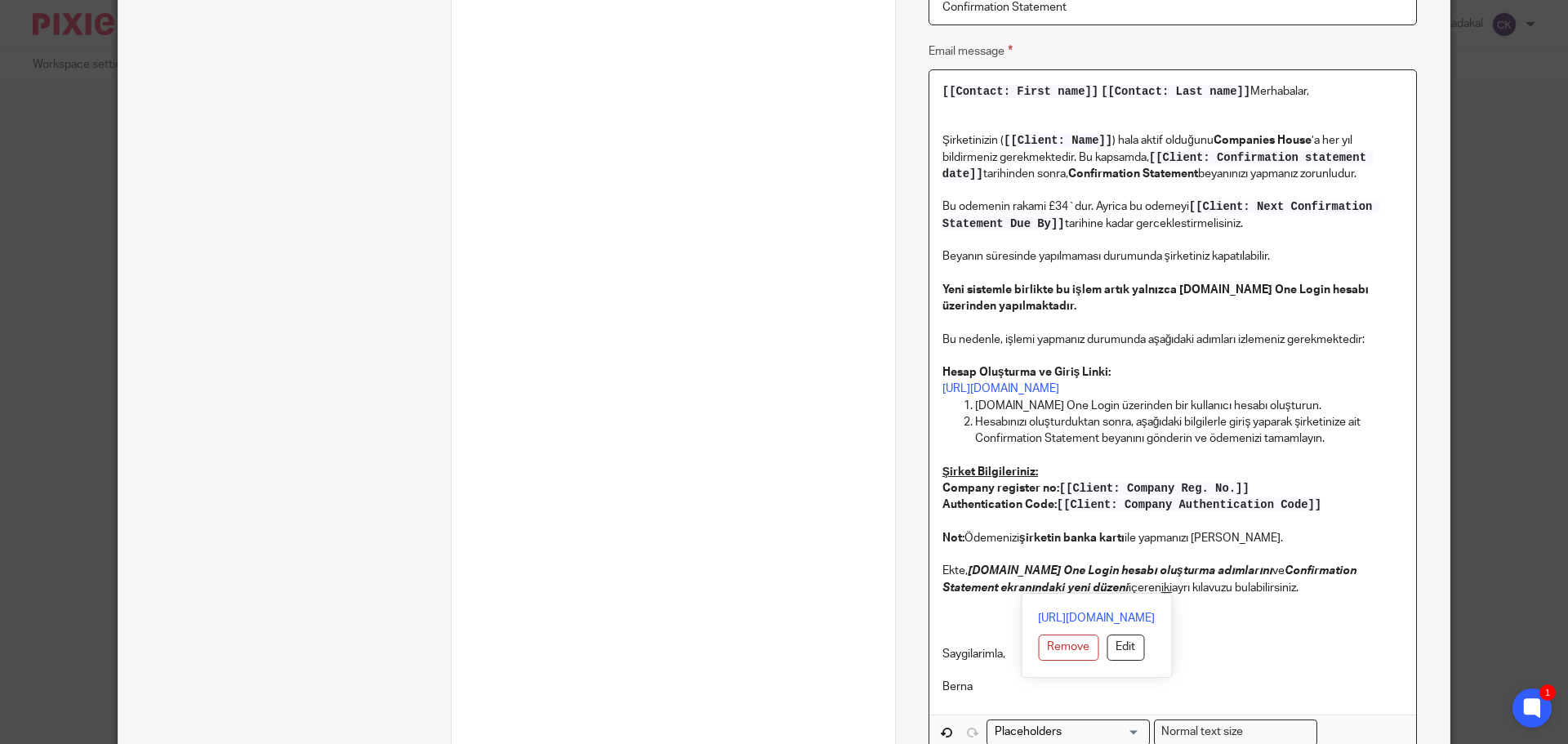
scroll to position [735, 0]
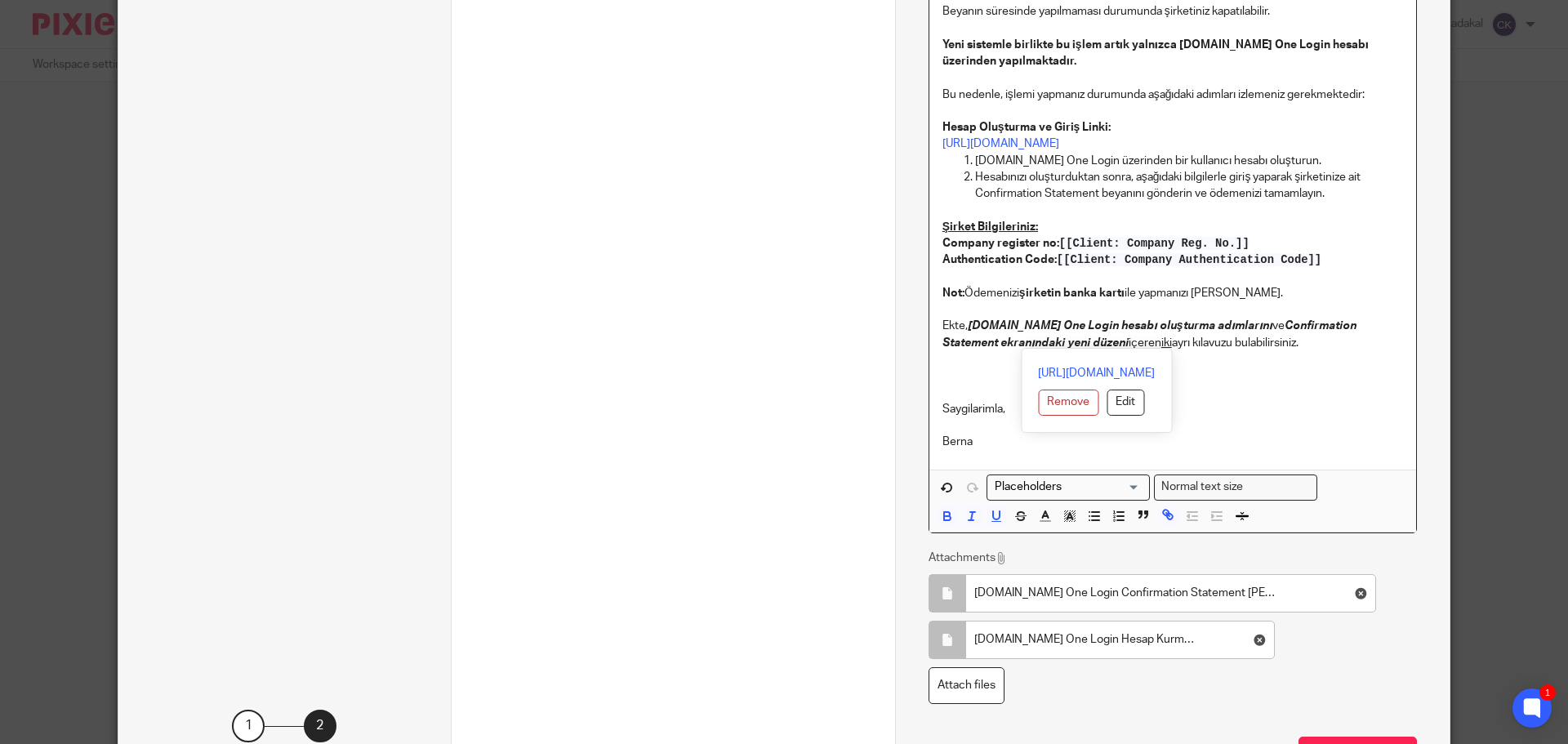
click at [1198, 489] on span "Normal text size" at bounding box center [1202, 487] width 89 height 17
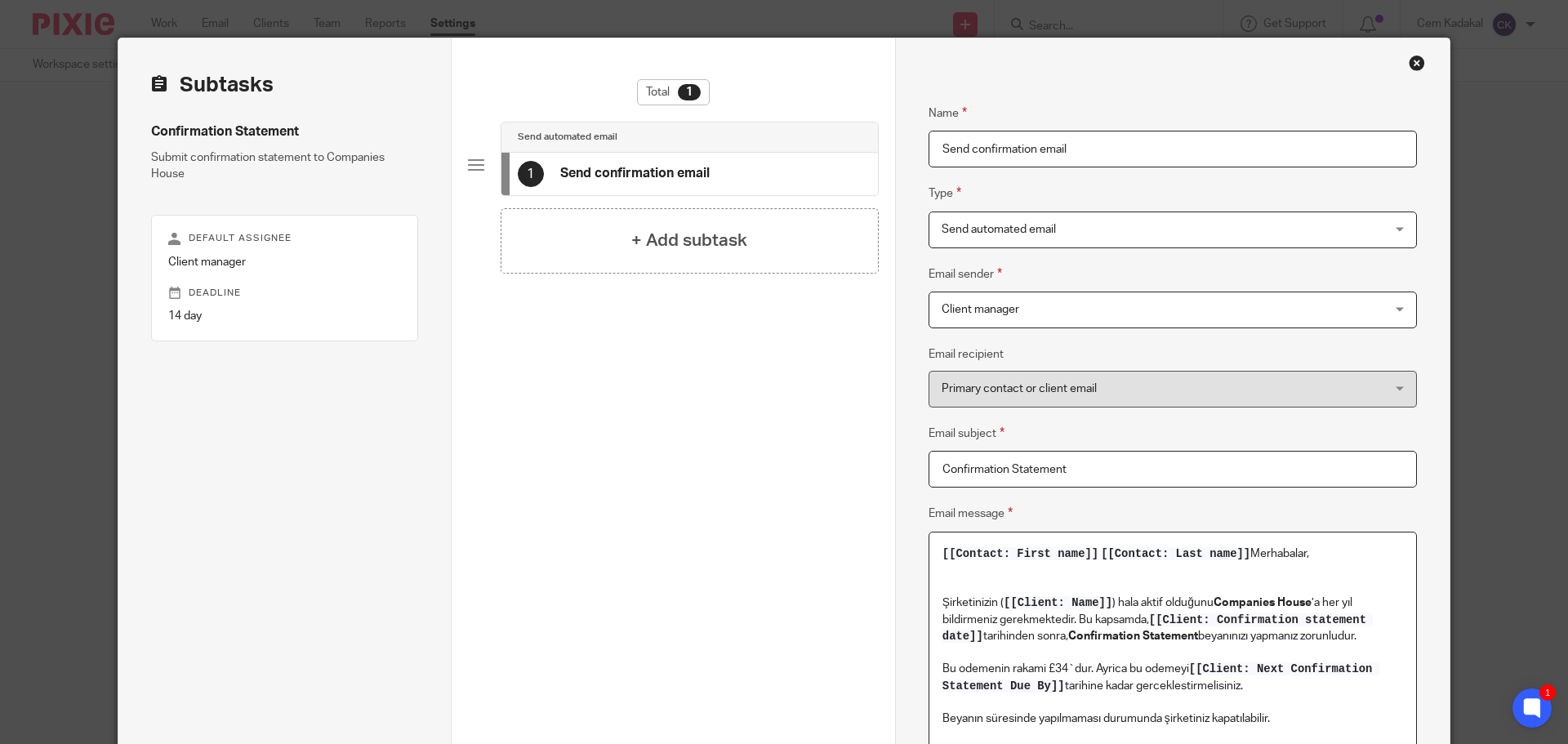
scroll to position [0, 0]
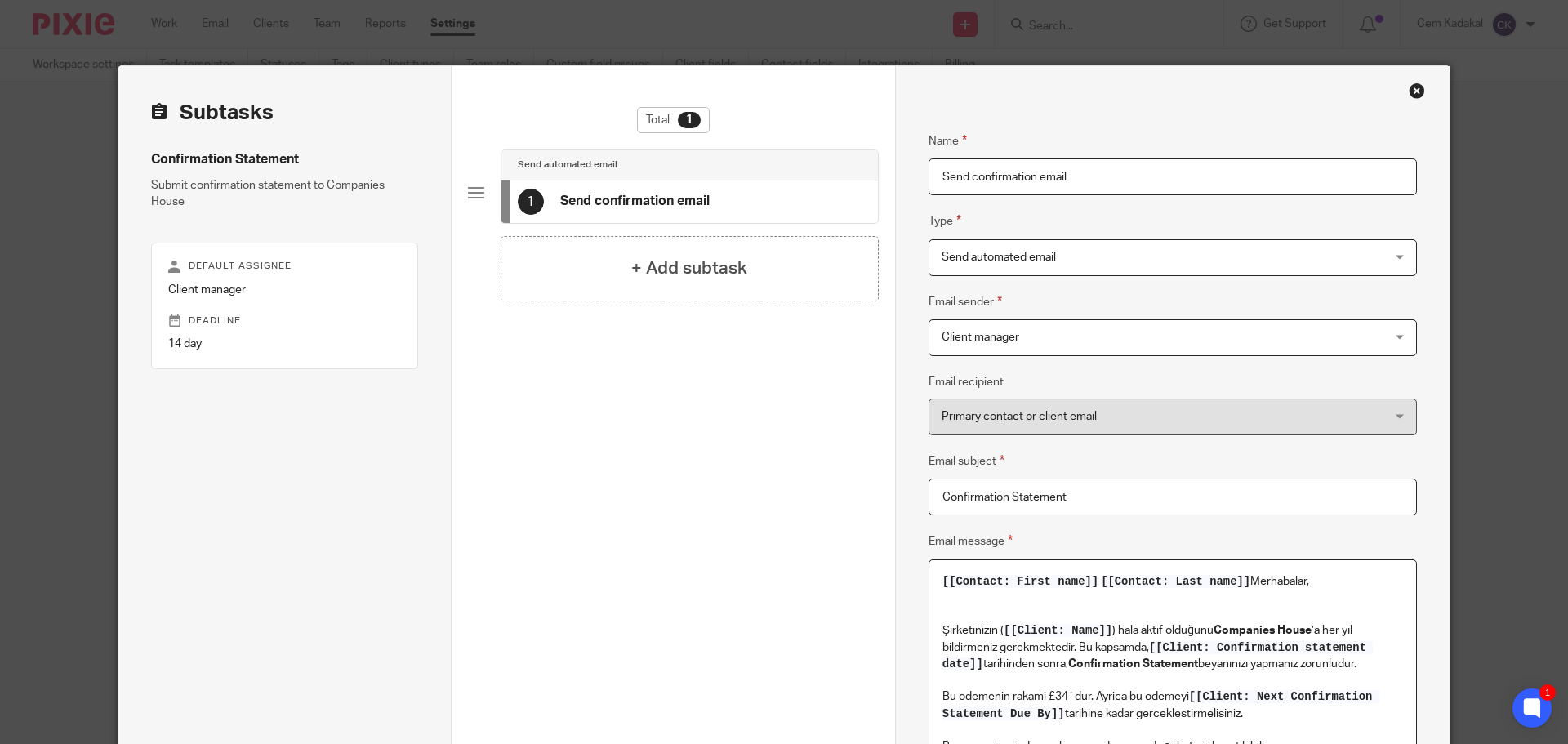
drag, startPoint x: 1289, startPoint y: 347, endPoint x: 876, endPoint y: 573, distance: 470.8
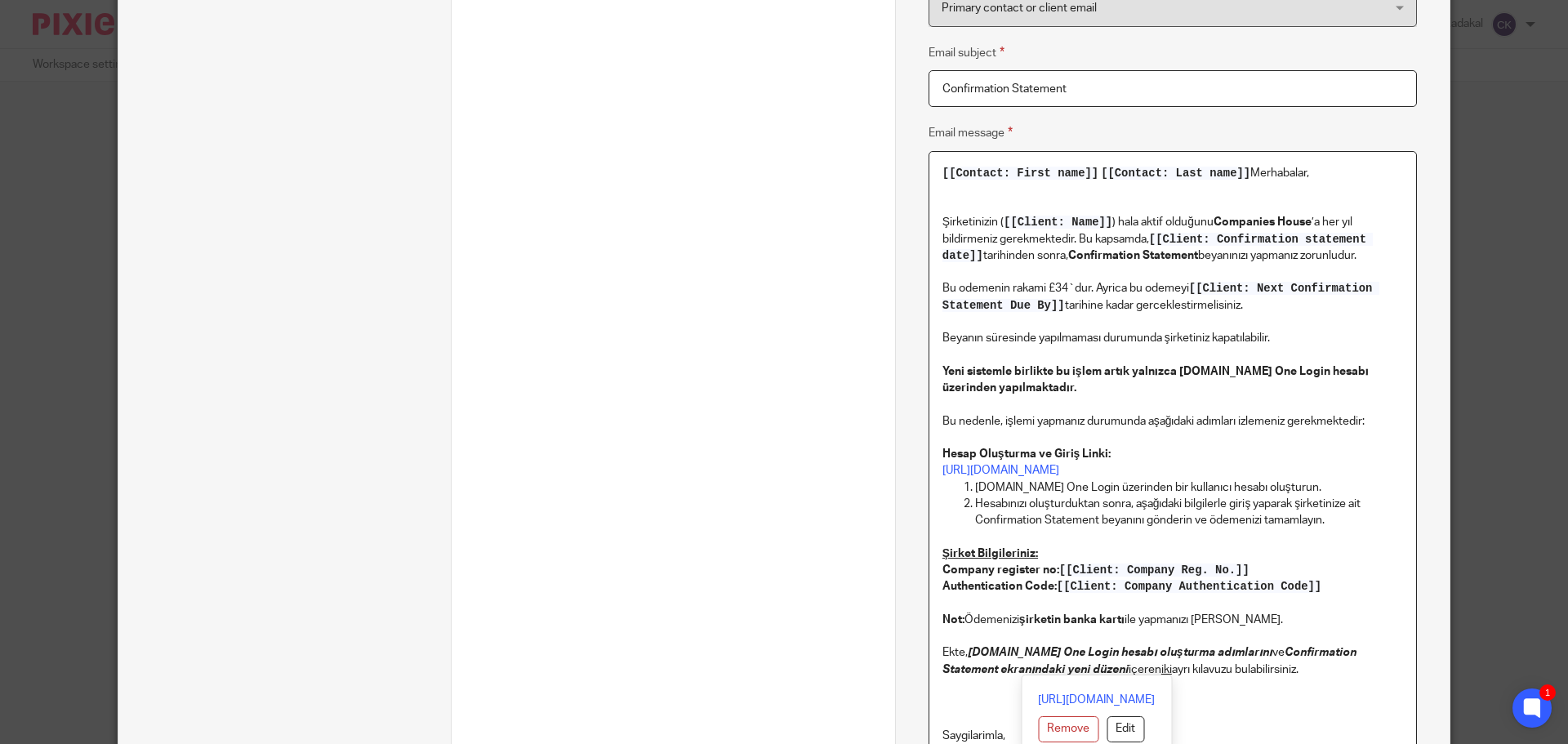
scroll to position [571, 0]
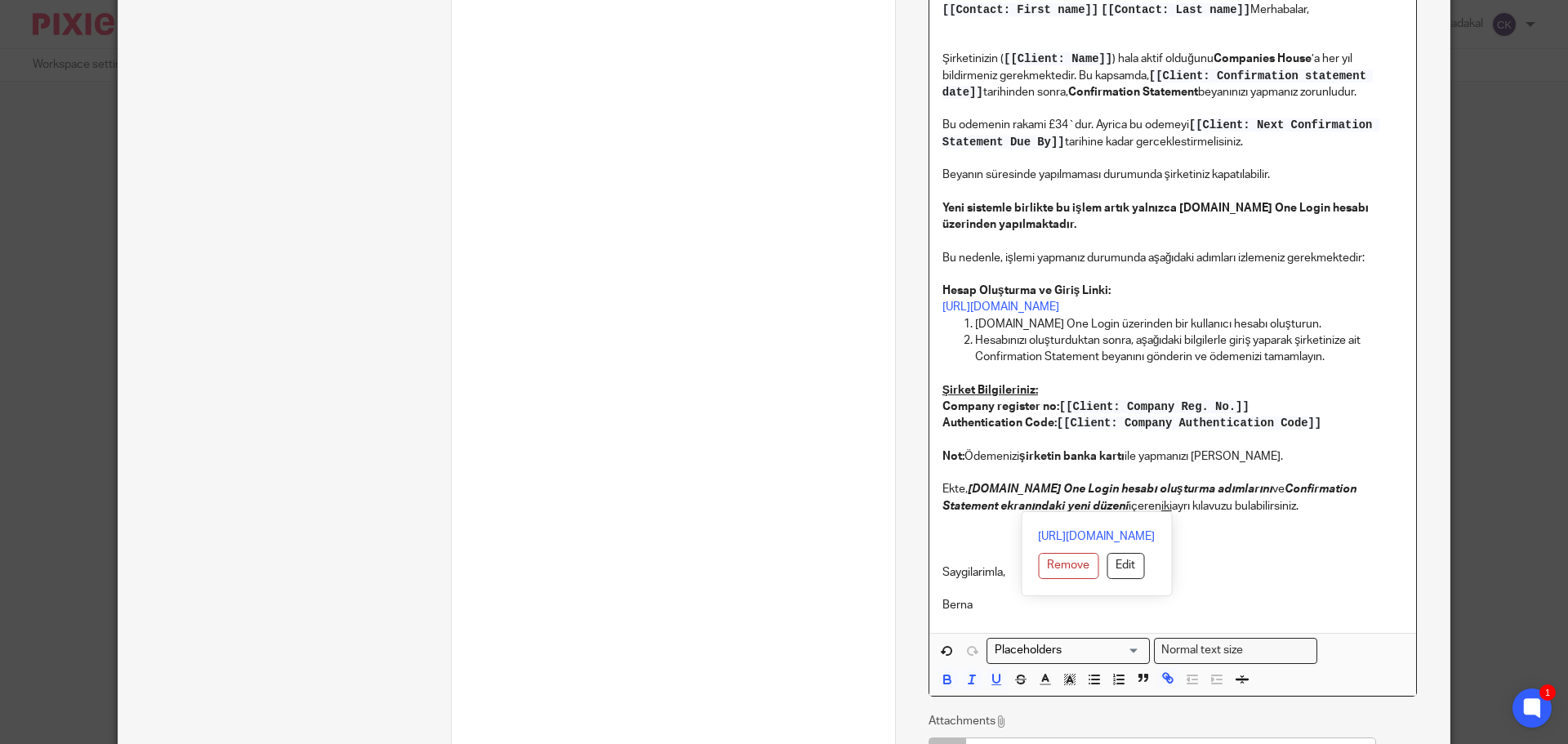
click at [1363, 574] on p "Saygilarimla," at bounding box center [1173, 555] width 460 height 50
drag, startPoint x: 1272, startPoint y: 510, endPoint x: 925, endPoint y: 330, distance: 390.9
click at [929, 330] on div "[[Contact: First name]] [[Contact: Last name]] [PERSON_NAME], Şirketinizin ( [[…" at bounding box center [1172, 310] width 487 height 645
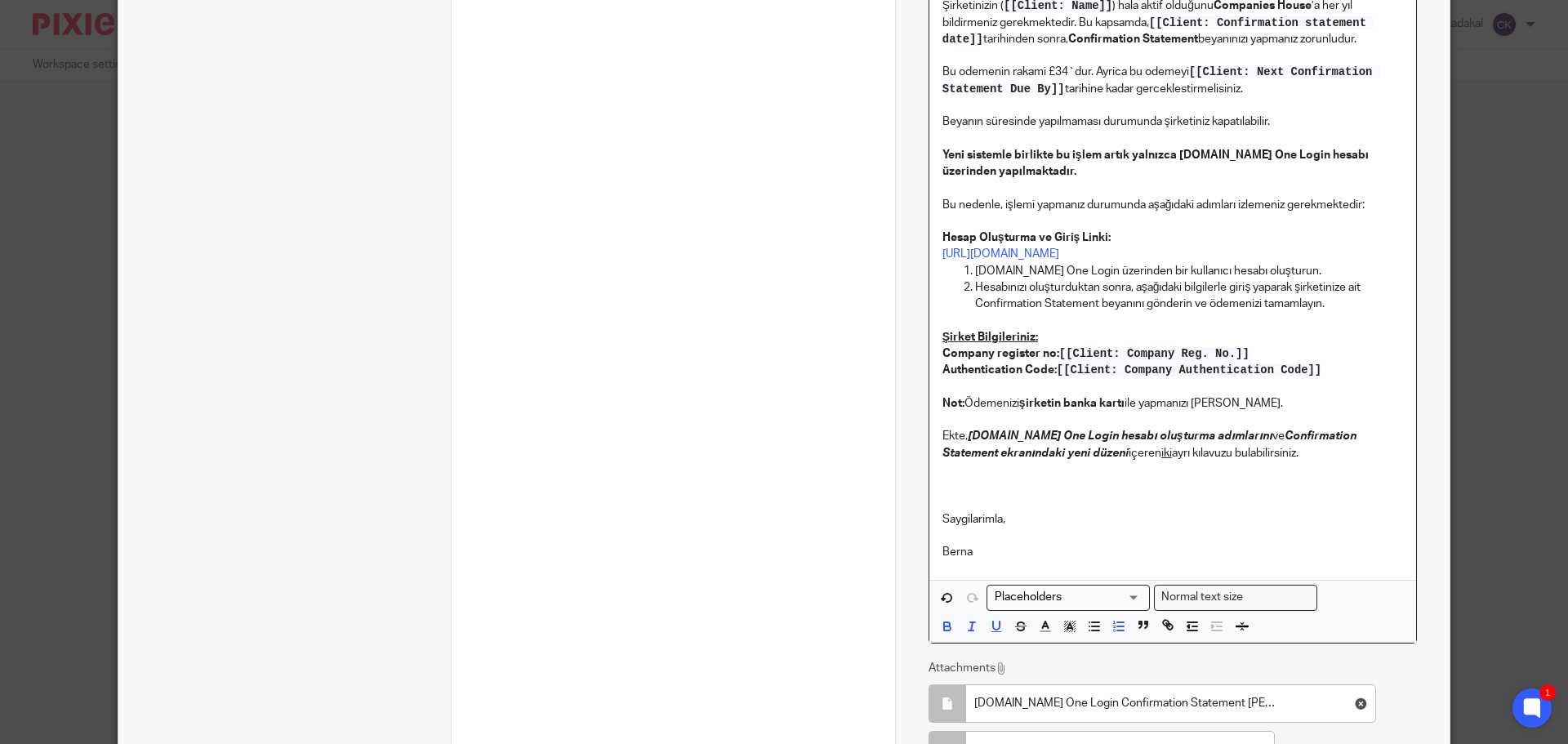
scroll to position [653, 0]
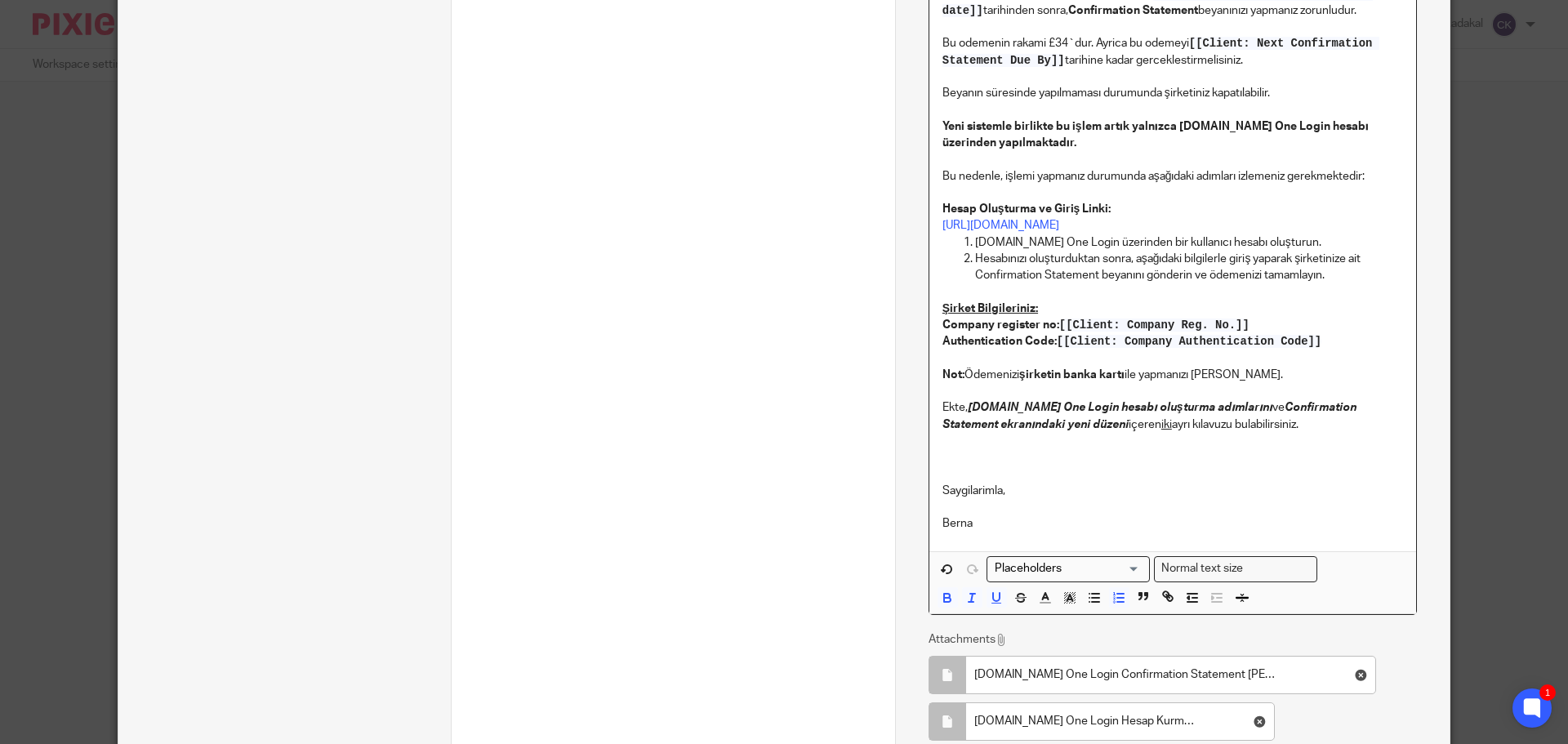
click at [1147, 413] on em "hesabı oluşturma adımlarını" at bounding box center [1197, 407] width 151 height 12
click at [1296, 568] on input "Search for option" at bounding box center [1232, 568] width 151 height 17
click at [1271, 592] on li "Normal text size" at bounding box center [1236, 596] width 162 height 21
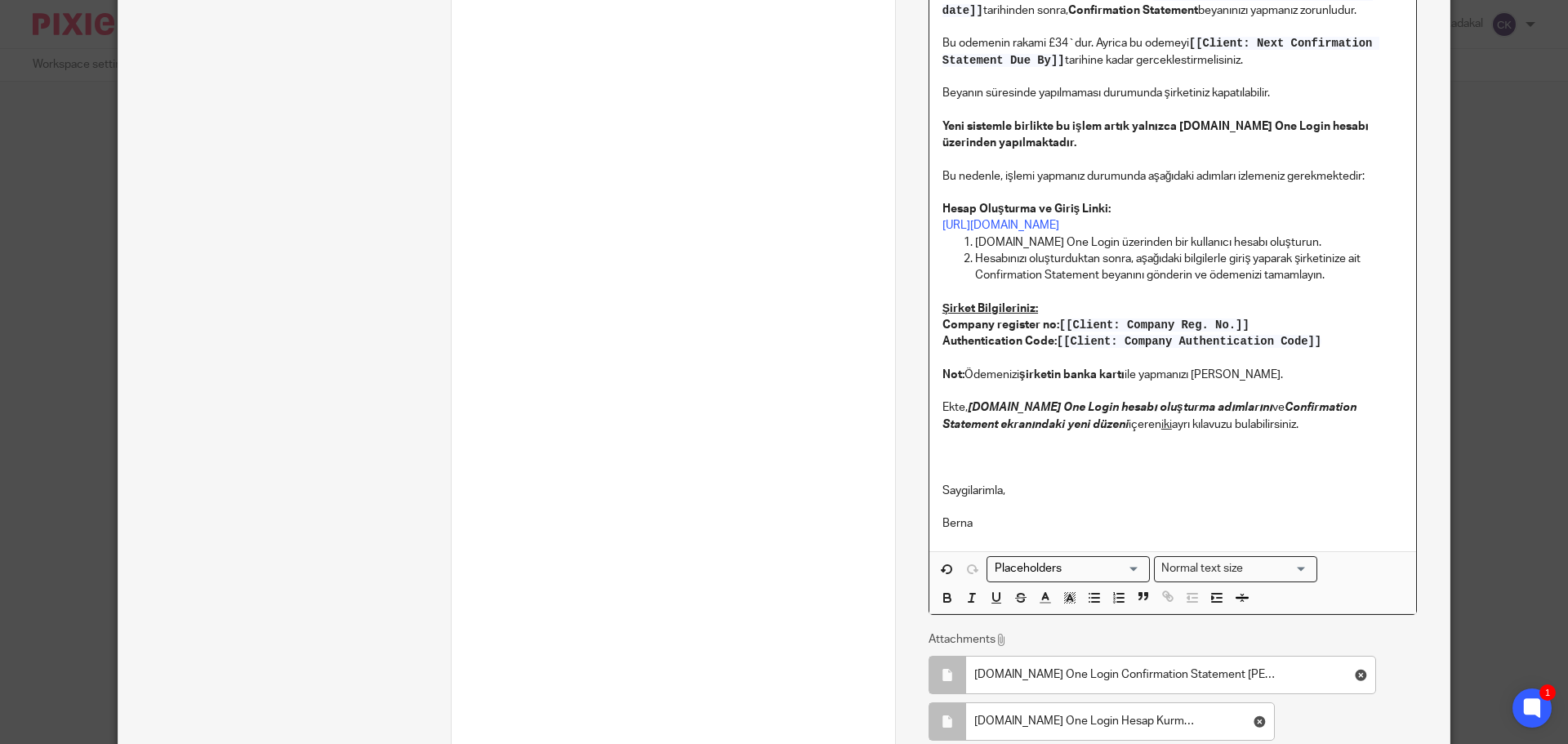
click at [1173, 464] on p "Saygilarimla," at bounding box center [1173, 474] width 460 height 50
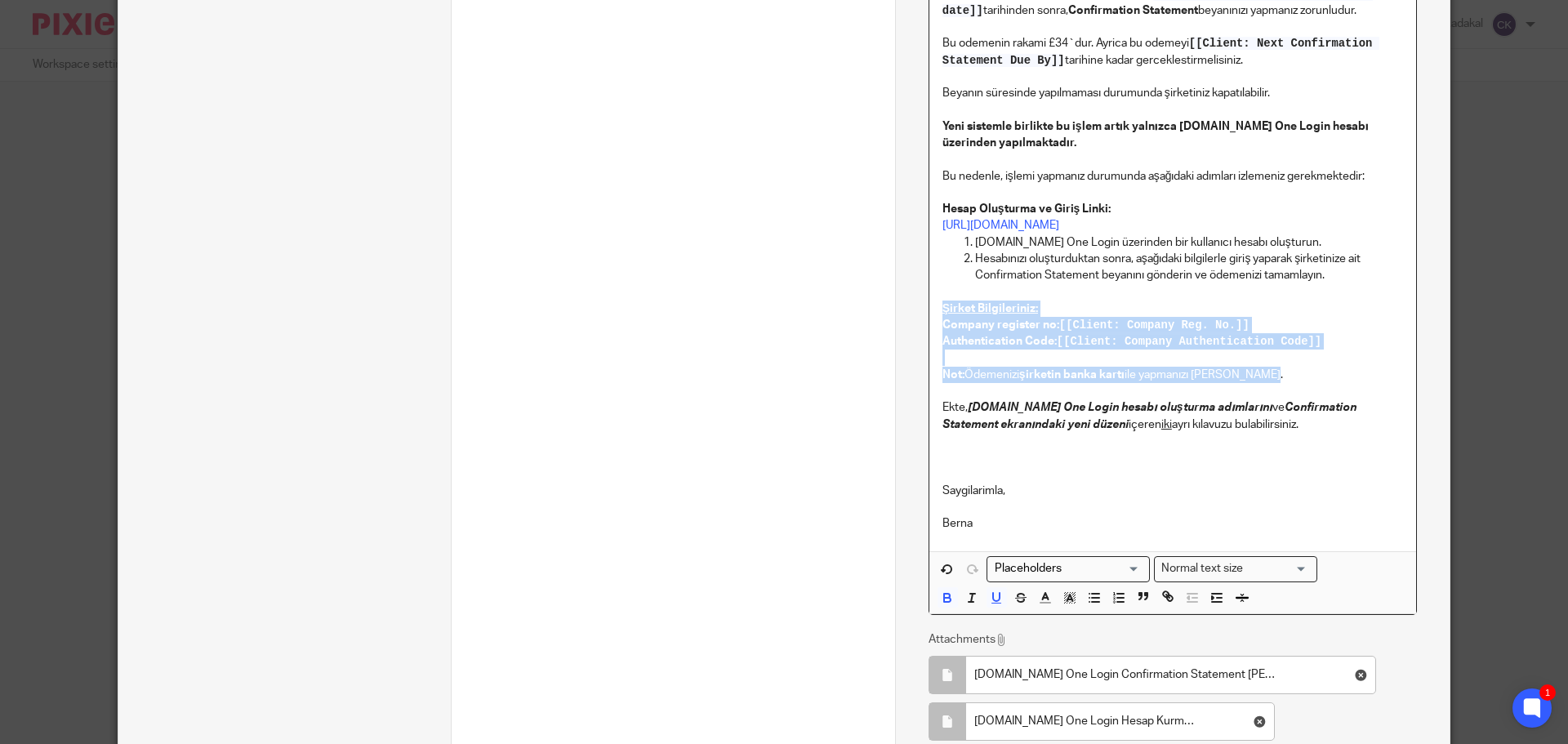
drag, startPoint x: 1270, startPoint y: 377, endPoint x: 886, endPoint y: 307, distance: 390.3
click at [886, 307] on div "Subtasks Confirmation Statement Submit confirmation statement to Companies Hous…" at bounding box center [784, 154] width 1331 height 1481
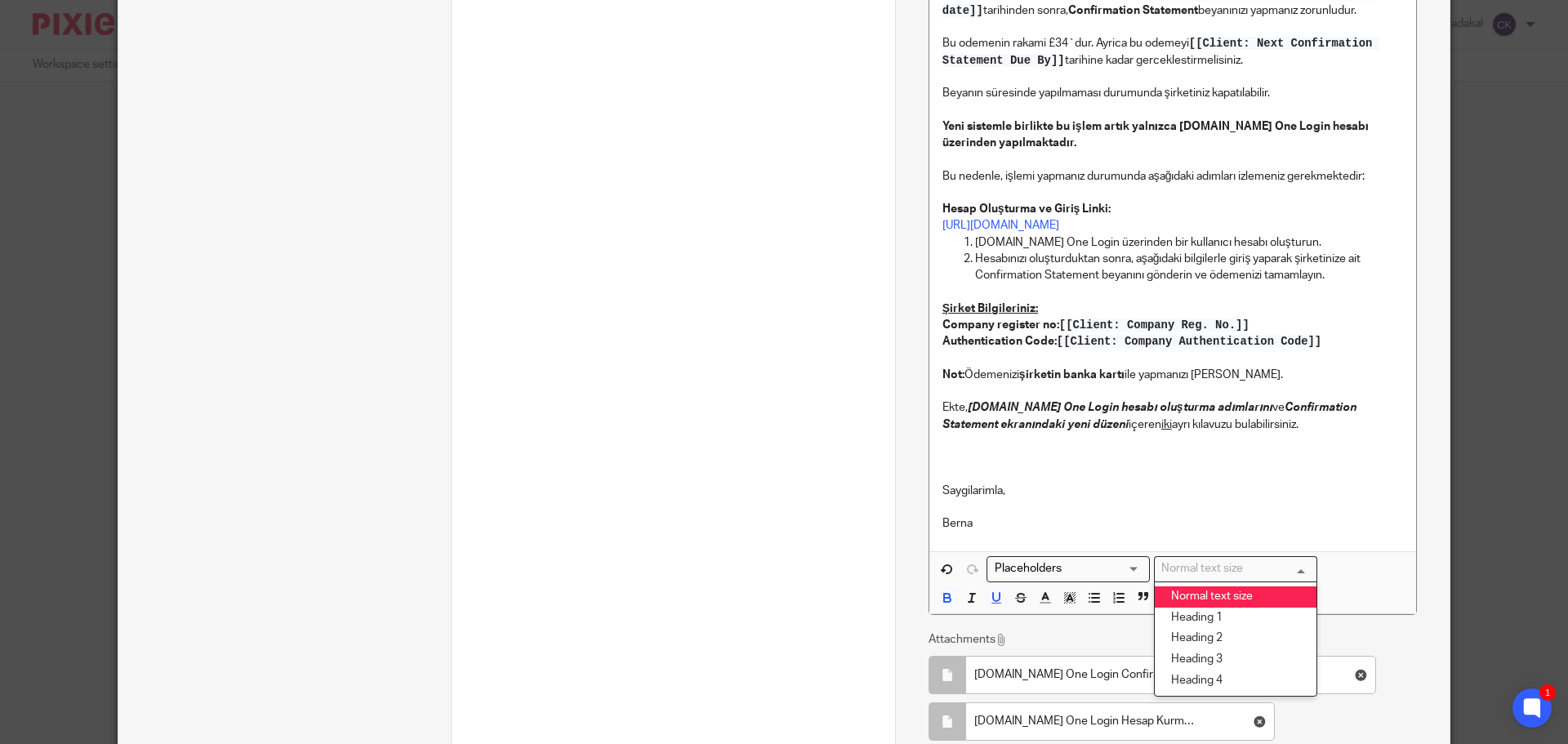
click at [1263, 565] on input "Search for option" at bounding box center [1232, 568] width 151 height 17
click at [1249, 596] on li "Normal text size" at bounding box center [1236, 596] width 162 height 21
drag, startPoint x: 1183, startPoint y: 396, endPoint x: 1192, endPoint y: 398, distance: 9.2
click at [1192, 398] on p at bounding box center [1173, 391] width 460 height 16
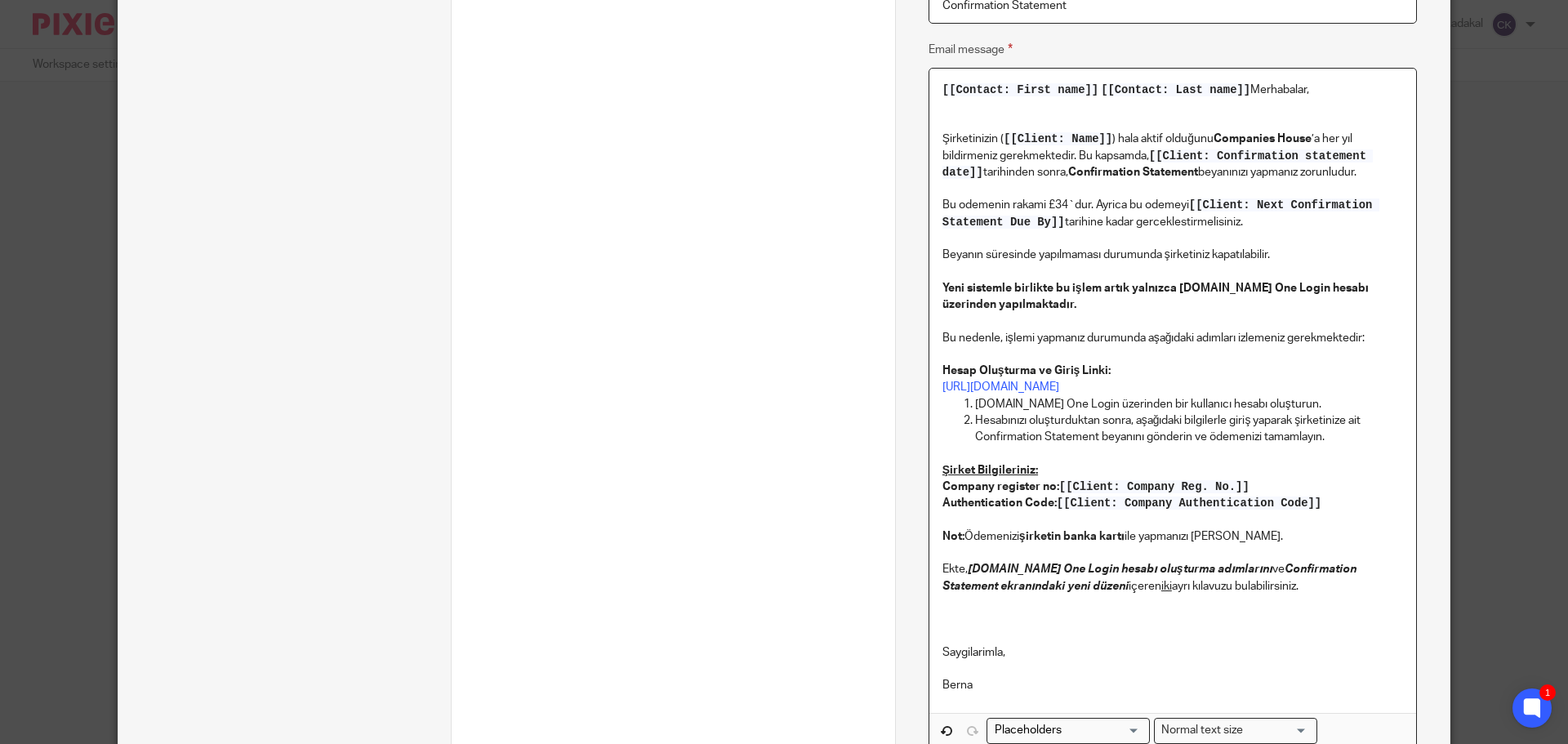
scroll to position [489, 0]
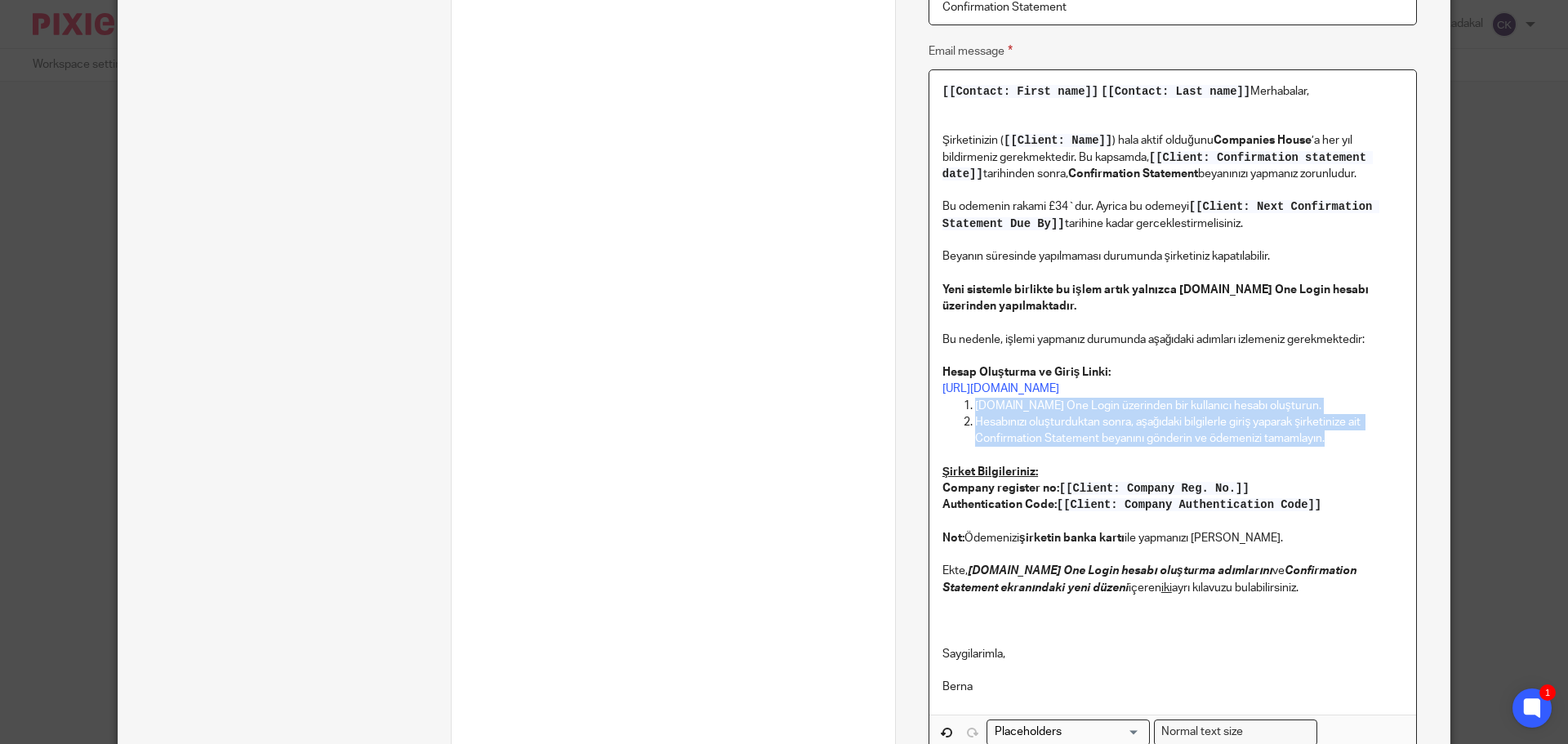
drag, startPoint x: 968, startPoint y: 406, endPoint x: 1335, endPoint y: 441, distance: 368.7
click at [1335, 441] on ol "[DOMAIN_NAME] One Login üzerinden bir kullanıcı hesabı oluşturun. Hesabınızı ol…" at bounding box center [1173, 422] width 460 height 50
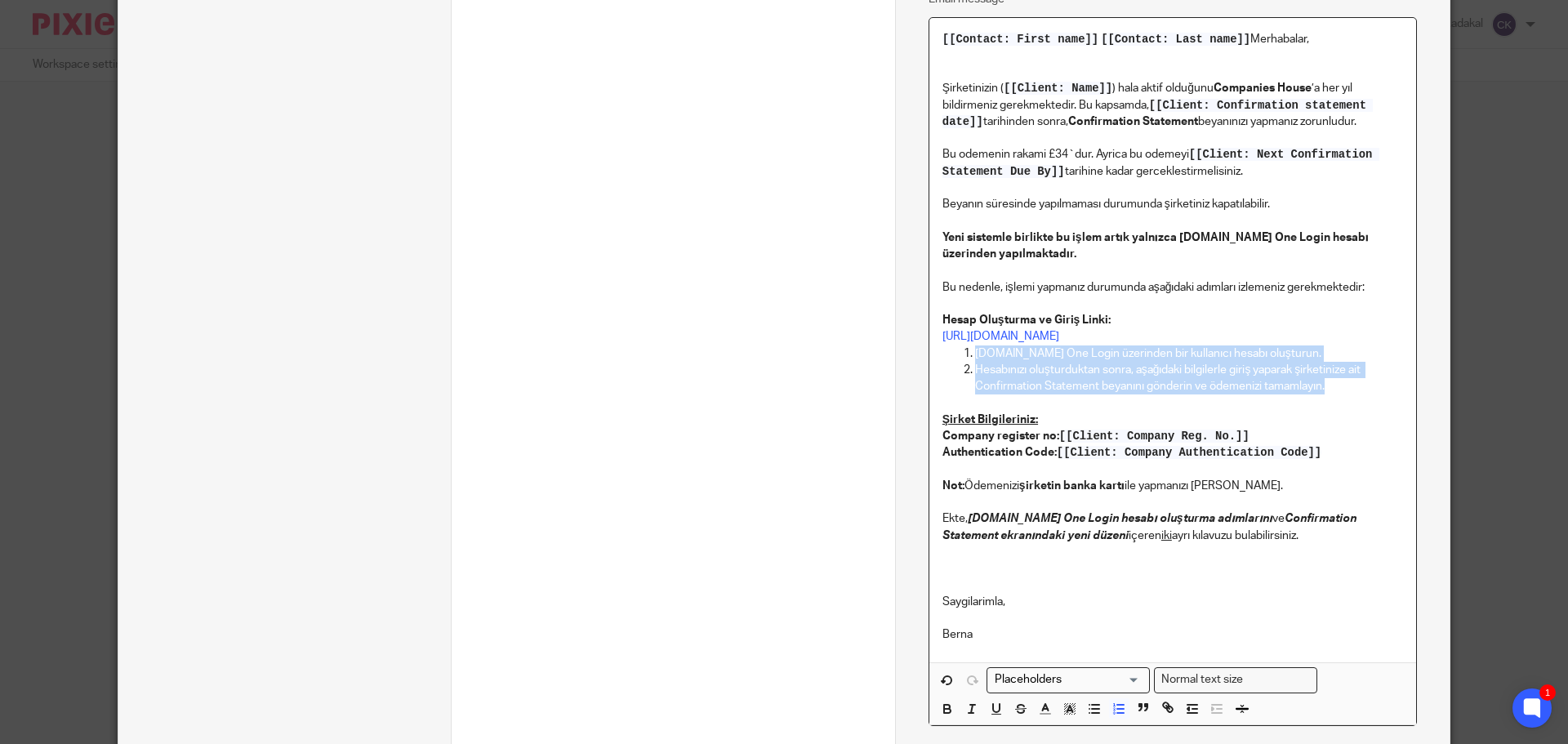
scroll to position [571, 0]
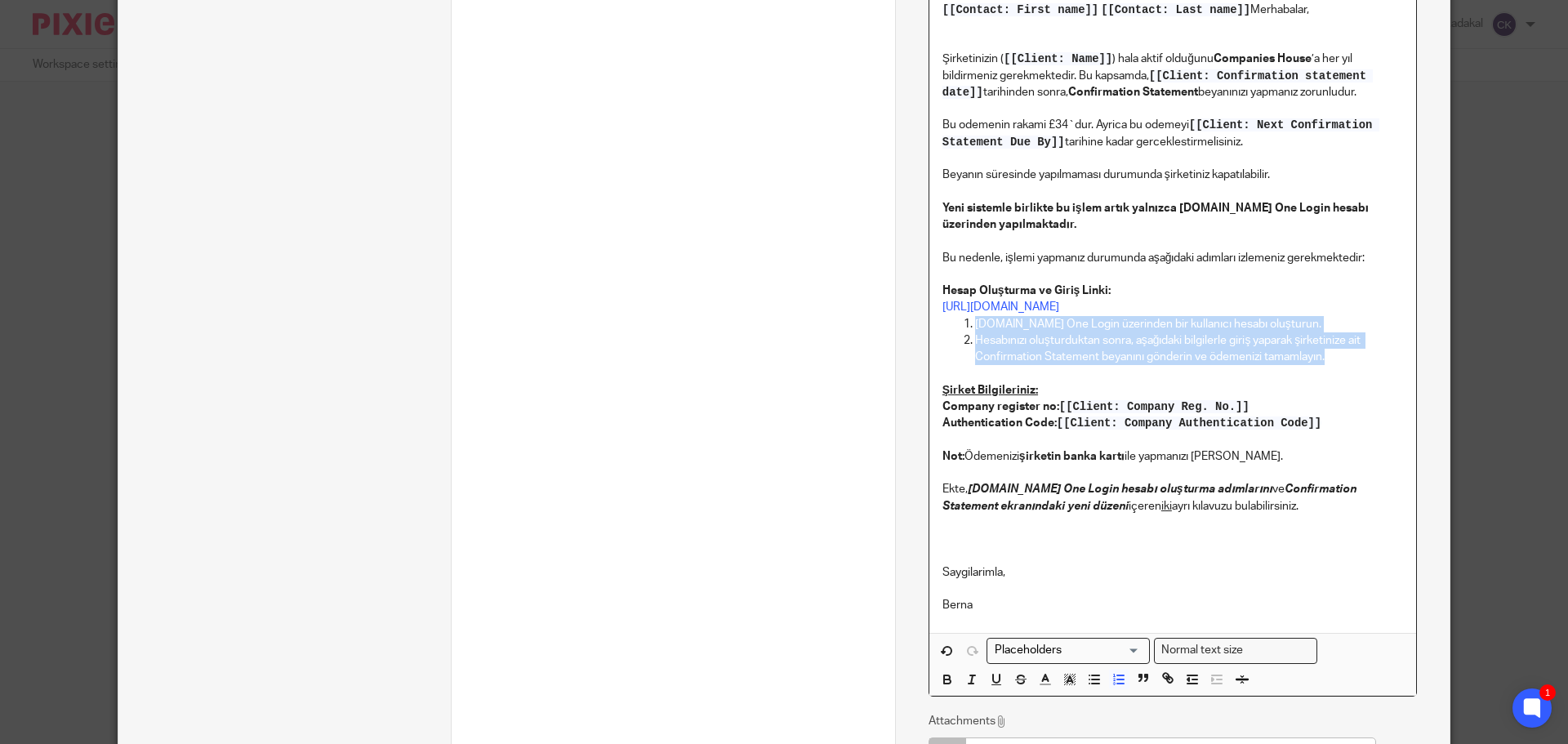
click at [1321, 358] on p "Hesabınızı oluşturduktan sonra, aşağıdaki bilgilerle giriş yaparak şirketinize …" at bounding box center [1189, 348] width 428 height 34
drag, startPoint x: 1337, startPoint y: 357, endPoint x: 970, endPoint y: 343, distance: 367.3
click at [975, 343] on p "Hesabınızı oluşturduktan sonra, aşağıdaki bilgilerle giriş yaparak şirketinize …" at bounding box center [1189, 348] width 428 height 34
click at [1235, 643] on span "Normal text size" at bounding box center [1202, 649] width 89 height 17
click at [1277, 663] on div "Normal text size Loading..." at bounding box center [1235, 650] width 163 height 25
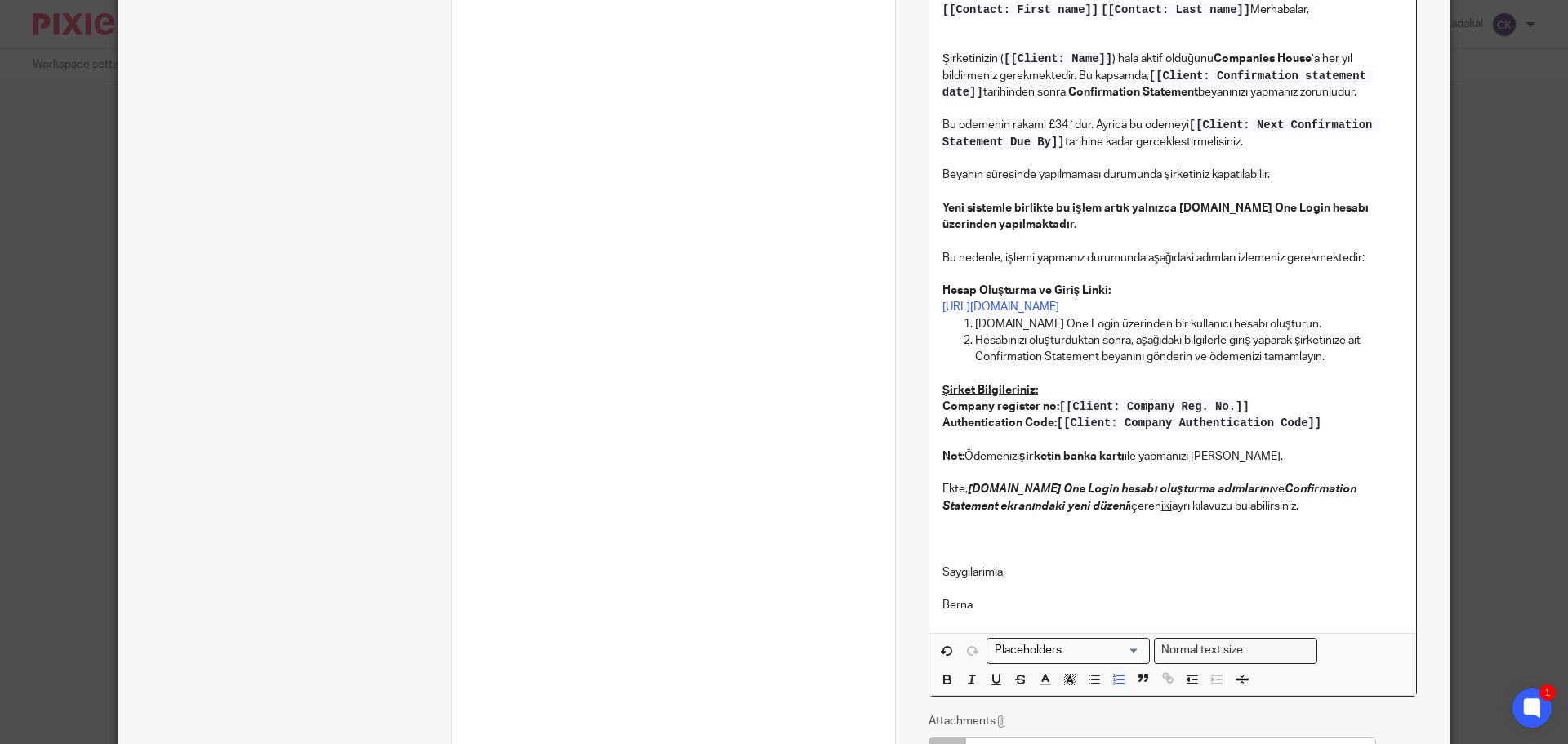
click at [983, 325] on p "[DOMAIN_NAME] One Login üzerinden bir kullanıcı hesabı oluşturun." at bounding box center [1189, 324] width 428 height 16
click at [996, 365] on p "Hesabınızı oluşturduktan sonra, aşağıdaki bilgilerle giriş yaparak şirketinize …" at bounding box center [1189, 348] width 428 height 34
click at [975, 323] on p "[DOMAIN_NAME] One Login üzerinden bir kullanıcı hesabı oluşturun." at bounding box center [1189, 324] width 428 height 16
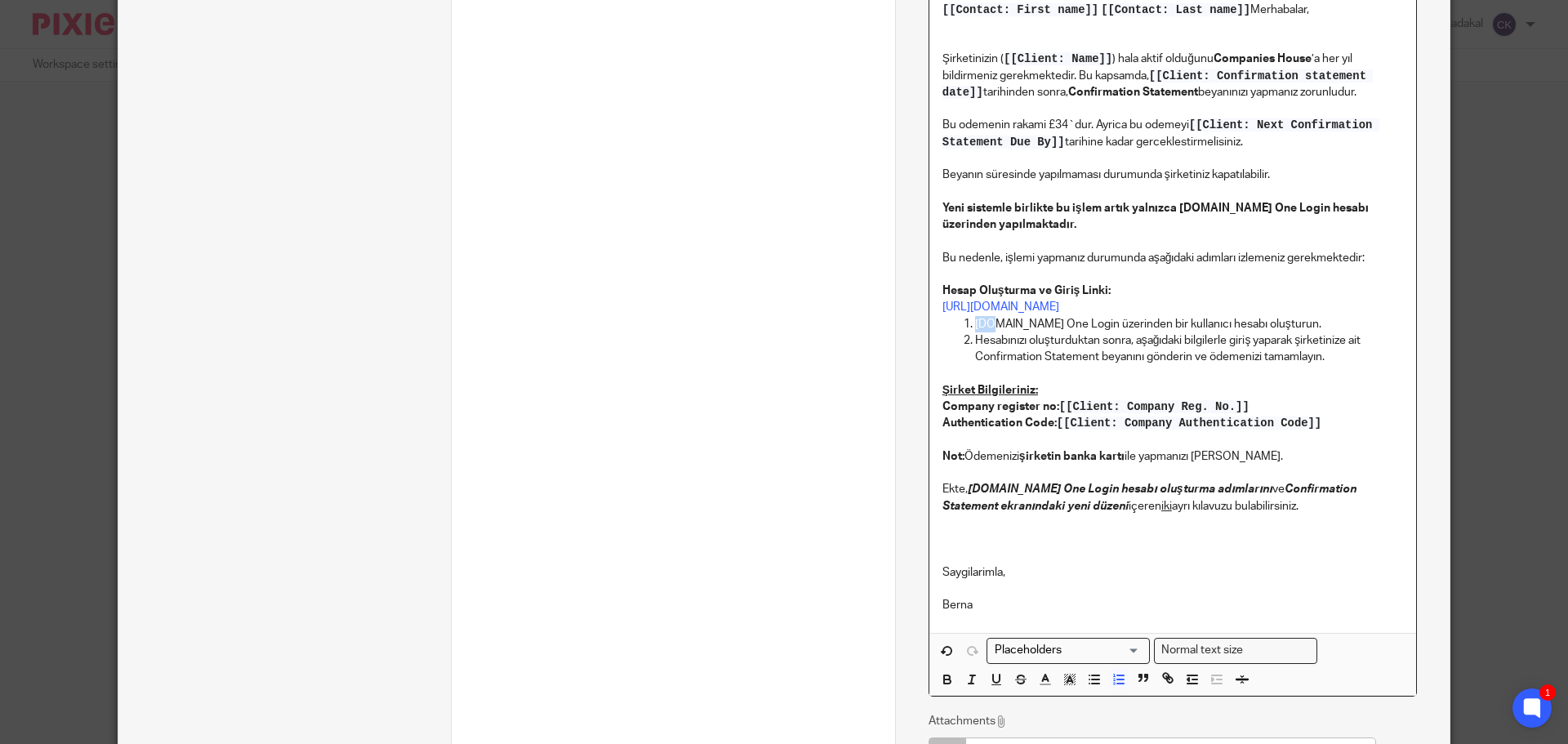
click at [975, 323] on p "[DOMAIN_NAME] One Login üzerinden bir kullanıcı hesabı oluşturun." at bounding box center [1189, 324] width 428 height 16
click at [1290, 354] on p "Hesabınızı oluşturduktan sonra, aşağıdaki bilgilerle giriş yaparak şirketinize …" at bounding box center [1189, 348] width 428 height 34
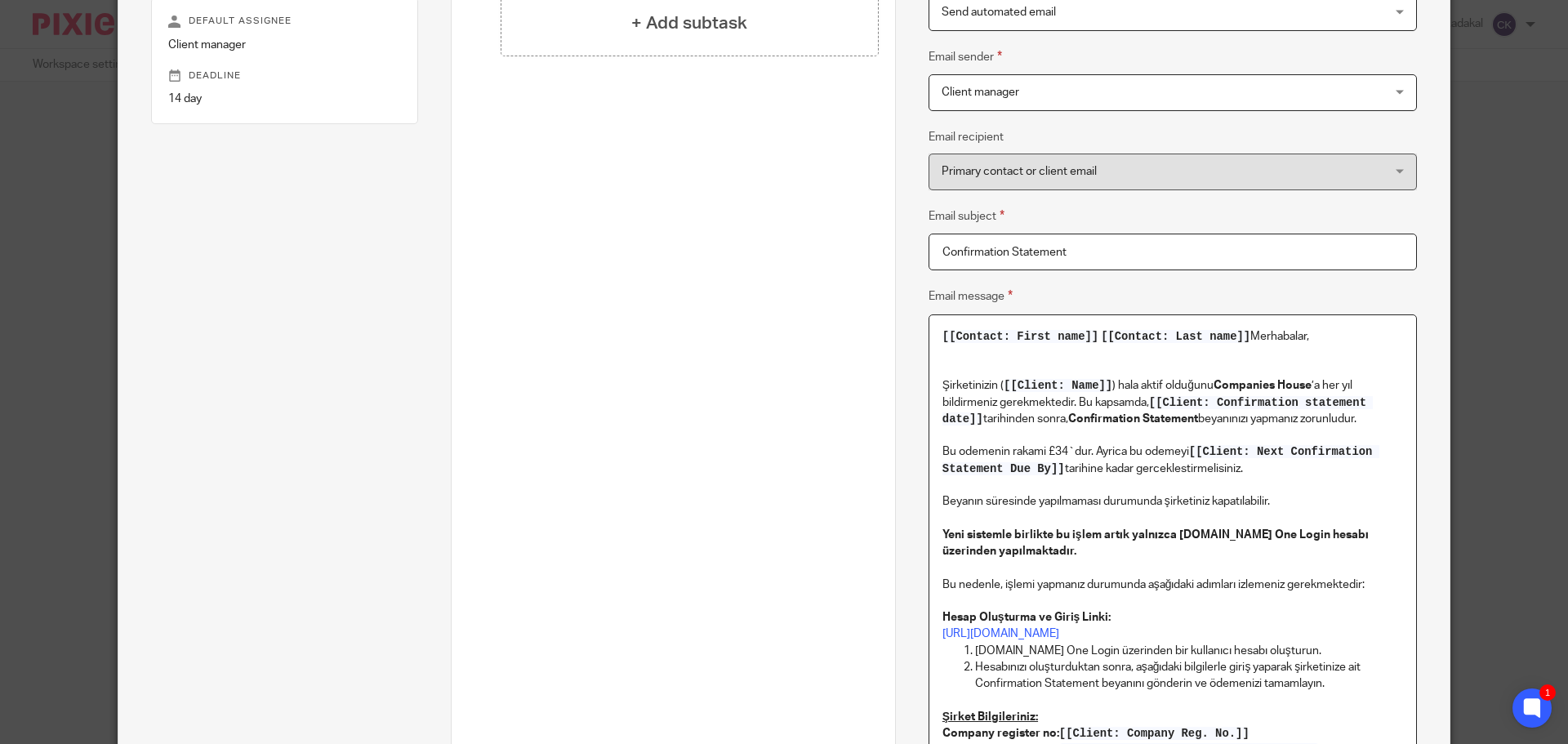
scroll to position [408, 0]
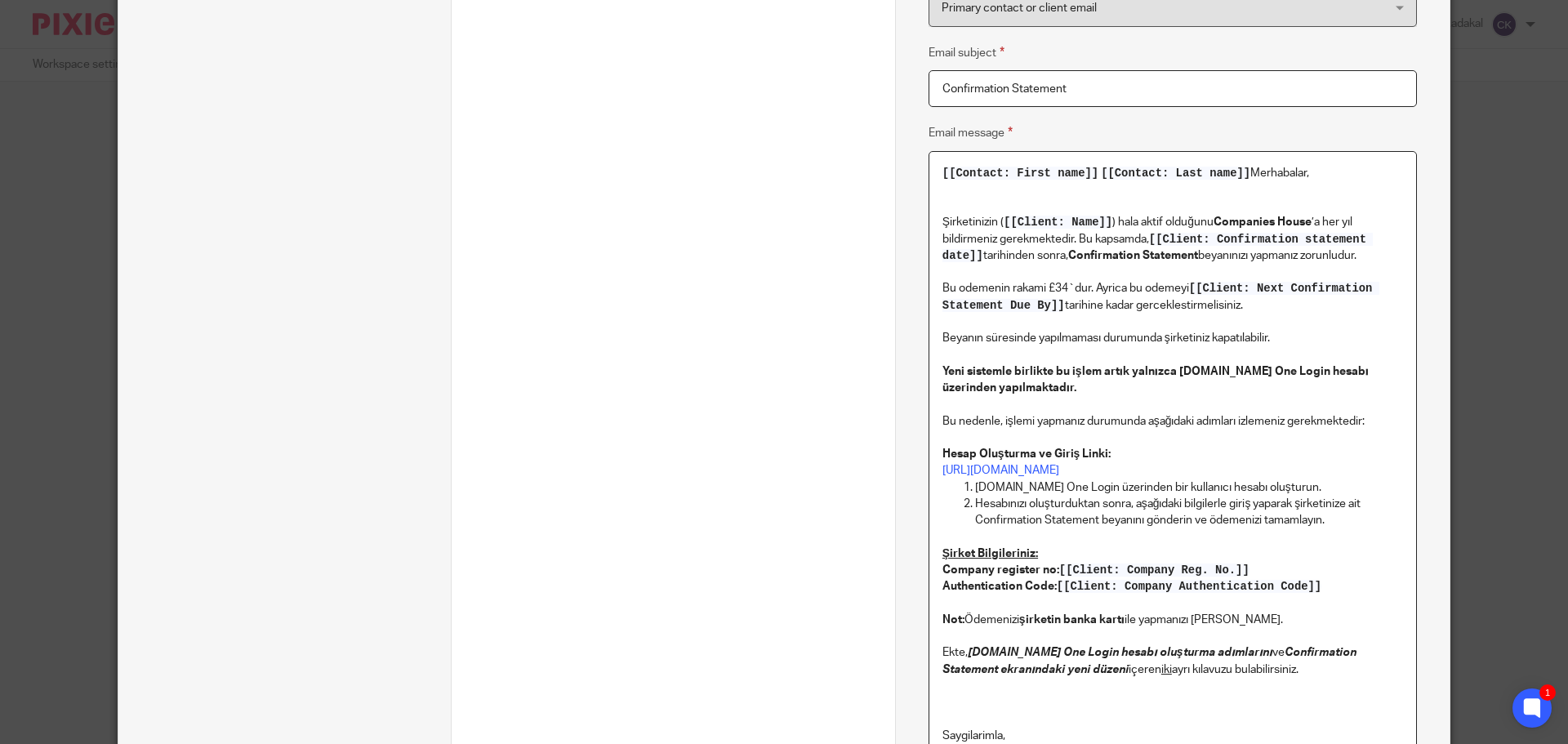
click at [966, 452] on strong "Hesap Oluşturma ve Giriş Linki:" at bounding box center [1027, 454] width 168 height 12
click at [1087, 457] on strong "Hesap Oluşturma ve Giriş Linki:" at bounding box center [1027, 454] width 168 height 12
drag, startPoint x: 1113, startPoint y: 453, endPoint x: 935, endPoint y: 452, distance: 178.0
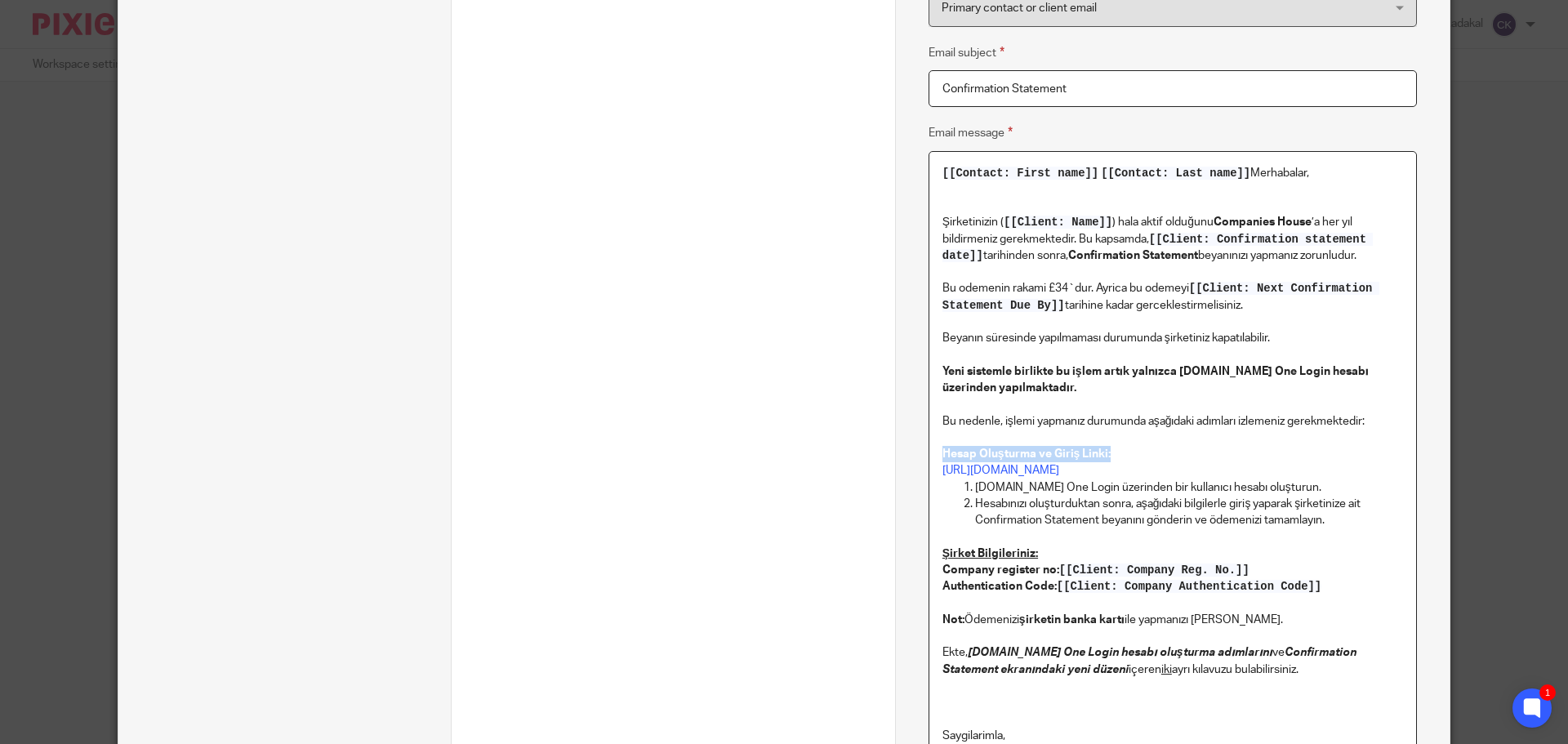
click at [935, 452] on div "[[Contact: First name]] [[Contact: Last name]] [PERSON_NAME], Şirketinizin ( [[…" at bounding box center [1172, 474] width 487 height 645
click at [1176, 440] on p "Bu nedenle, işlemi yapmanız durumunda aşağıdaki adımları izlemeniz gerekmektedi…" at bounding box center [1173, 437] width 460 height 83
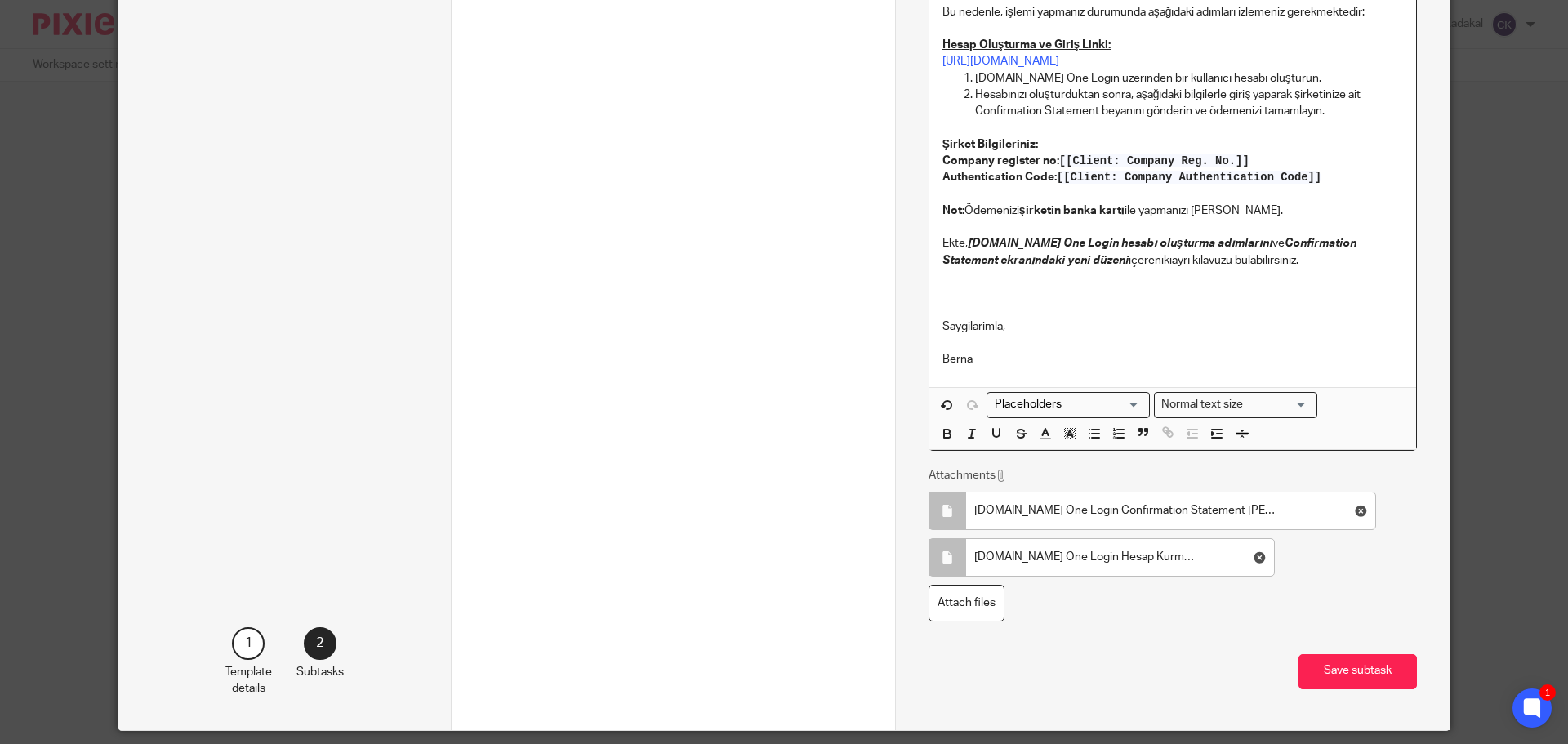
scroll to position [788, 0]
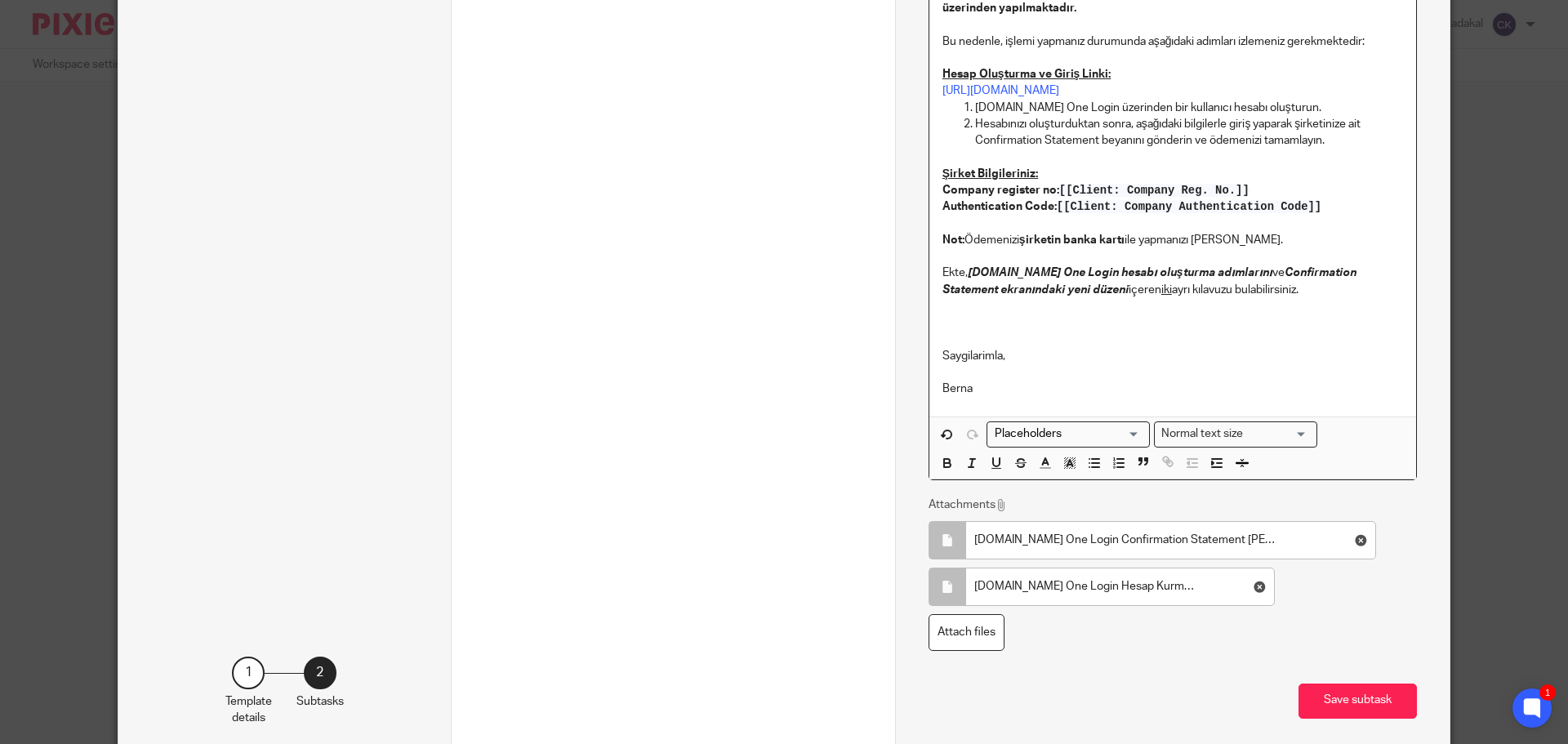
click at [1132, 307] on p at bounding box center [1173, 307] width 460 height 16
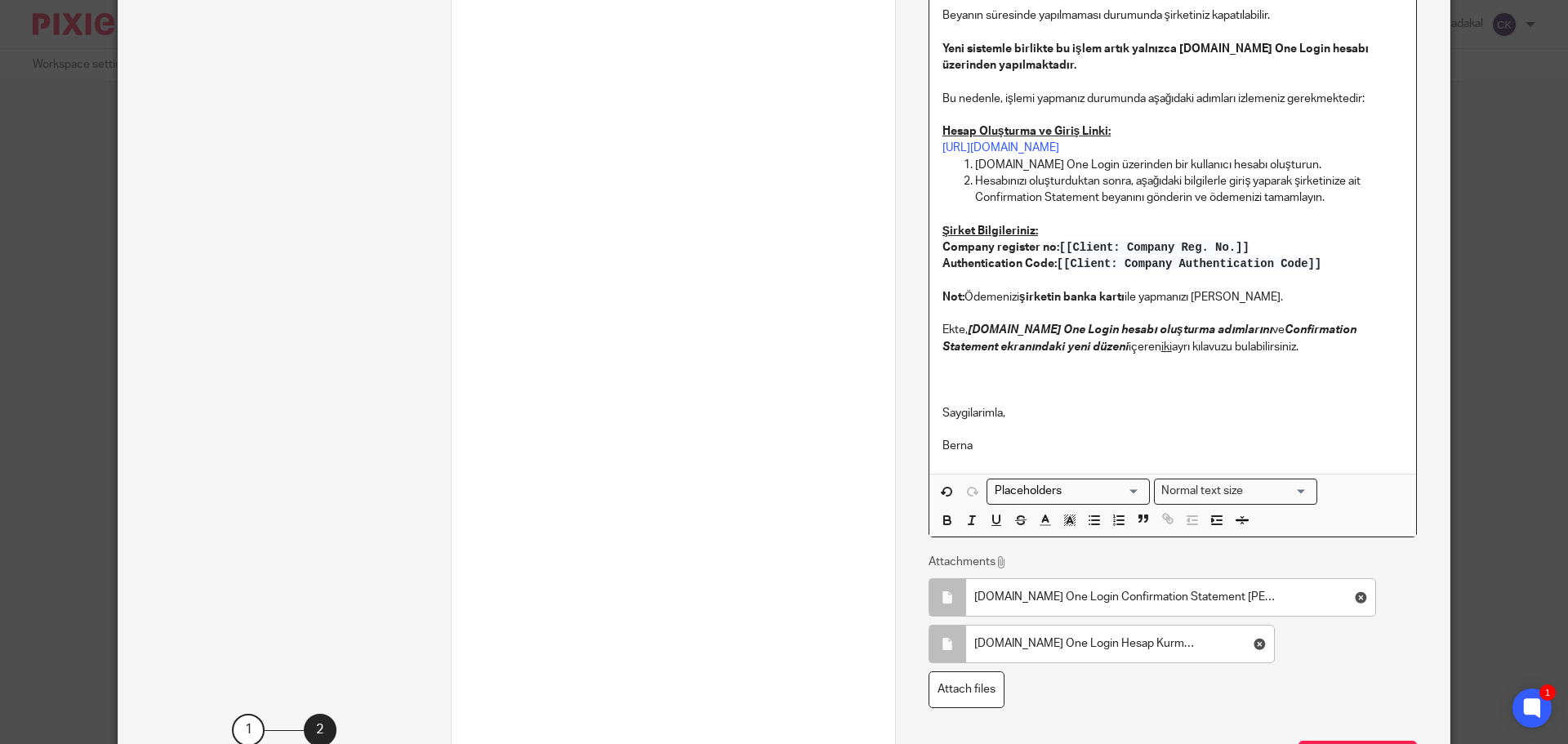
scroll to position [870, 0]
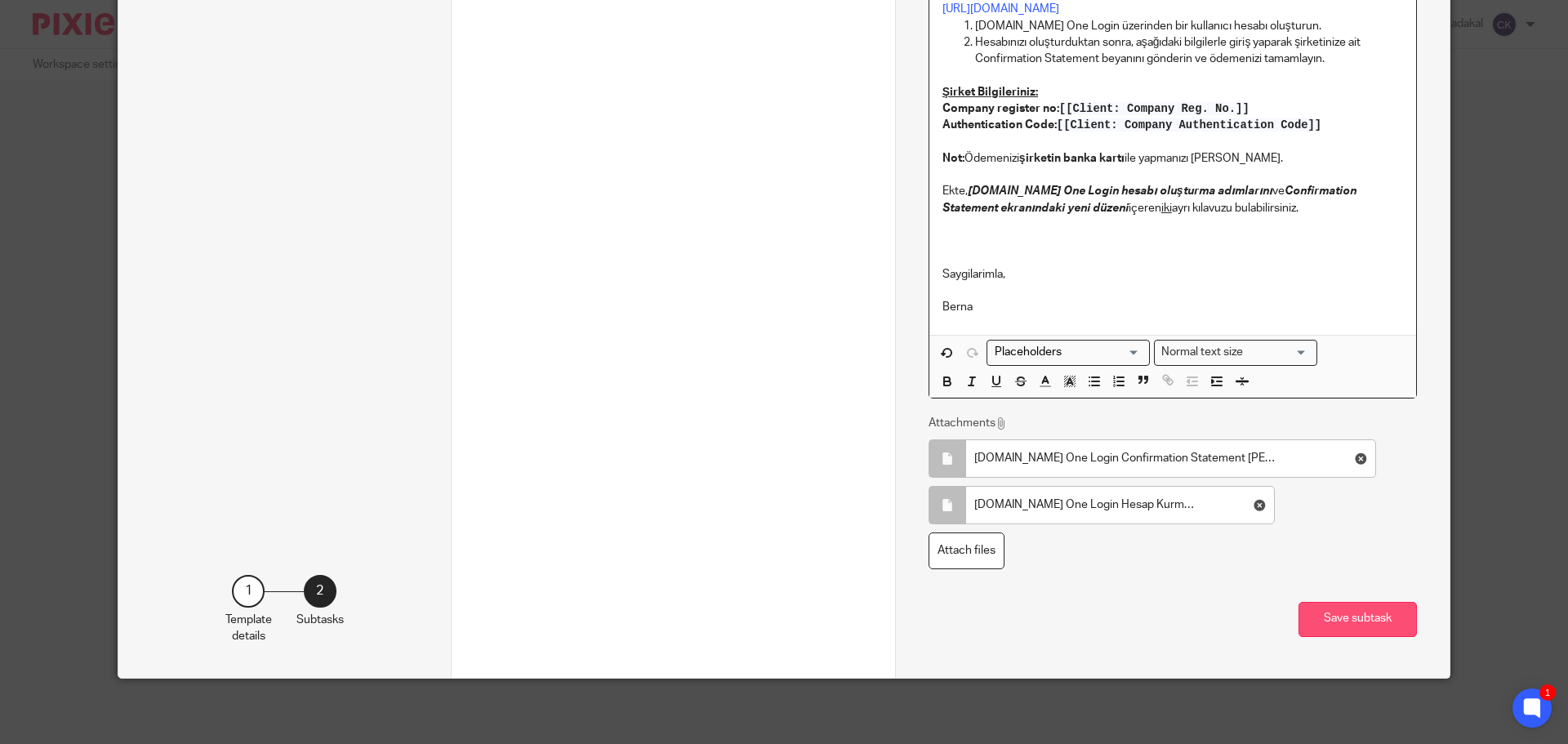
click at [1332, 629] on button "Save subtask" at bounding box center [1358, 618] width 118 height 35
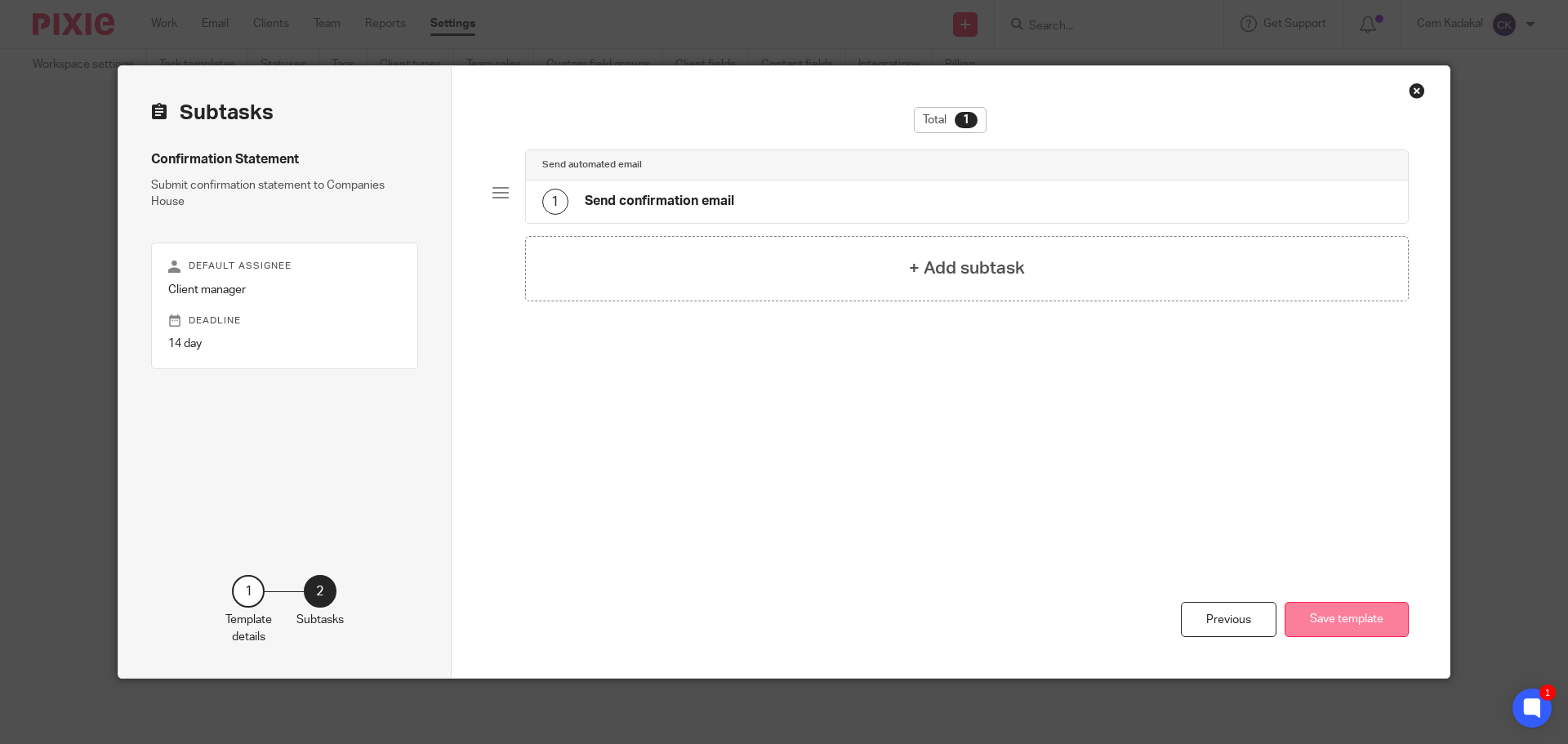
click at [1347, 623] on button "Save template" at bounding box center [1347, 618] width 124 height 35
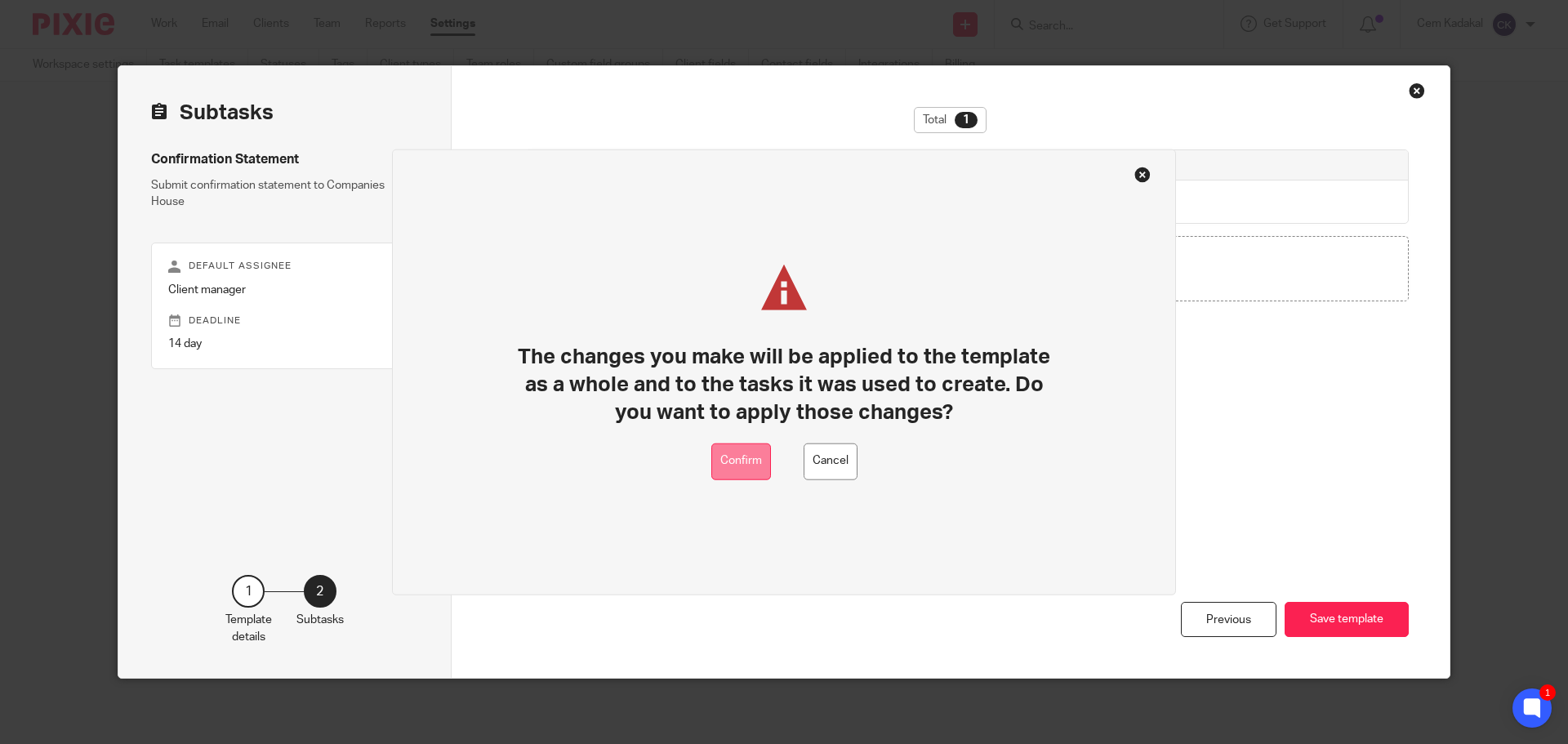
click at [751, 457] on button "Confirm" at bounding box center [742, 460] width 60 height 36
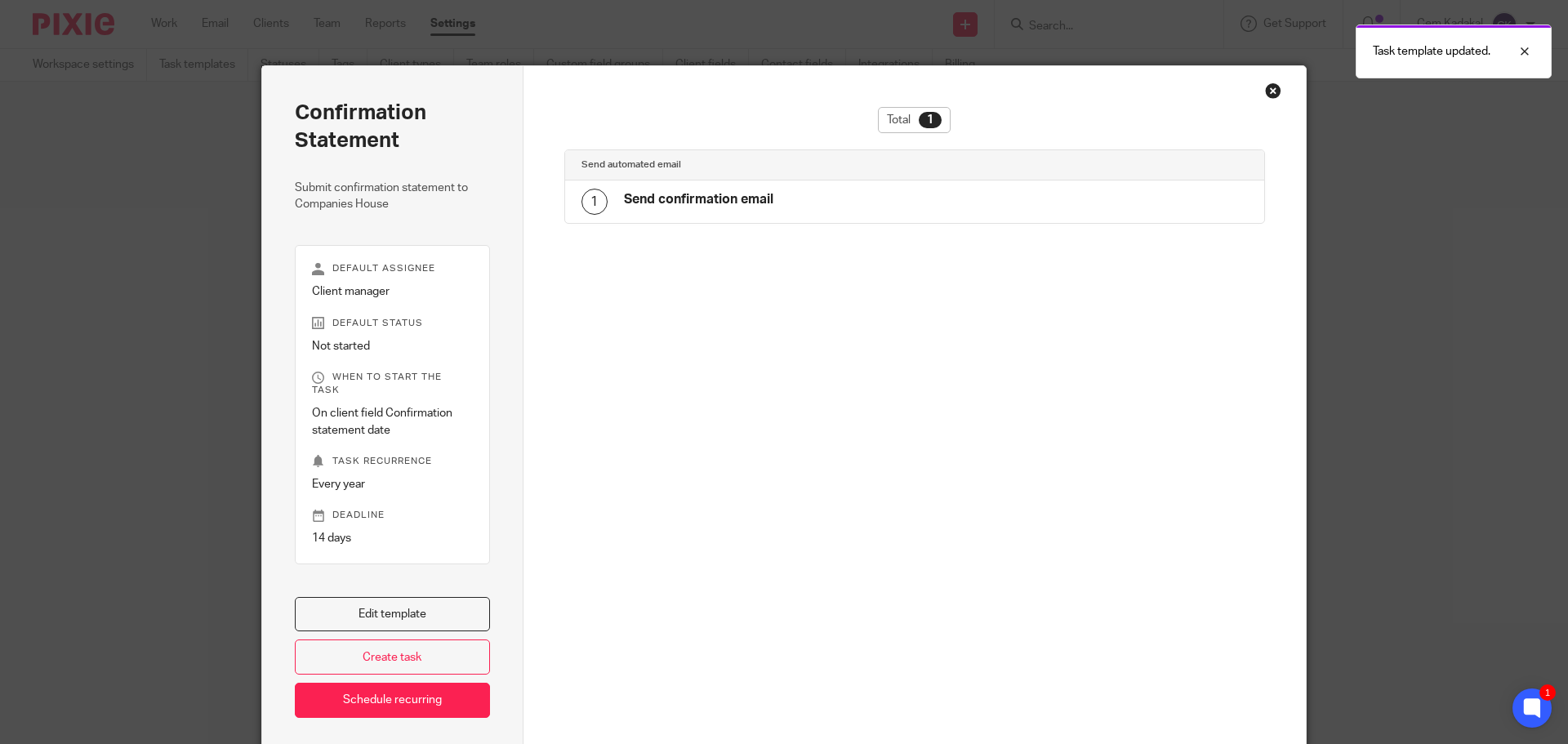
click at [1258, 88] on div "Total 1 Send automated email 1 Send confirmation email" at bounding box center [915, 408] width 784 height 684
click at [1269, 87] on div "Close this dialog window" at bounding box center [1273, 91] width 16 height 16
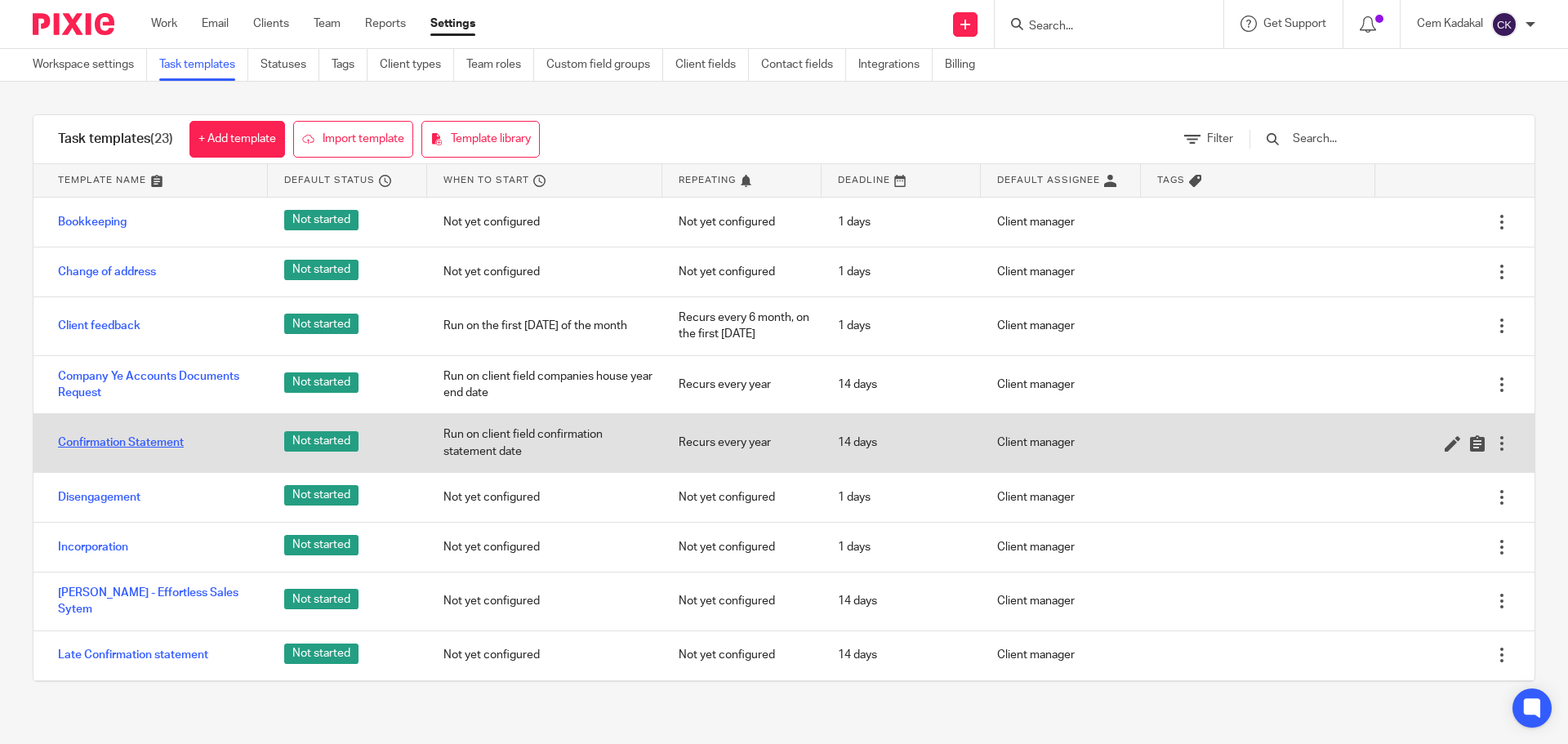
click at [135, 449] on link "Confirmation Statement" at bounding box center [121, 442] width 126 height 16
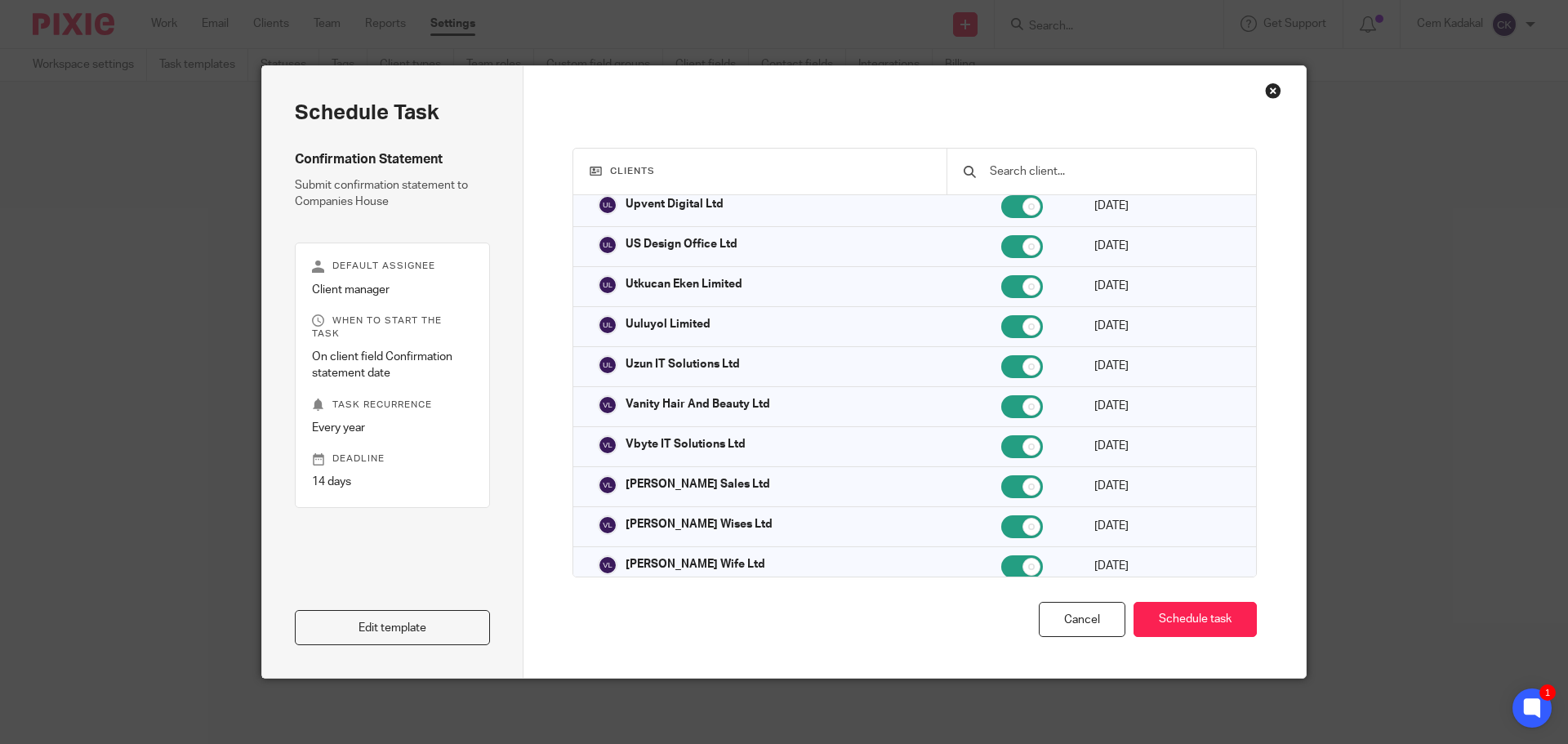
scroll to position [37595, 0]
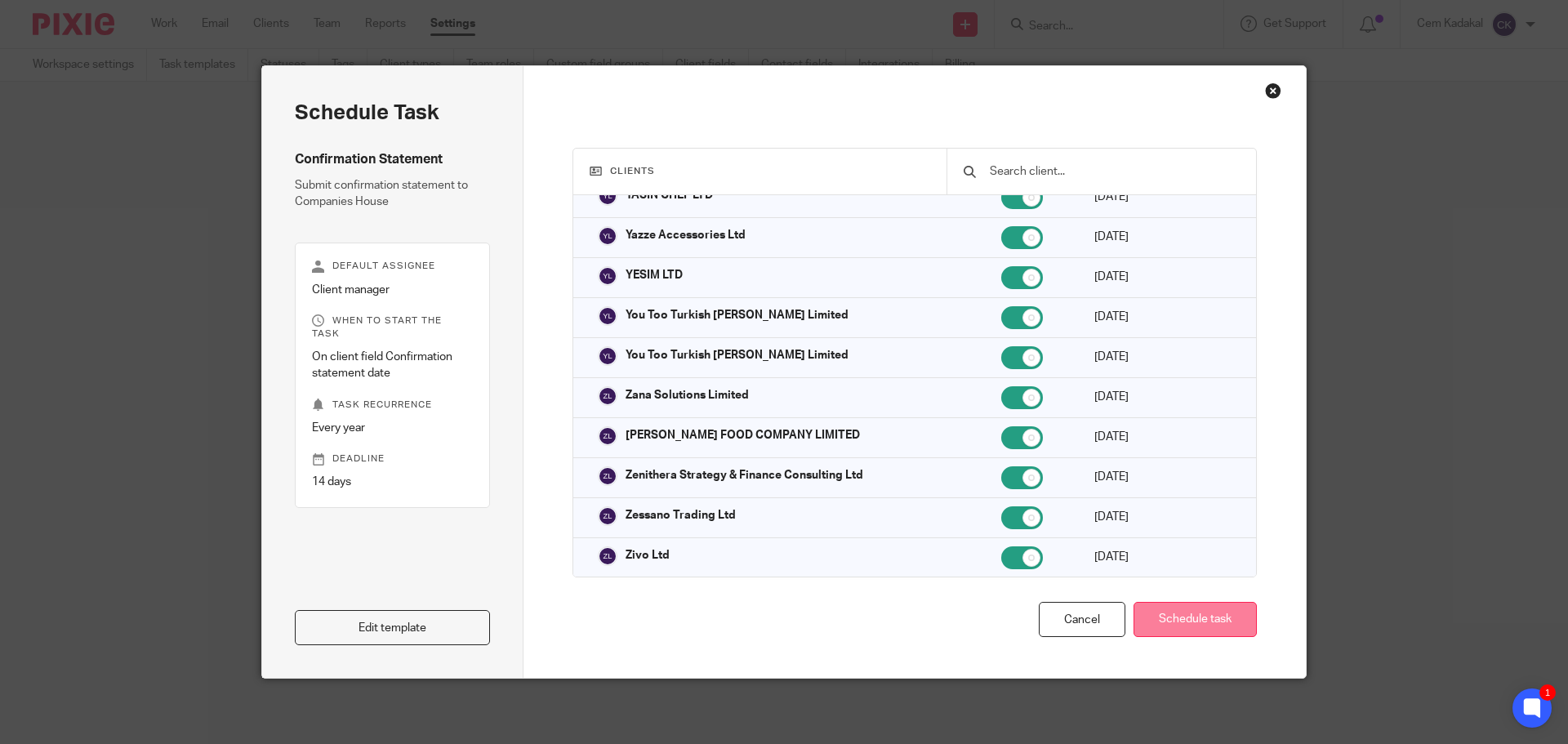
click at [1174, 620] on button "Schedule task" at bounding box center [1196, 618] width 124 height 35
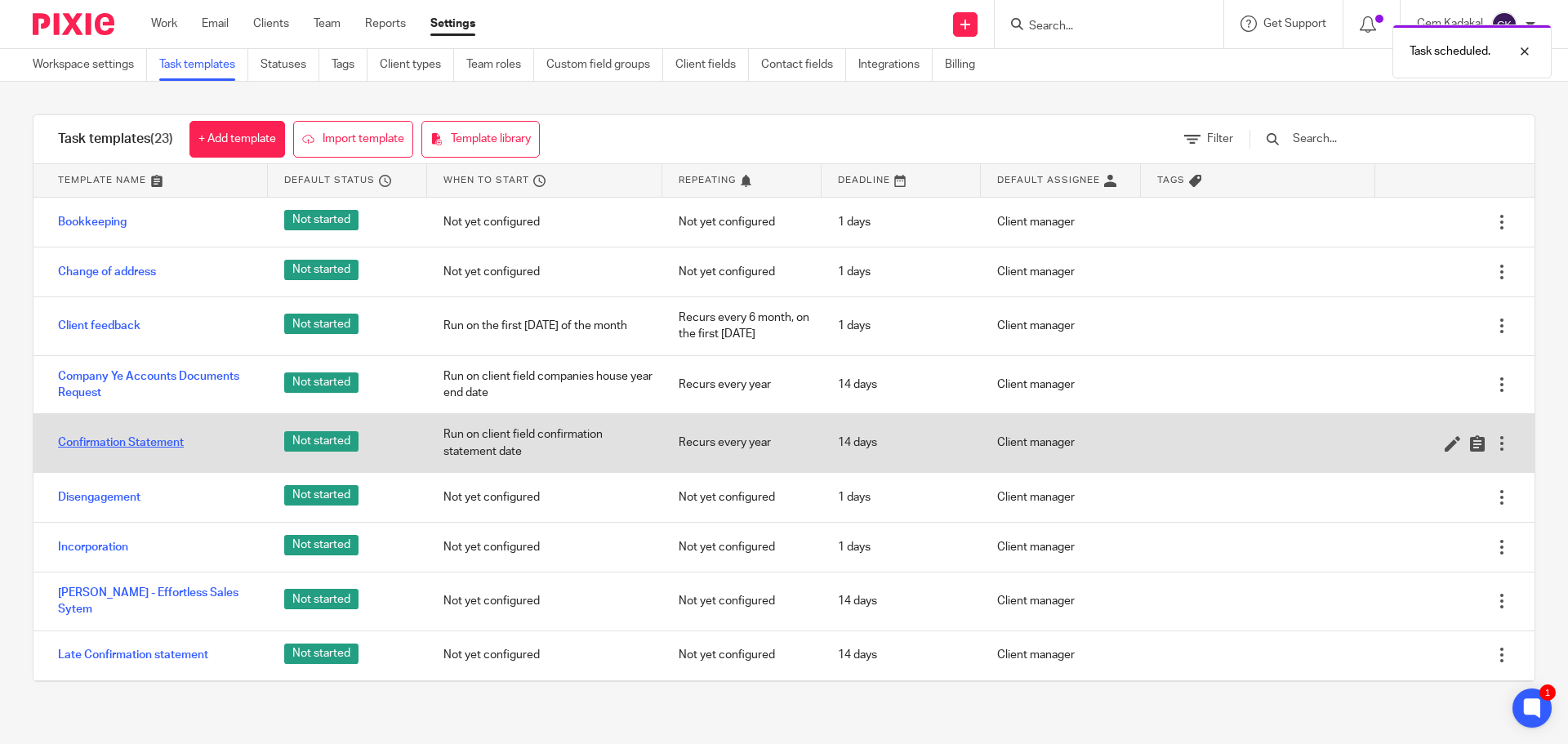
click at [114, 442] on link "Confirmation Statement" at bounding box center [121, 442] width 126 height 16
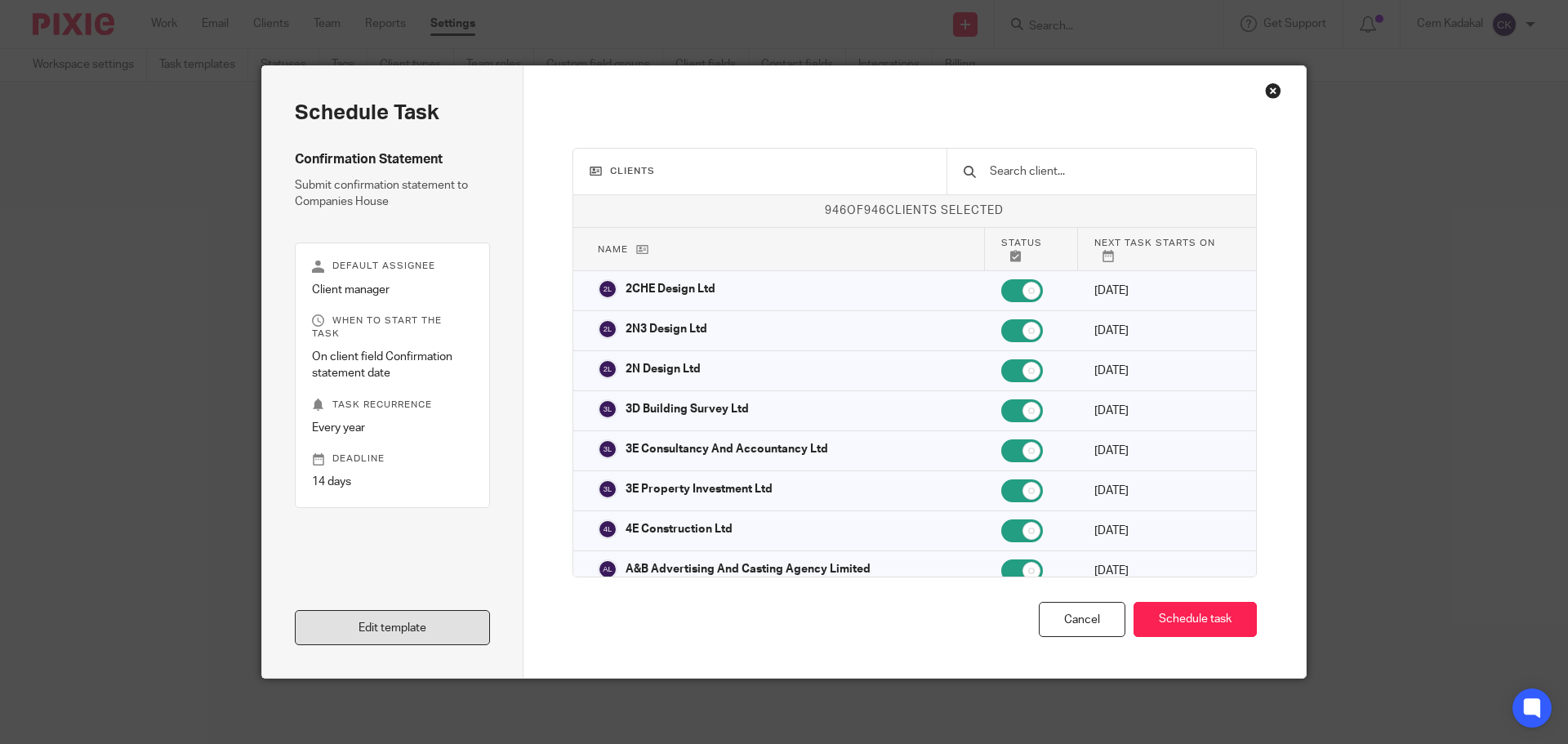
click at [396, 638] on link "Edit template" at bounding box center [392, 627] width 195 height 35
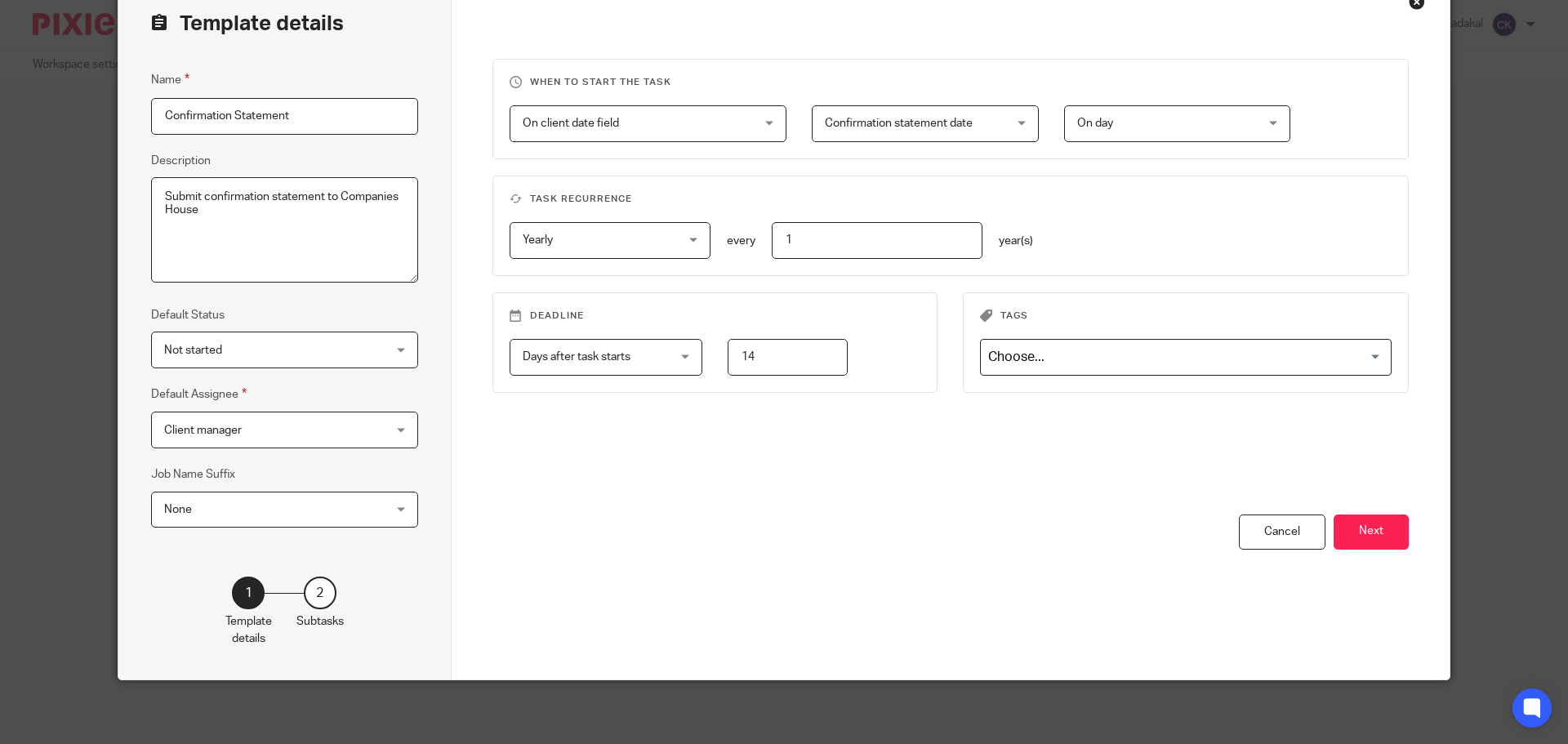
scroll to position [91, 0]
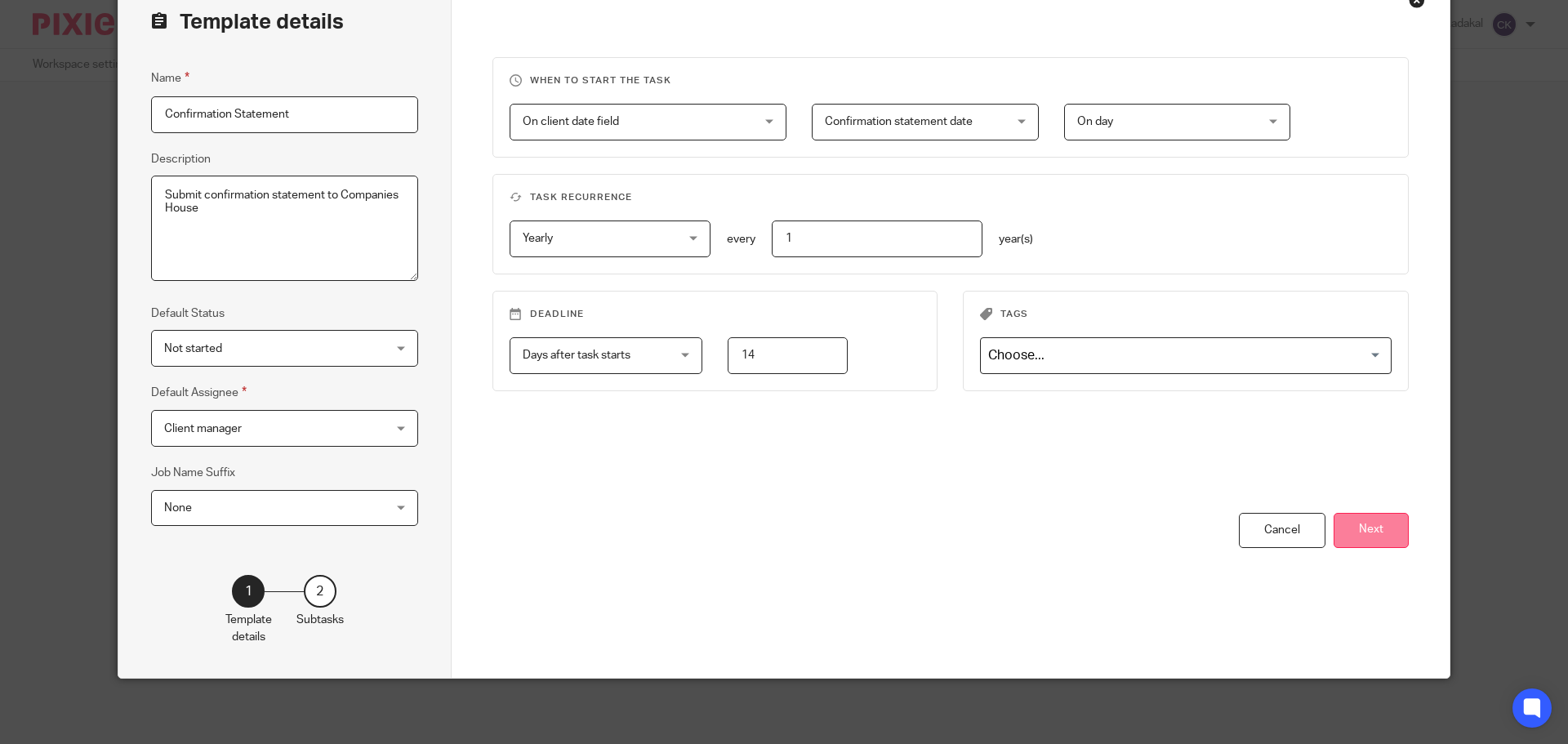
click at [1369, 529] on button "Next" at bounding box center [1371, 530] width 76 height 35
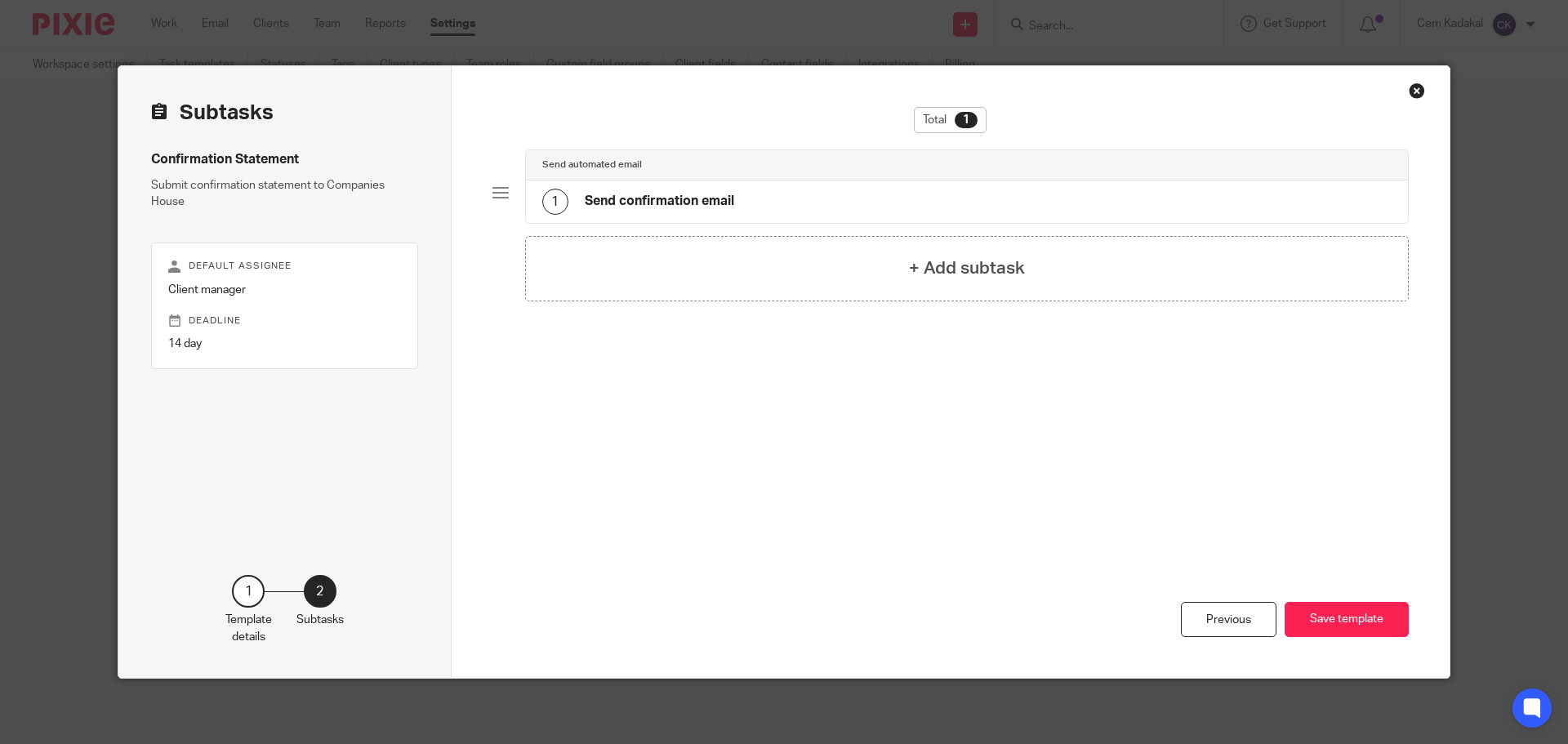
scroll to position [0, 0]
click at [1374, 628] on button "Save template" at bounding box center [1347, 618] width 124 height 35
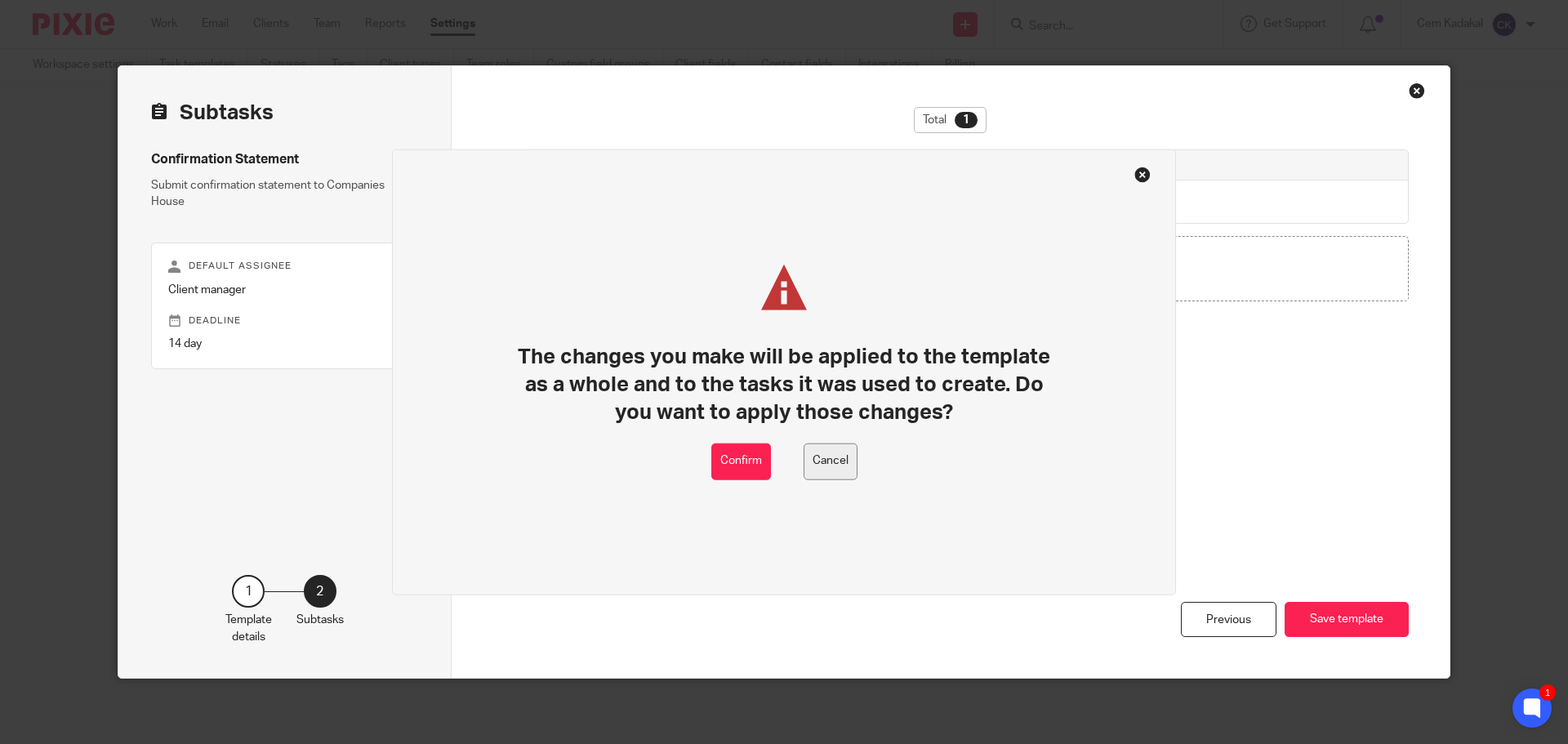
click at [818, 474] on button "Cancel" at bounding box center [830, 460] width 54 height 36
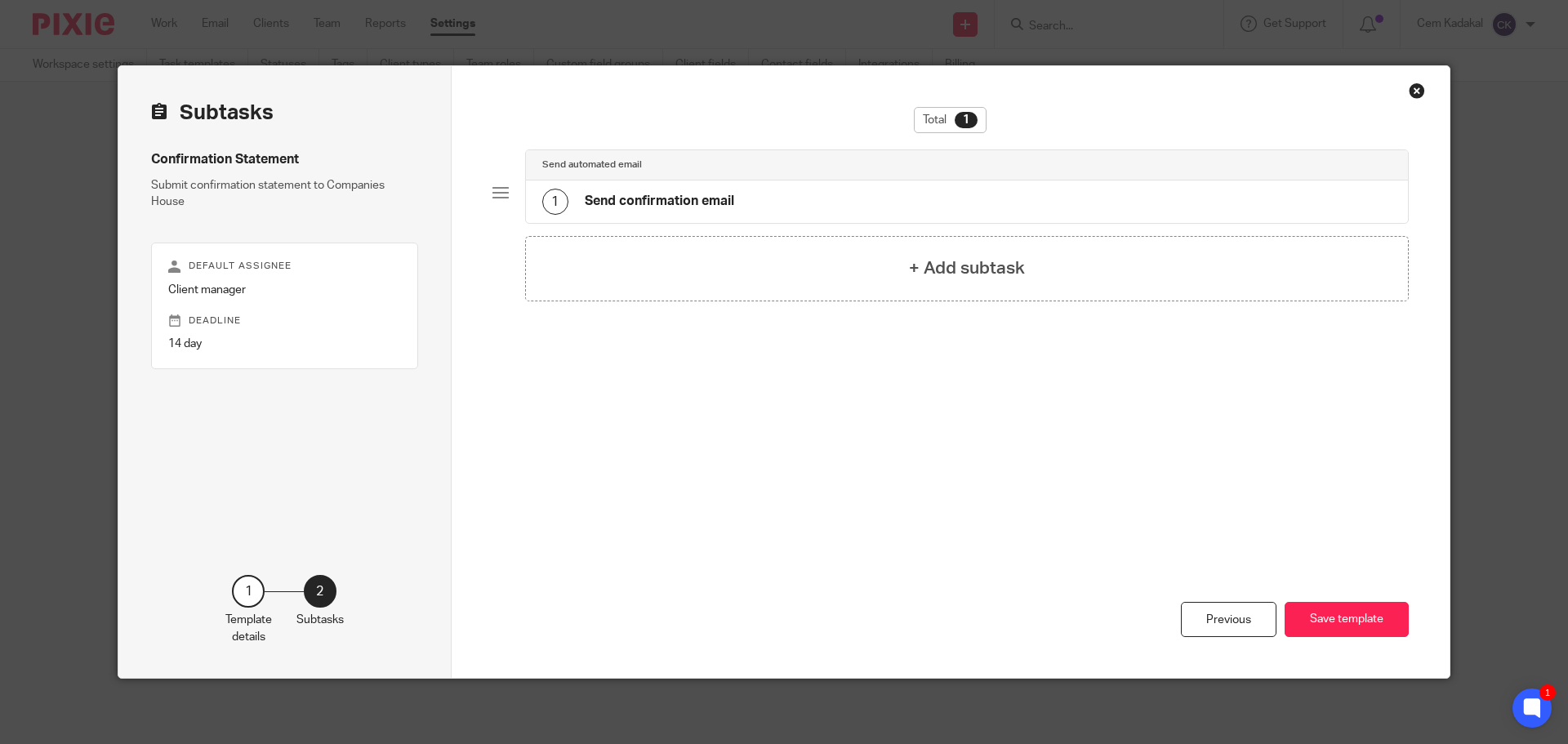
click at [651, 196] on h4 "Send confirmation email" at bounding box center [660, 201] width 149 height 17
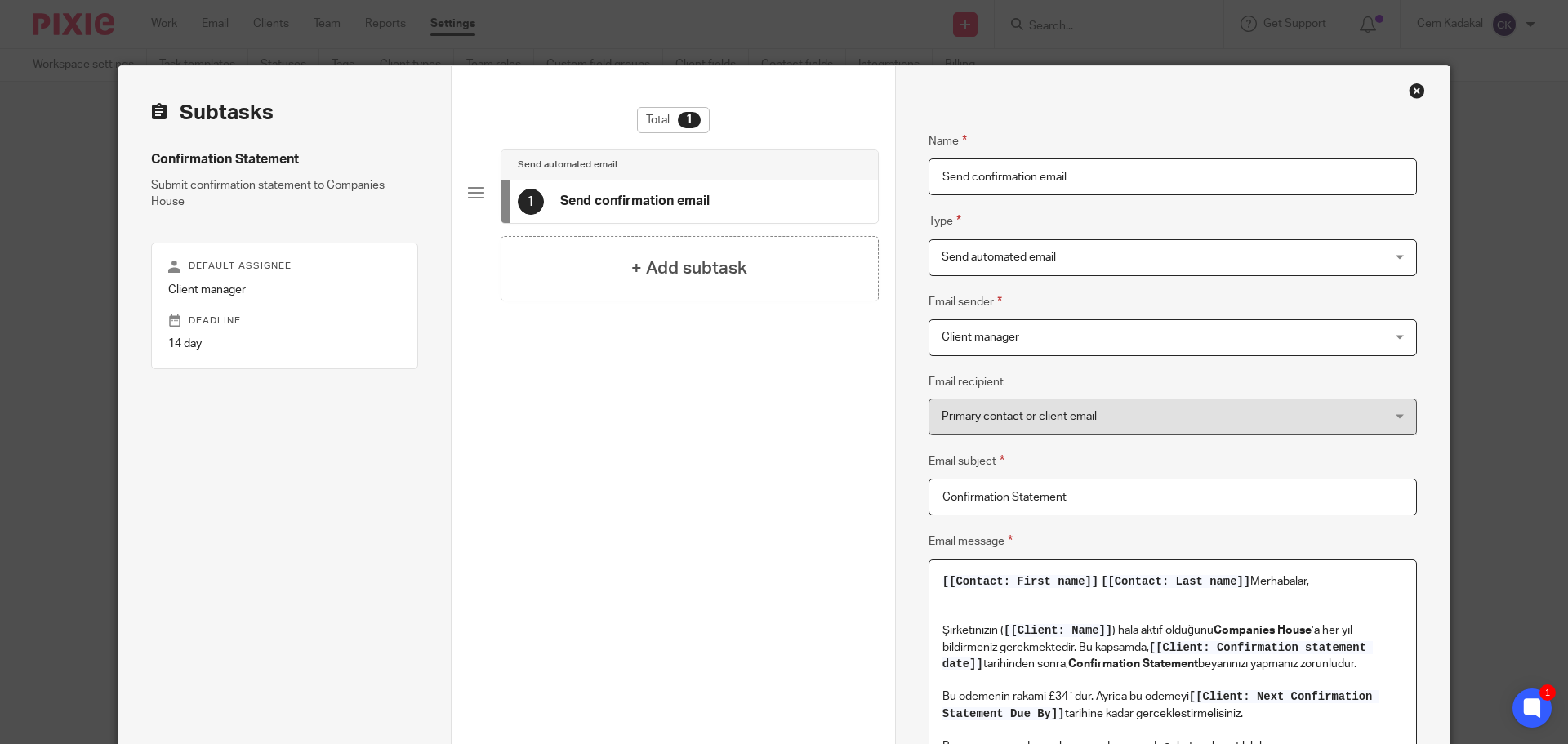
drag, startPoint x: 1256, startPoint y: 266, endPoint x: 927, endPoint y: 582, distance: 456.2
copy div "[[Loremip: Dolor sita]] [[Consect: Adip elit]] Seddoeiusm, Temporincidi ( [[Utl…"
click at [1413, 91] on div "Close this dialog window" at bounding box center [1417, 91] width 16 height 16
